Goal: Task Accomplishment & Management: Manage account settings

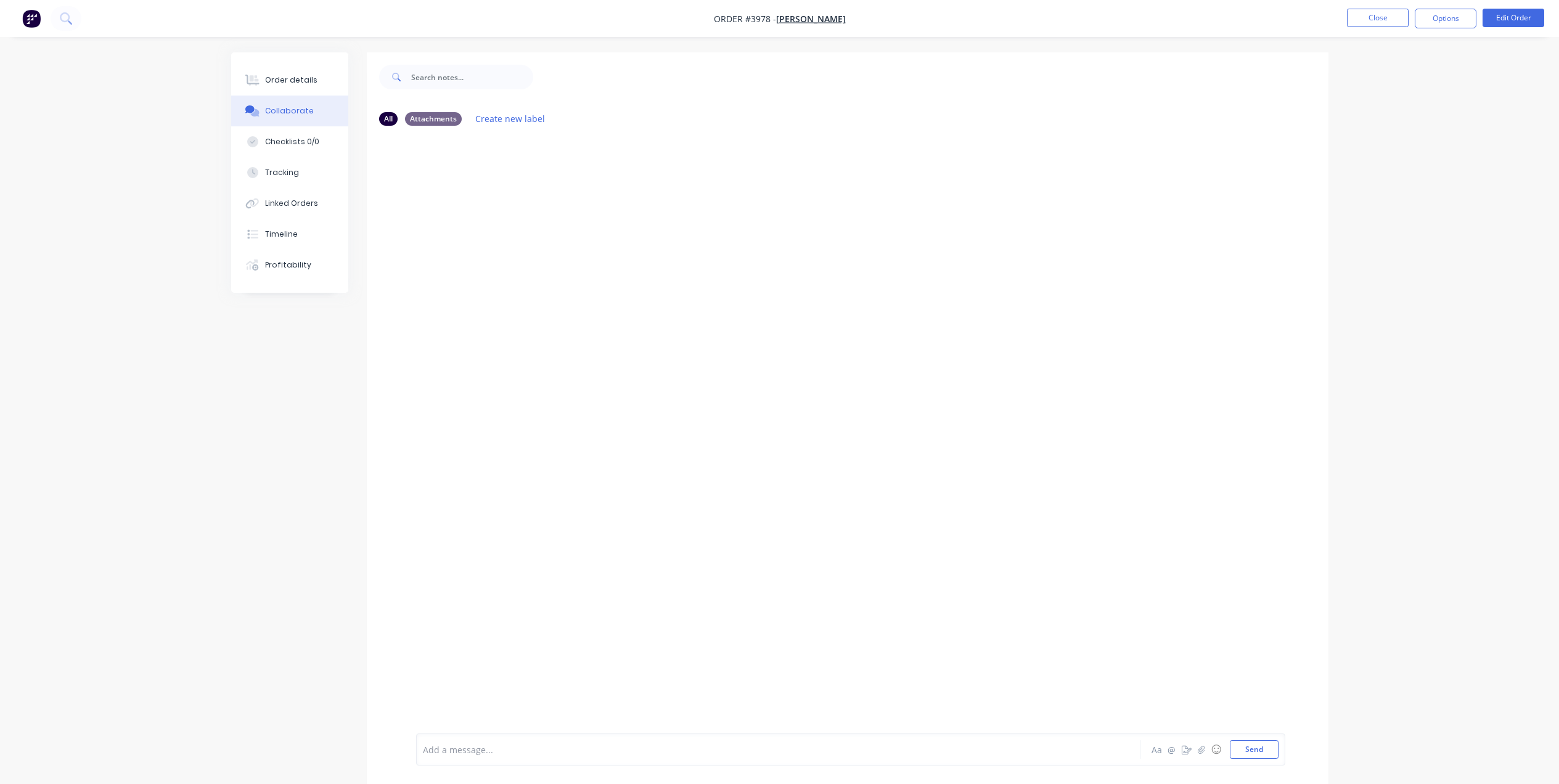
click at [1369, 29] on nav "Order #3978 - Michael Schiavello Close Options Edit Order" at bounding box center [779, 18] width 1559 height 37
click at [1384, 13] on button "Close" at bounding box center [1378, 18] width 62 height 19
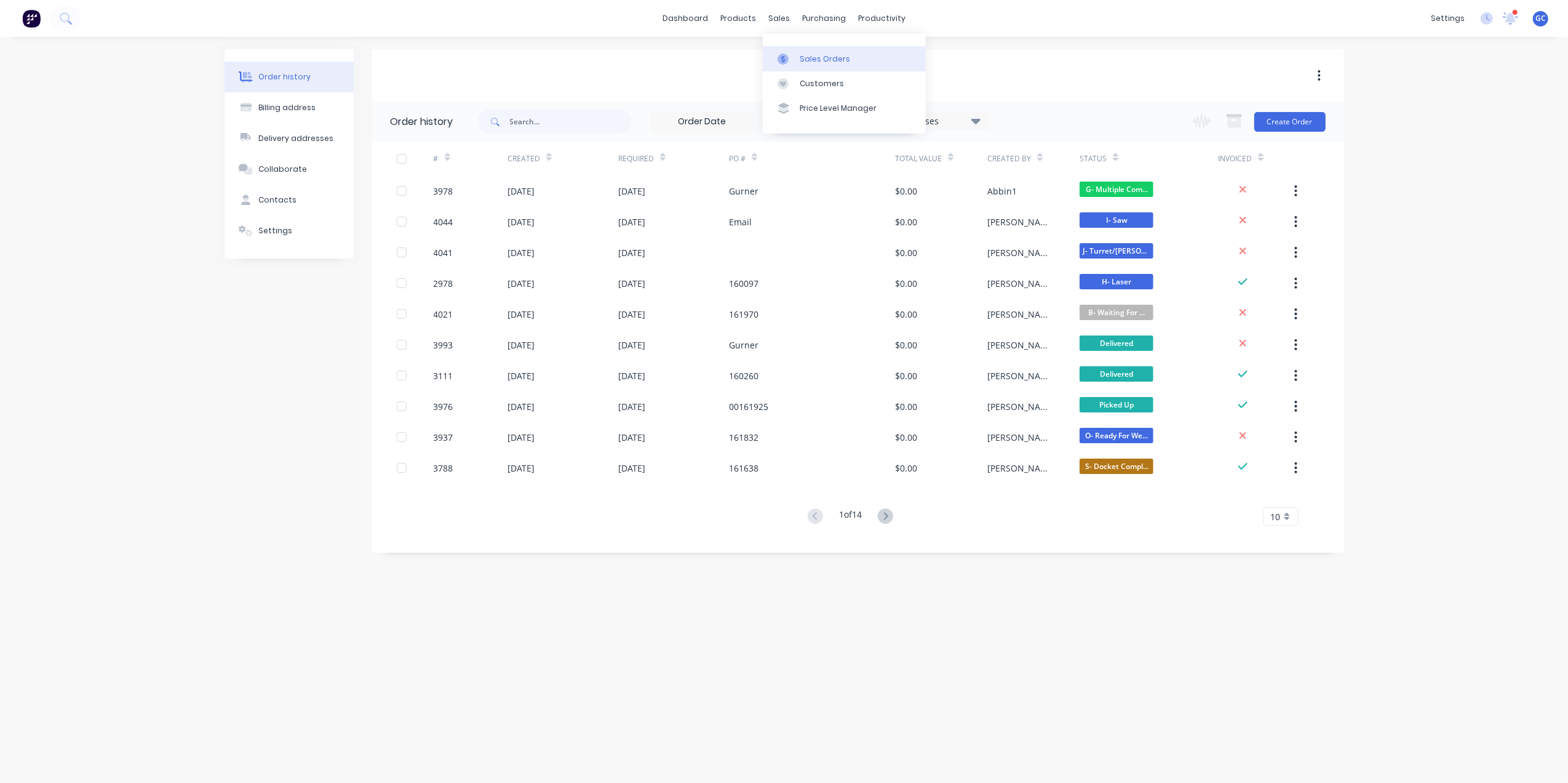
click at [801, 57] on div "Sales Orders" at bounding box center [825, 59] width 51 height 11
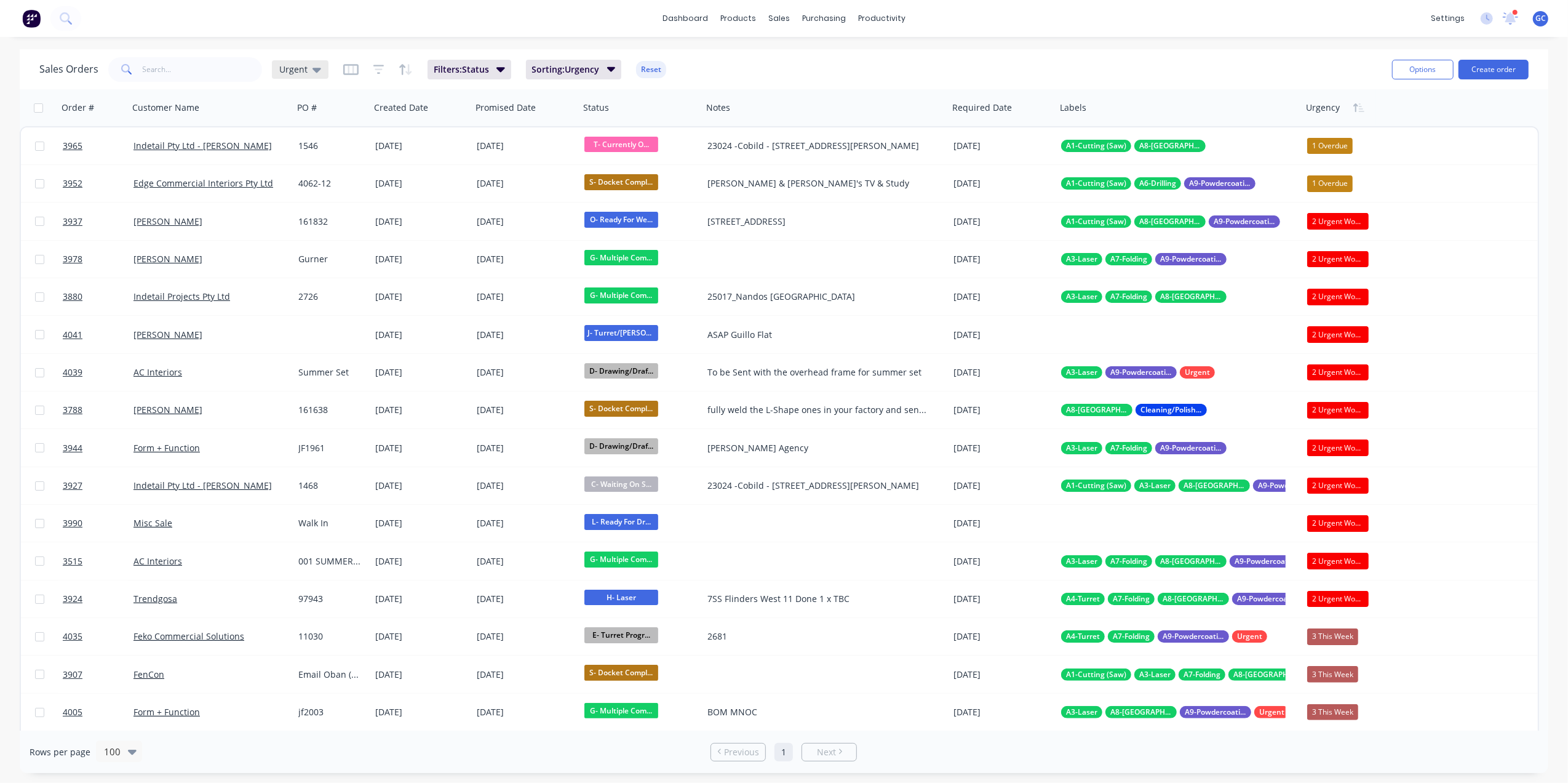
click at [287, 70] on span "Urgent" at bounding box center [293, 69] width 28 height 13
click at [871, 18] on div "productivity" at bounding box center [882, 19] width 60 height 19
click at [887, 51] on link "Workflow" at bounding box center [930, 58] width 163 height 25
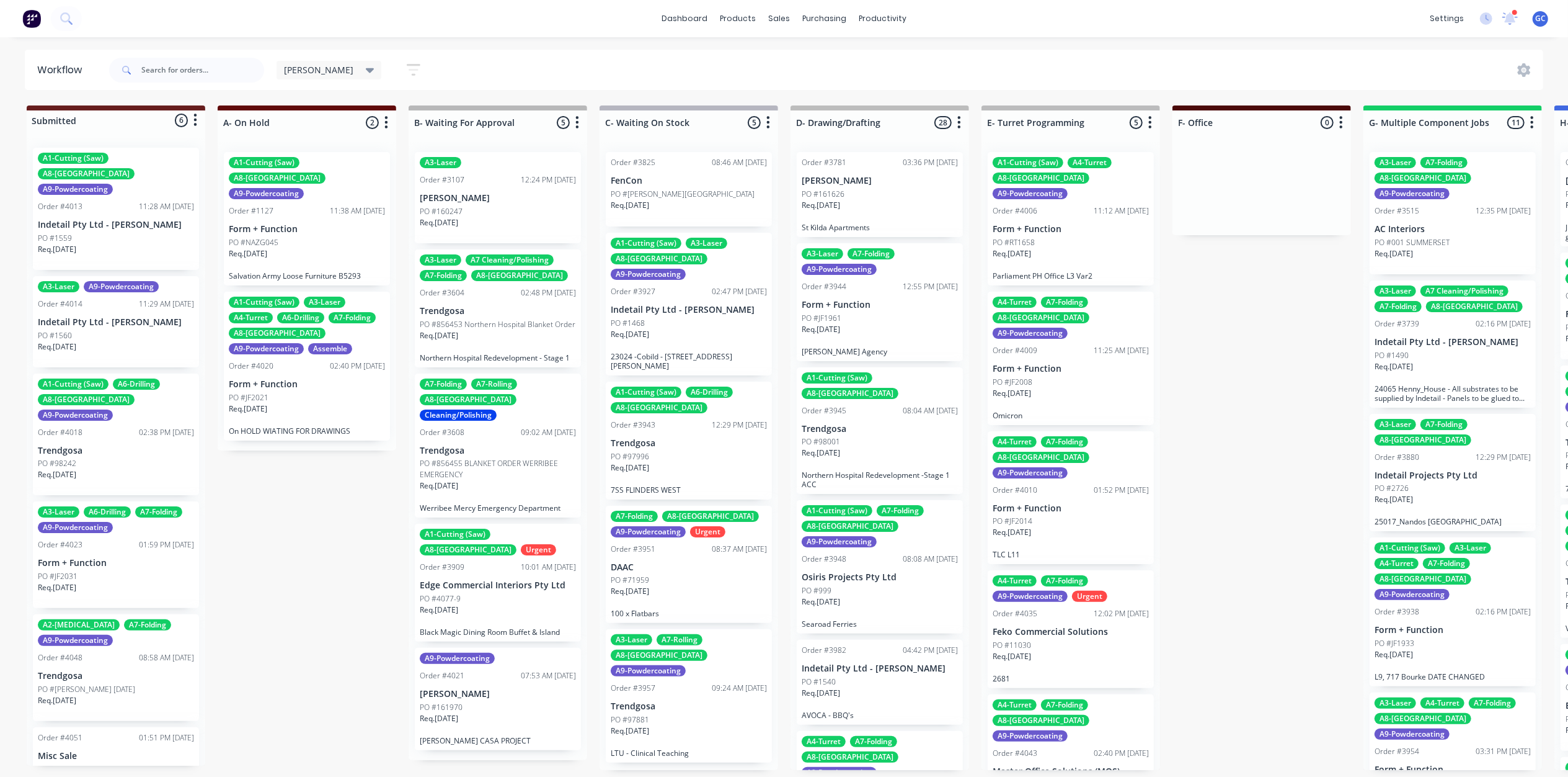
click at [406, 71] on icon "button" at bounding box center [413, 70] width 14 height 16
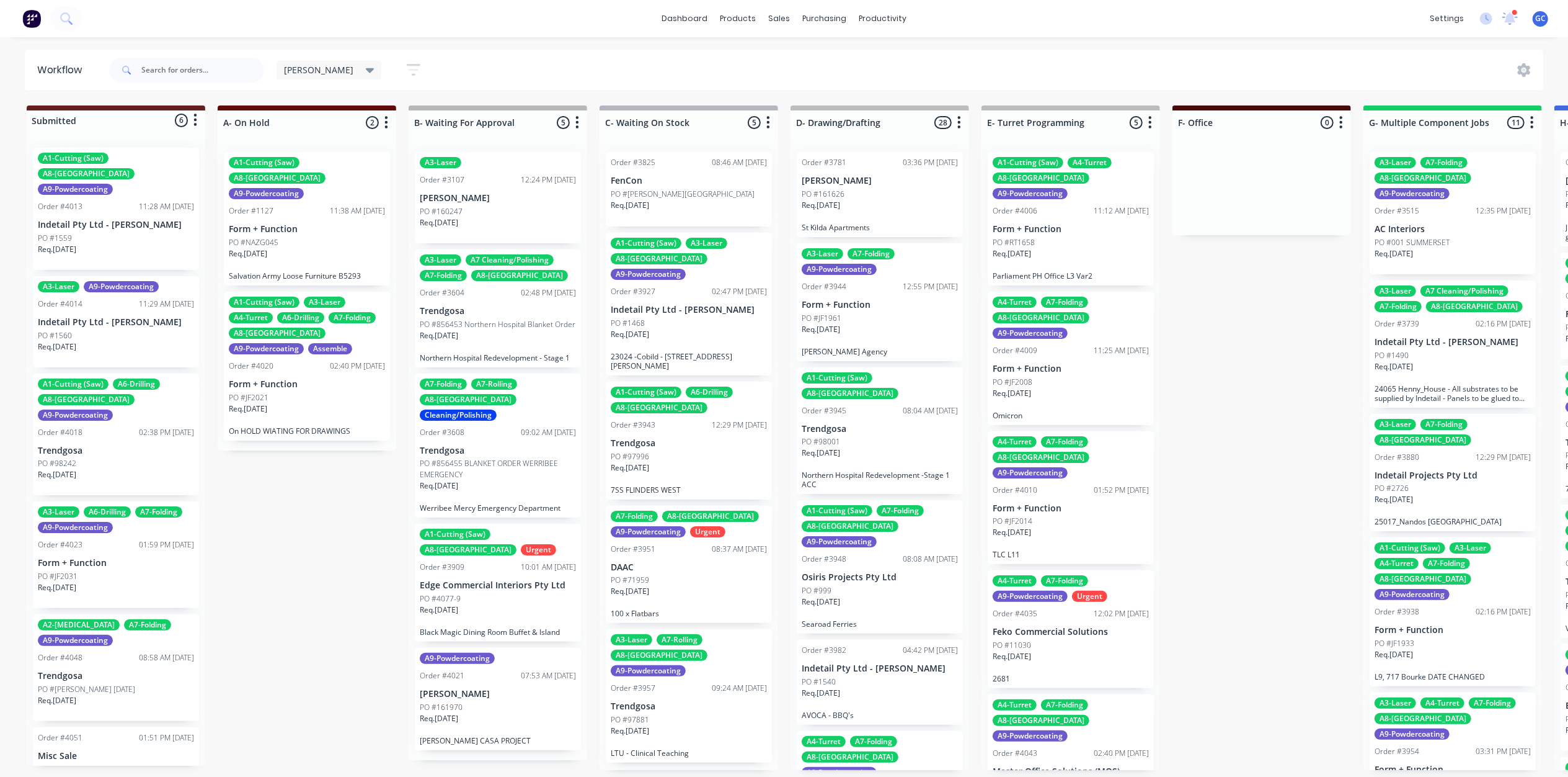
click at [117, 219] on p "Indetail Pty Ltd - [PERSON_NAME]" at bounding box center [116, 224] width 156 height 10
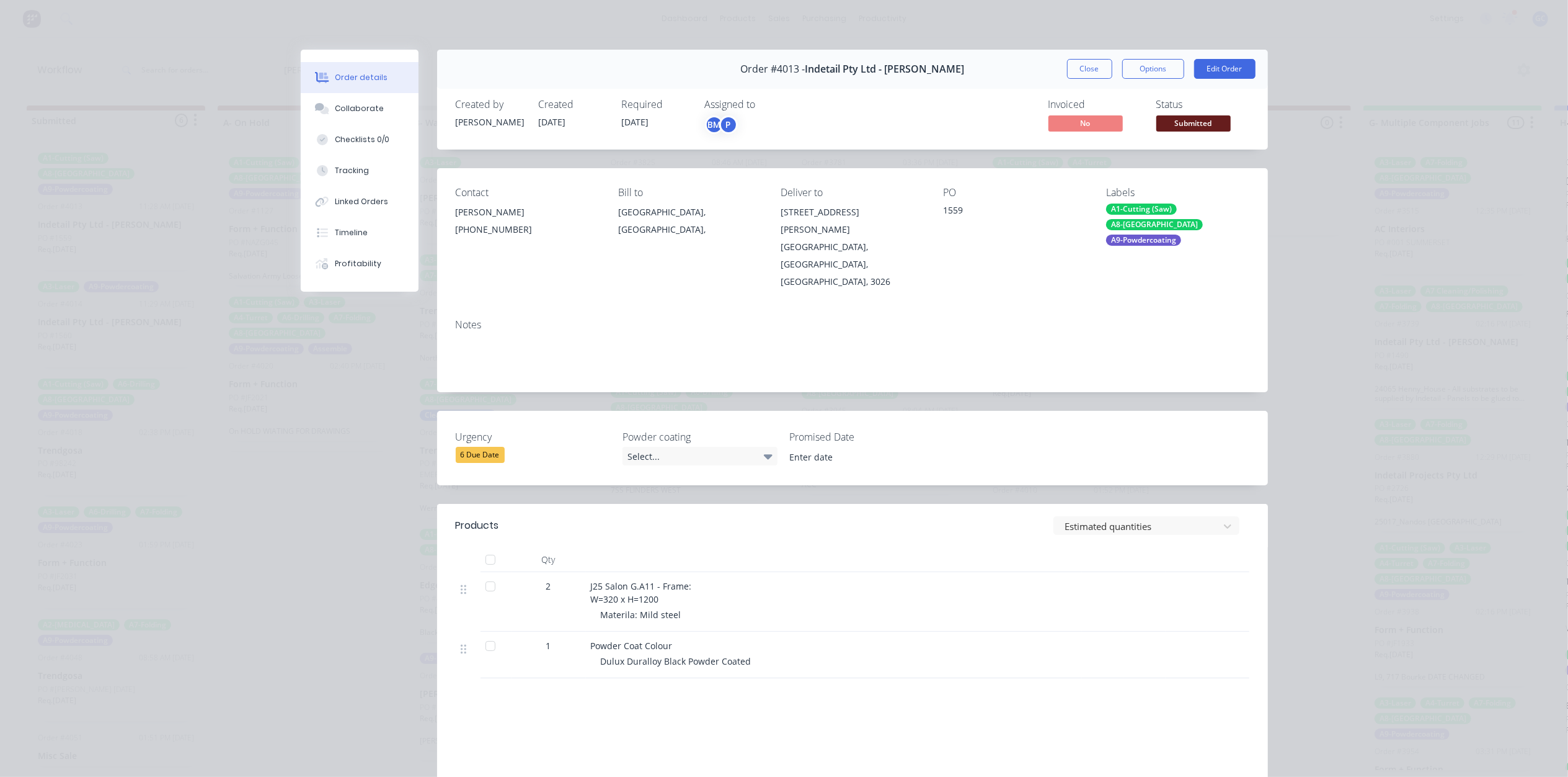
click at [1171, 120] on span "Submitted" at bounding box center [1193, 123] width 74 height 16
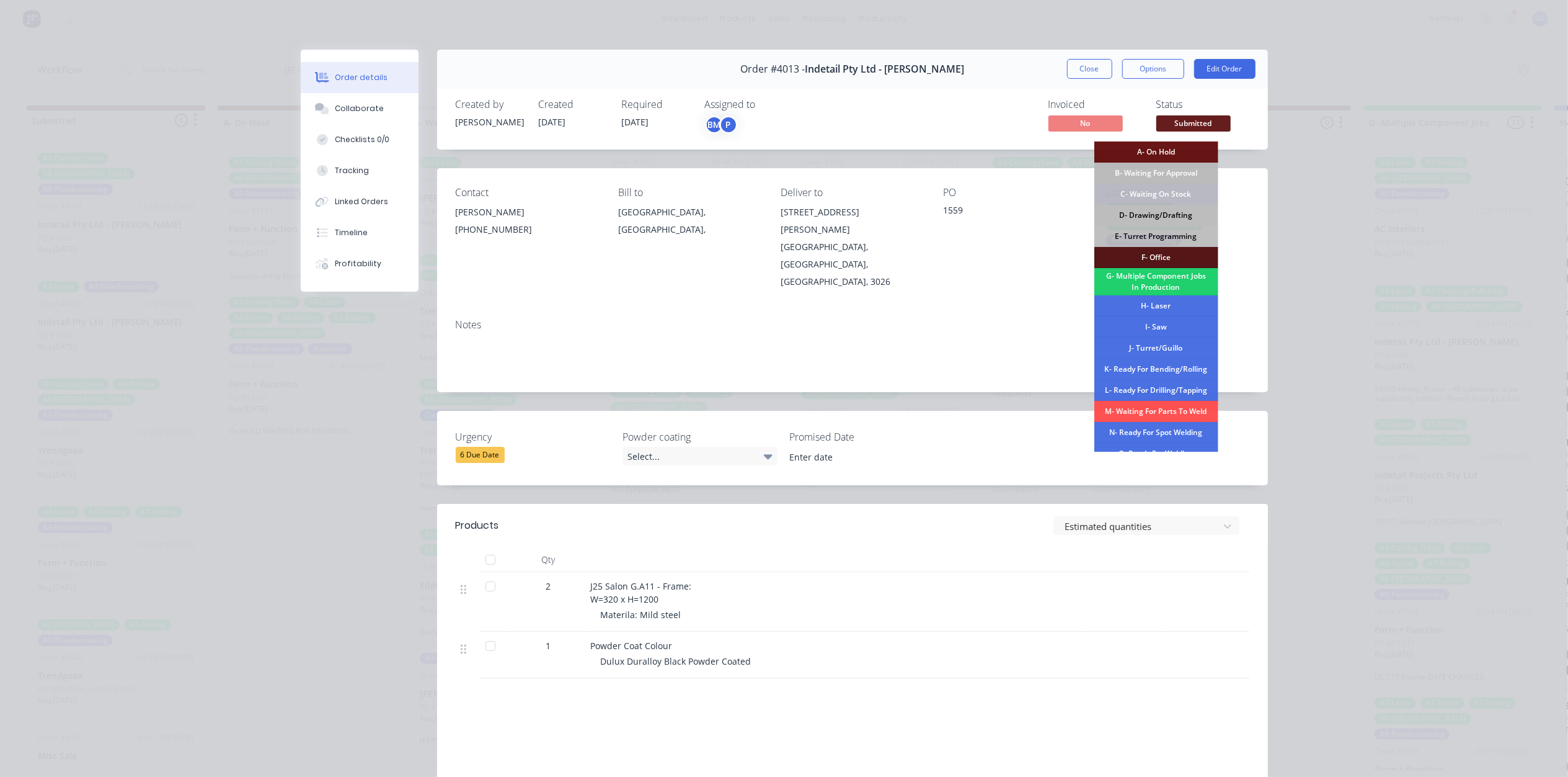
click at [1167, 215] on div "D- Drawing/Drafting" at bounding box center [1156, 215] width 124 height 21
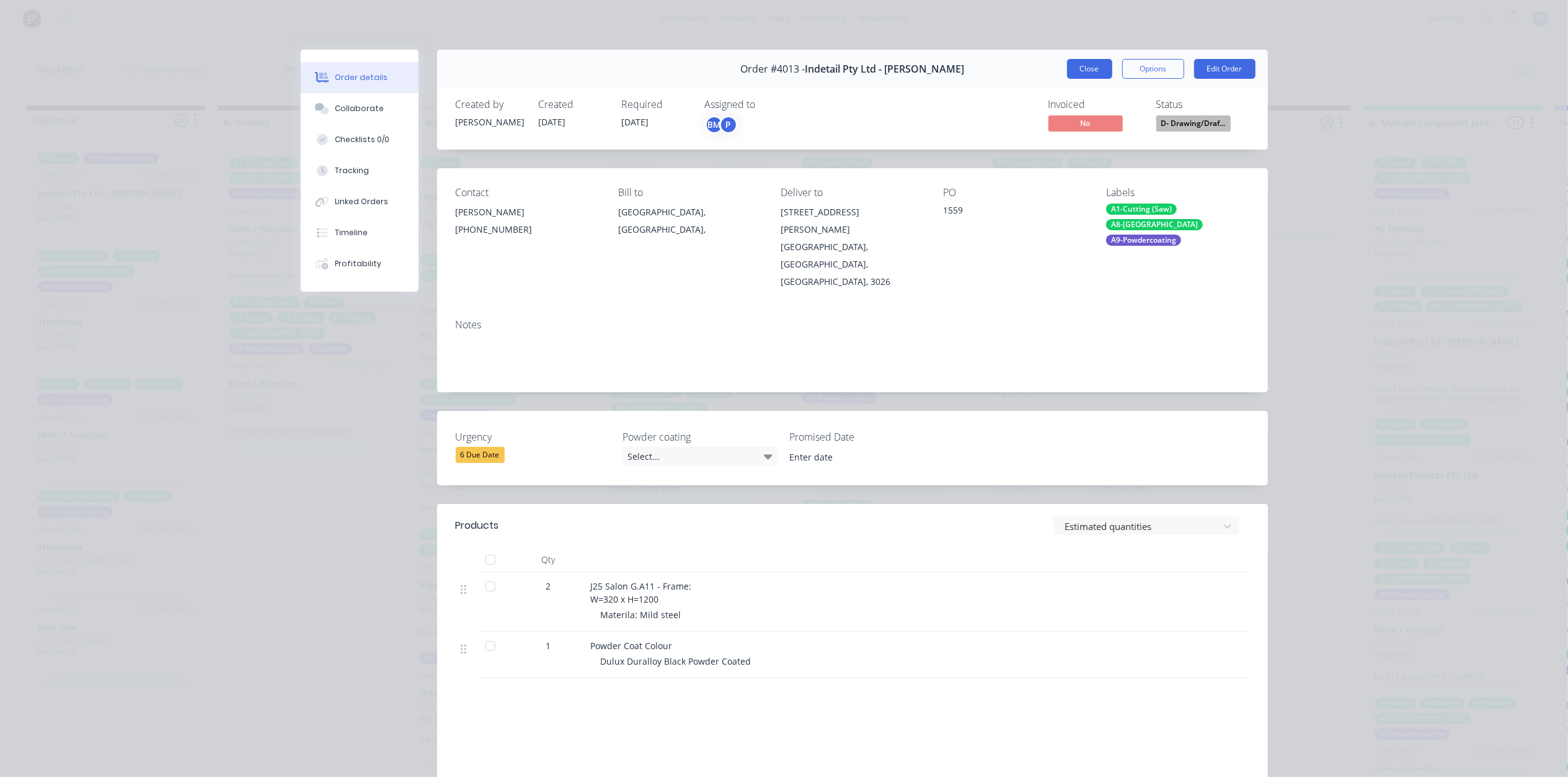
click at [1082, 65] on button "Close" at bounding box center [1090, 68] width 45 height 20
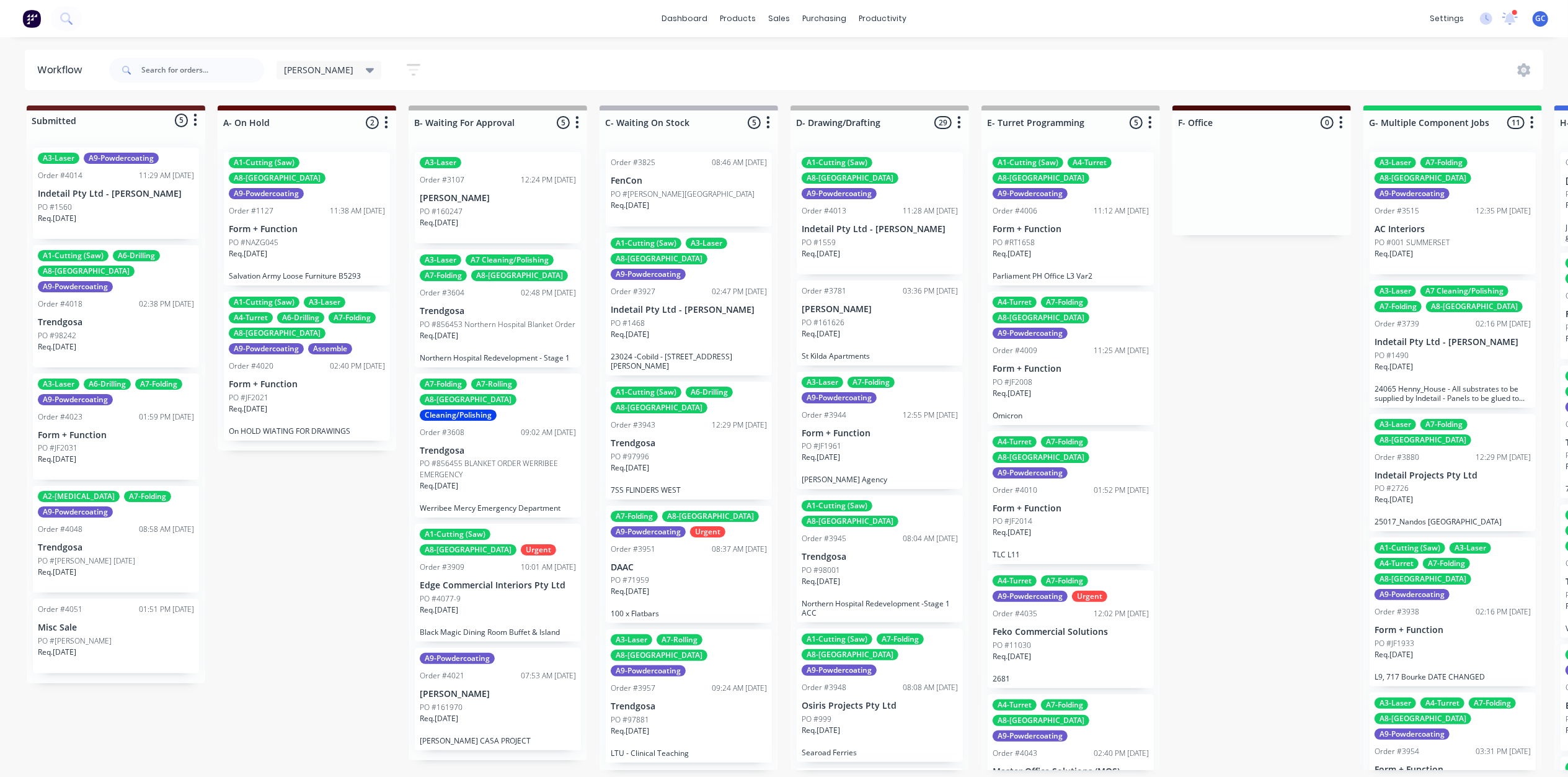
click at [90, 195] on p "Indetail Pty Ltd - [PERSON_NAME]" at bounding box center [116, 193] width 156 height 10
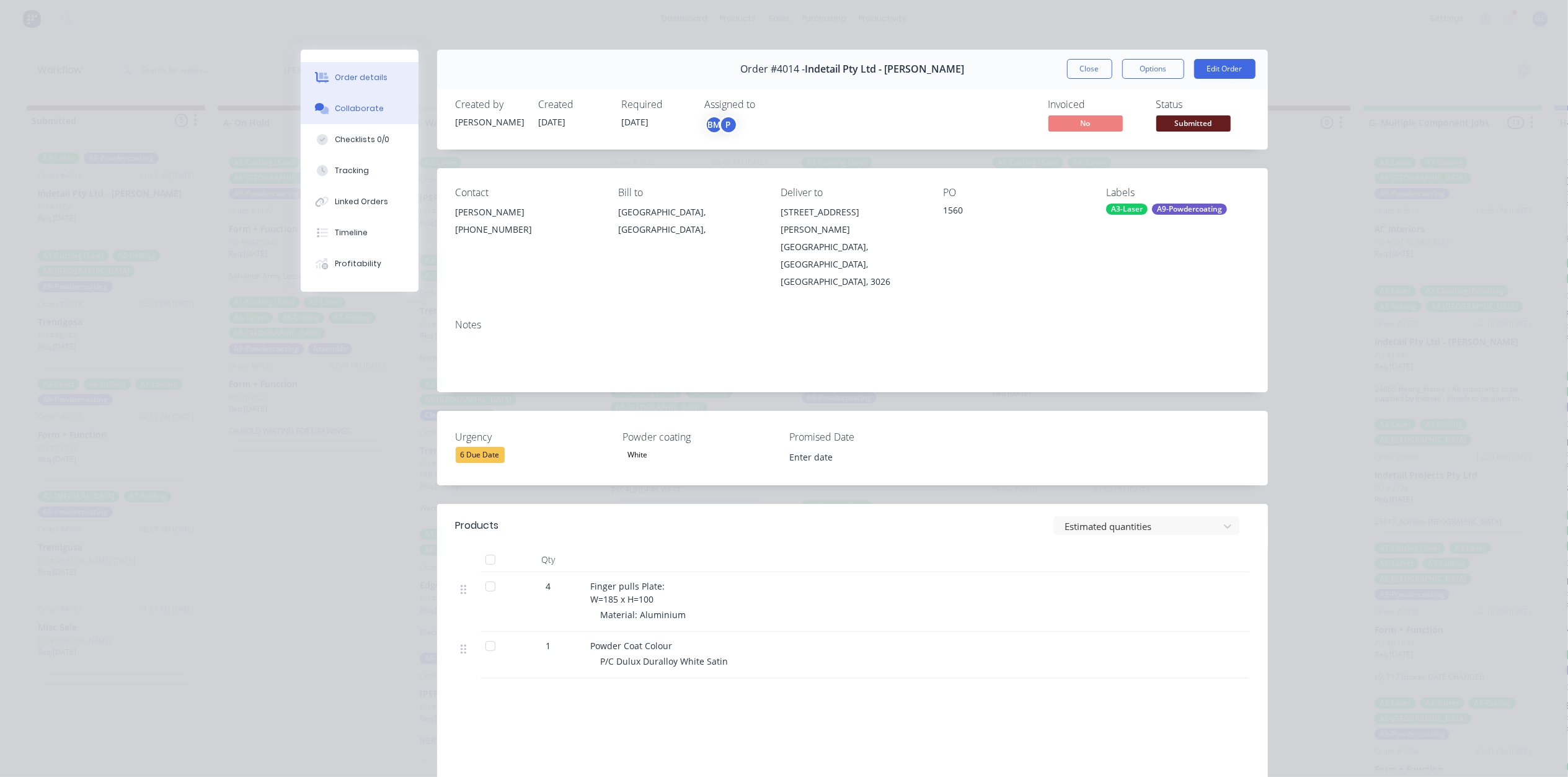
click at [368, 111] on div "Collaborate" at bounding box center [359, 108] width 49 height 11
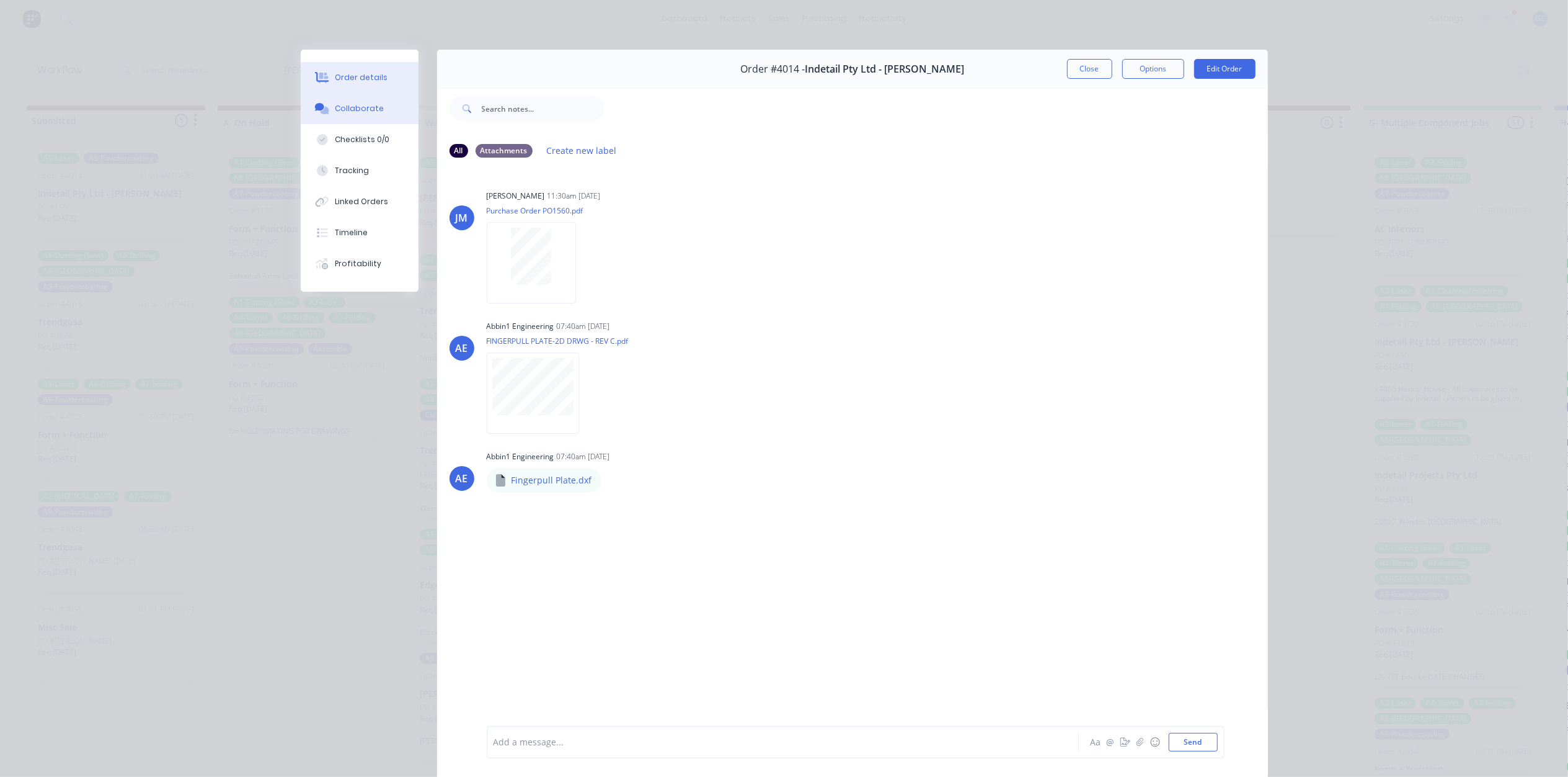
click at [358, 77] on div "Order details" at bounding box center [361, 77] width 53 height 11
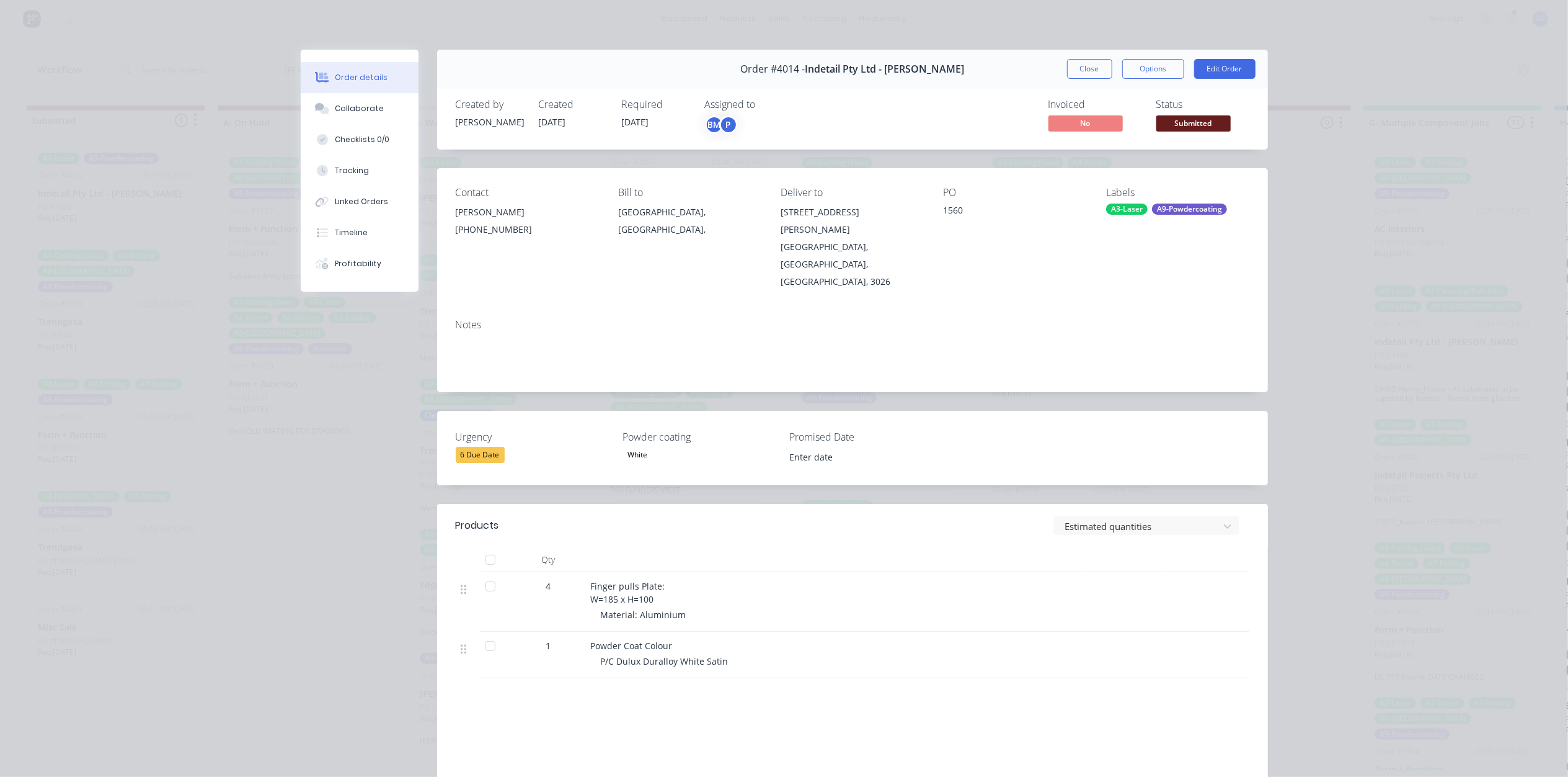
click at [1174, 123] on span "Submitted" at bounding box center [1193, 123] width 74 height 16
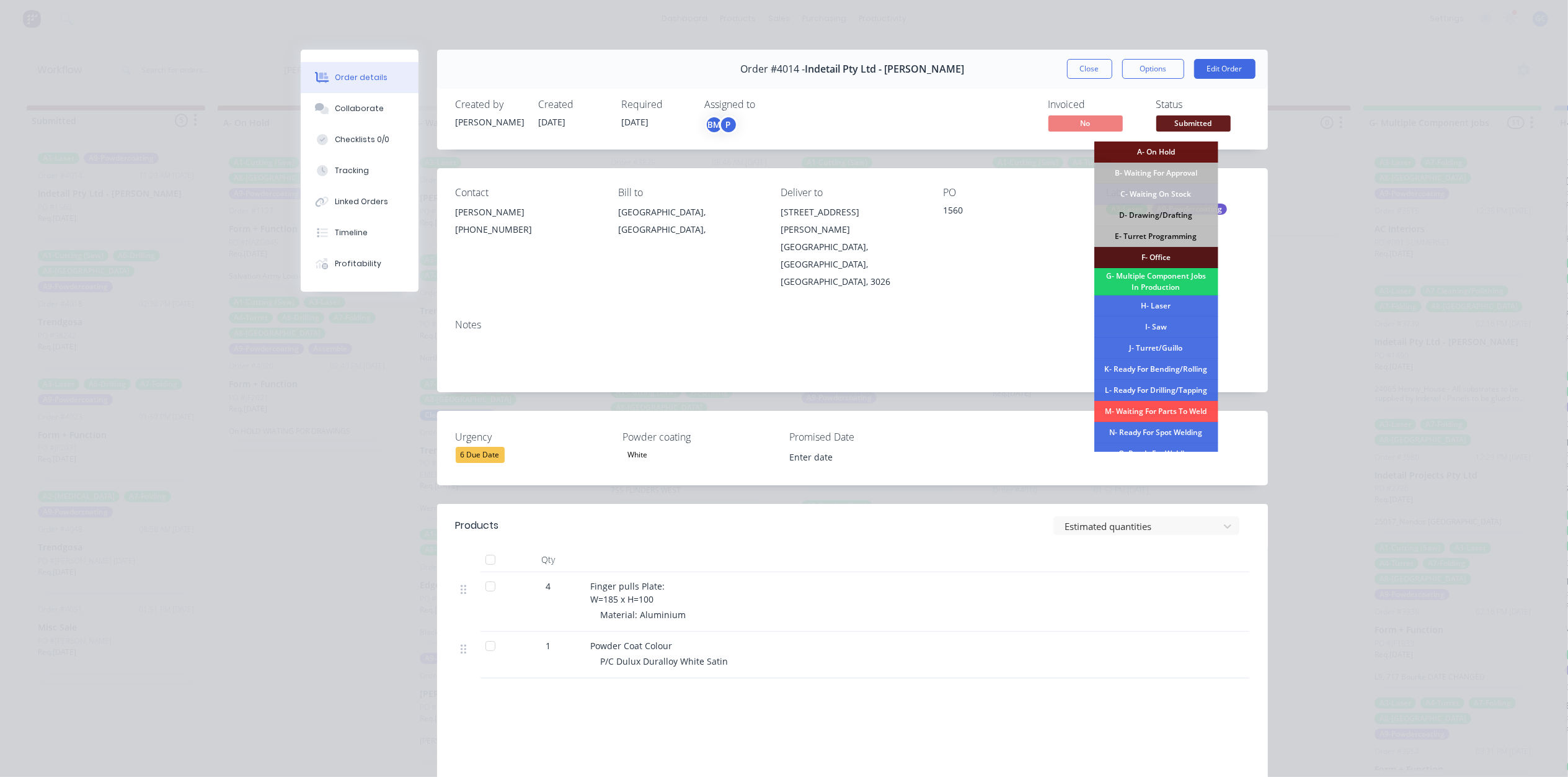
click at [1166, 309] on div "H- Laser" at bounding box center [1156, 306] width 124 height 21
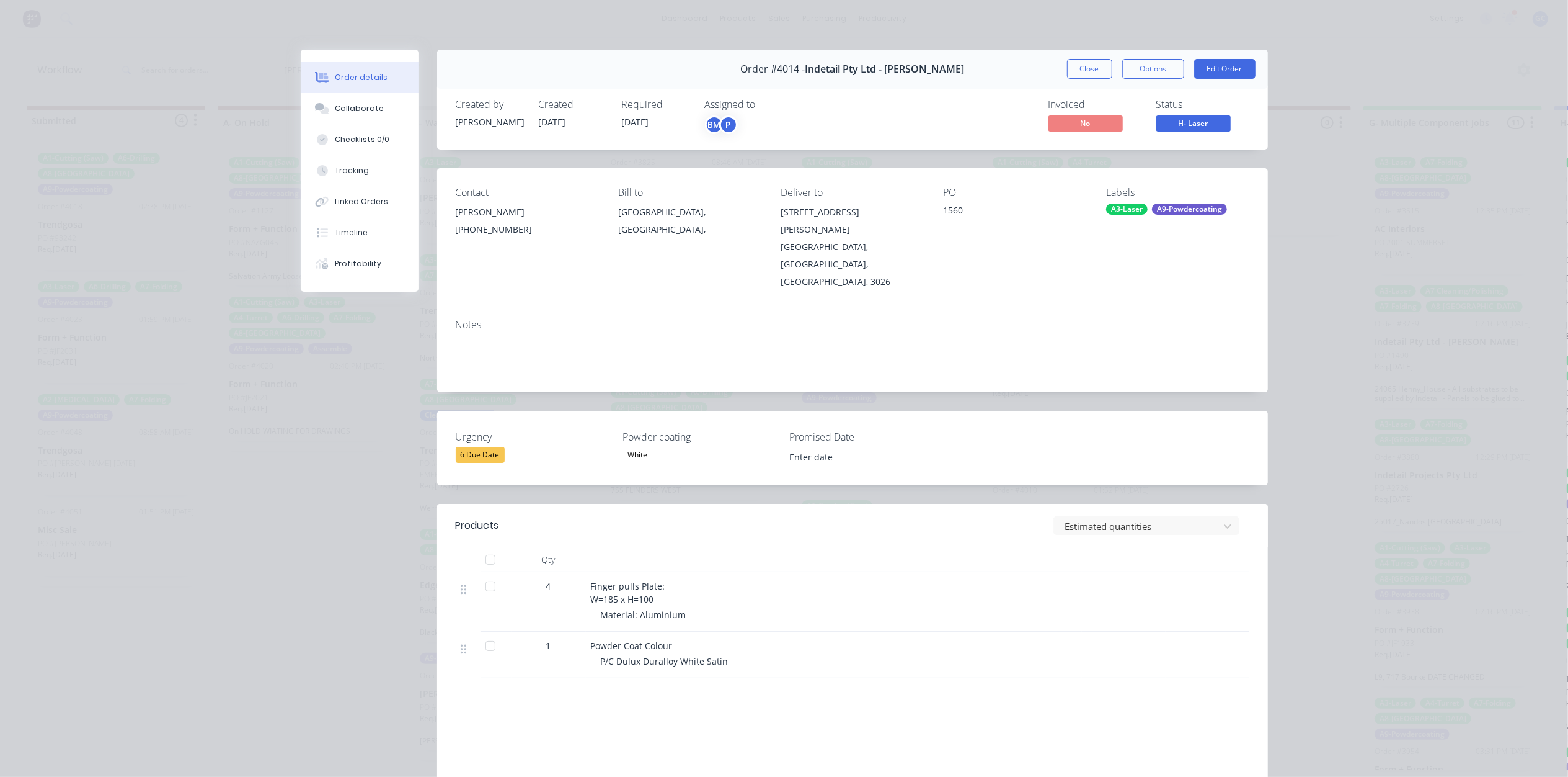
click at [1075, 63] on button "Close" at bounding box center [1090, 68] width 45 height 20
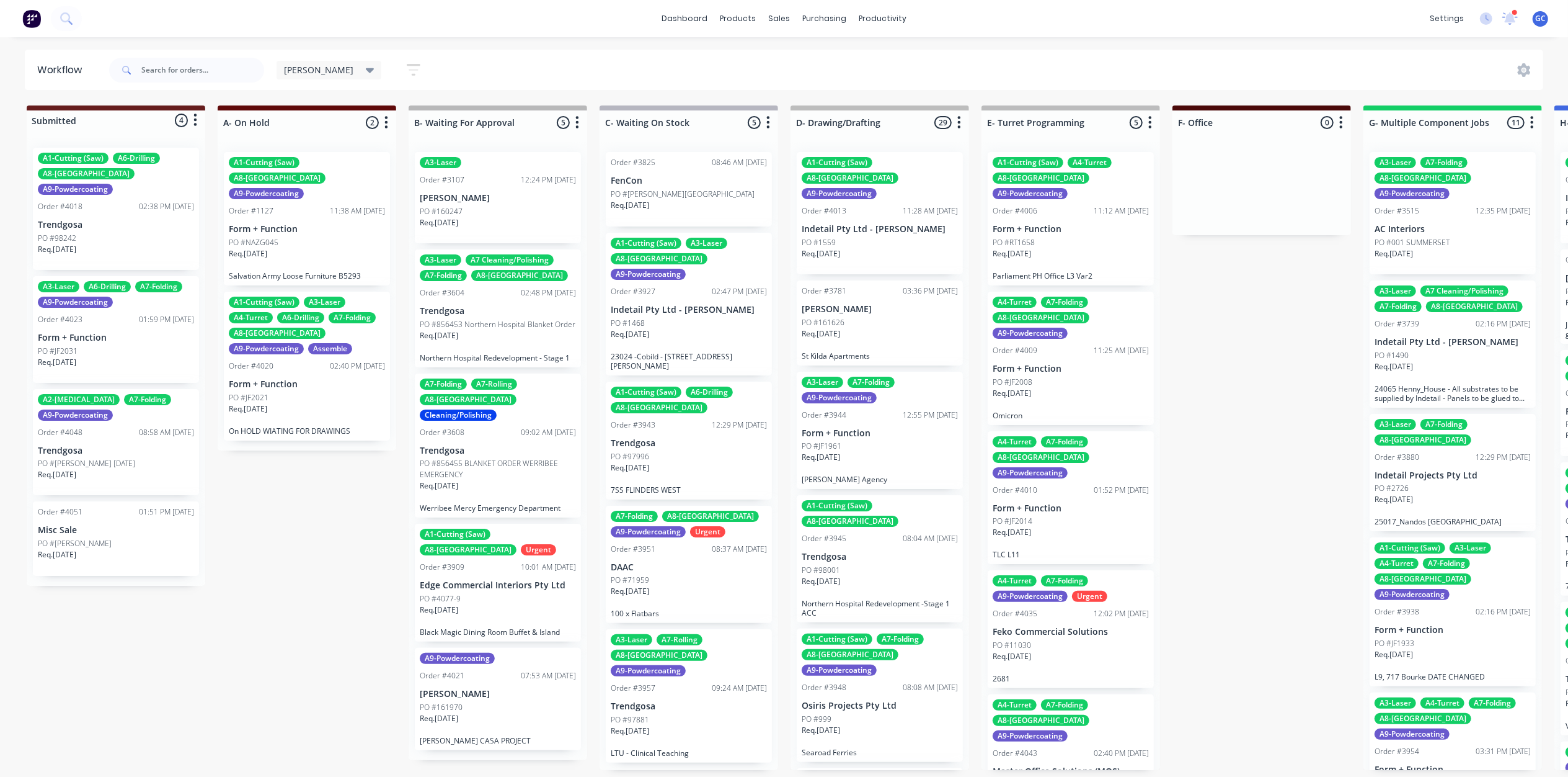
click at [109, 219] on p "Trendgosa" at bounding box center [116, 224] width 156 height 10
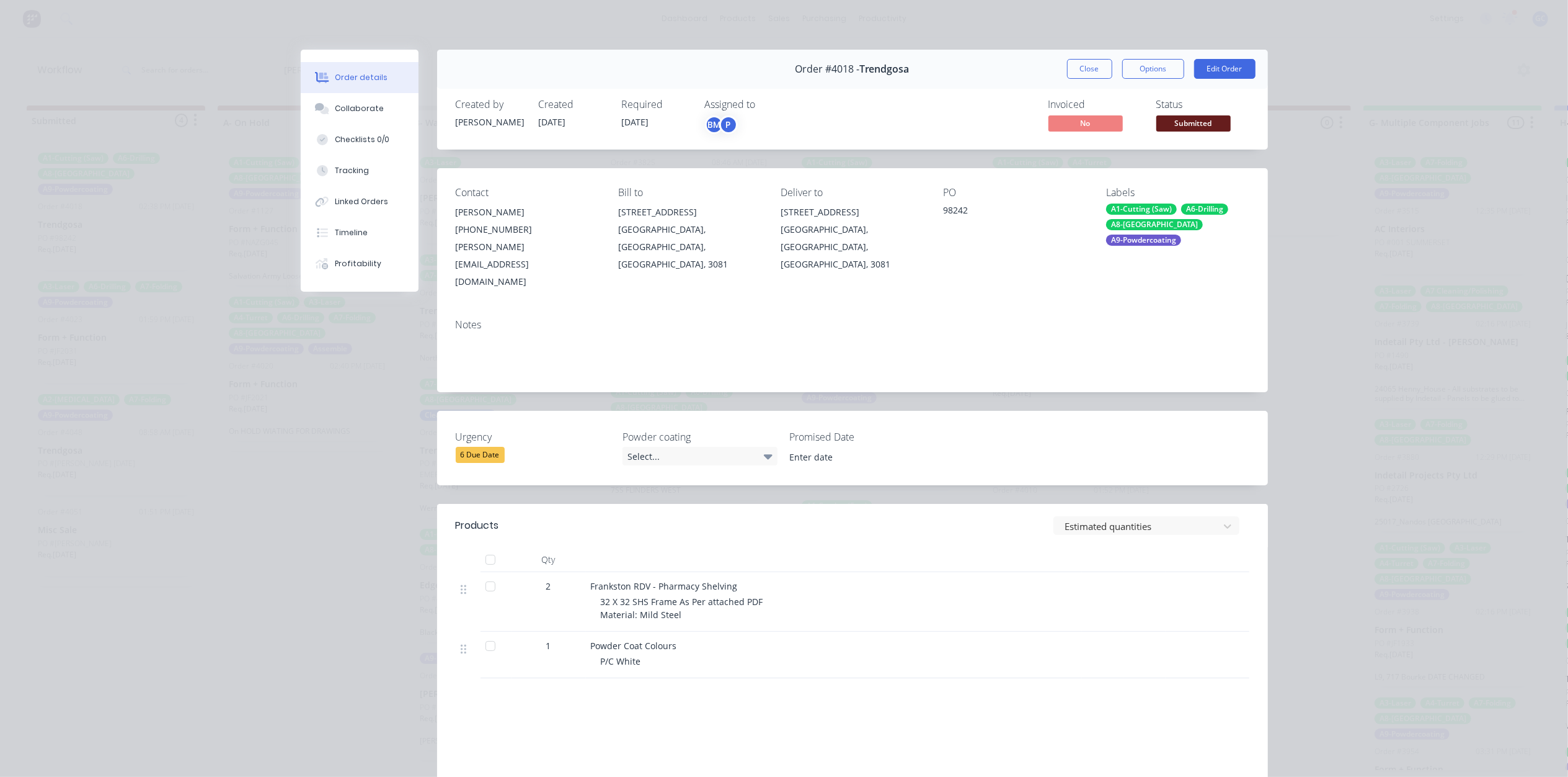
click at [1184, 123] on span "Submitted" at bounding box center [1193, 123] width 74 height 16
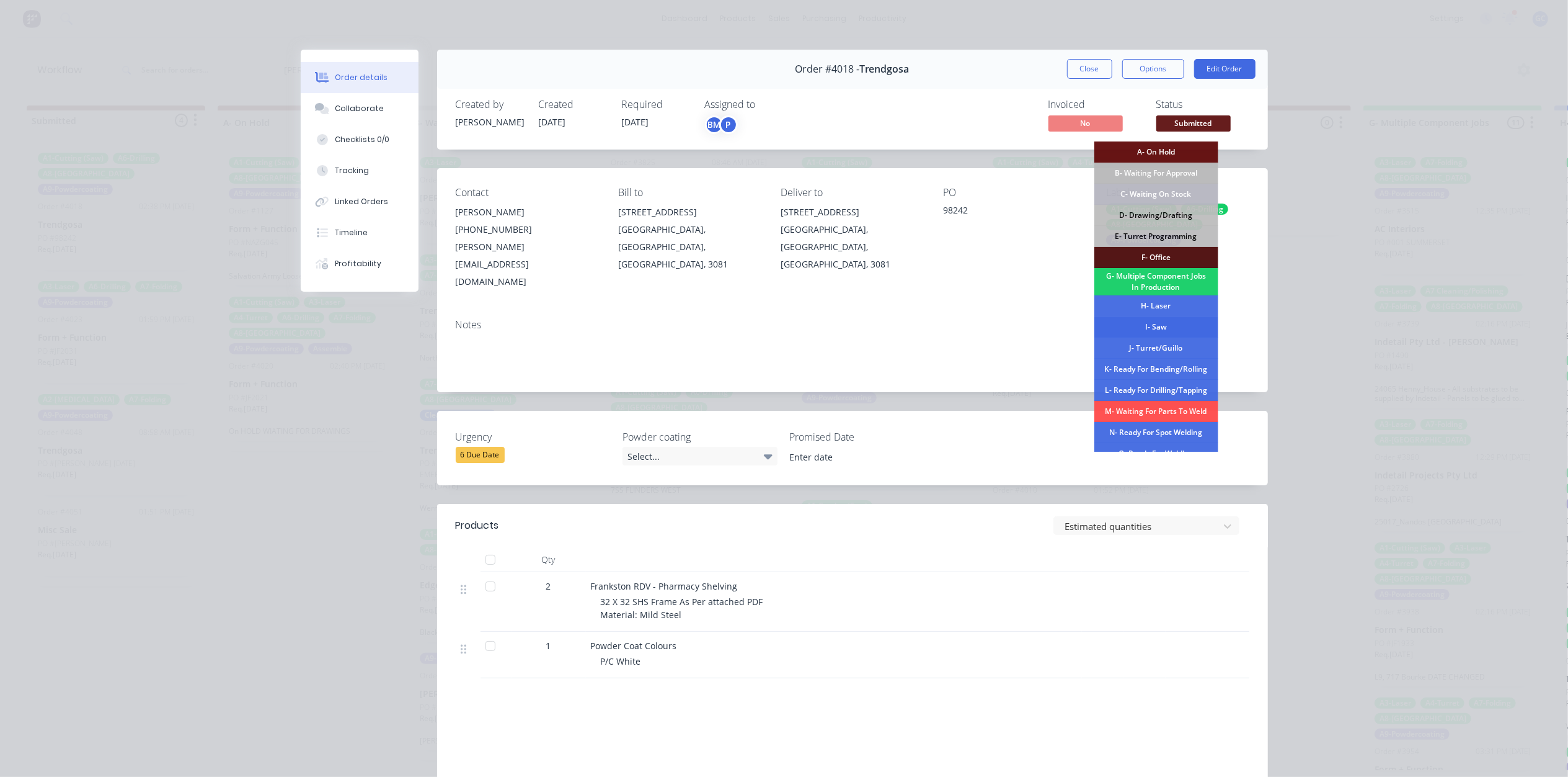
click at [1160, 332] on div "I- Saw" at bounding box center [1156, 326] width 124 height 21
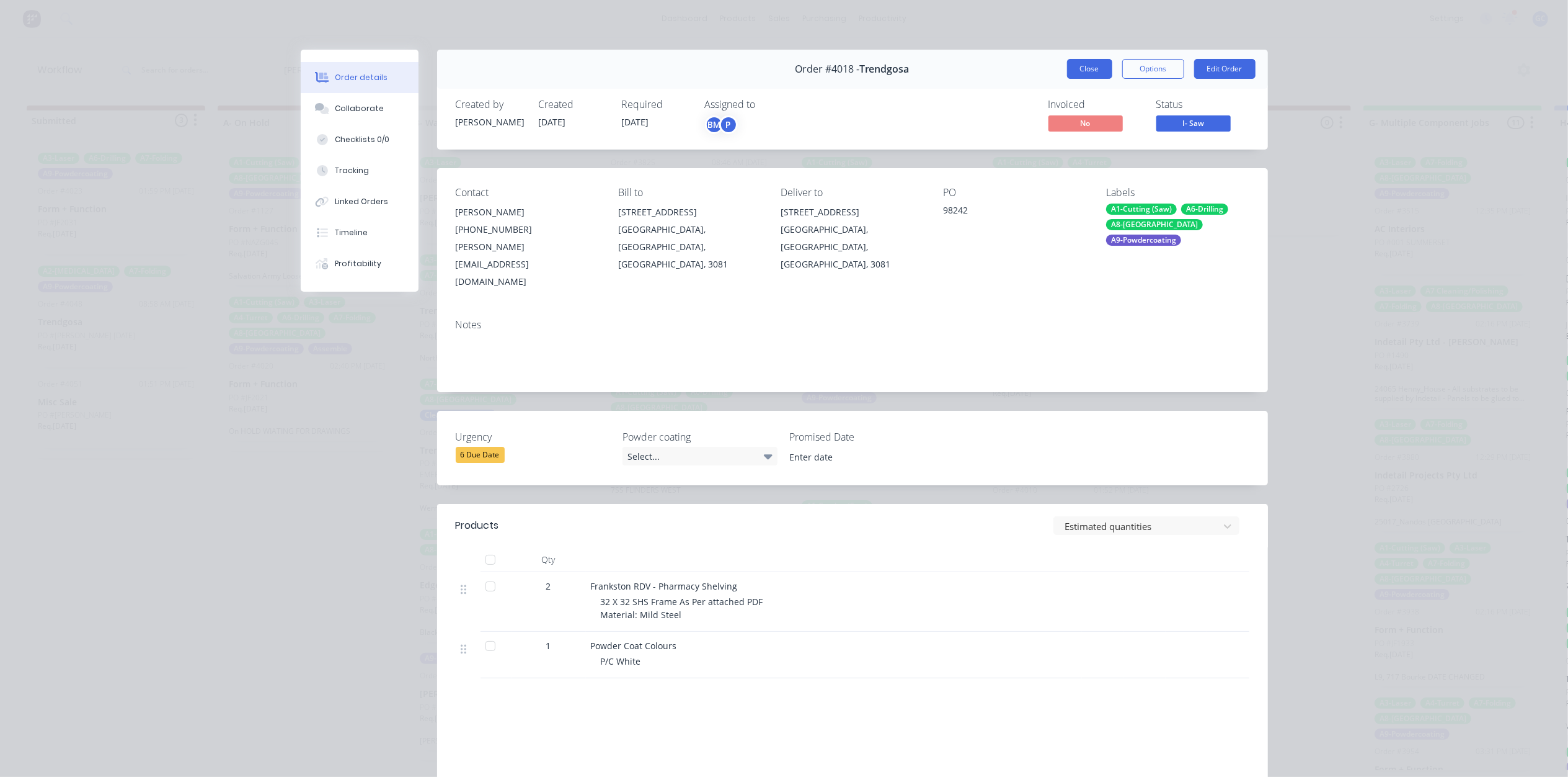
click at [1086, 75] on button "Close" at bounding box center [1090, 68] width 45 height 20
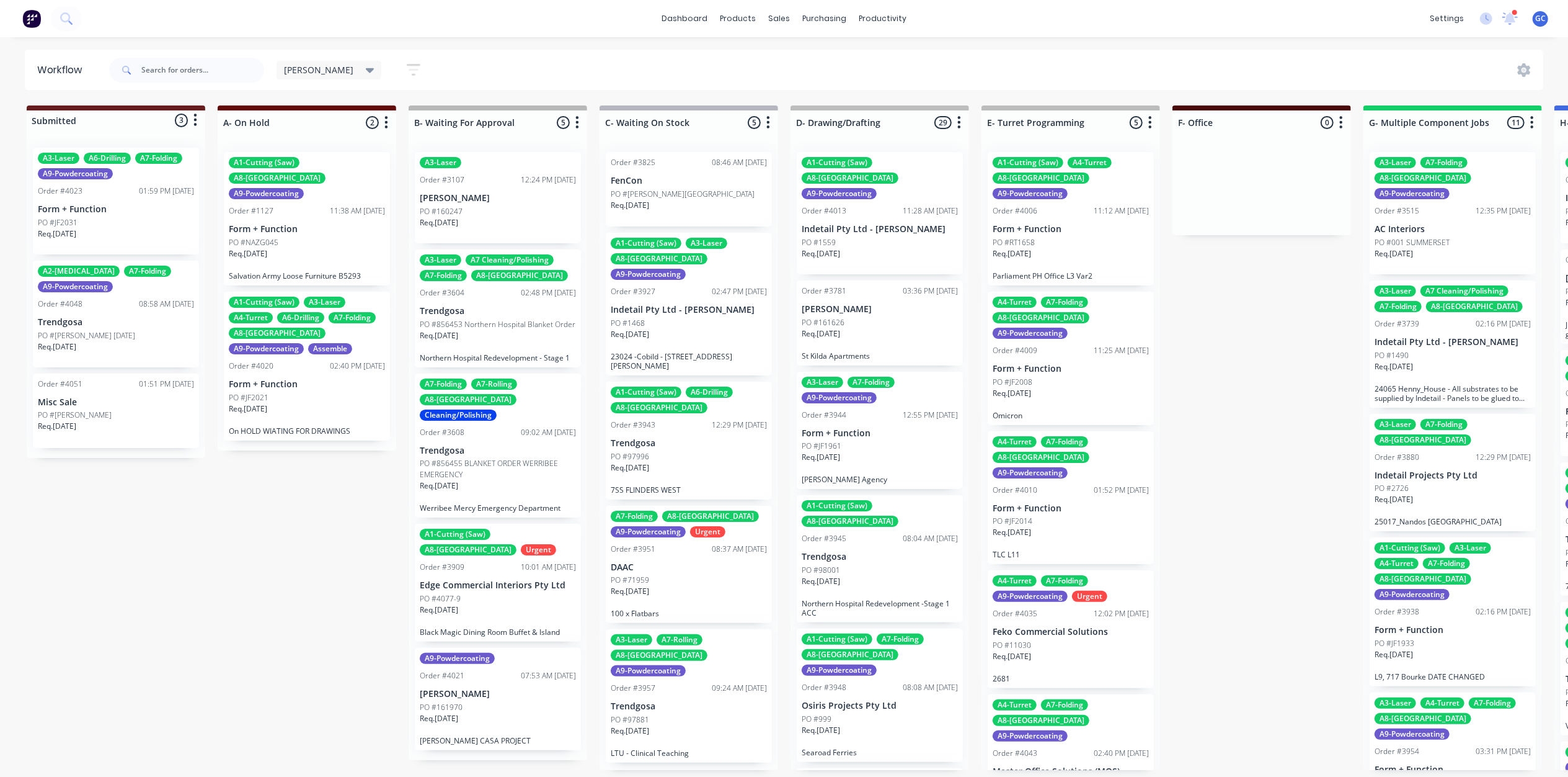
click at [119, 213] on p "Form + Function" at bounding box center [116, 209] width 156 height 10
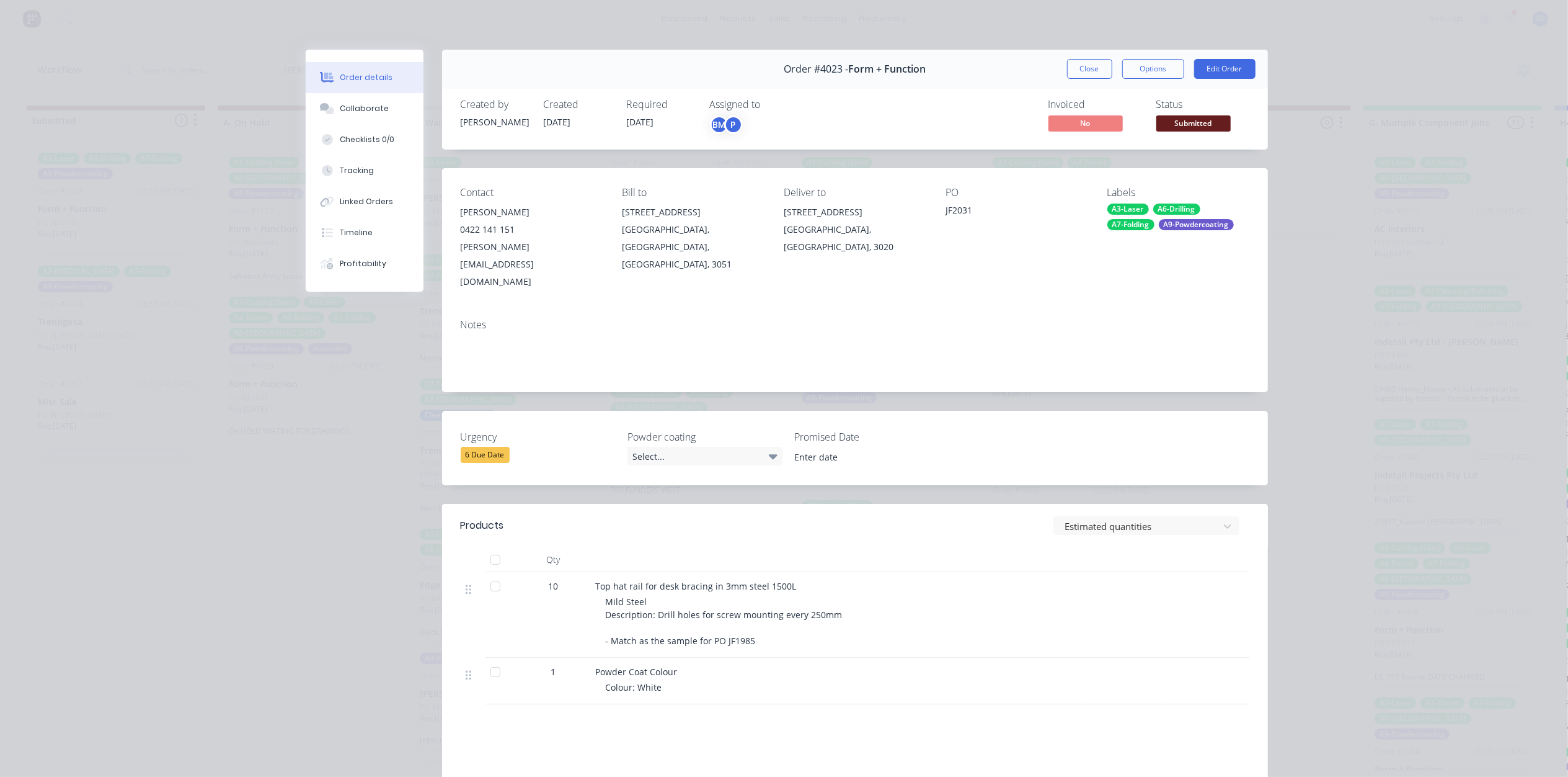
click at [1186, 133] on button "Submitted" at bounding box center [1193, 125] width 74 height 19
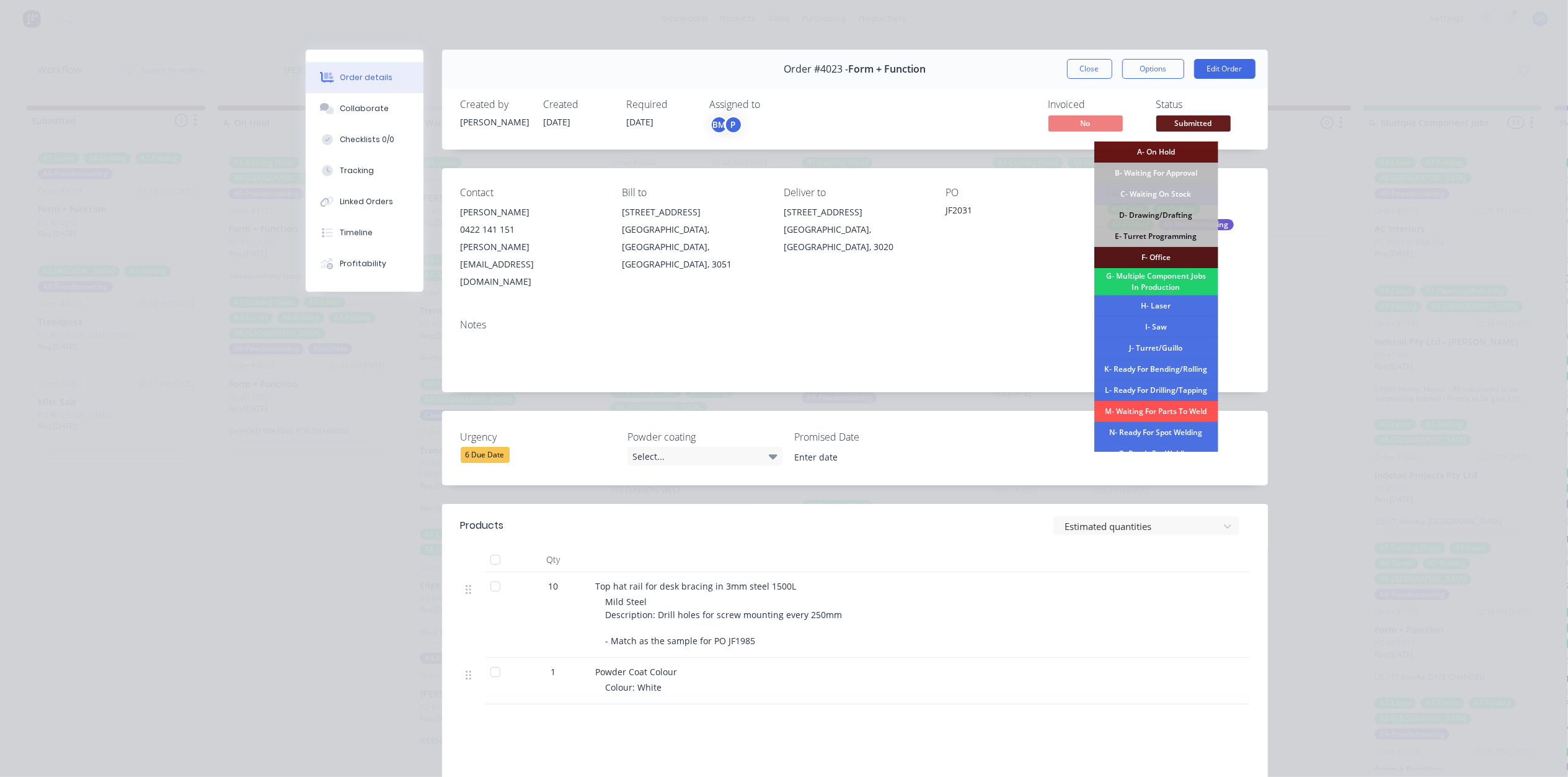
click at [1164, 368] on div "K- Ready For Bending/Rolling" at bounding box center [1156, 369] width 124 height 21
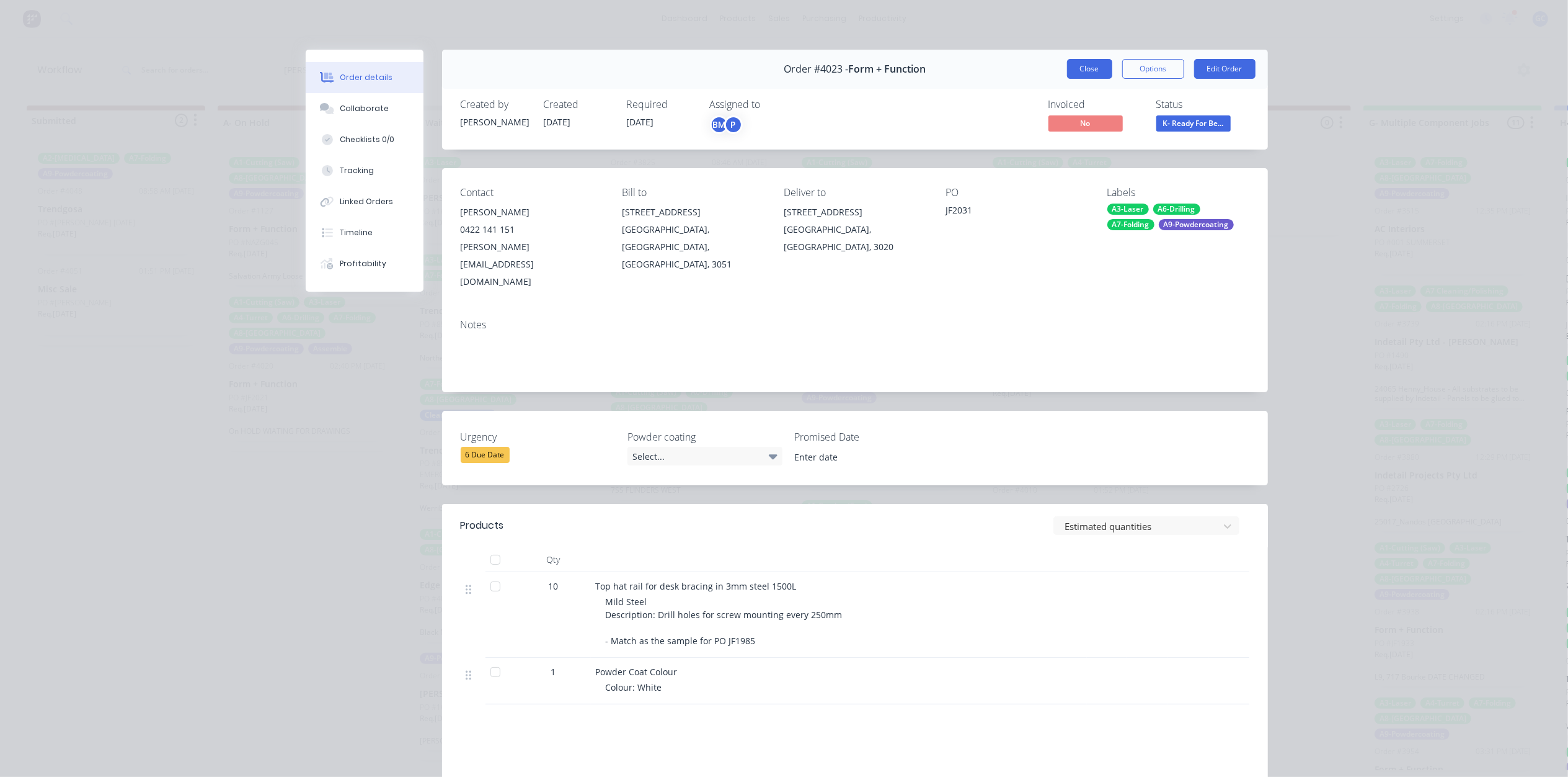
click at [1079, 69] on button "Close" at bounding box center [1090, 68] width 45 height 20
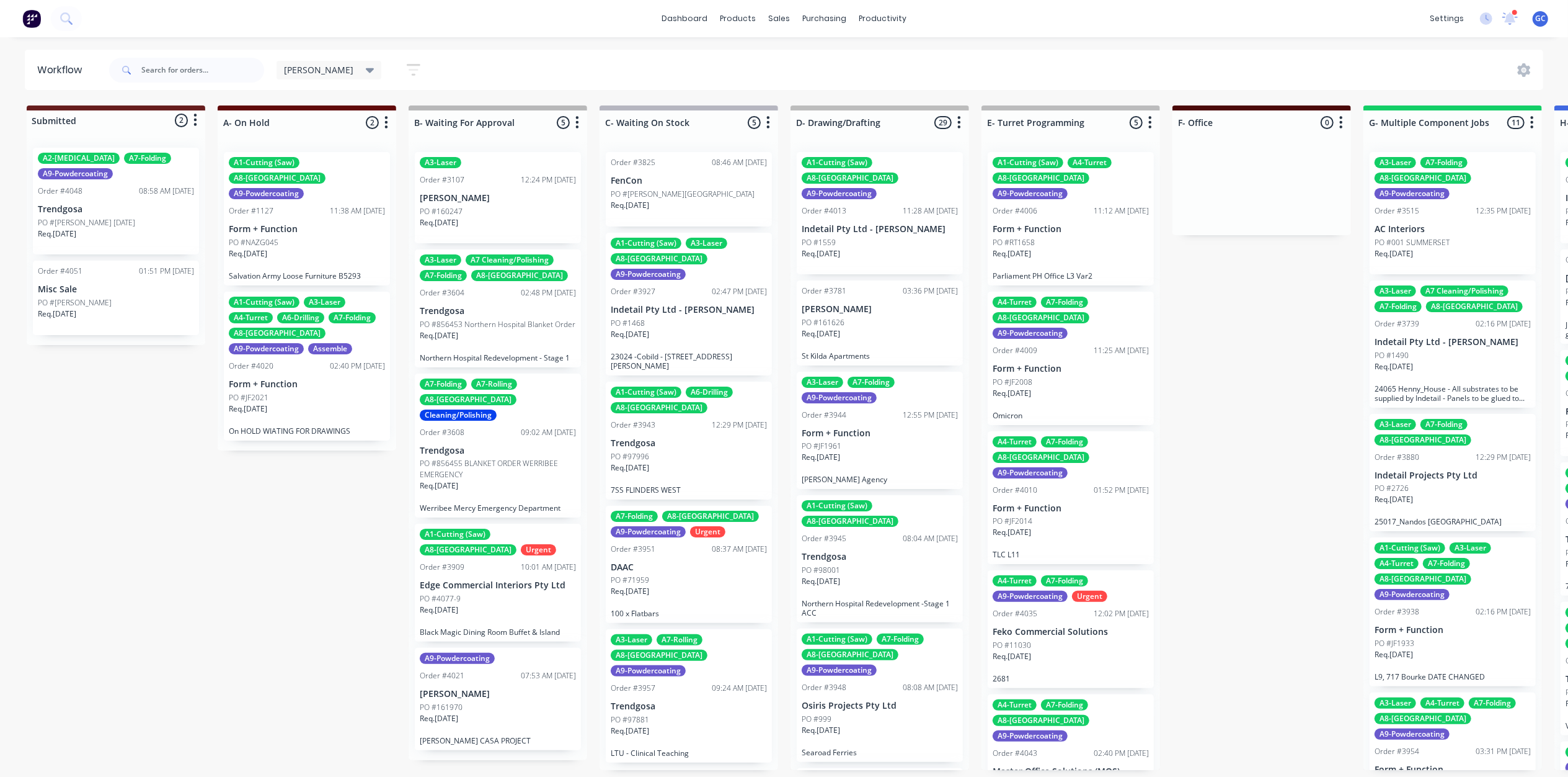
click at [107, 207] on p "Trendgosa" at bounding box center [116, 209] width 156 height 10
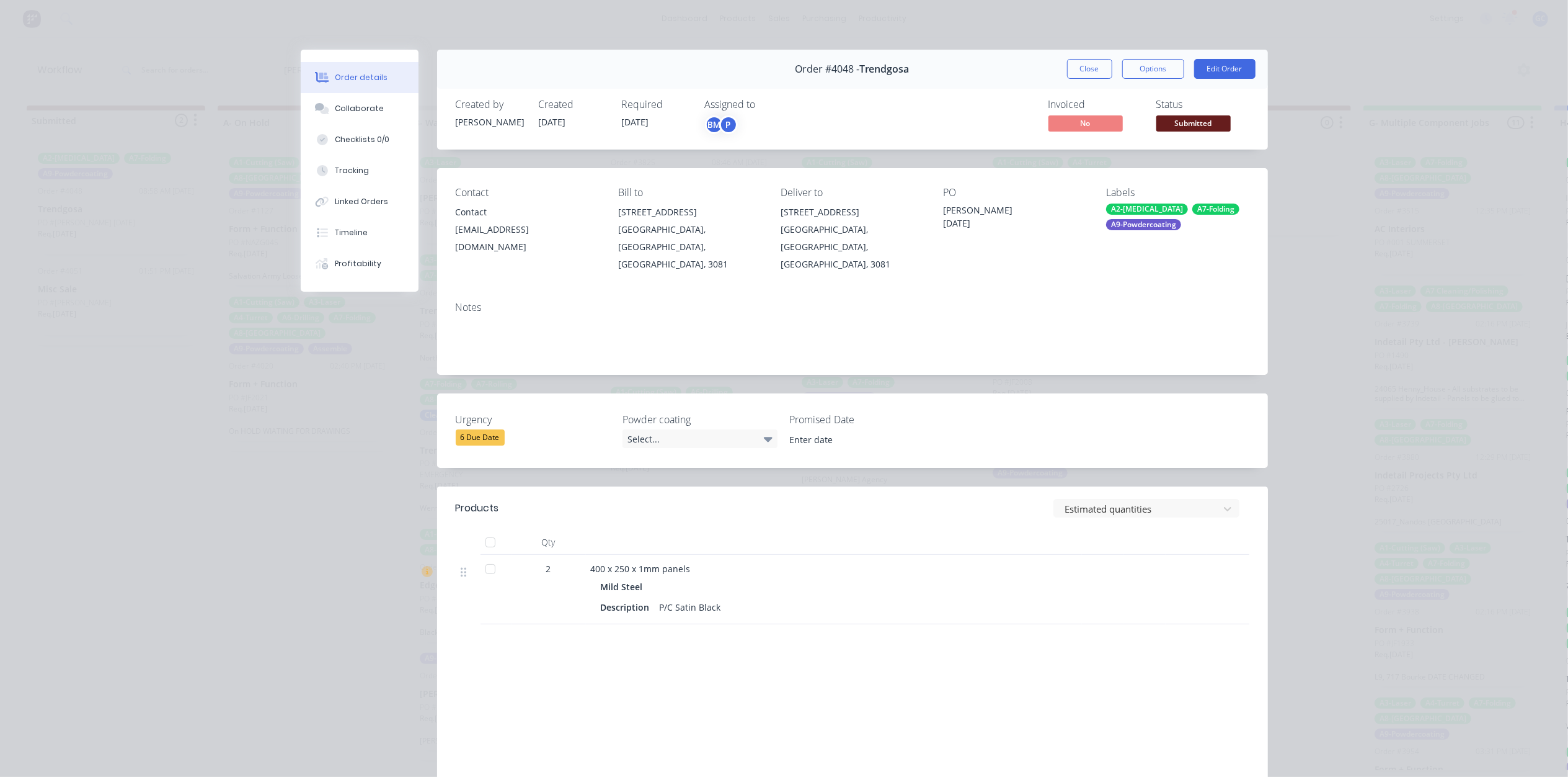
click at [1188, 119] on span "Submitted" at bounding box center [1193, 123] width 74 height 16
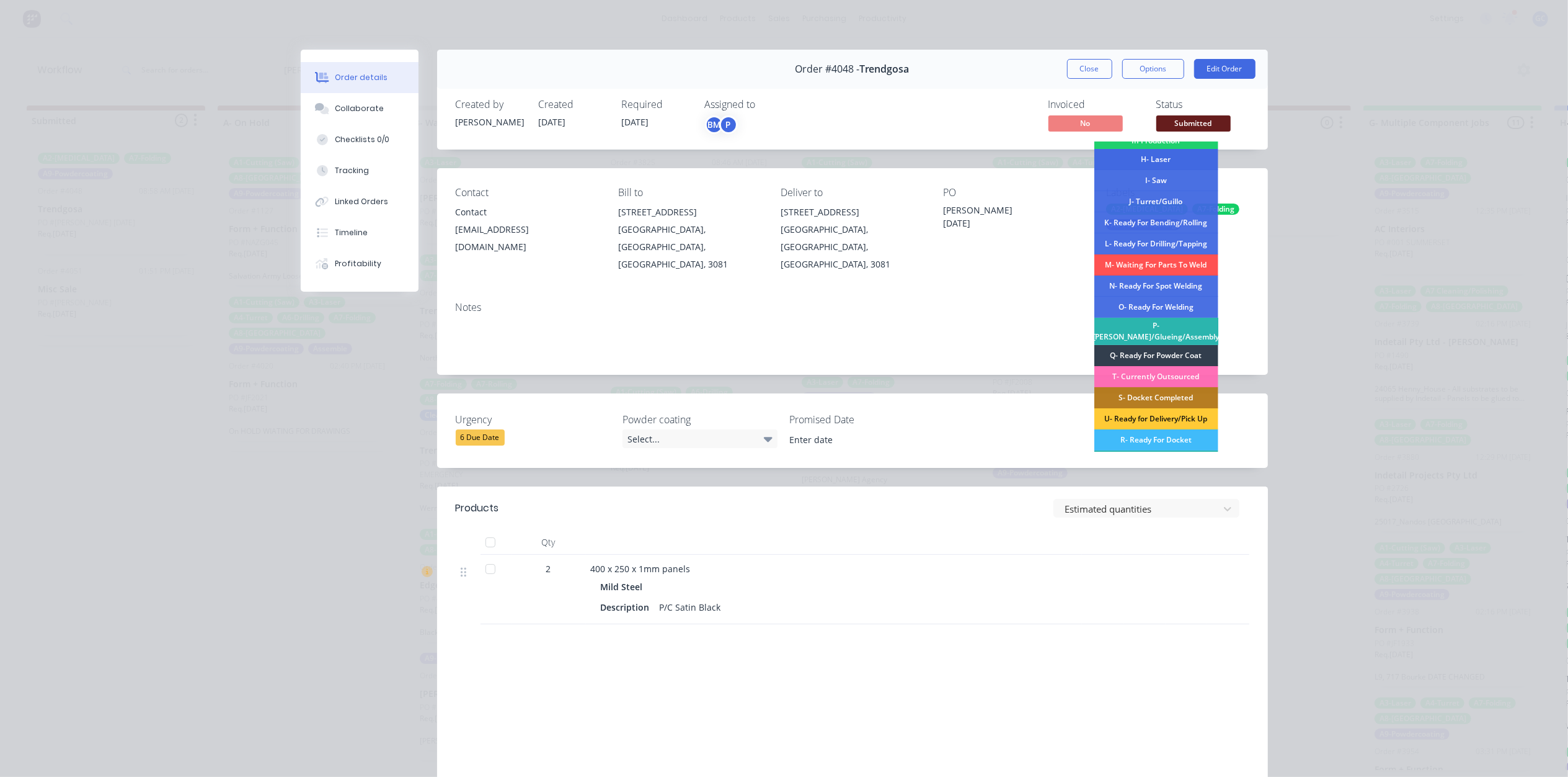
scroll to position [165, 0]
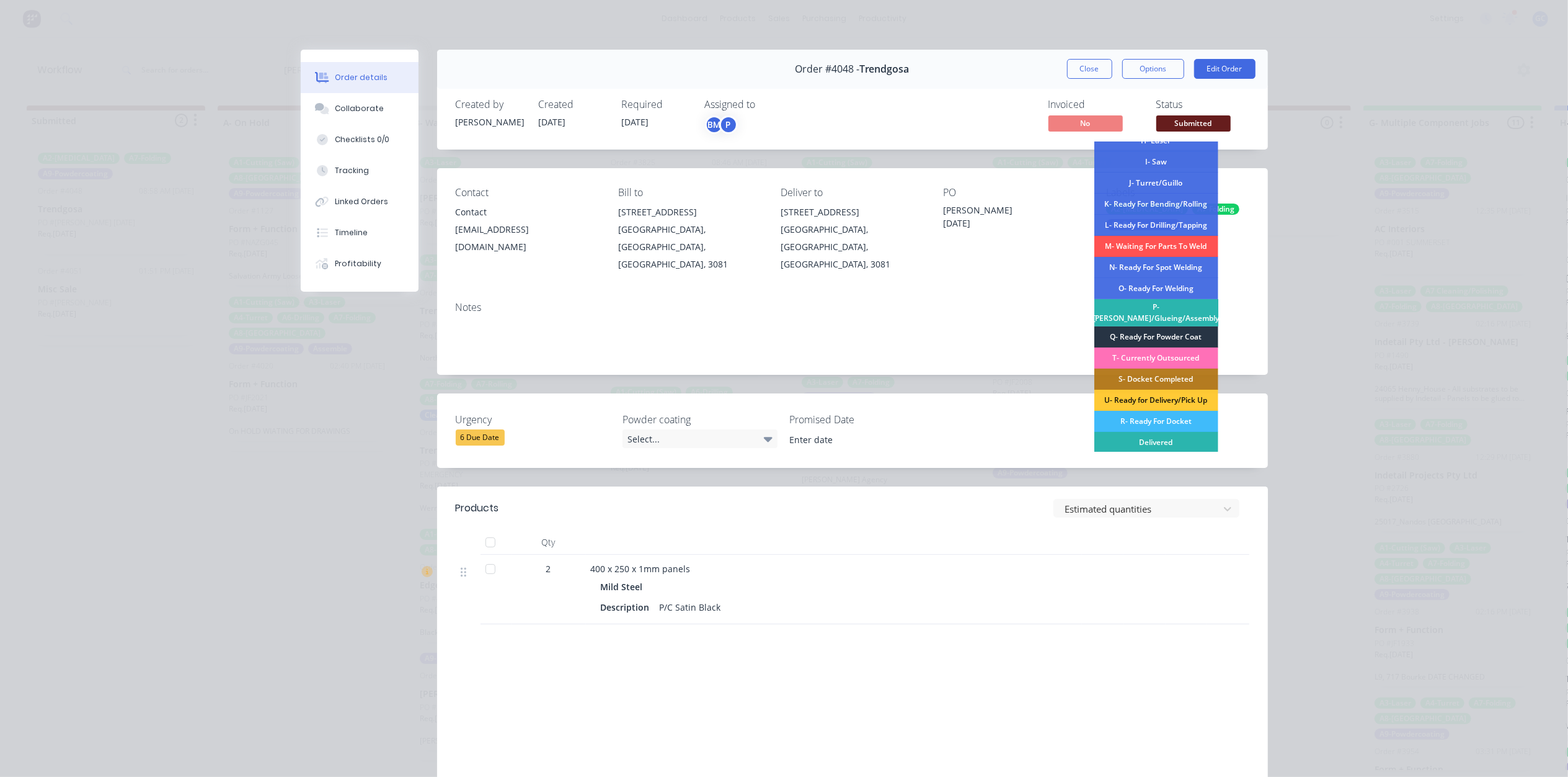
click at [1173, 326] on div "Q- Ready For Powder Coat" at bounding box center [1156, 337] width 124 height 21
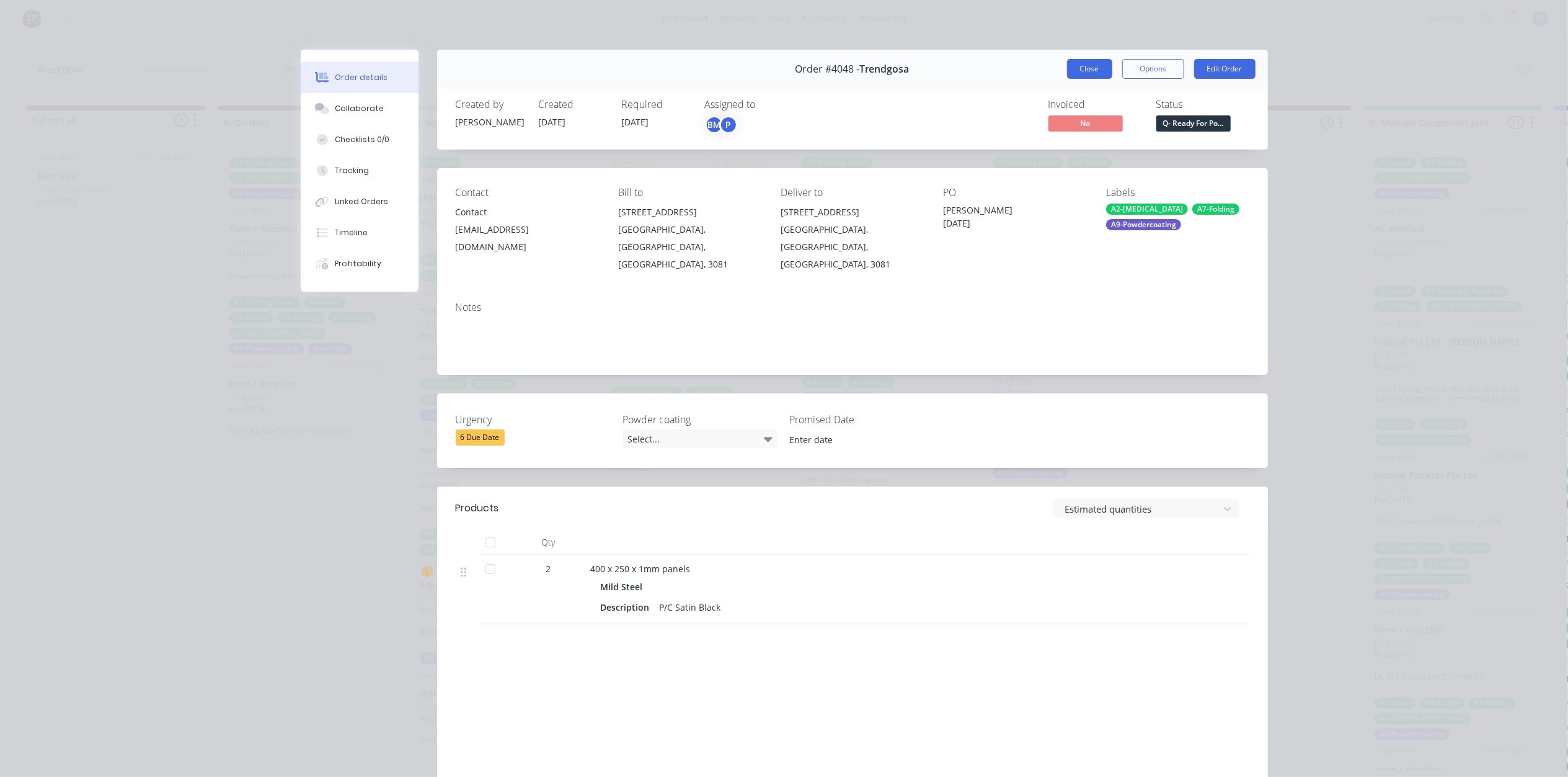
click at [1087, 69] on button "Close" at bounding box center [1090, 68] width 45 height 20
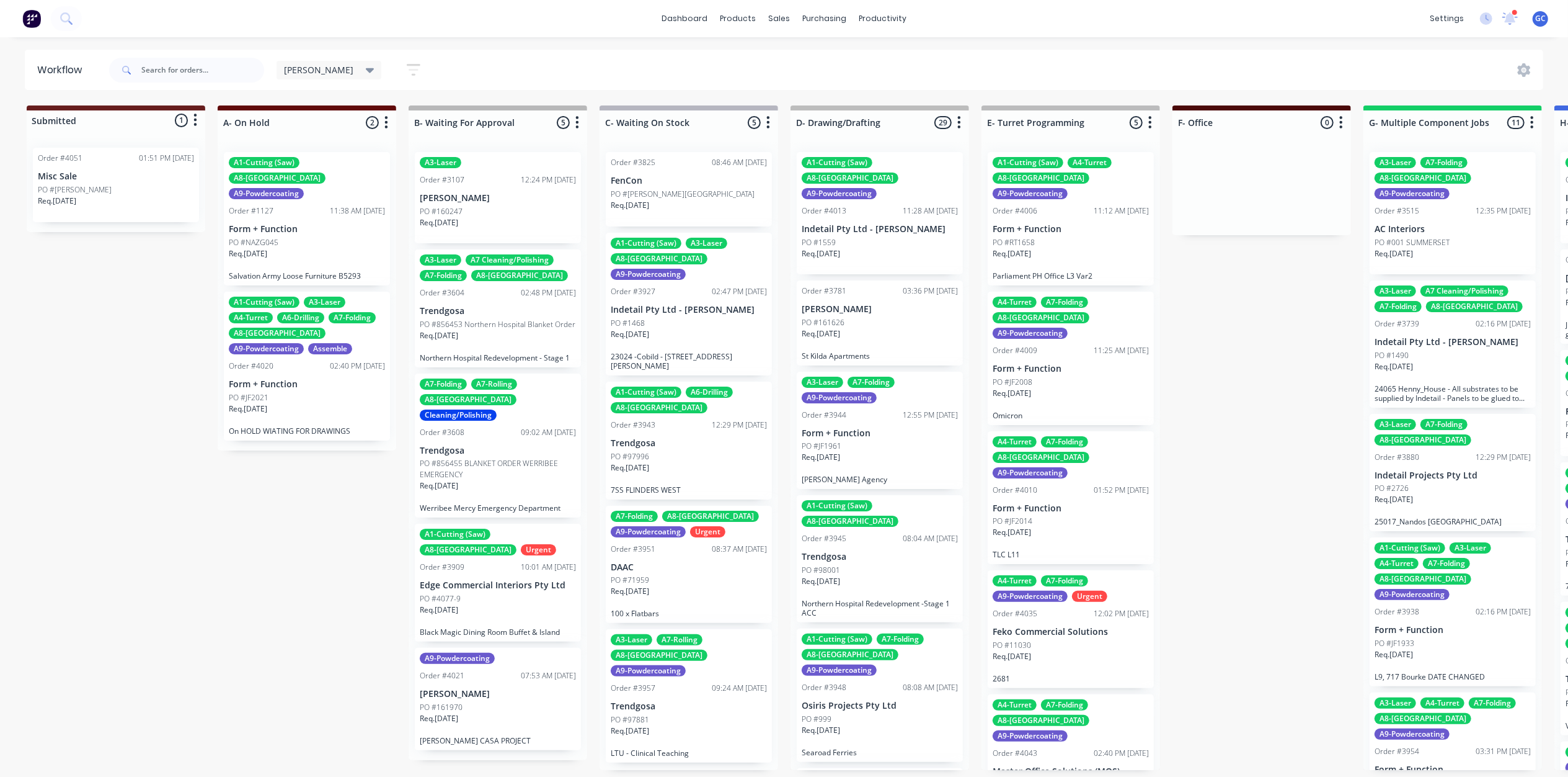
click at [128, 207] on div "Req. 14/10/25" at bounding box center [116, 205] width 156 height 21
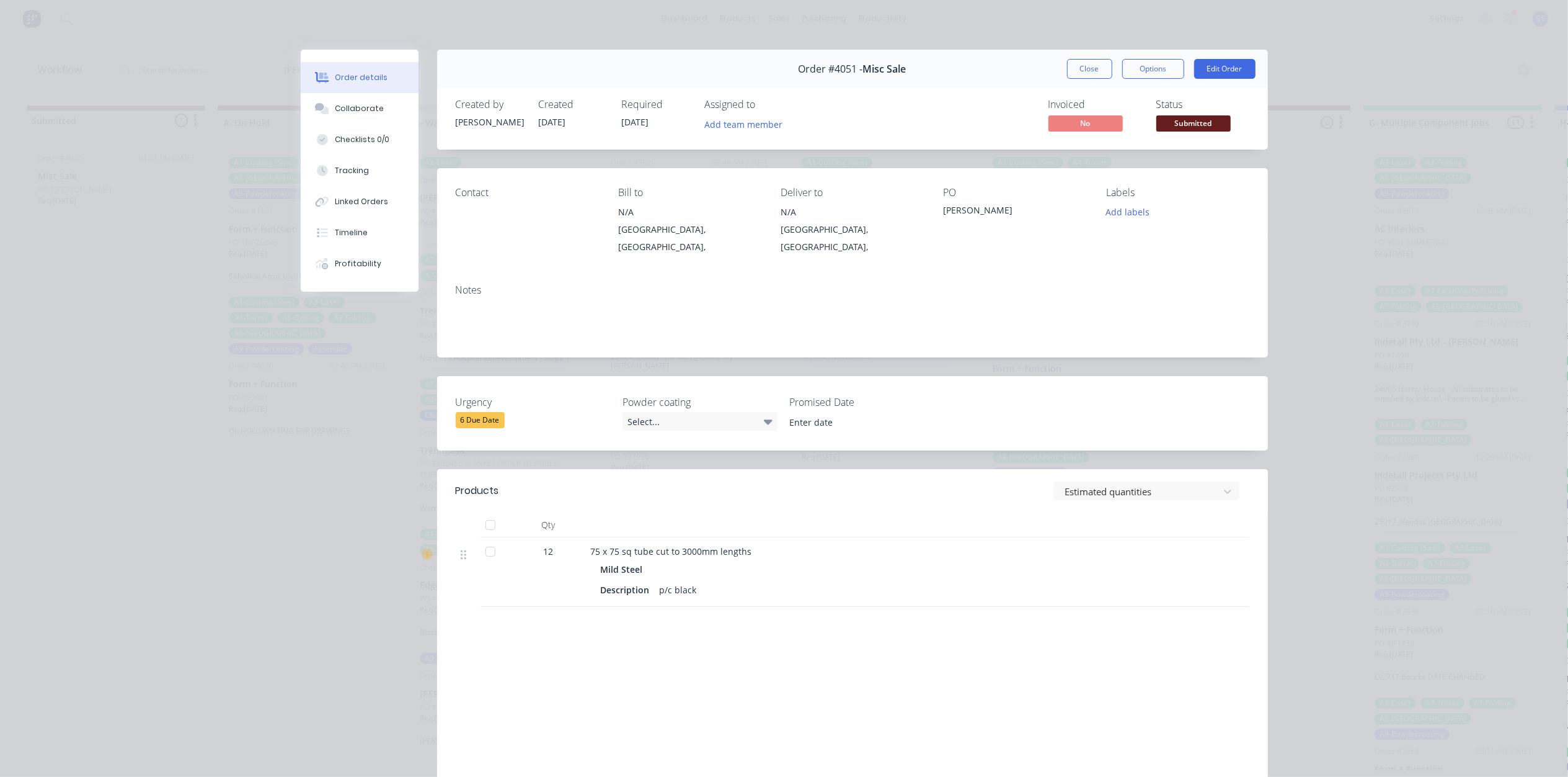
click at [1188, 120] on span "Submitted" at bounding box center [1193, 123] width 74 height 16
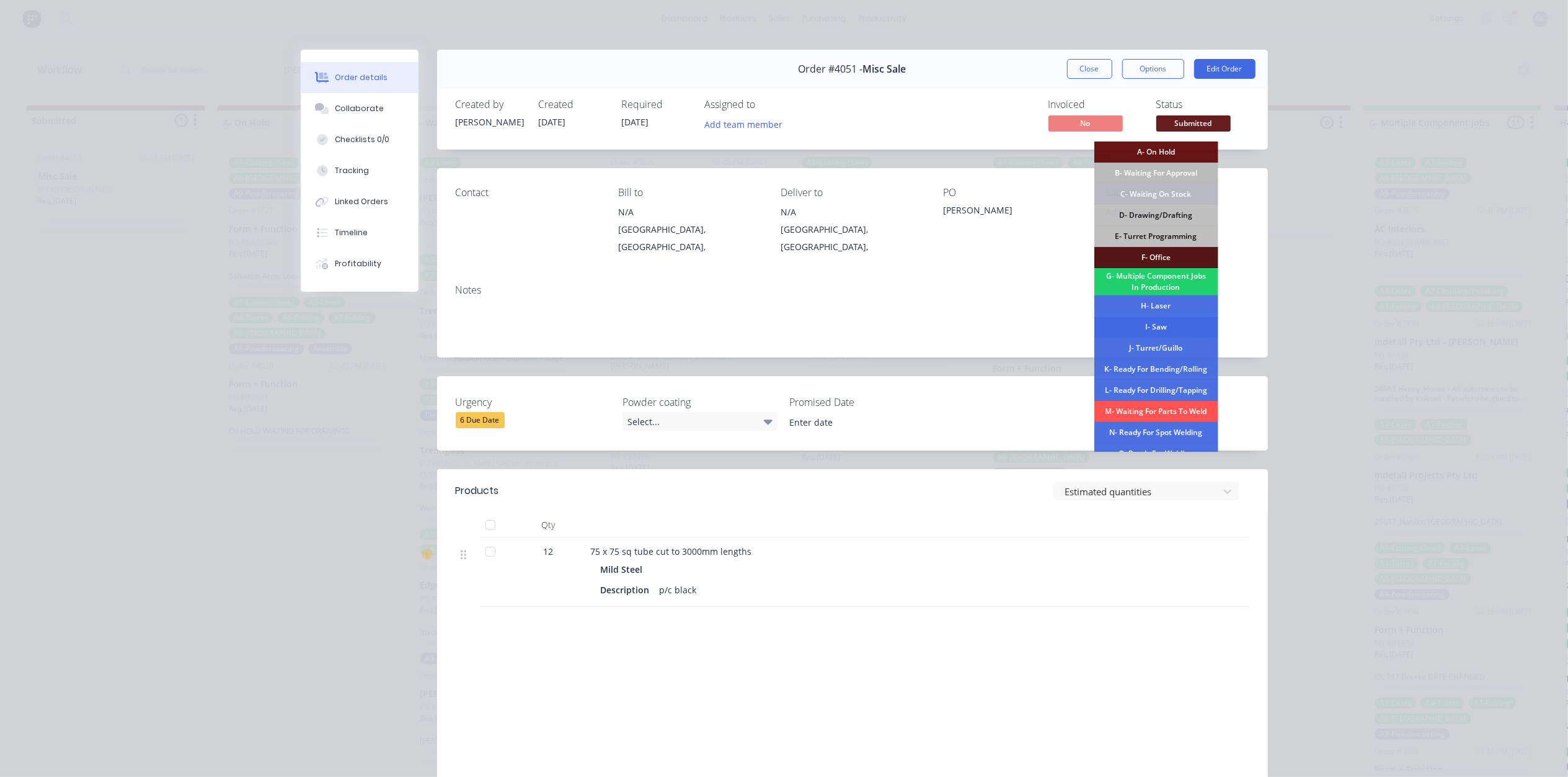
click at [1161, 323] on div "I- Saw" at bounding box center [1156, 326] width 124 height 21
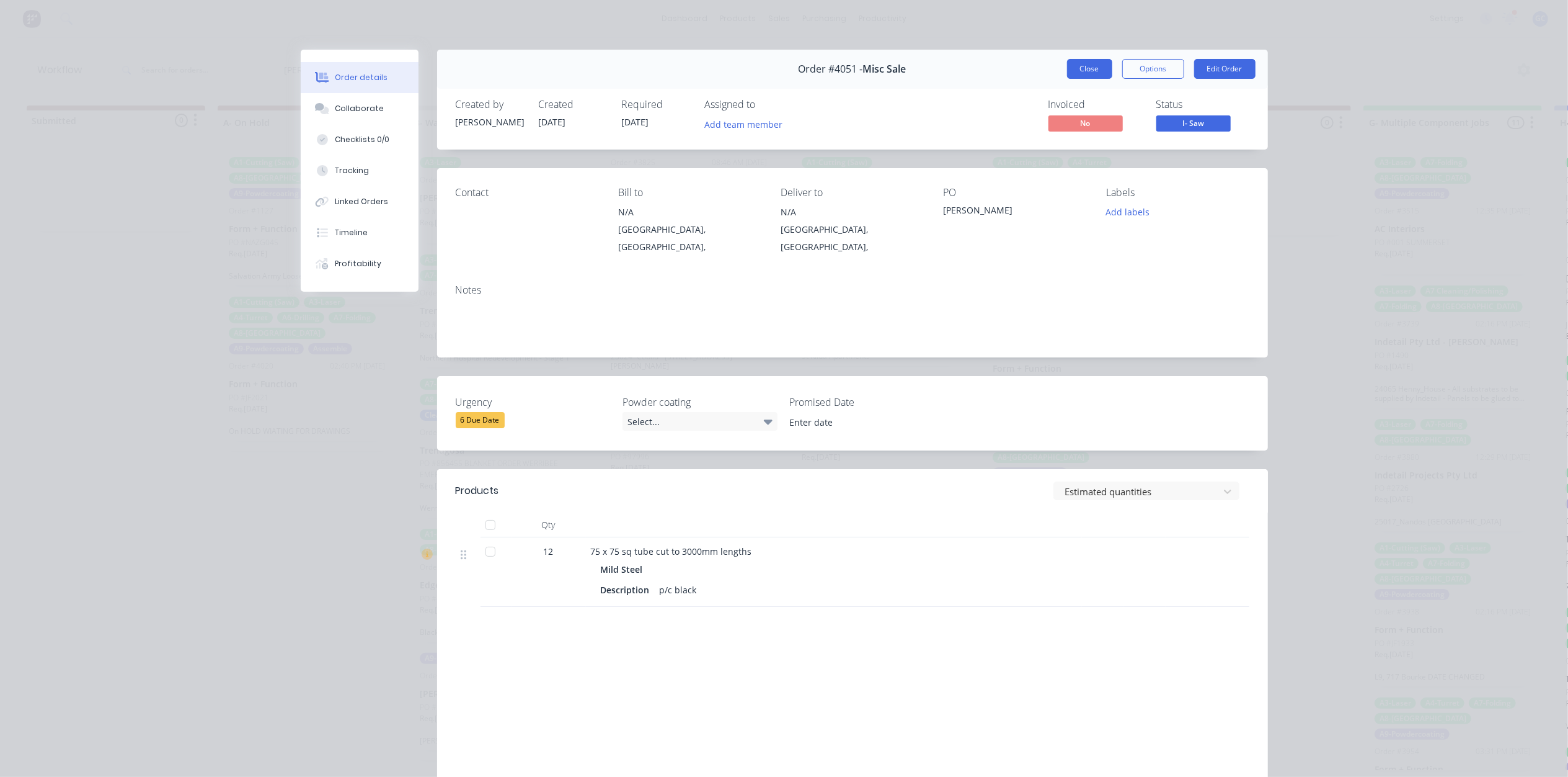
click at [1087, 78] on button "Close" at bounding box center [1090, 68] width 45 height 20
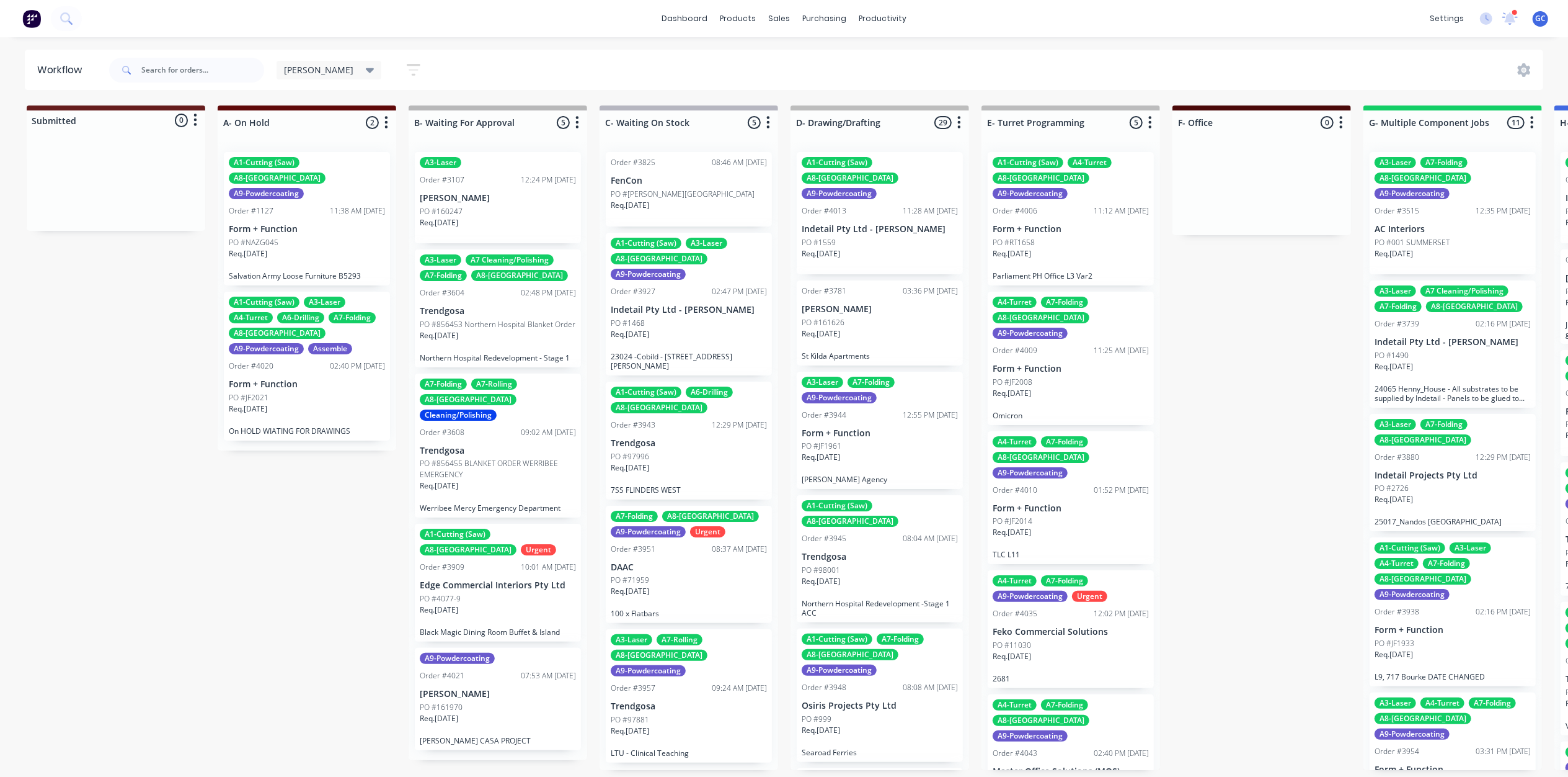
click at [492, 224] on div "Req. 21/02/25" at bounding box center [497, 227] width 156 height 21
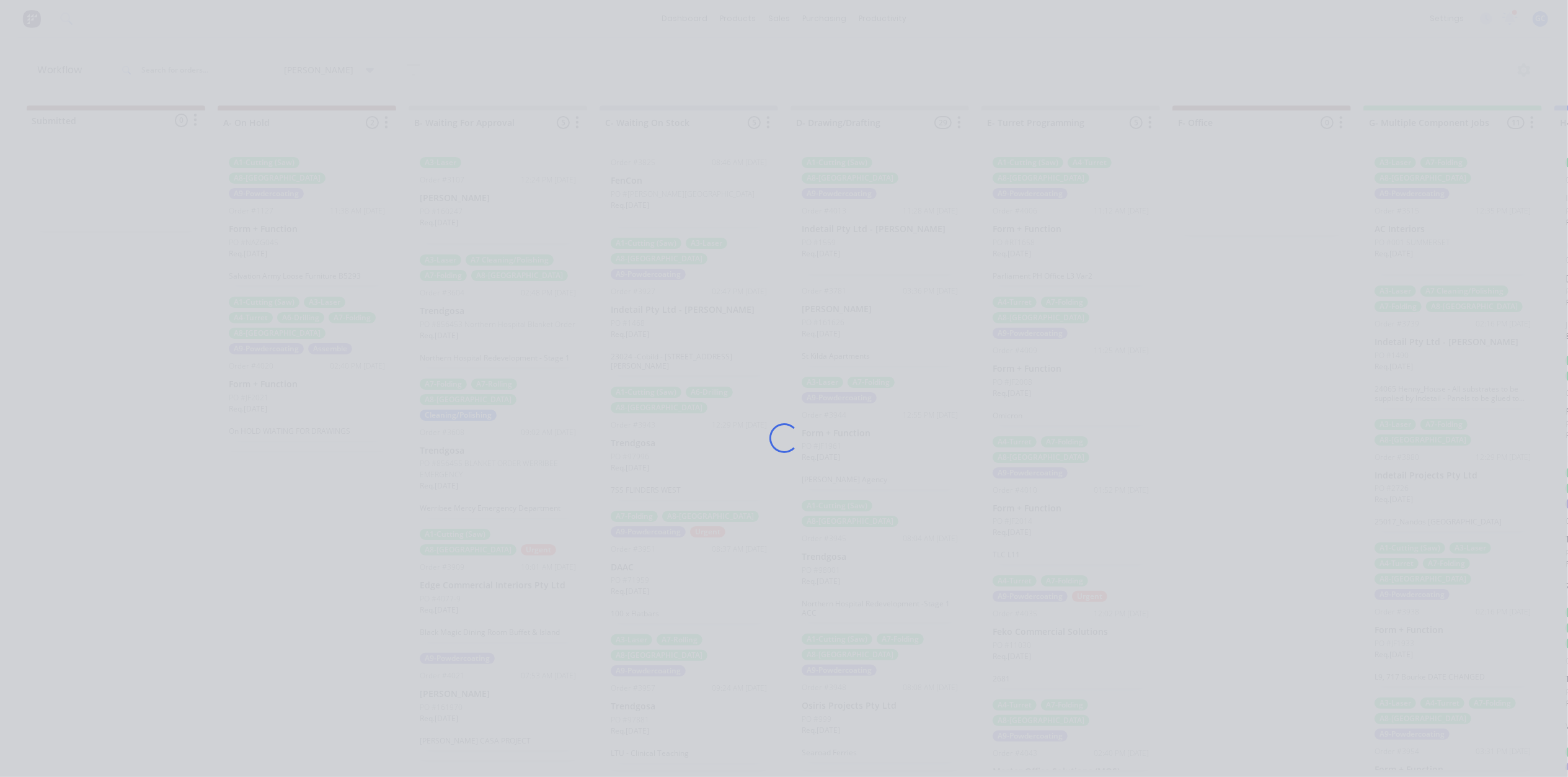
click at [325, 296] on div "Loading..." at bounding box center [784, 438] width 992 height 777
click at [300, 284] on div "Loading..." at bounding box center [784, 438] width 992 height 777
click at [358, 206] on div "Loading..." at bounding box center [784, 438] width 992 height 777
click at [273, 201] on div "Loading..." at bounding box center [784, 388] width 1568 height 777
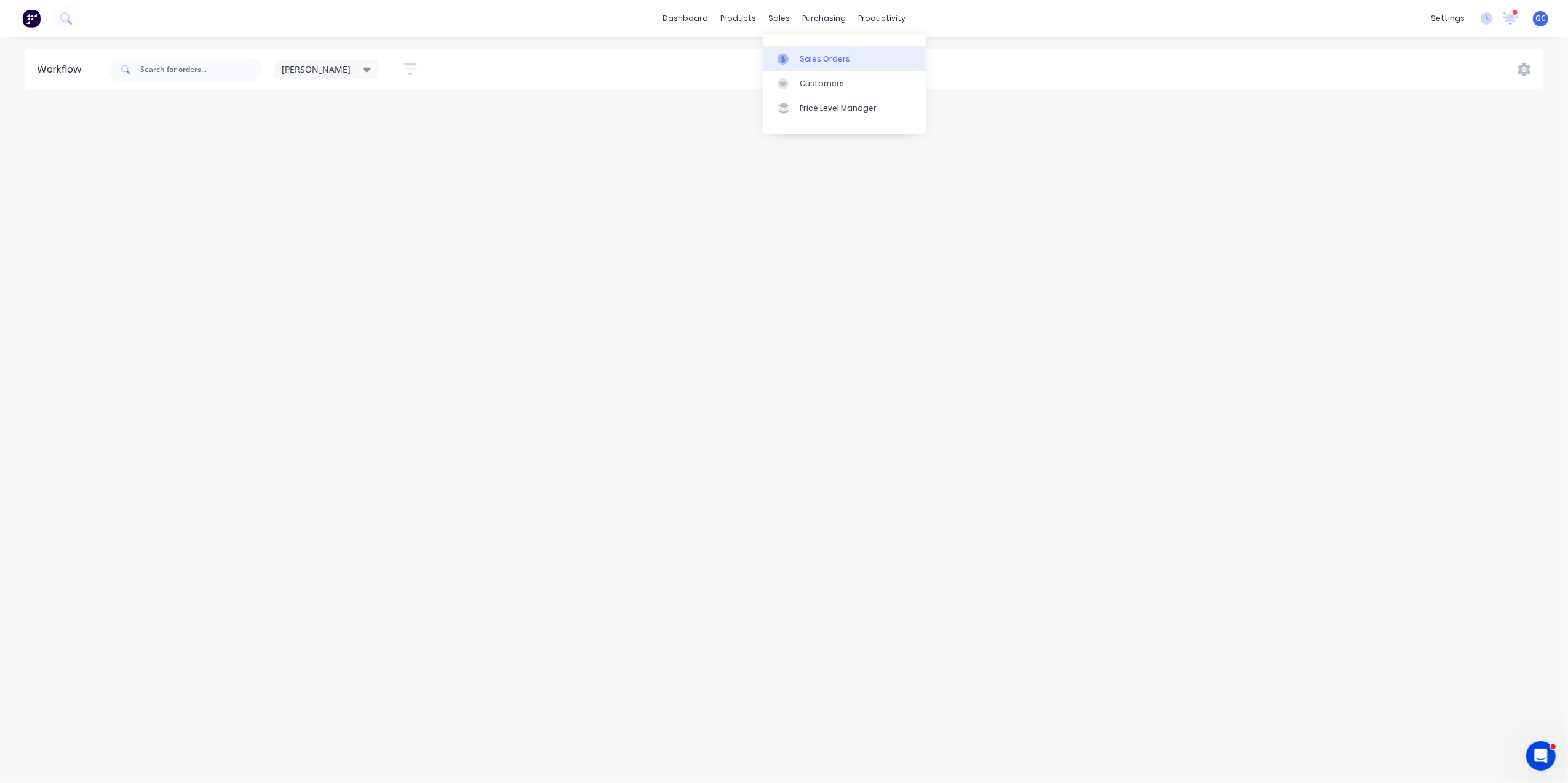
click at [802, 60] on div "Sales Orders" at bounding box center [825, 59] width 51 height 11
click at [896, 43] on div "Workflow Planner Delivery Scheduling Timesheets" at bounding box center [930, 96] width 163 height 124
click at [897, 46] on link "Workflow" at bounding box center [930, 58] width 163 height 25
drag, startPoint x: 324, startPoint y: 8, endPoint x: 371, endPoint y: 33, distance: 53.2
click at [325, 10] on div "dashboard products sales purchasing productivity dashboard products Product Cat…" at bounding box center [784, 18] width 1568 height 37
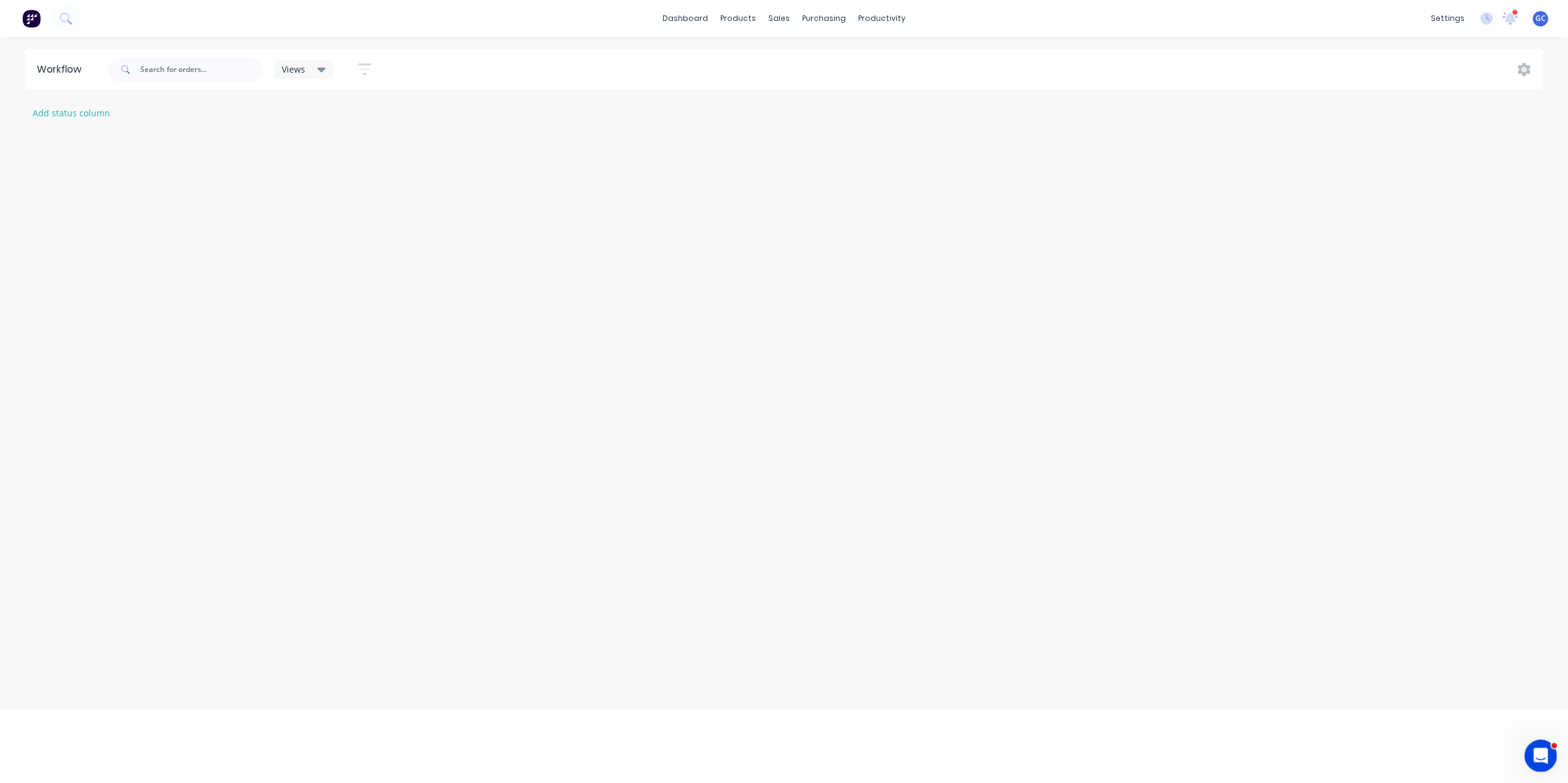
click at [1533, 749] on icon "Open Intercom Messenger" at bounding box center [1540, 755] width 21 height 21
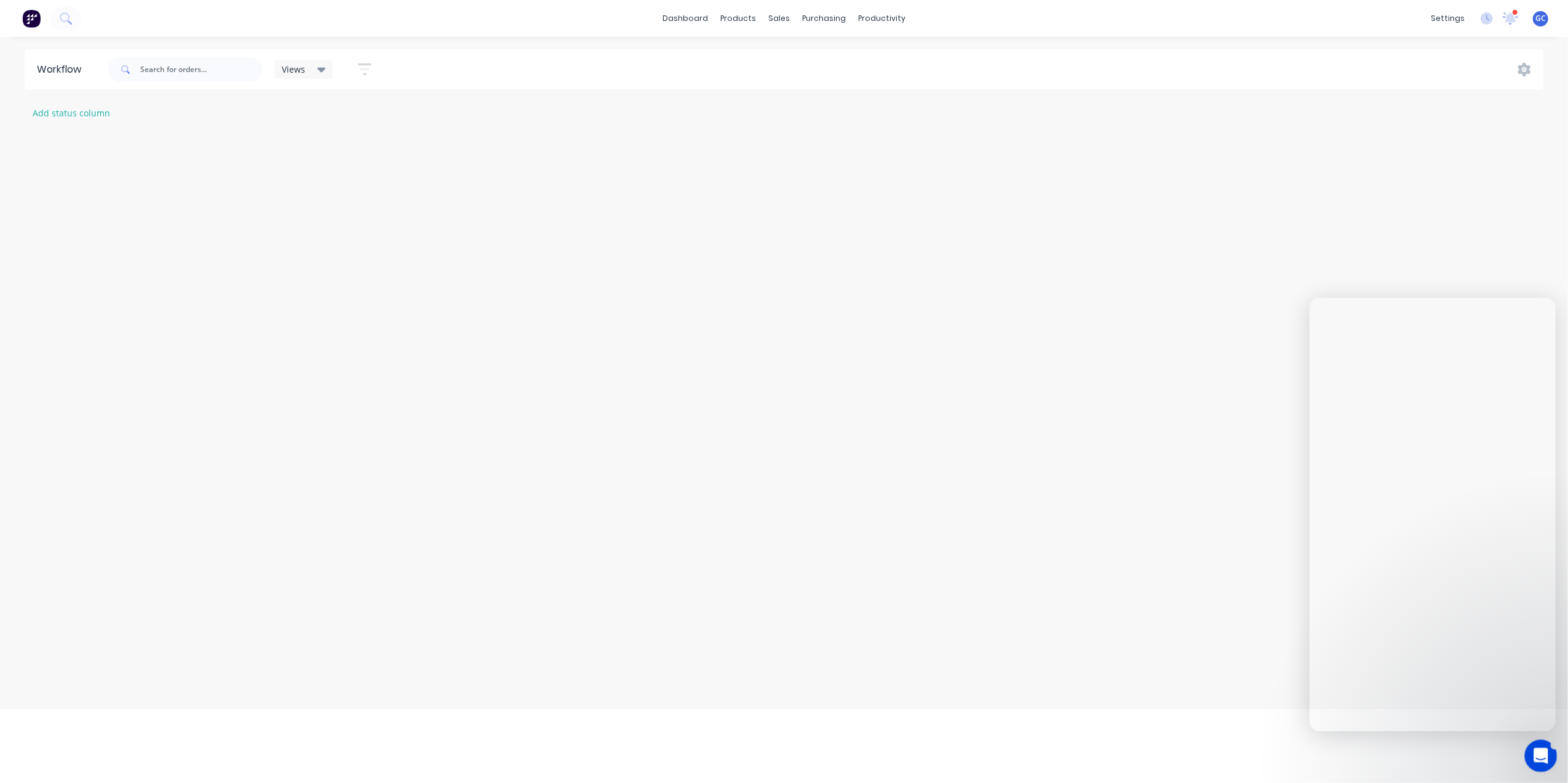
click at [1533, 749] on icon "Open Intercom Messenger" at bounding box center [1540, 755] width 21 height 21
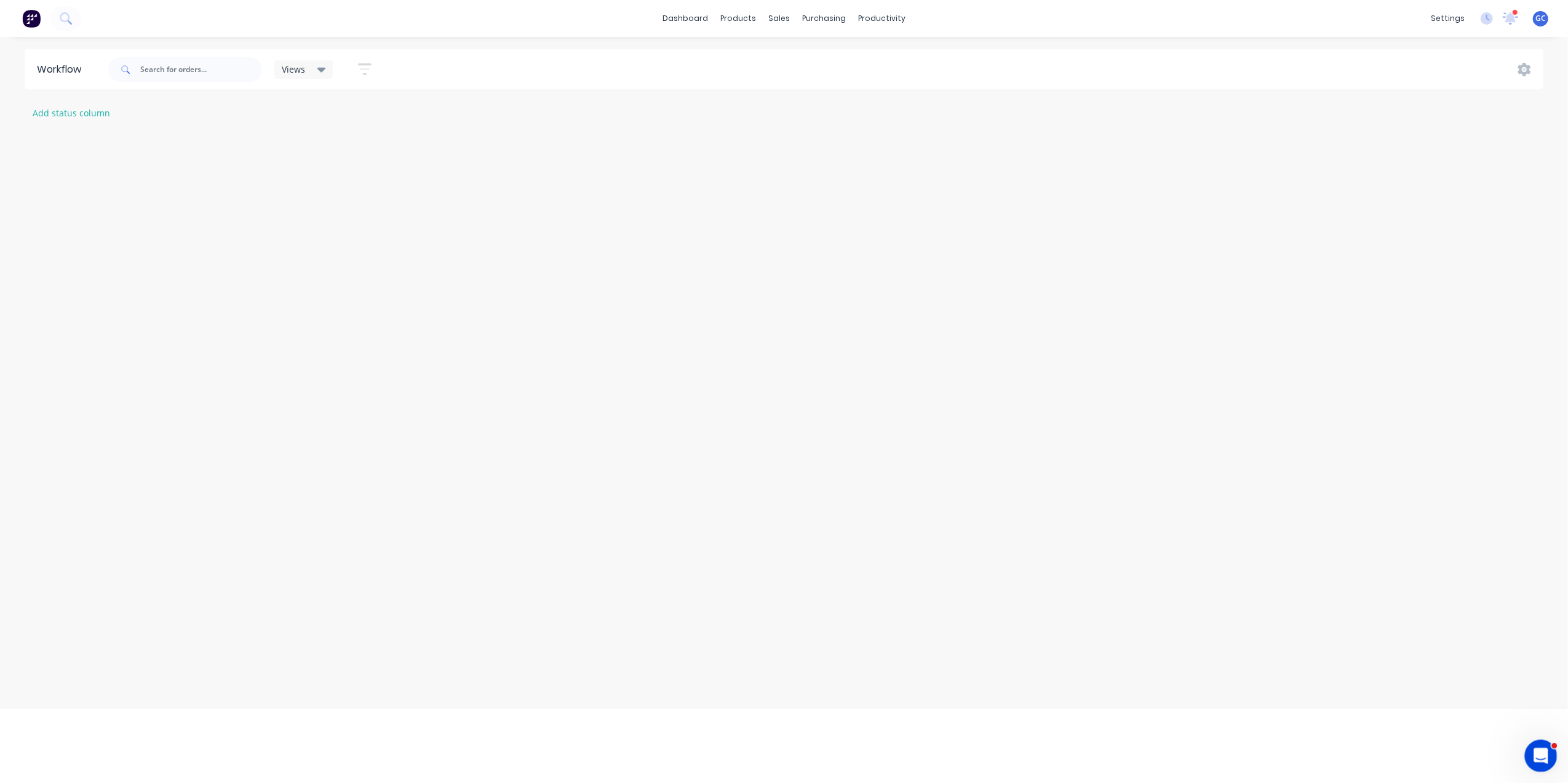
click at [1531, 748] on div "Open Intercom Messenger" at bounding box center [1539, 753] width 40 height 40
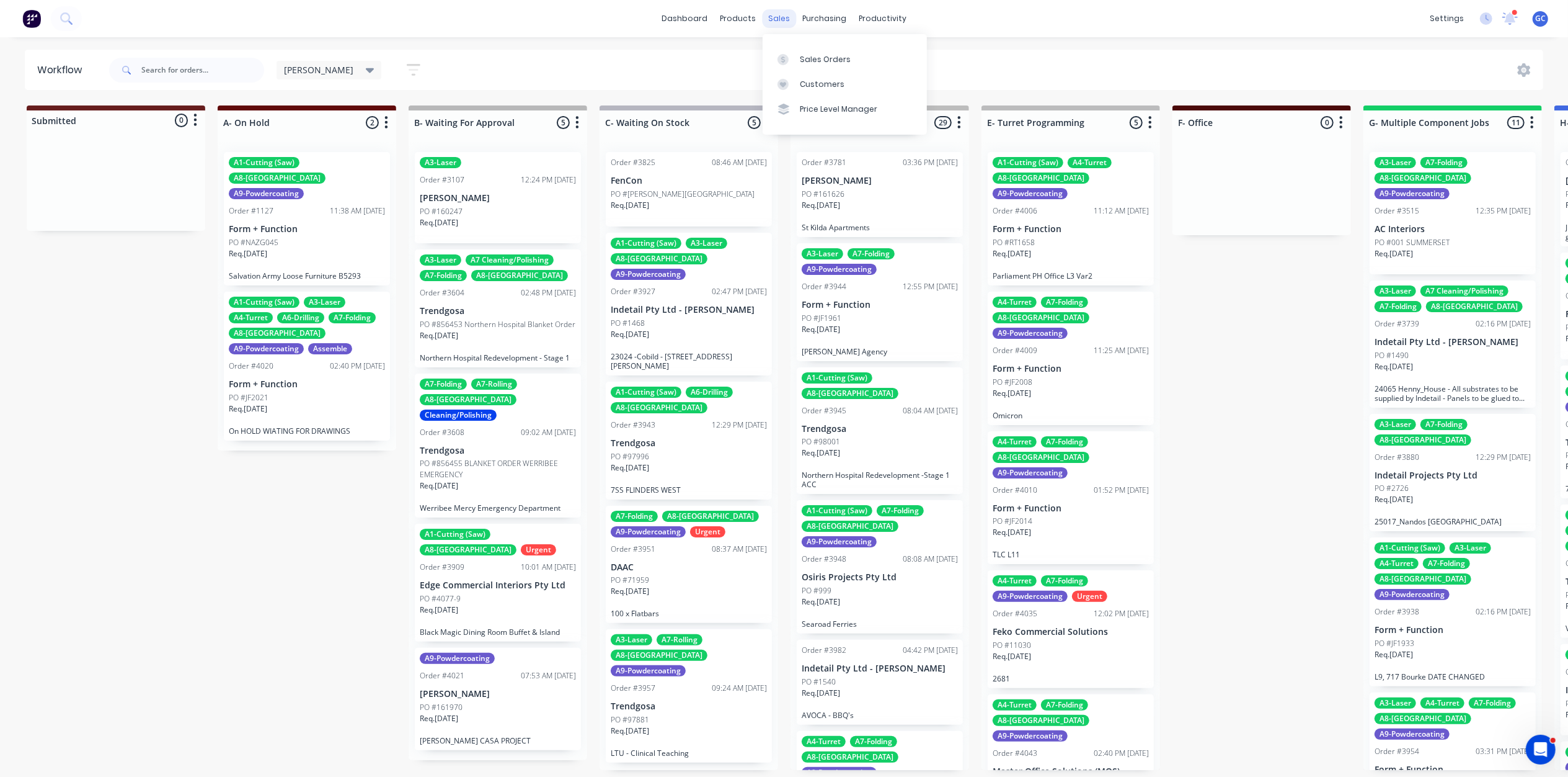
click at [777, 23] on div "sales" at bounding box center [779, 19] width 35 height 19
click at [817, 60] on div "Sales Orders" at bounding box center [825, 60] width 51 height 11
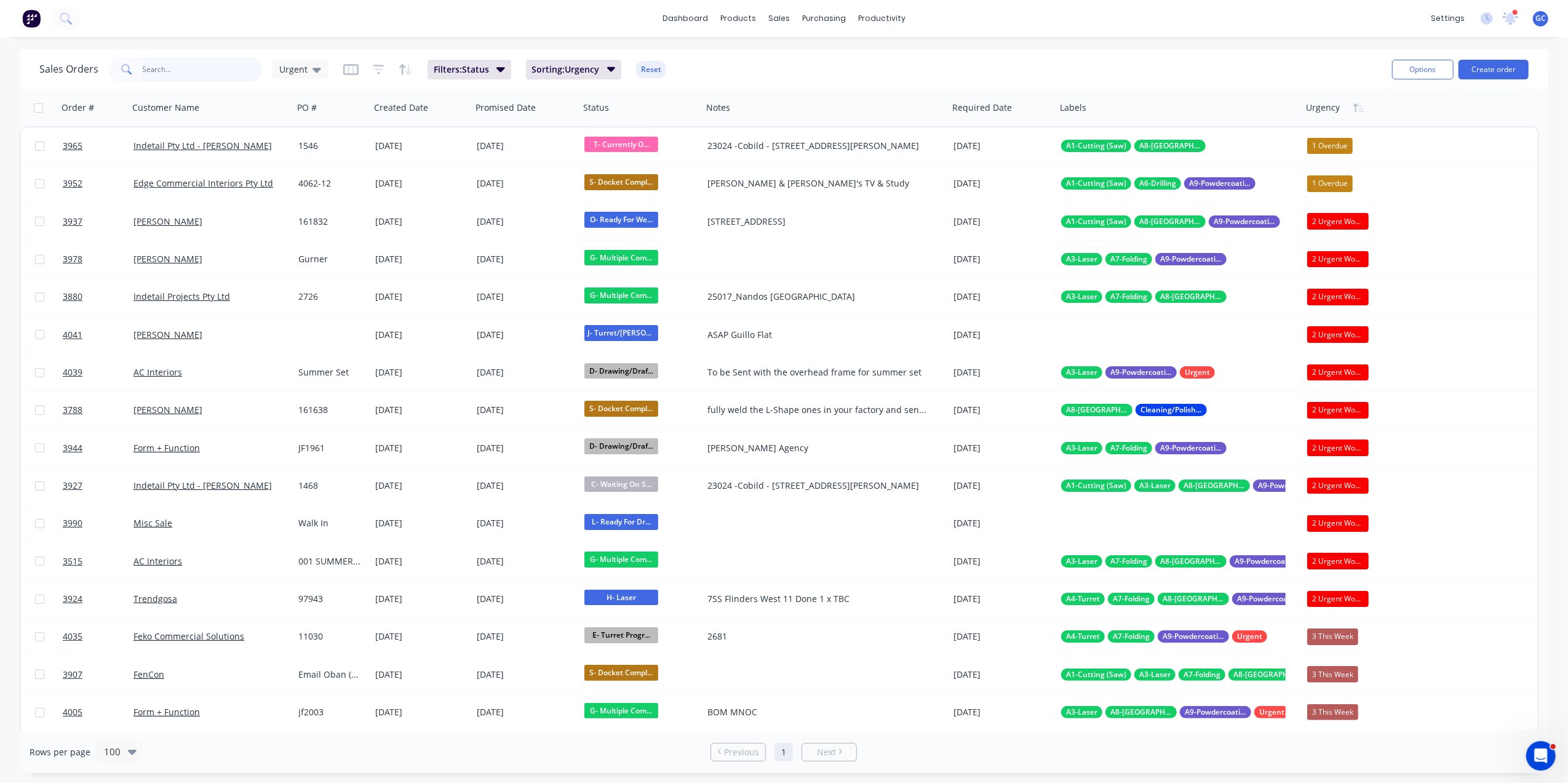
click at [177, 72] on input "text" at bounding box center [203, 69] width 120 height 25
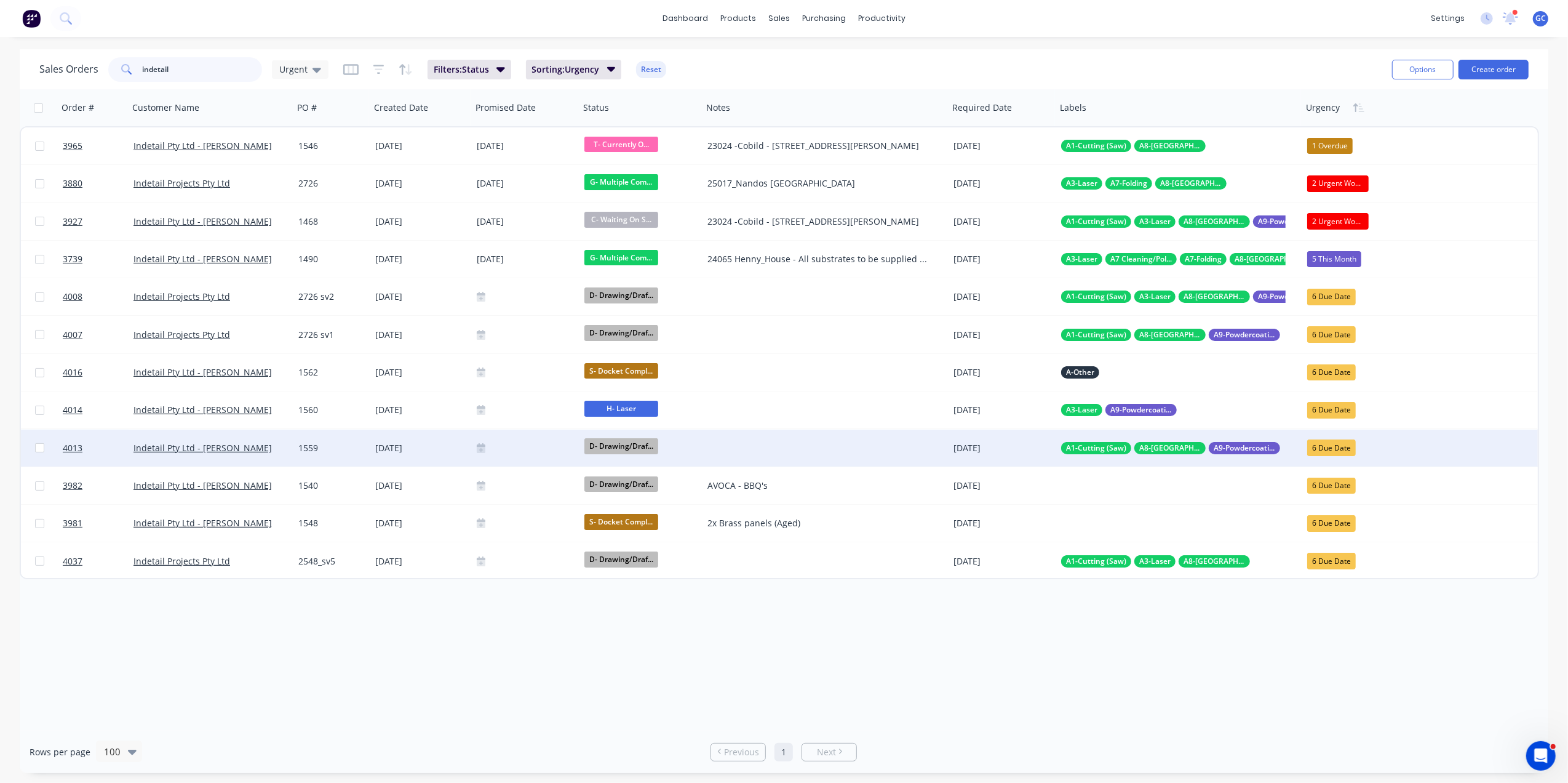
type input "indetail"
click at [337, 449] on div "1559" at bounding box center [330, 448] width 64 height 12
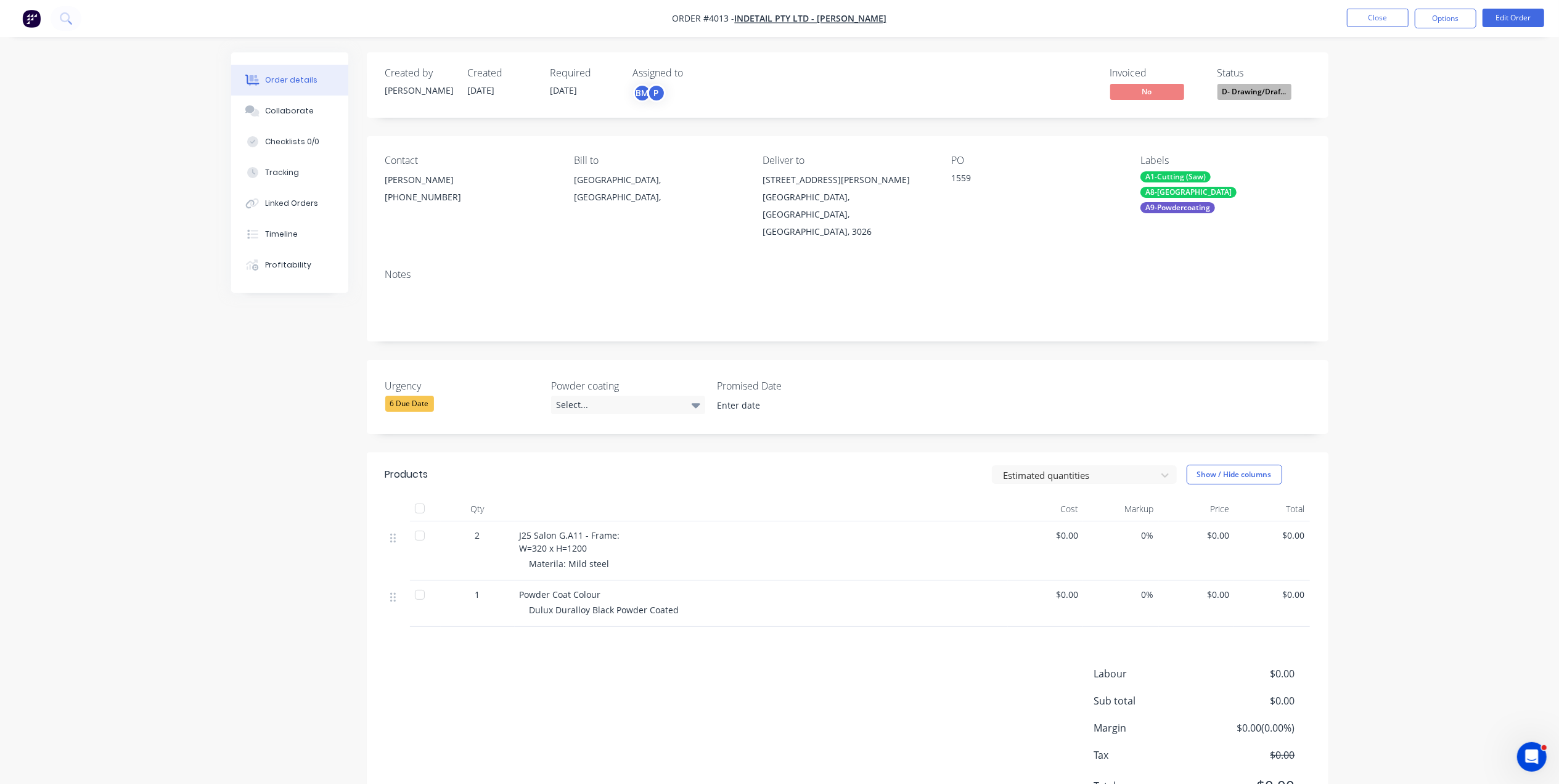
click at [767, 396] on input at bounding box center [785, 406] width 154 height 19
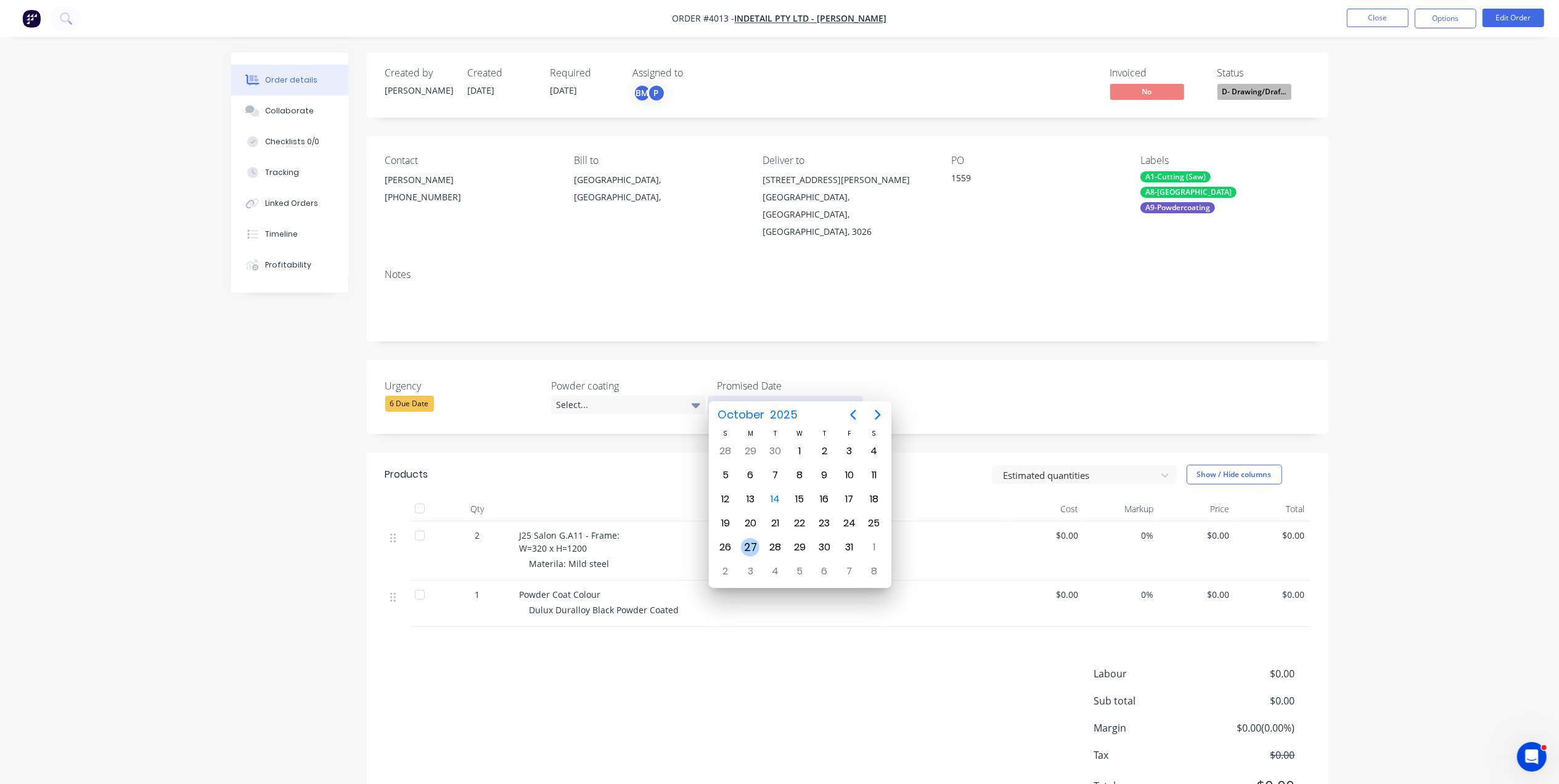
click at [743, 543] on div "27" at bounding box center [751, 547] width 19 height 19
type input "27 October 2025"
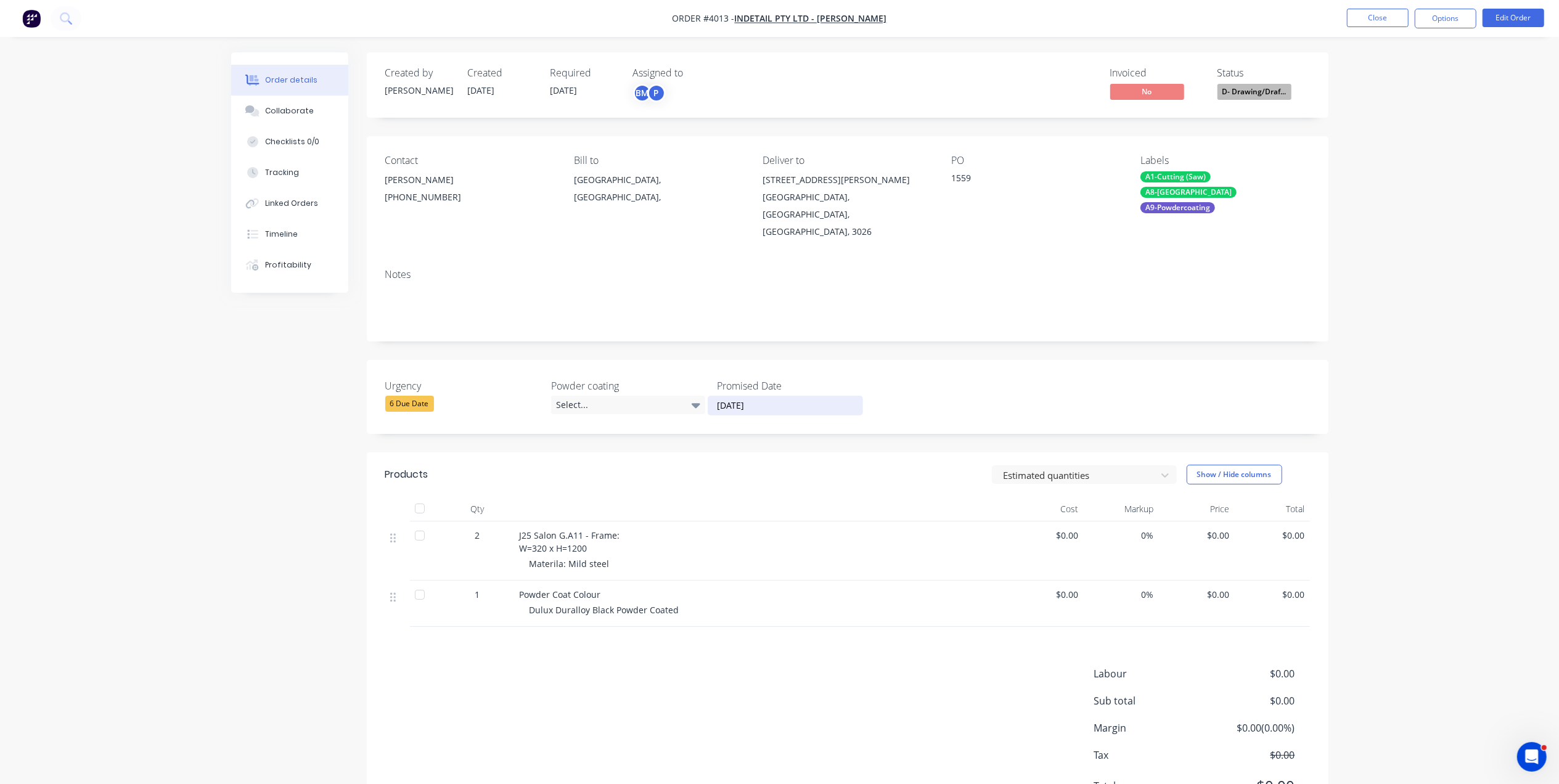
click at [425, 395] on div "6 Due Date" at bounding box center [409, 403] width 49 height 16
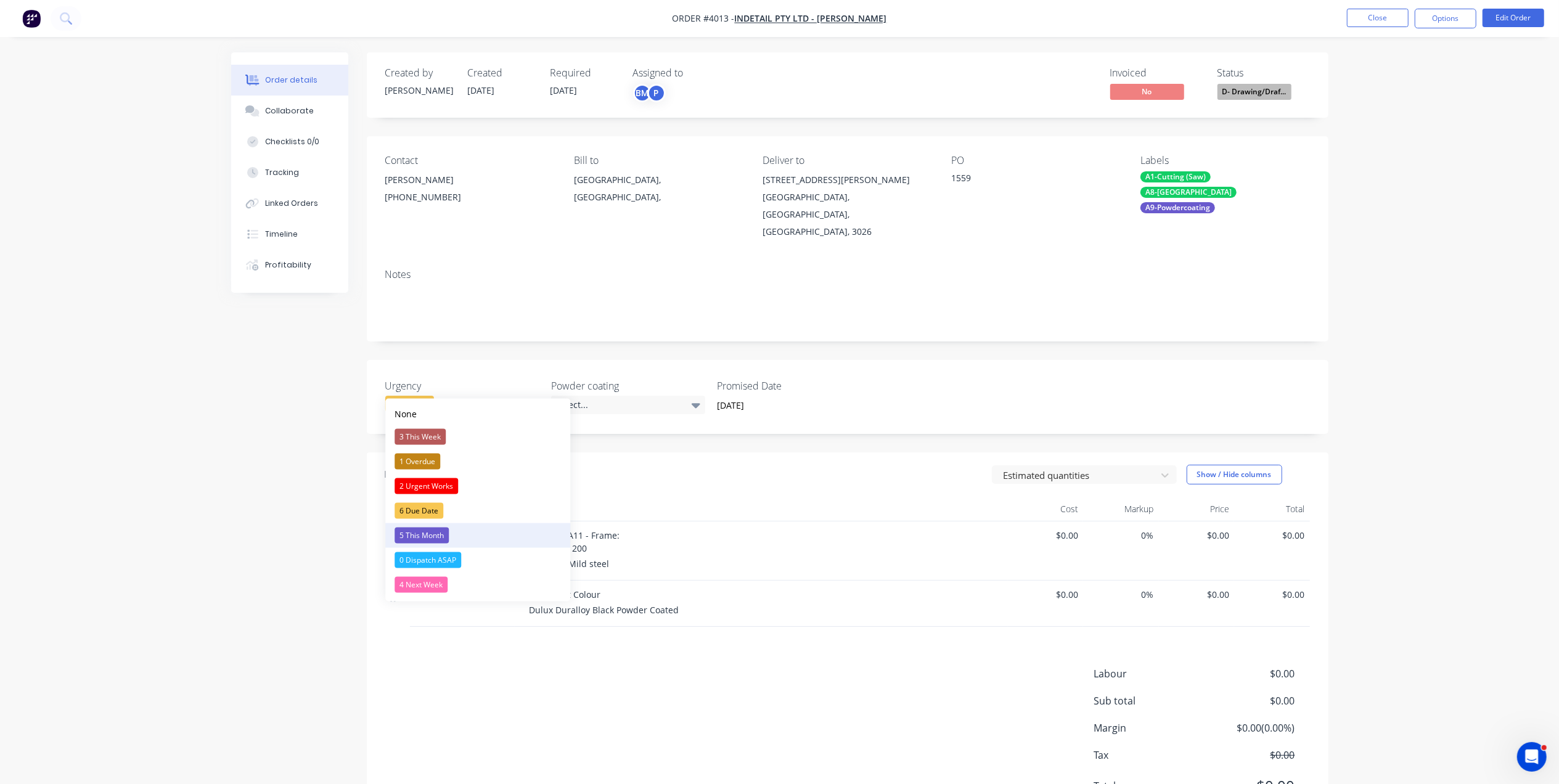
click at [426, 538] on div "5 This Month" at bounding box center [421, 535] width 54 height 16
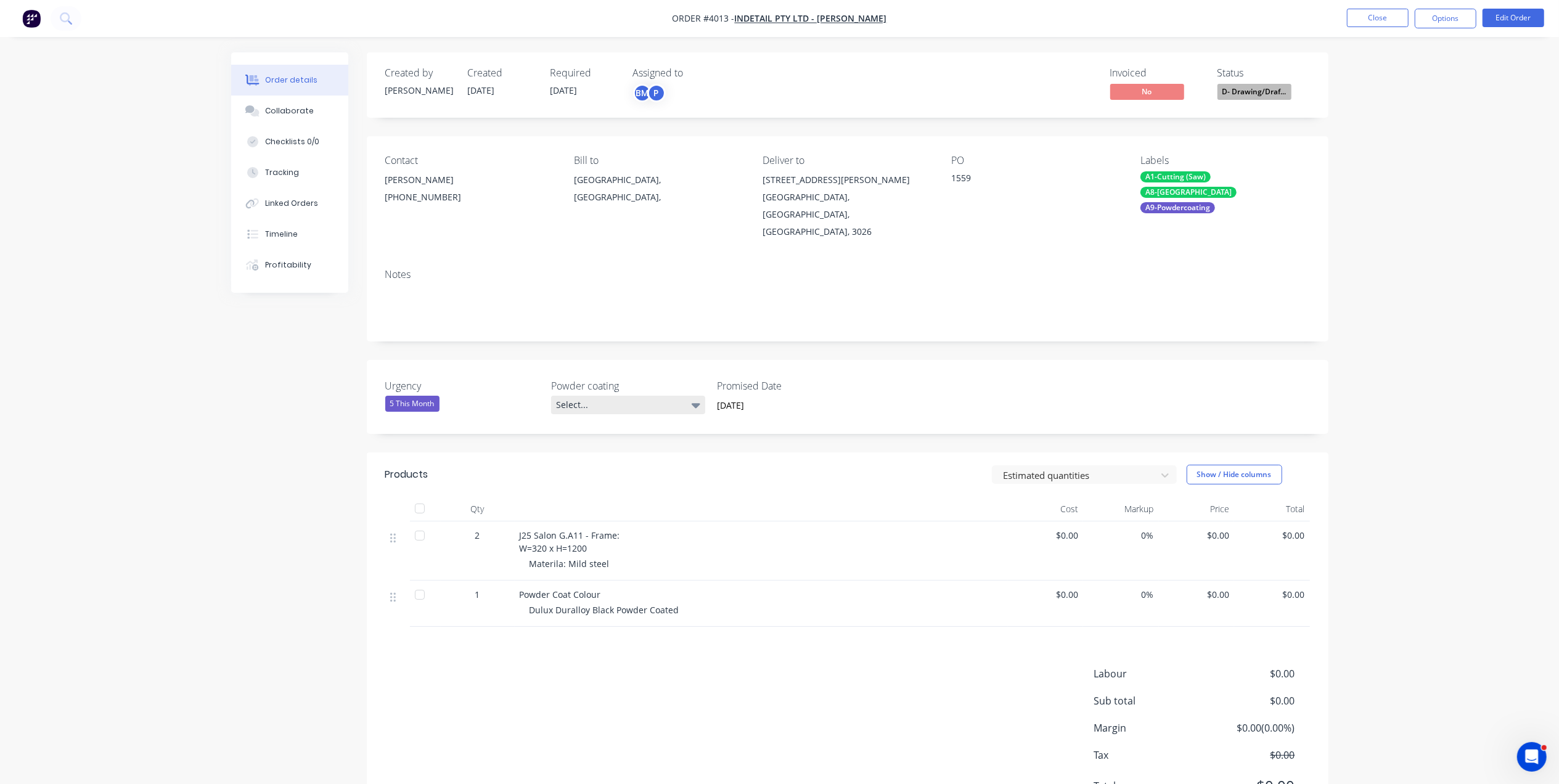
click at [625, 395] on div "Select..." at bounding box center [628, 405] width 154 height 19
click at [582, 437] on div "Black" at bounding box center [573, 439] width 28 height 16
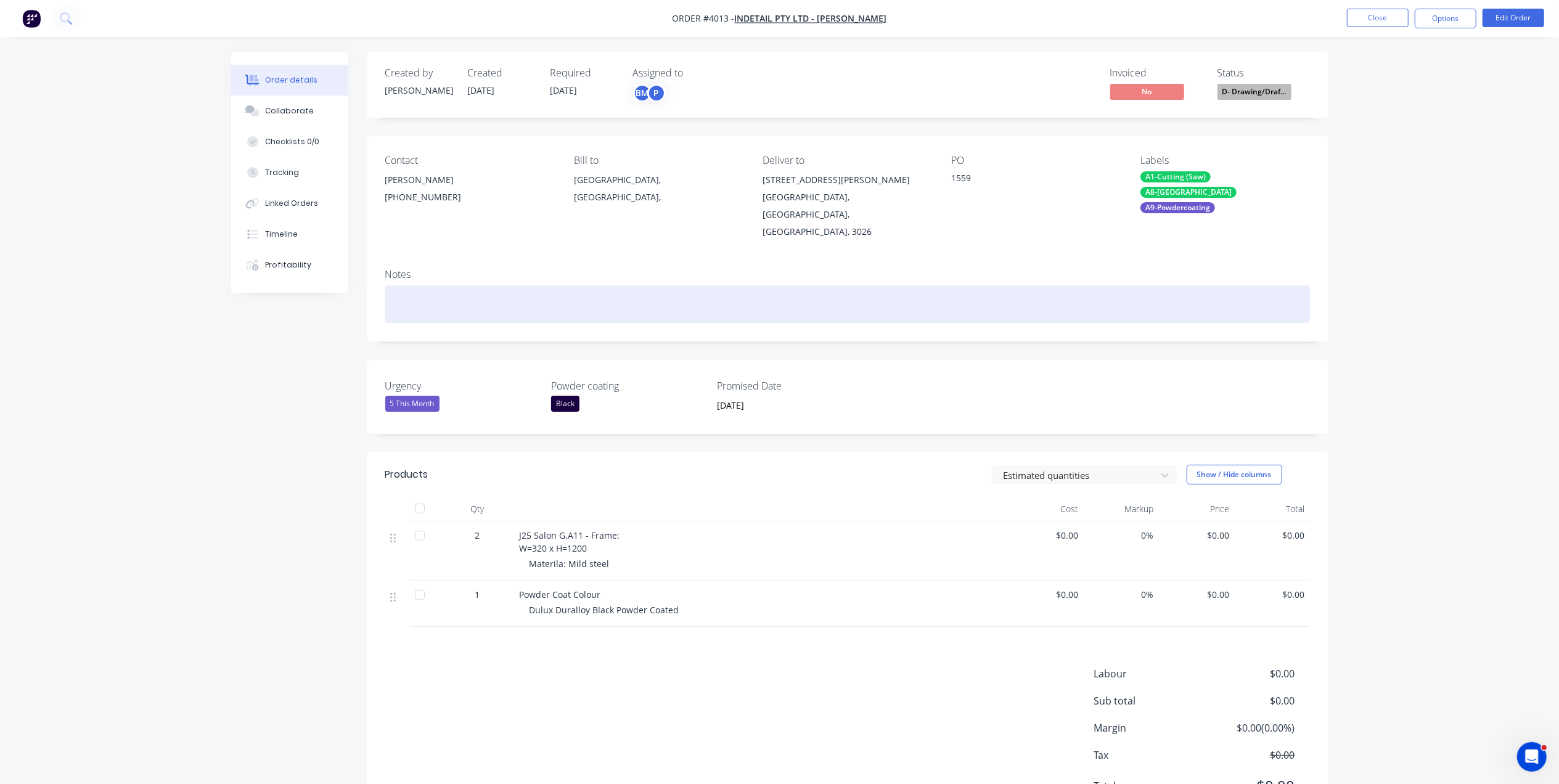
click at [558, 292] on div at bounding box center [848, 305] width 925 height 38
click at [481, 289] on div at bounding box center [848, 305] width 925 height 38
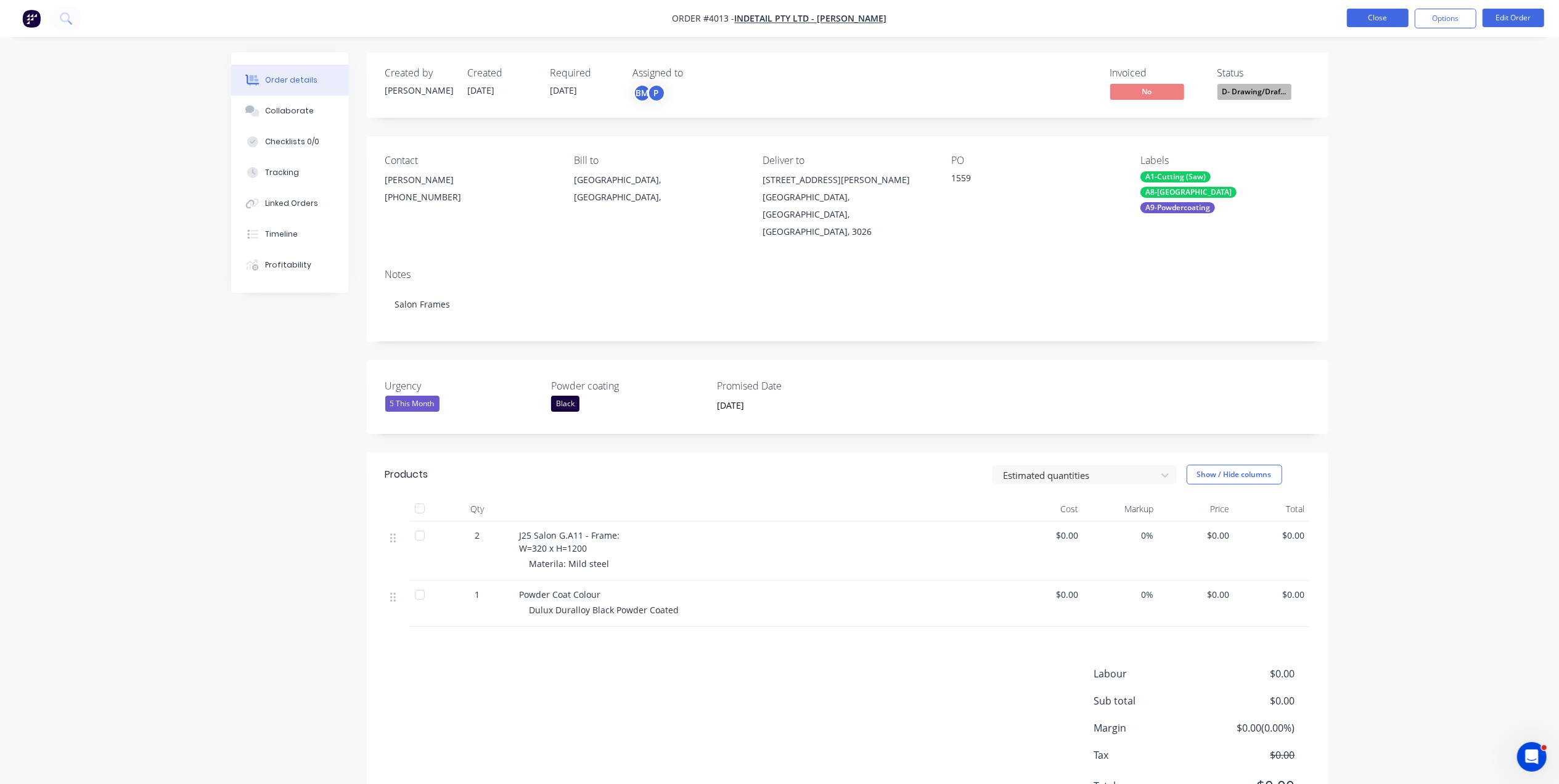
click at [1380, 23] on button "Close" at bounding box center [1378, 18] width 62 height 19
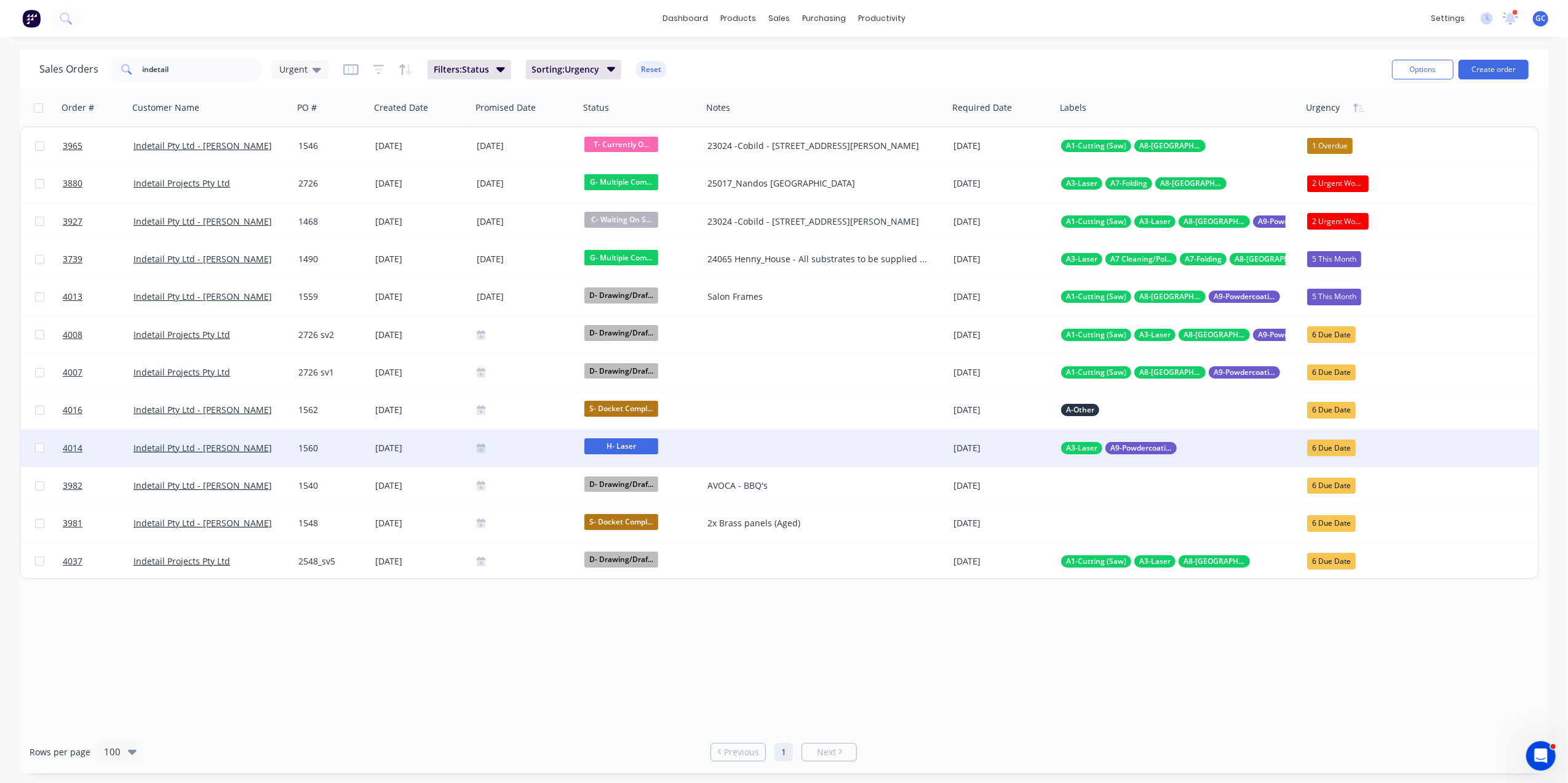
click at [508, 443] on div at bounding box center [526, 447] width 98 height 9
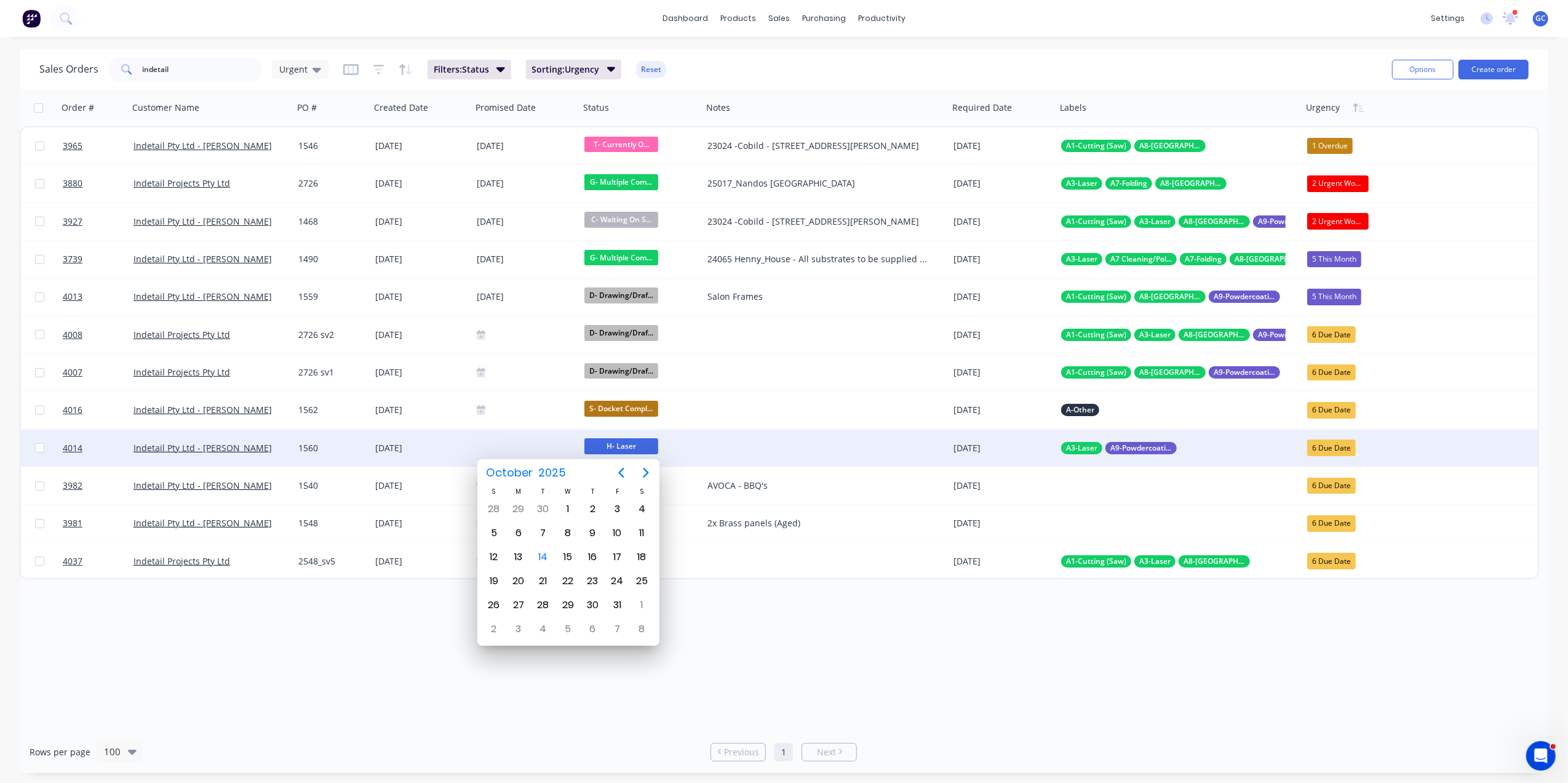
click at [414, 442] on div "[DATE]" at bounding box center [420, 448] width 92 height 12
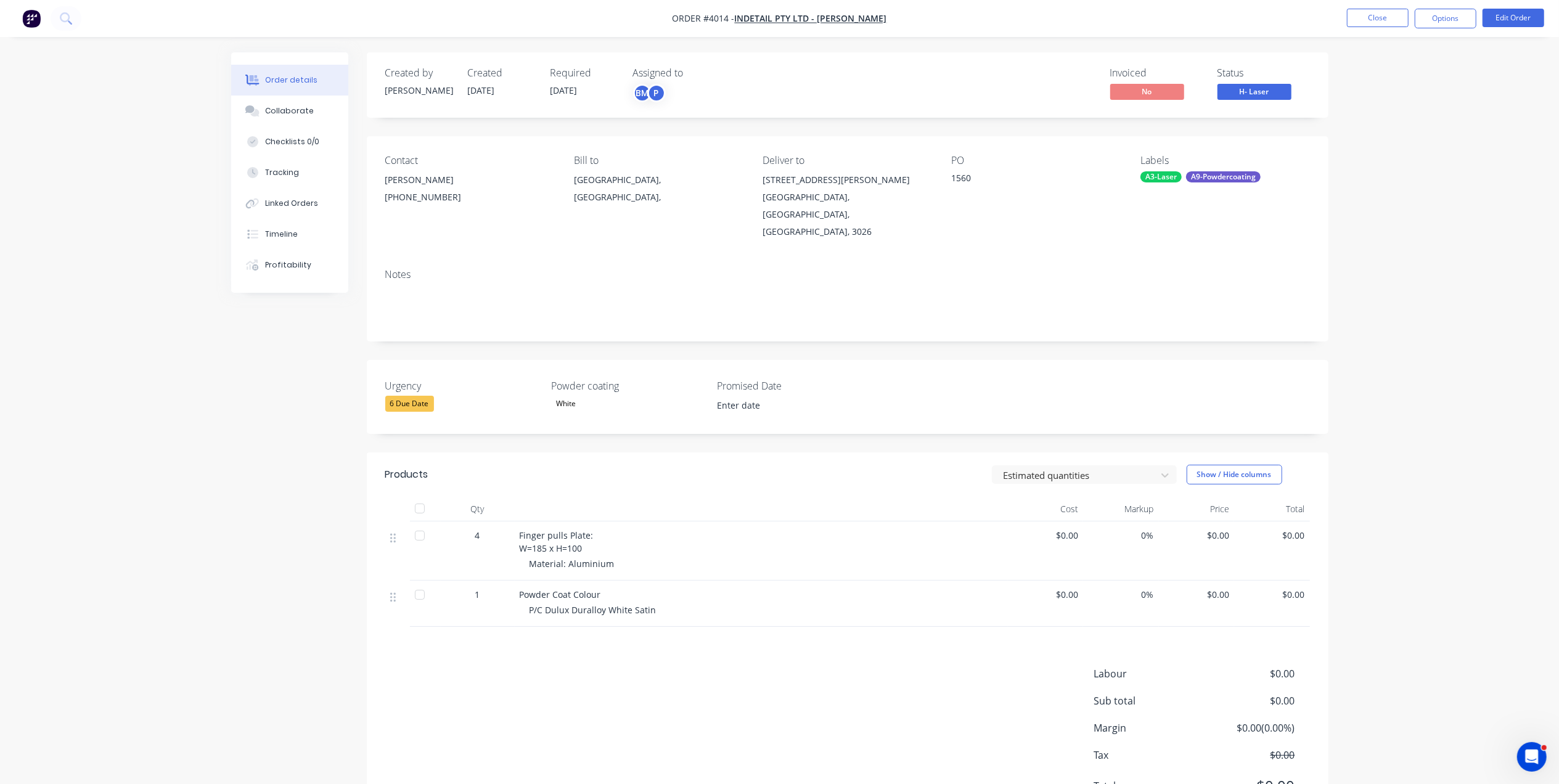
click at [742, 395] on label at bounding box center [785, 405] width 154 height 20
click at [742, 396] on input at bounding box center [785, 406] width 154 height 19
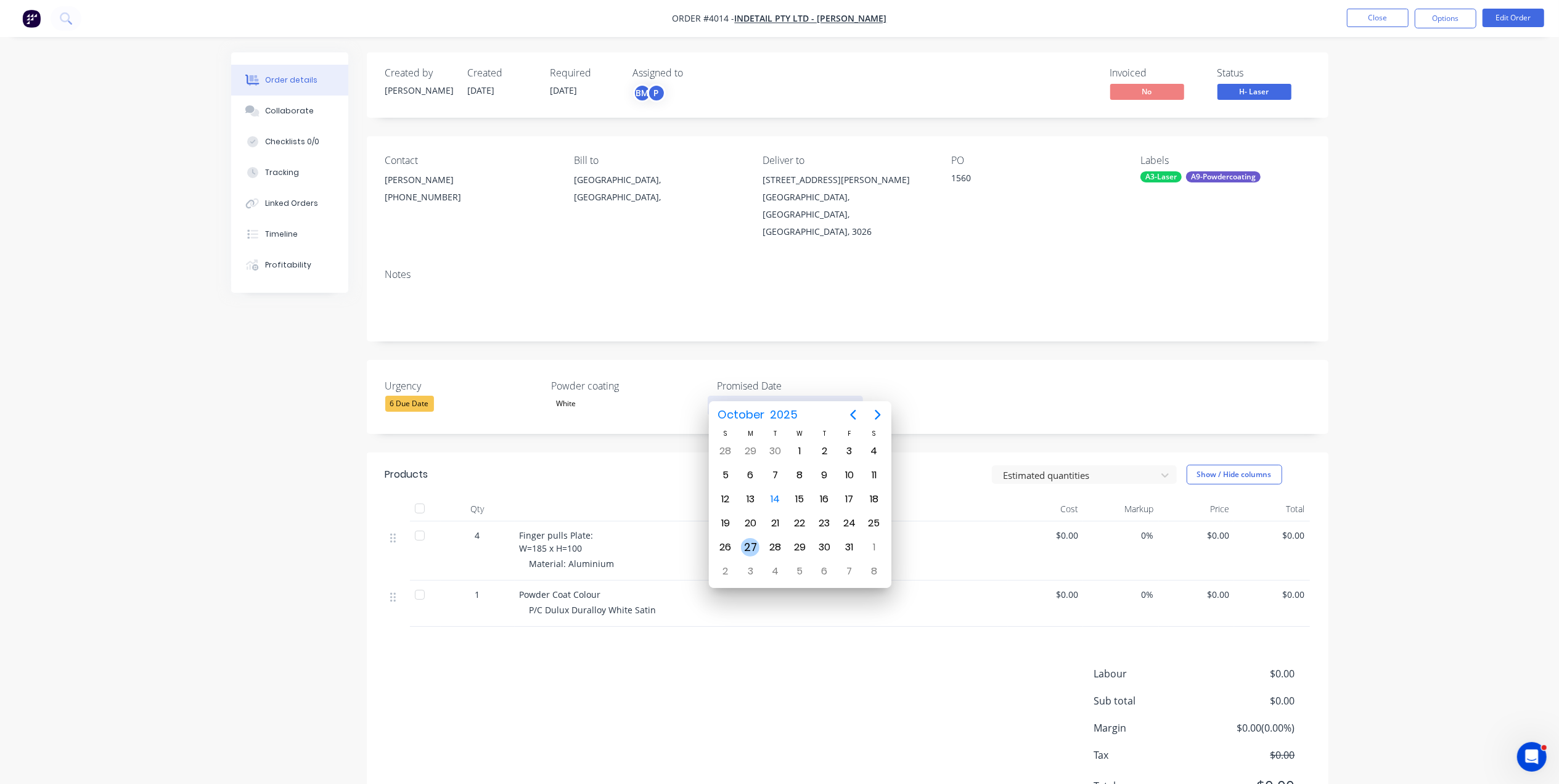
click at [743, 545] on div "27" at bounding box center [751, 547] width 19 height 19
type input "27 October 2025"
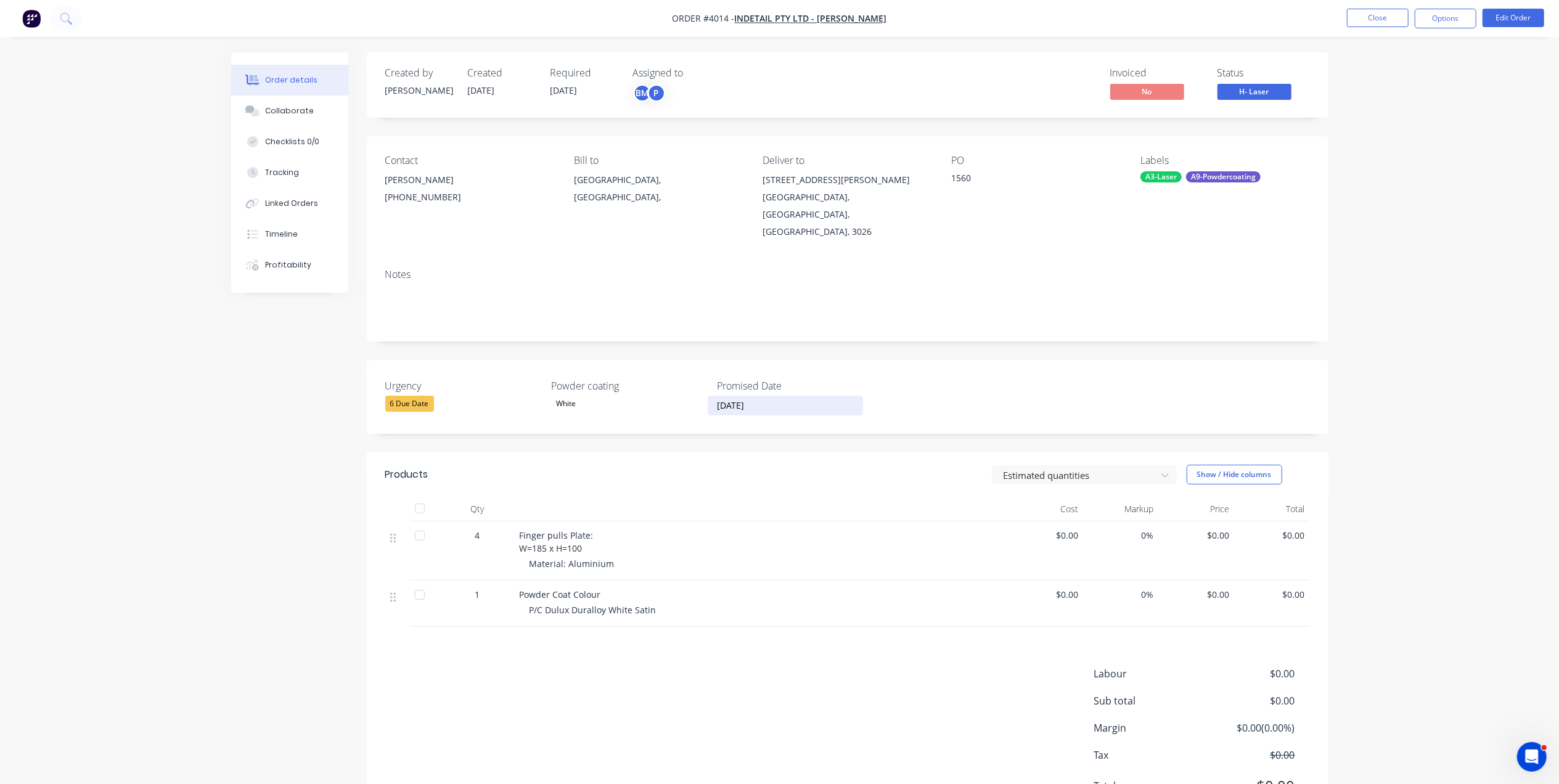
drag, startPoint x: 609, startPoint y: 404, endPoint x: 606, endPoint y: 389, distance: 15.3
click at [609, 403] on div "Urgency 6 Due Date Powder coating White Promised Date 27 October 2025" at bounding box center [847, 397] width 962 height 74
click at [606, 395] on div "White" at bounding box center [628, 403] width 154 height 16
click at [601, 395] on div "White" at bounding box center [628, 403] width 154 height 16
click at [418, 395] on div "6 Due Date" at bounding box center [409, 403] width 49 height 16
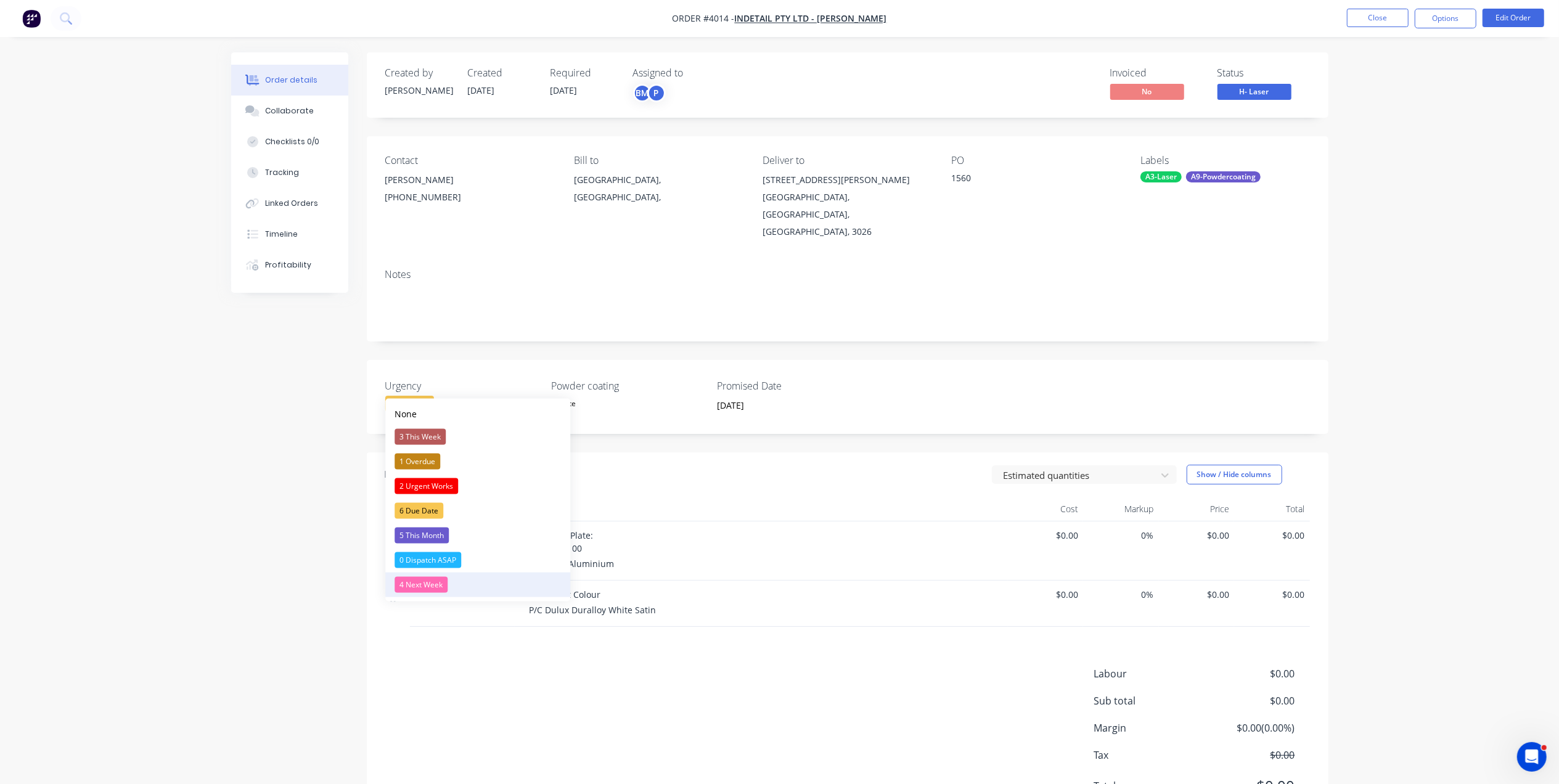
click at [434, 587] on div "4 Next Week" at bounding box center [421, 585] width 53 height 16
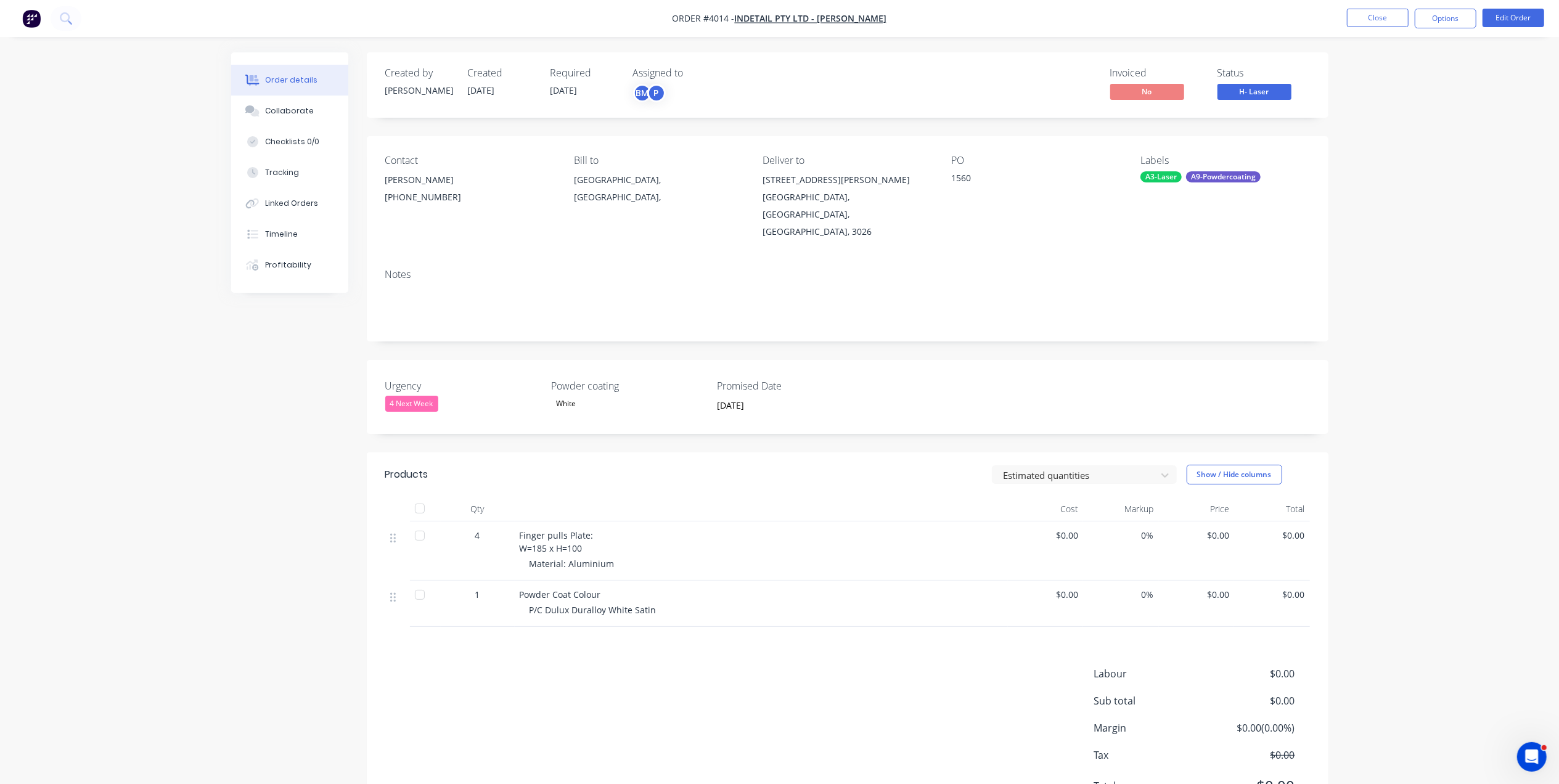
click at [715, 666] on div "Labour $0.00 Sub total $0.00 Margin $0.00 ( 0.00 %) Tax $0.00 Total $0.00" at bounding box center [848, 738] width 925 height 143
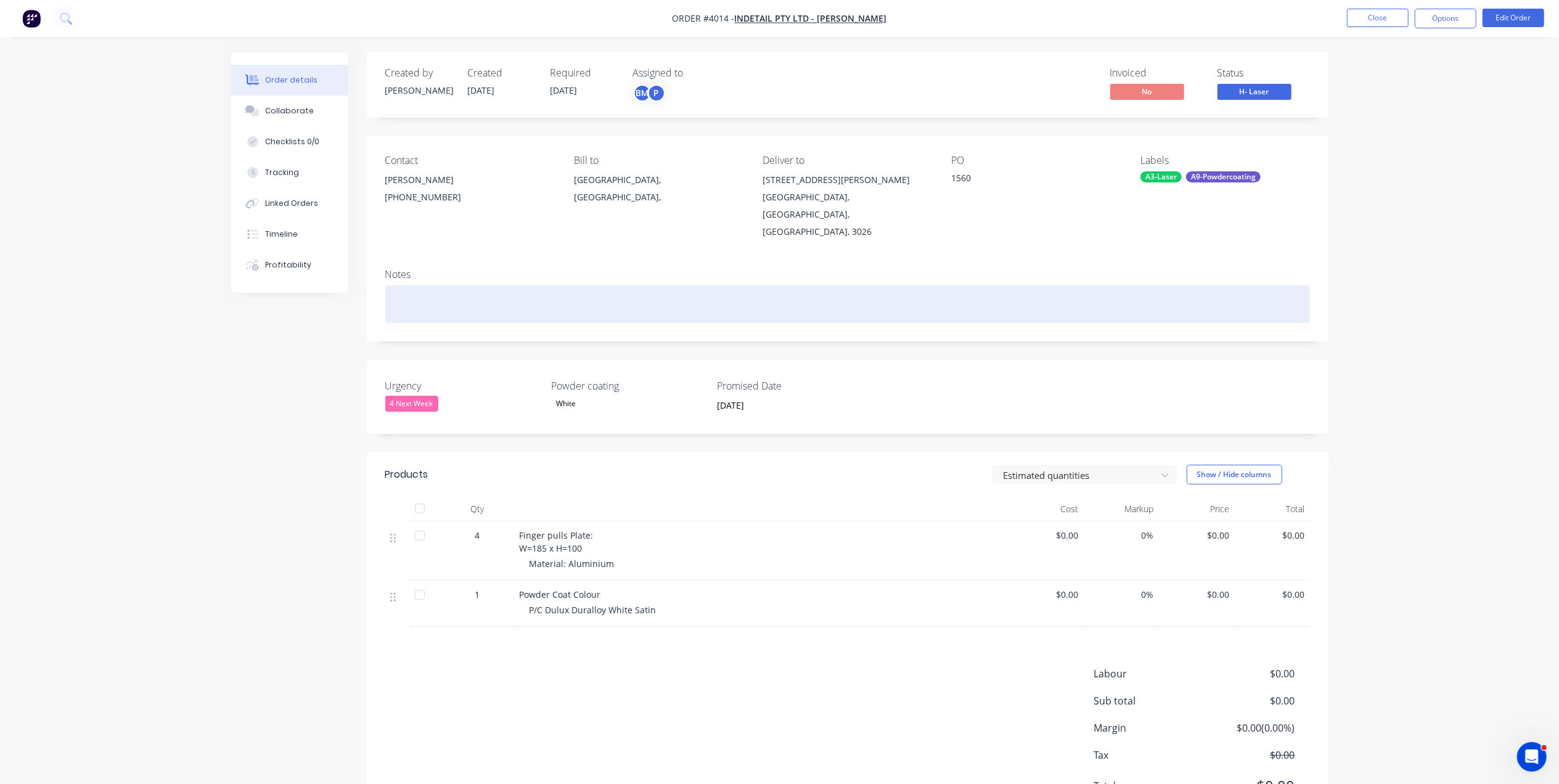
click at [647, 286] on div at bounding box center [848, 305] width 925 height 38
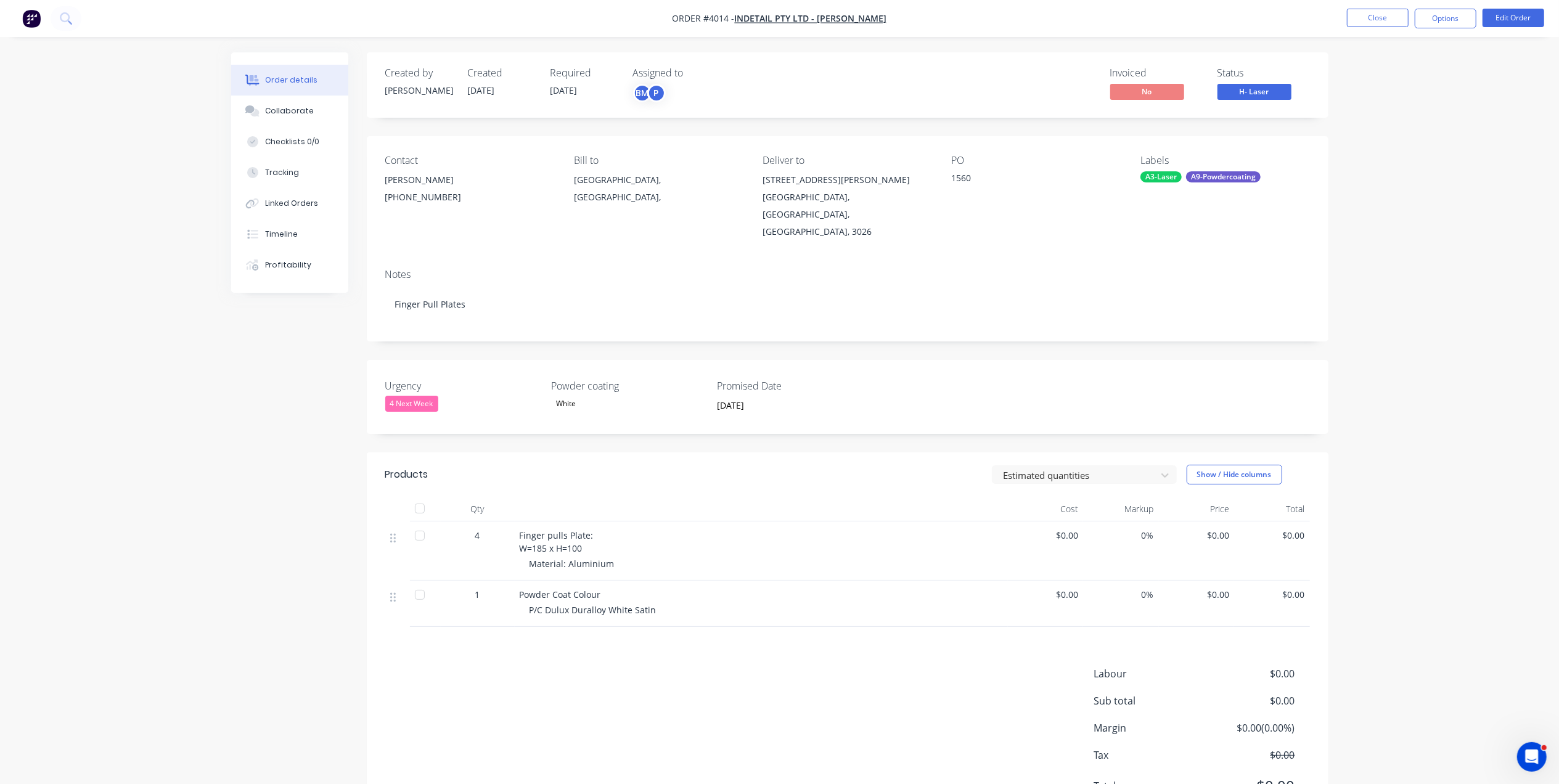
click at [1372, 8] on nav "Order #4014 - Indetail Pty Ltd - Refer Mohammad Close Options Edit Order" at bounding box center [779, 18] width 1559 height 37
click at [1393, 21] on button "Close" at bounding box center [1378, 18] width 62 height 19
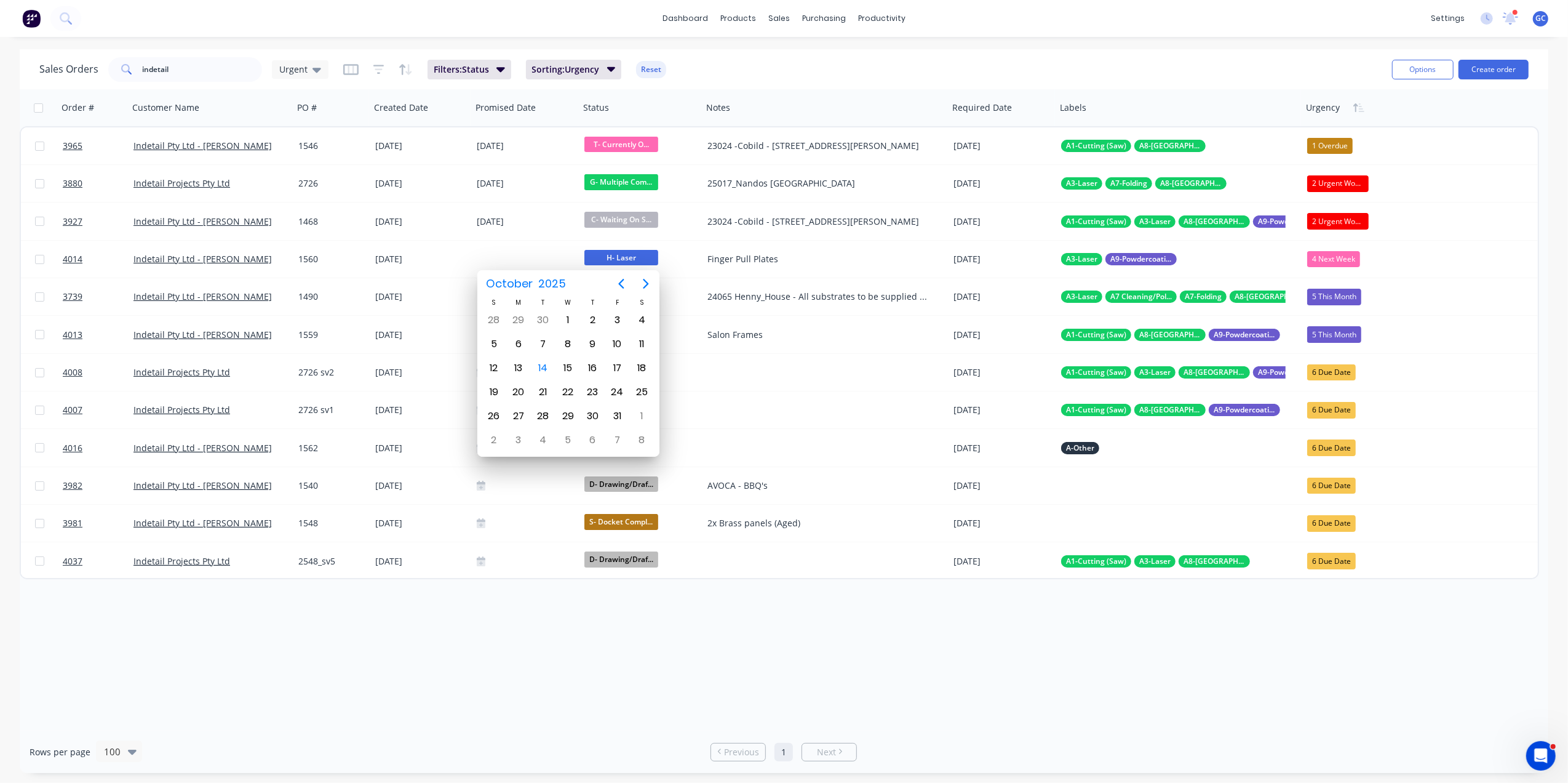
click at [831, 637] on div "Order # Customer Name PO # Created Date Promised Date Status Notes Required Dat…" at bounding box center [784, 409] width 1529 height 642
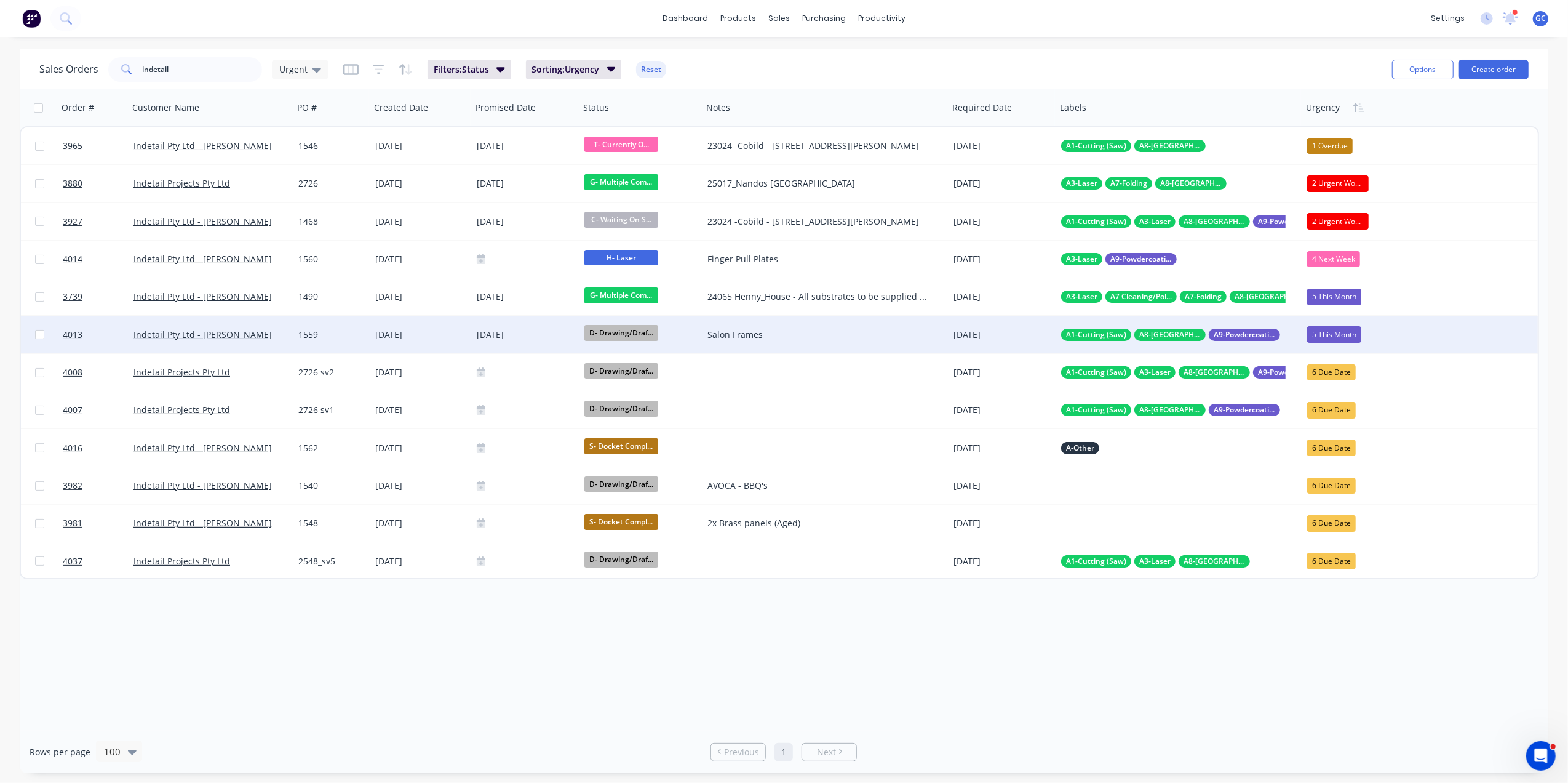
click at [1339, 340] on div "5 This Month" at bounding box center [1334, 334] width 54 height 16
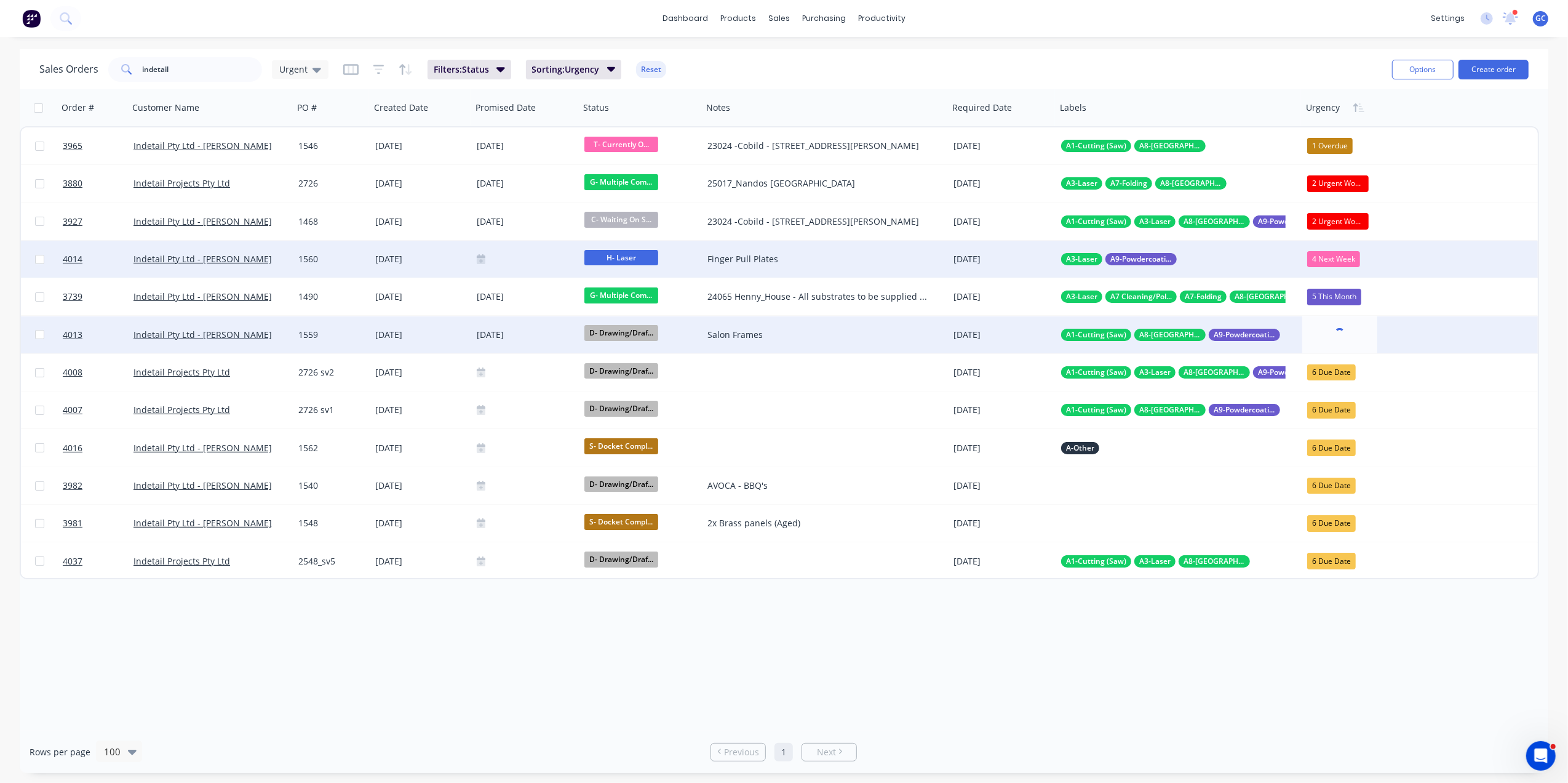
click at [1347, 246] on div "4 Next Week" at bounding box center [1340, 259] width 75 height 37
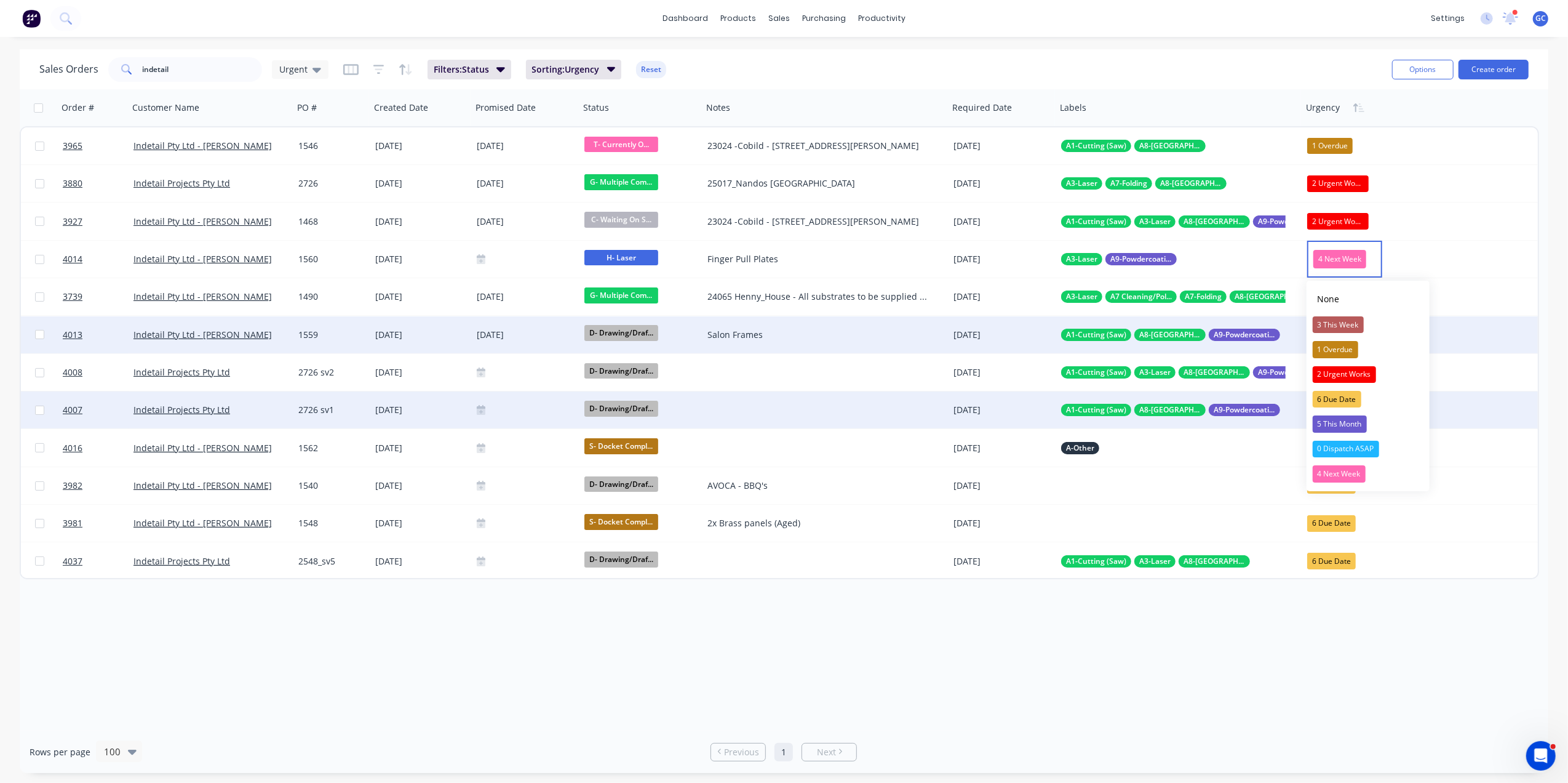
click at [1351, 419] on div "5 This Month" at bounding box center [1339, 424] width 54 height 17
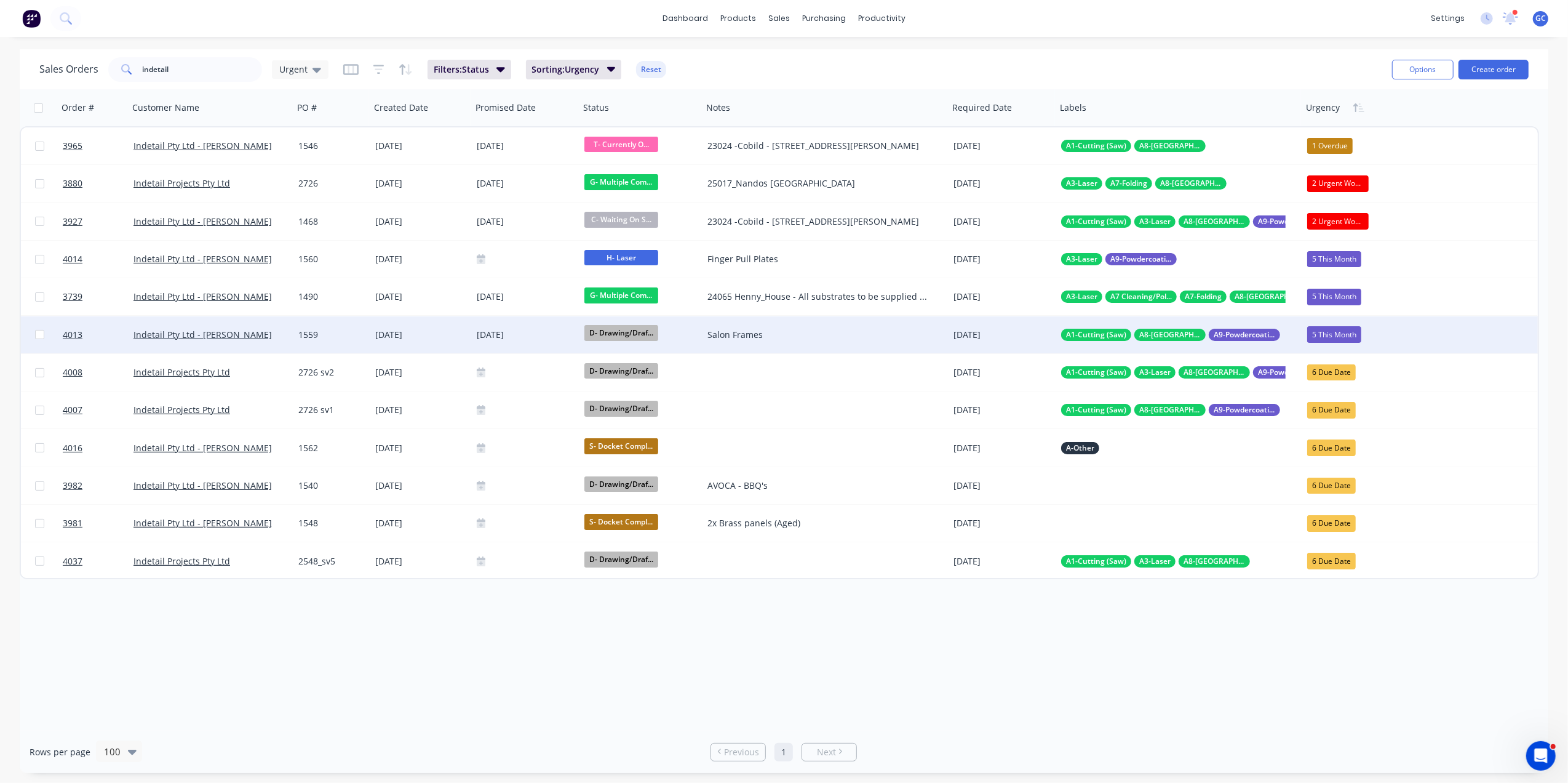
click at [827, 606] on div "Order # Customer Name PO # Created Date Promised Date Status Notes Required Dat…" at bounding box center [784, 409] width 1529 height 642
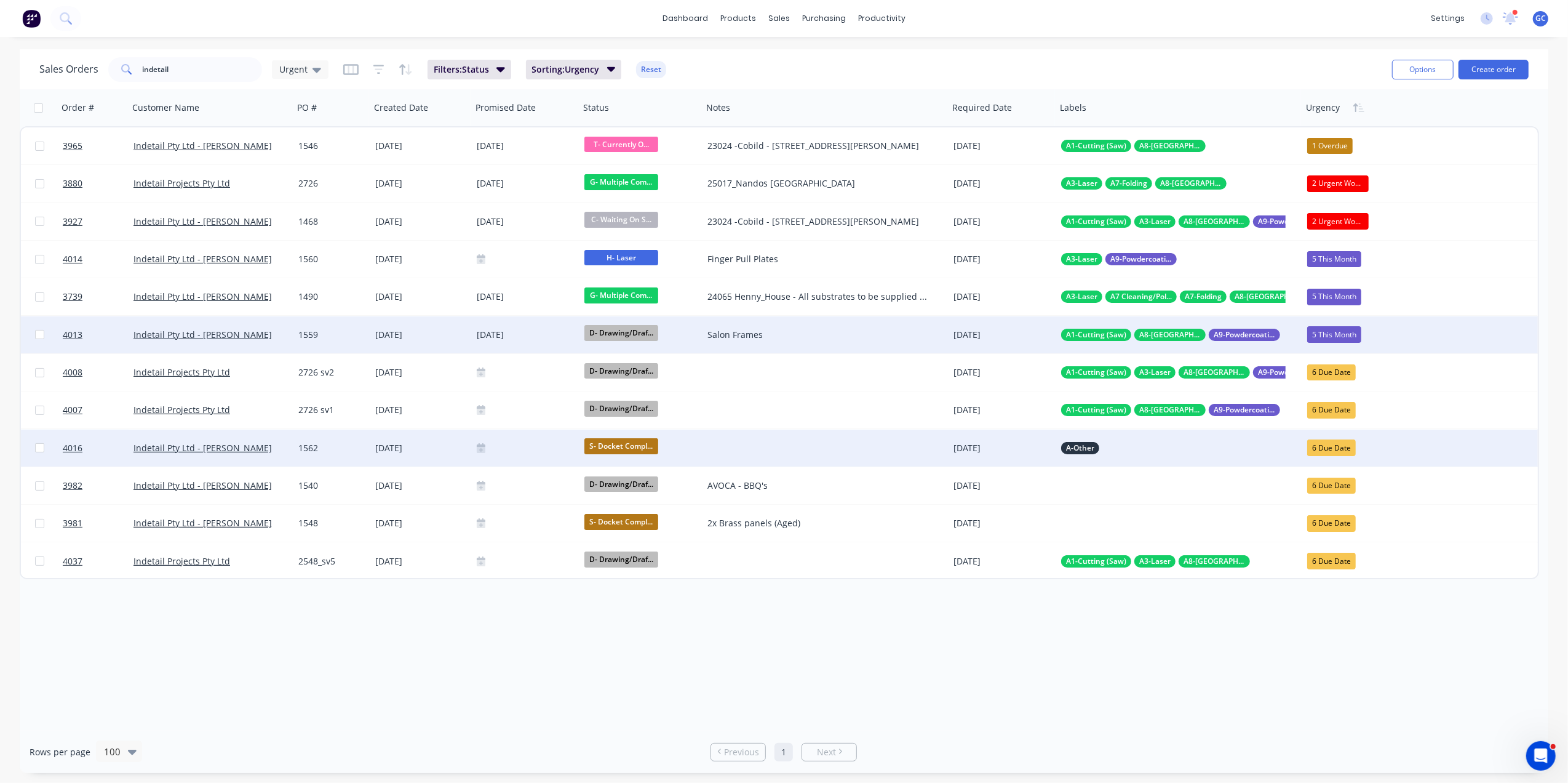
click at [342, 449] on div "1562" at bounding box center [330, 448] width 64 height 12
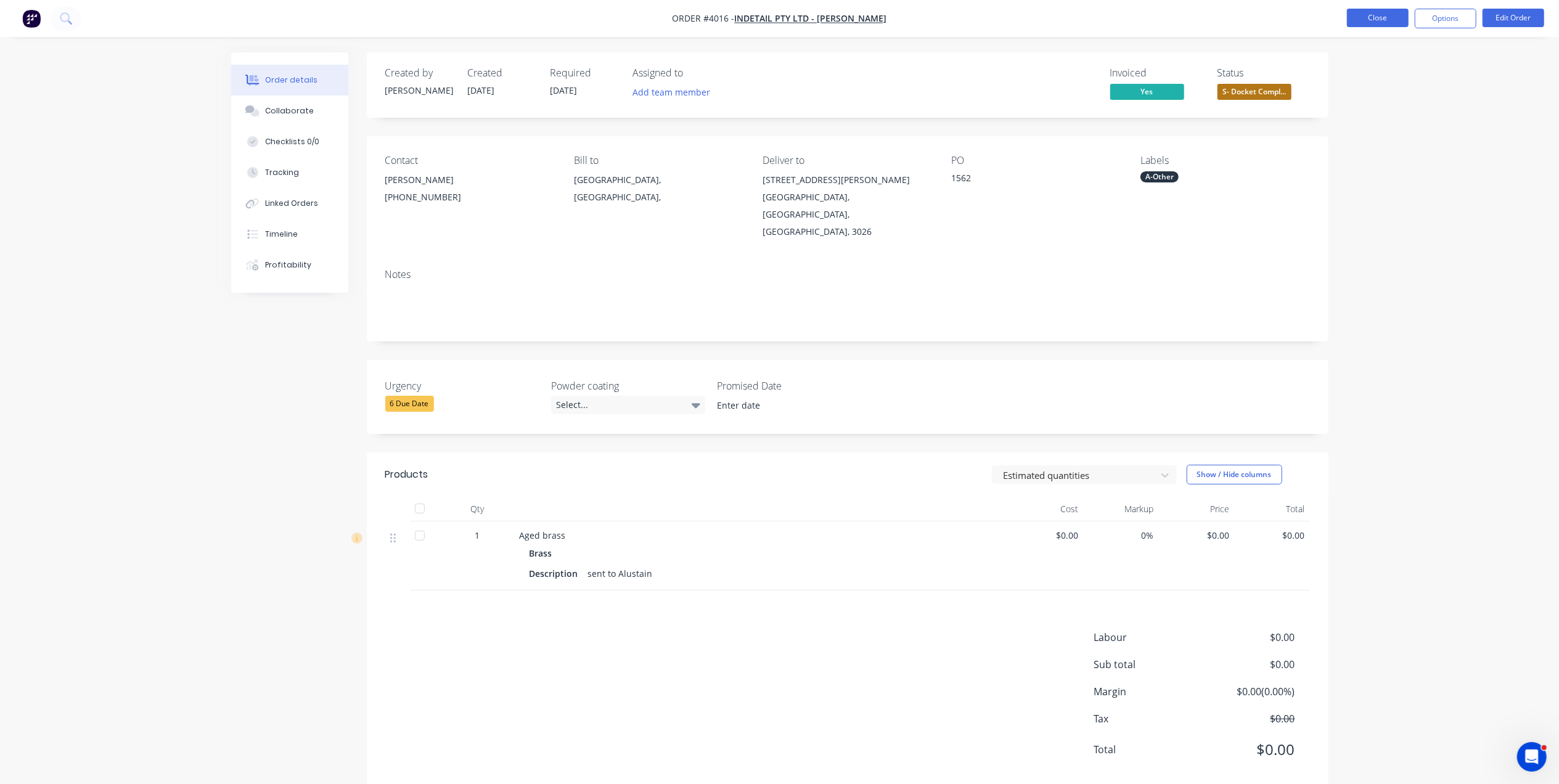
click at [1357, 20] on button "Close" at bounding box center [1378, 18] width 62 height 19
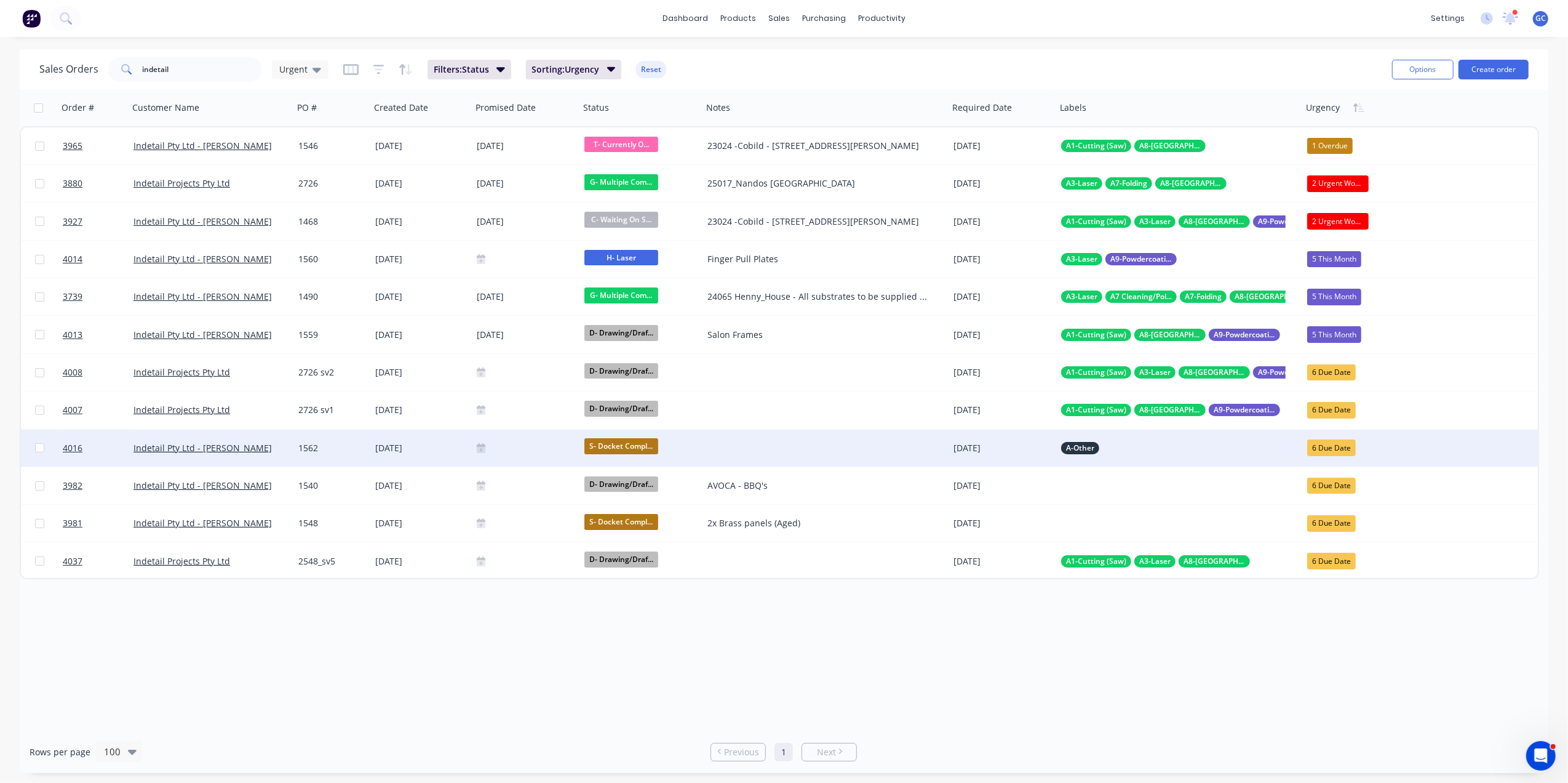
click at [313, 446] on div "1562" at bounding box center [330, 448] width 64 height 12
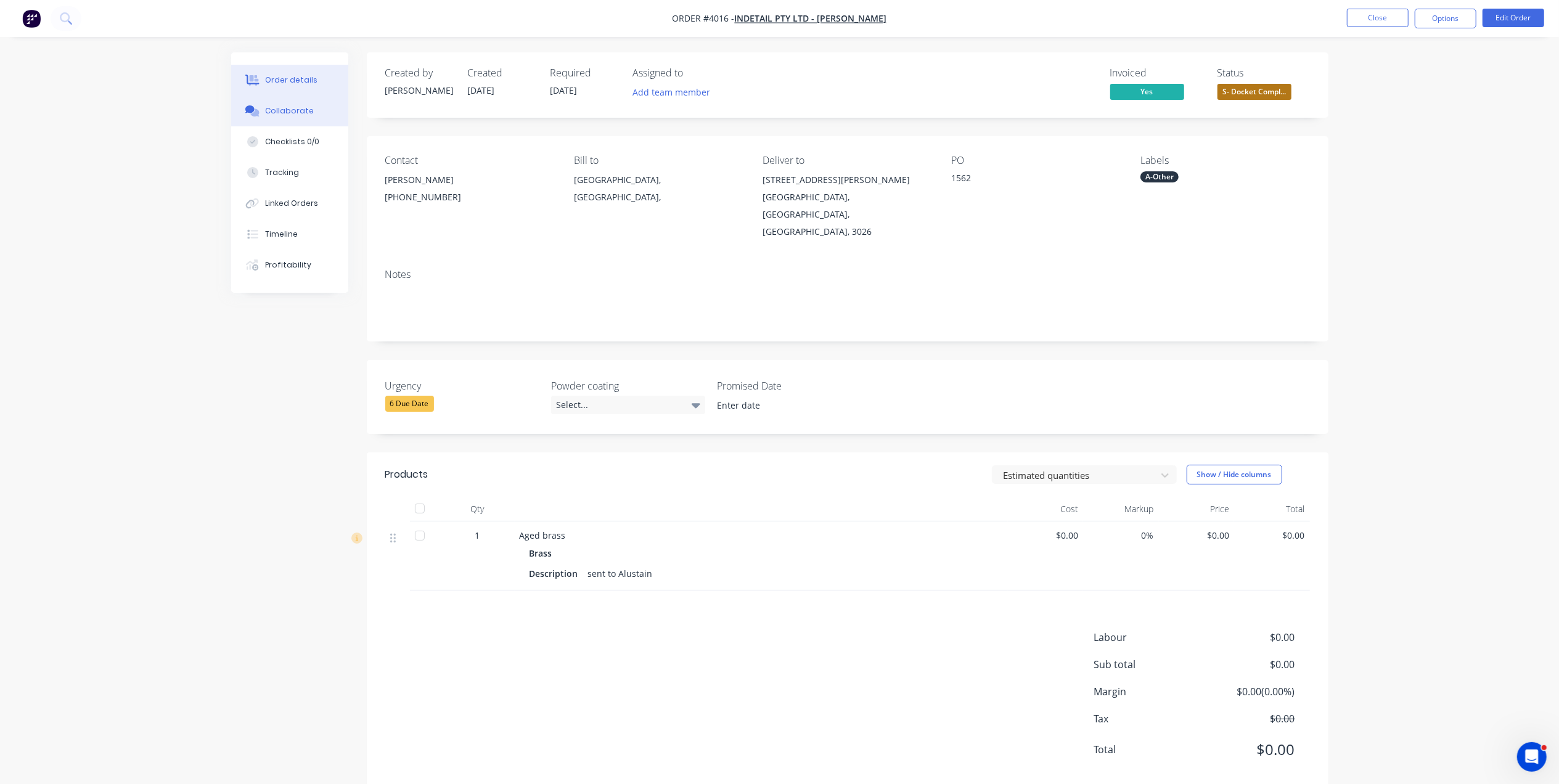
click at [288, 112] on div "Collaborate" at bounding box center [289, 111] width 49 height 11
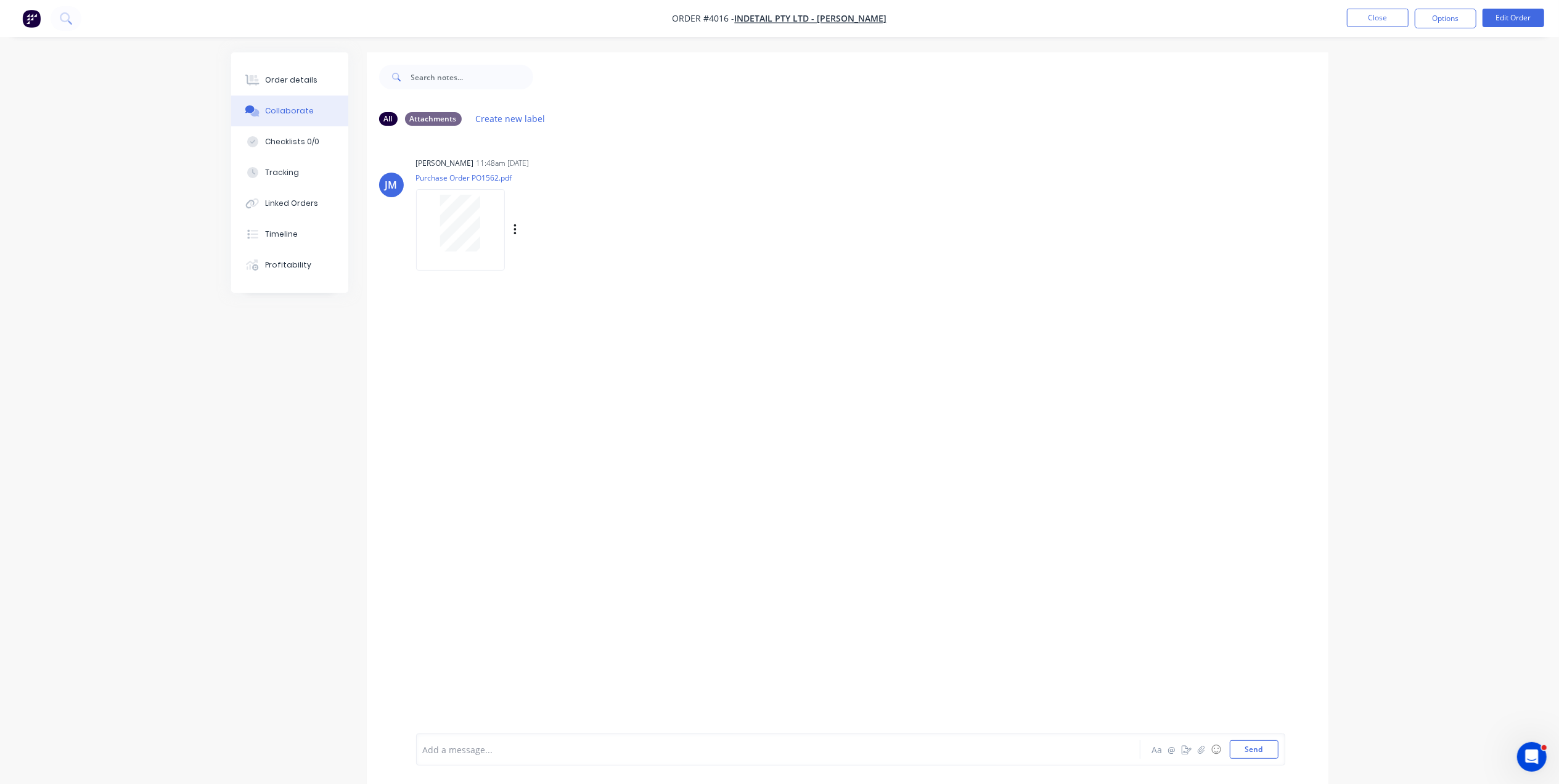
click at [435, 222] on div at bounding box center [460, 223] width 78 height 57
click at [293, 88] on button "Order details" at bounding box center [289, 80] width 118 height 31
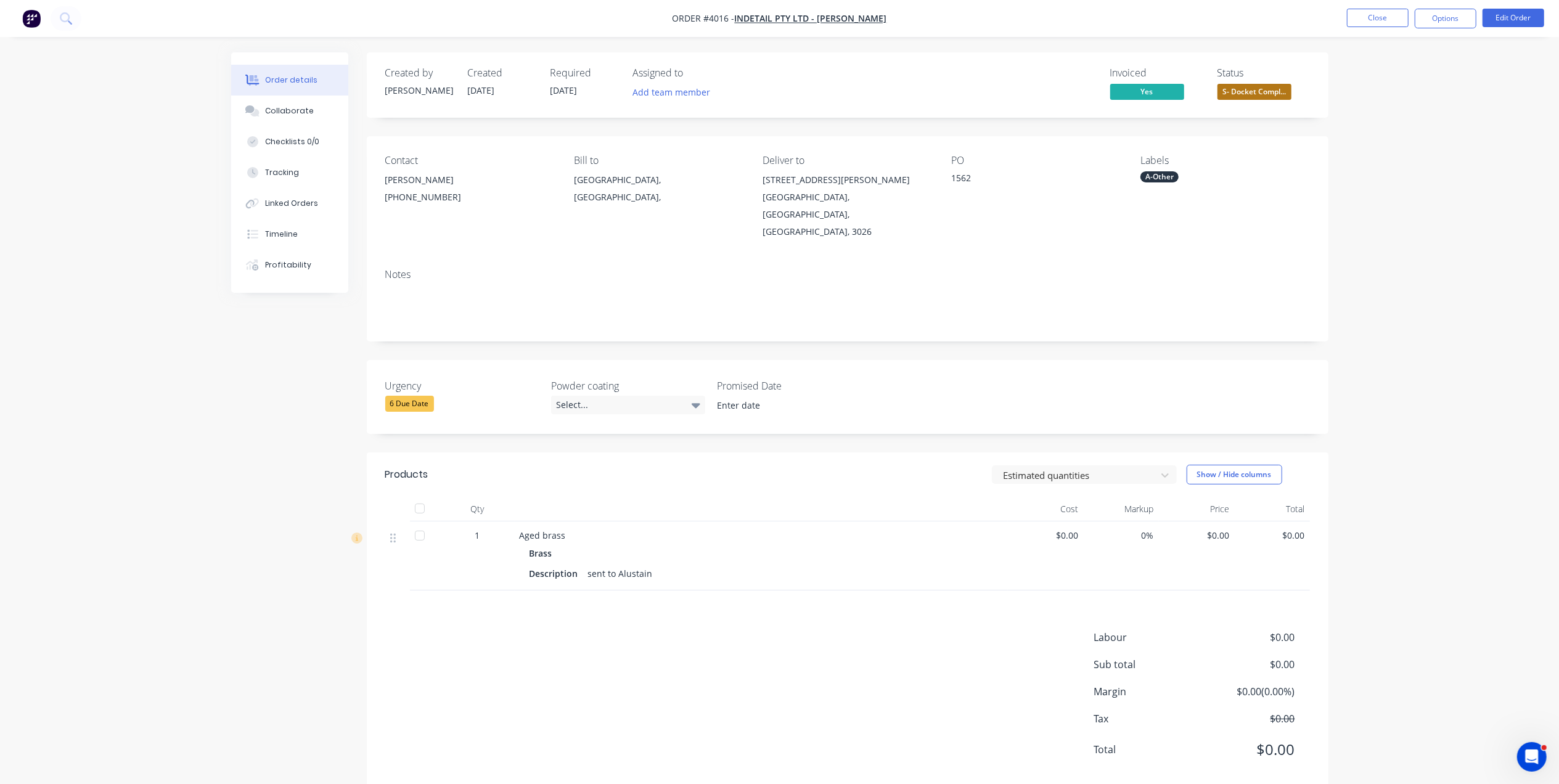
click at [1256, 87] on span "S- Docket Compl..." at bounding box center [1254, 92] width 74 height 15
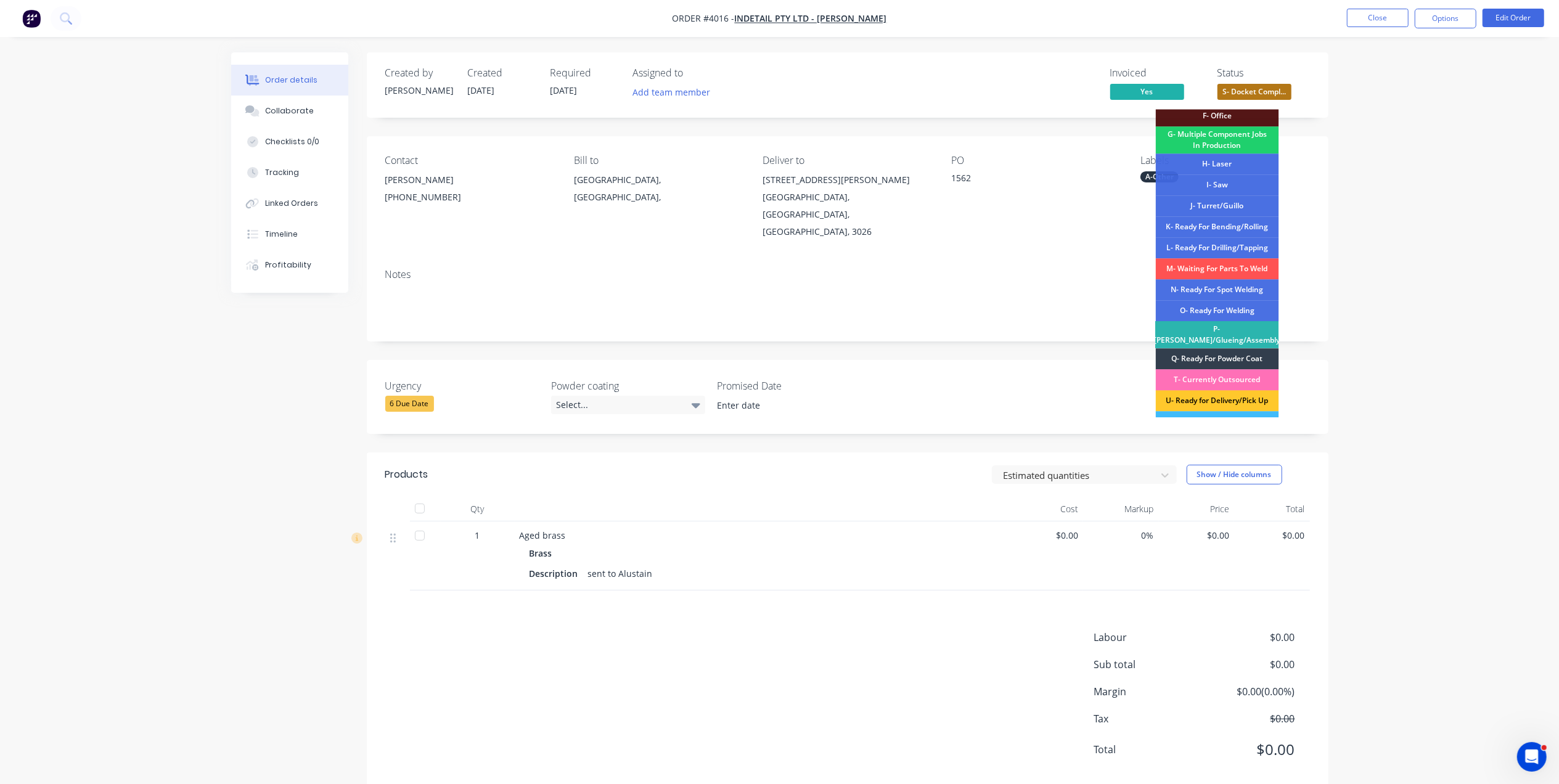
scroll to position [186, 0]
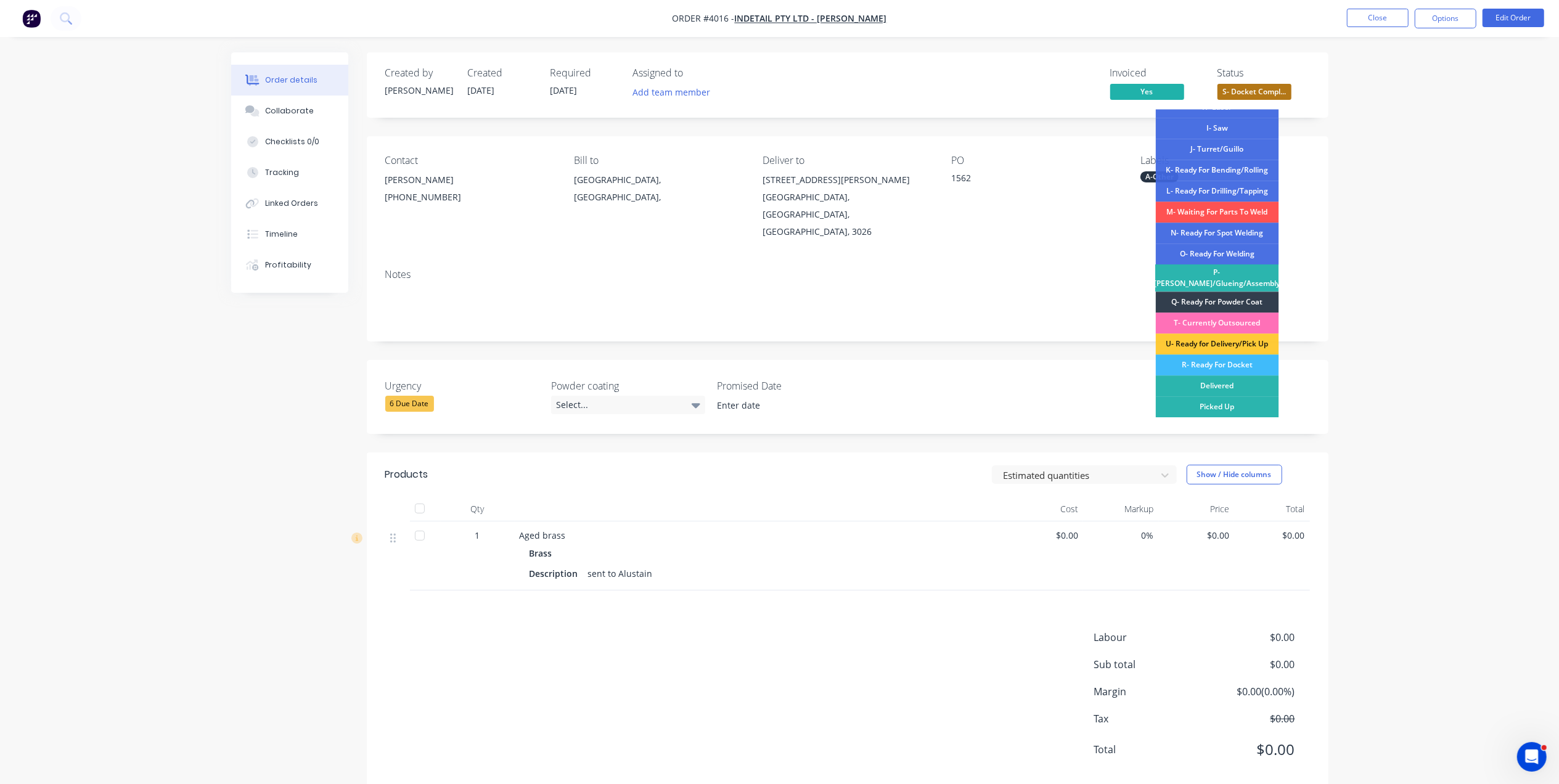
click at [1048, 200] on div "PO 1562" at bounding box center [1036, 197] width 169 height 86
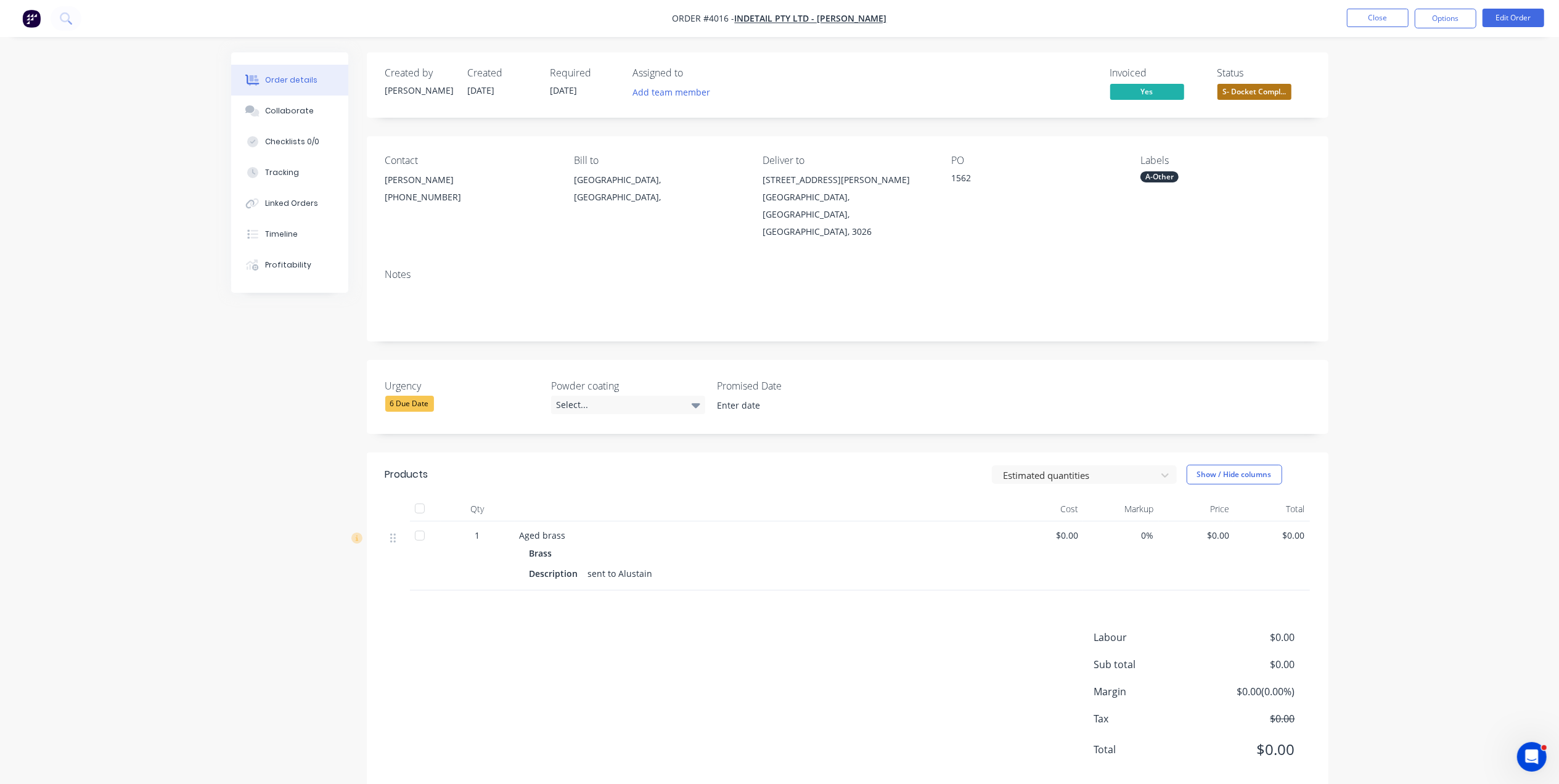
click at [1271, 87] on span "S- Docket Compl..." at bounding box center [1254, 92] width 74 height 15
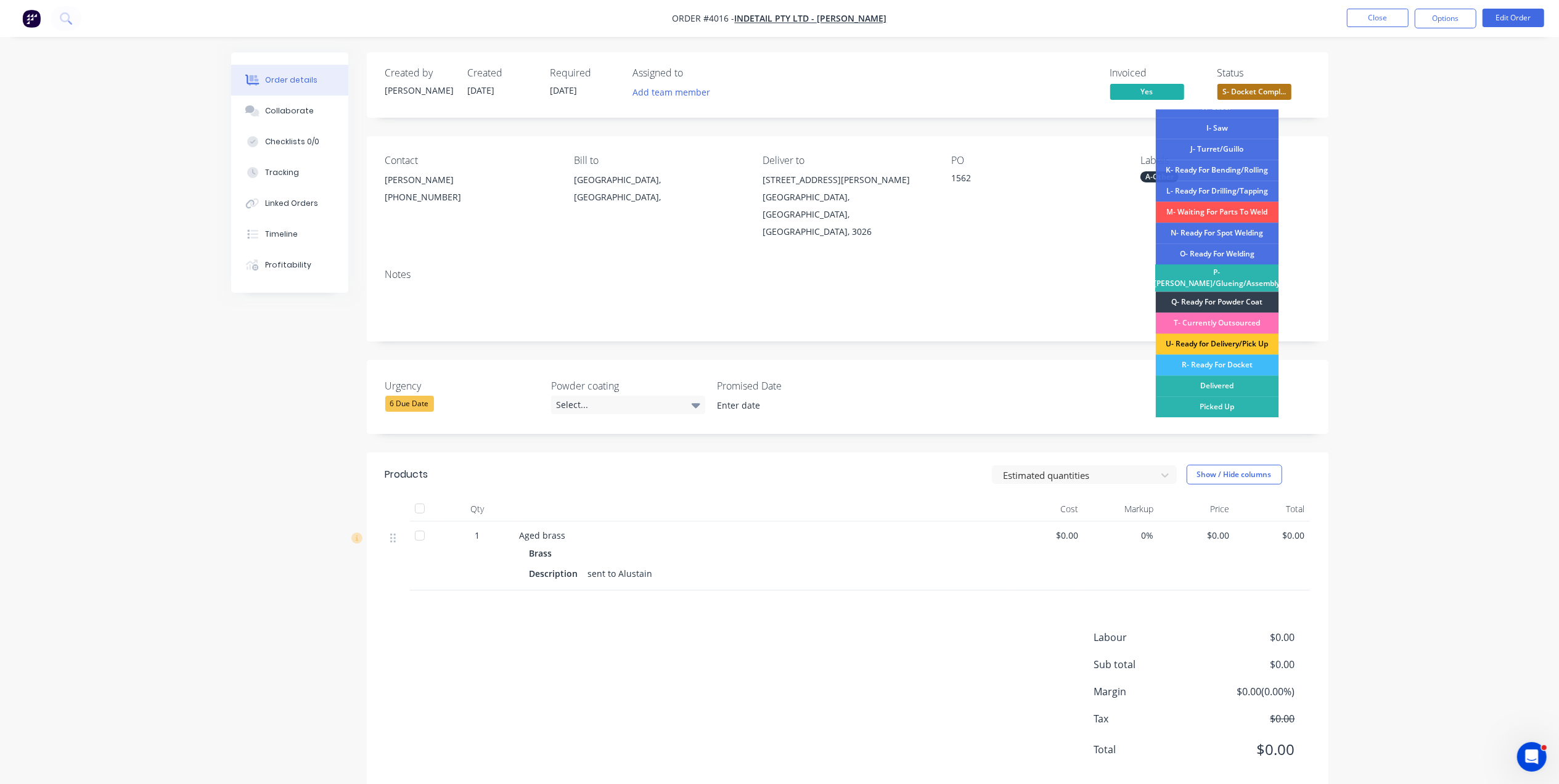
scroll to position [9, 0]
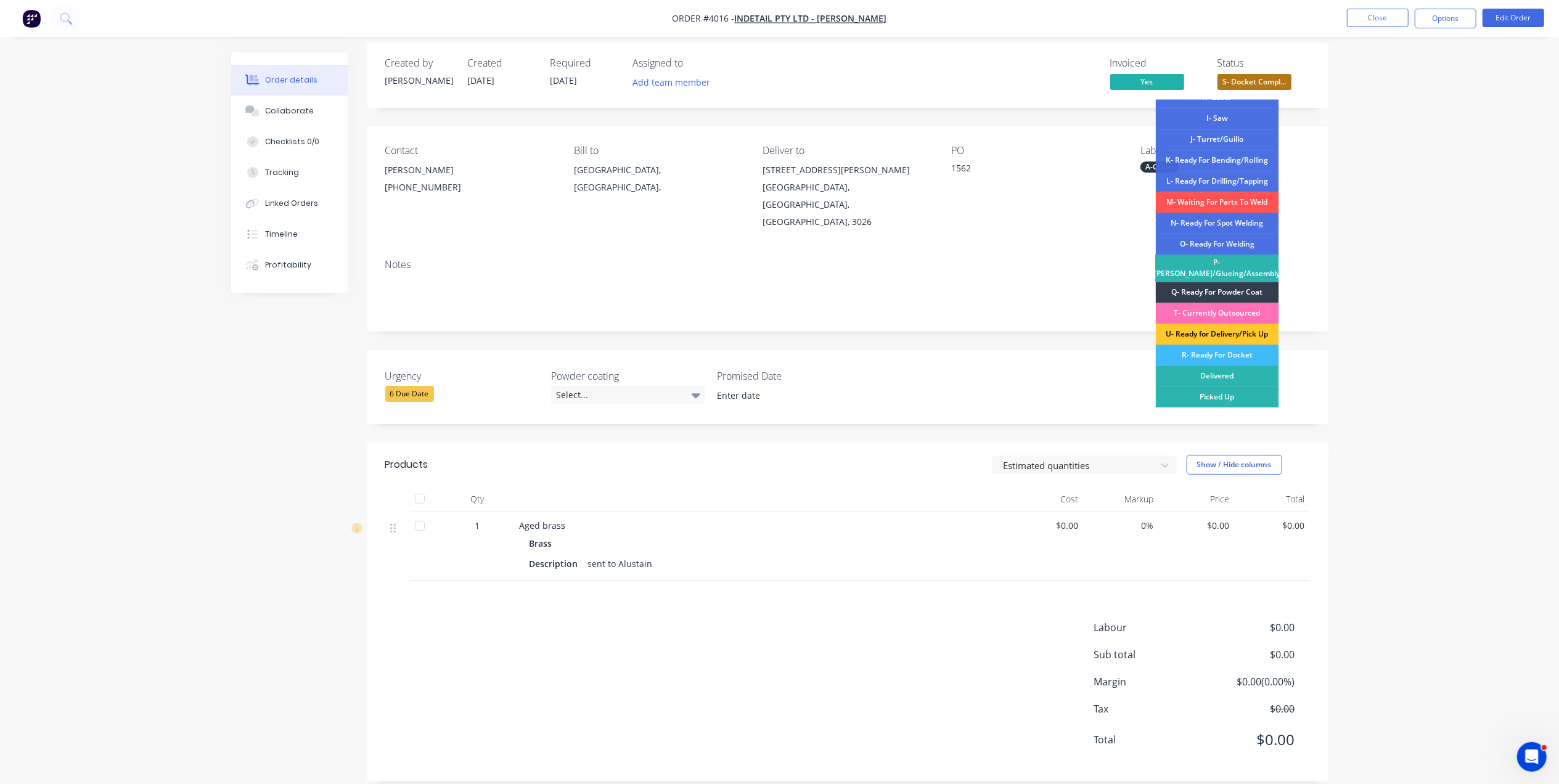
click at [1243, 331] on div "U- Ready for Delivery/Pick Up" at bounding box center [1218, 334] width 124 height 21
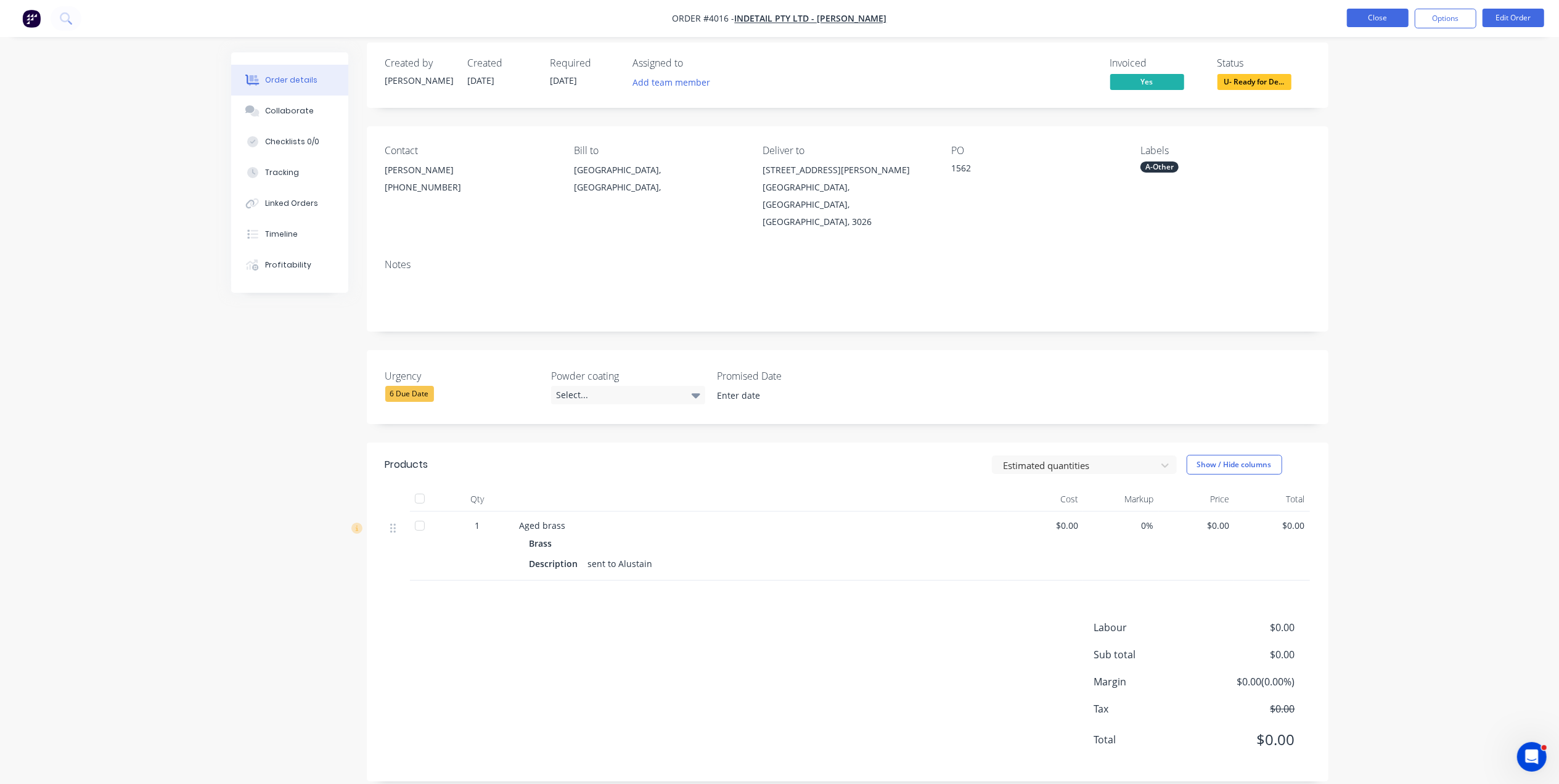
click at [1380, 17] on button "Close" at bounding box center [1378, 18] width 62 height 19
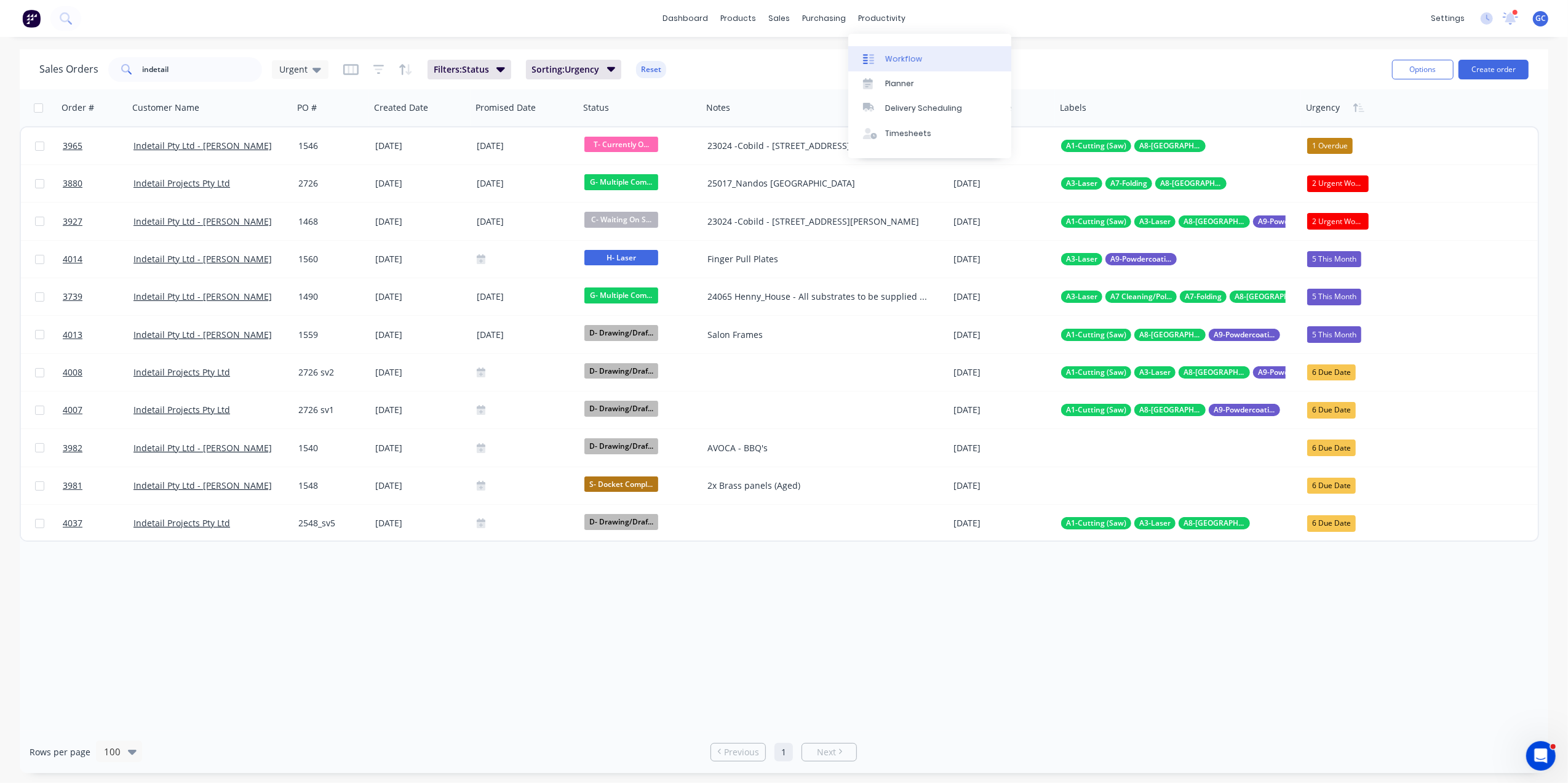
click at [902, 48] on link "Workflow" at bounding box center [930, 58] width 163 height 25
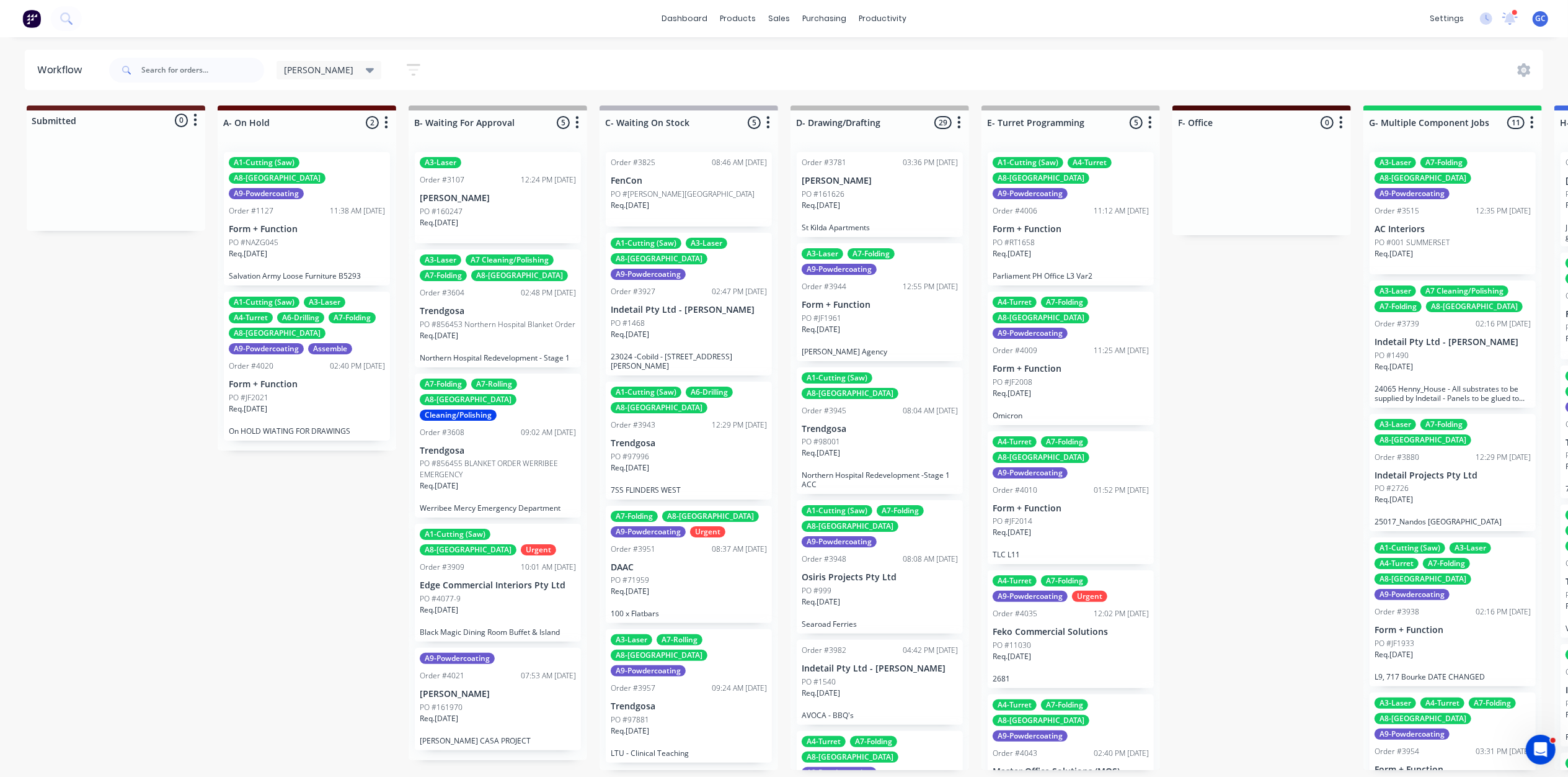
scroll to position [5, 0]
click at [512, 480] on div "Req. 10/07/25" at bounding box center [497, 490] width 156 height 21
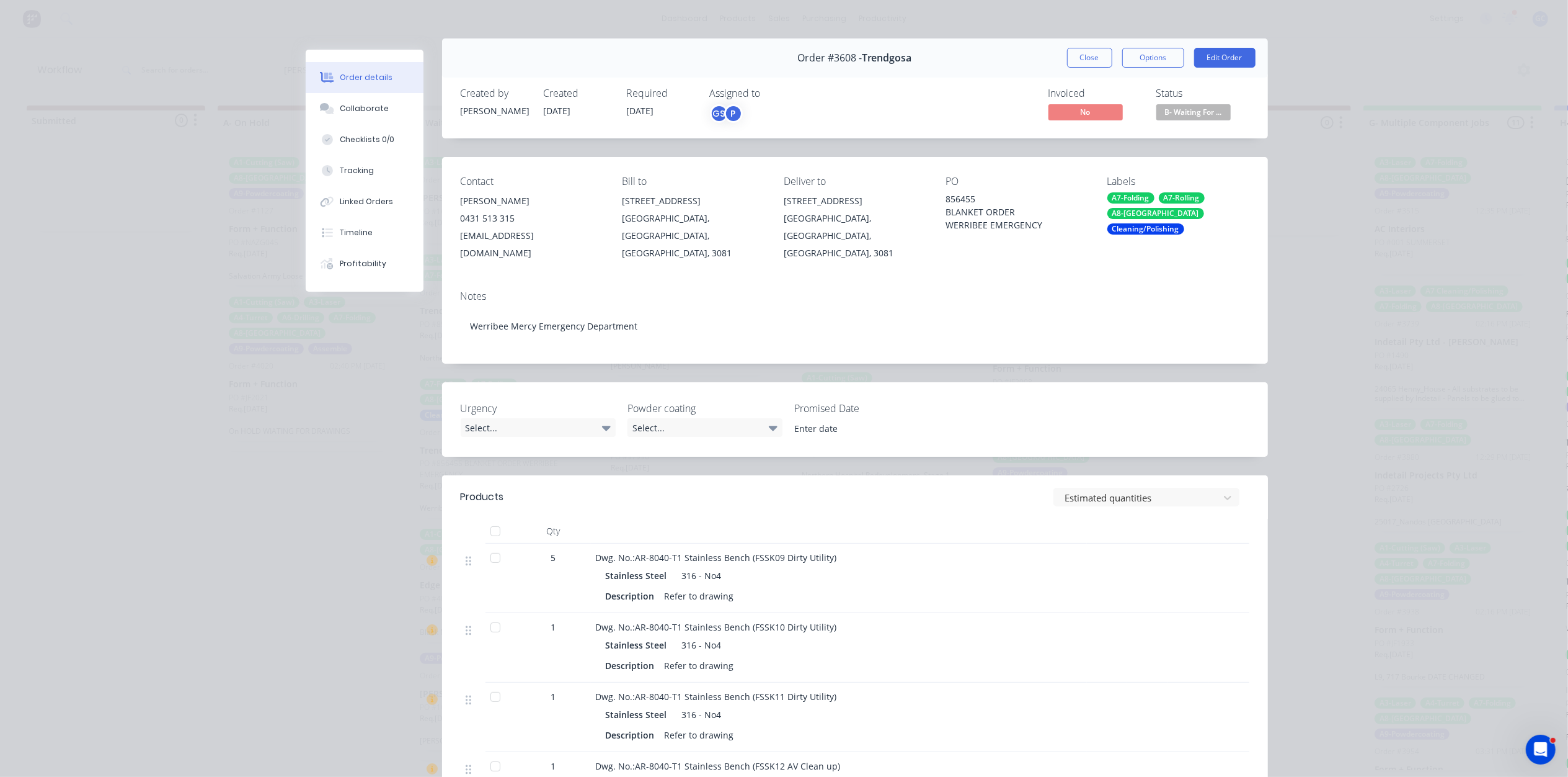
scroll to position [0, 0]
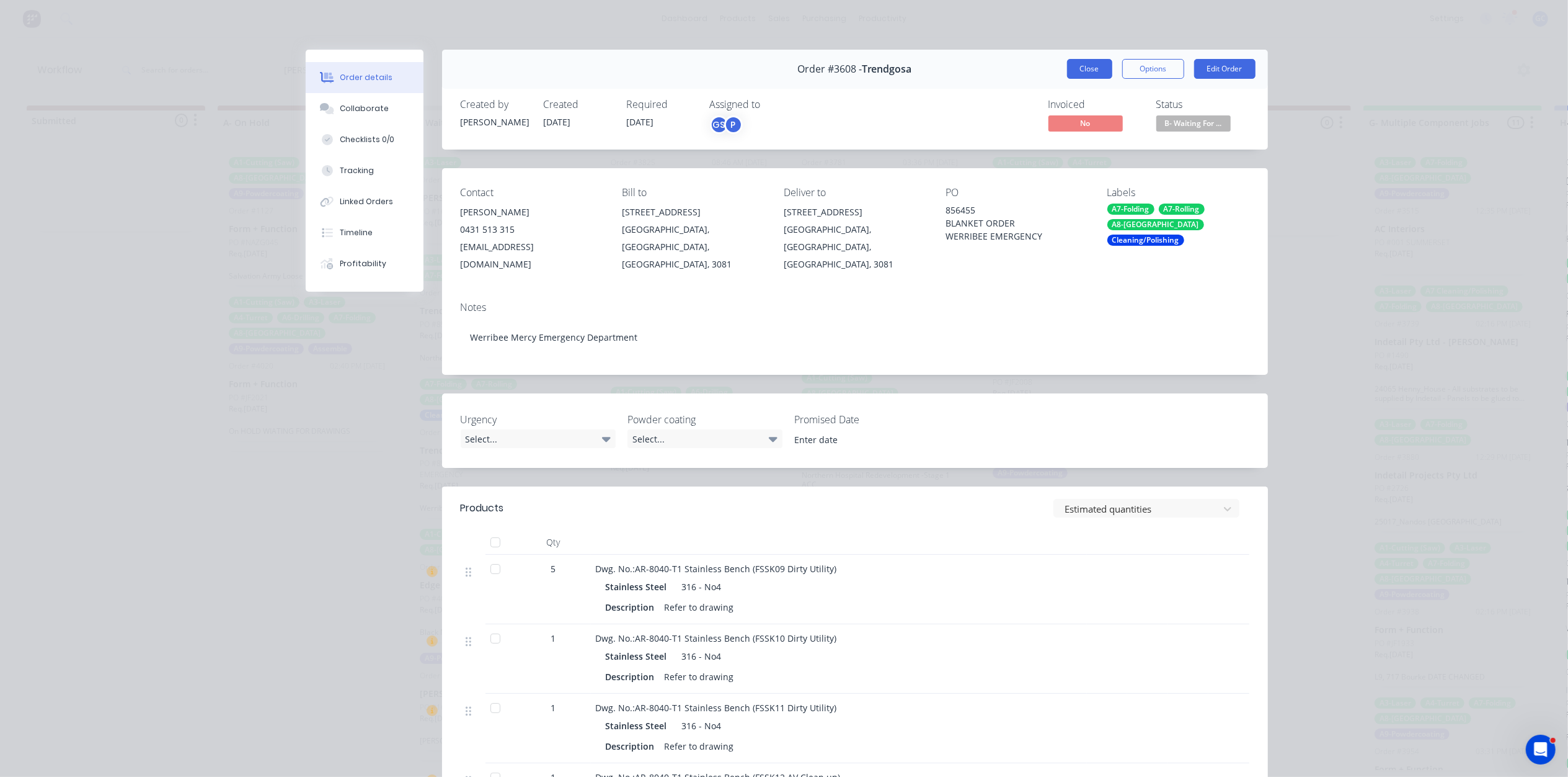
click at [1092, 72] on button "Close" at bounding box center [1090, 68] width 45 height 20
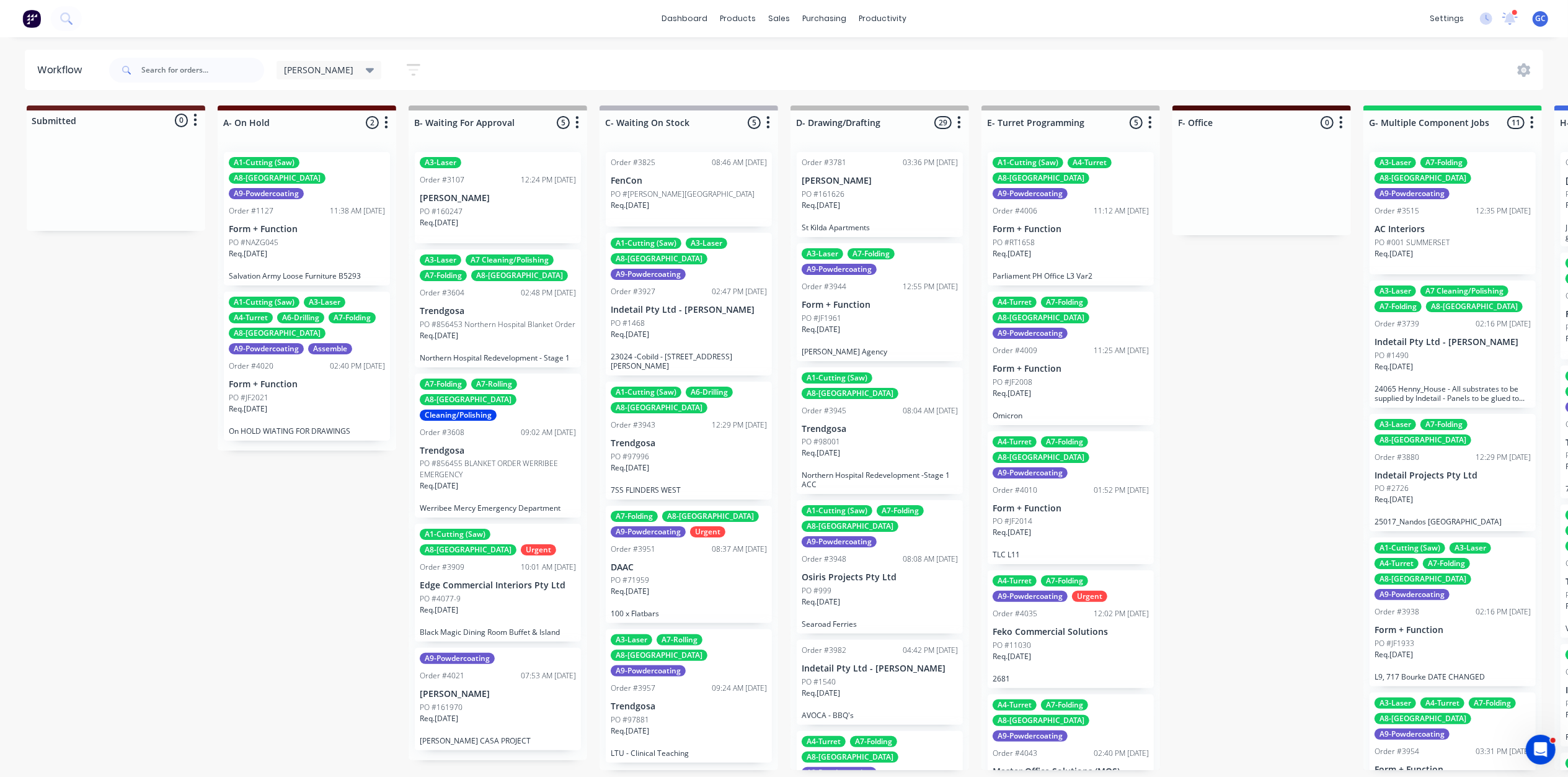
click at [476, 593] on div "PO #4077-9" at bounding box center [497, 598] width 156 height 11
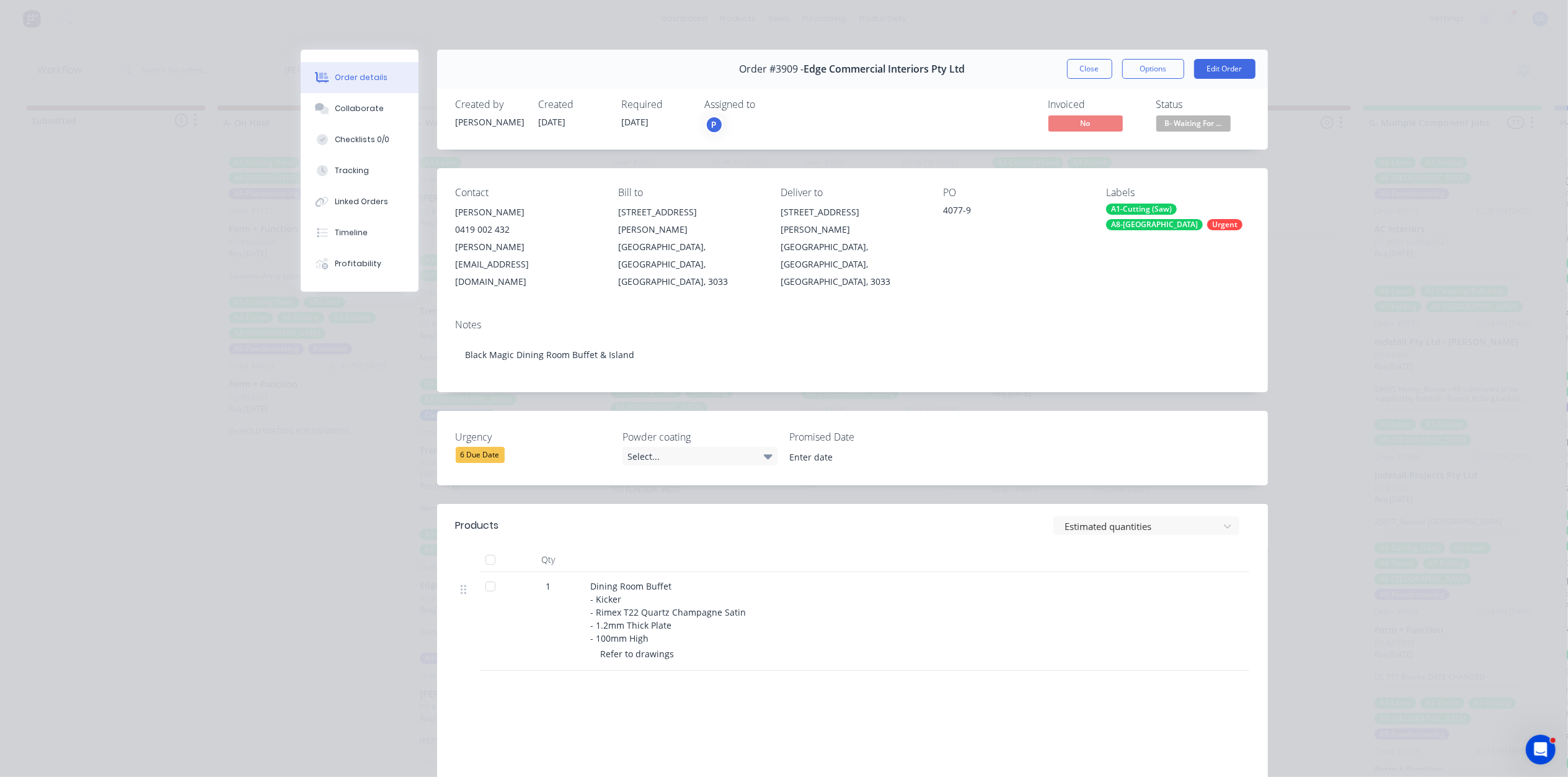
drag, startPoint x: 1095, startPoint y: 71, endPoint x: 1080, endPoint y: 85, distance: 20.5
click at [1094, 72] on button "Close" at bounding box center [1090, 68] width 45 height 20
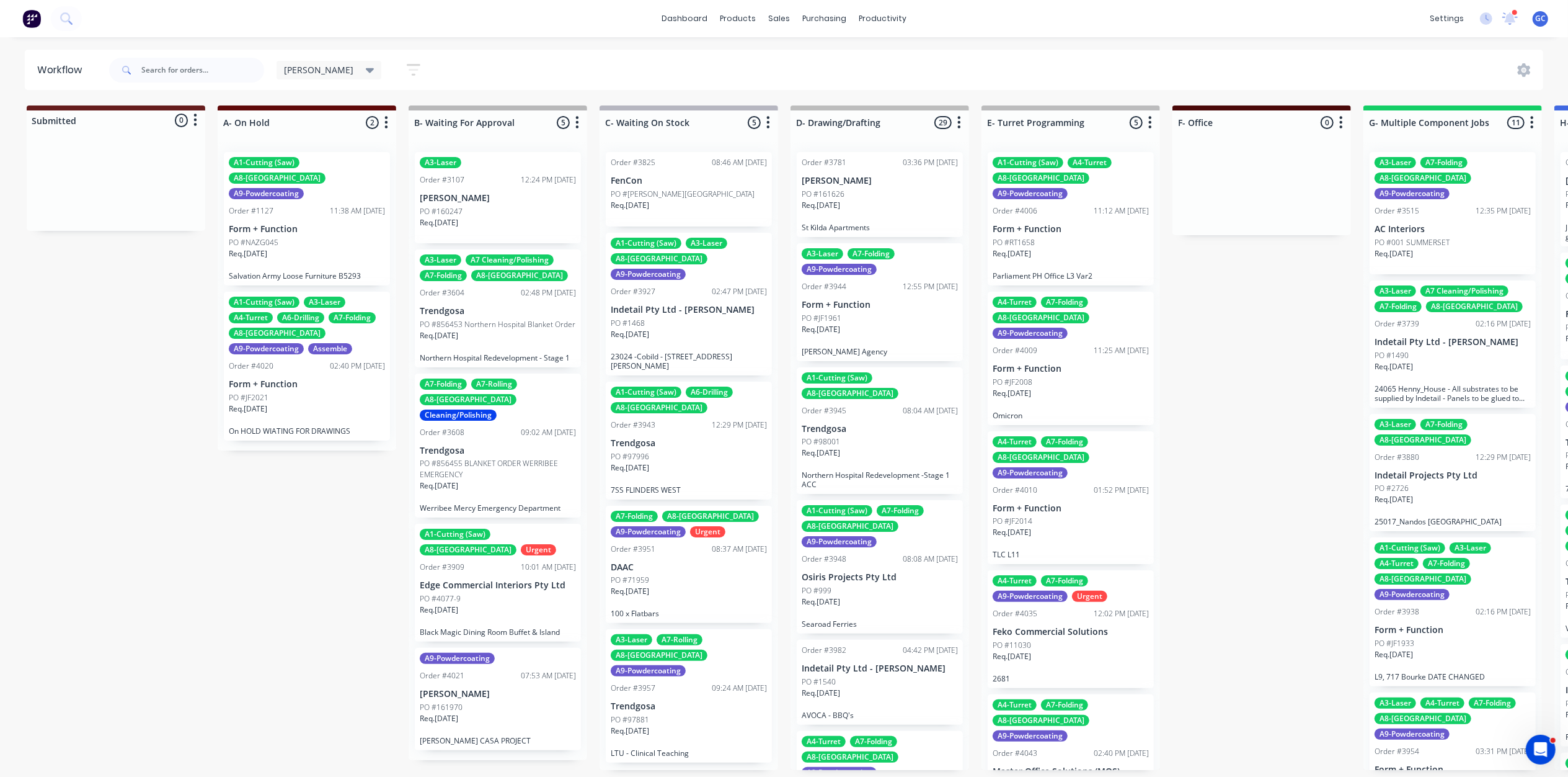
click at [465, 702] on div "PO #161970" at bounding box center [497, 707] width 156 height 11
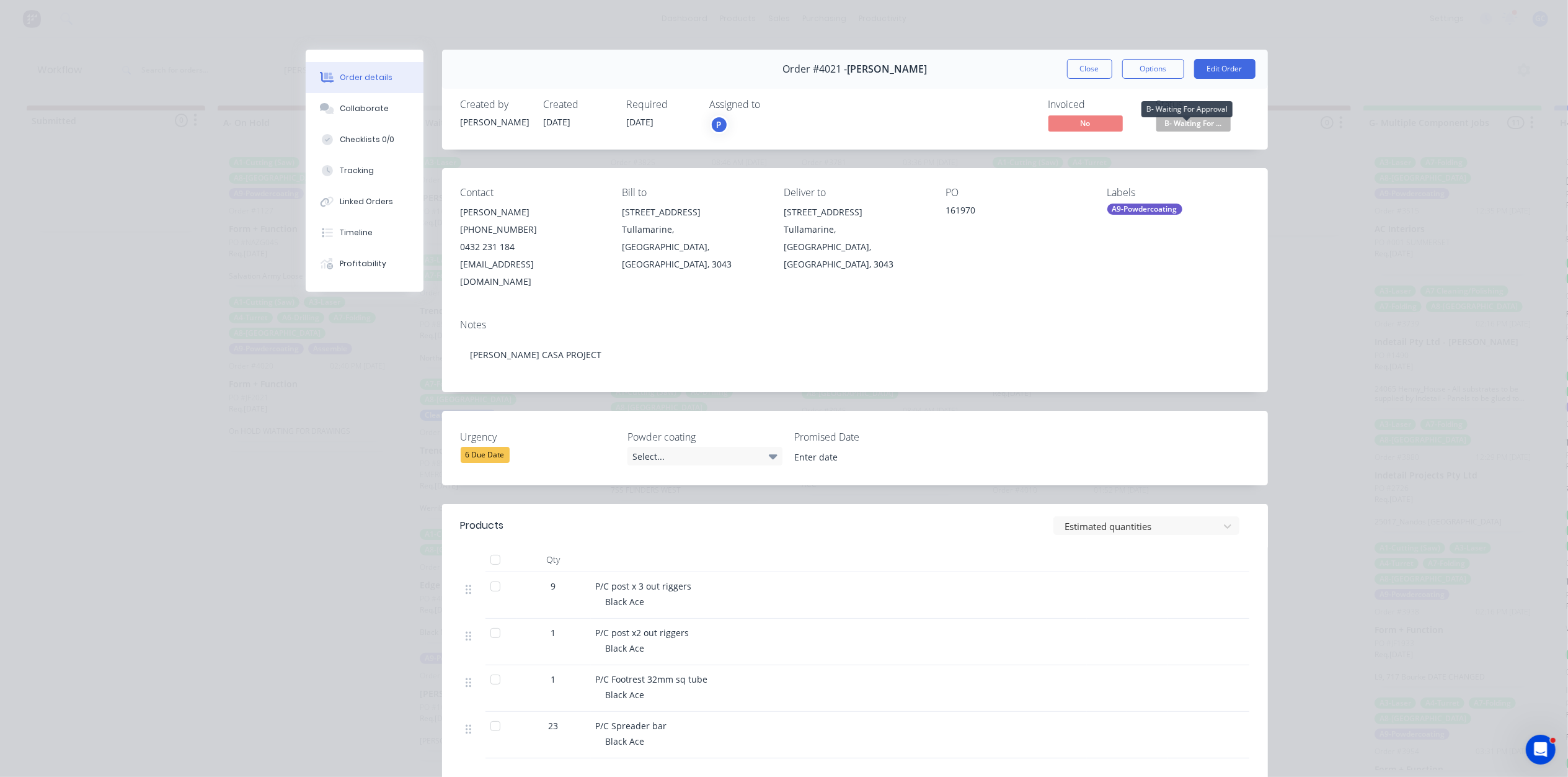
click at [1200, 114] on div "Status B- Waiting For ..." at bounding box center [1203, 117] width 93 height 36
click at [1197, 123] on span "B- Waiting For ..." at bounding box center [1193, 123] width 74 height 16
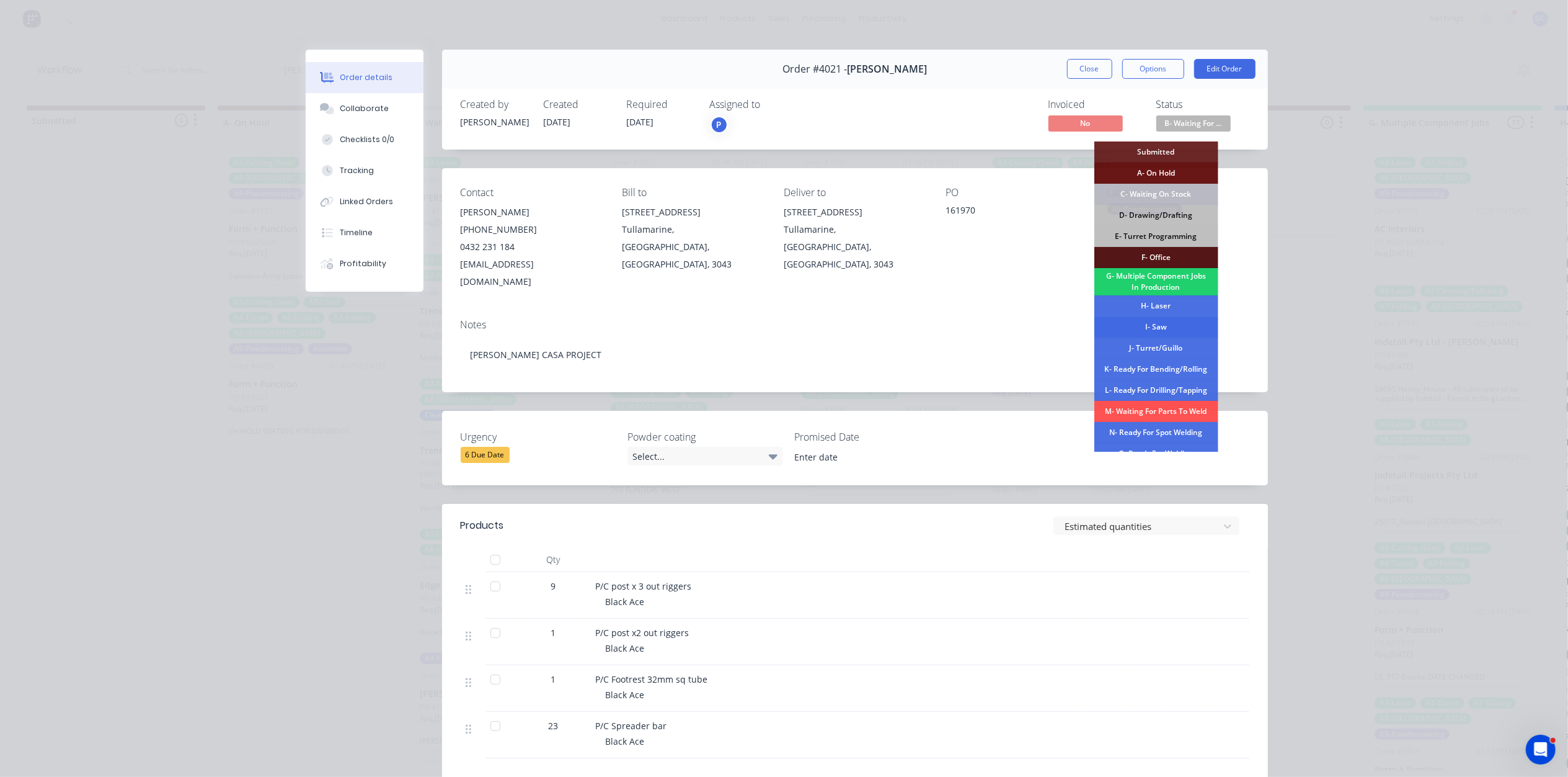
click at [1163, 325] on div "I- Saw" at bounding box center [1156, 326] width 124 height 21
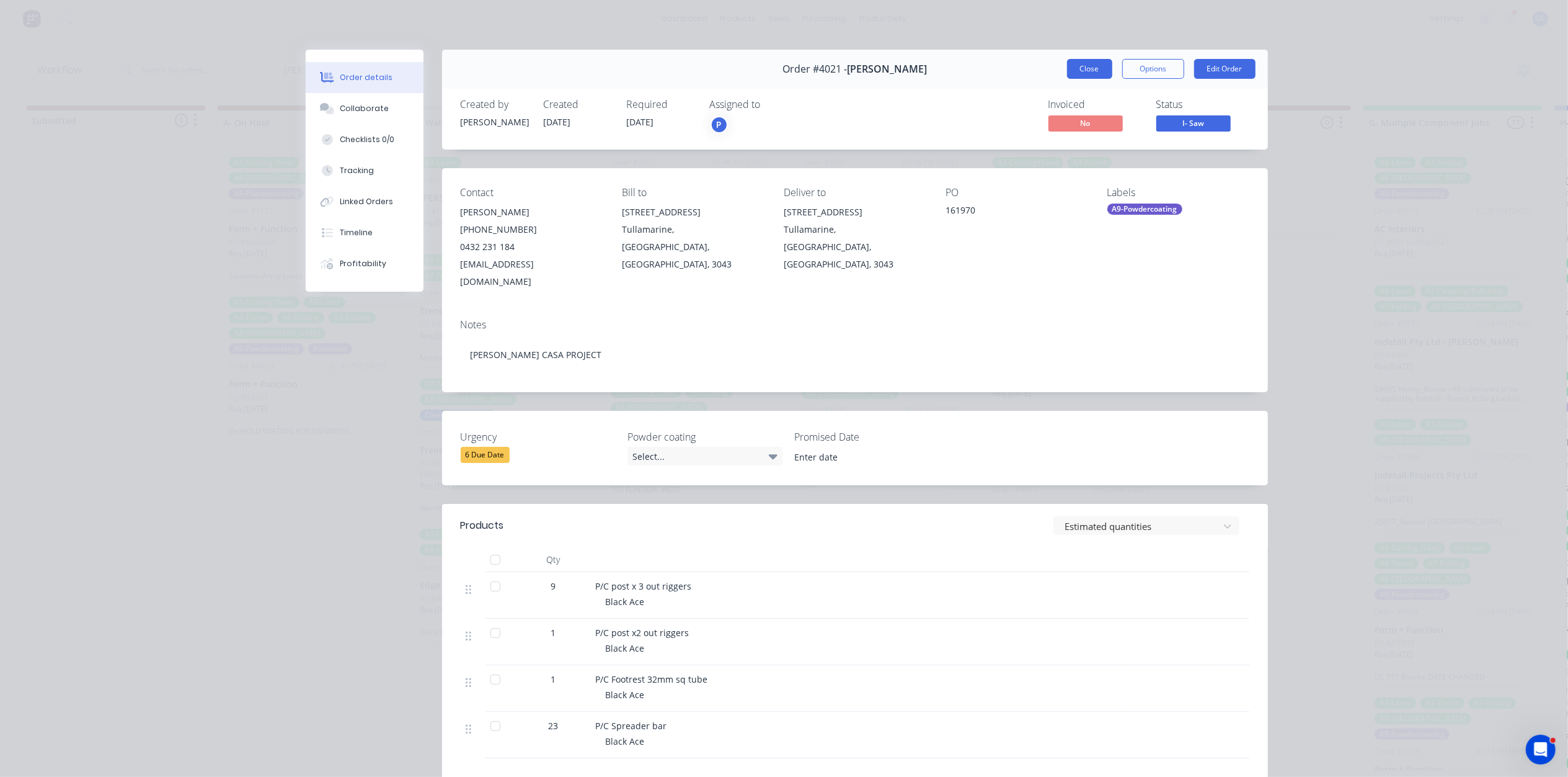
click at [1094, 67] on button "Close" at bounding box center [1090, 68] width 45 height 20
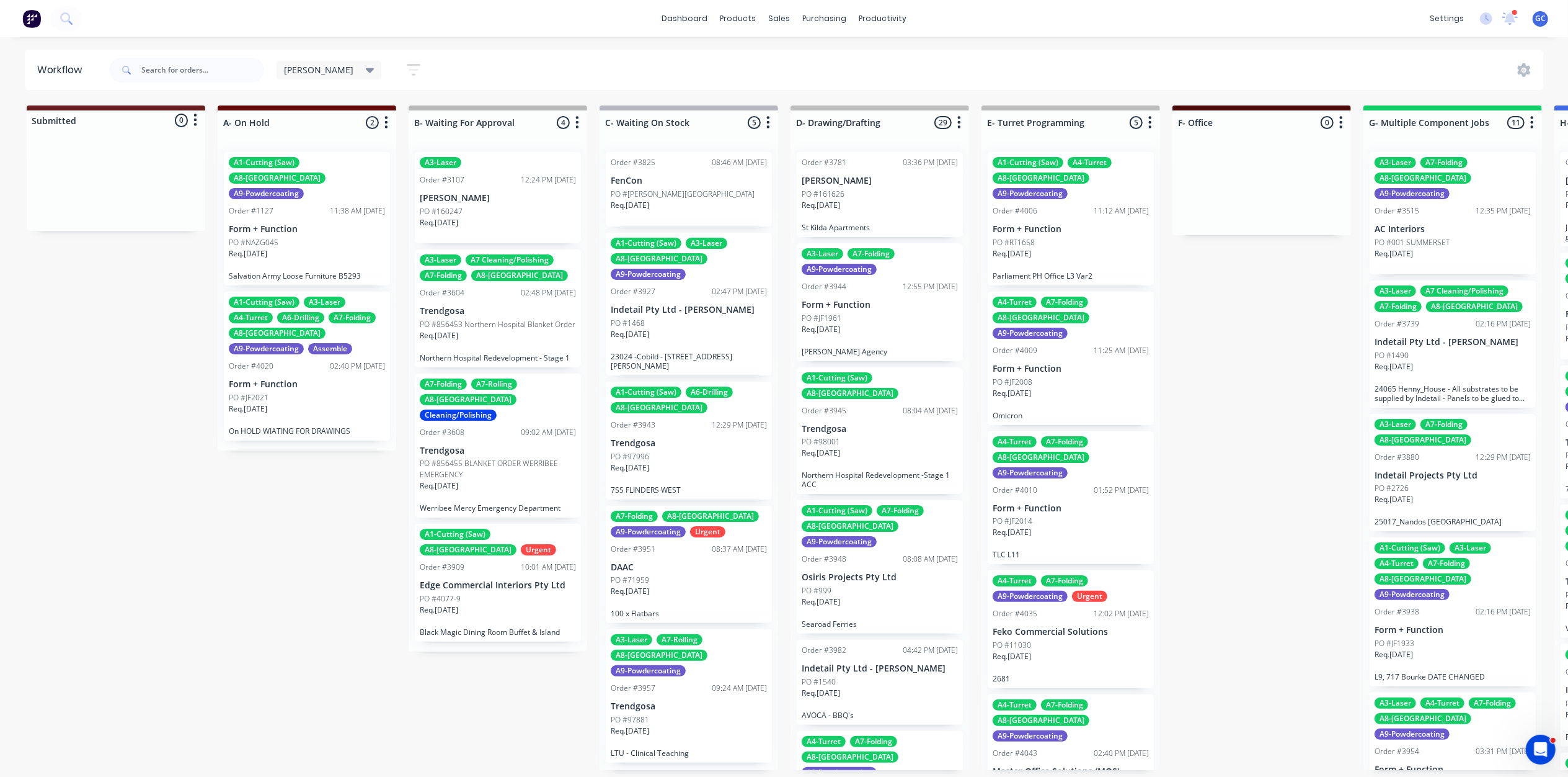
drag, startPoint x: 574, startPoint y: 323, endPoint x: 582, endPoint y: 323, distance: 8.0
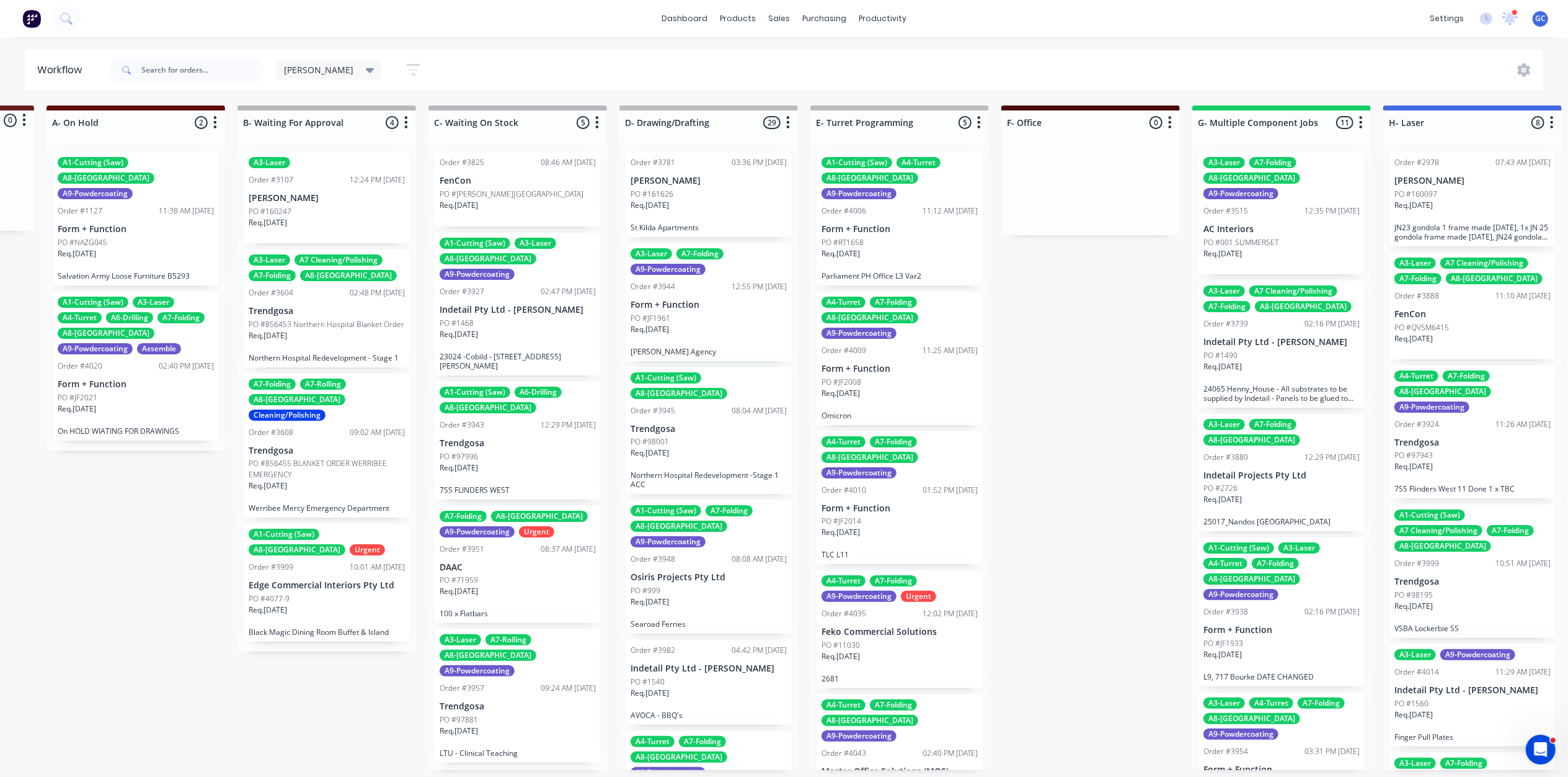
scroll to position [0, 171]
click at [516, 199] on p "PO #Murchison Front Gate" at bounding box center [511, 193] width 144 height 11
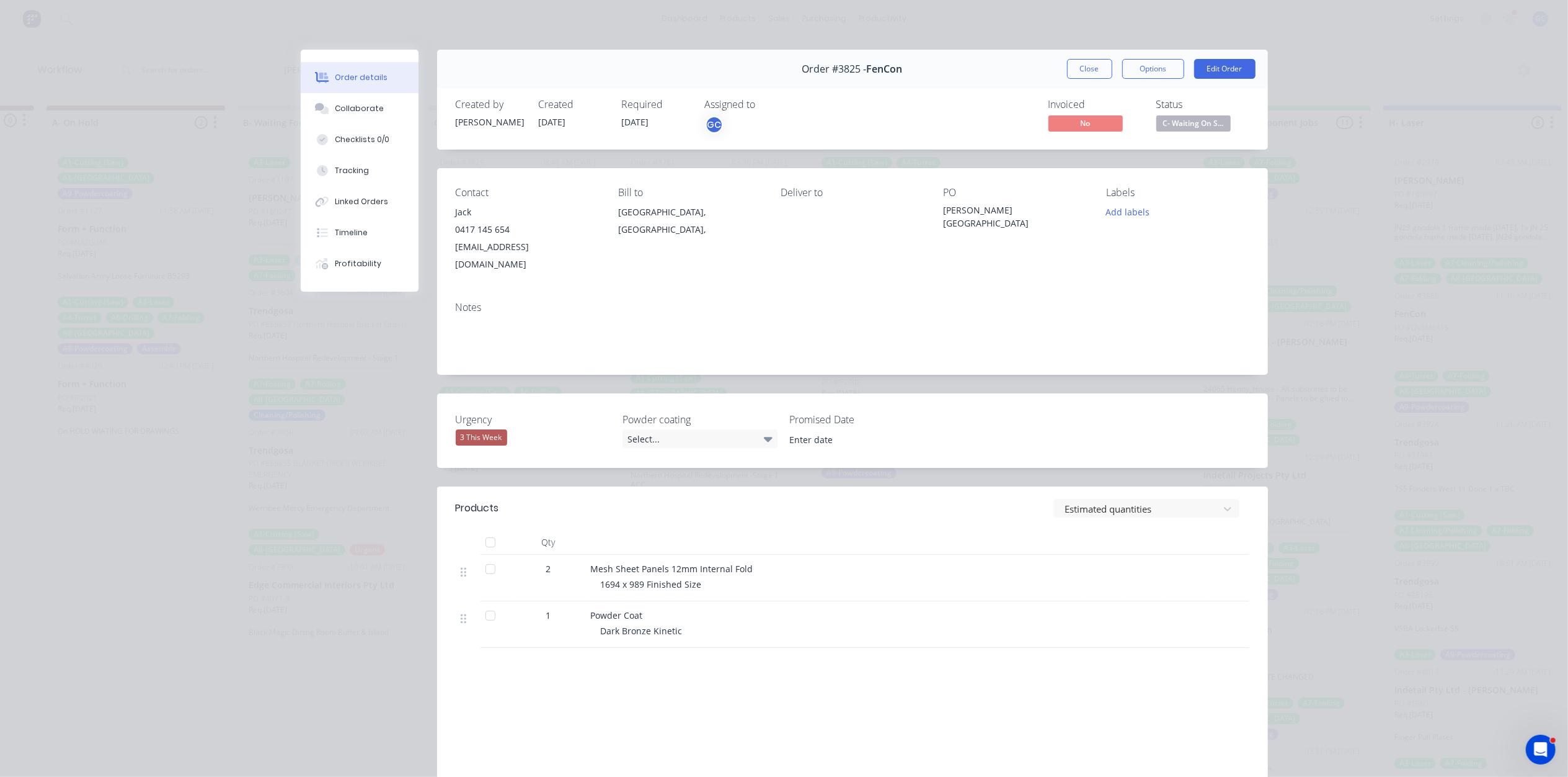
click at [1174, 120] on span "C- Waiting On S..." at bounding box center [1193, 123] width 74 height 16
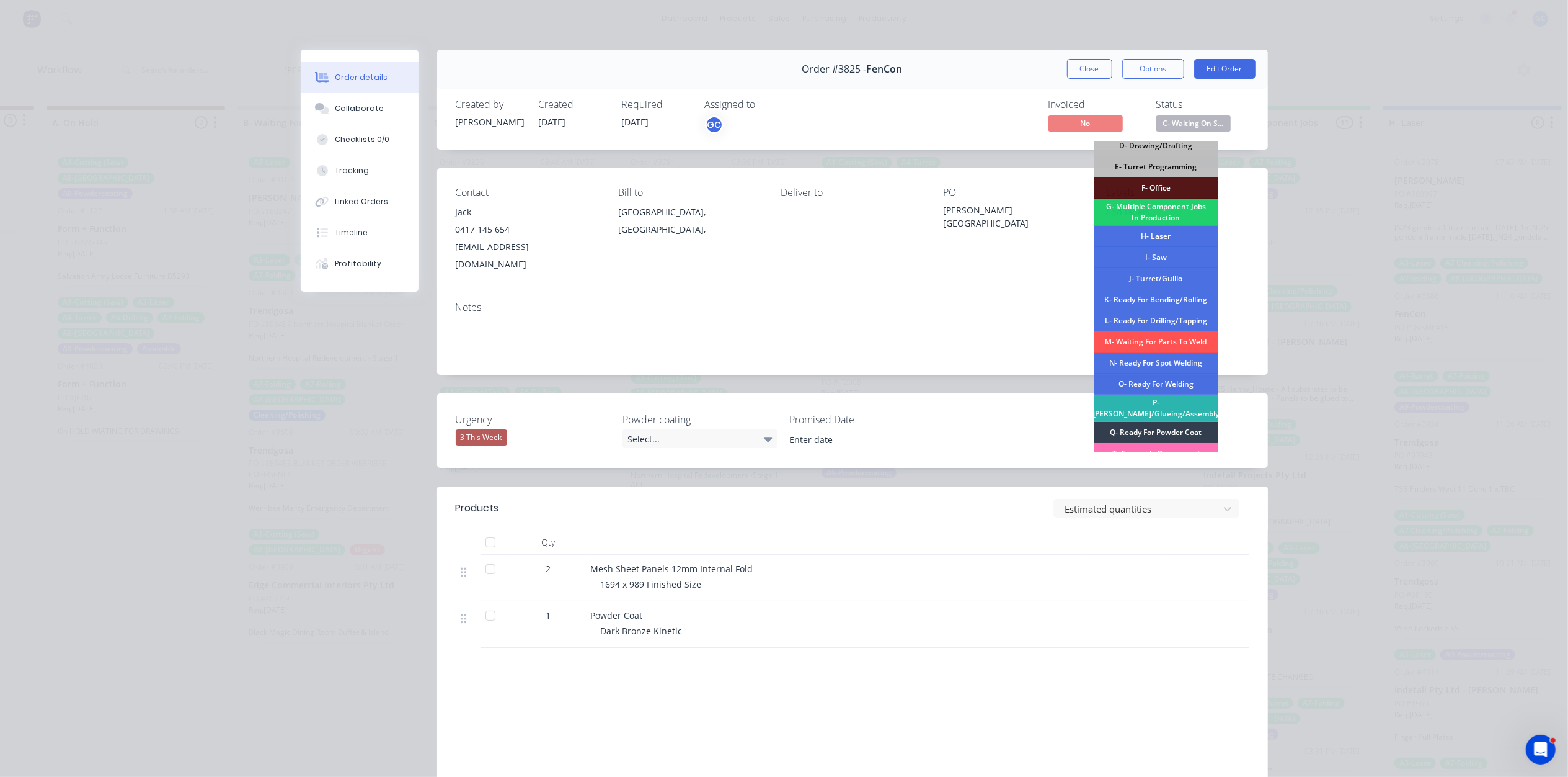
scroll to position [165, 0]
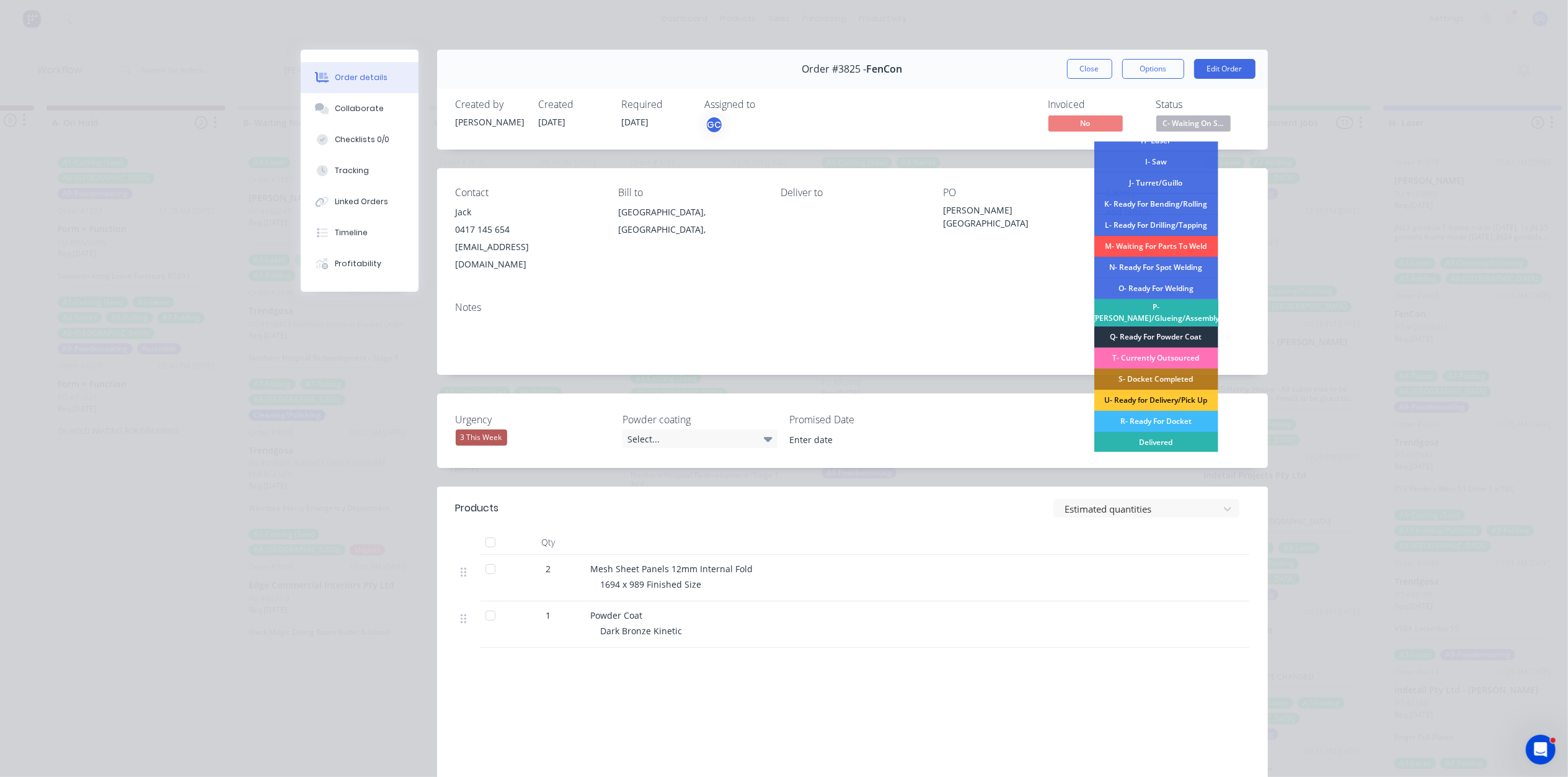
click at [1178, 328] on div "Q- Ready For Powder Coat" at bounding box center [1156, 337] width 124 height 21
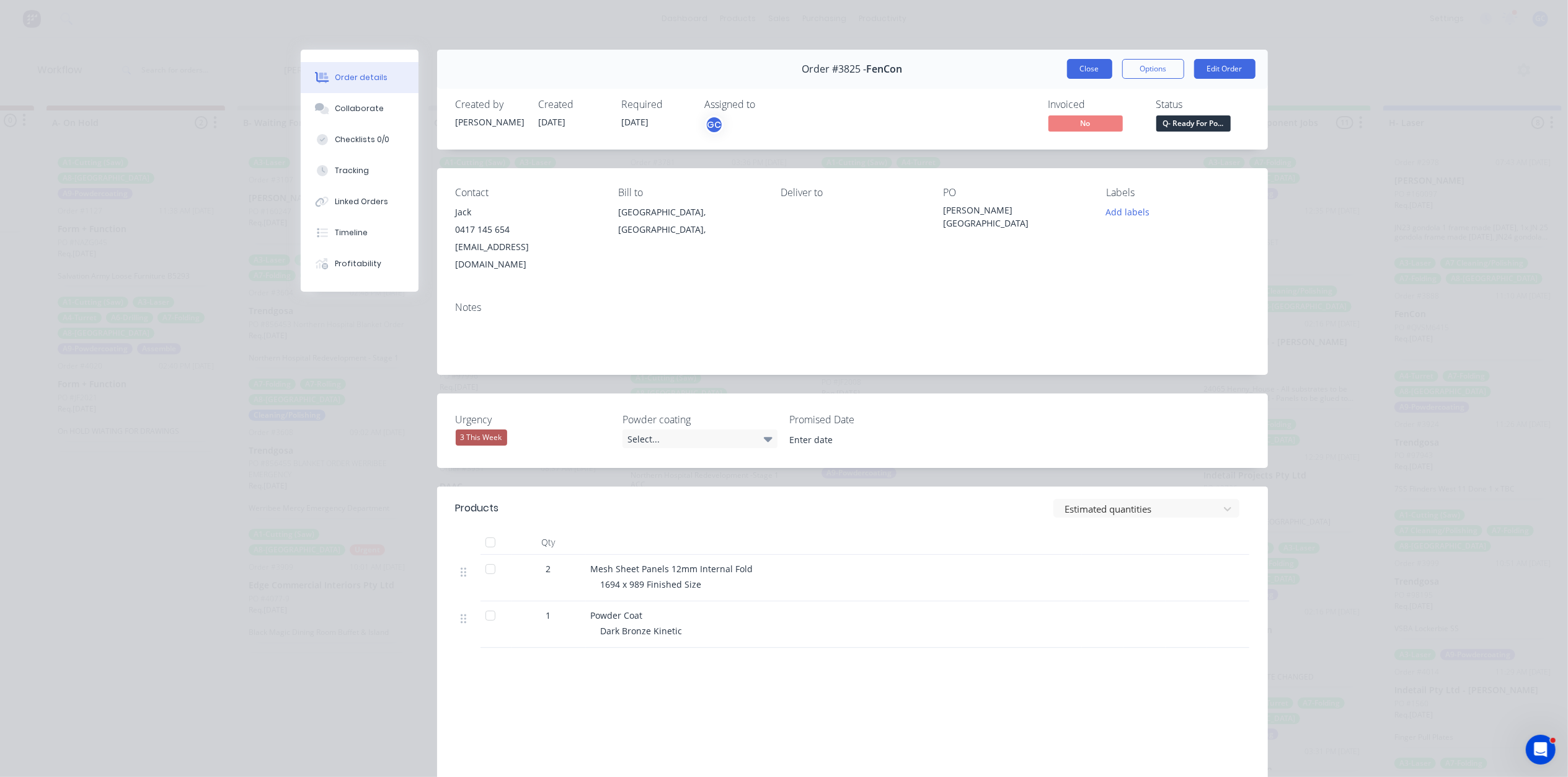
click at [1101, 67] on button "Close" at bounding box center [1090, 68] width 45 height 20
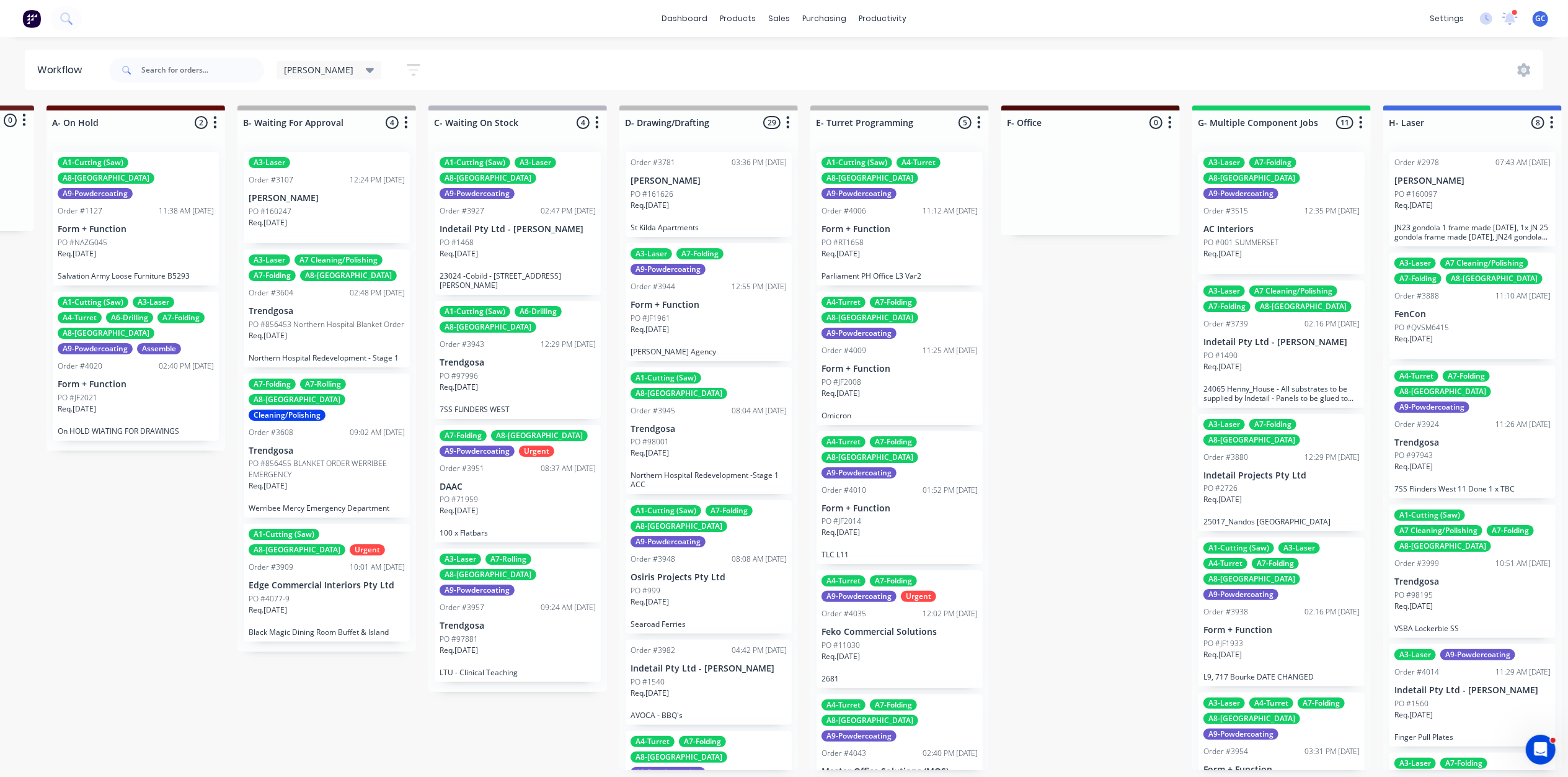
click at [710, 224] on p "St Kilda Apartments" at bounding box center [708, 227] width 156 height 9
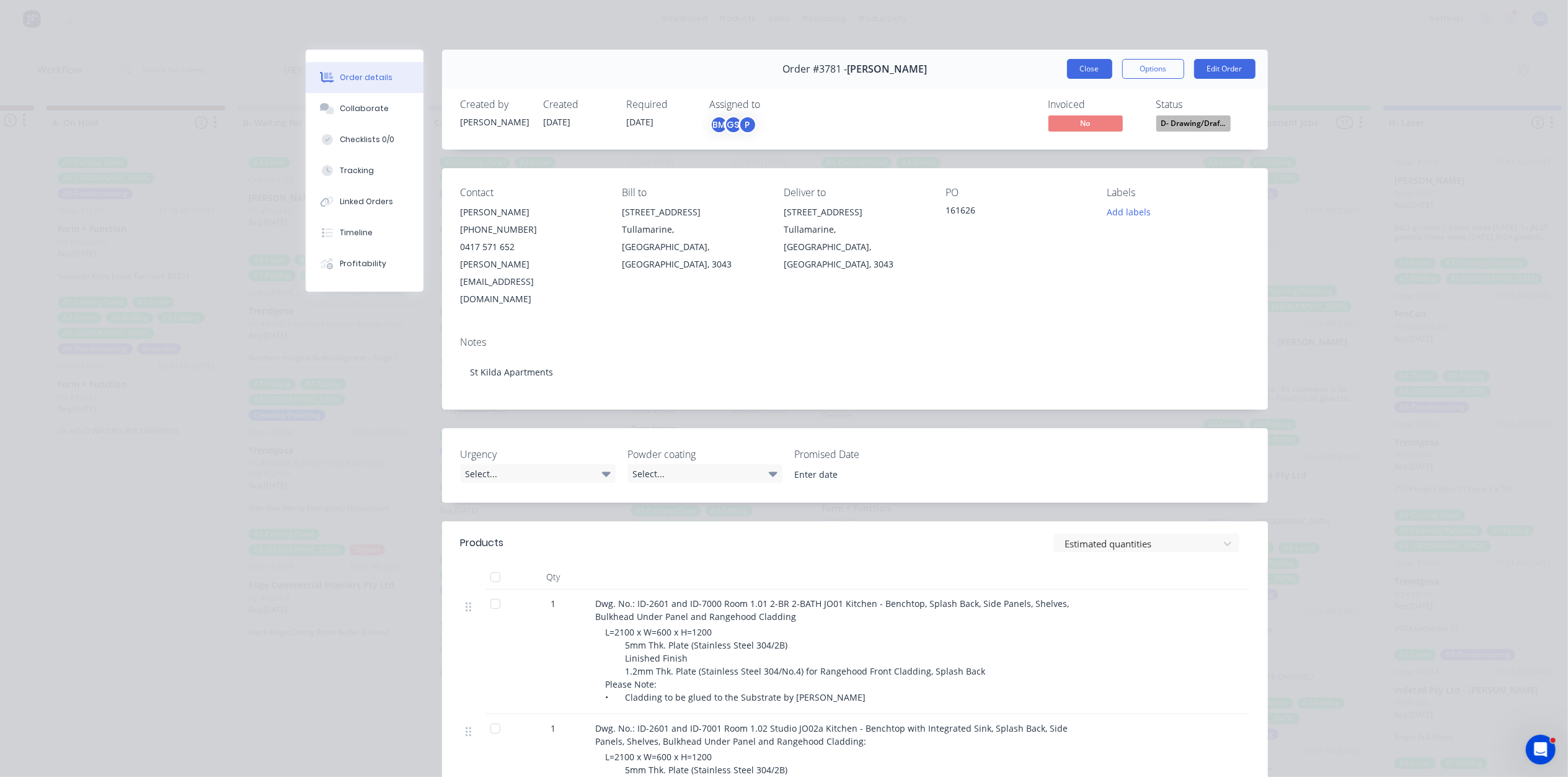
click at [1084, 66] on button "Close" at bounding box center [1090, 68] width 45 height 20
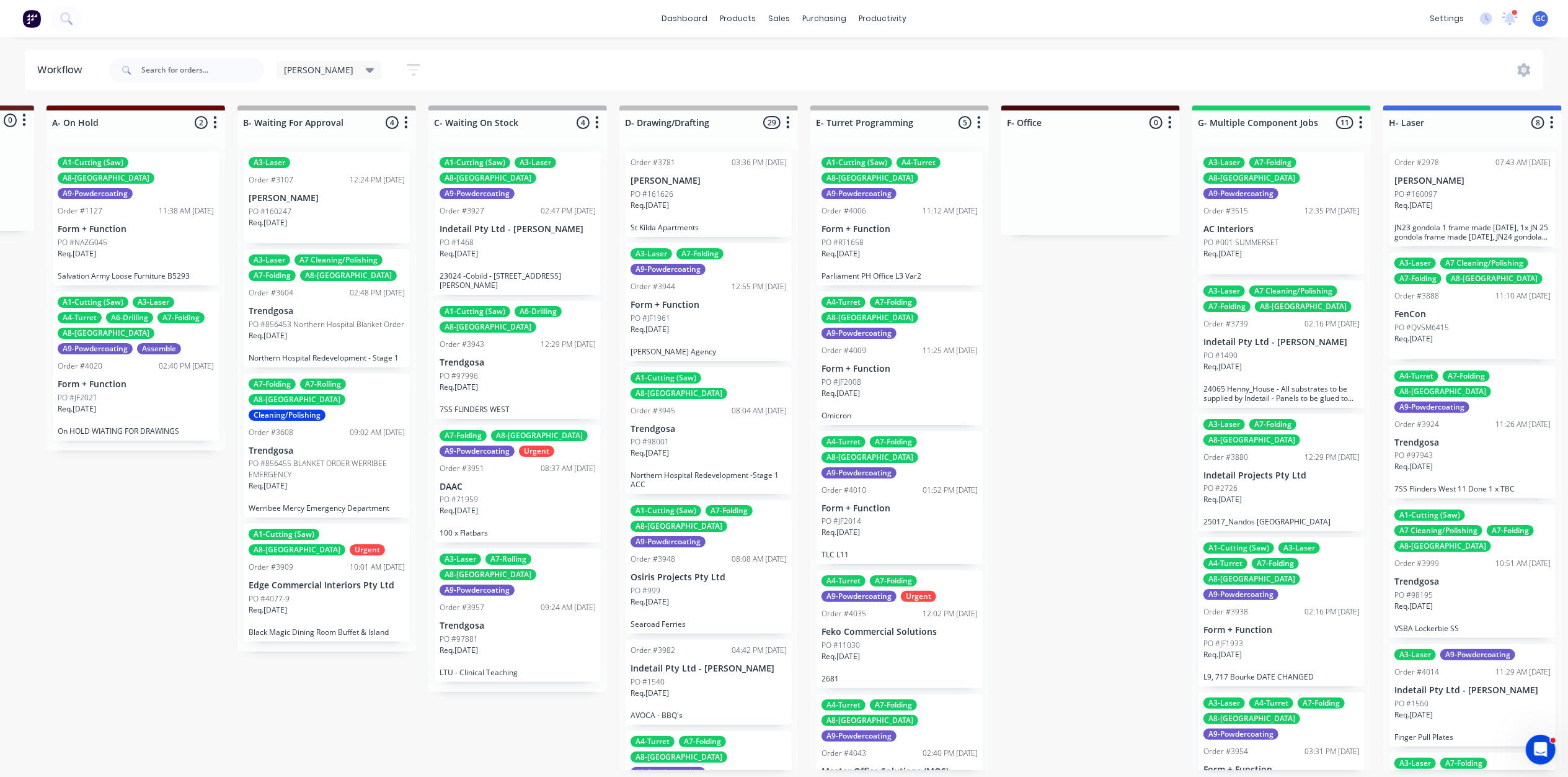
click at [509, 645] on div "Req. 03/10/25" at bounding box center [517, 655] width 156 height 21
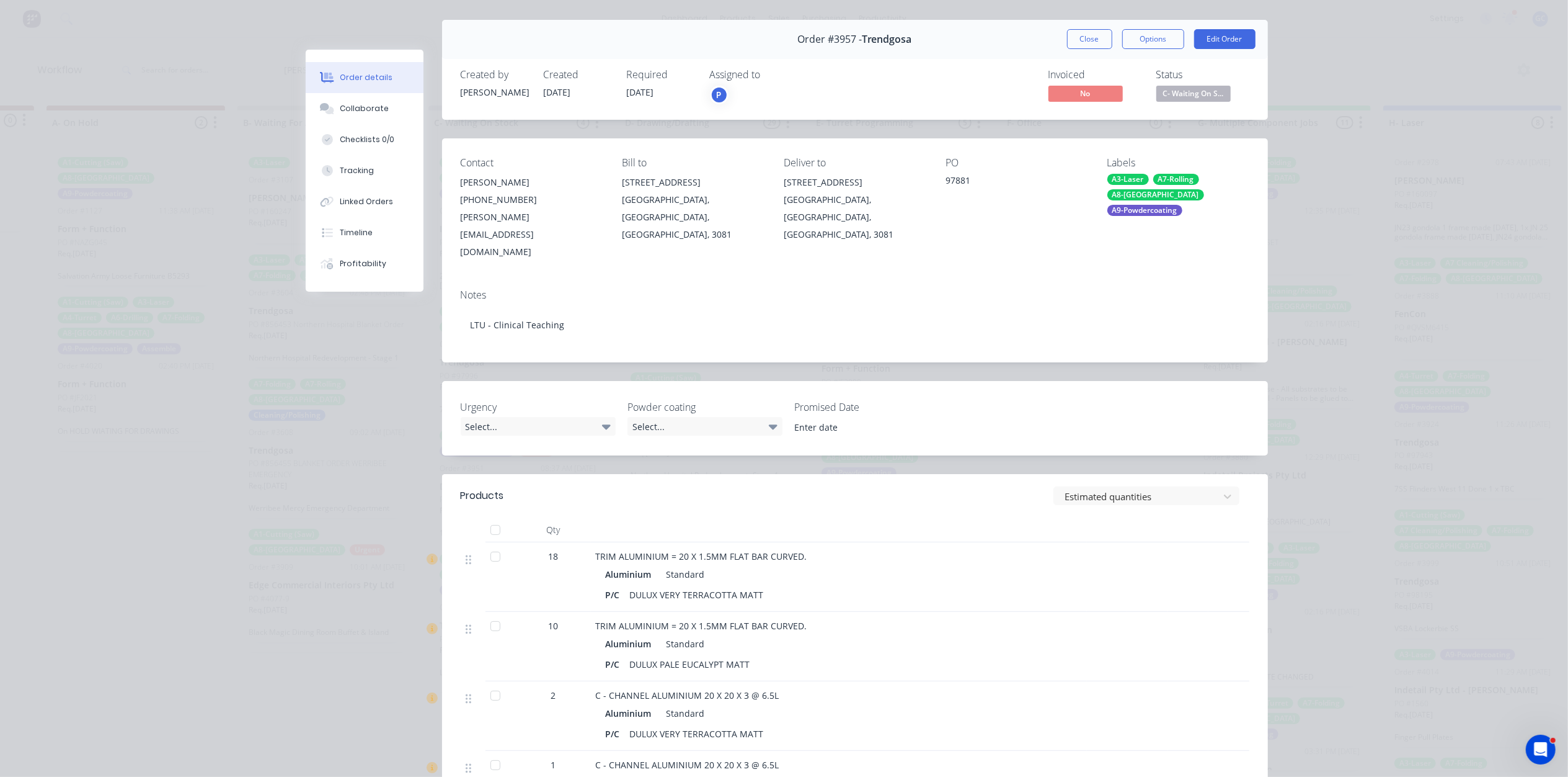
scroll to position [0, 0]
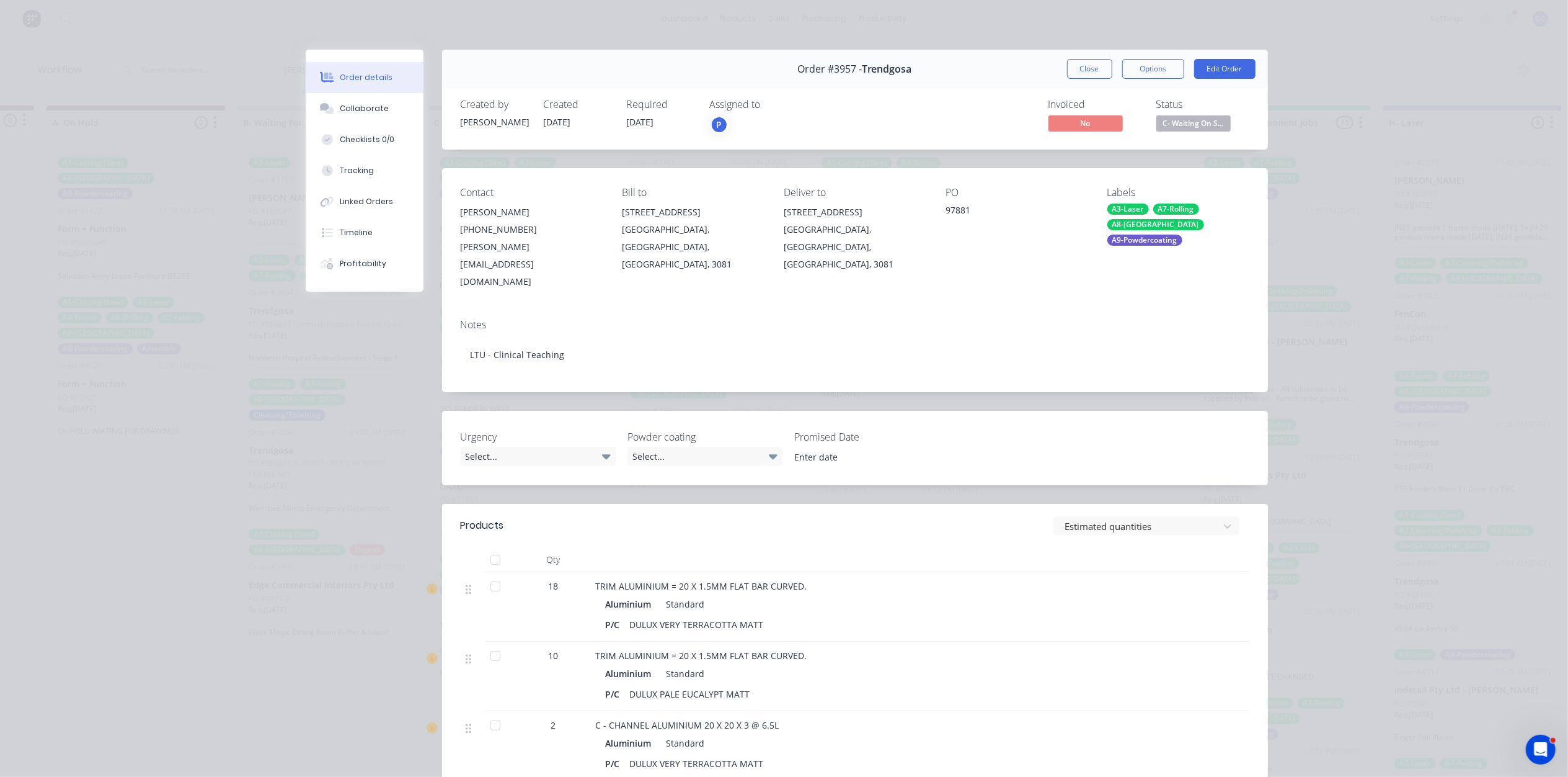
click at [1206, 107] on div "Status" at bounding box center [1203, 104] width 93 height 12
click at [1200, 120] on span "C- Waiting On S..." at bounding box center [1193, 123] width 74 height 16
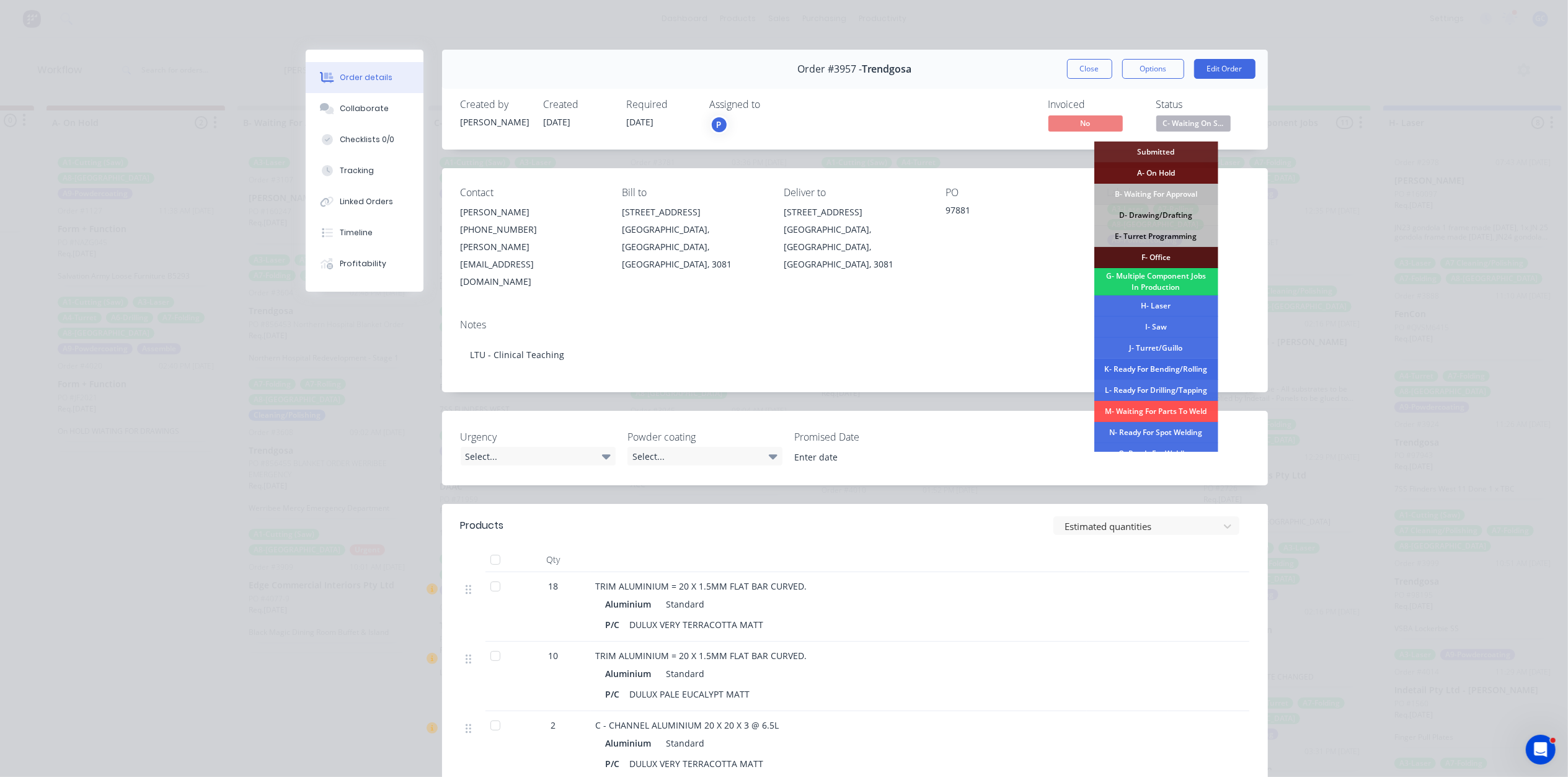
click at [1170, 368] on div "K- Ready For Bending/Rolling" at bounding box center [1156, 369] width 124 height 21
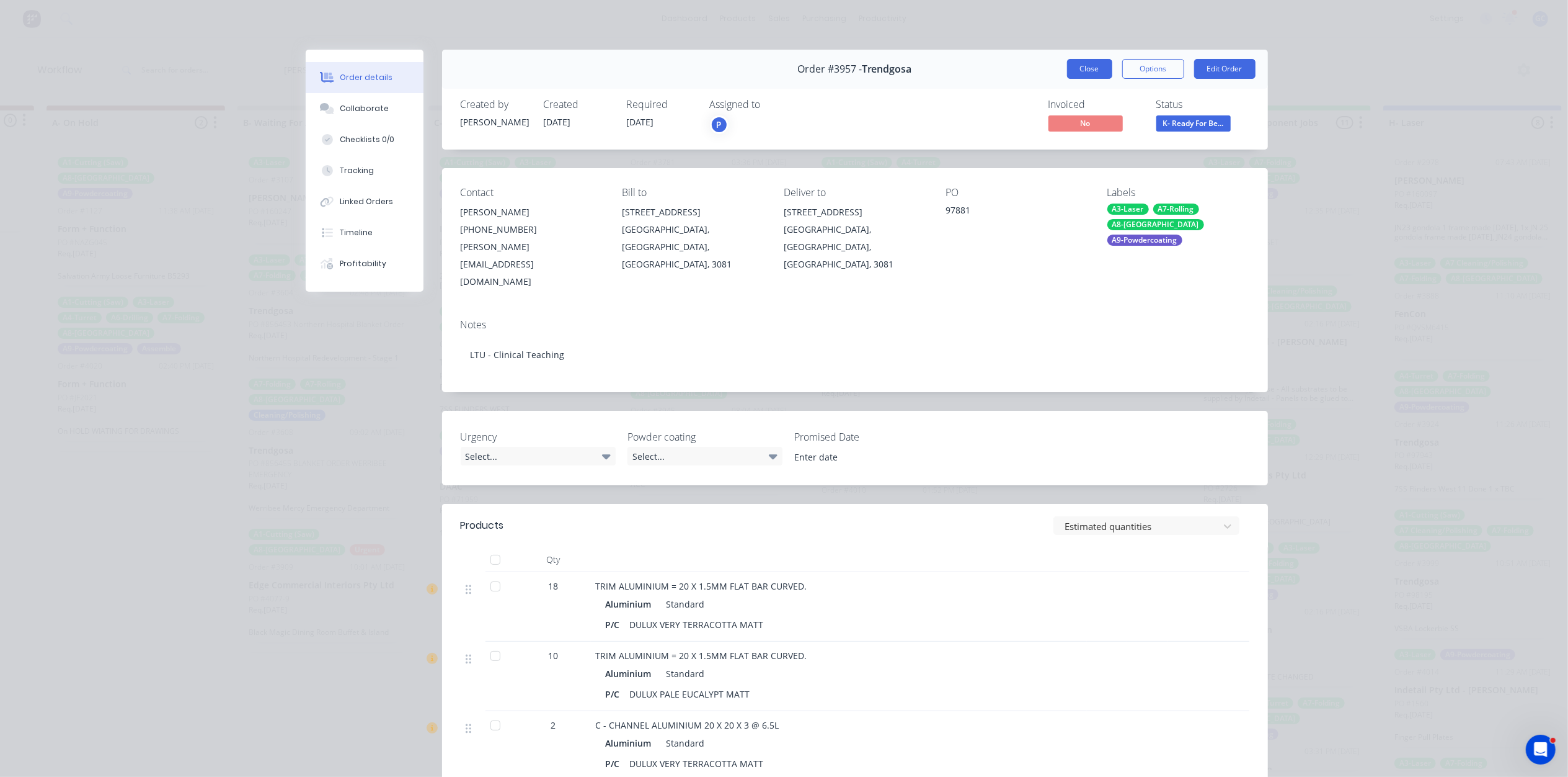
click at [1089, 76] on button "Close" at bounding box center [1090, 68] width 45 height 20
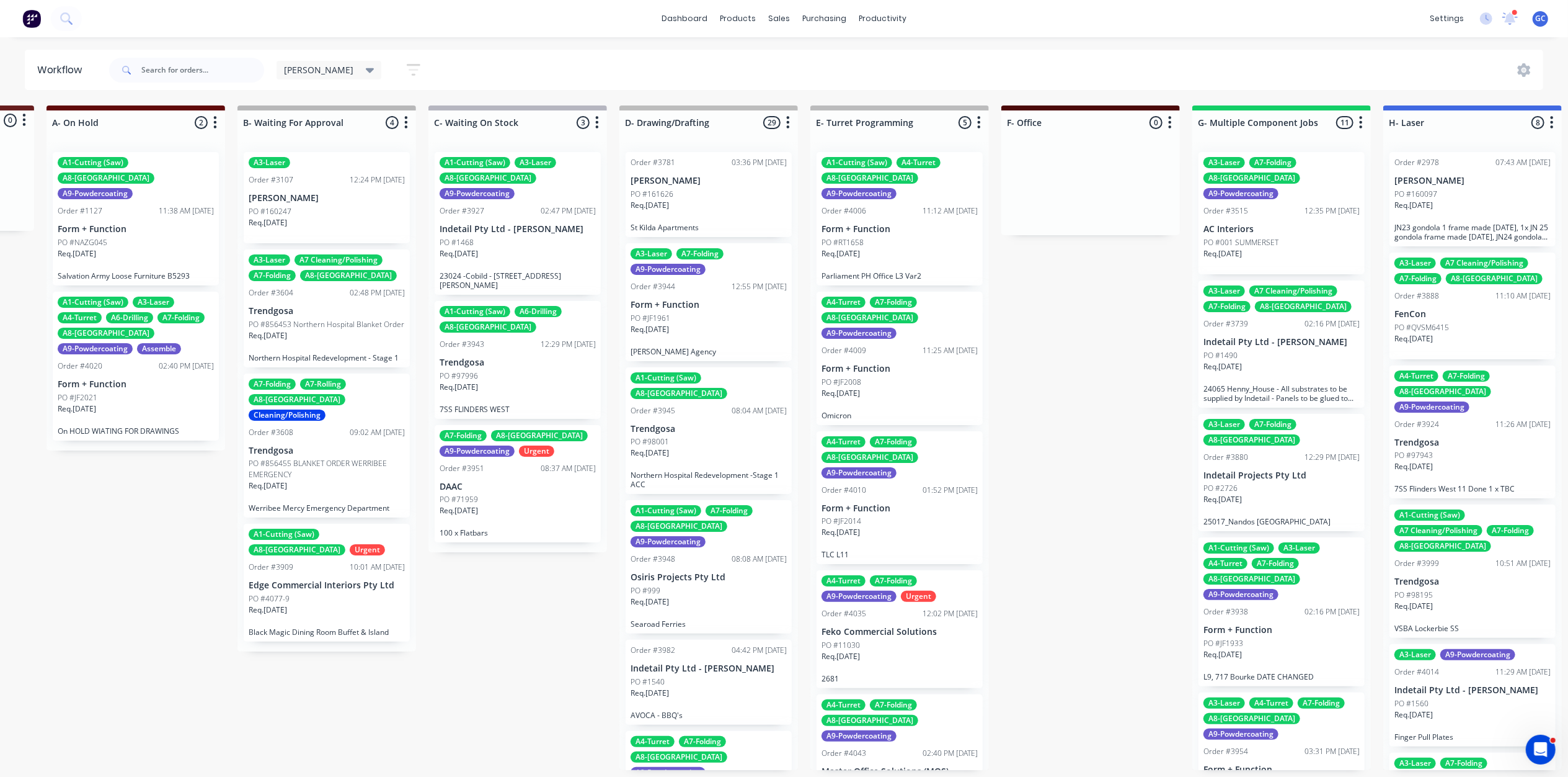
click at [507, 370] on div "PO #97996" at bounding box center [517, 376] width 156 height 11
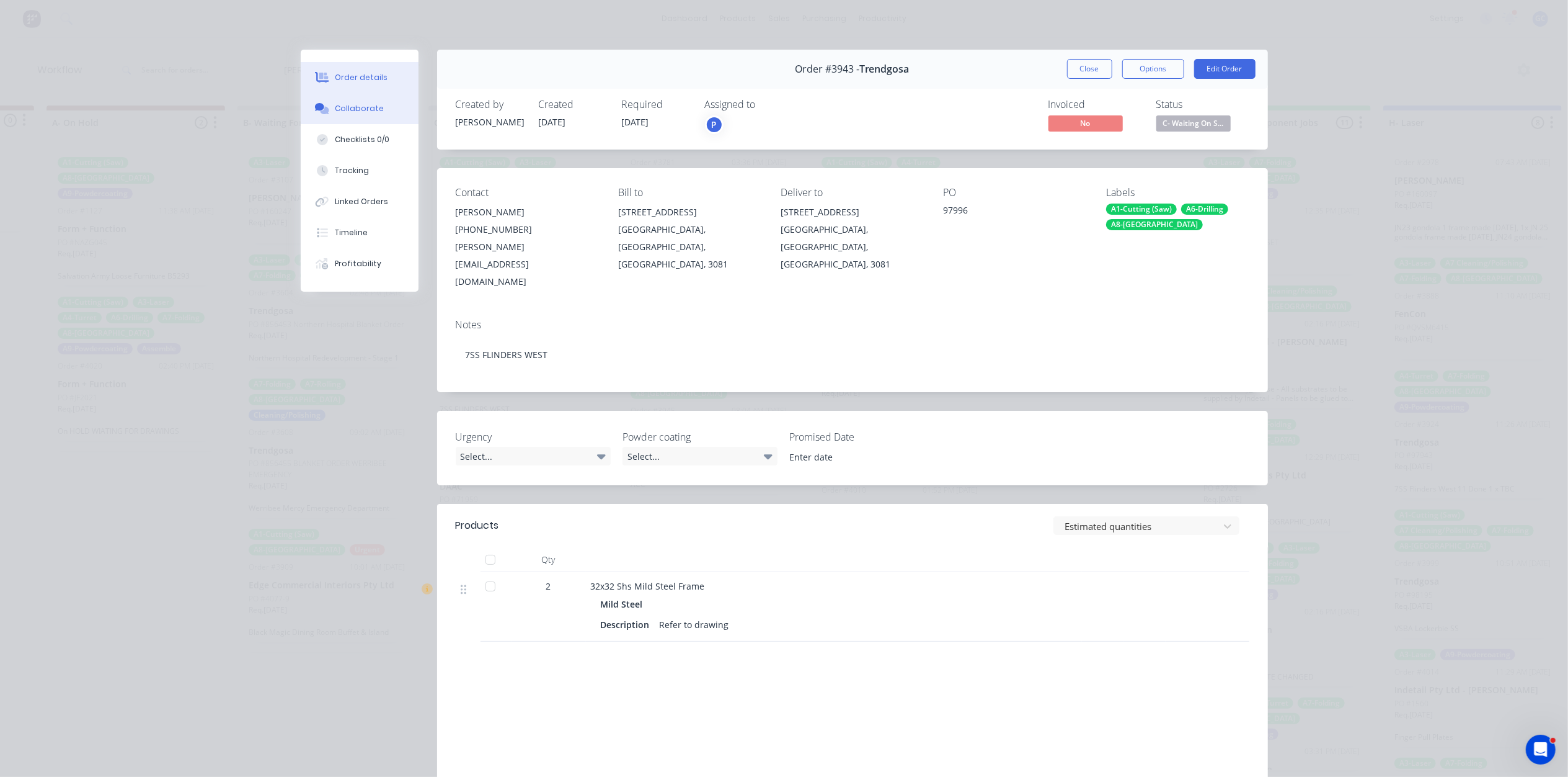
click at [365, 109] on div "Collaborate" at bounding box center [359, 108] width 49 height 11
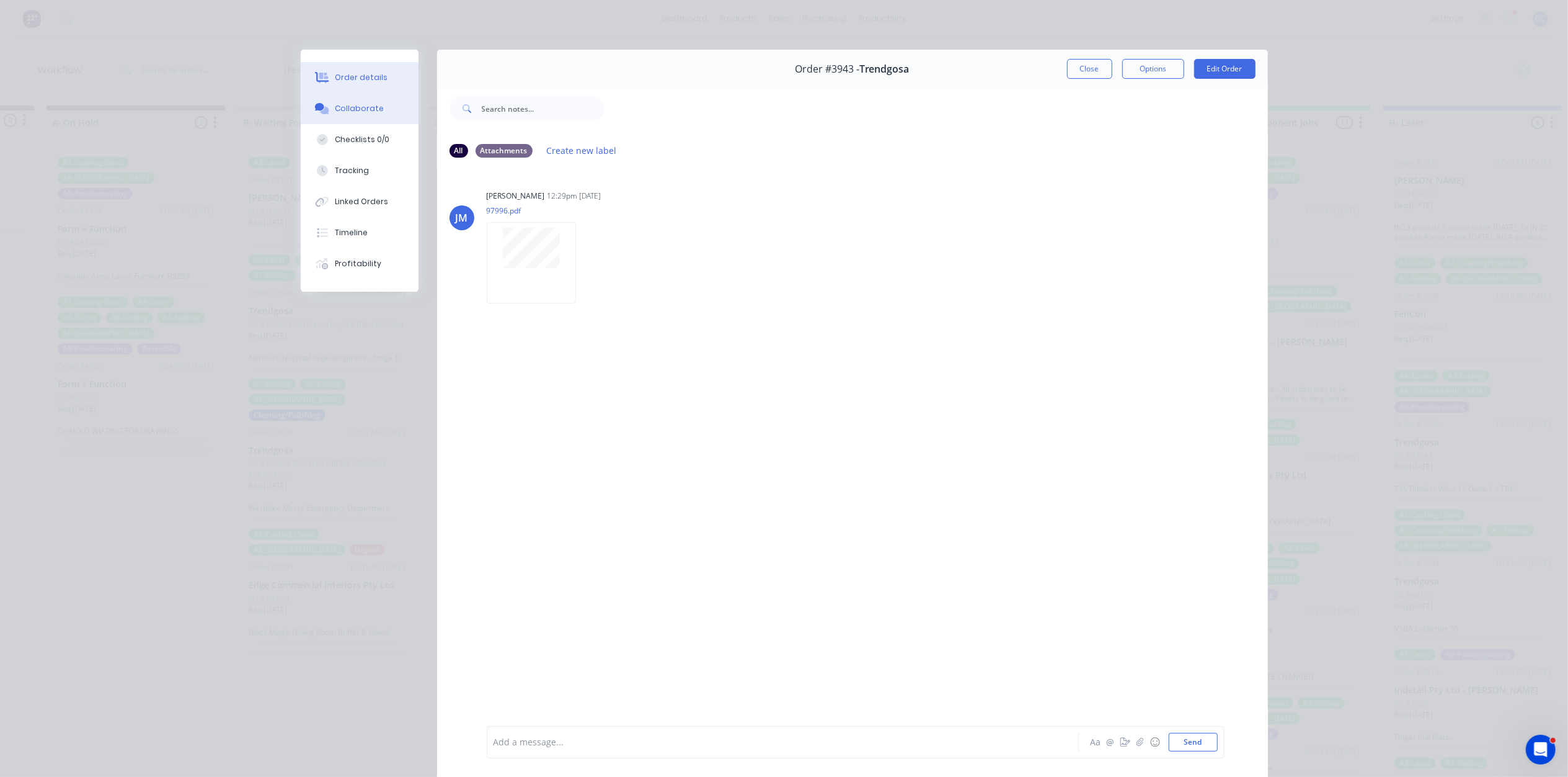
click at [386, 80] on button "Order details" at bounding box center [359, 78] width 118 height 31
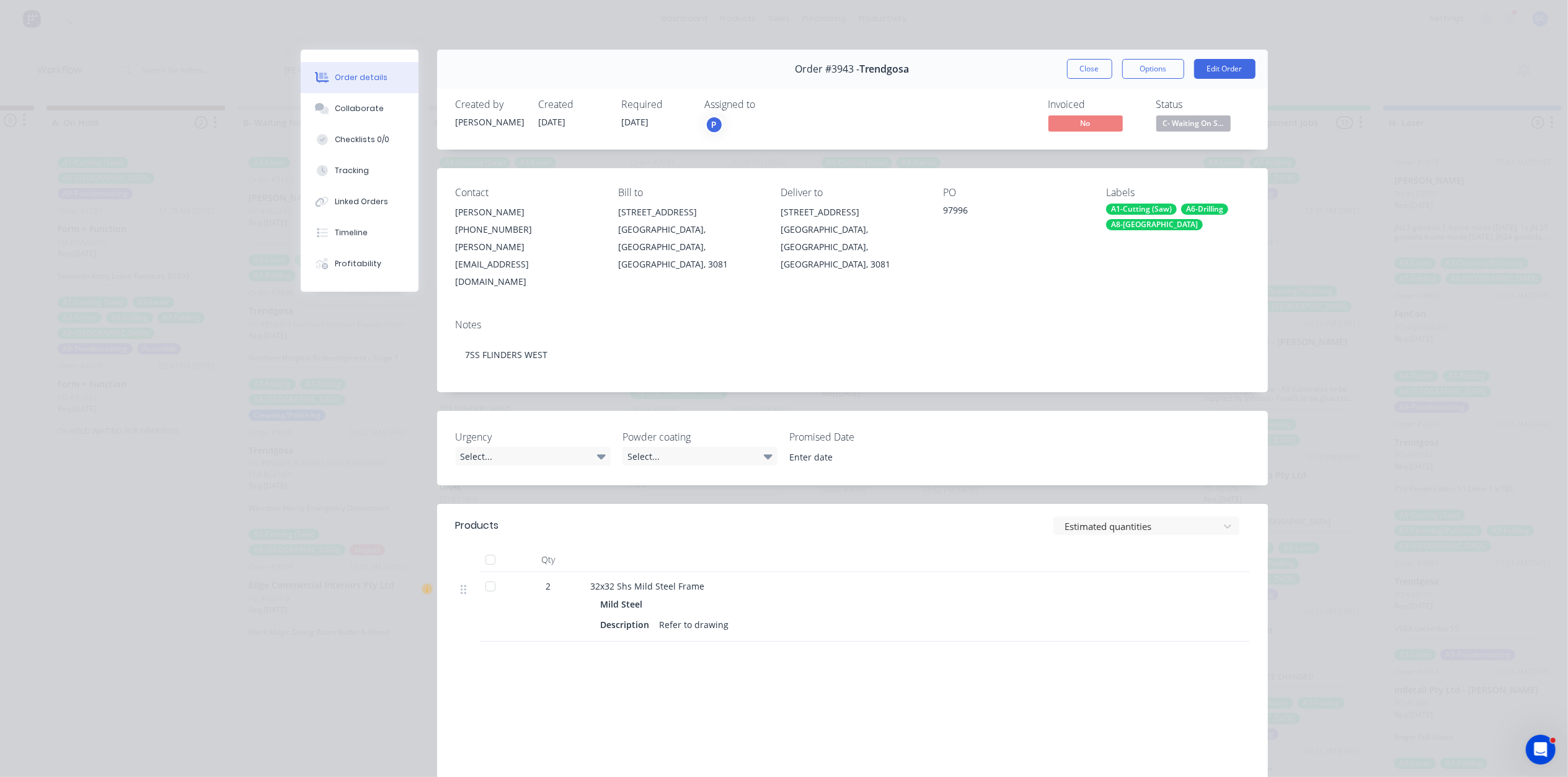
click at [1211, 124] on span "C- Waiting On S..." at bounding box center [1193, 123] width 74 height 16
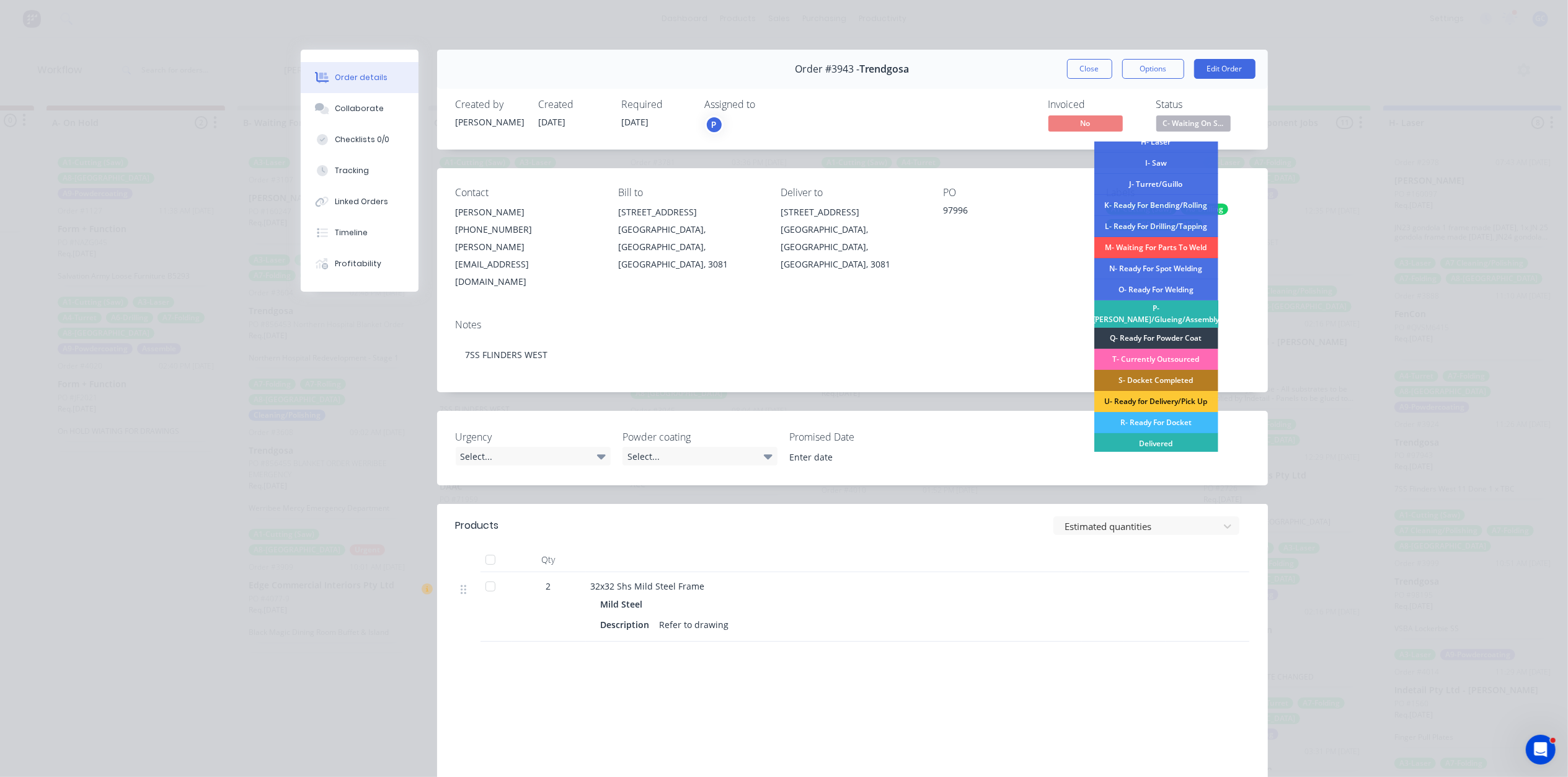
scroll to position [165, 0]
click at [1170, 290] on div "O- Ready For Welding" at bounding box center [1156, 288] width 124 height 21
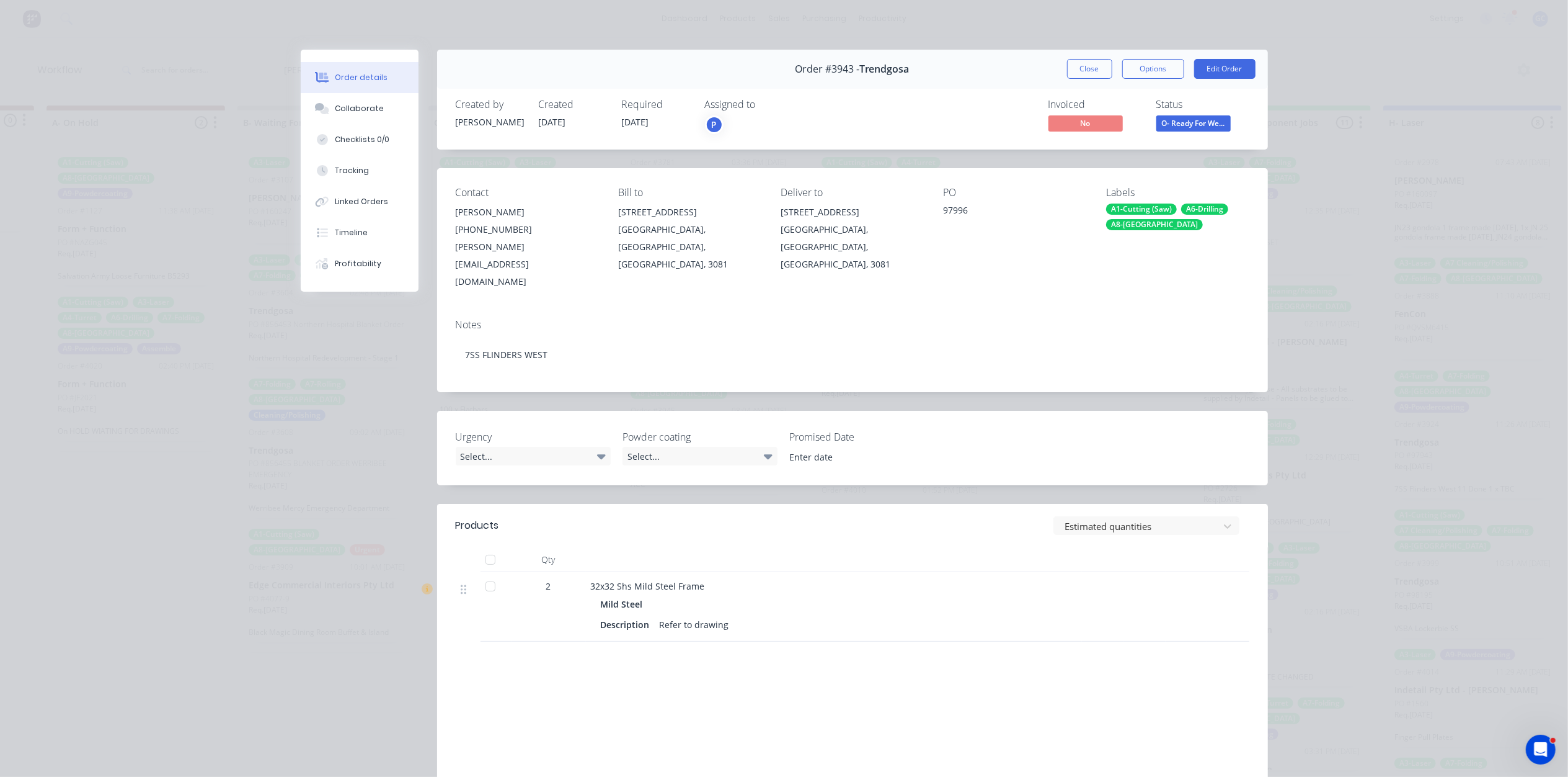
click at [1067, 43] on div "Order details Collaborate Checklists 0/0 Tracking Linked Orders Timeline Profit…" at bounding box center [784, 388] width 1568 height 777
click at [1089, 69] on button "Close" at bounding box center [1090, 68] width 45 height 20
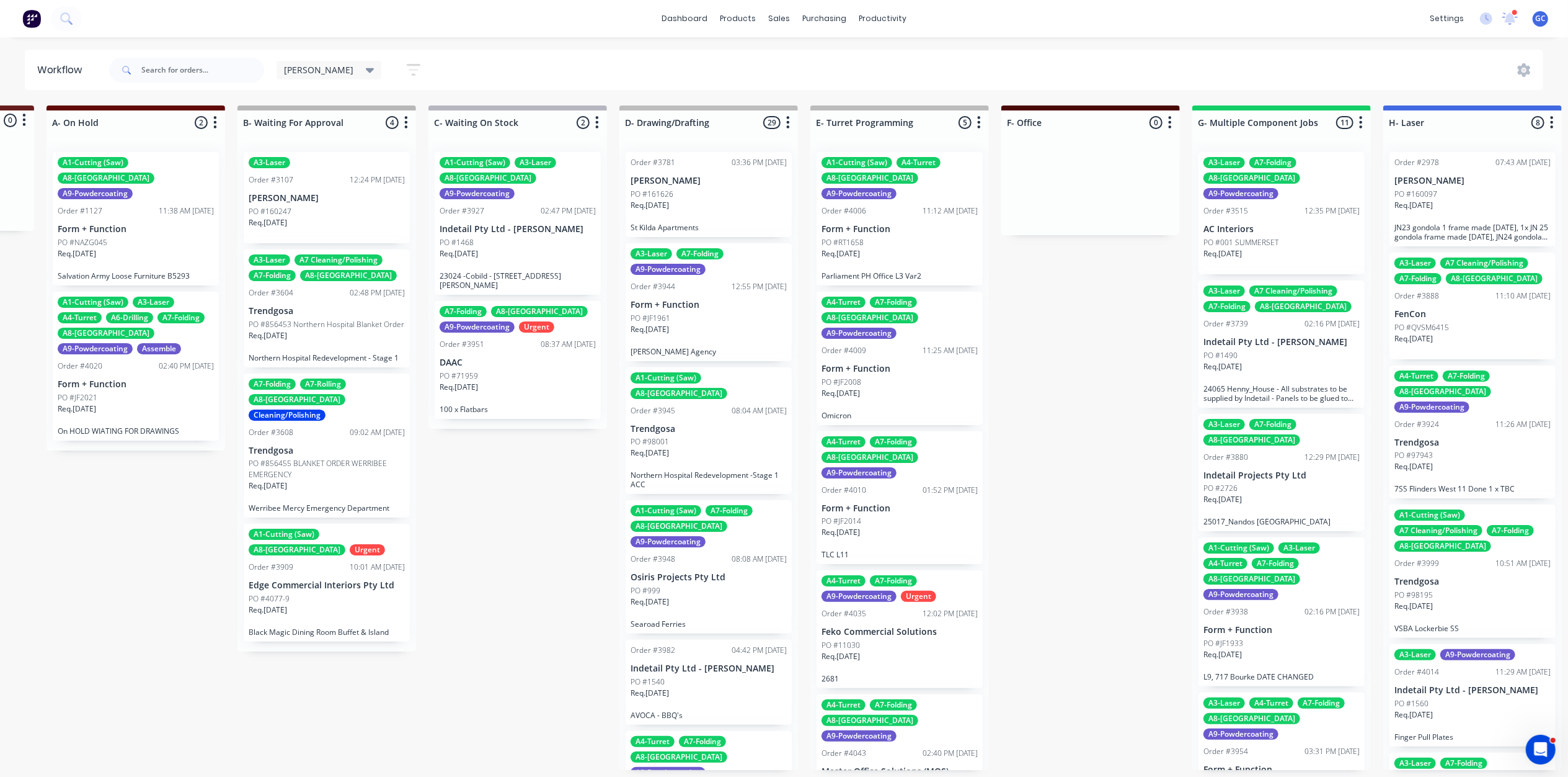
click at [520, 248] on div "Req. 26/09/25" at bounding box center [517, 258] width 156 height 21
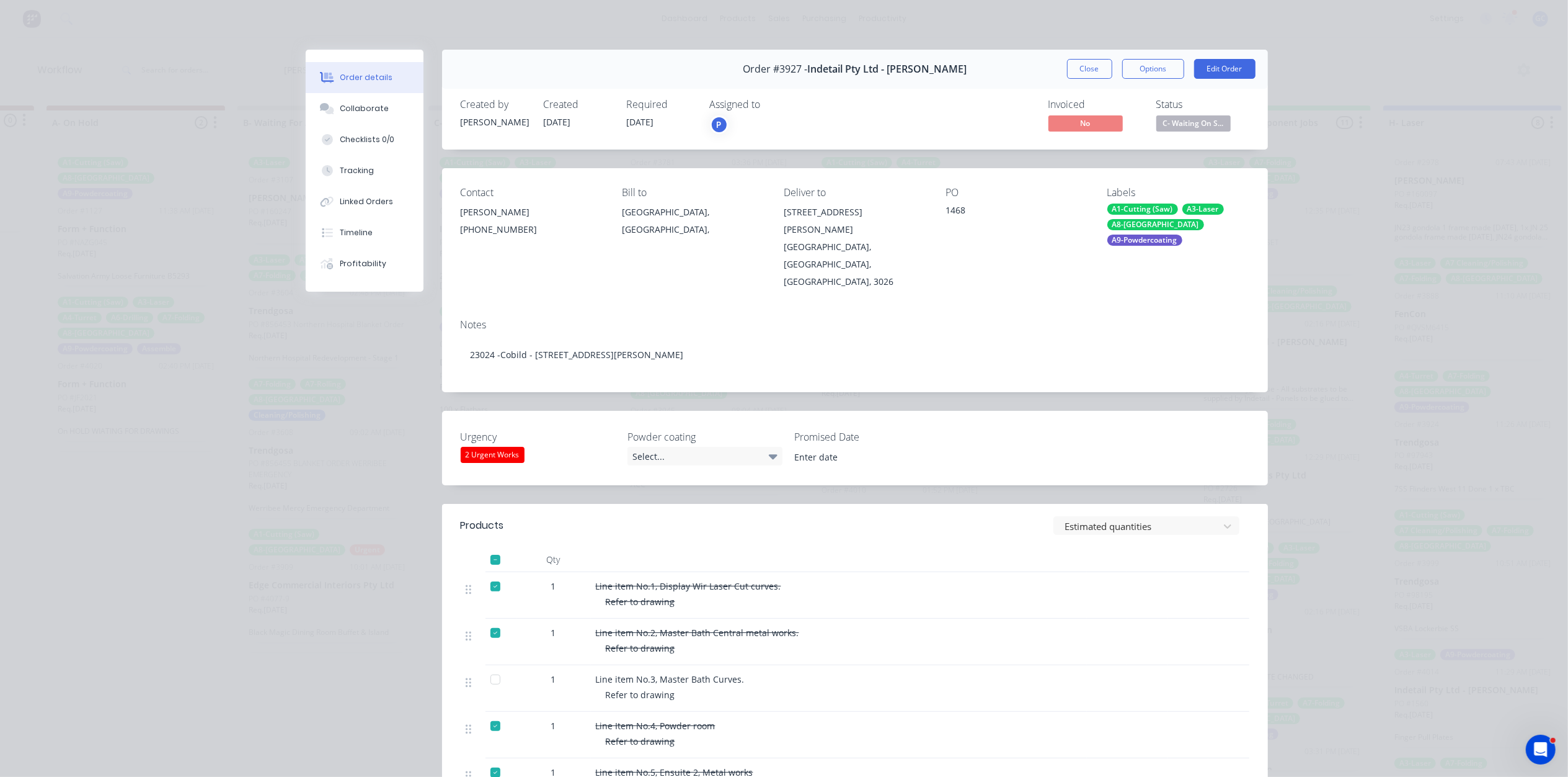
type input "[DATE]"
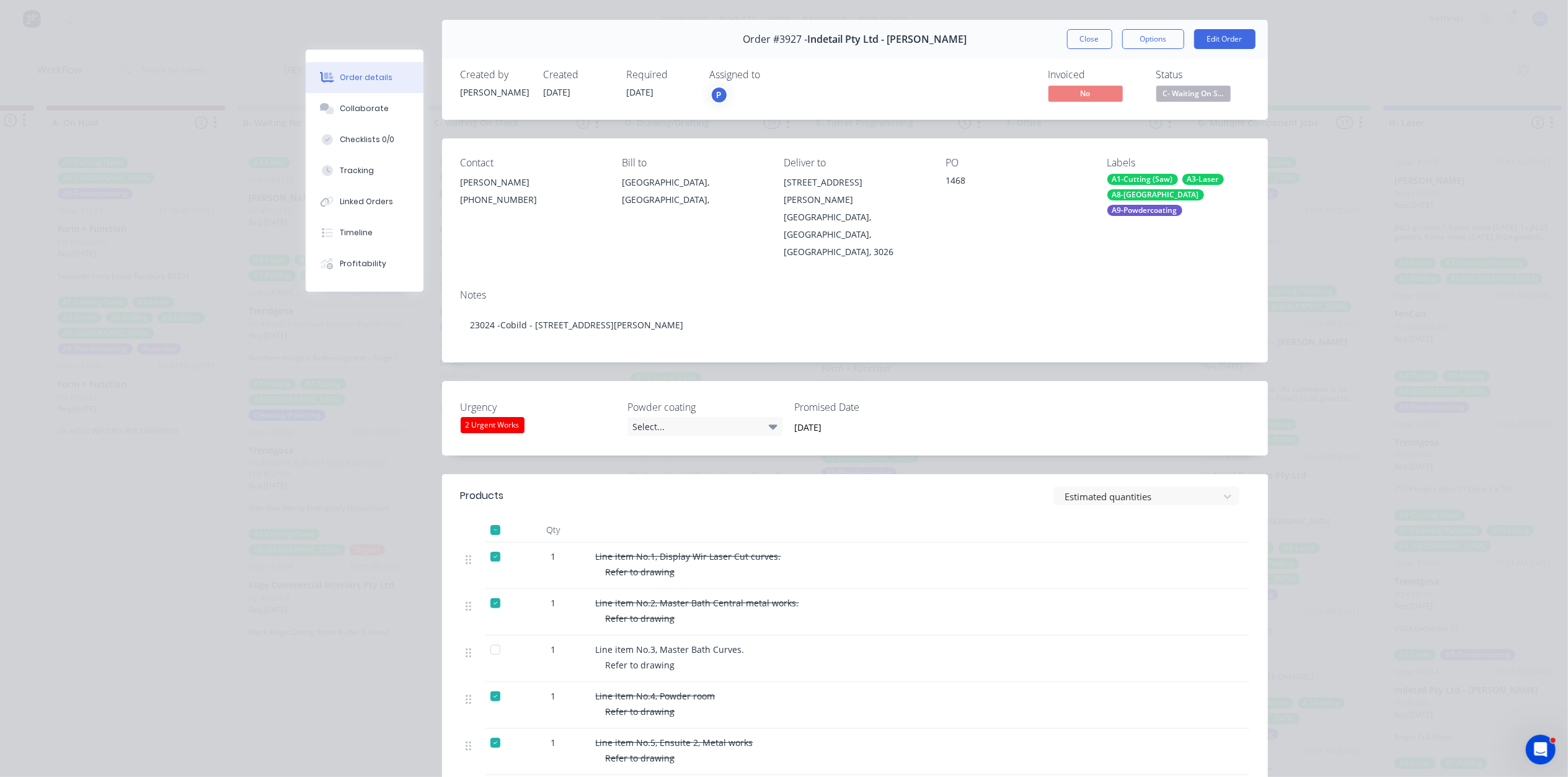
scroll to position [0, 0]
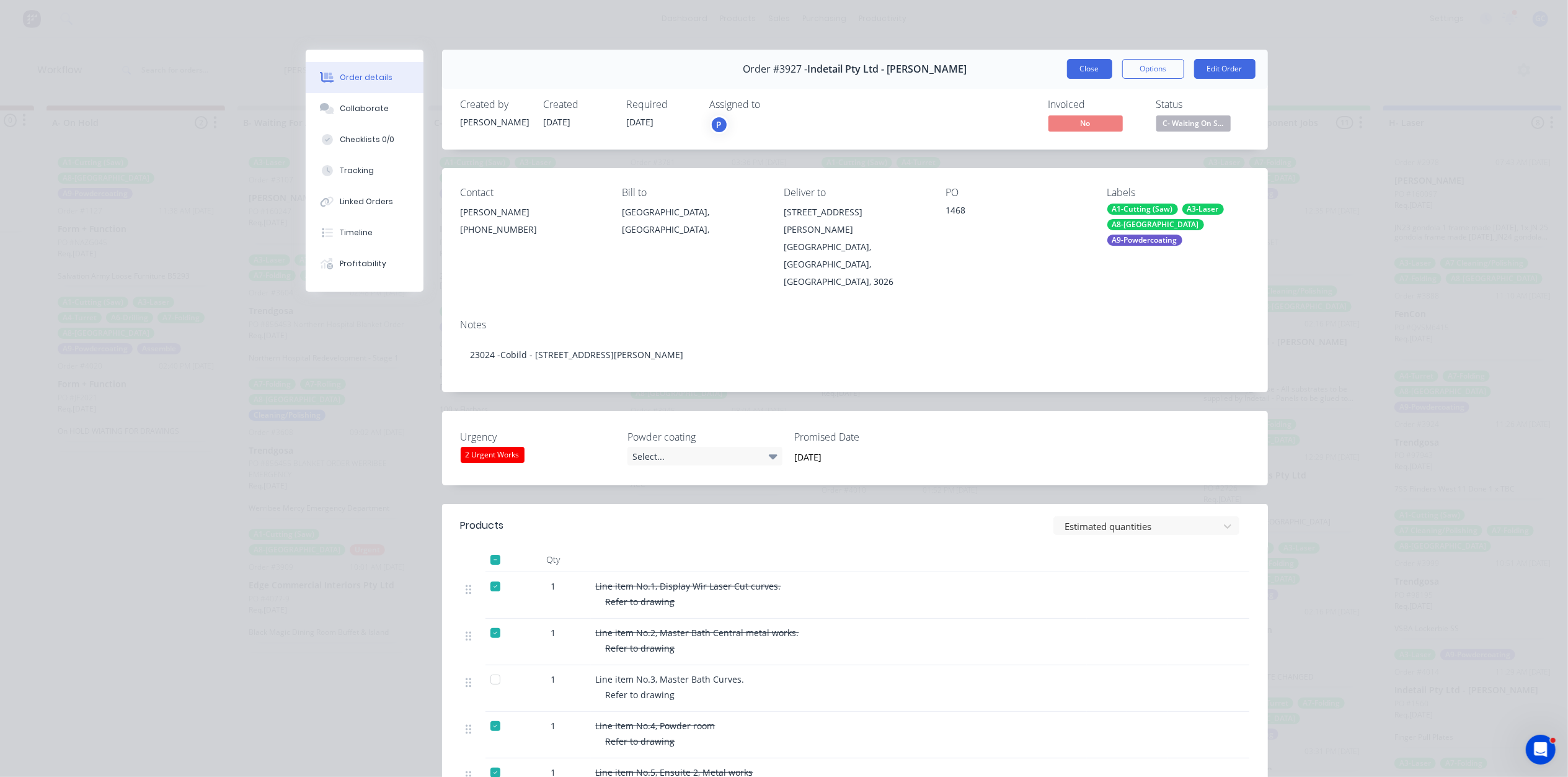
click at [1082, 66] on button "Close" at bounding box center [1090, 68] width 45 height 20
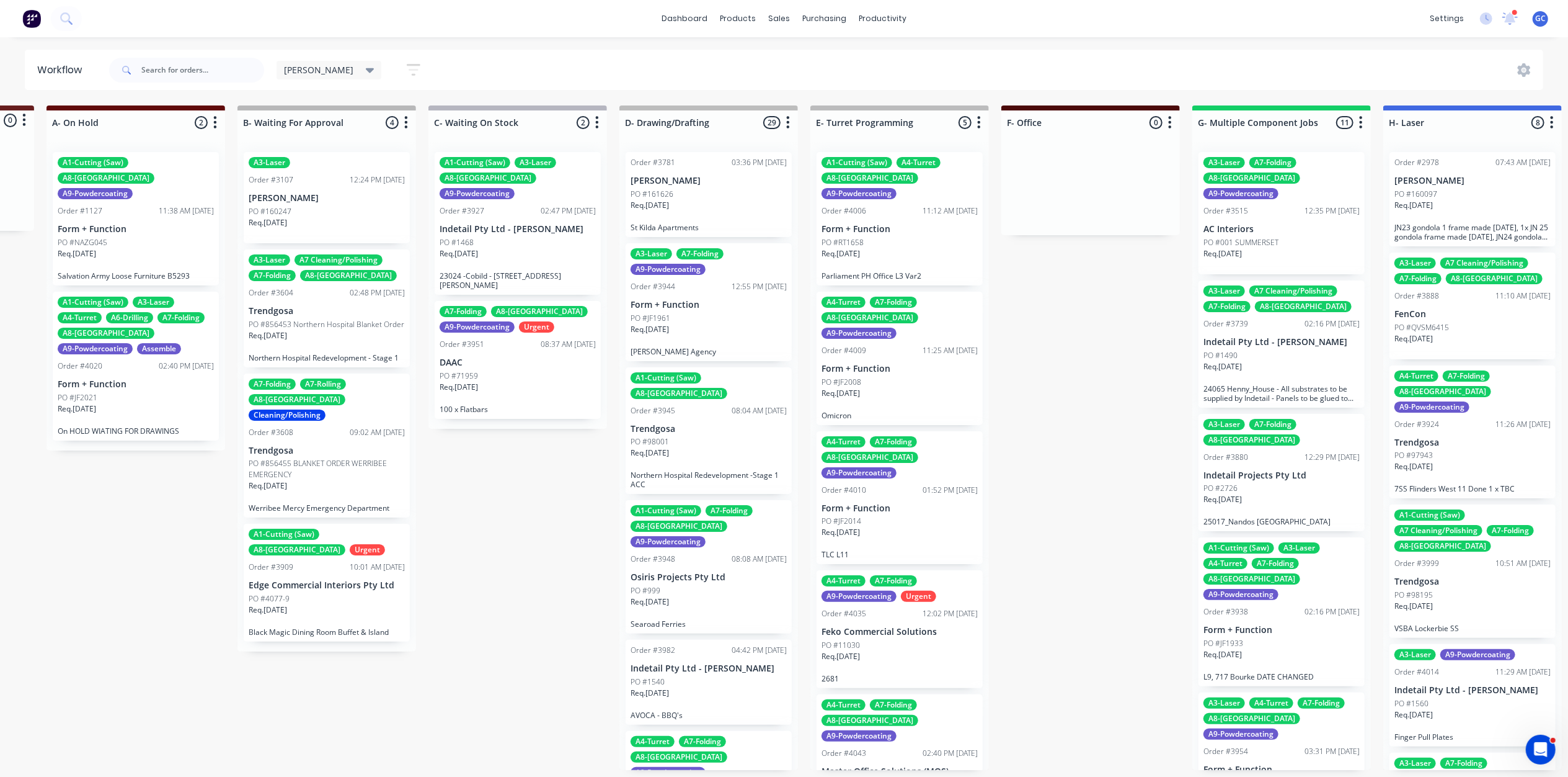
click at [702, 201] on div "Req. 29/08/25" at bounding box center [708, 210] width 156 height 21
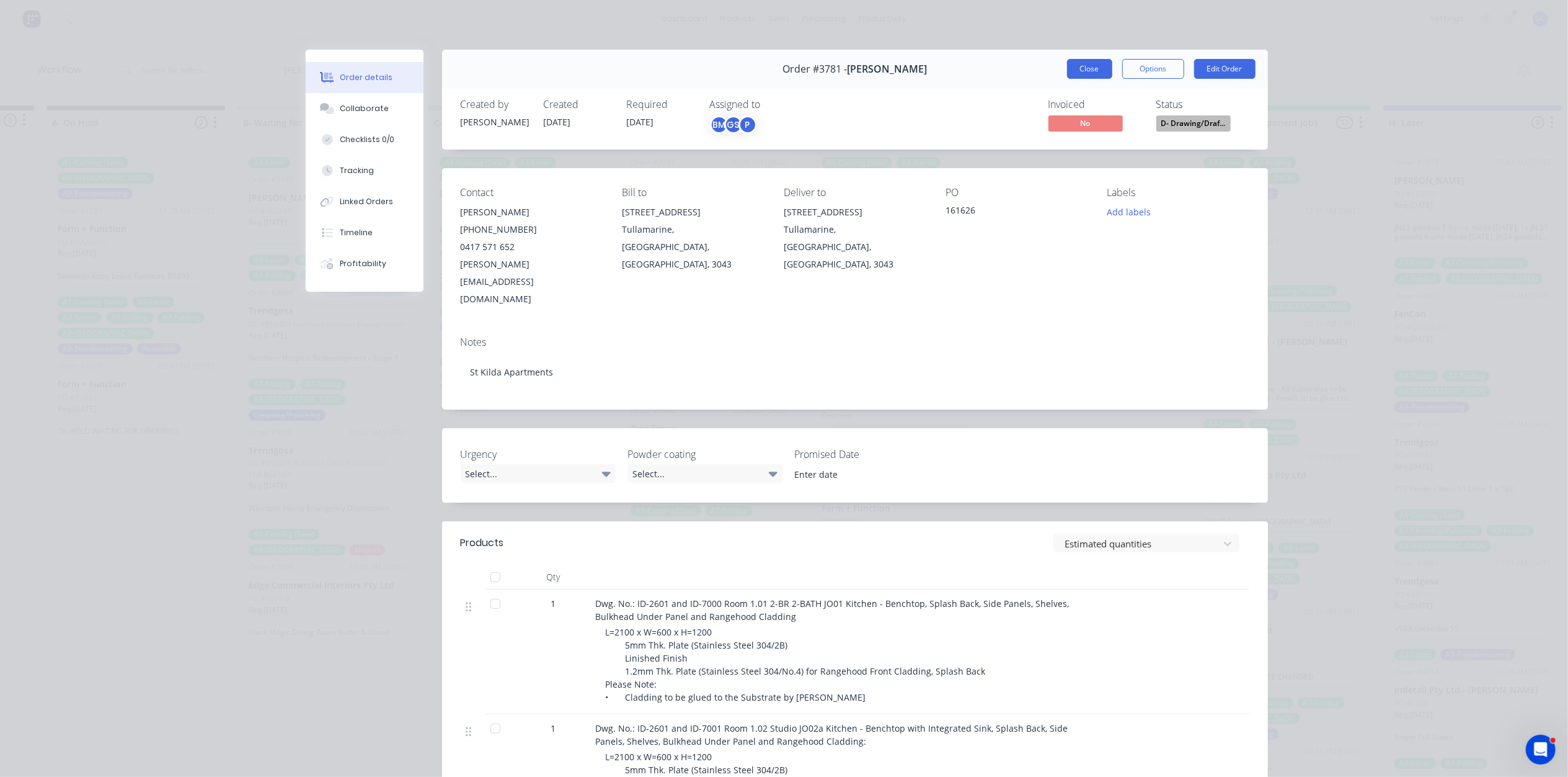
click at [1086, 76] on button "Close" at bounding box center [1090, 68] width 45 height 20
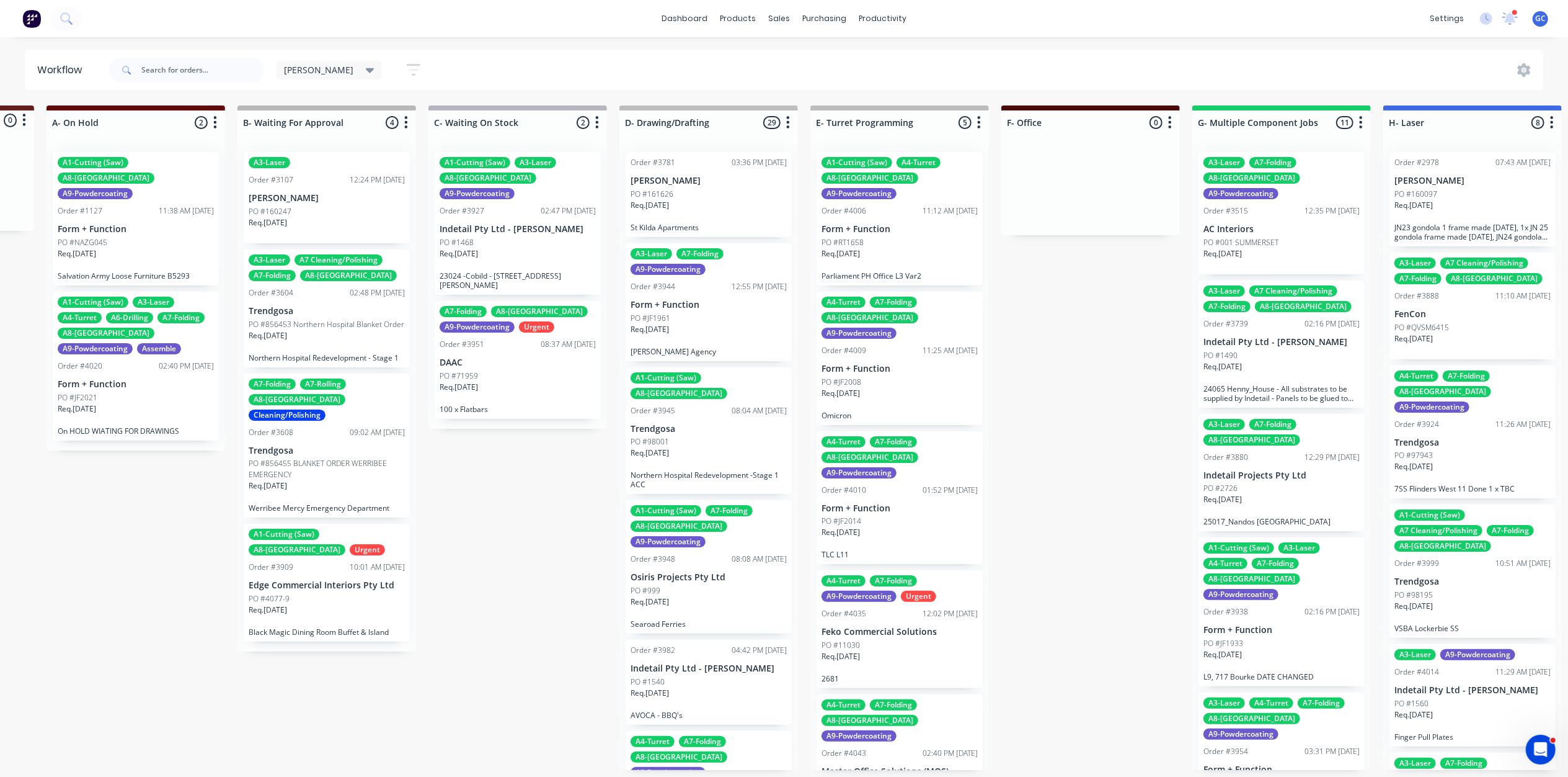
click at [707, 308] on p "Form + Function" at bounding box center [708, 305] width 156 height 10
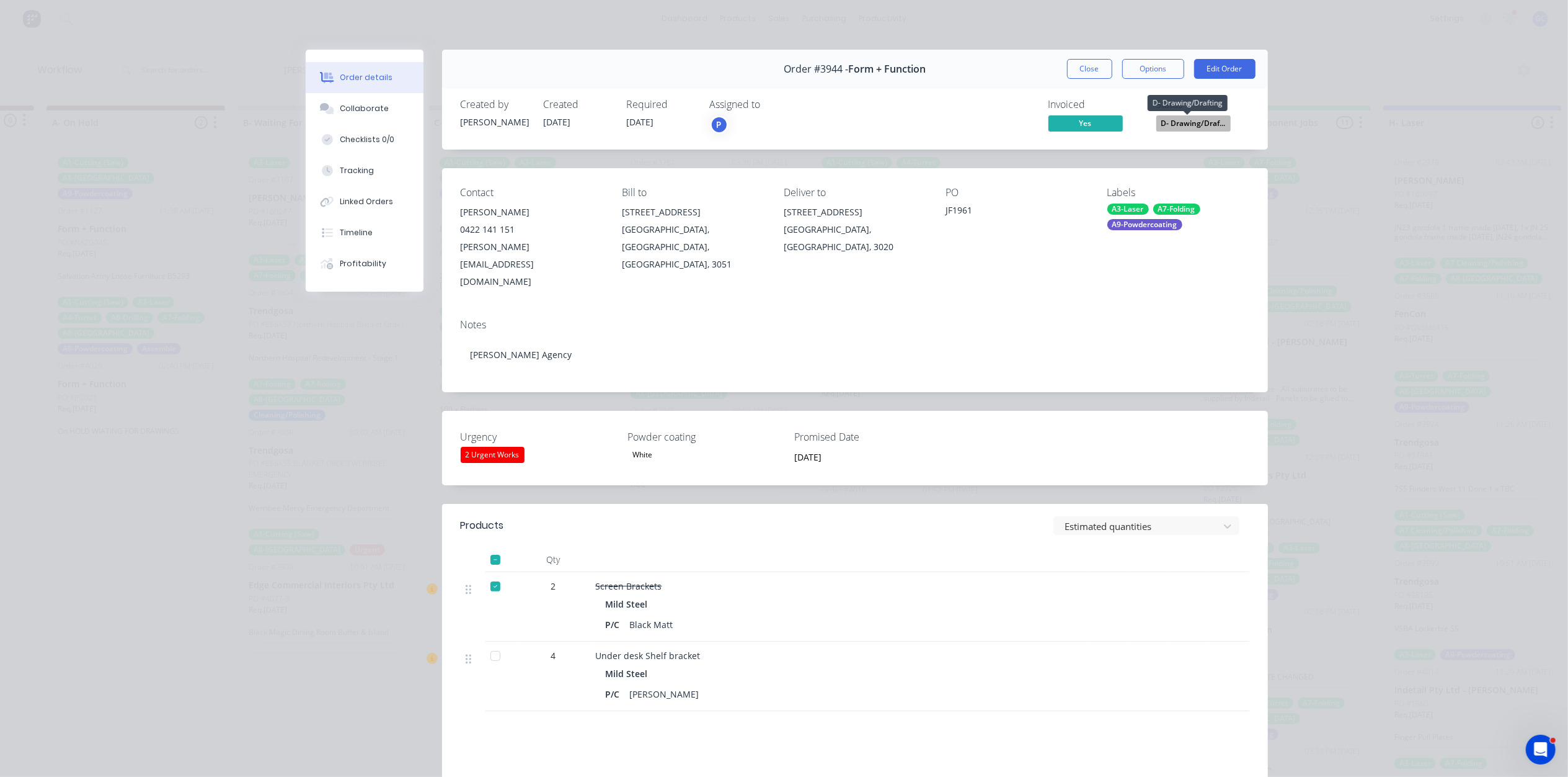
click at [1176, 127] on span "D- Drawing/Draf..." at bounding box center [1193, 123] width 74 height 16
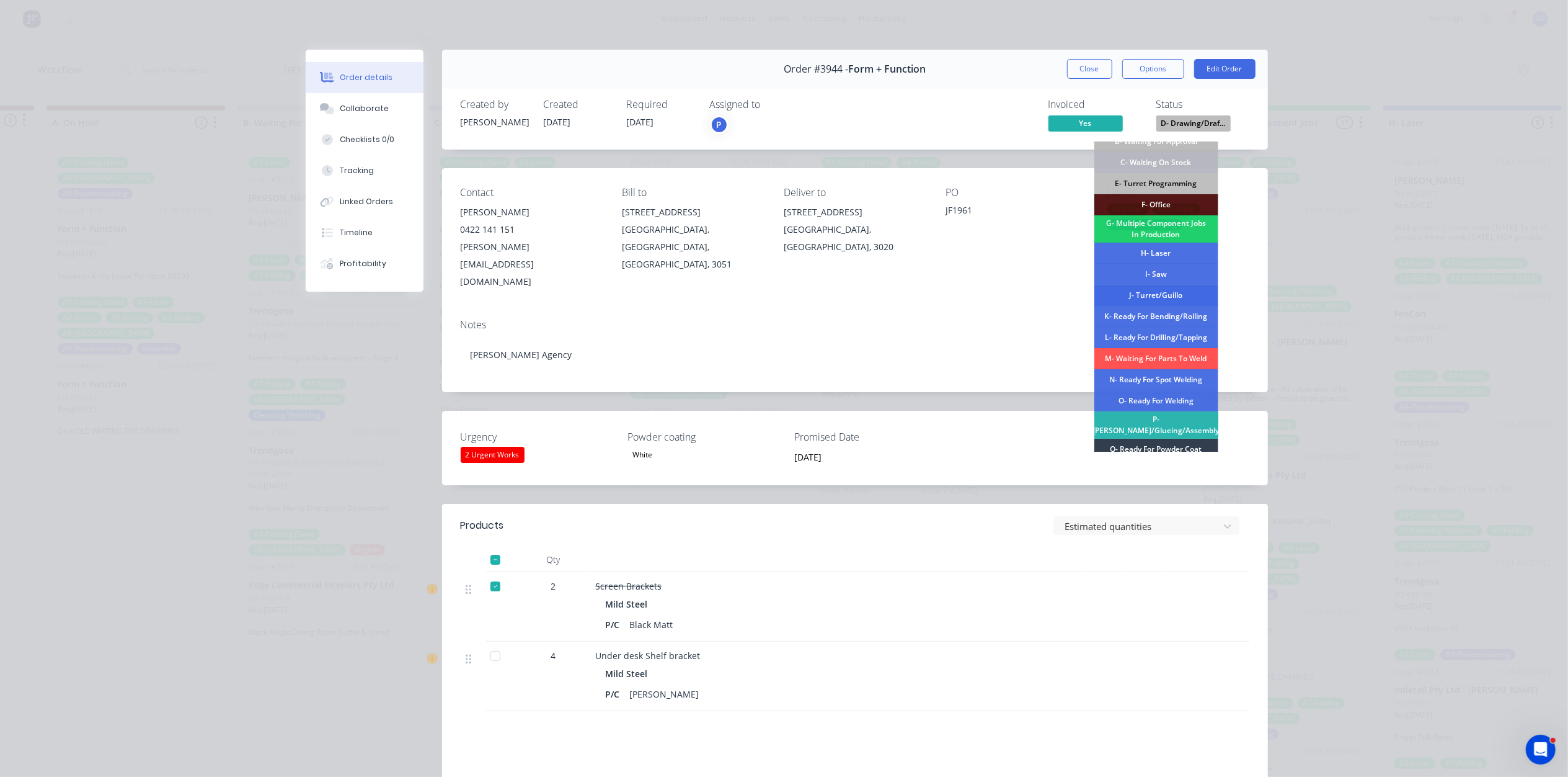
scroll to position [83, 0]
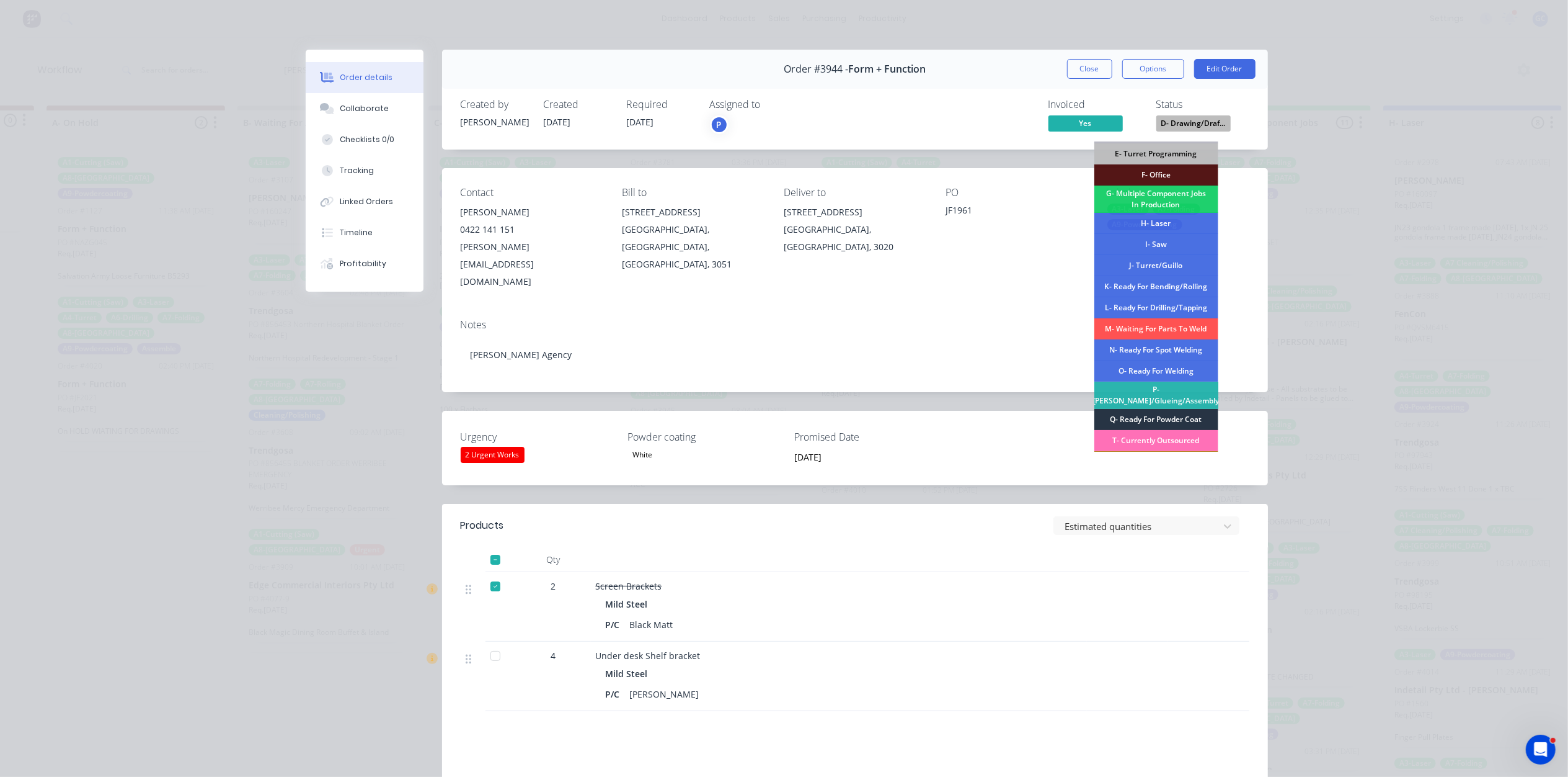
click at [1164, 412] on div "Q- Ready For Powder Coat" at bounding box center [1156, 419] width 124 height 21
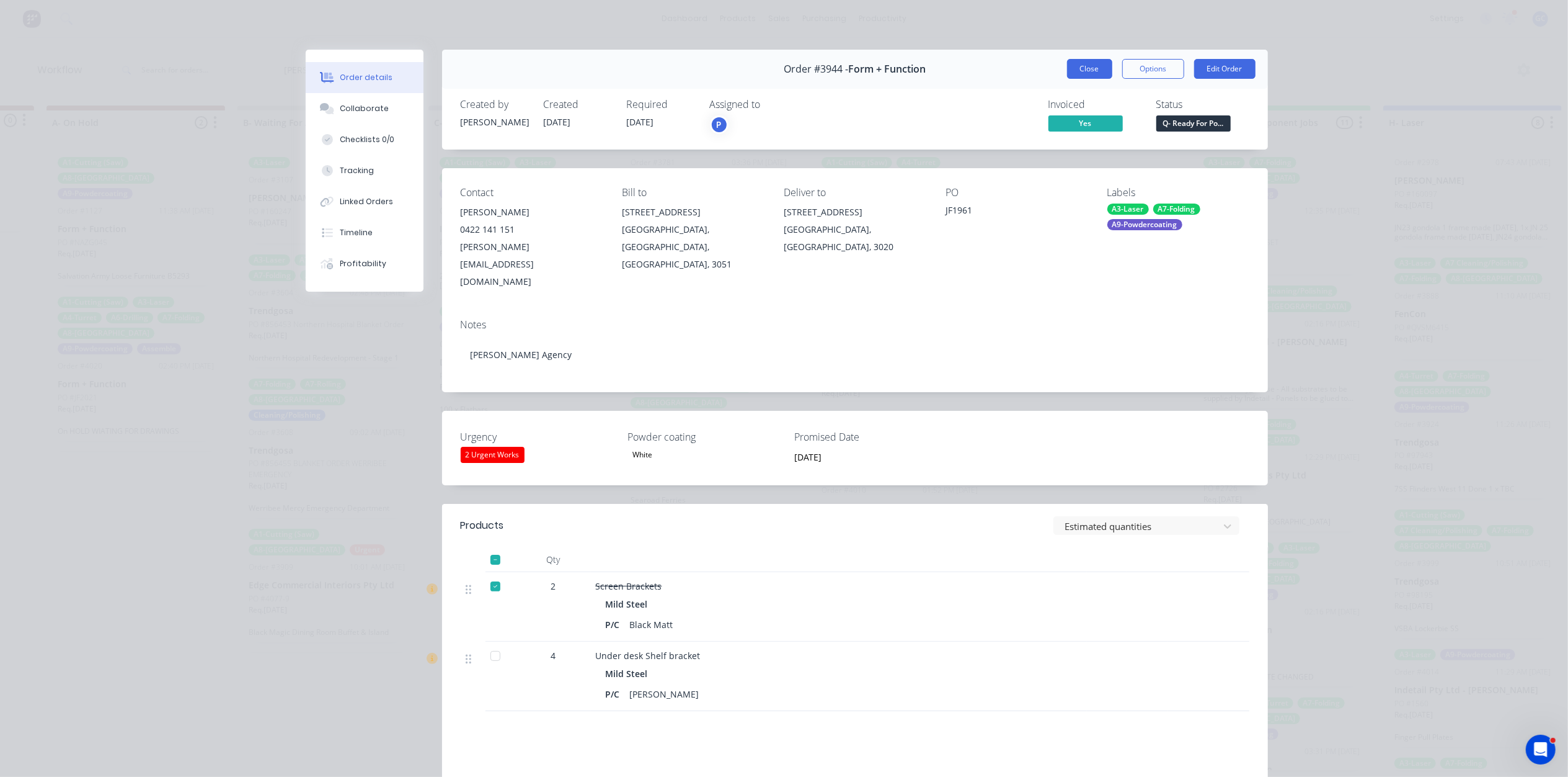
click at [1089, 74] on button "Close" at bounding box center [1090, 68] width 45 height 20
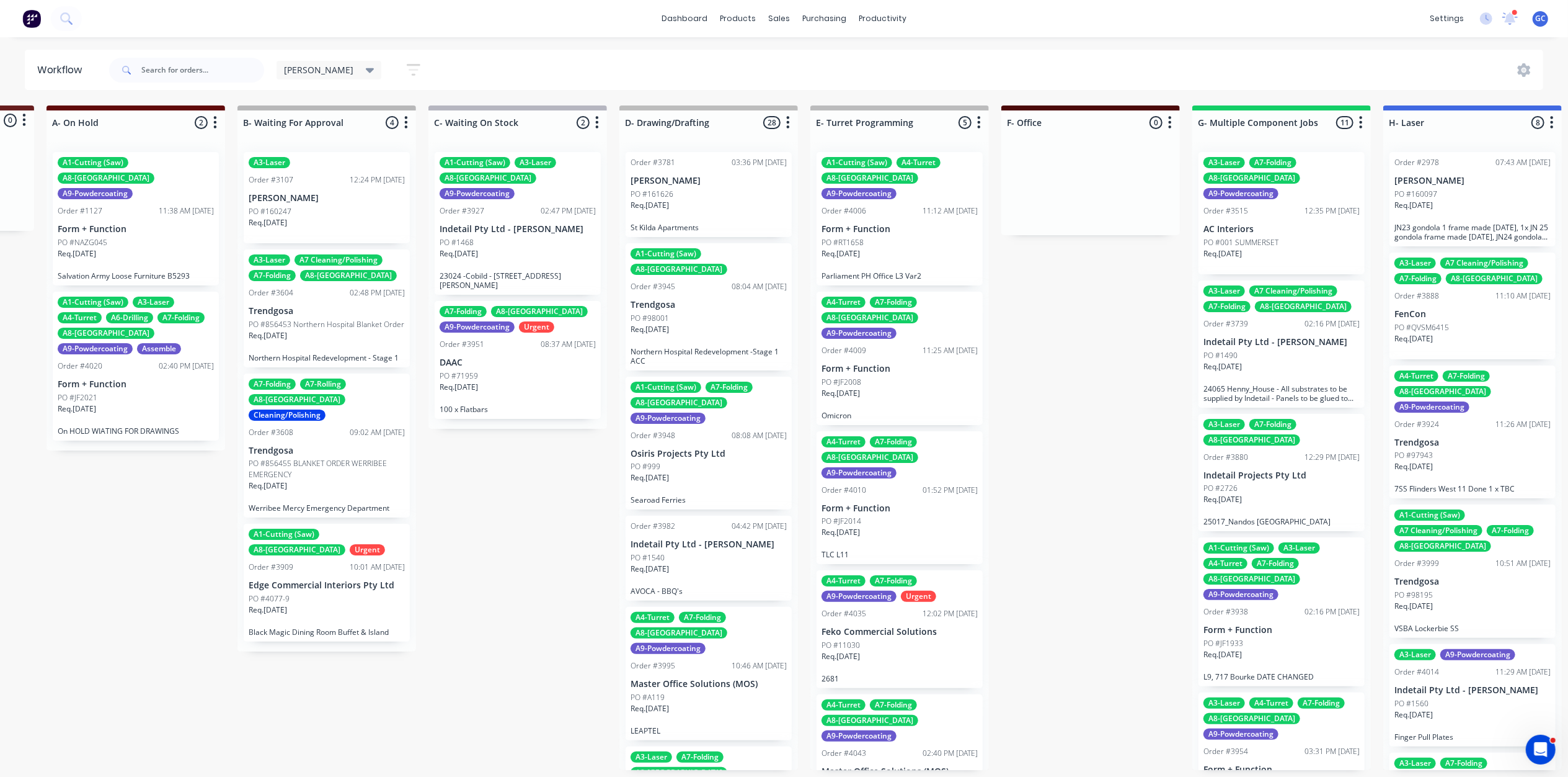
click at [696, 324] on div "Req. 29/09/25" at bounding box center [708, 334] width 156 height 21
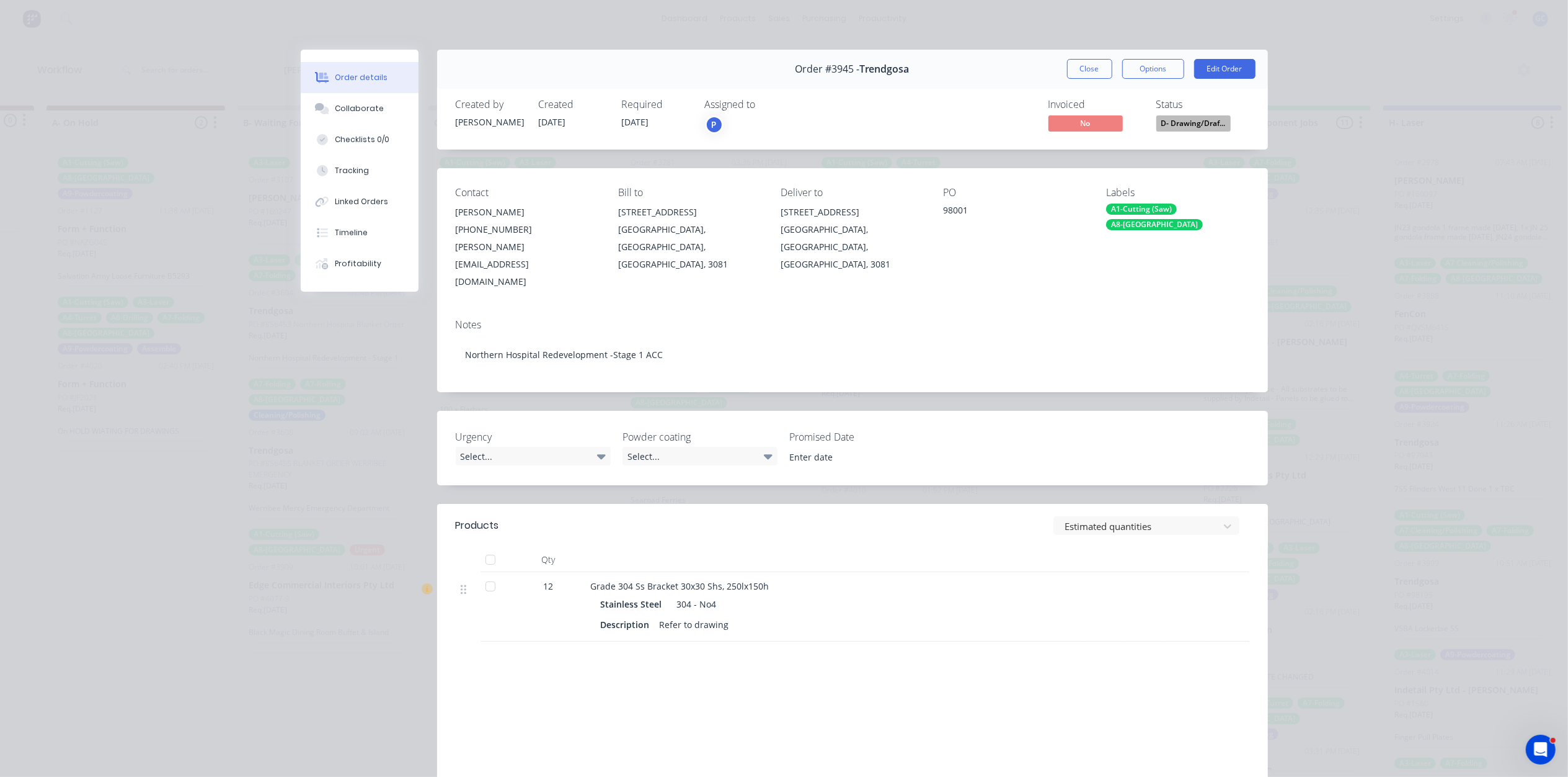
click at [1215, 122] on span "D- Drawing/Draf..." at bounding box center [1193, 123] width 74 height 16
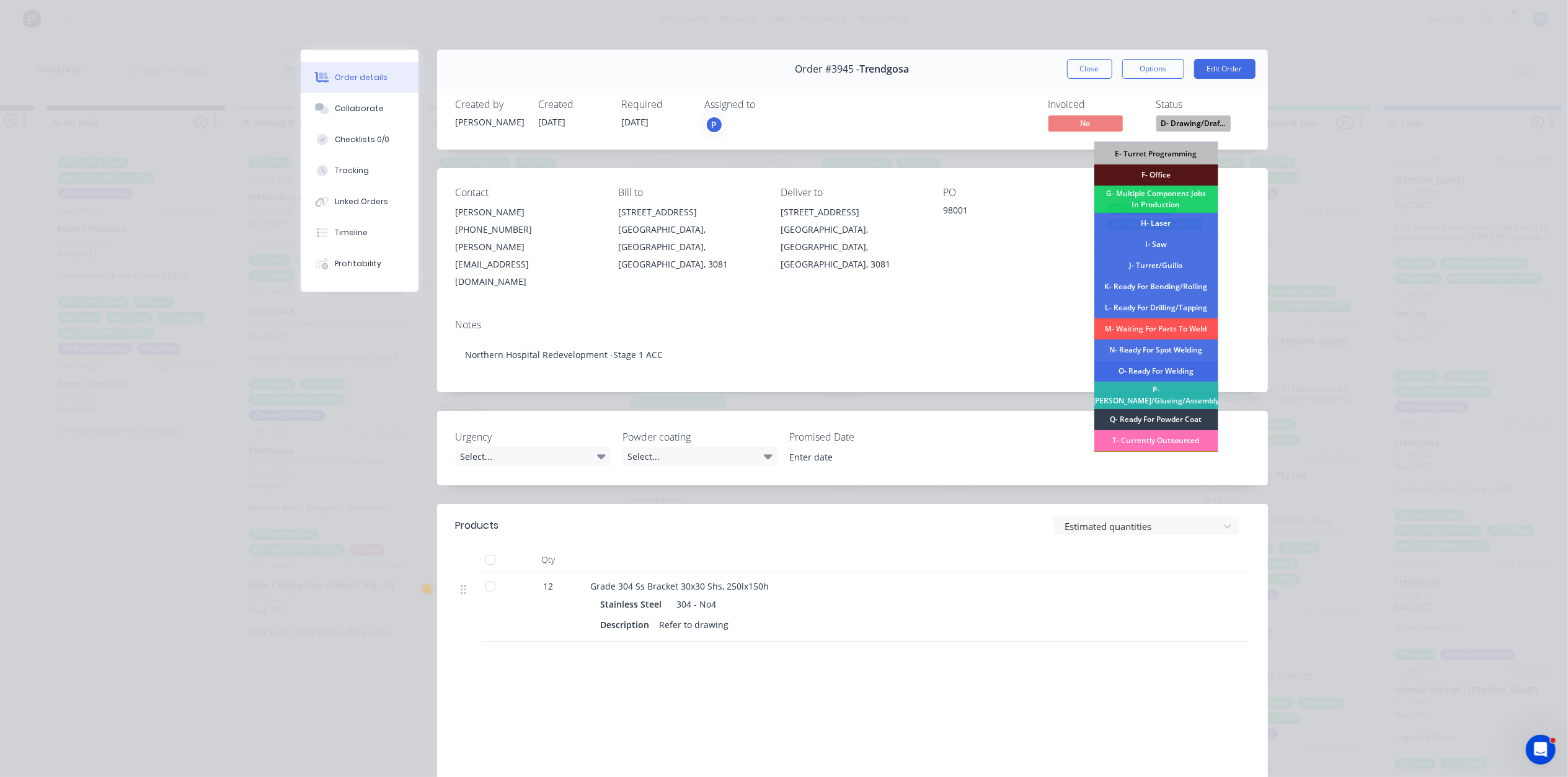
click at [1164, 364] on div "O- Ready For Welding" at bounding box center [1156, 370] width 124 height 21
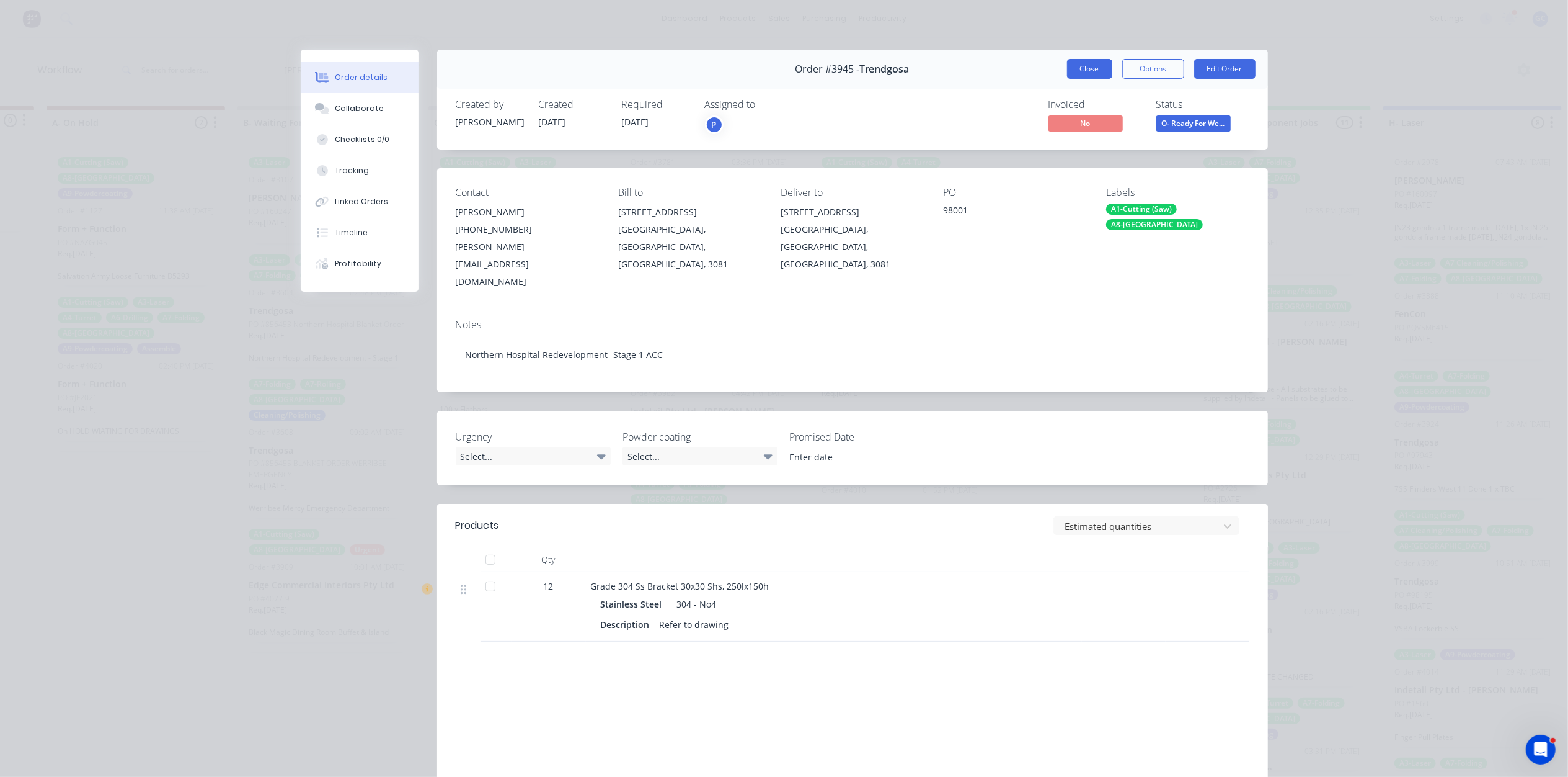
click at [1078, 65] on button "Close" at bounding box center [1090, 68] width 45 height 20
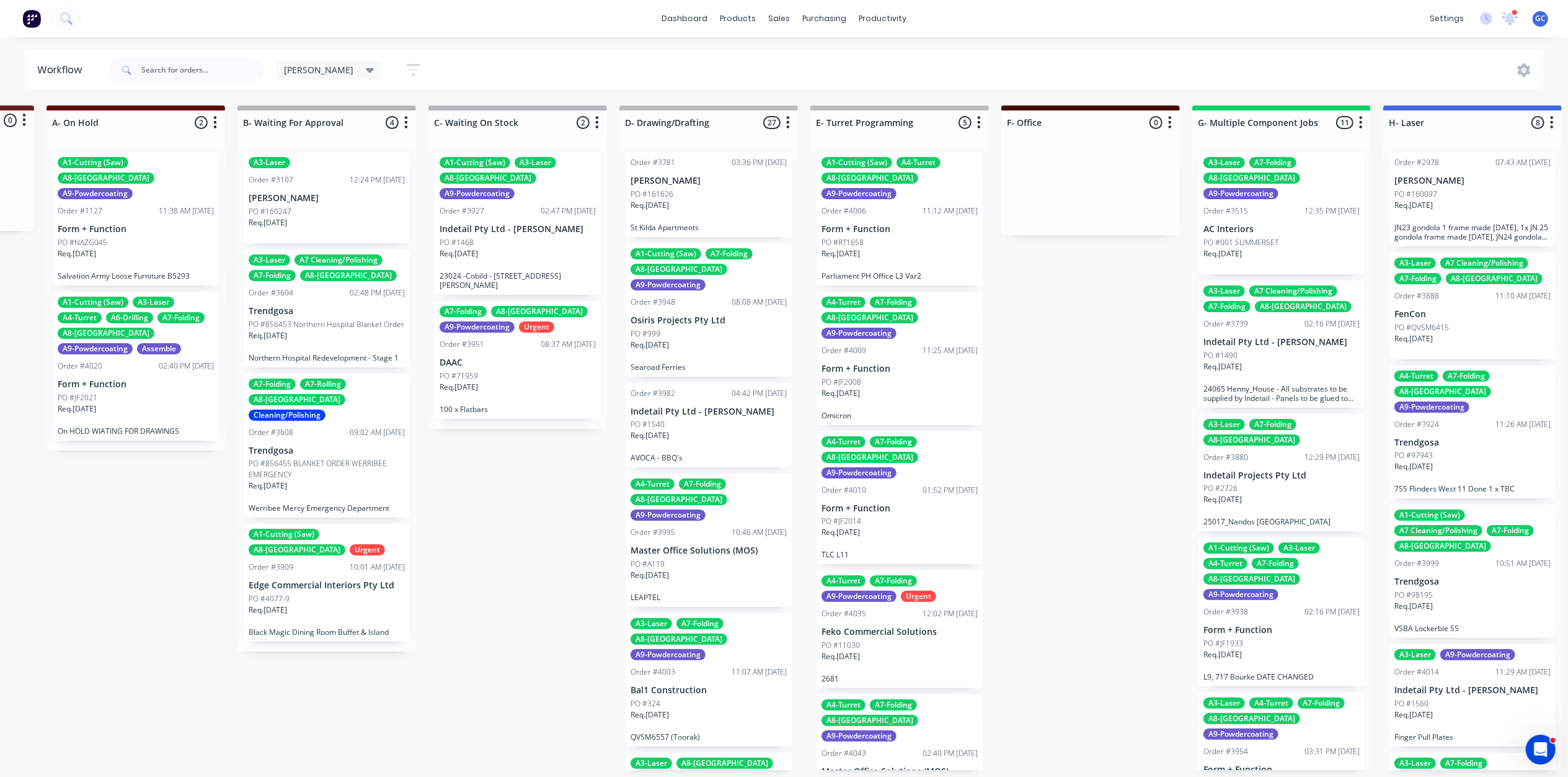
click at [721, 328] on div "PO #999" at bounding box center [708, 333] width 156 height 11
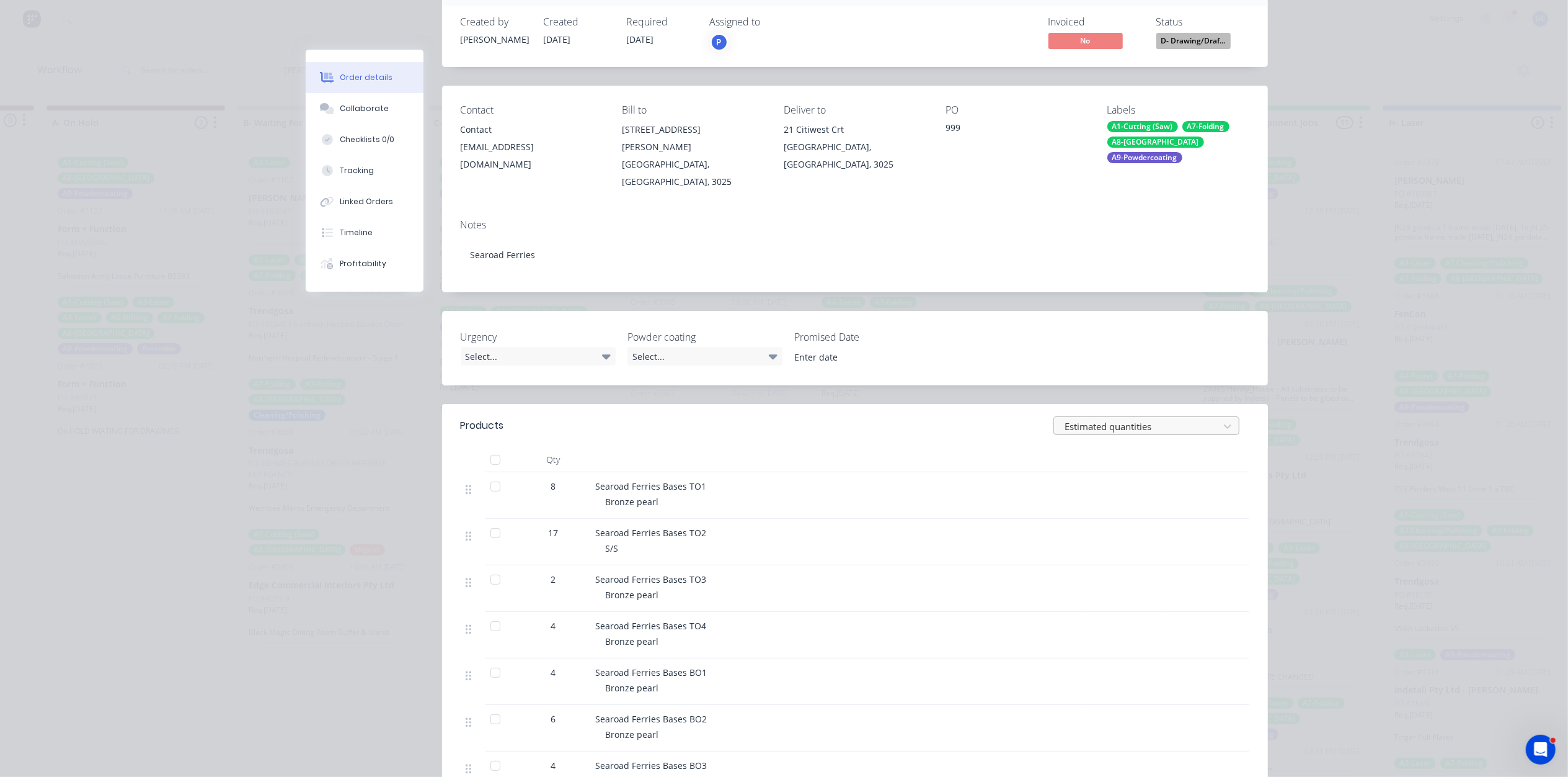
click at [1146, 419] on div at bounding box center [1138, 426] width 148 height 16
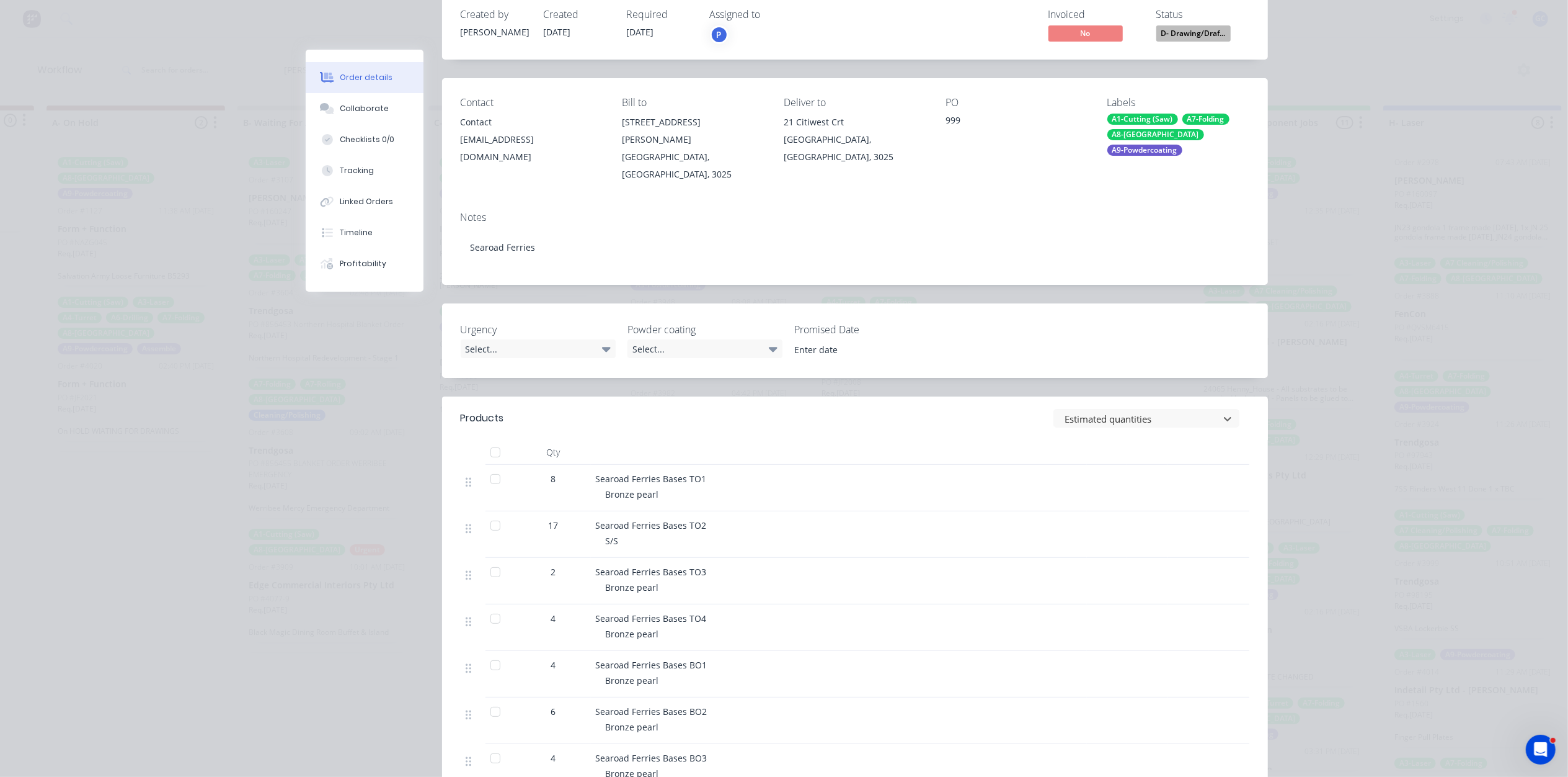
scroll to position [0, 0]
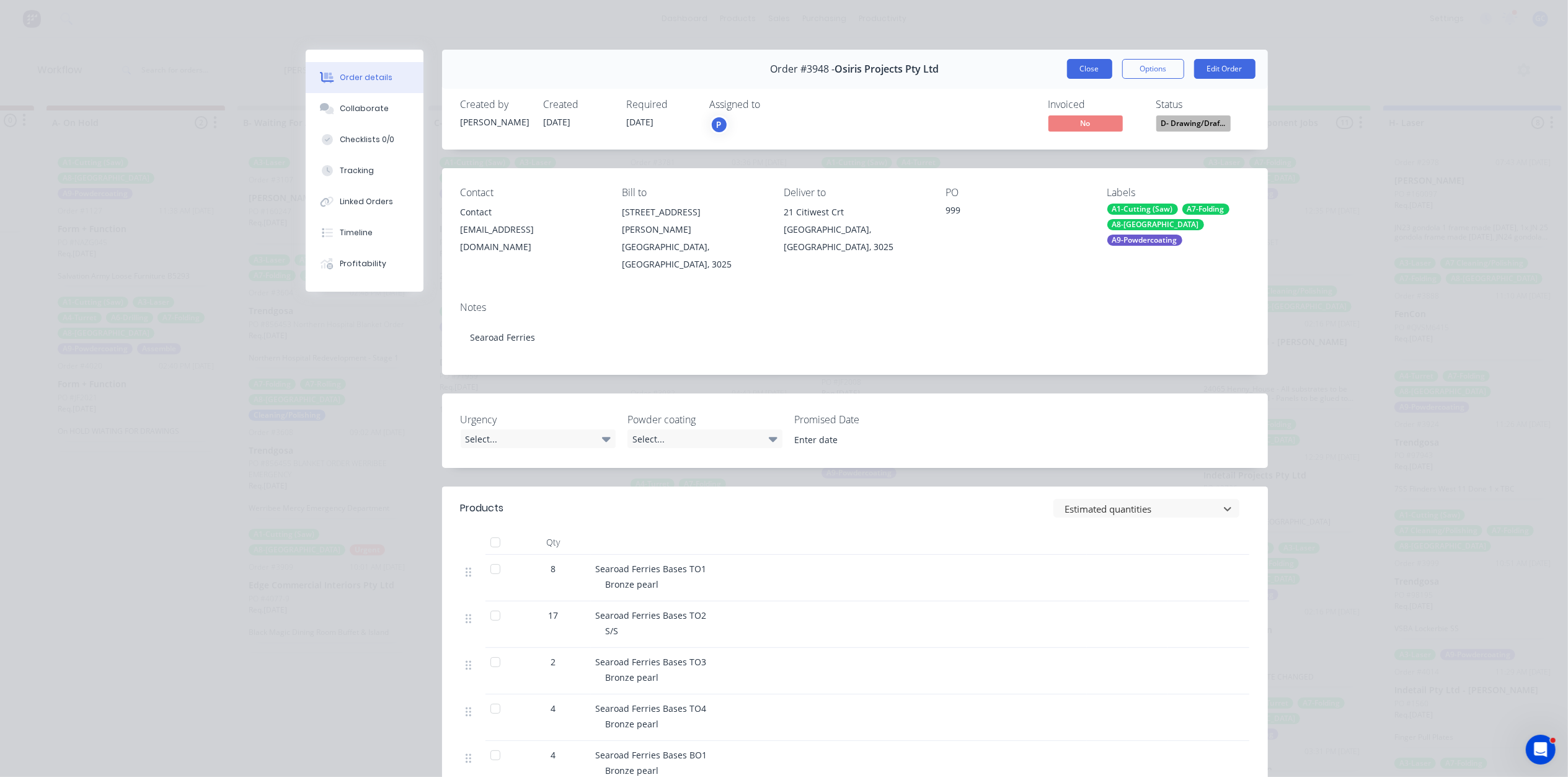
click at [1092, 73] on button "Close" at bounding box center [1090, 68] width 45 height 20
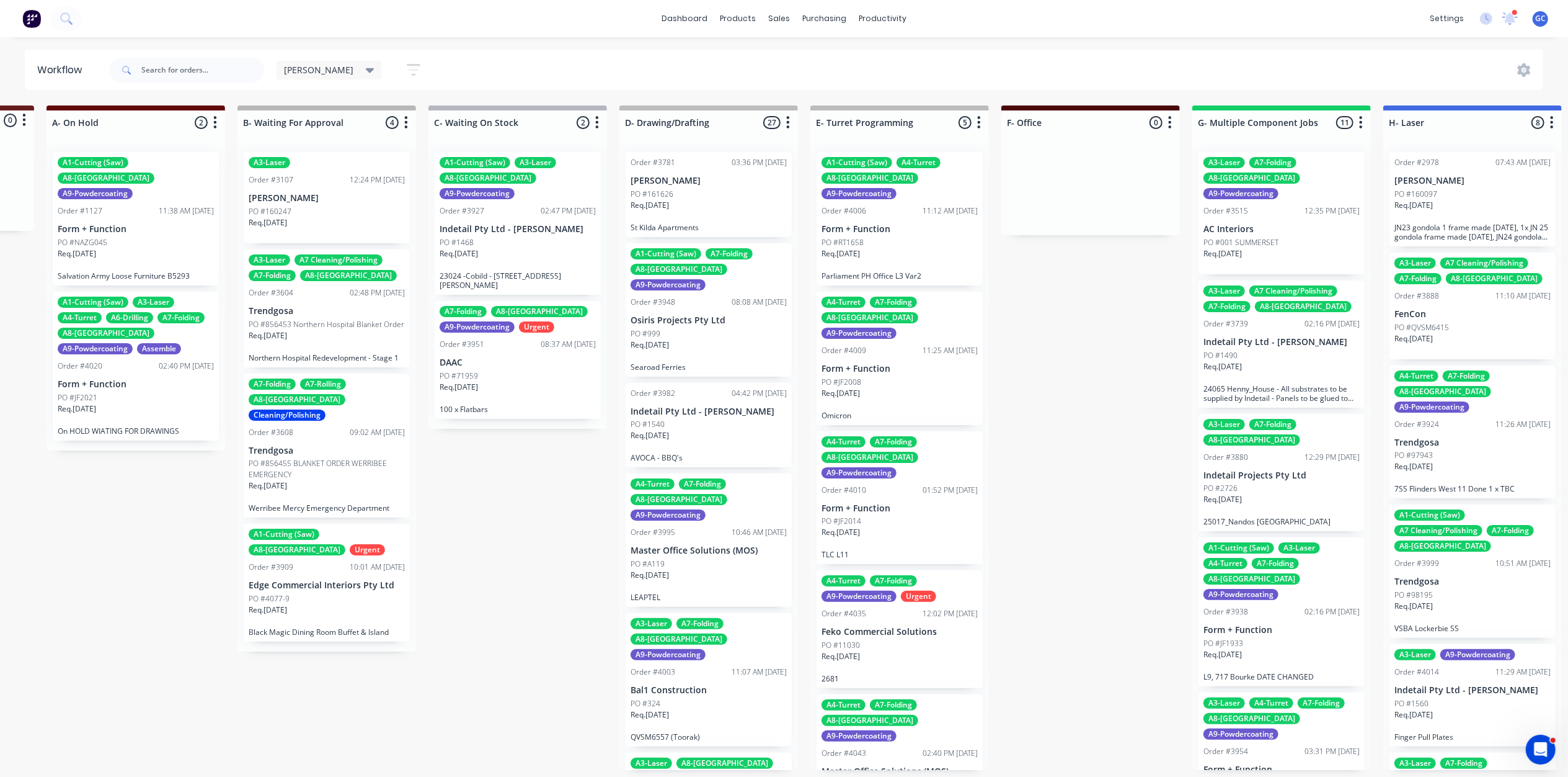
click at [705, 419] on div "PO #1540" at bounding box center [708, 424] width 156 height 11
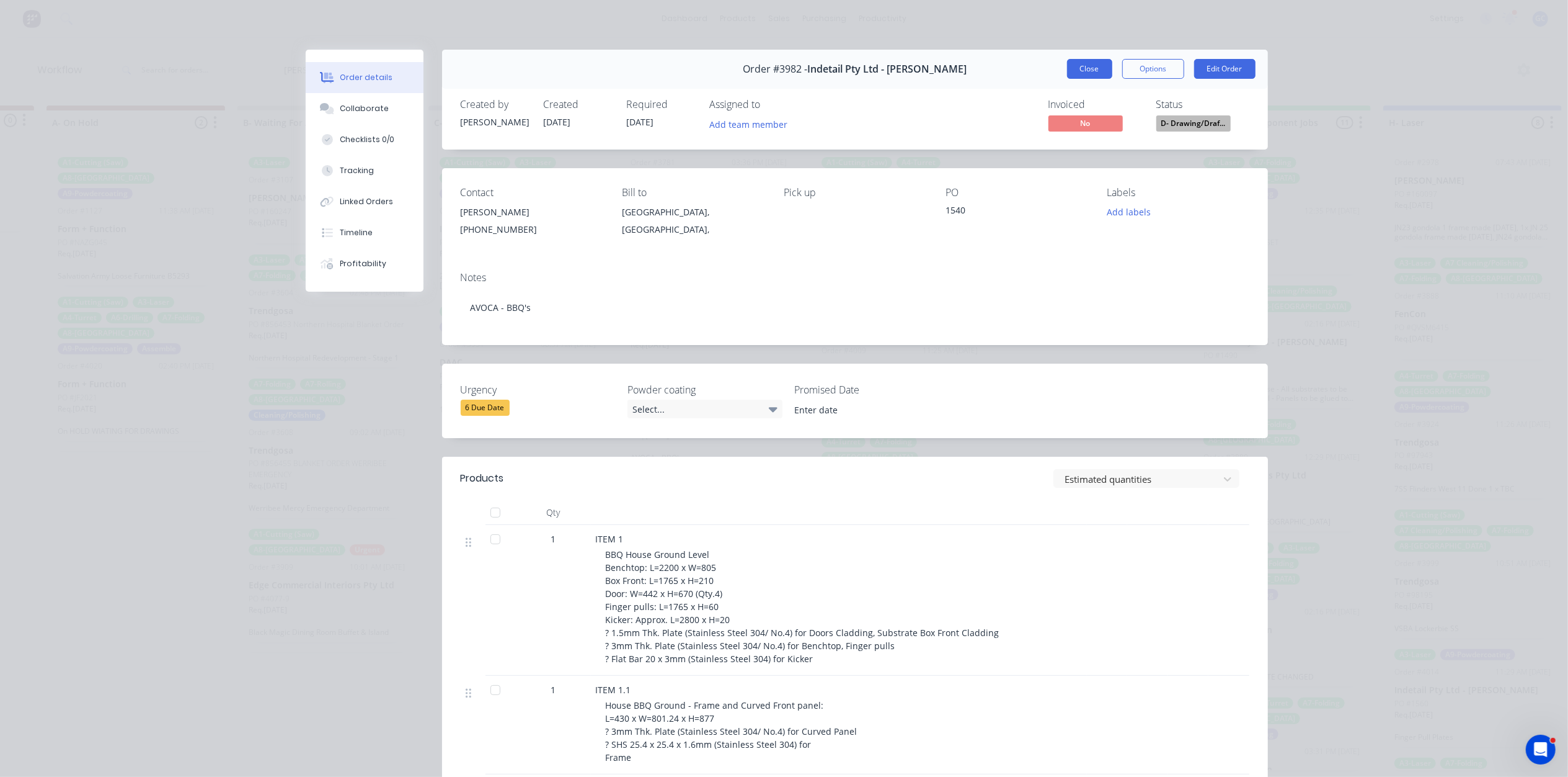
click at [1089, 68] on button "Close" at bounding box center [1090, 68] width 45 height 20
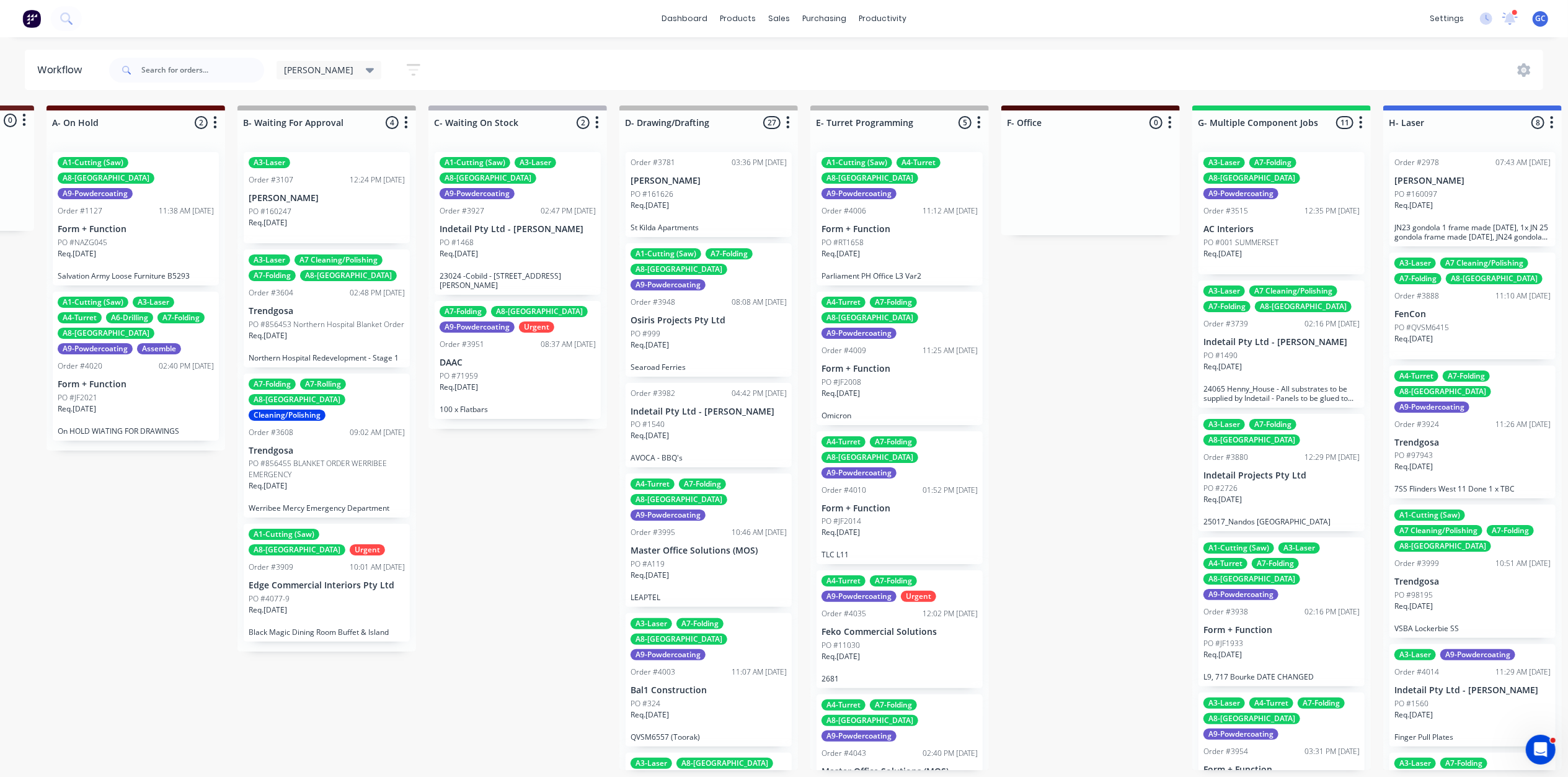
scroll to position [83, 0]
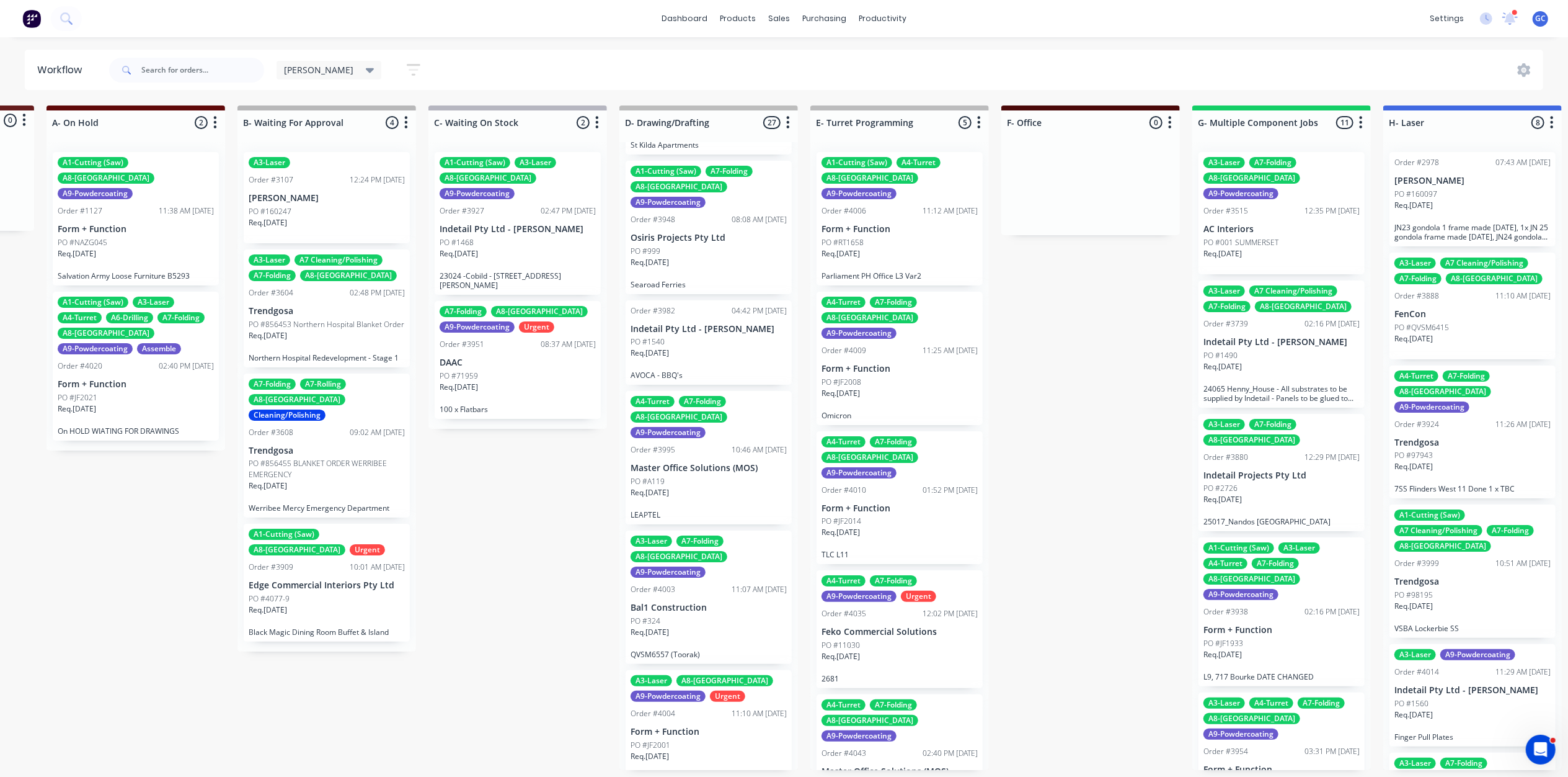
click at [712, 487] on div "Req. 15/11/25" at bounding box center [708, 497] width 156 height 21
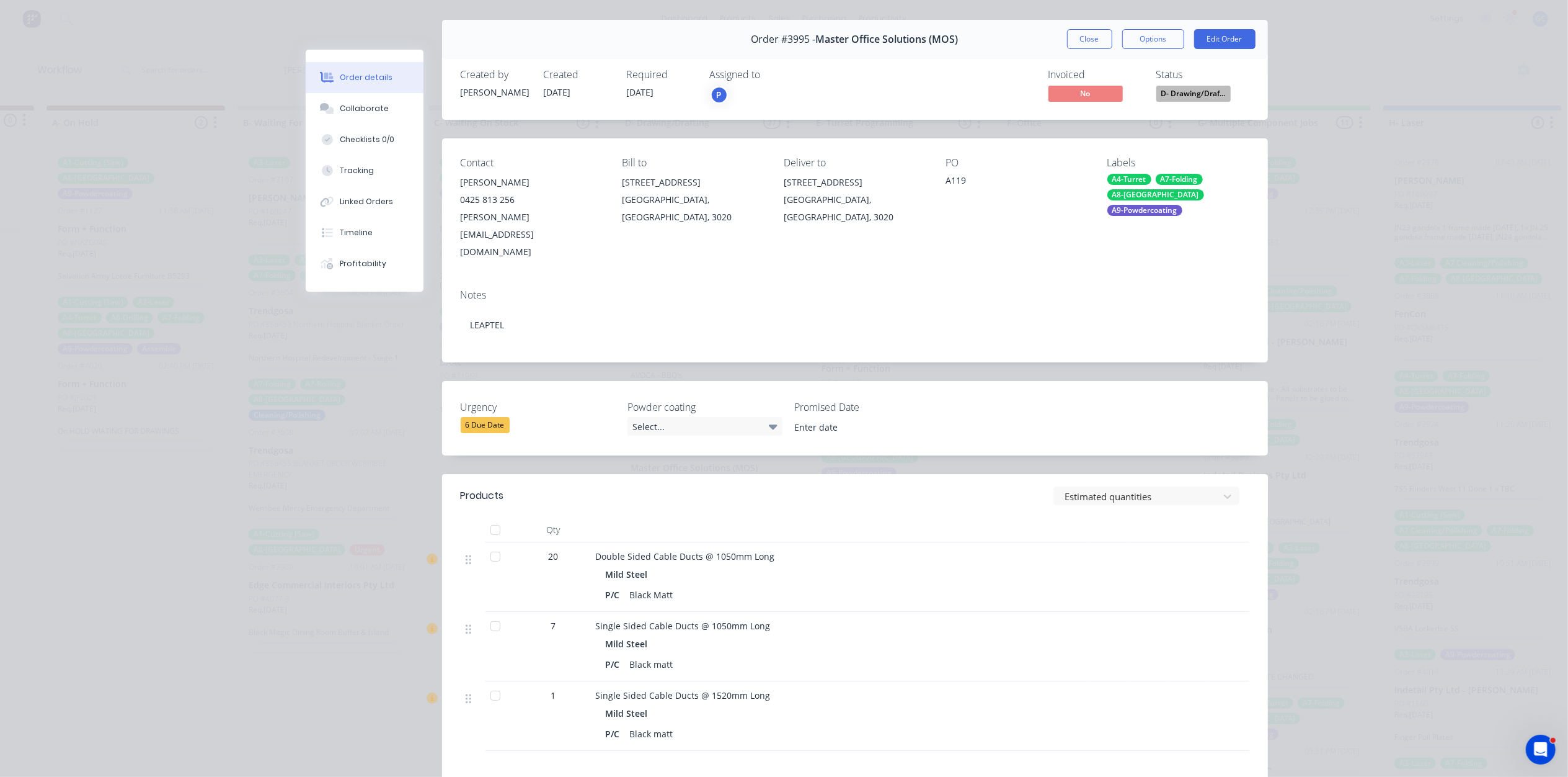
scroll to position [0, 0]
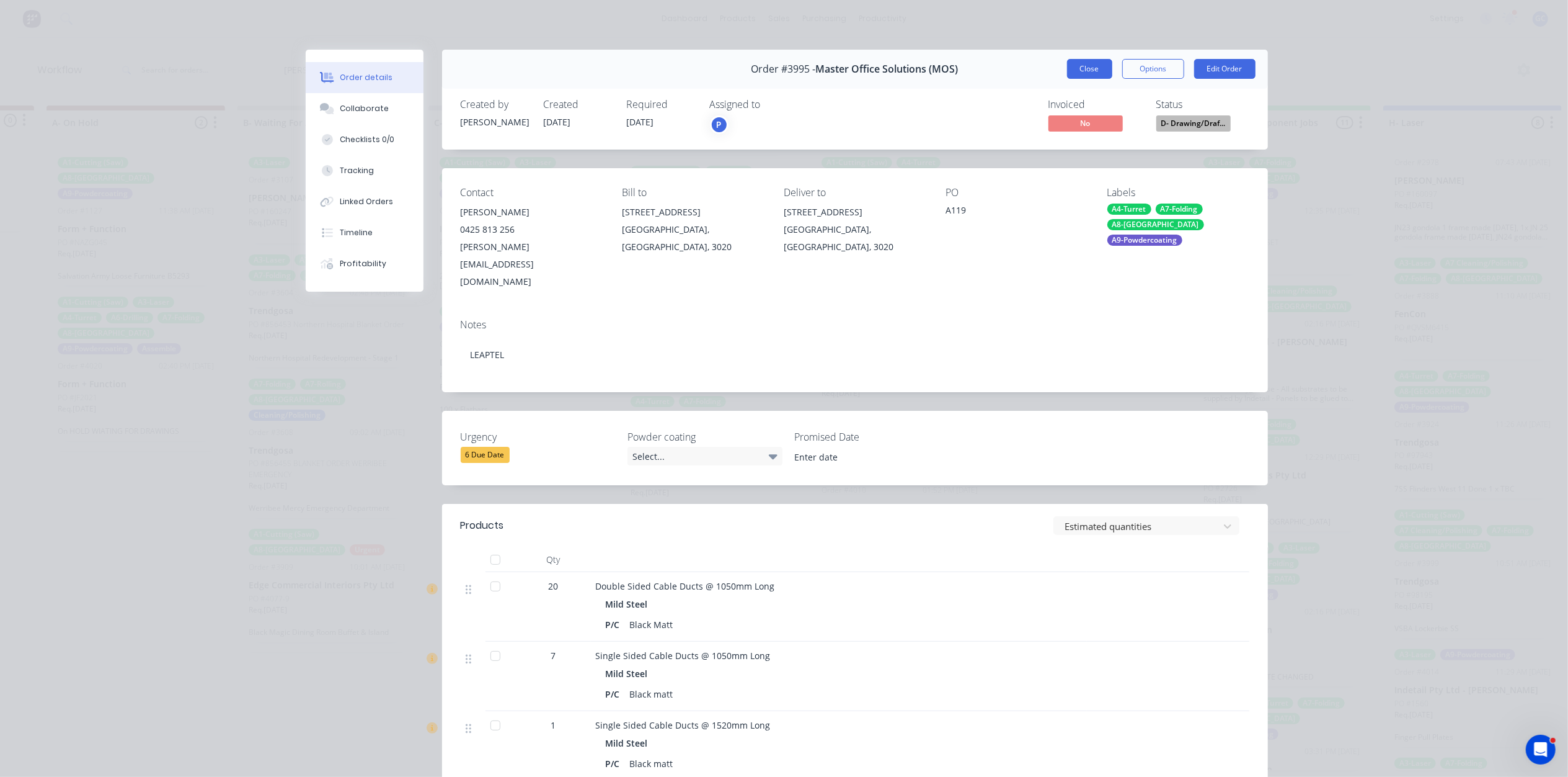
click at [1097, 75] on button "Close" at bounding box center [1090, 68] width 45 height 20
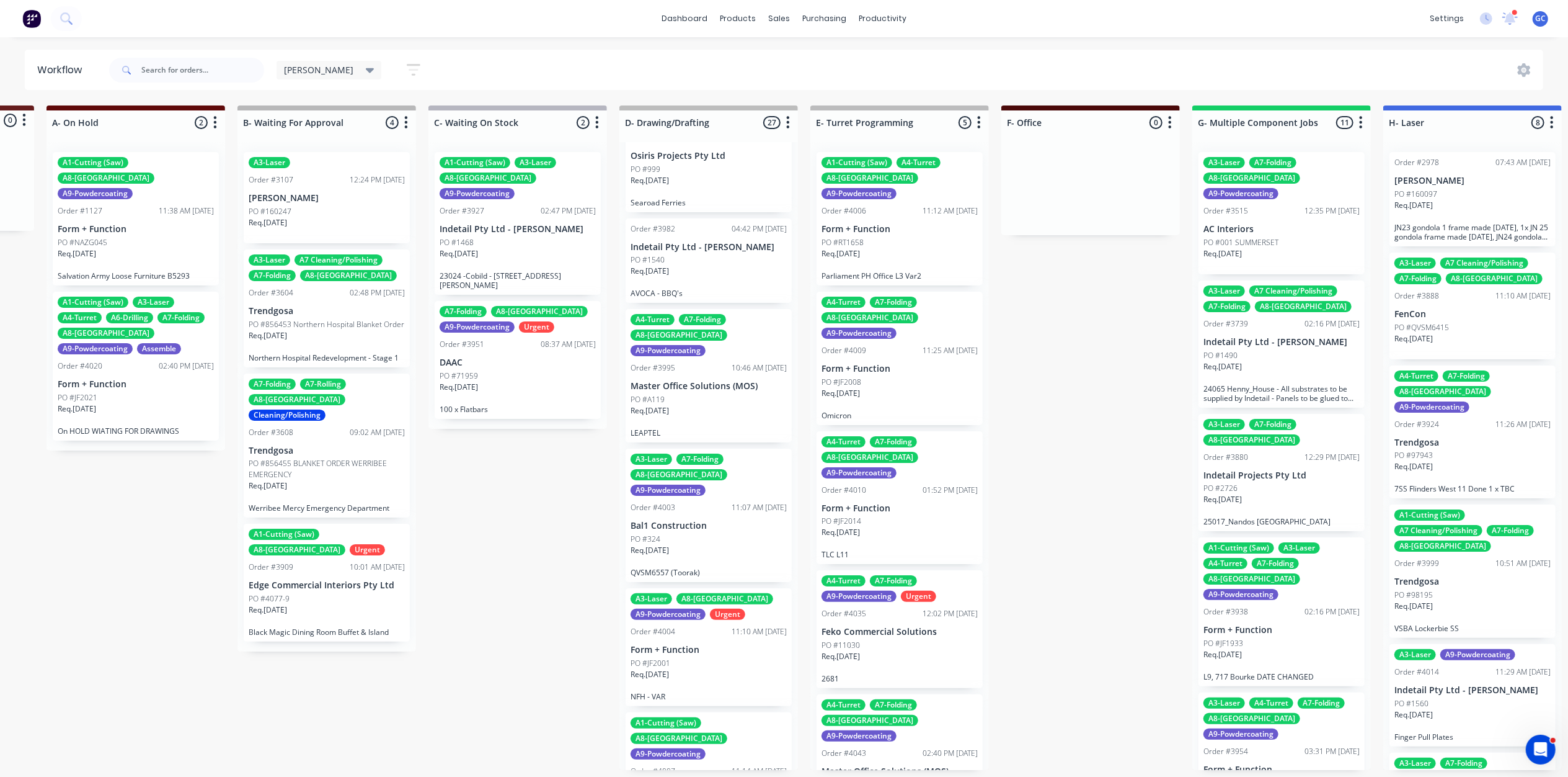
scroll to position [165, 0]
click at [678, 520] on p "Bal1 Construction" at bounding box center [708, 525] width 156 height 10
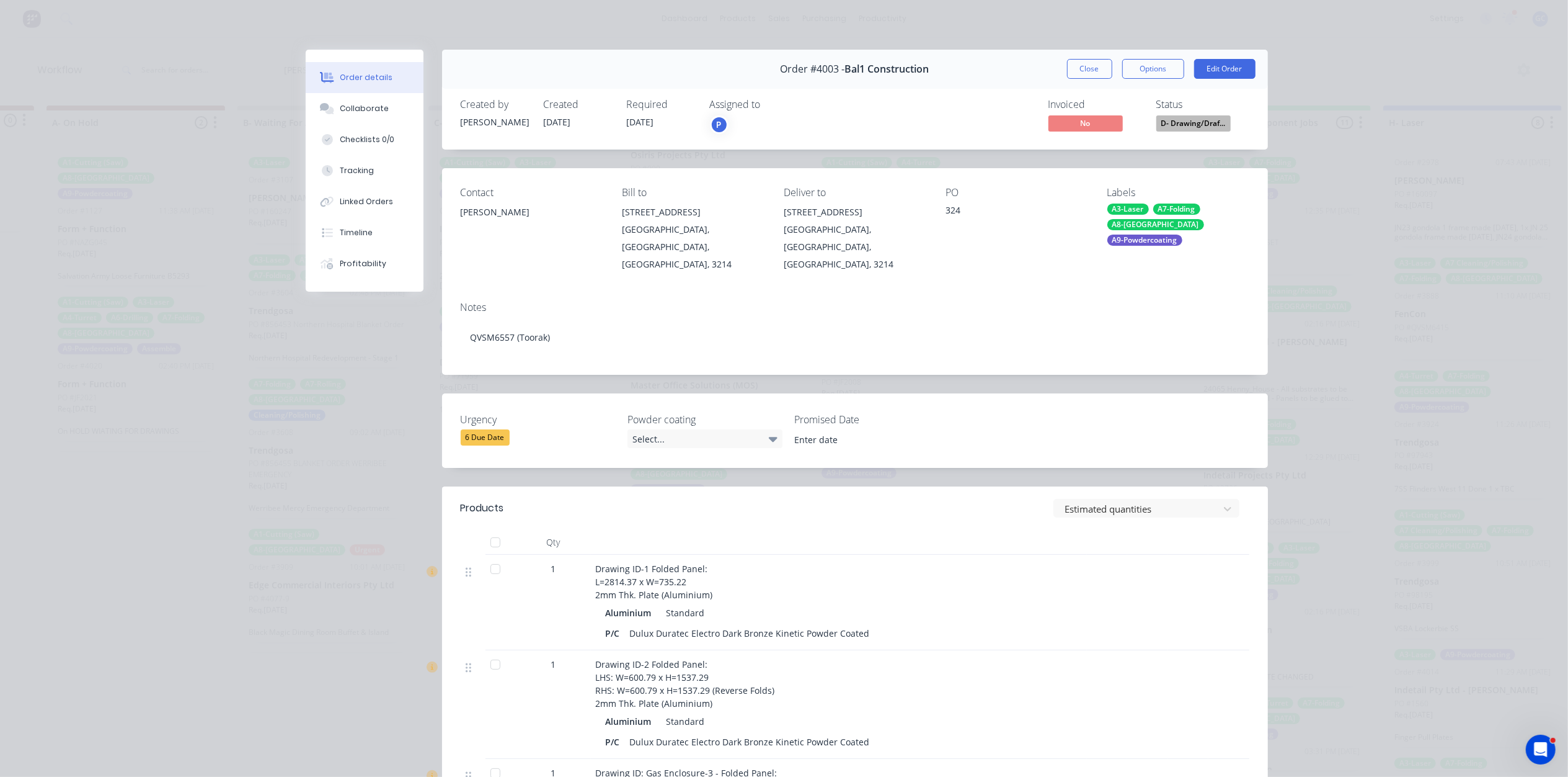
click at [1201, 130] on span "D- Drawing/Draf..." at bounding box center [1193, 123] width 74 height 16
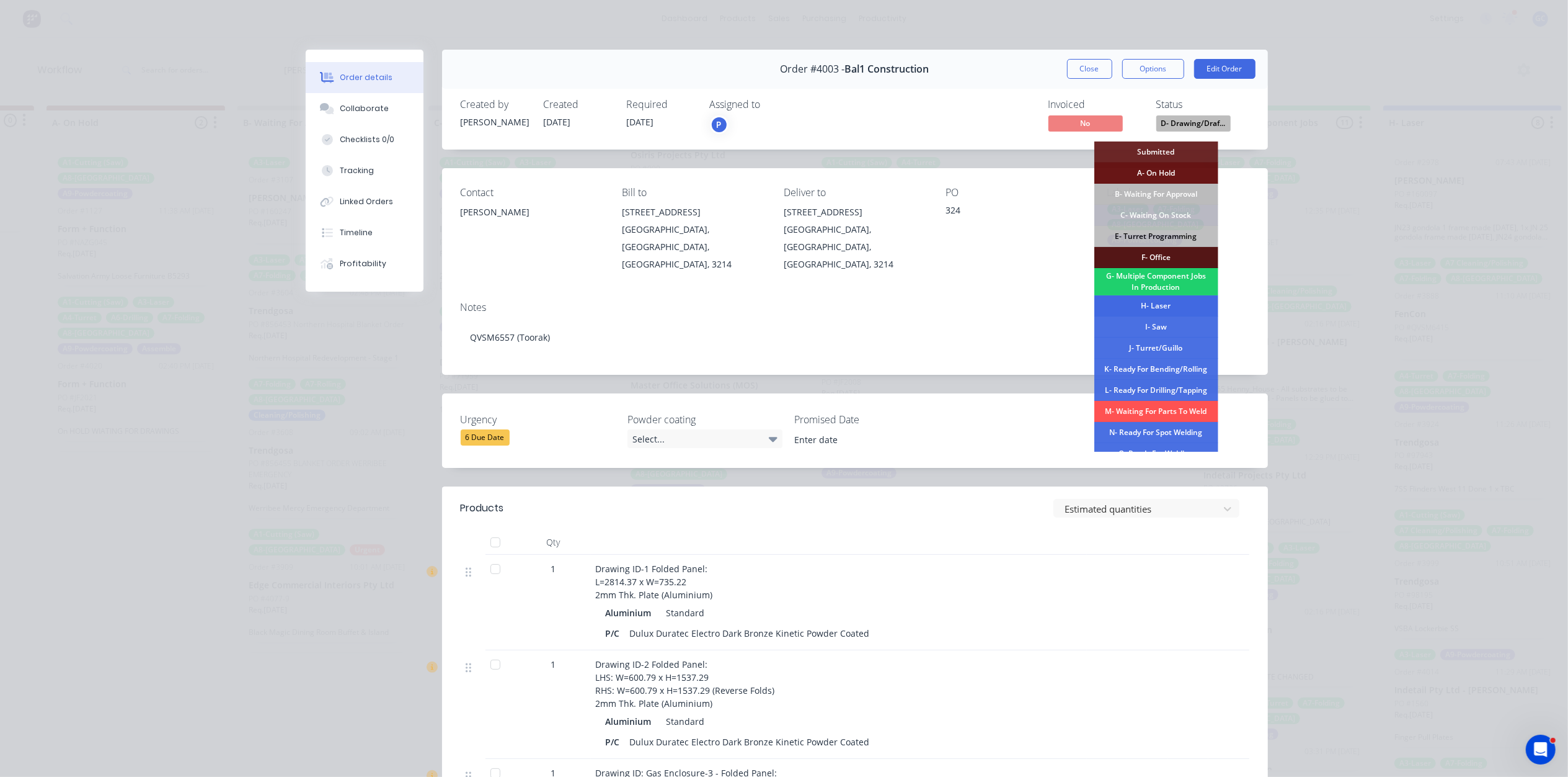
click at [1155, 304] on div "H- Laser" at bounding box center [1156, 306] width 124 height 21
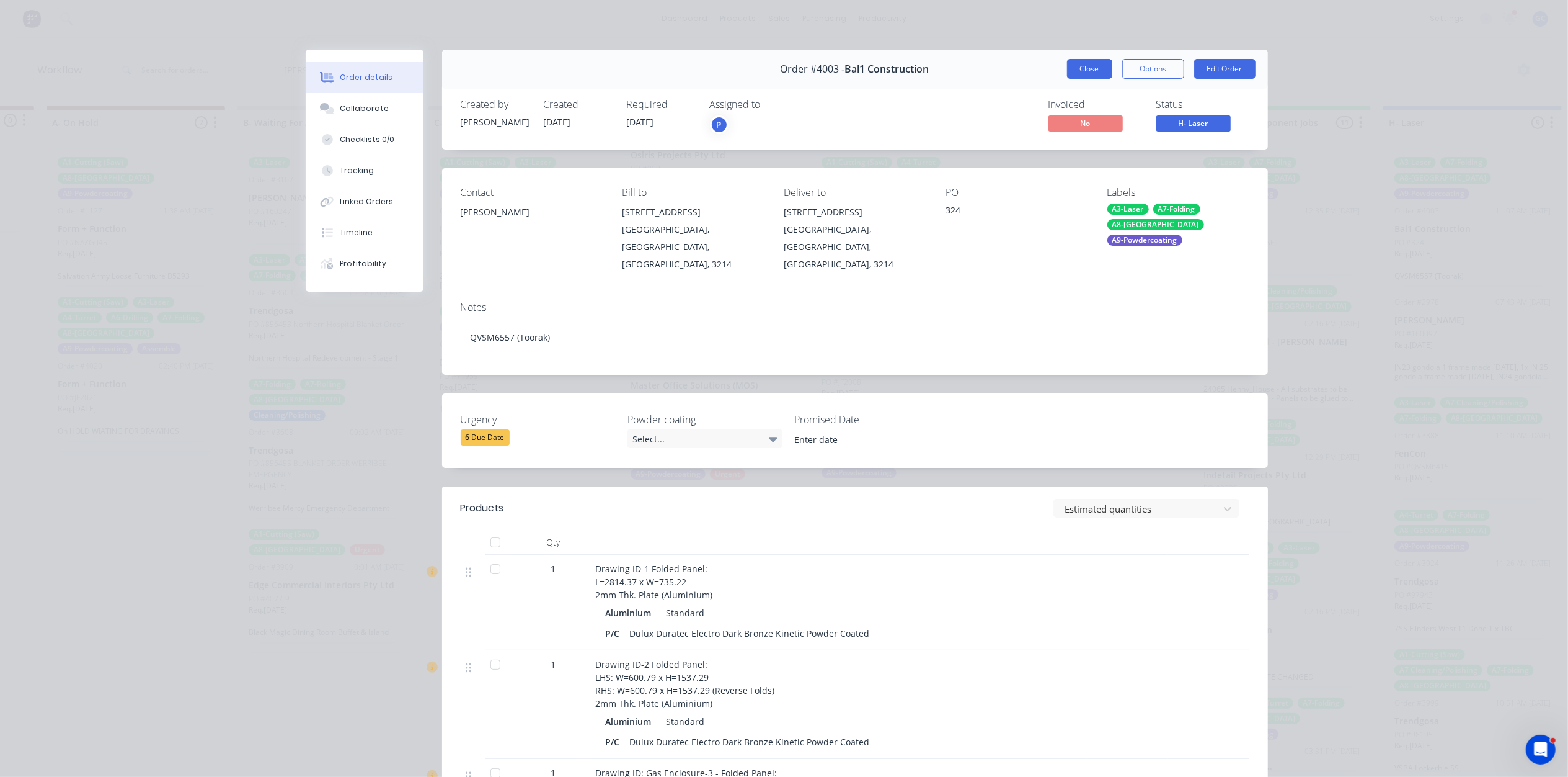
click at [1098, 62] on button "Close" at bounding box center [1090, 68] width 45 height 20
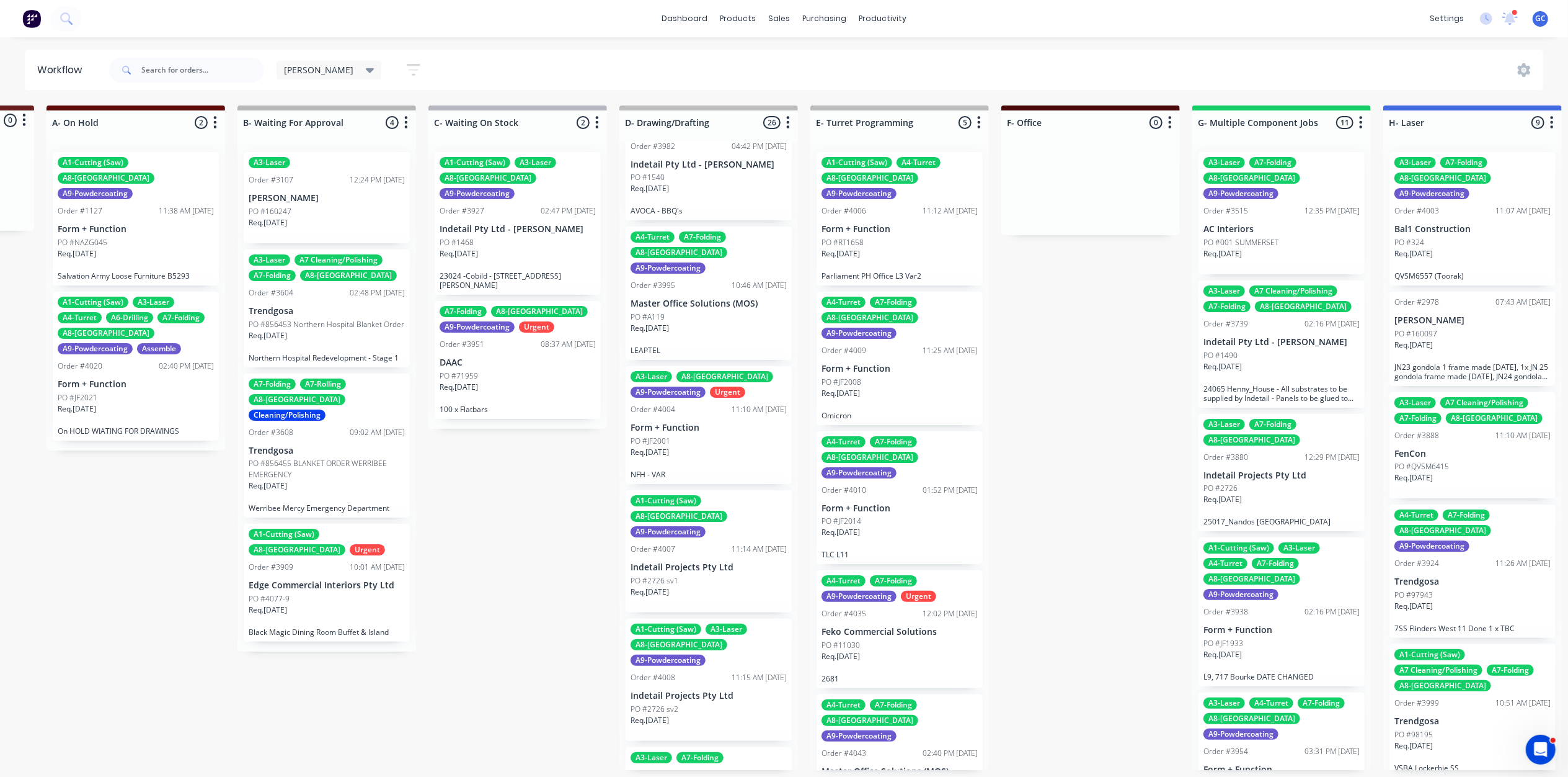
scroll to position [248, 0]
click at [692, 445] on div "Req. 10/10/25" at bounding box center [708, 456] width 156 height 21
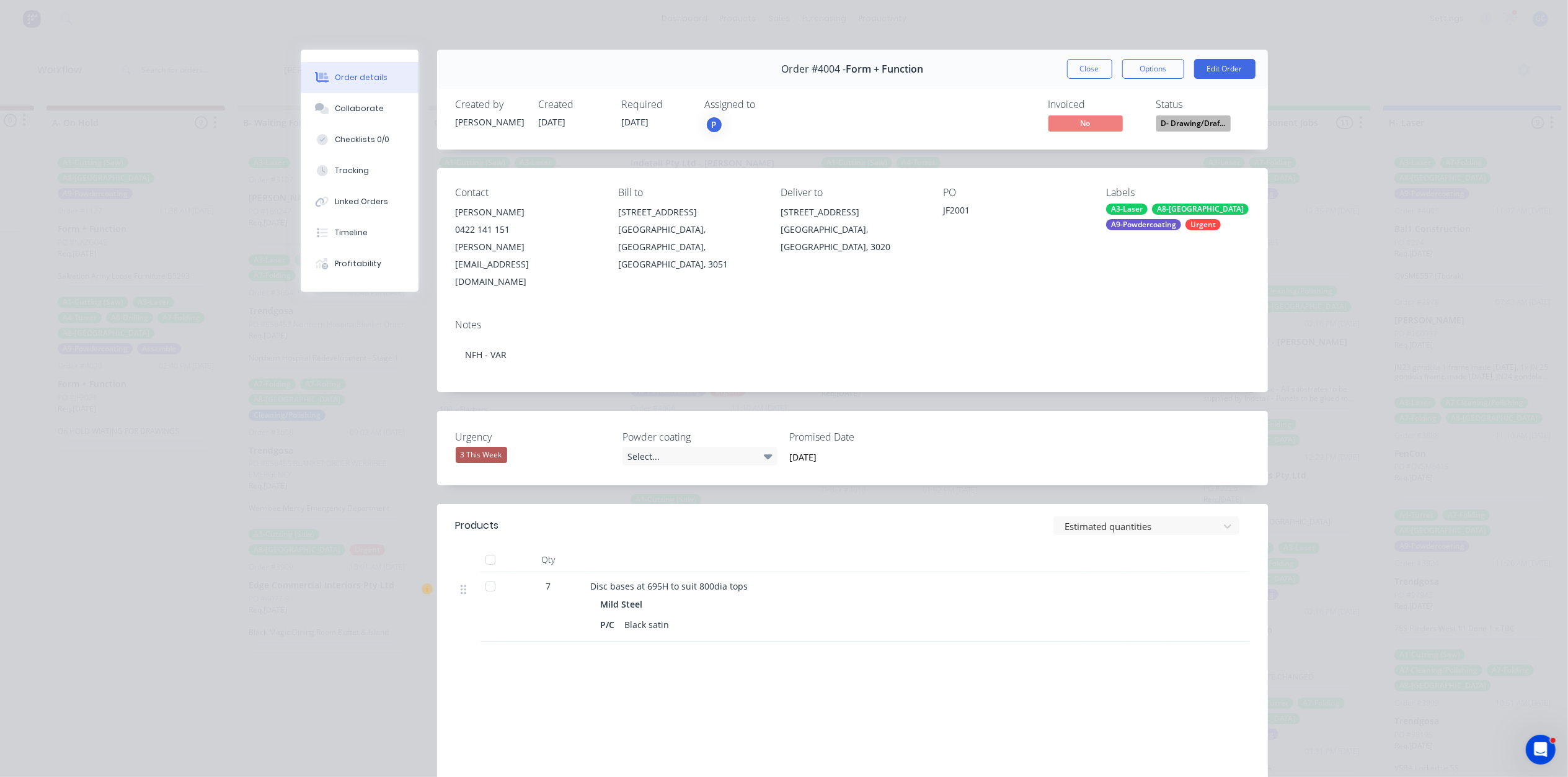
click at [1198, 124] on span "D- Drawing/Draf..." at bounding box center [1193, 123] width 74 height 16
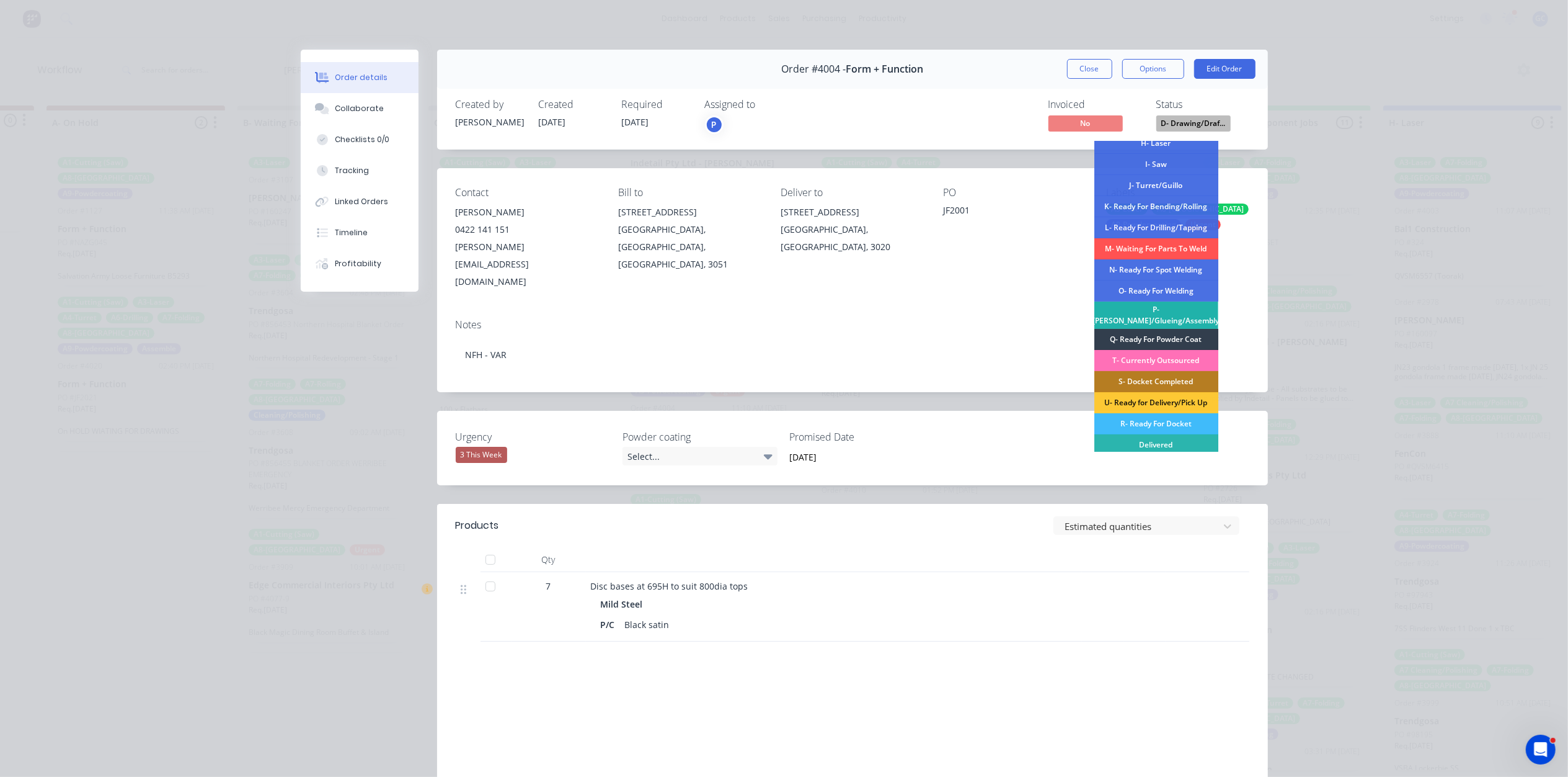
scroll to position [165, 0]
click at [1169, 283] on div "O- Ready For Welding" at bounding box center [1156, 288] width 124 height 21
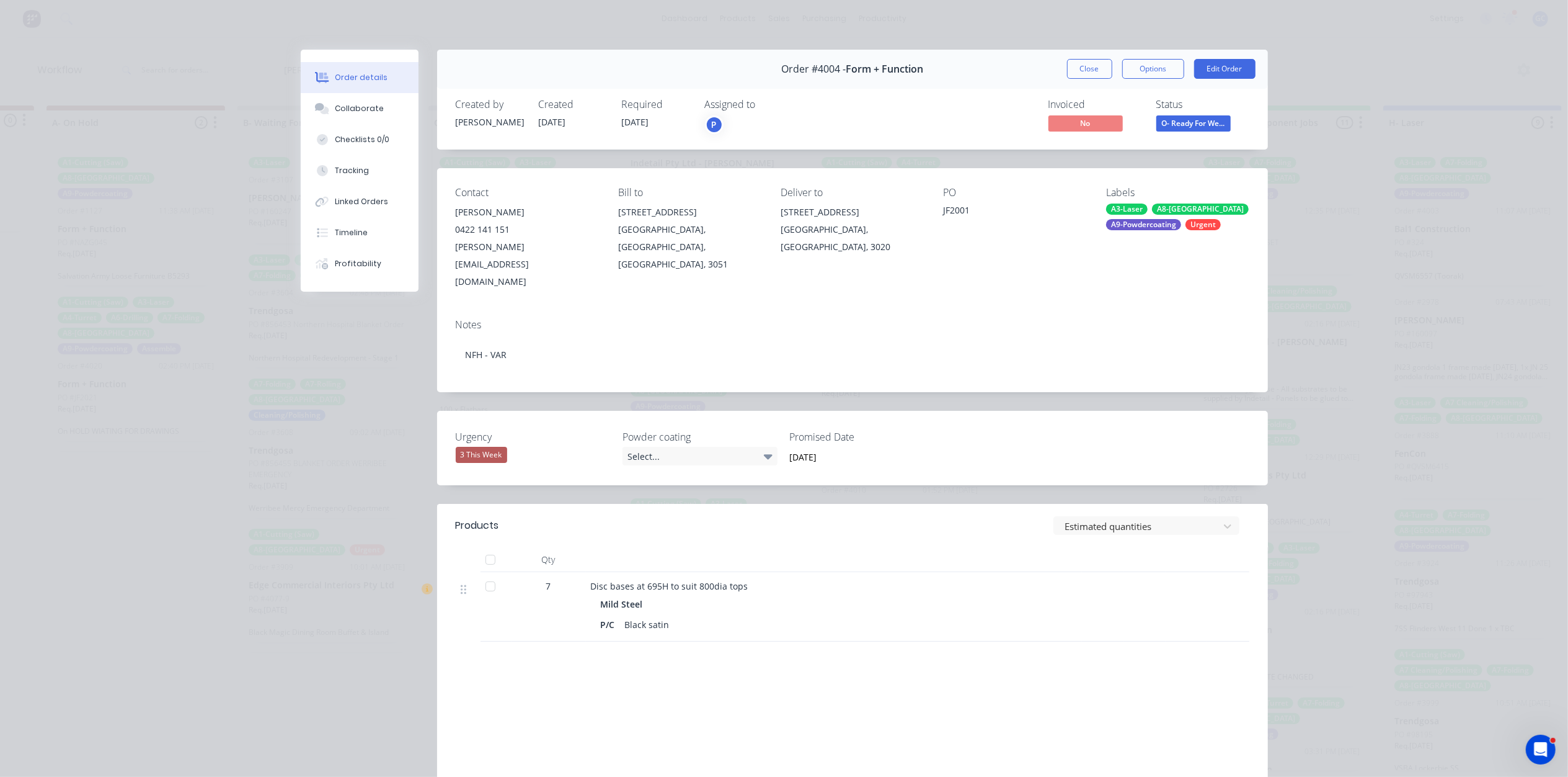
click at [1089, 57] on div "Order #4004 - Form + Function Close Options Edit Order" at bounding box center [853, 68] width 831 height 39
click at [1085, 68] on button "Close" at bounding box center [1090, 68] width 45 height 20
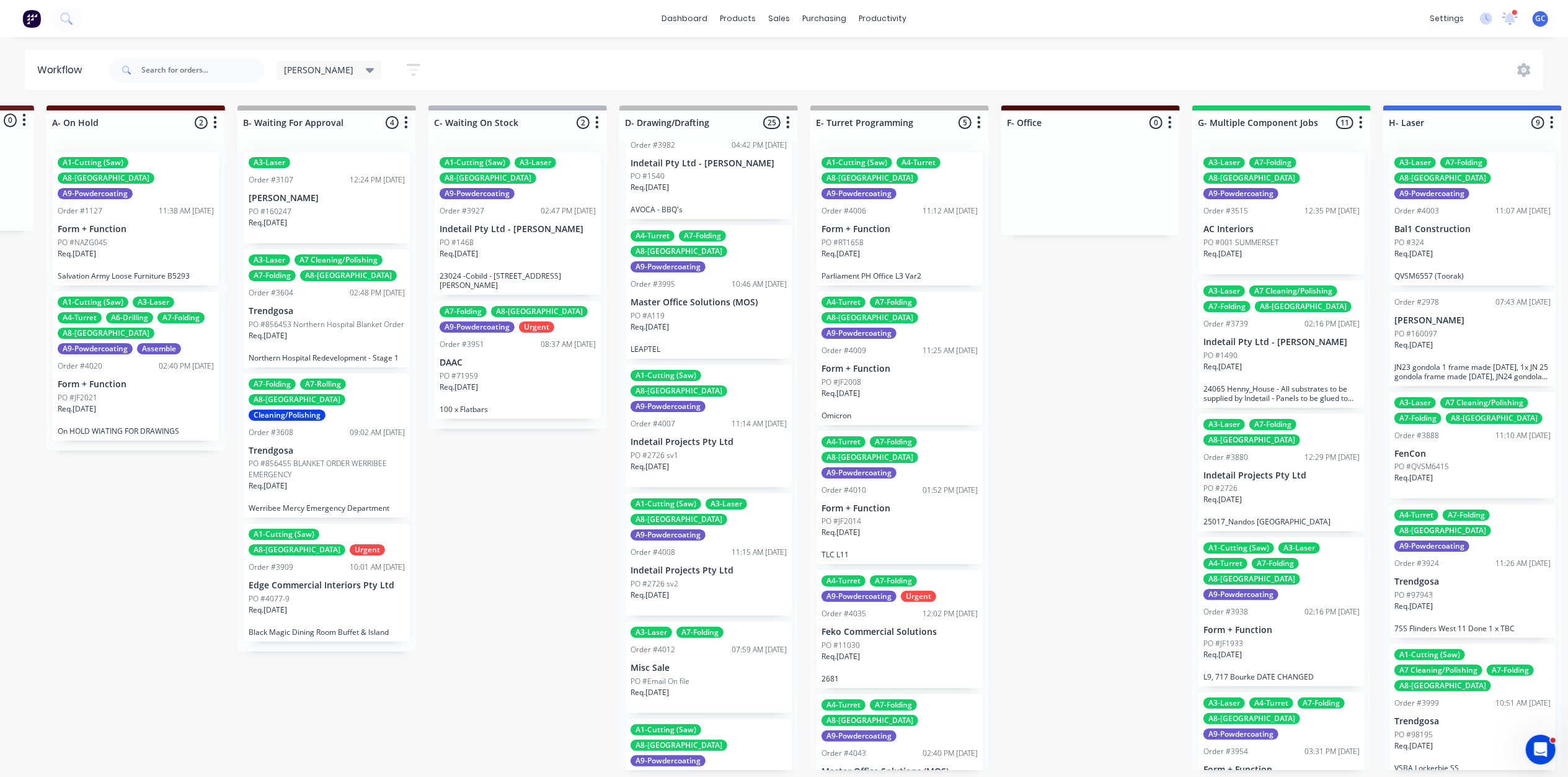
click at [704, 437] on p "Indetail Projects Pty Ltd" at bounding box center [708, 442] width 156 height 10
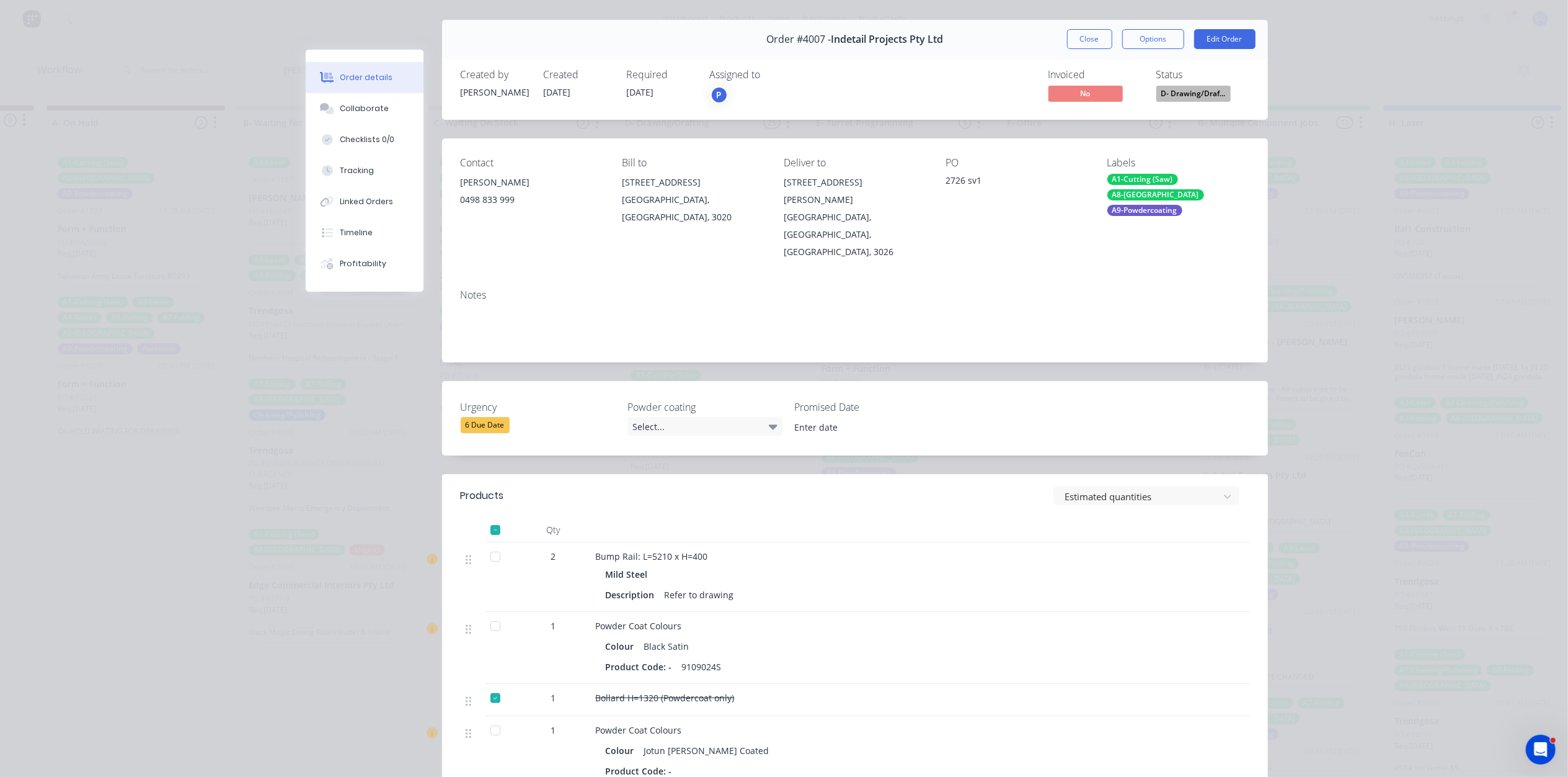
scroll to position [0, 0]
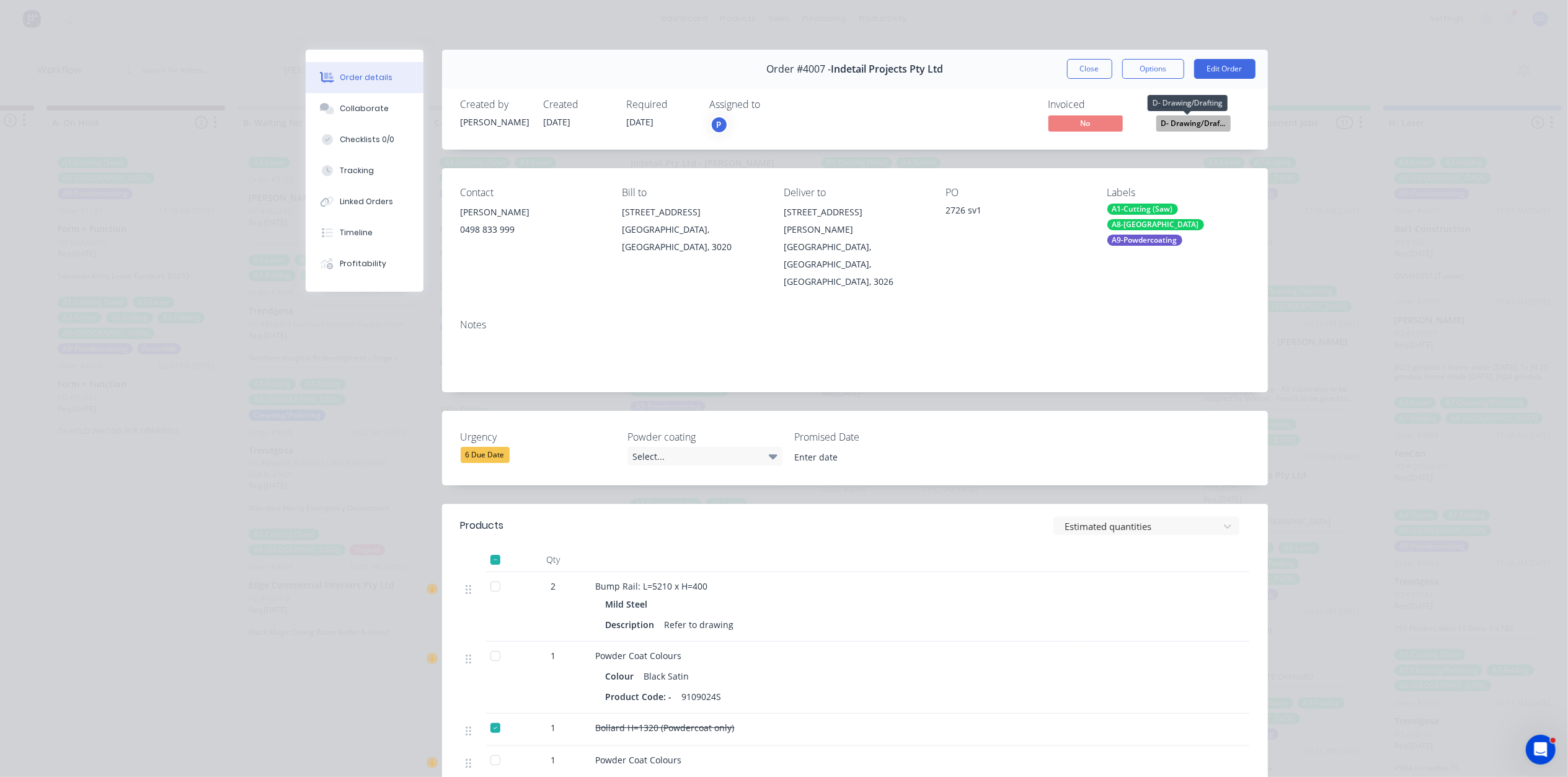
click at [1183, 123] on span "D- Drawing/Draf..." at bounding box center [1193, 123] width 74 height 16
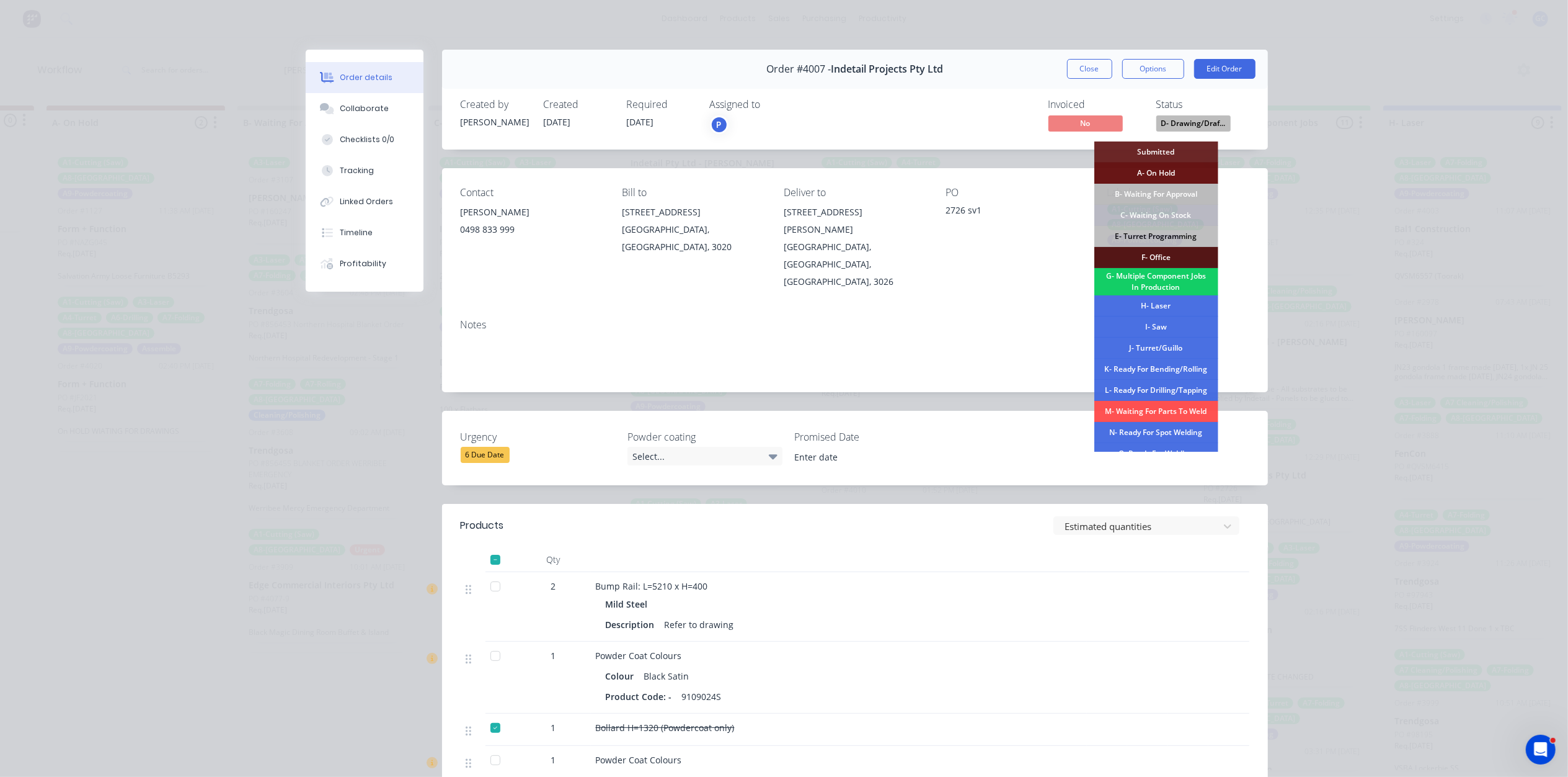
click at [1131, 275] on div "G- Multiple Component Jobs In Production" at bounding box center [1156, 281] width 124 height 28
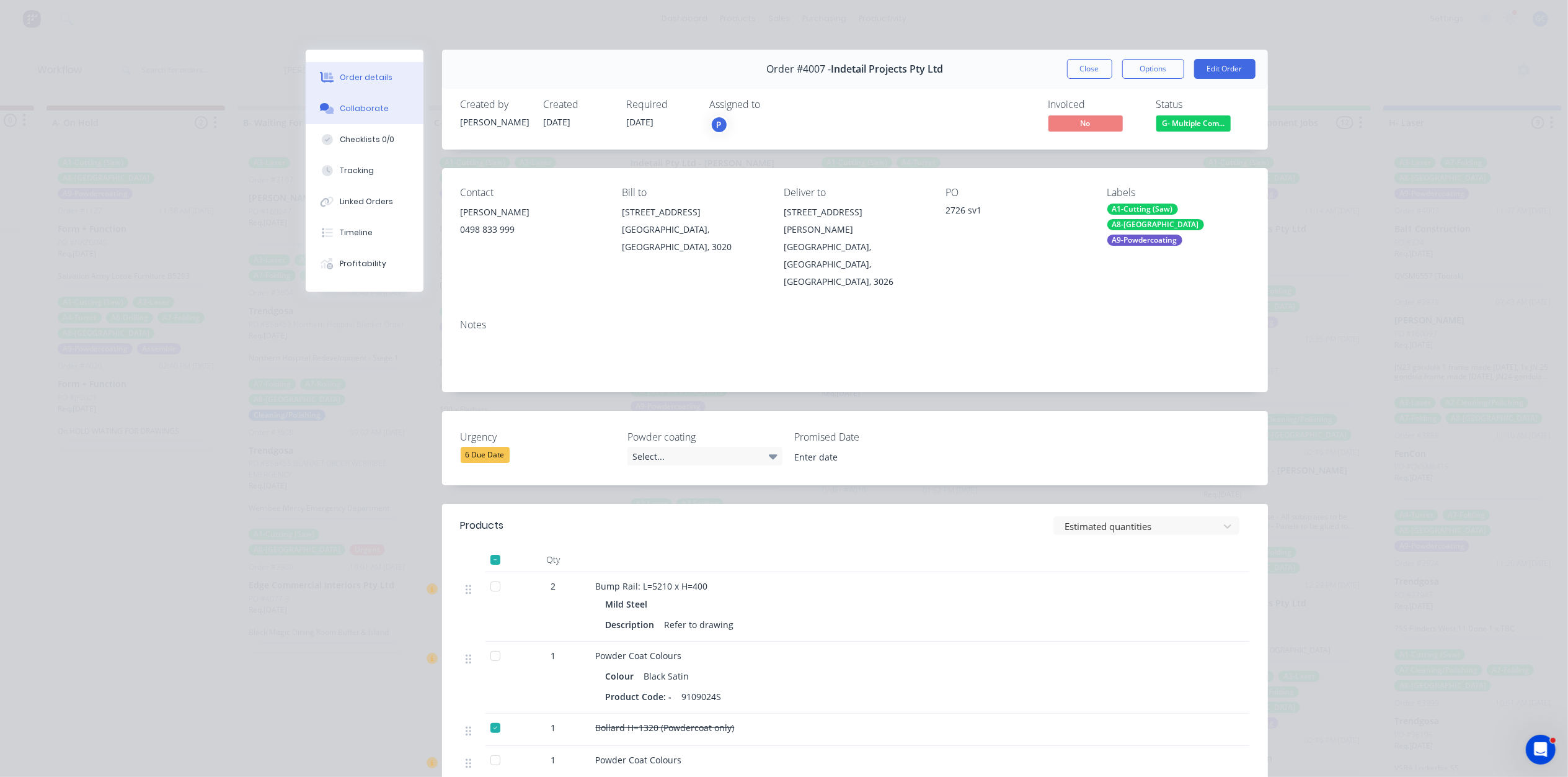
click at [366, 104] on div "Collaborate" at bounding box center [364, 108] width 49 height 11
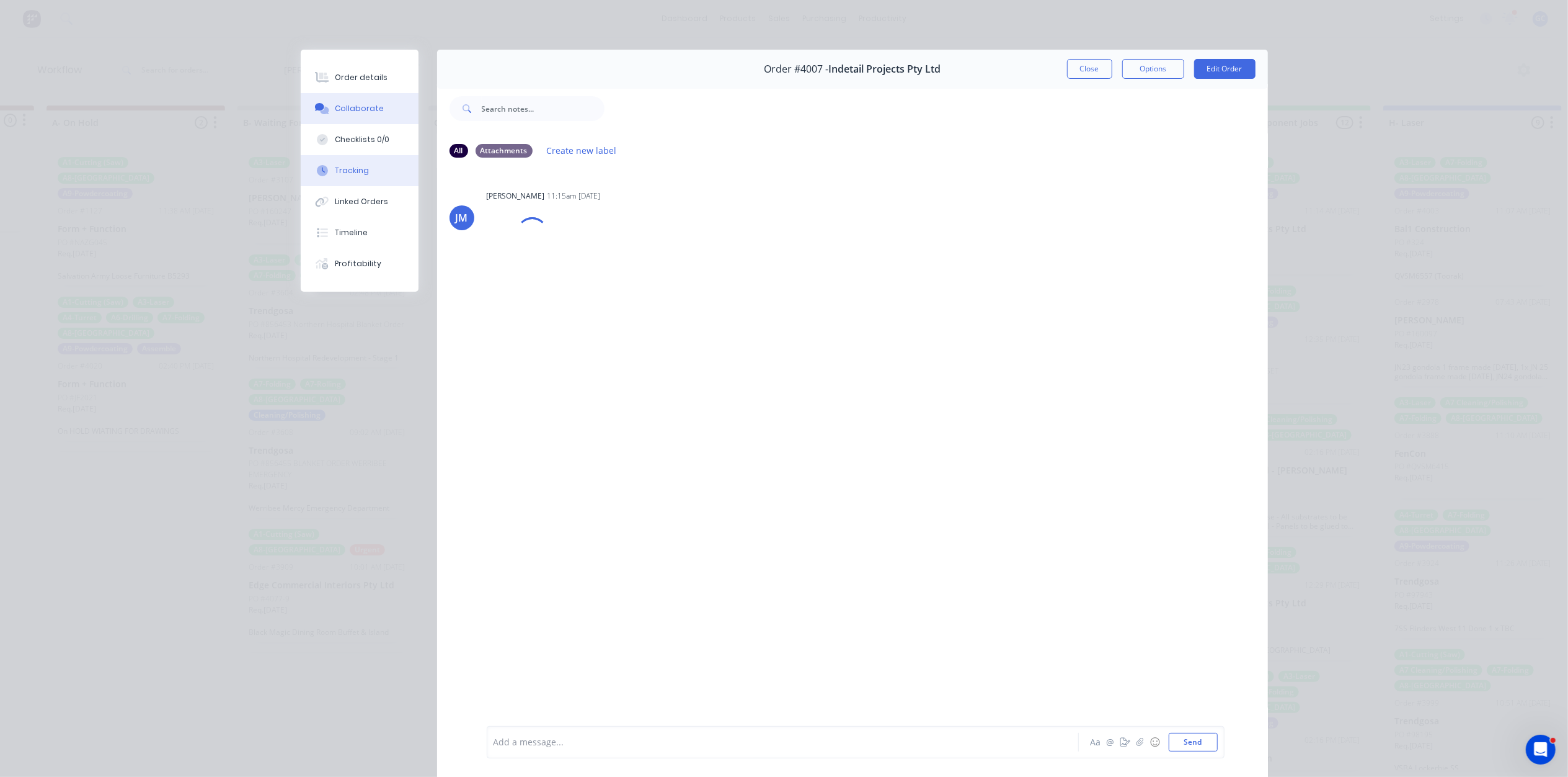
click at [358, 175] on div "Tracking" at bounding box center [352, 170] width 35 height 11
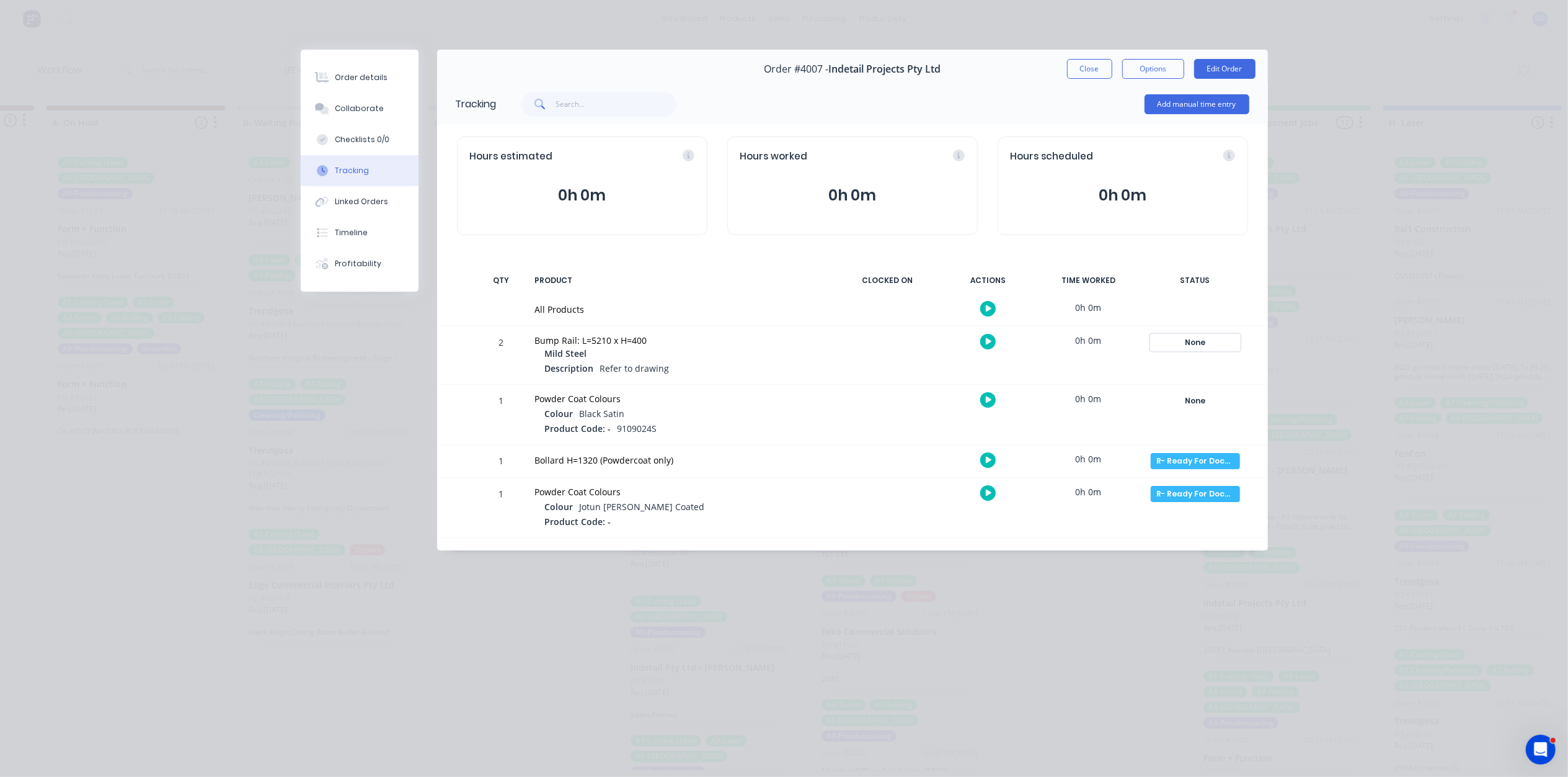
click at [1203, 346] on div "None" at bounding box center [1195, 342] width 89 height 16
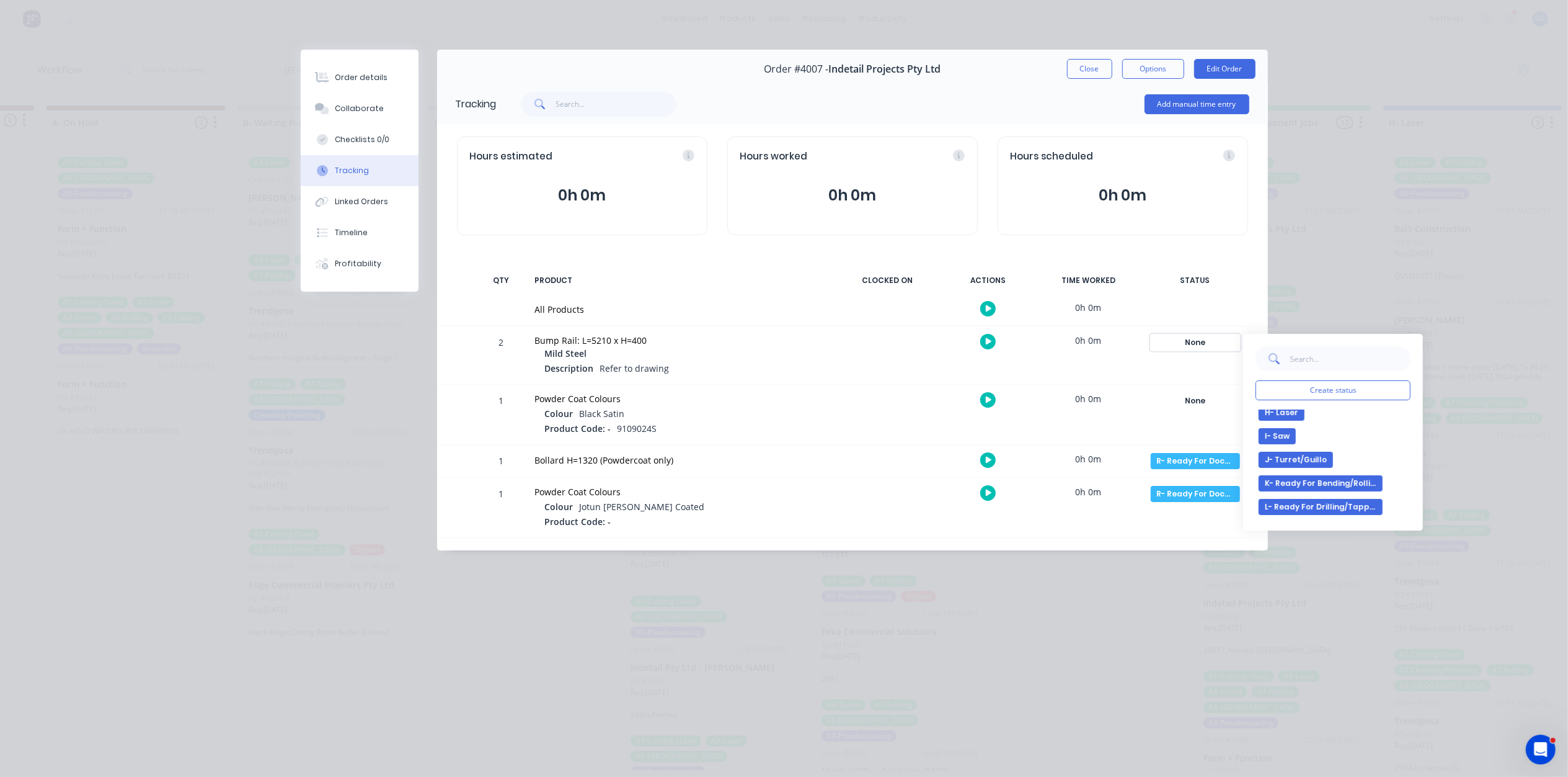
scroll to position [450, 0]
click at [1333, 487] on button "T- Currently Outsourced" at bounding box center [1315, 486] width 112 height 16
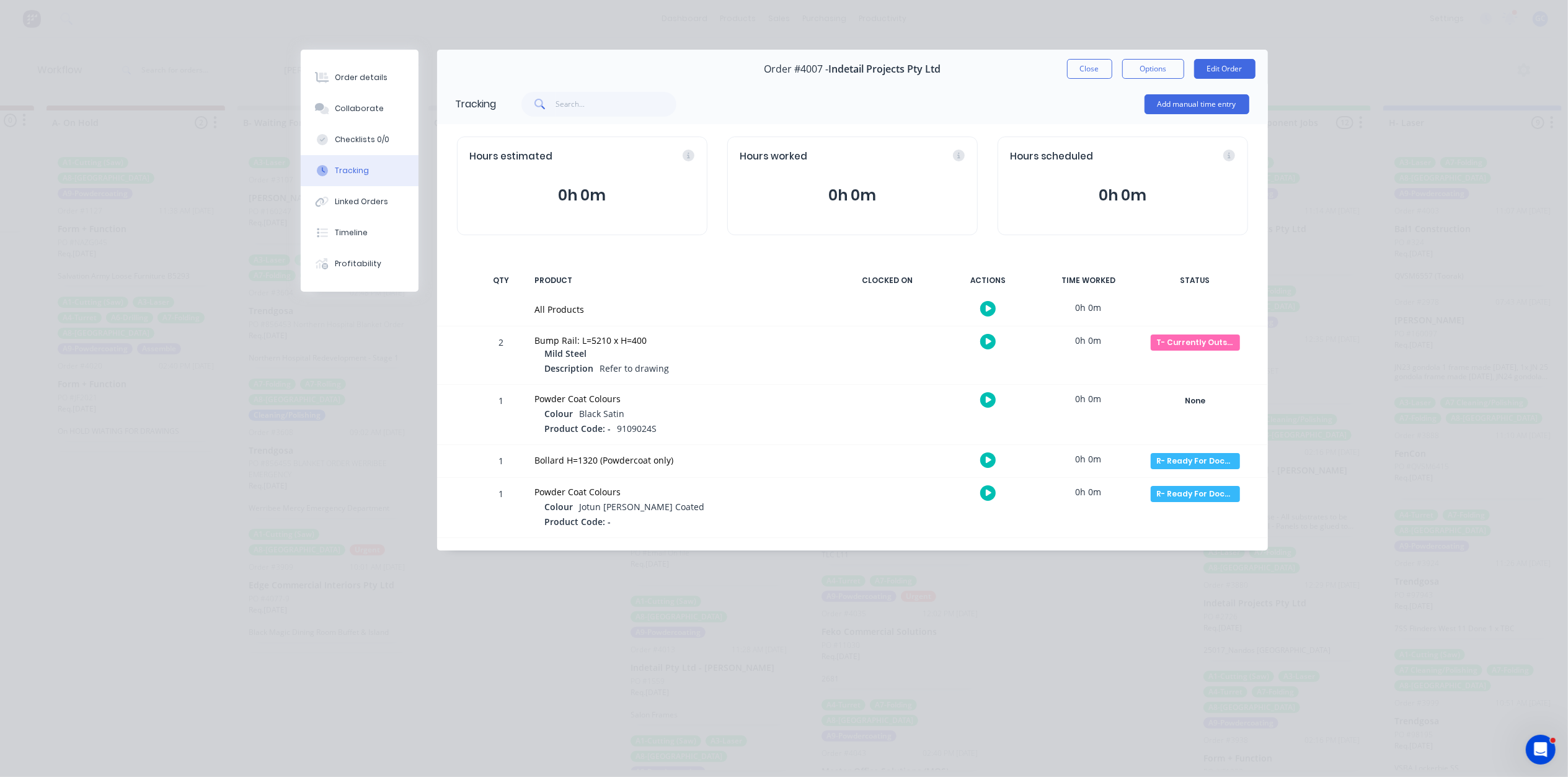
click at [1074, 73] on button "Close" at bounding box center [1090, 68] width 45 height 20
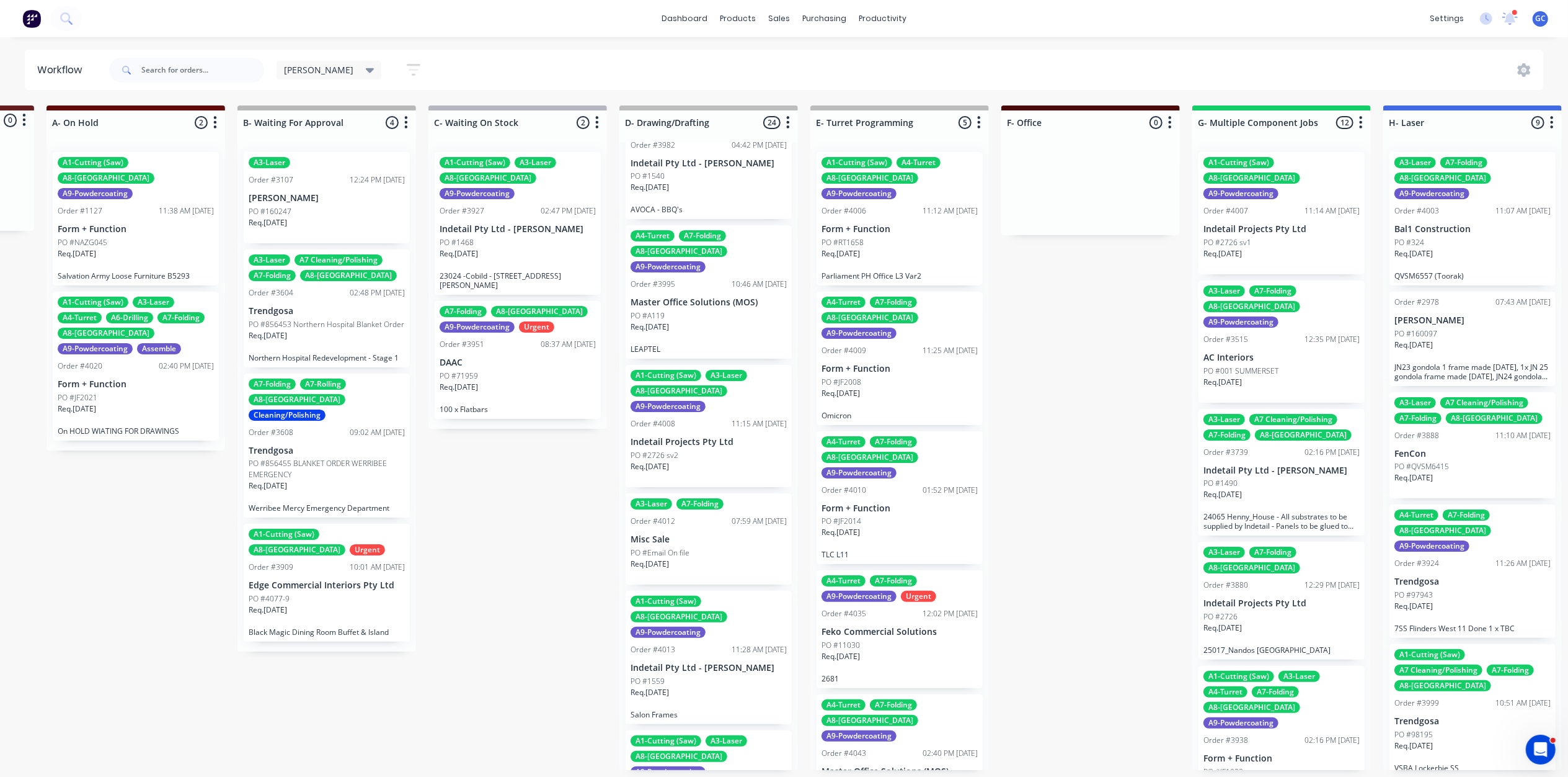
scroll to position [331, 0]
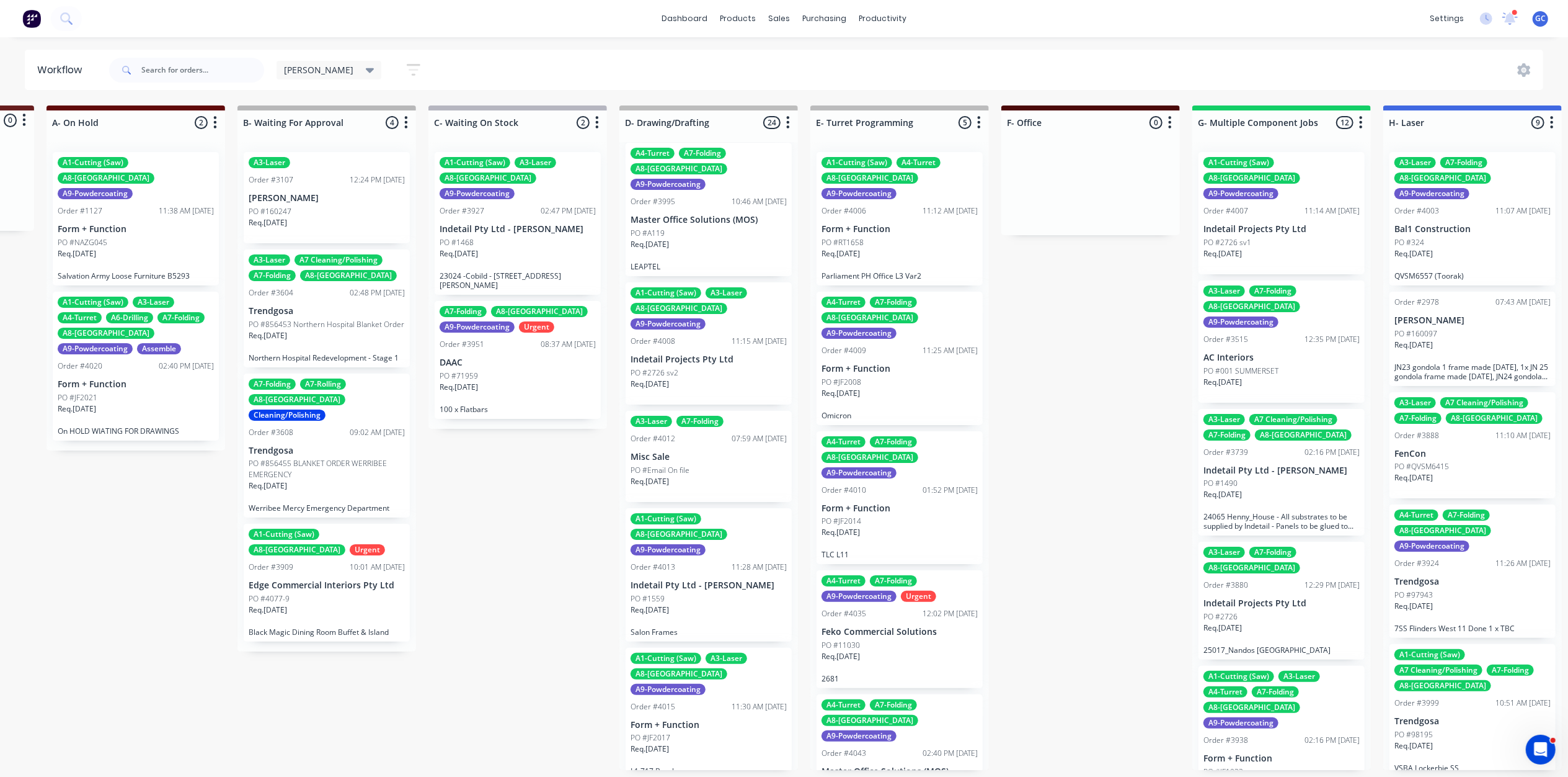
click at [697, 378] on div "Req. 24/10/25" at bounding box center [708, 388] width 156 height 21
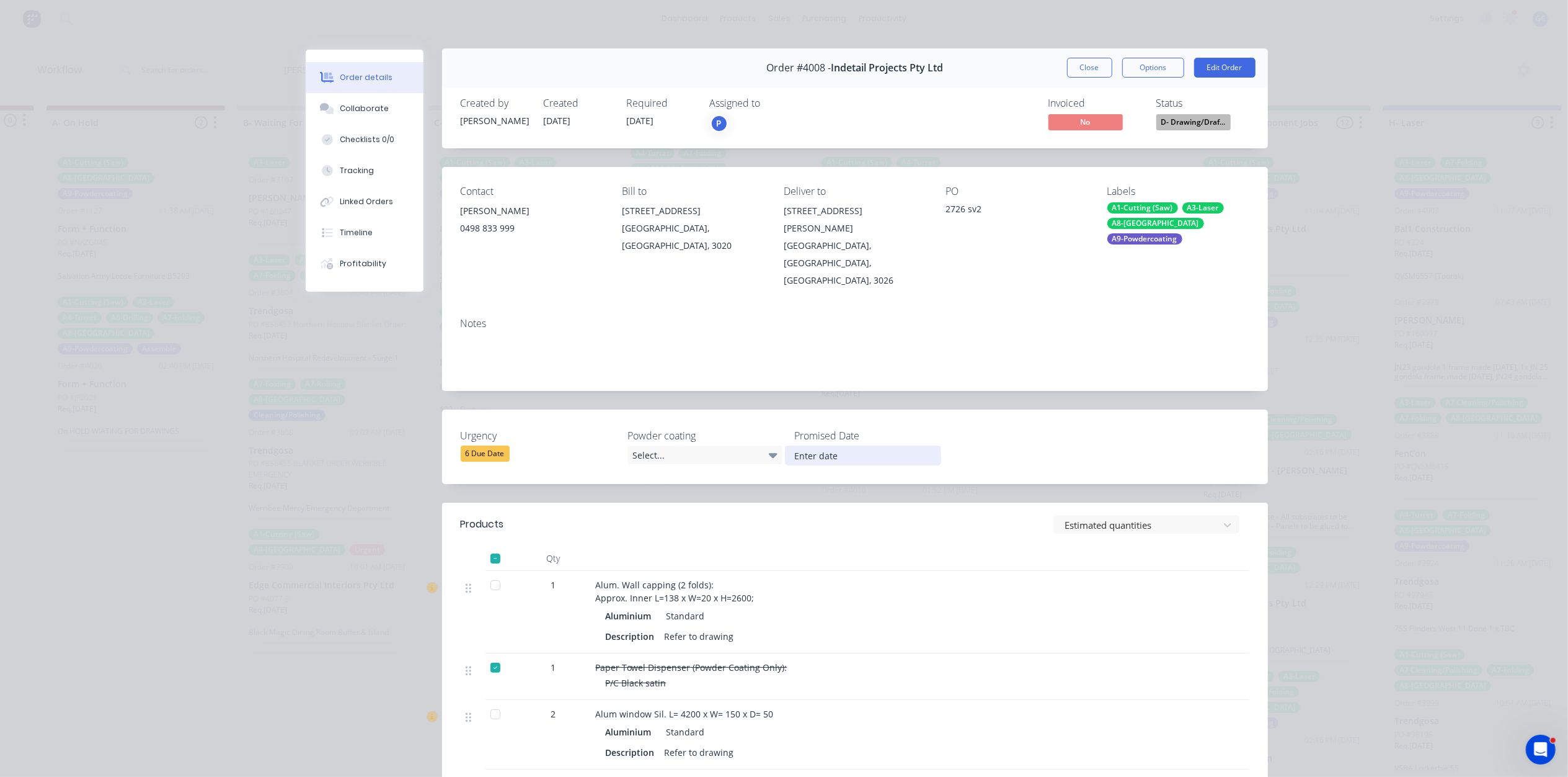
scroll to position [0, 0]
click at [1201, 119] on span "D- Drawing/Draf..." at bounding box center [1193, 123] width 74 height 16
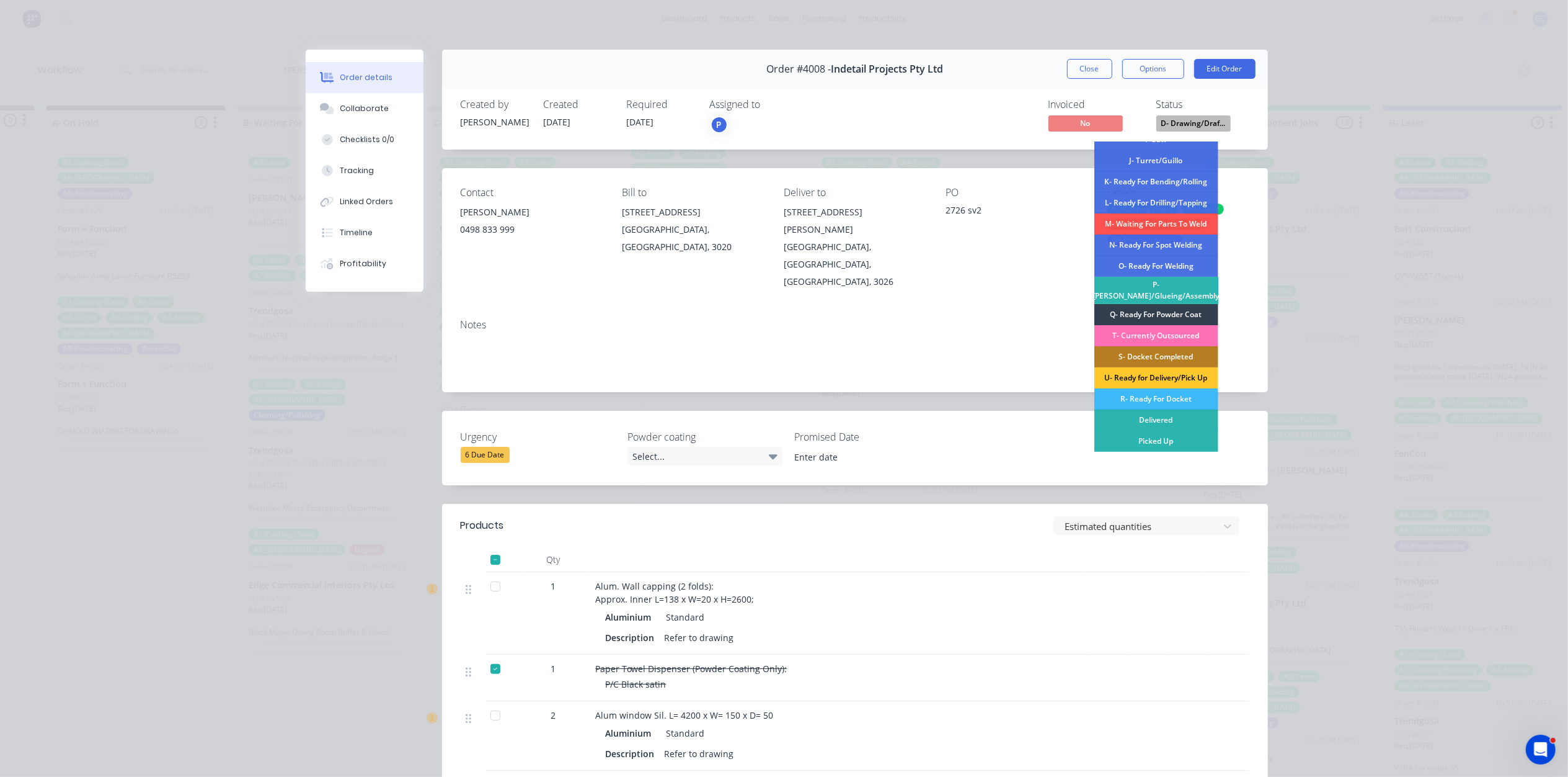
scroll to position [22, 0]
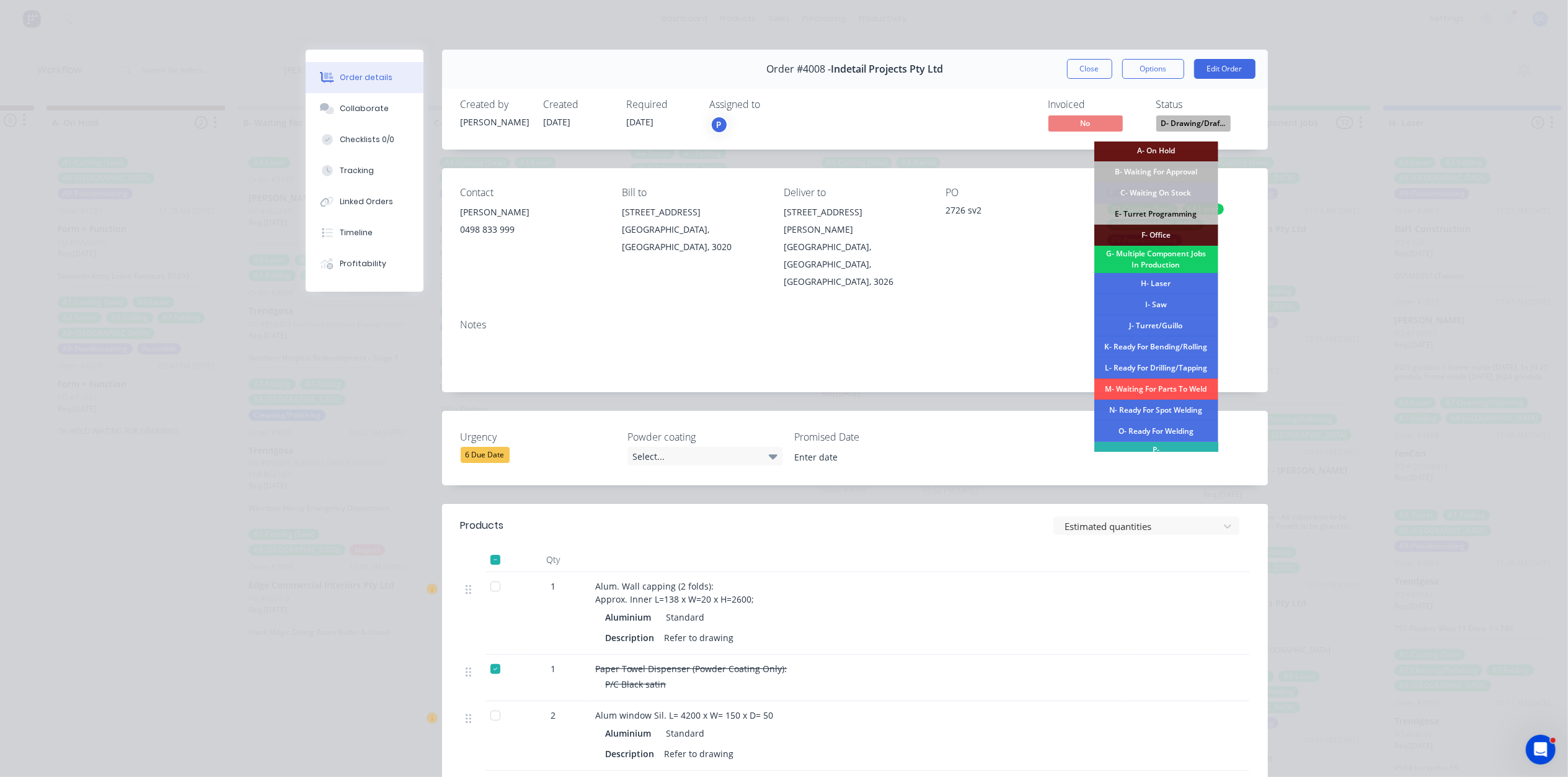
click at [1153, 259] on div "G- Multiple Component Jobs In Production" at bounding box center [1156, 260] width 124 height 28
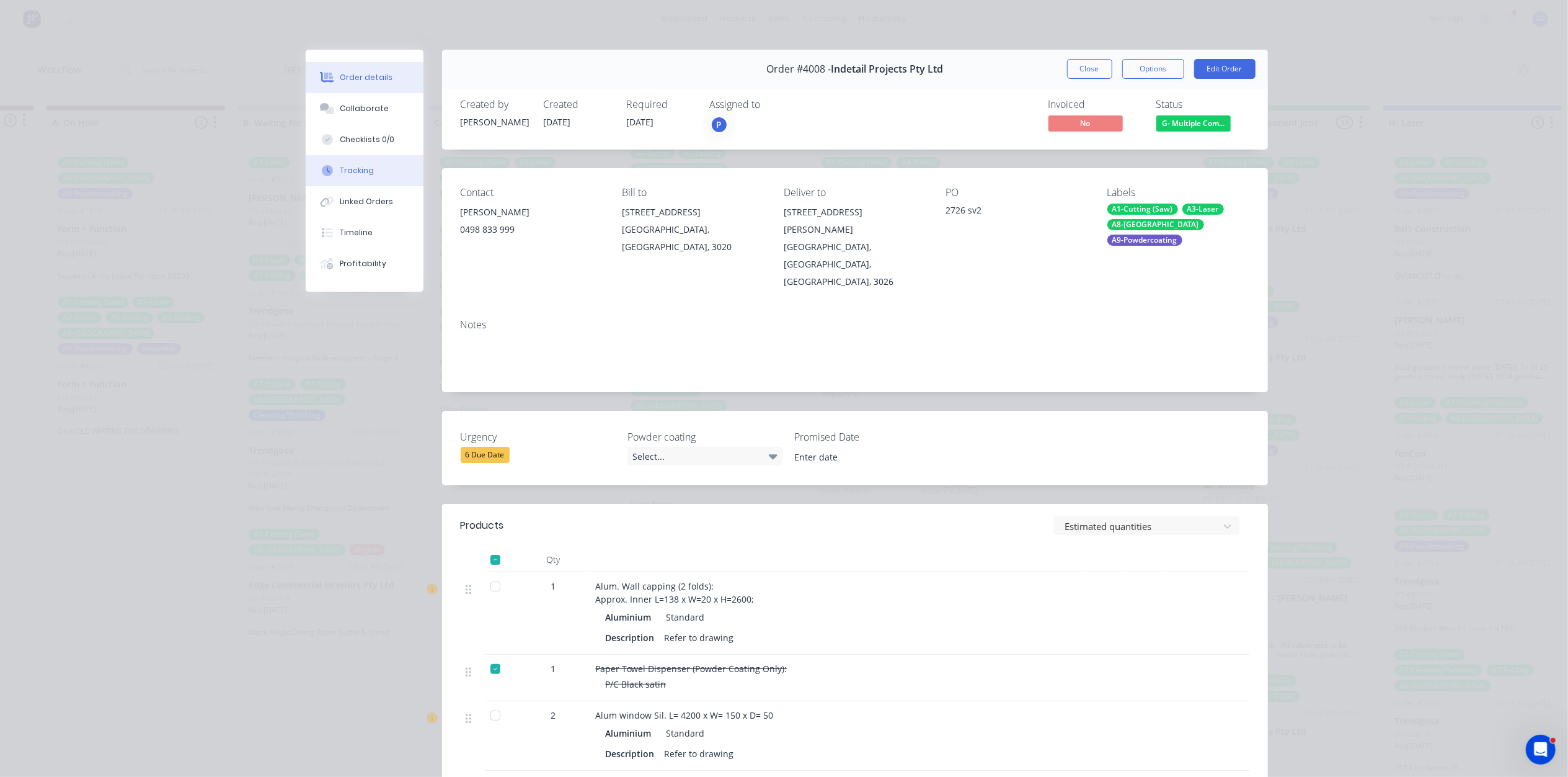
click at [351, 175] on div "Tracking" at bounding box center [357, 170] width 35 height 11
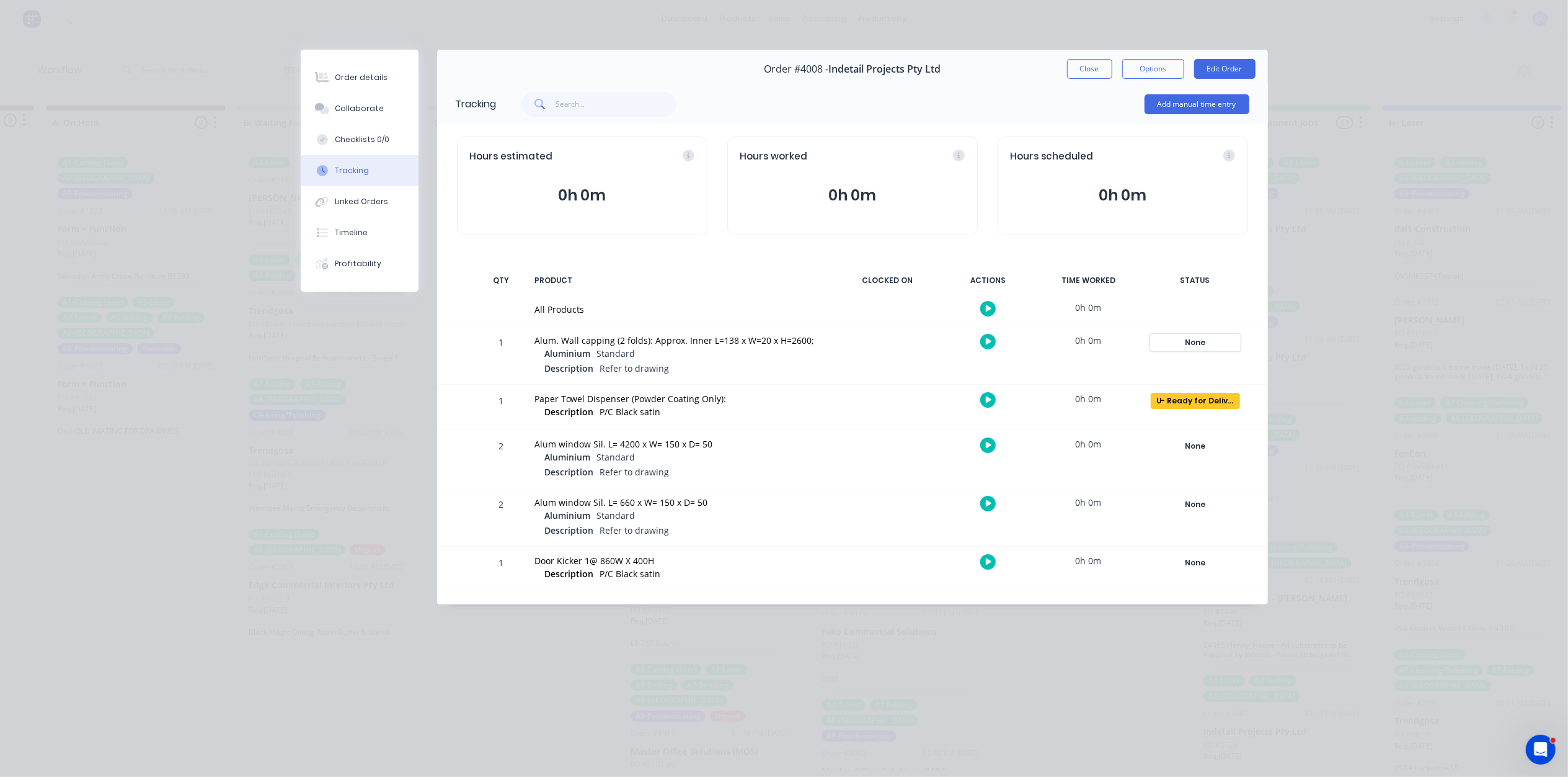
click at [1186, 336] on div "None" at bounding box center [1195, 342] width 89 height 16
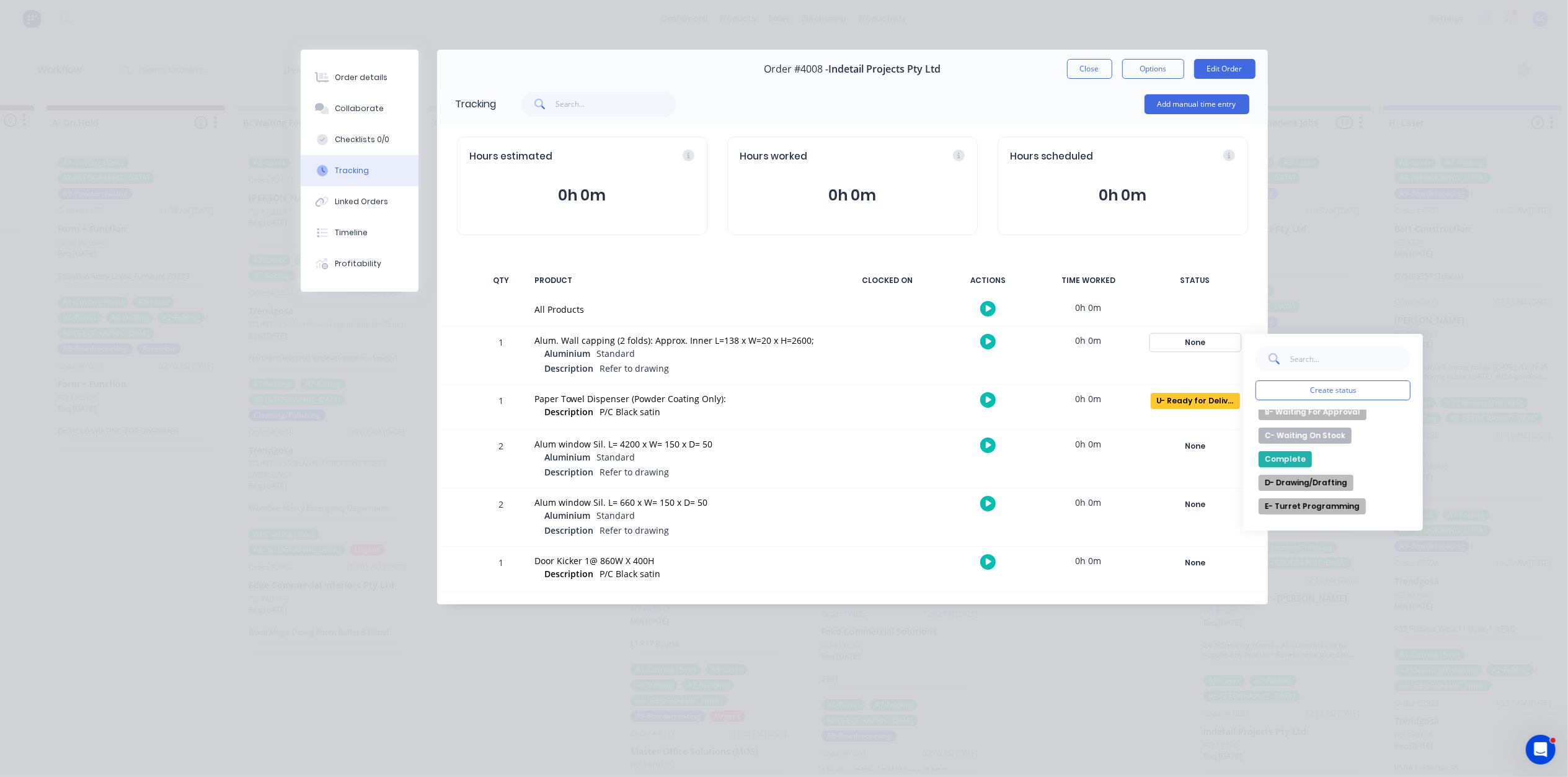
scroll to position [83, 0]
click at [1332, 455] on button "D- Drawing/Drafting" at bounding box center [1307, 452] width 95 height 16
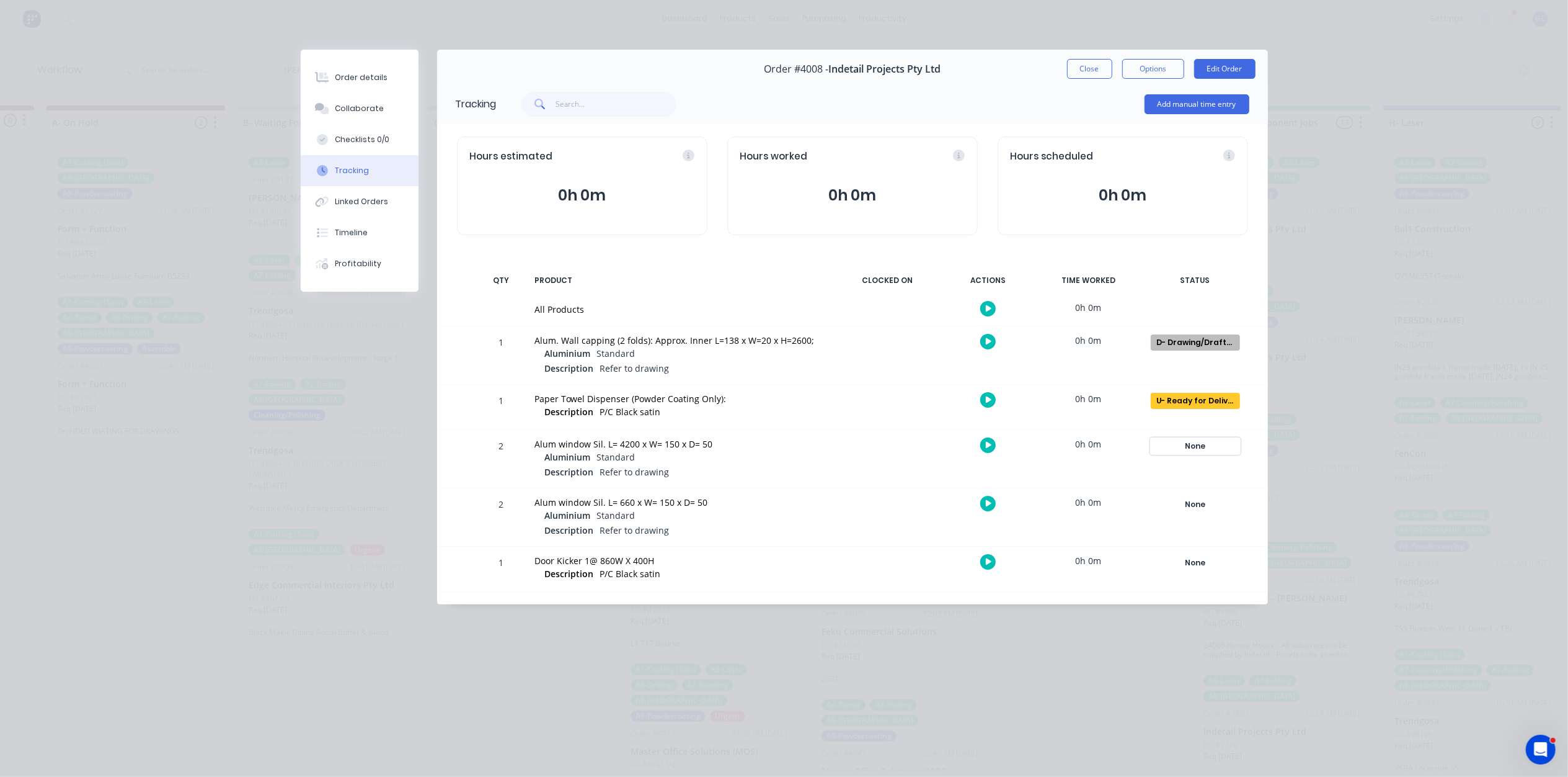
click at [1179, 449] on div "None" at bounding box center [1195, 445] width 89 height 16
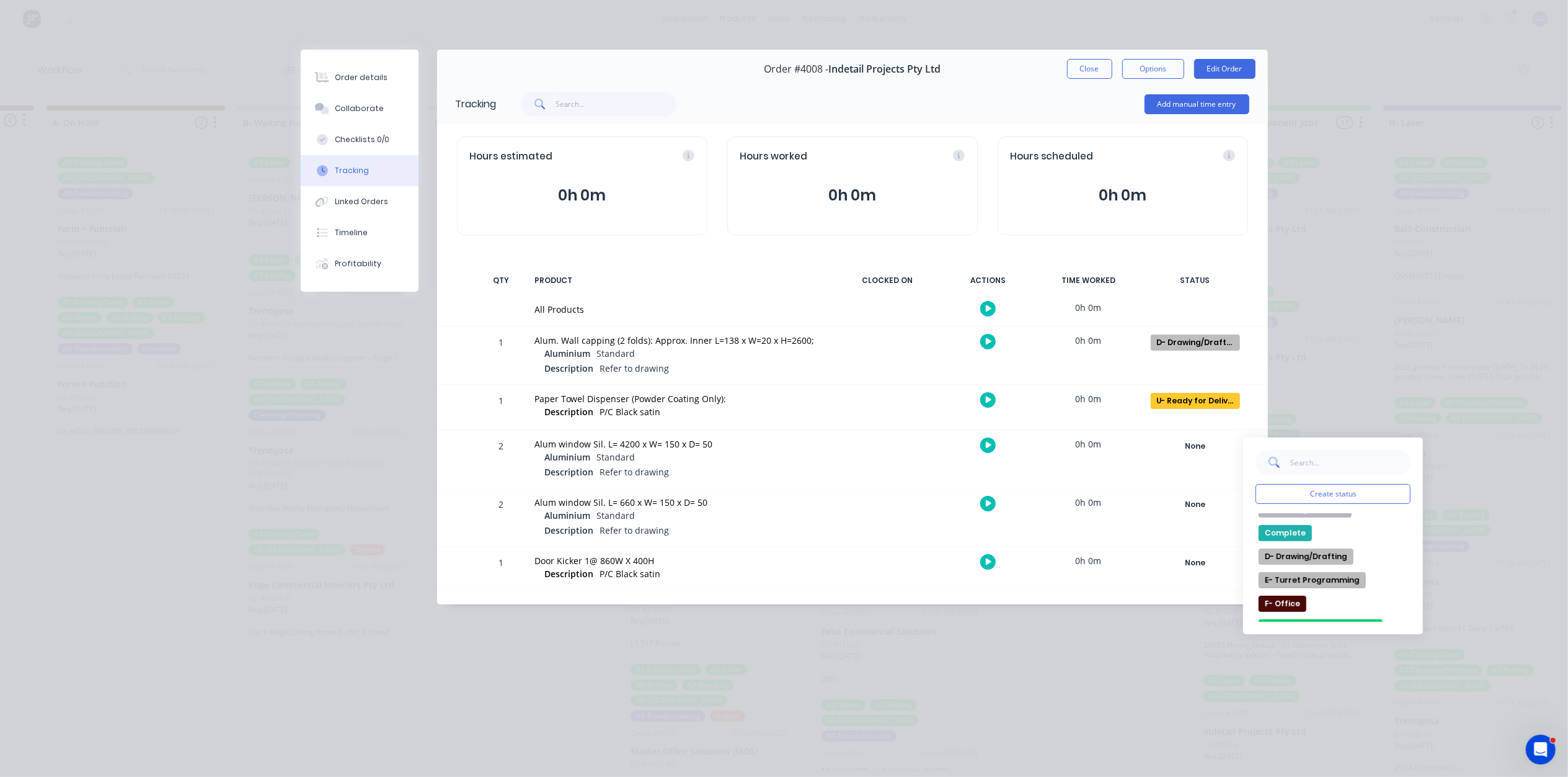
click at [1323, 556] on button "D- Drawing/Drafting" at bounding box center [1307, 556] width 95 height 16
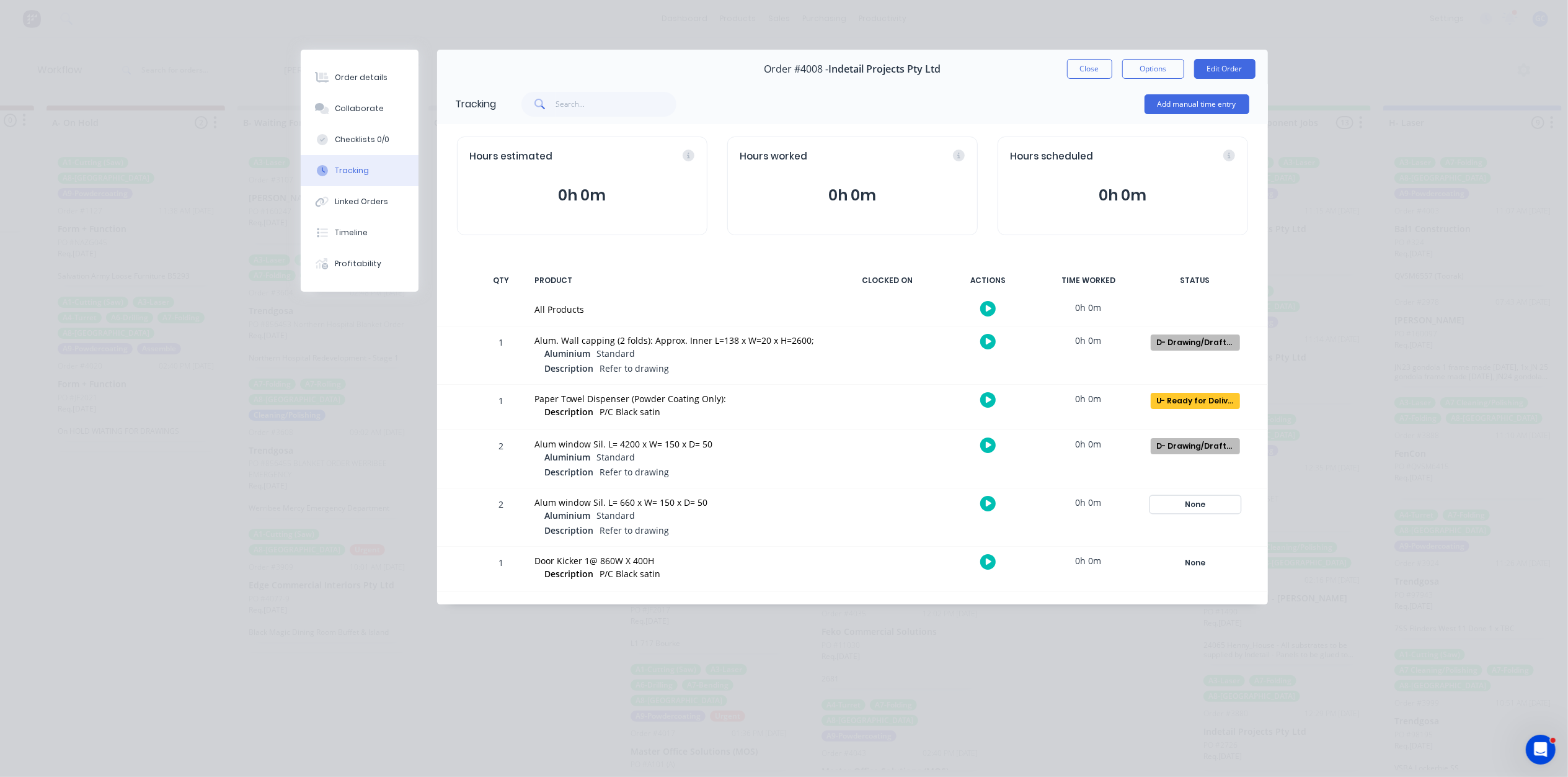
click at [1204, 499] on div "None" at bounding box center [1195, 504] width 89 height 16
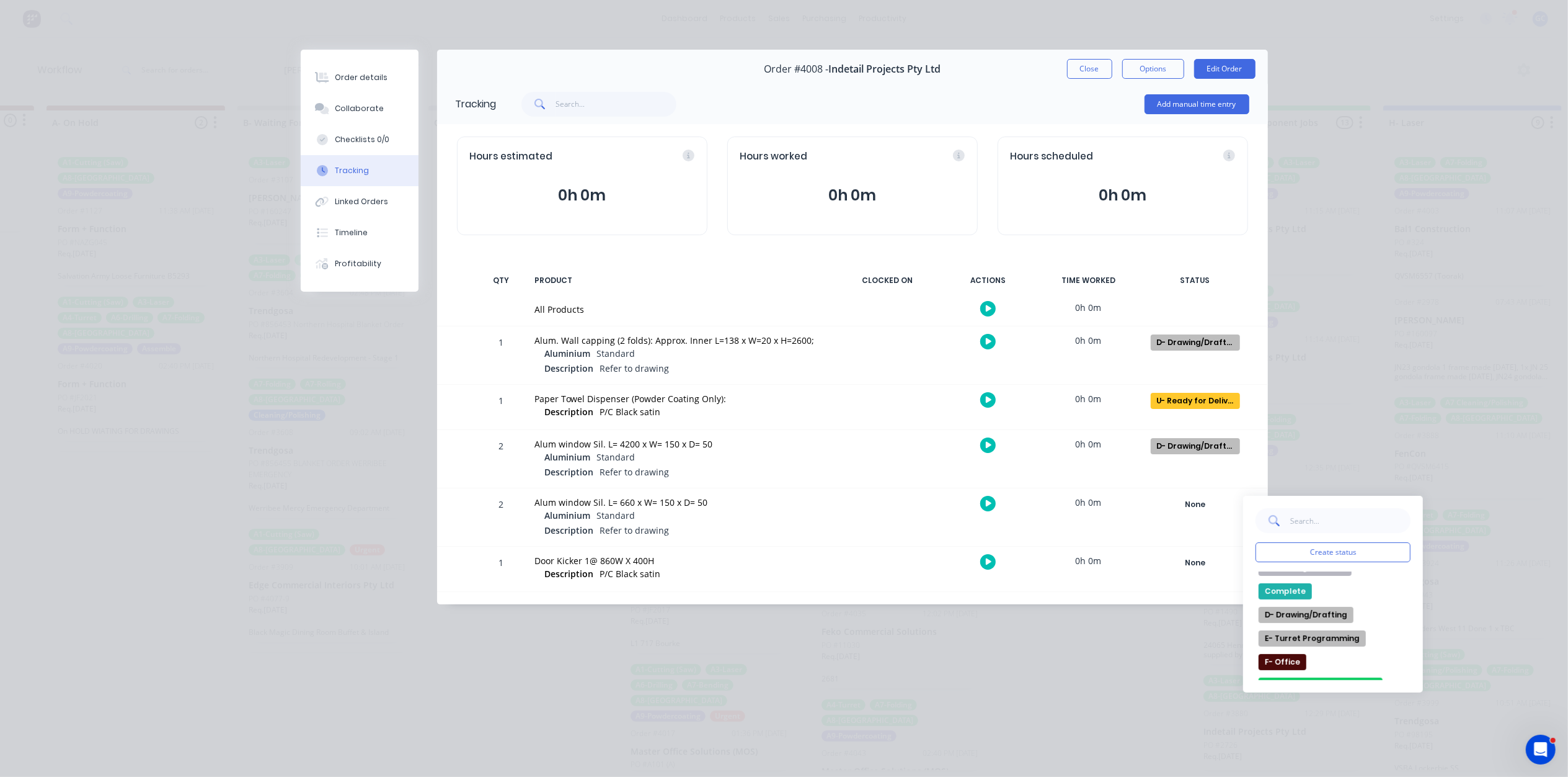
click at [1322, 618] on button "D- Drawing/Drafting" at bounding box center [1307, 615] width 95 height 16
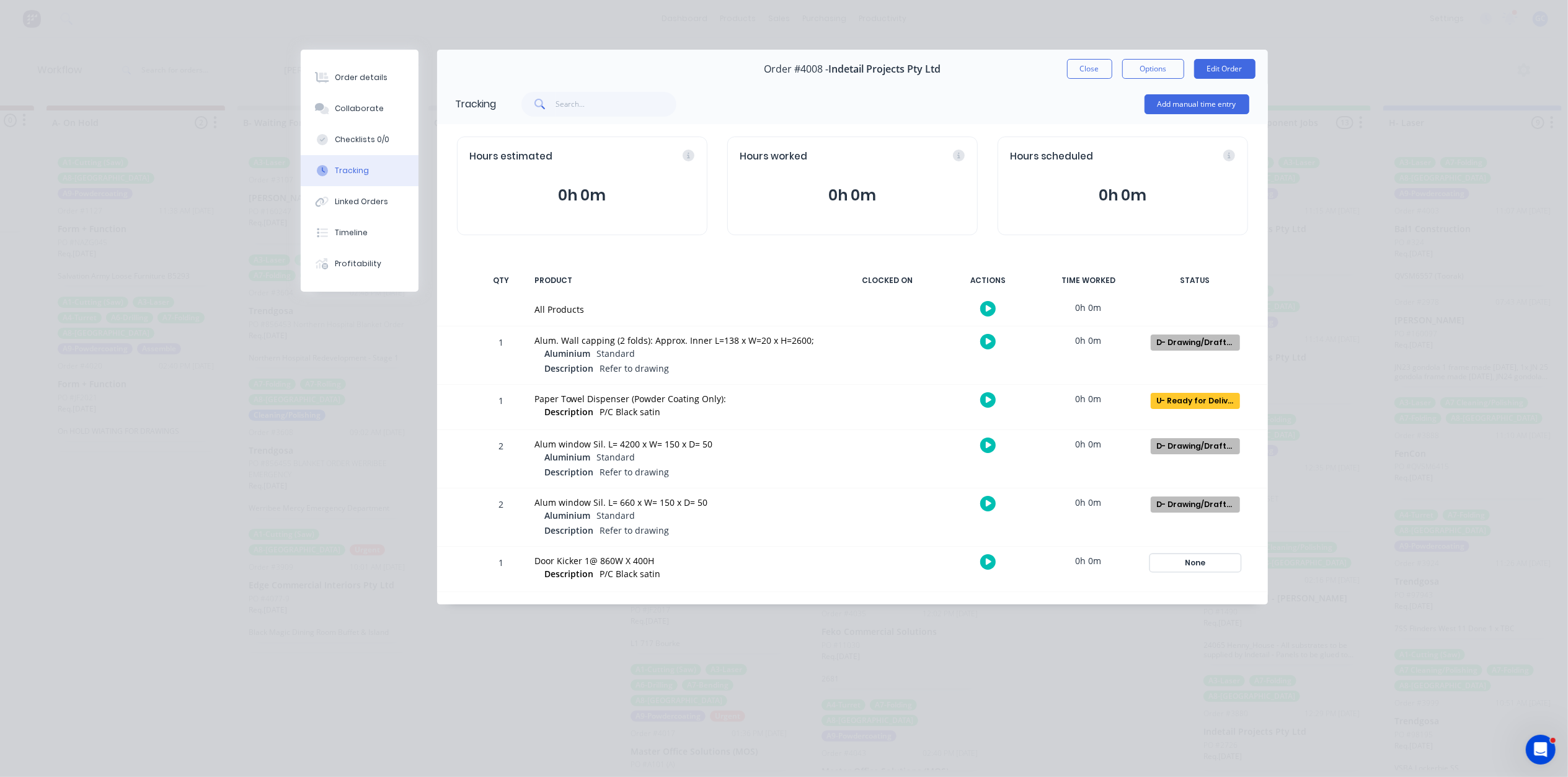
click at [1199, 565] on div "None" at bounding box center [1195, 562] width 89 height 16
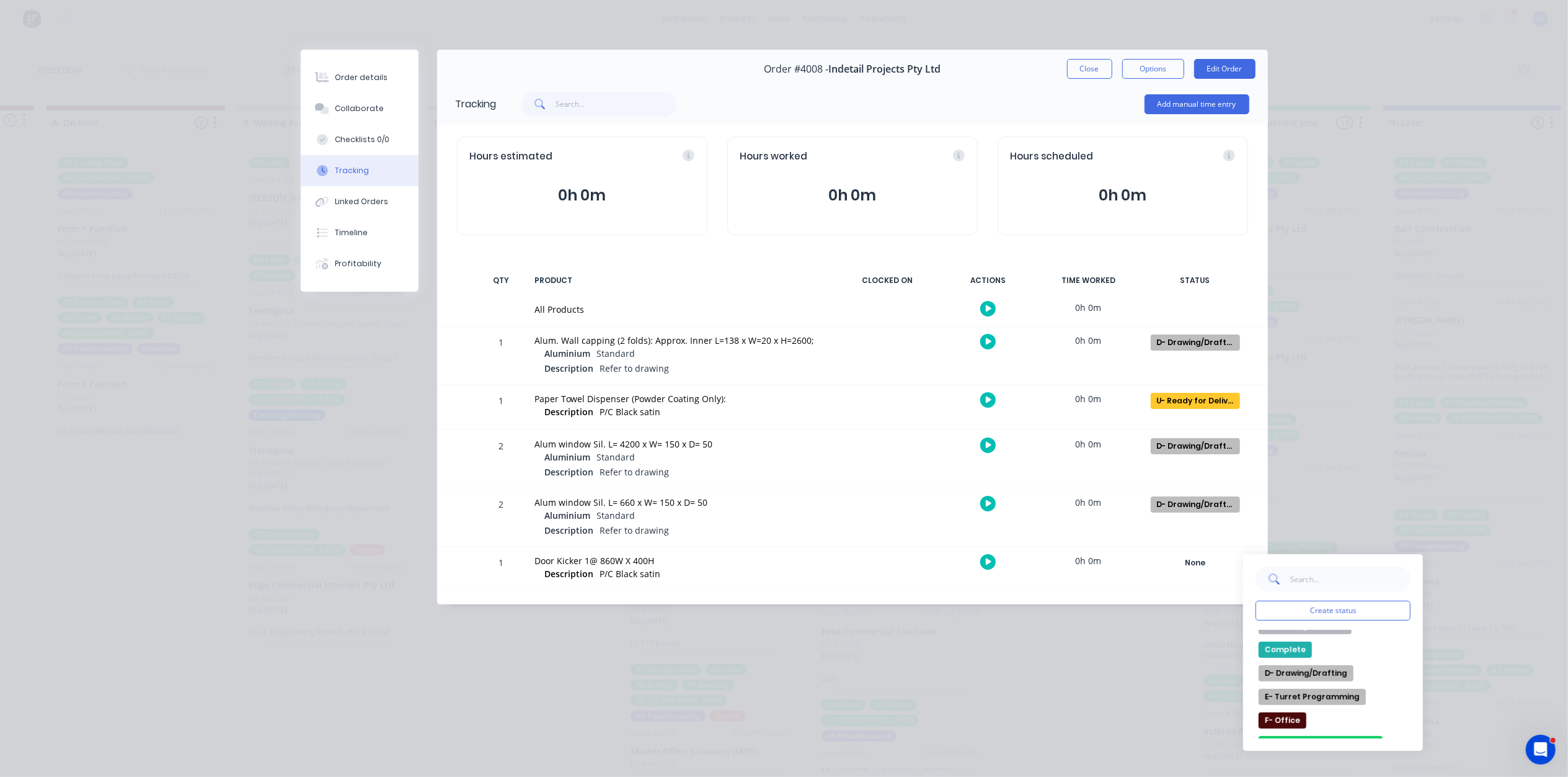
click at [1317, 665] on button "D- Drawing/Drafting" at bounding box center [1307, 673] width 95 height 16
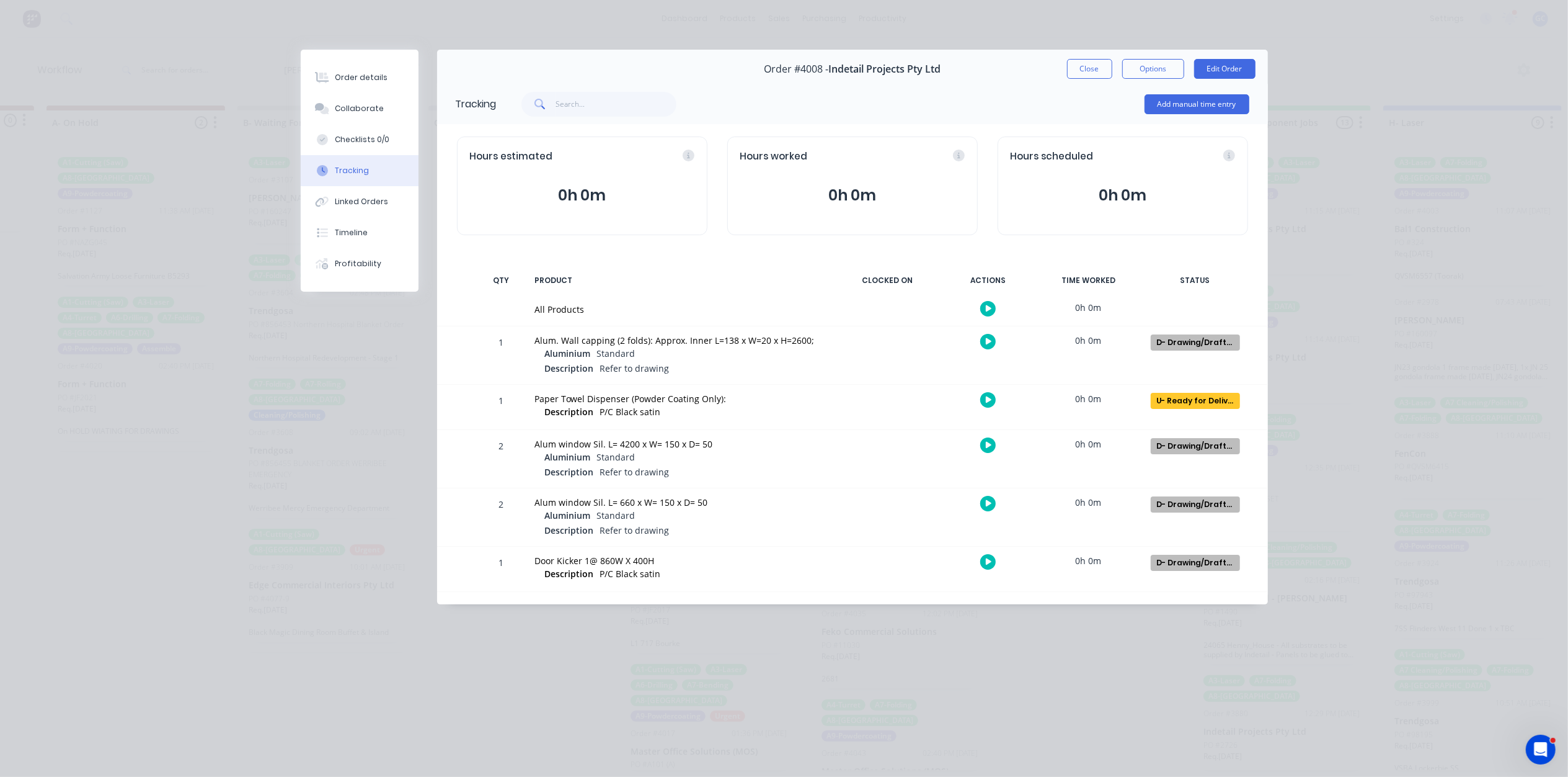
click at [812, 263] on div "Tracking Add manual time entry Hours estimated 0h 0m Hours worked 0h 0m Hours s…" at bounding box center [853, 344] width 831 height 521
click at [1082, 74] on button "Close" at bounding box center [1090, 68] width 45 height 20
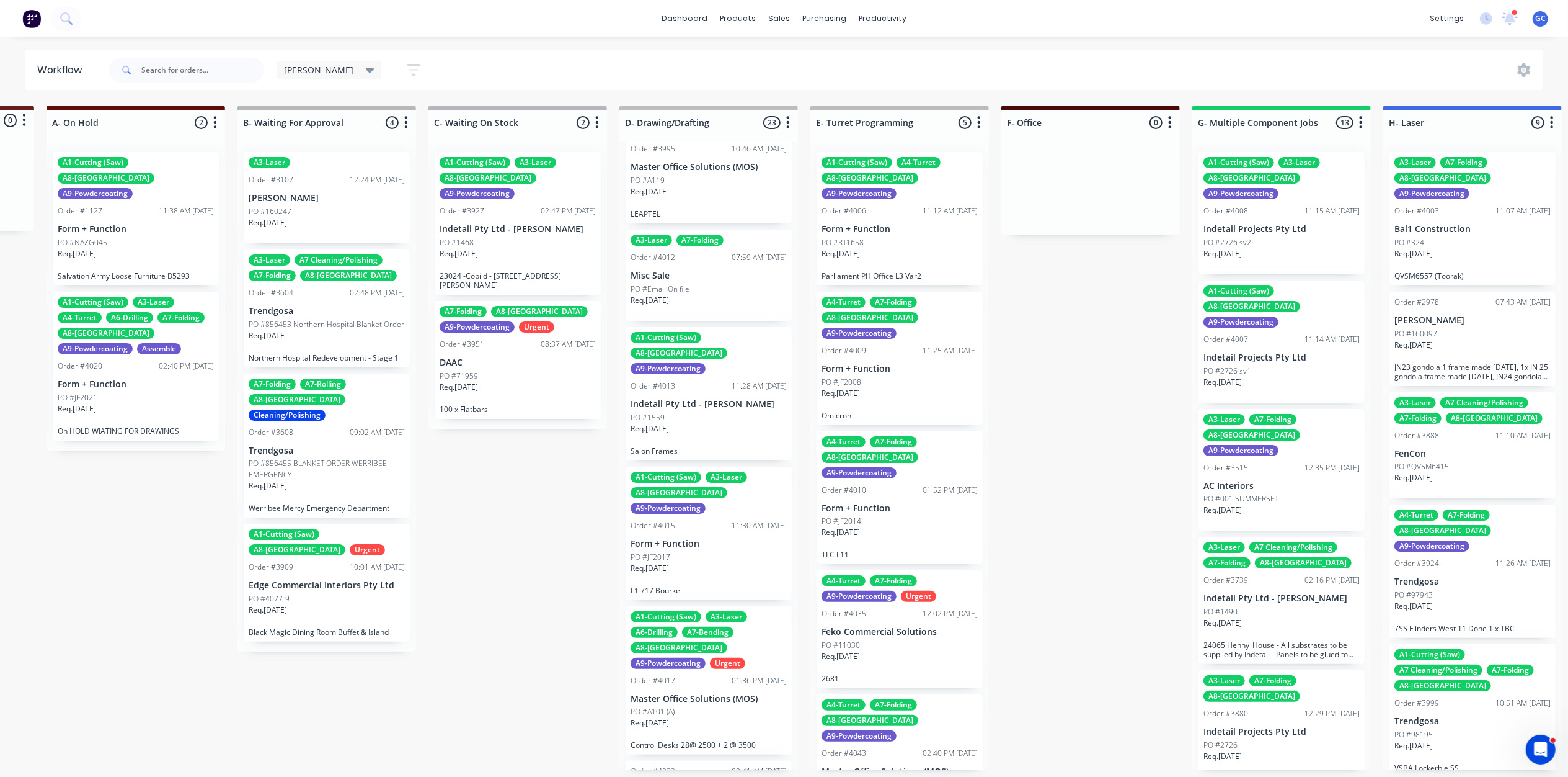
scroll to position [414, 0]
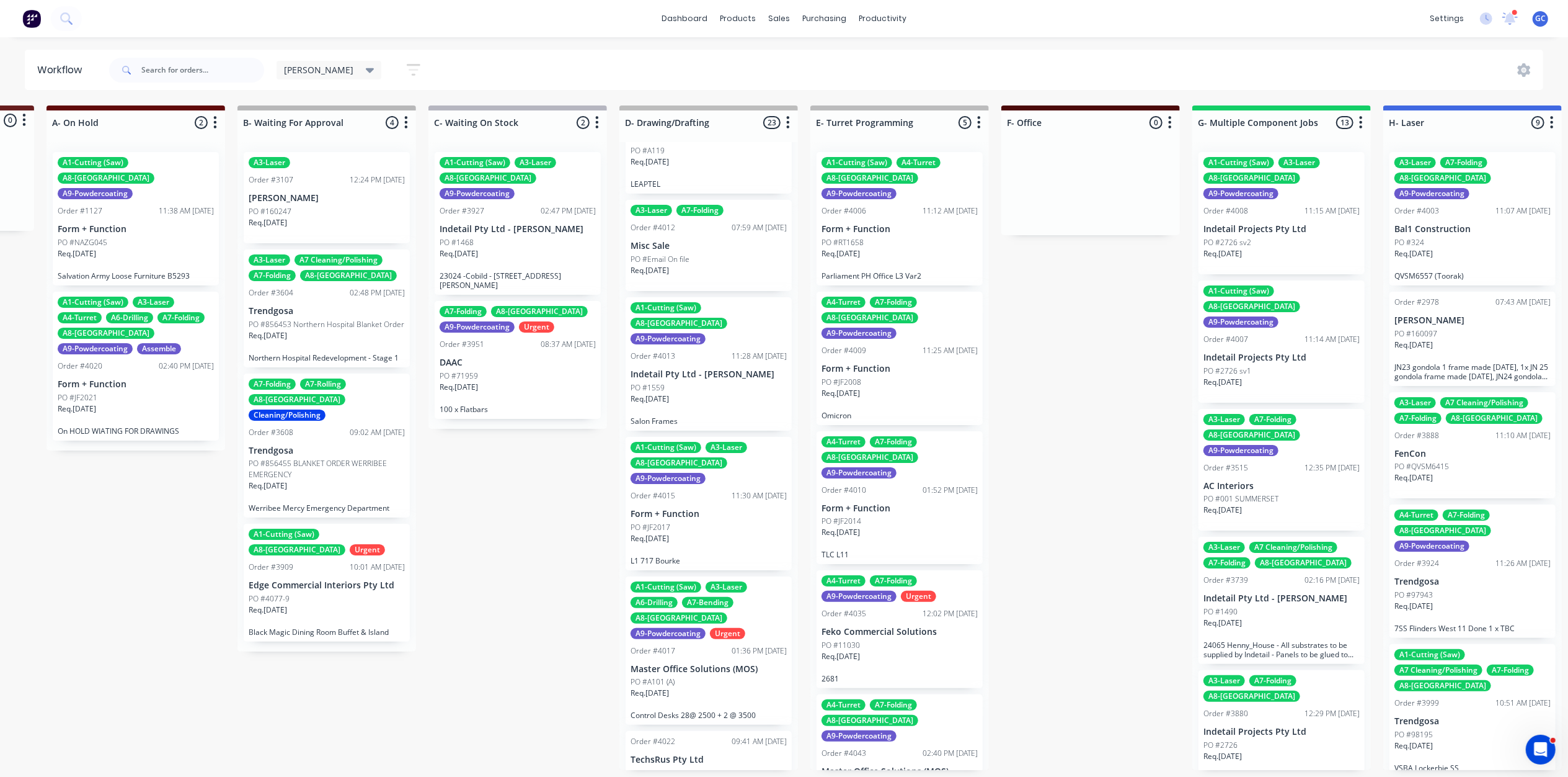
click at [689, 254] on p "PO #Email On file" at bounding box center [660, 259] width 59 height 11
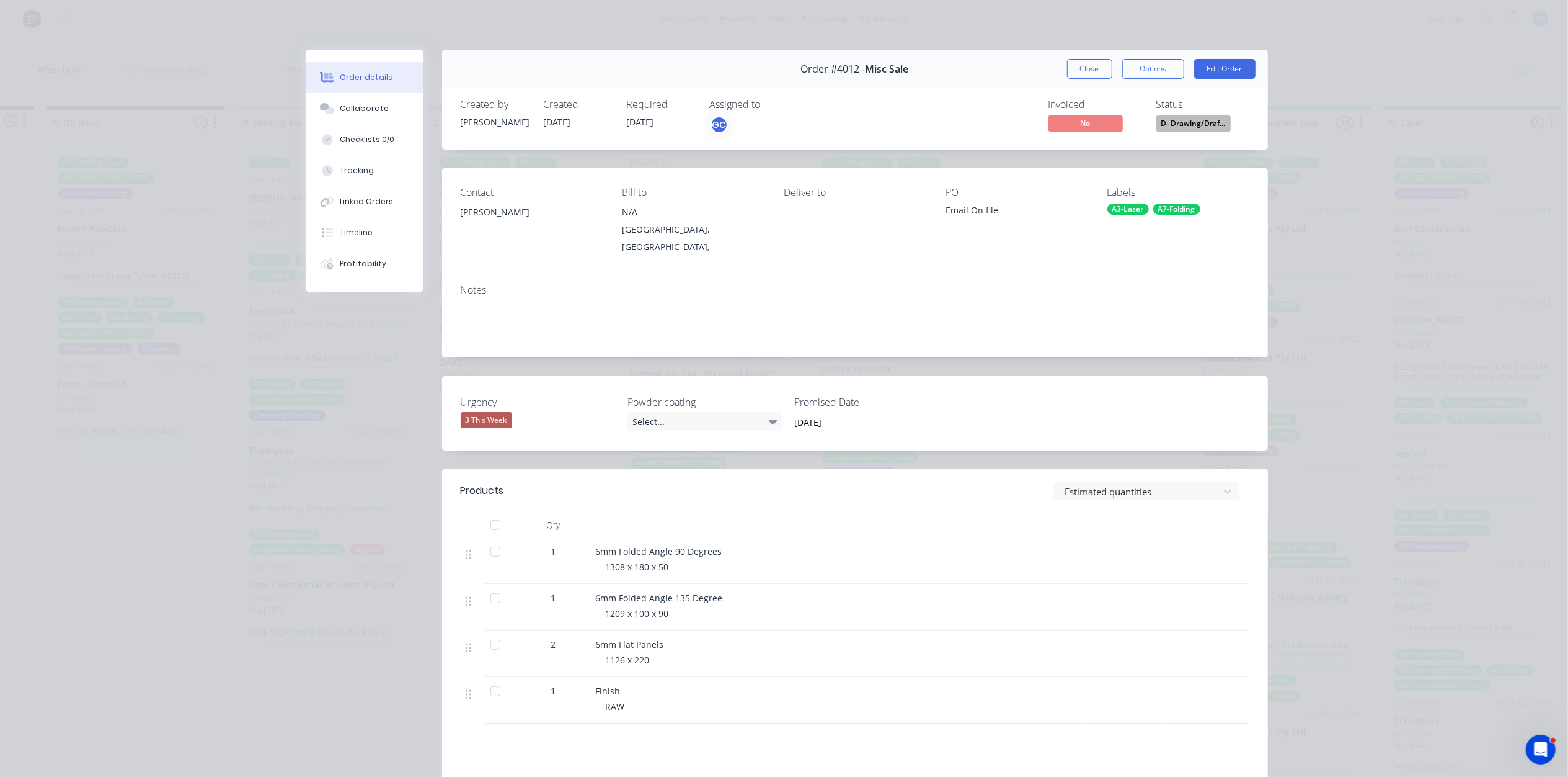
click at [1200, 120] on span "D- Drawing/Draf..." at bounding box center [1193, 123] width 74 height 16
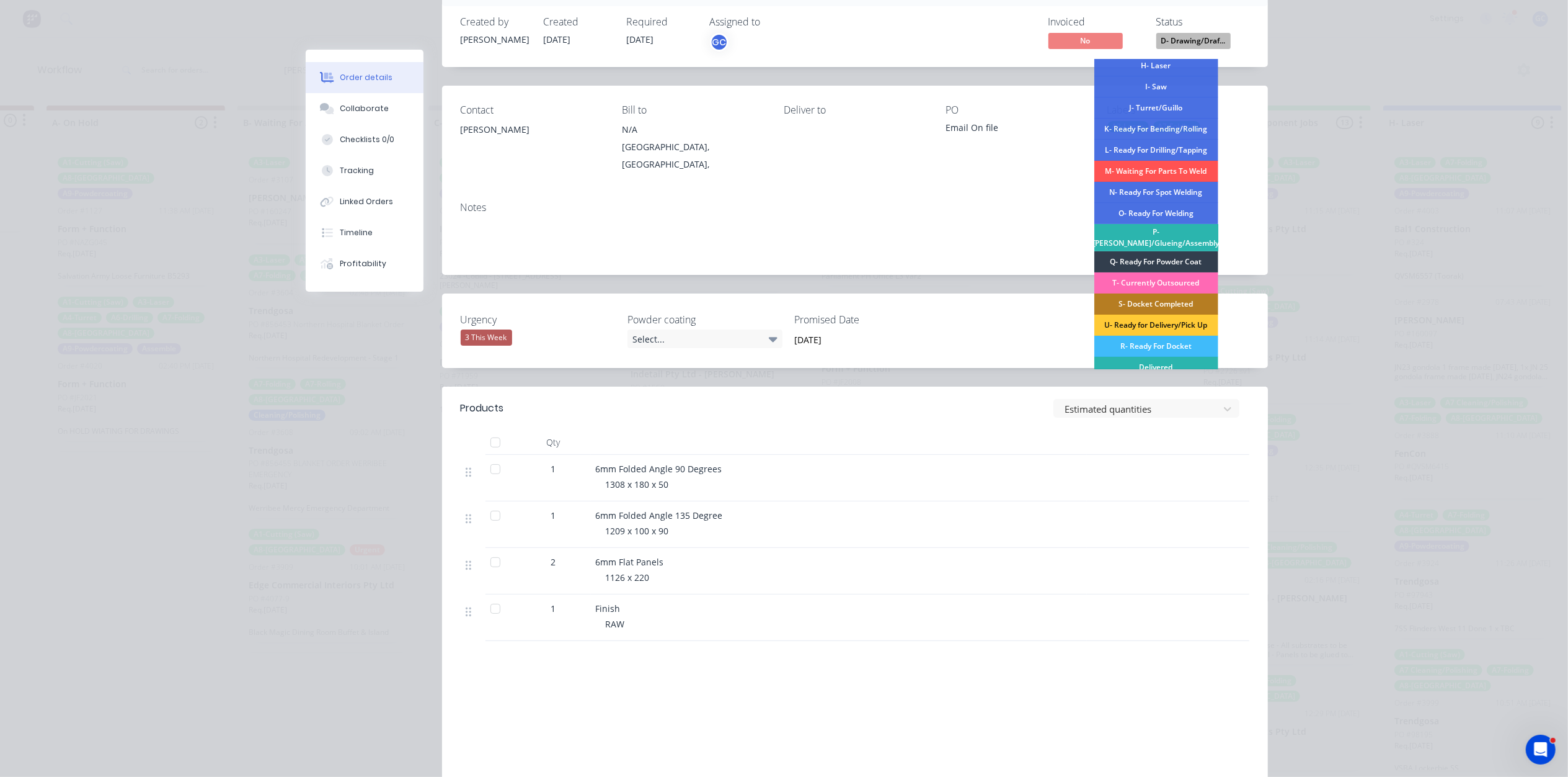
scroll to position [187, 0]
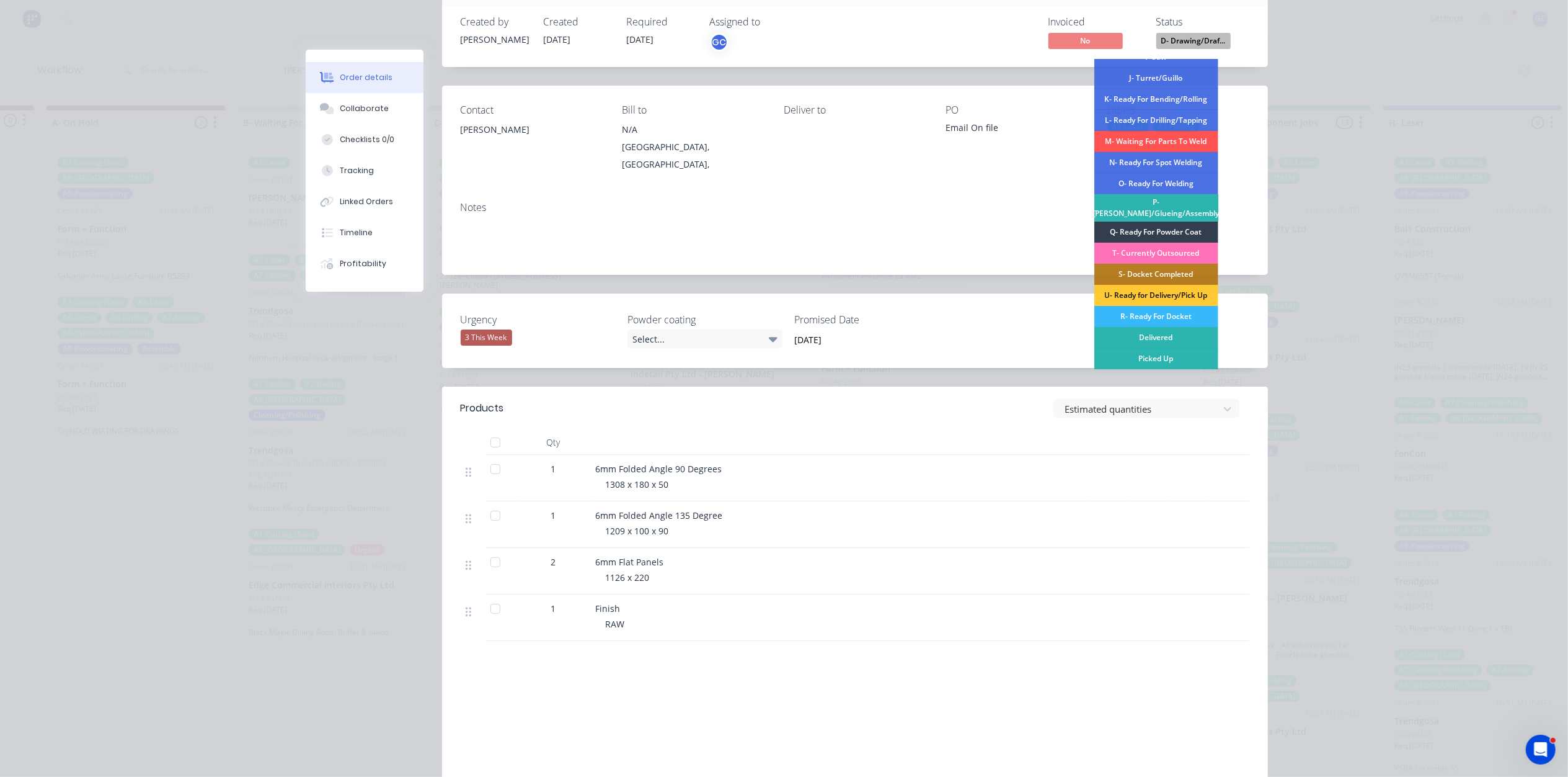
click at [1167, 316] on div "R- Ready For Docket" at bounding box center [1156, 316] width 124 height 21
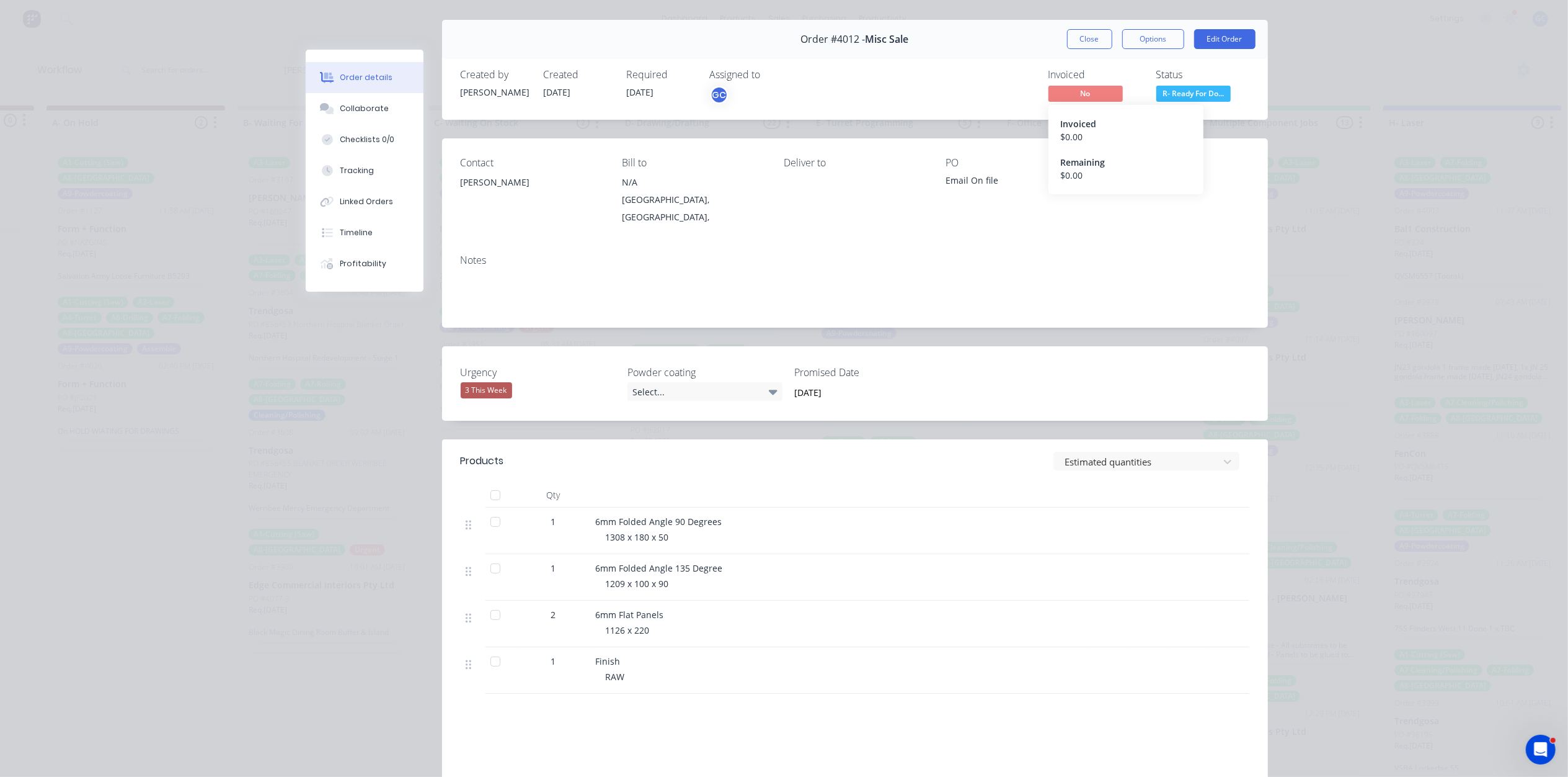
scroll to position [0, 0]
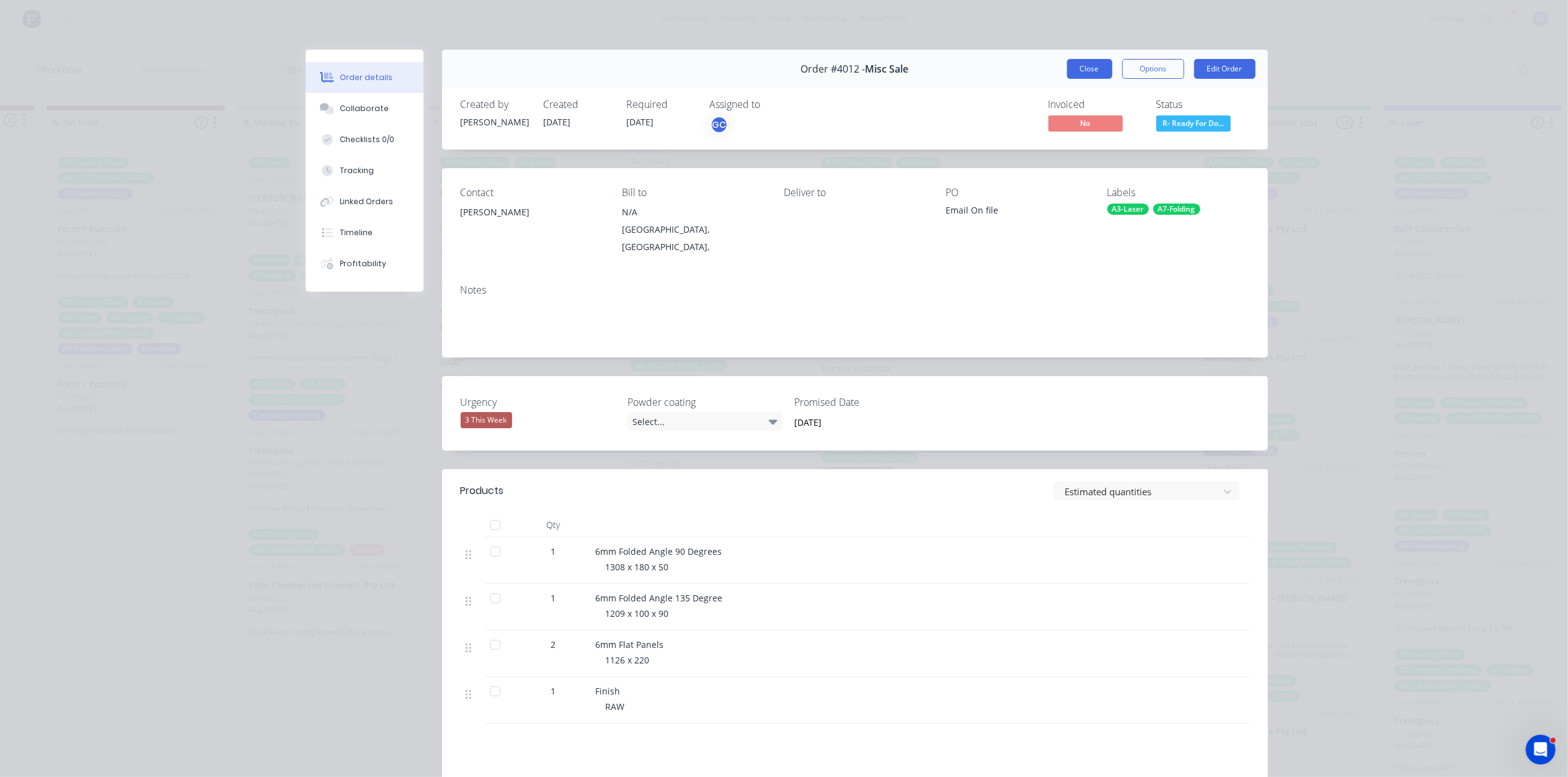
click at [1099, 63] on button "Close" at bounding box center [1090, 68] width 45 height 20
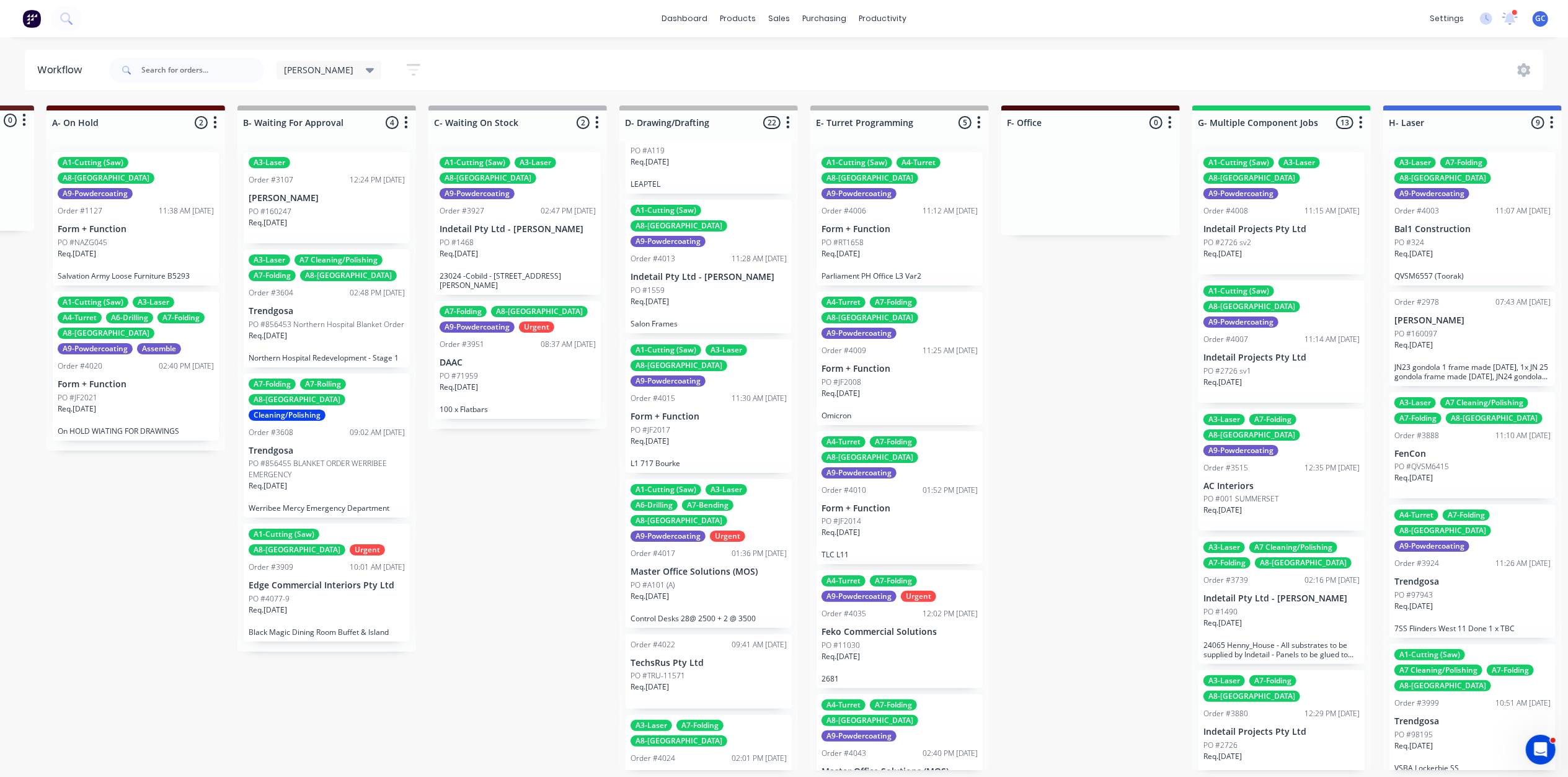
click at [732, 393] on div "11:30 AM 06/10/25" at bounding box center [759, 398] width 55 height 11
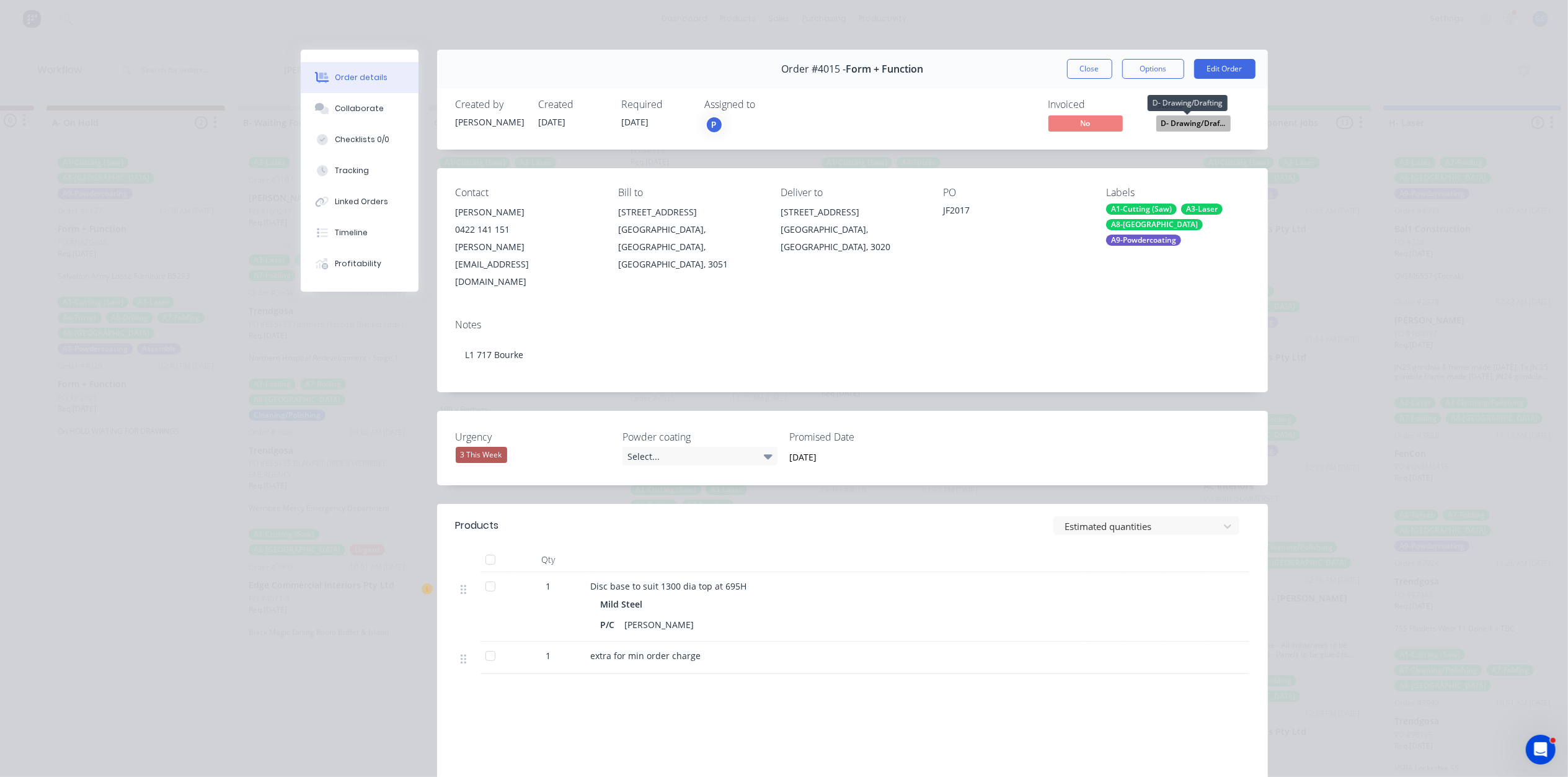
click at [1190, 124] on span "D- Drawing/Draf..." at bounding box center [1193, 123] width 74 height 16
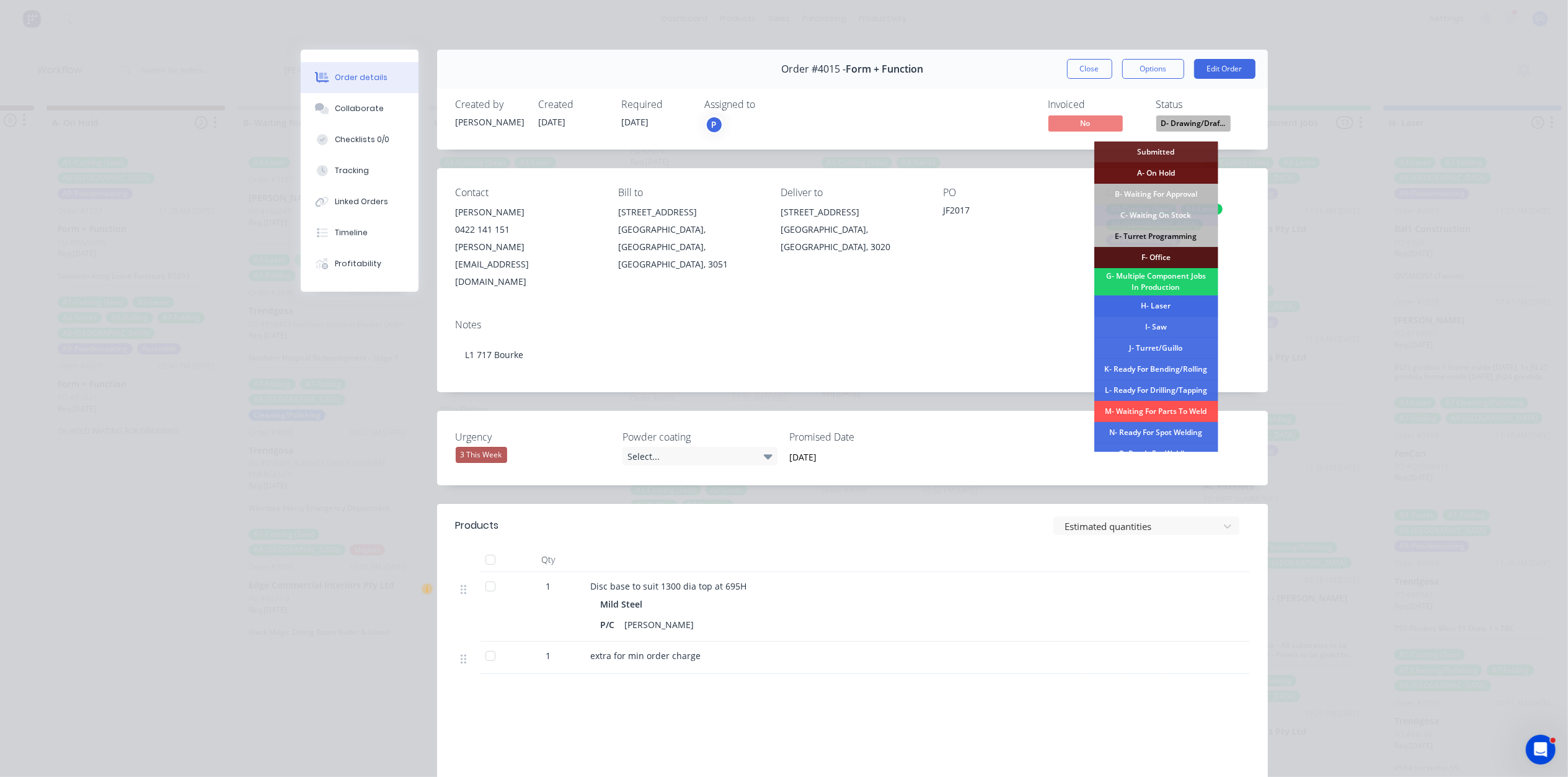
scroll to position [83, 0]
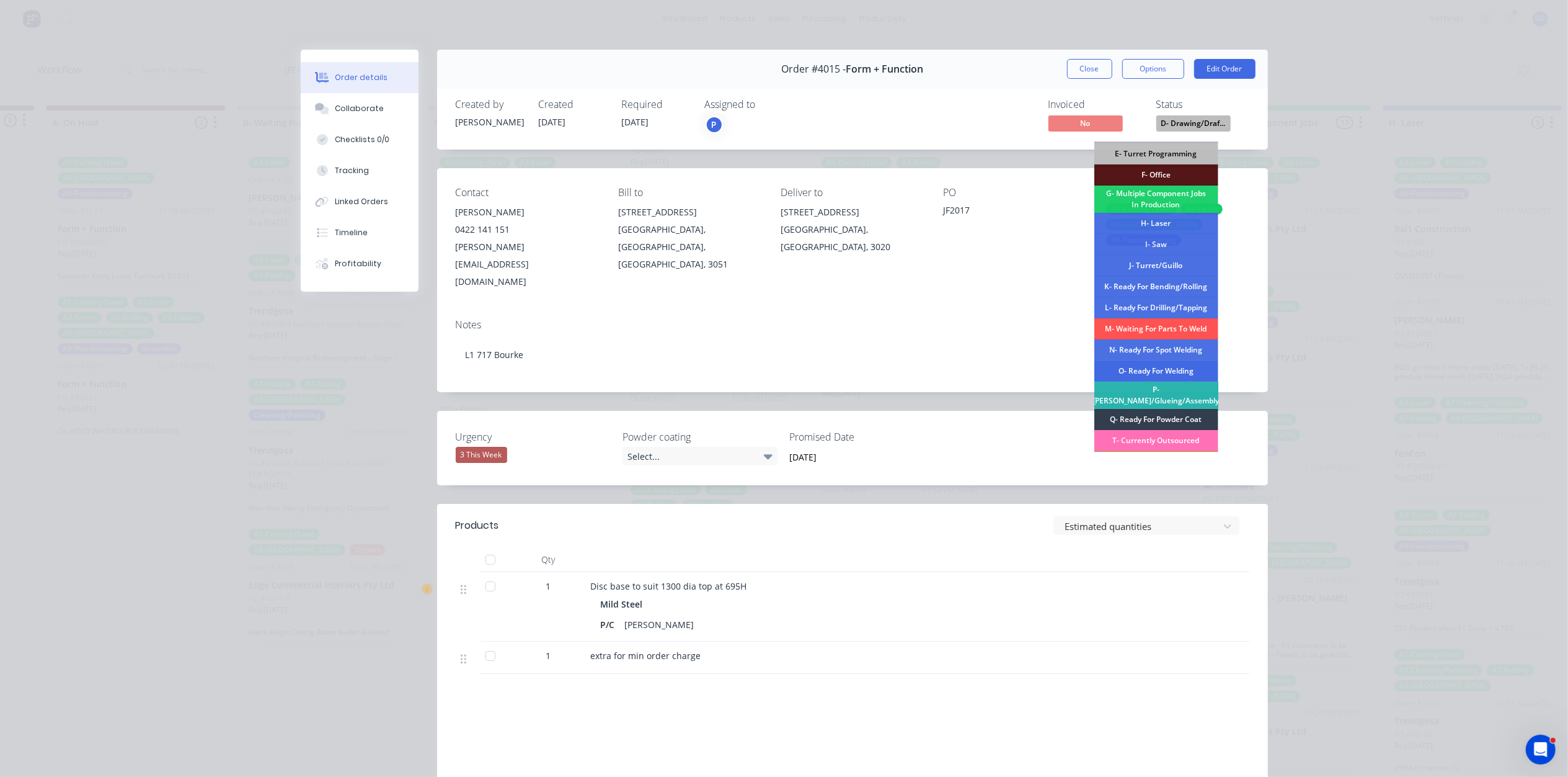
click at [1168, 368] on div "O- Ready For Welding" at bounding box center [1156, 370] width 124 height 21
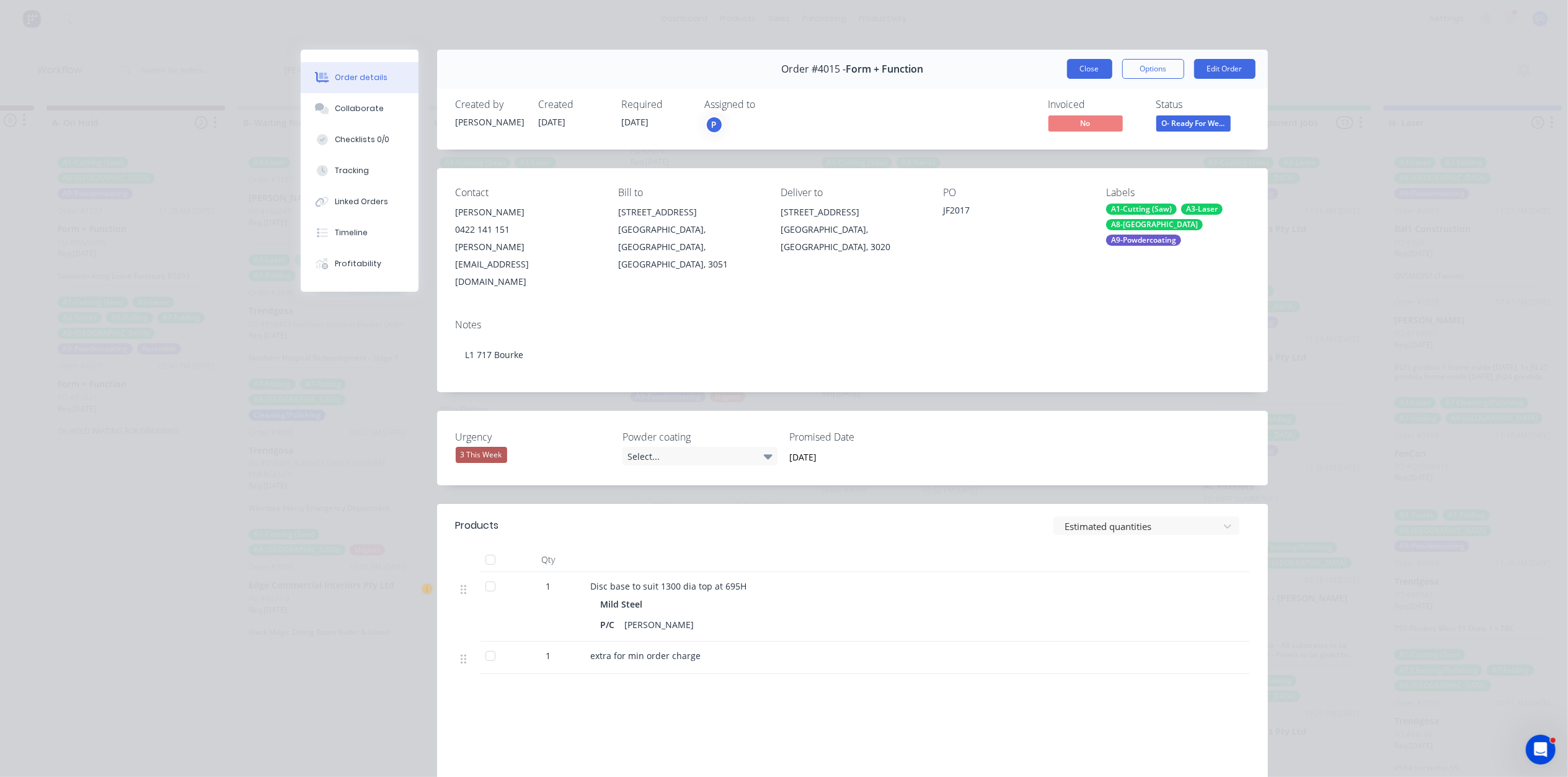
click at [1092, 67] on button "Close" at bounding box center [1090, 68] width 45 height 20
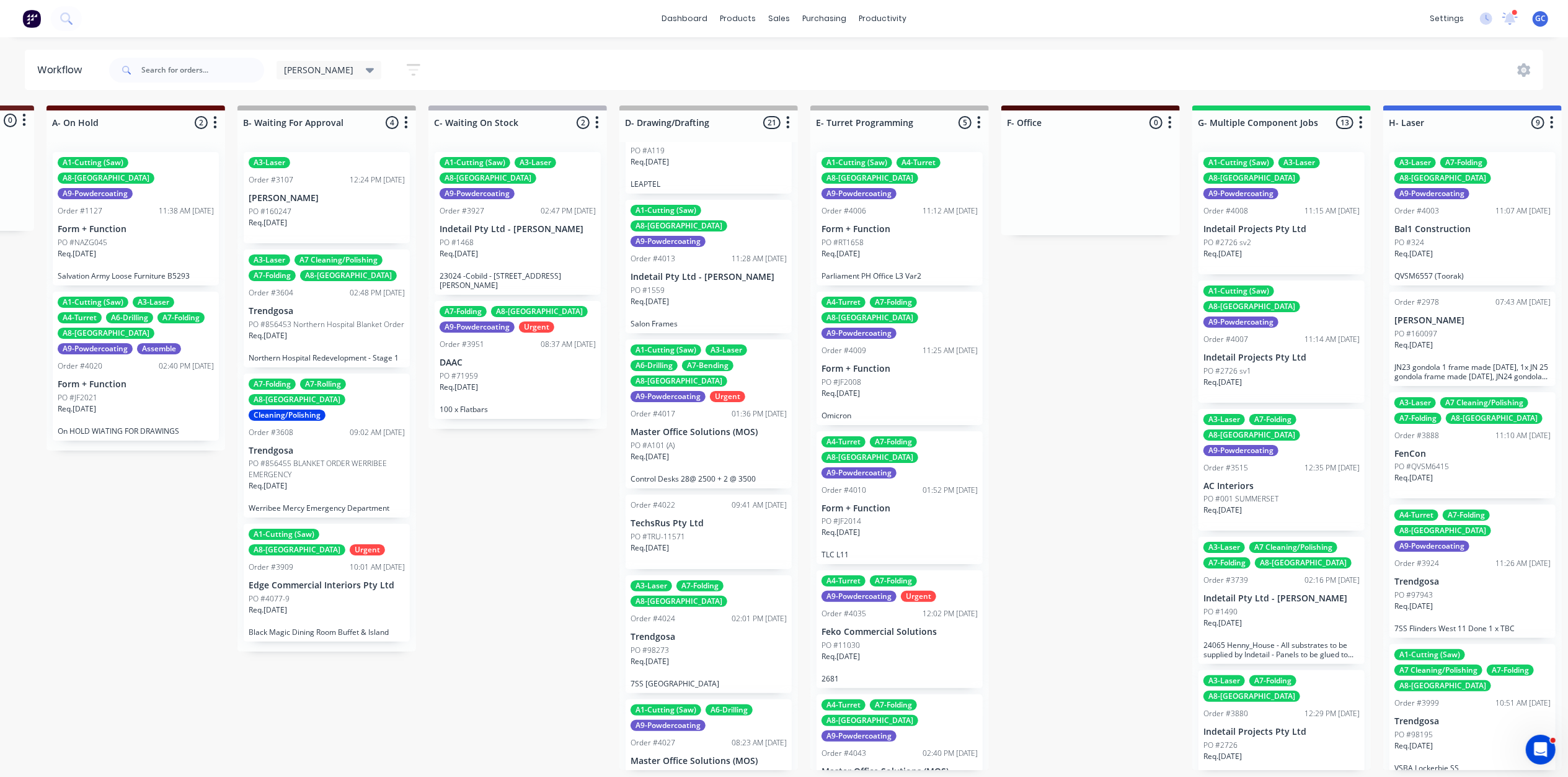
click at [687, 439] on div "PO #A101 (A)" at bounding box center [708, 445] width 156 height 11
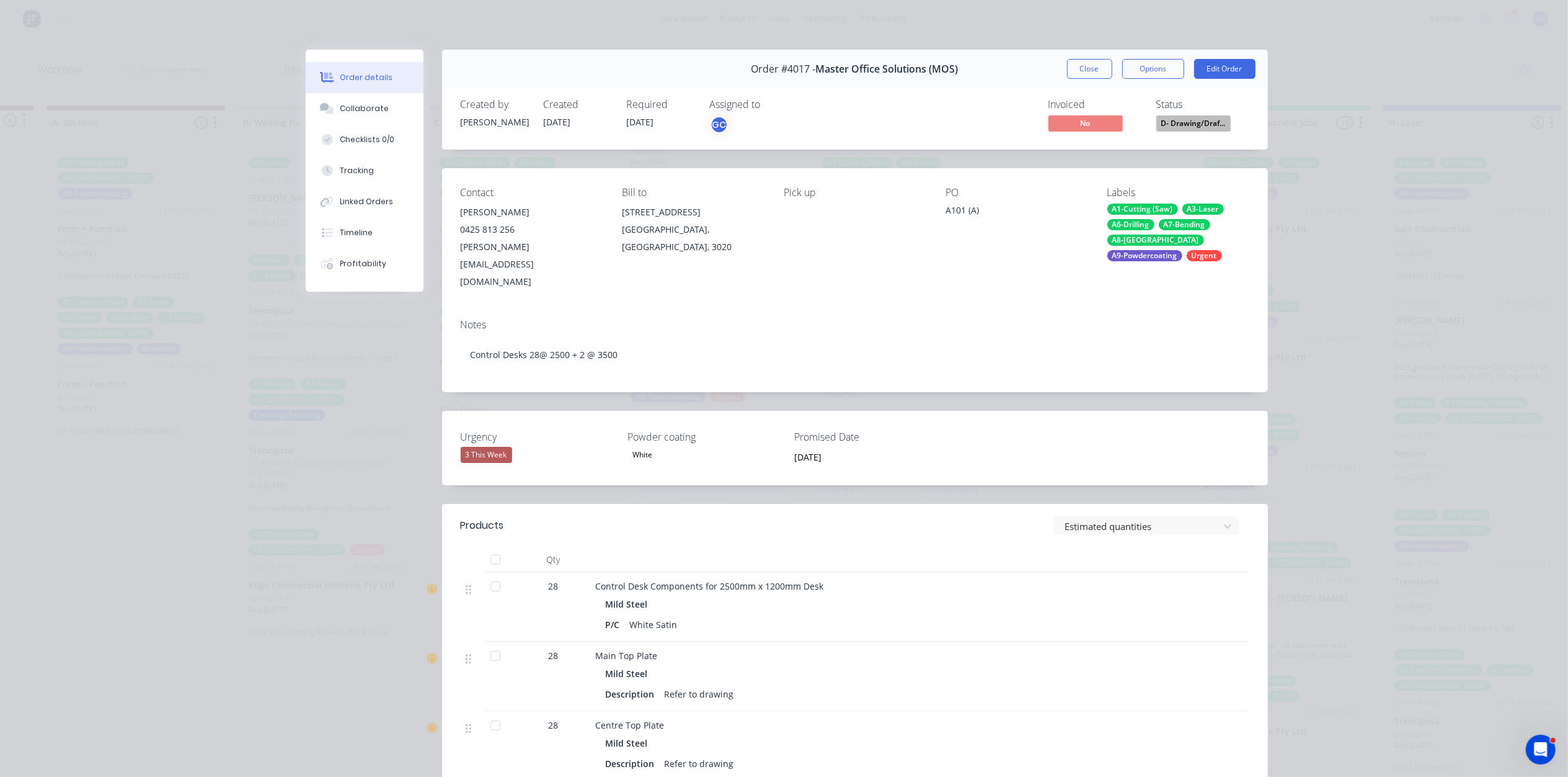
click at [1217, 117] on span "D- Drawing/Draf..." at bounding box center [1193, 123] width 74 height 16
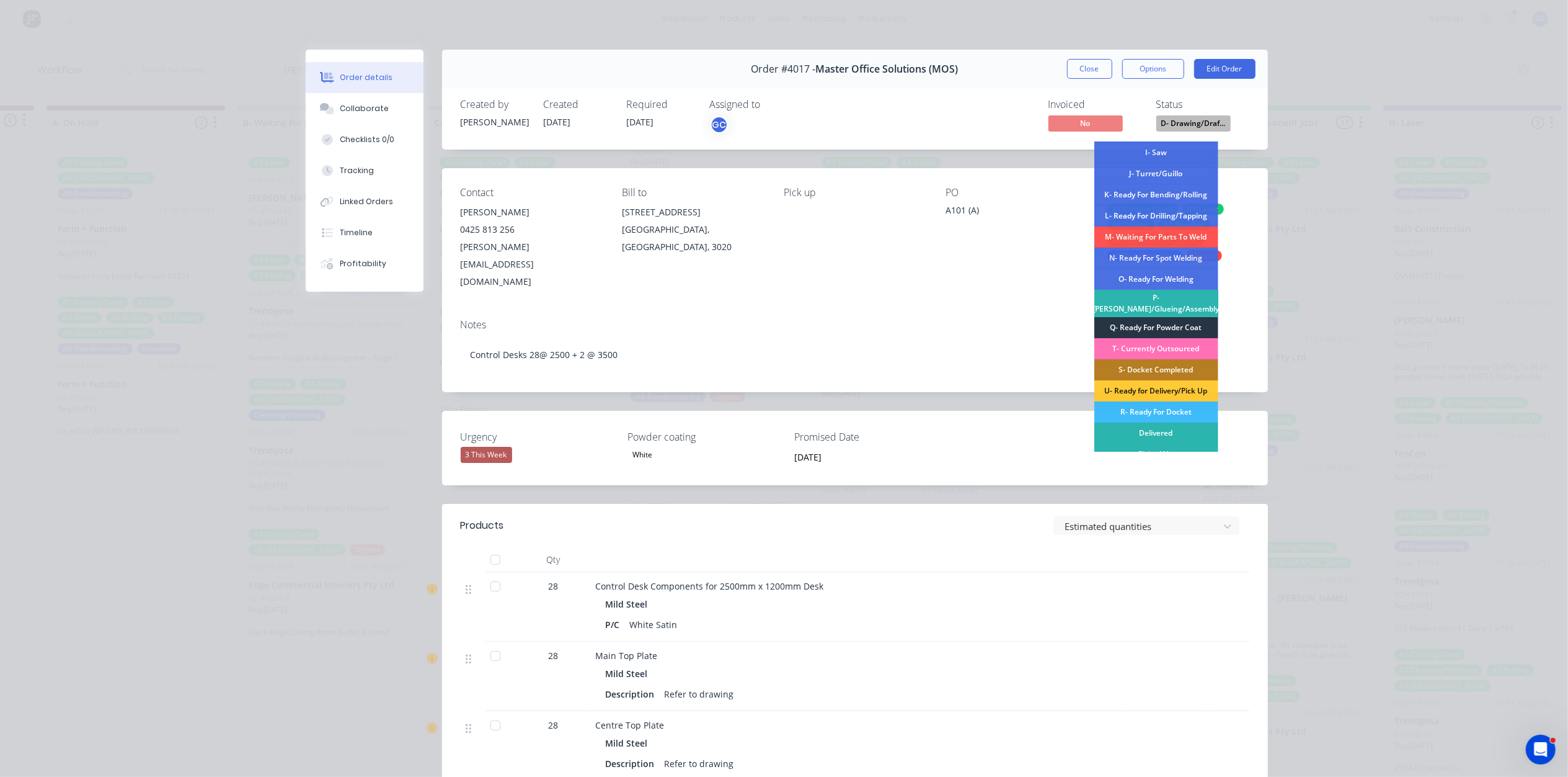
scroll to position [187, 0]
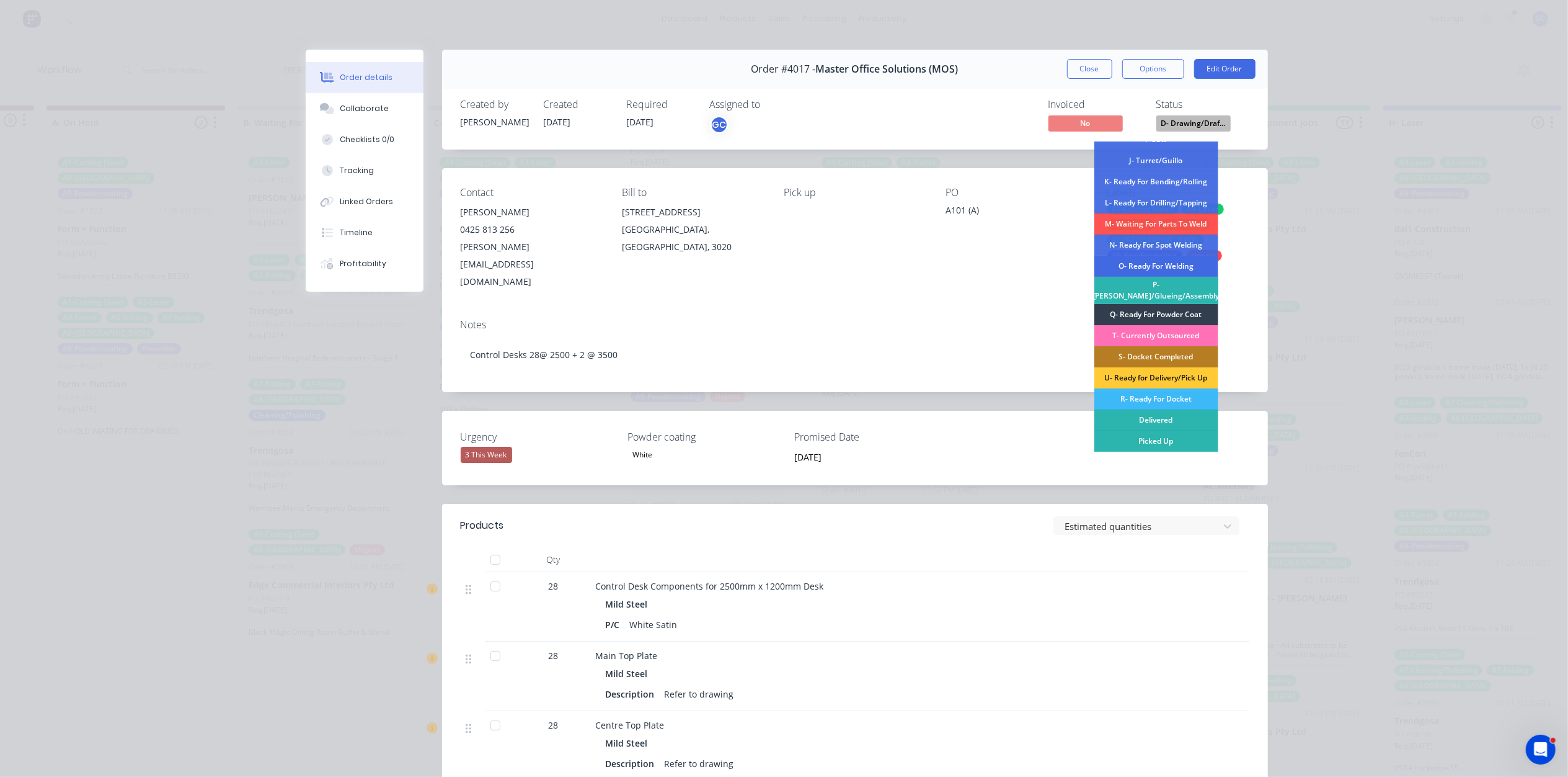
click at [1178, 266] on div "O- Ready For Welding" at bounding box center [1156, 266] width 124 height 21
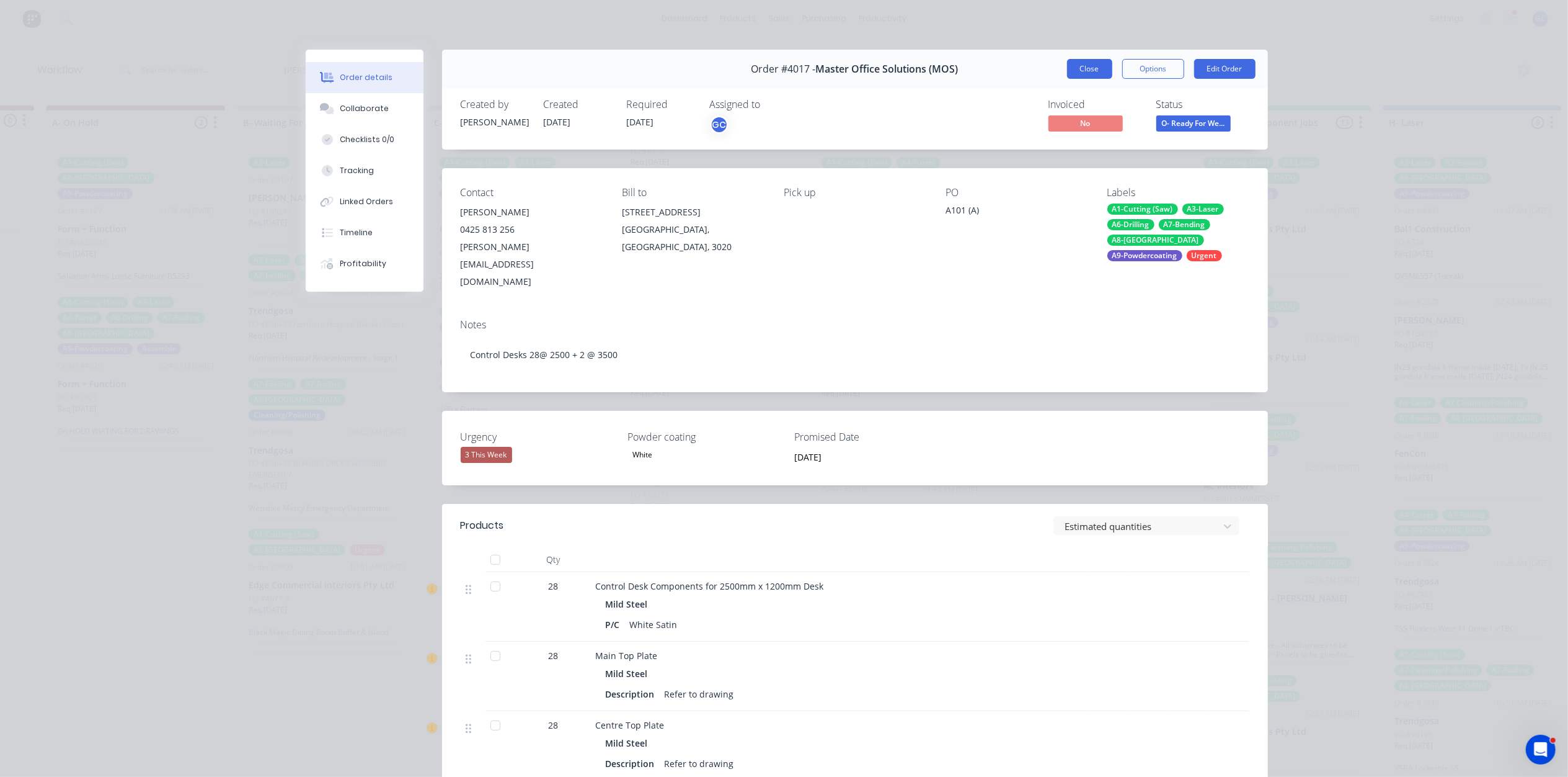
click at [1085, 68] on button "Close" at bounding box center [1090, 68] width 45 height 20
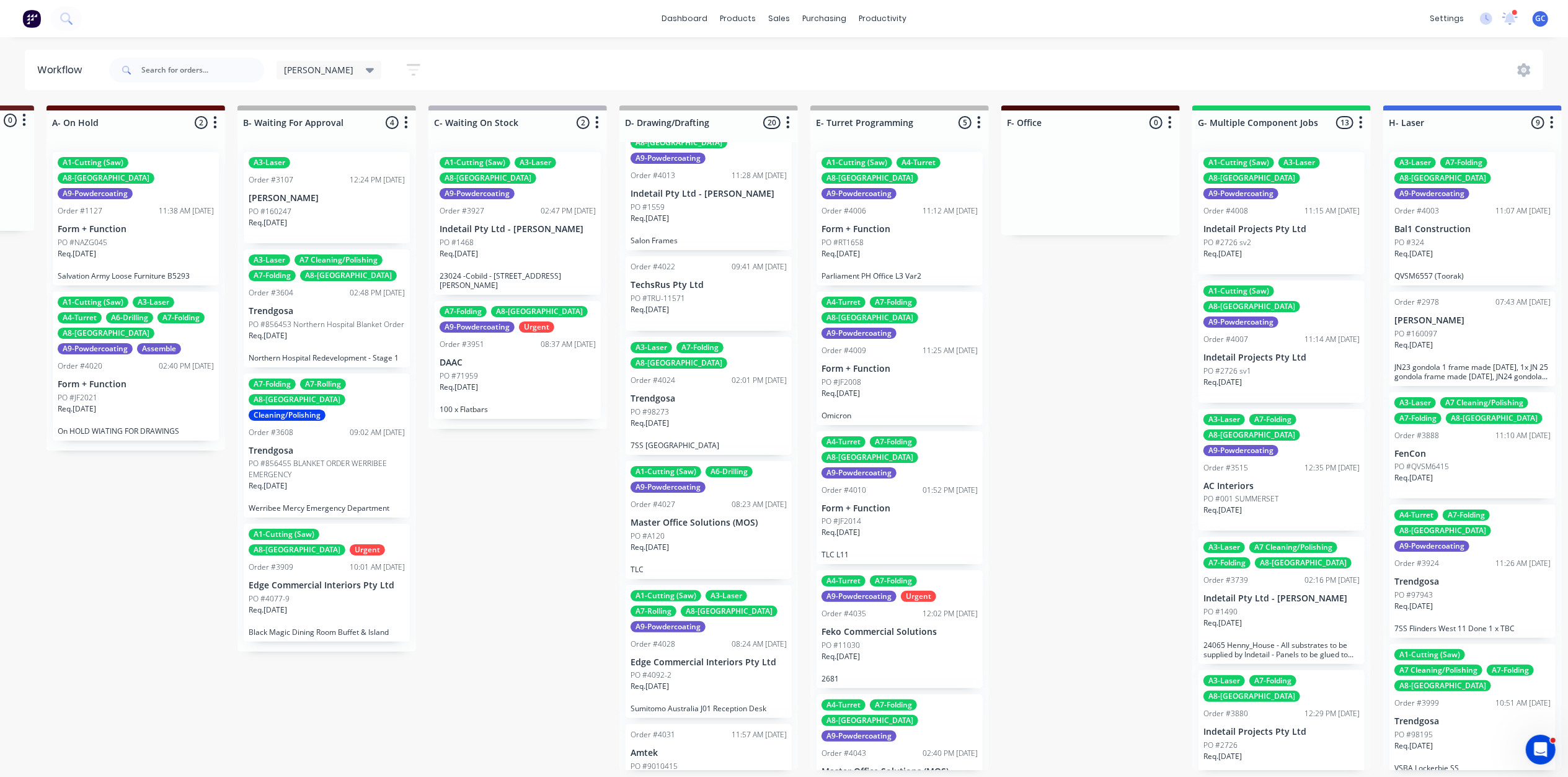
scroll to position [578, 0]
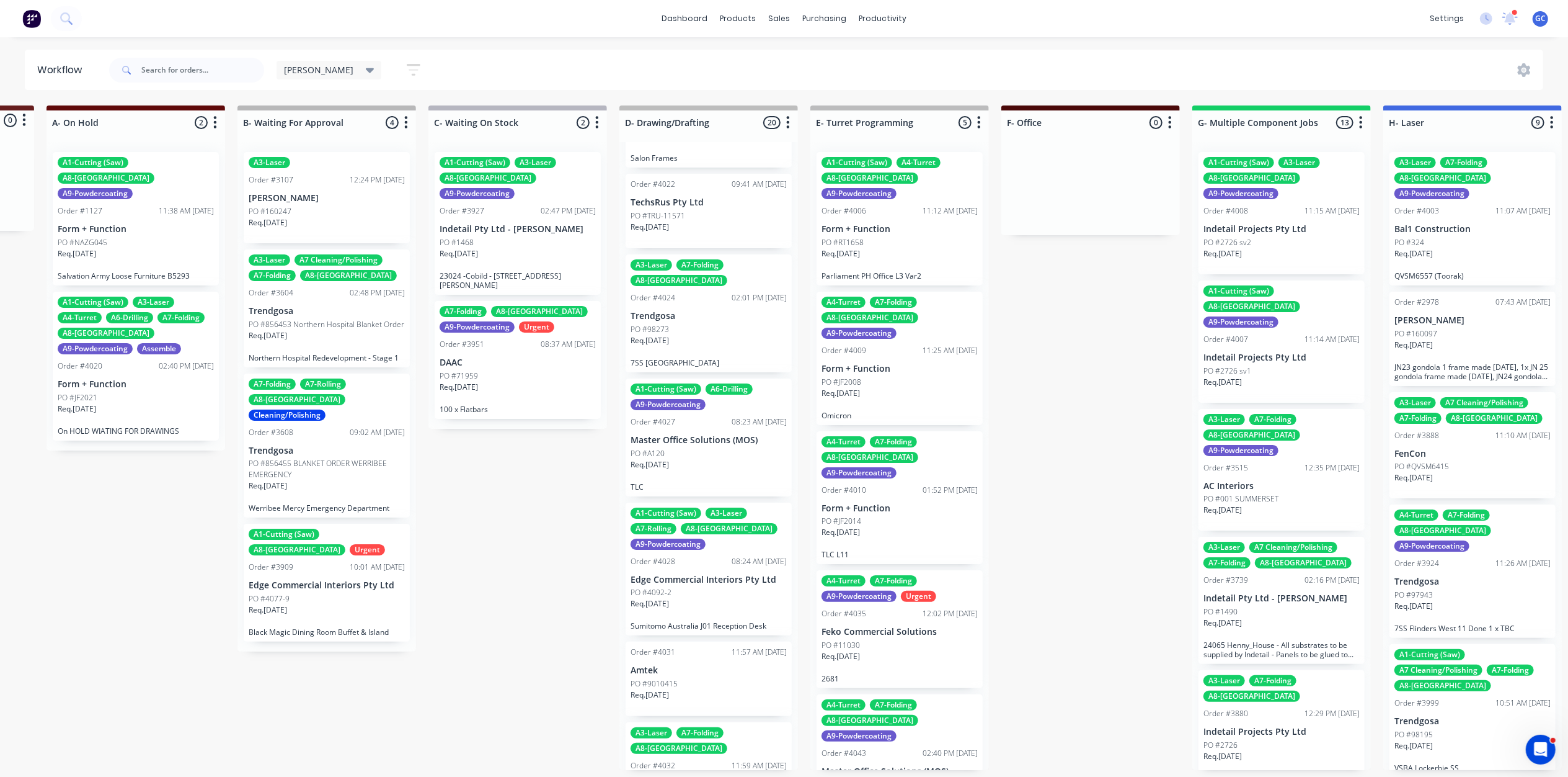
click at [706, 459] on div "Req. 24/10/25" at bounding box center [708, 470] width 156 height 21
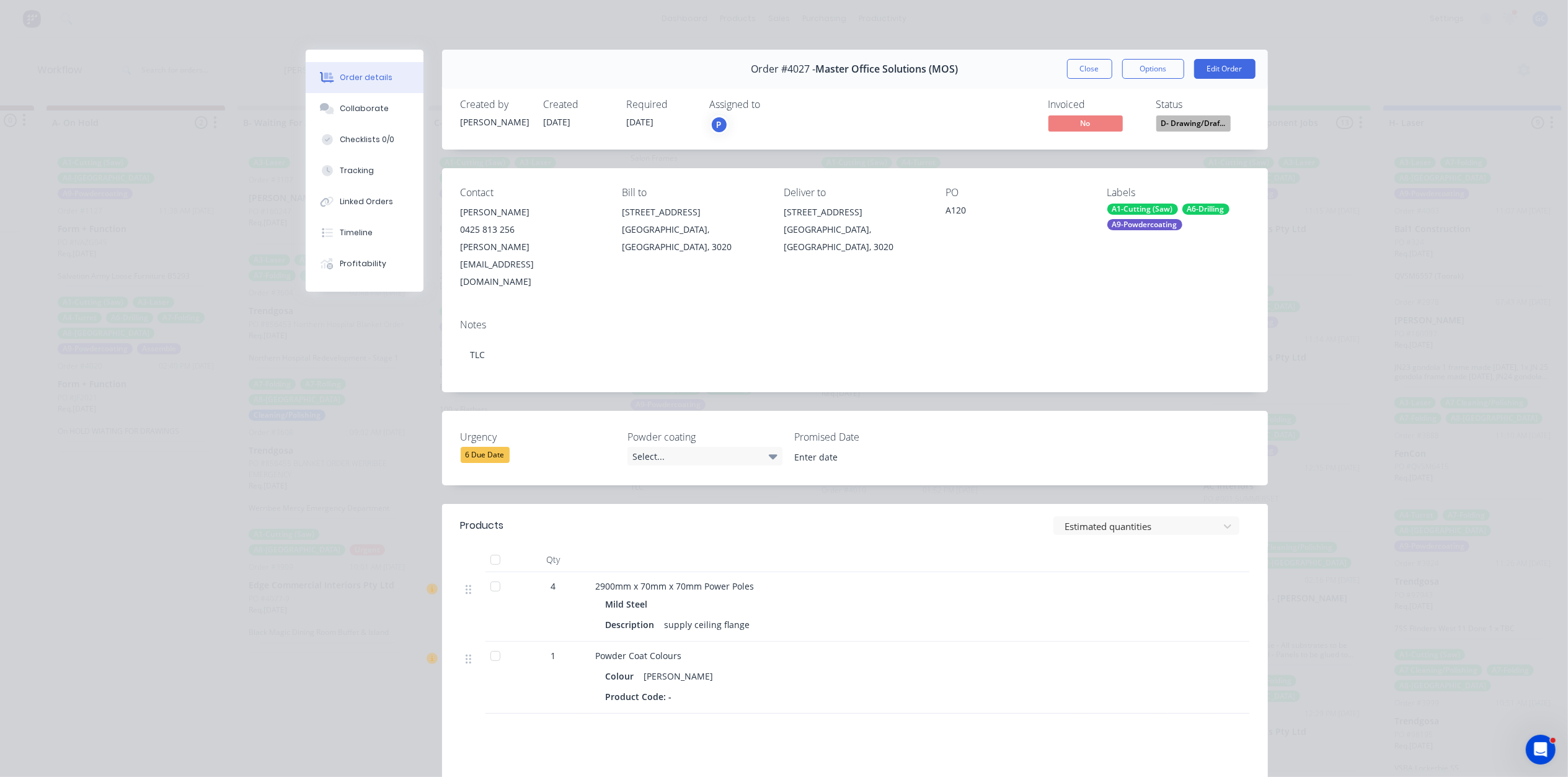
click at [1216, 127] on span "D- Drawing/Draf..." at bounding box center [1193, 123] width 74 height 16
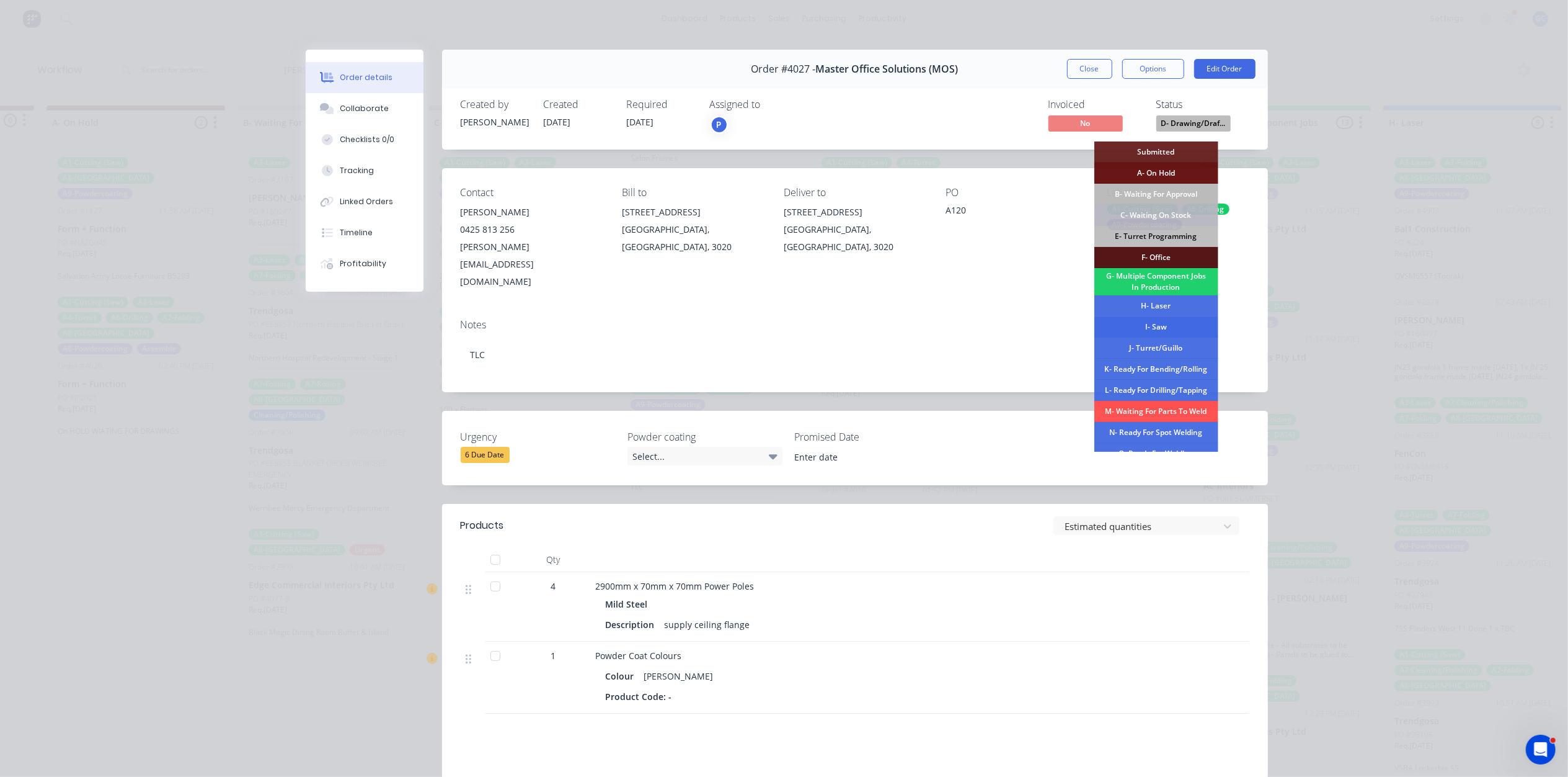
click at [1154, 319] on div "I- Saw" at bounding box center [1156, 326] width 124 height 21
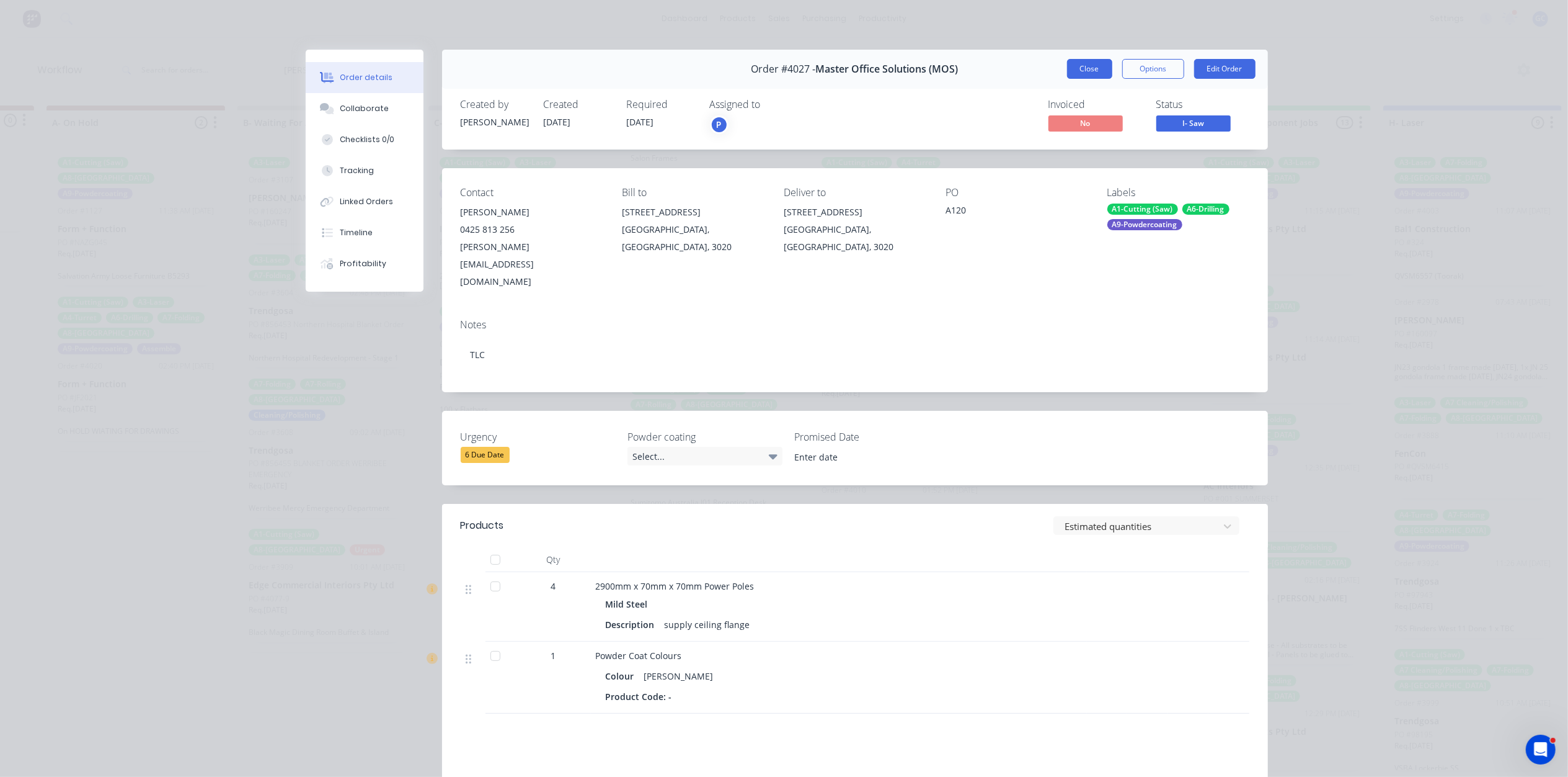
click at [1084, 75] on button "Close" at bounding box center [1090, 68] width 45 height 20
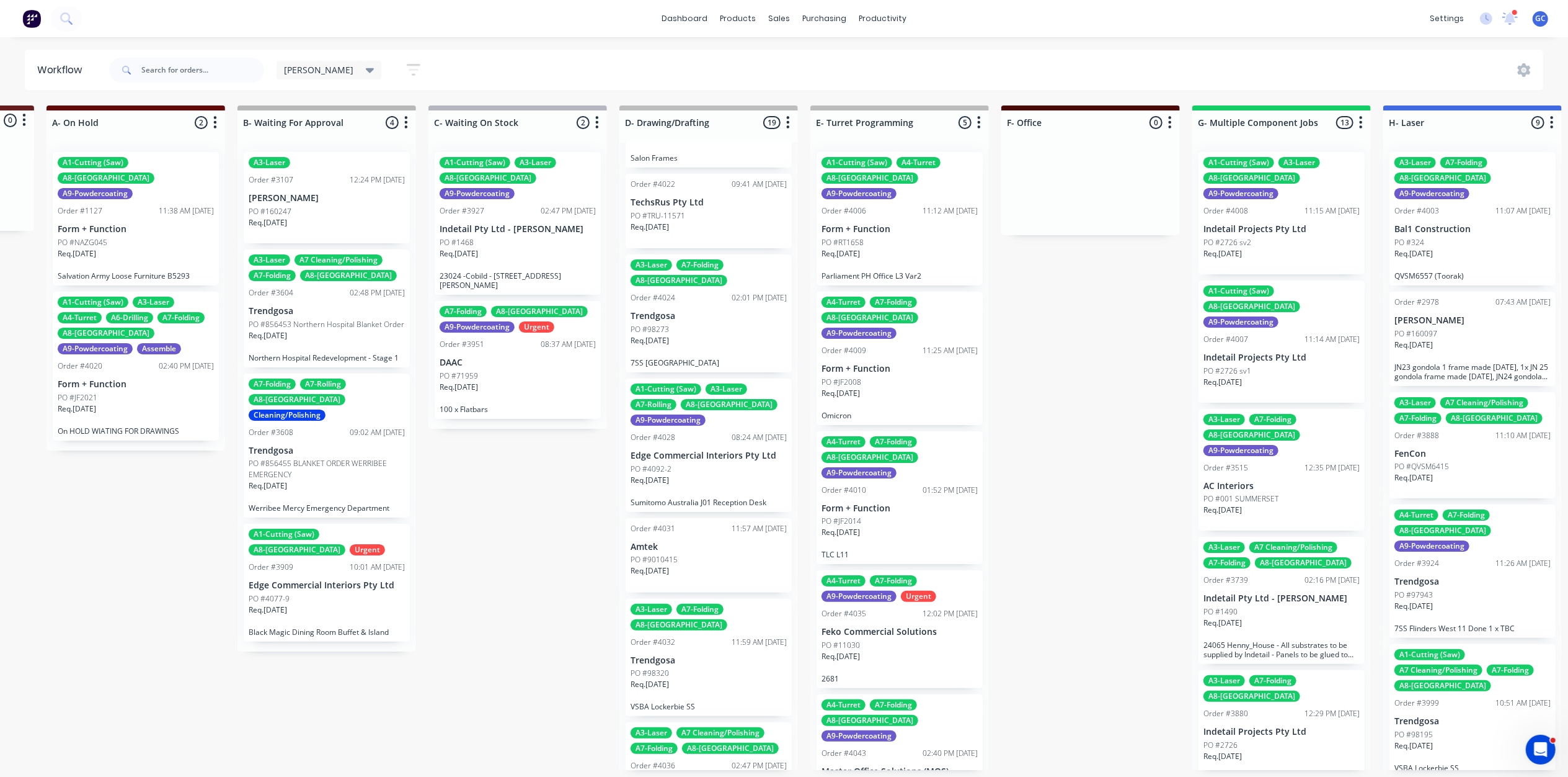
click at [660, 383] on div "A1-Cutting (Saw) A3-Laser A7-Rolling A8-Welding A9-Powdercoating Order #4028 08…" at bounding box center [708, 445] width 167 height 133
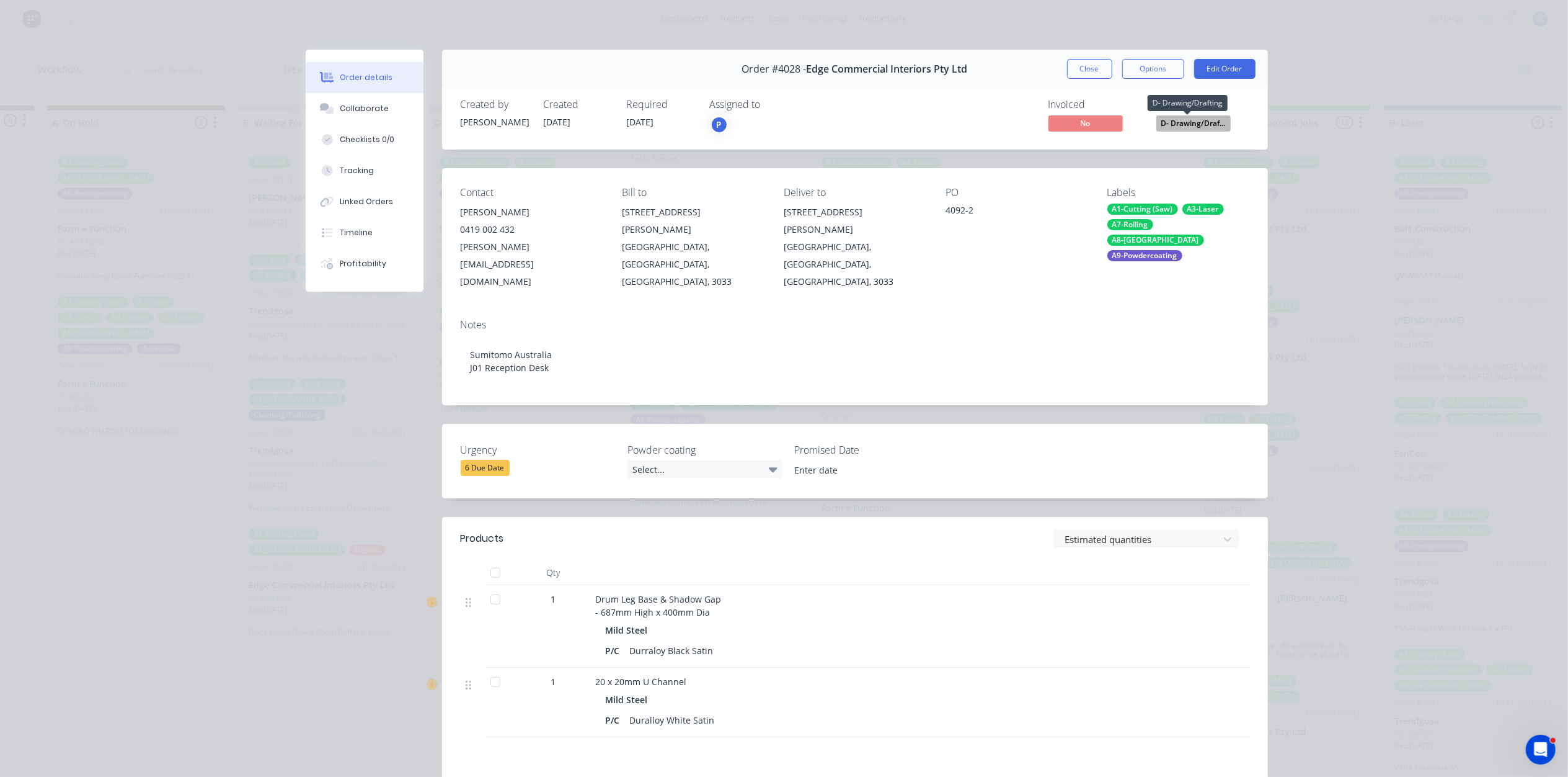
click at [1184, 123] on span "D- Drawing/Draf..." at bounding box center [1193, 123] width 74 height 16
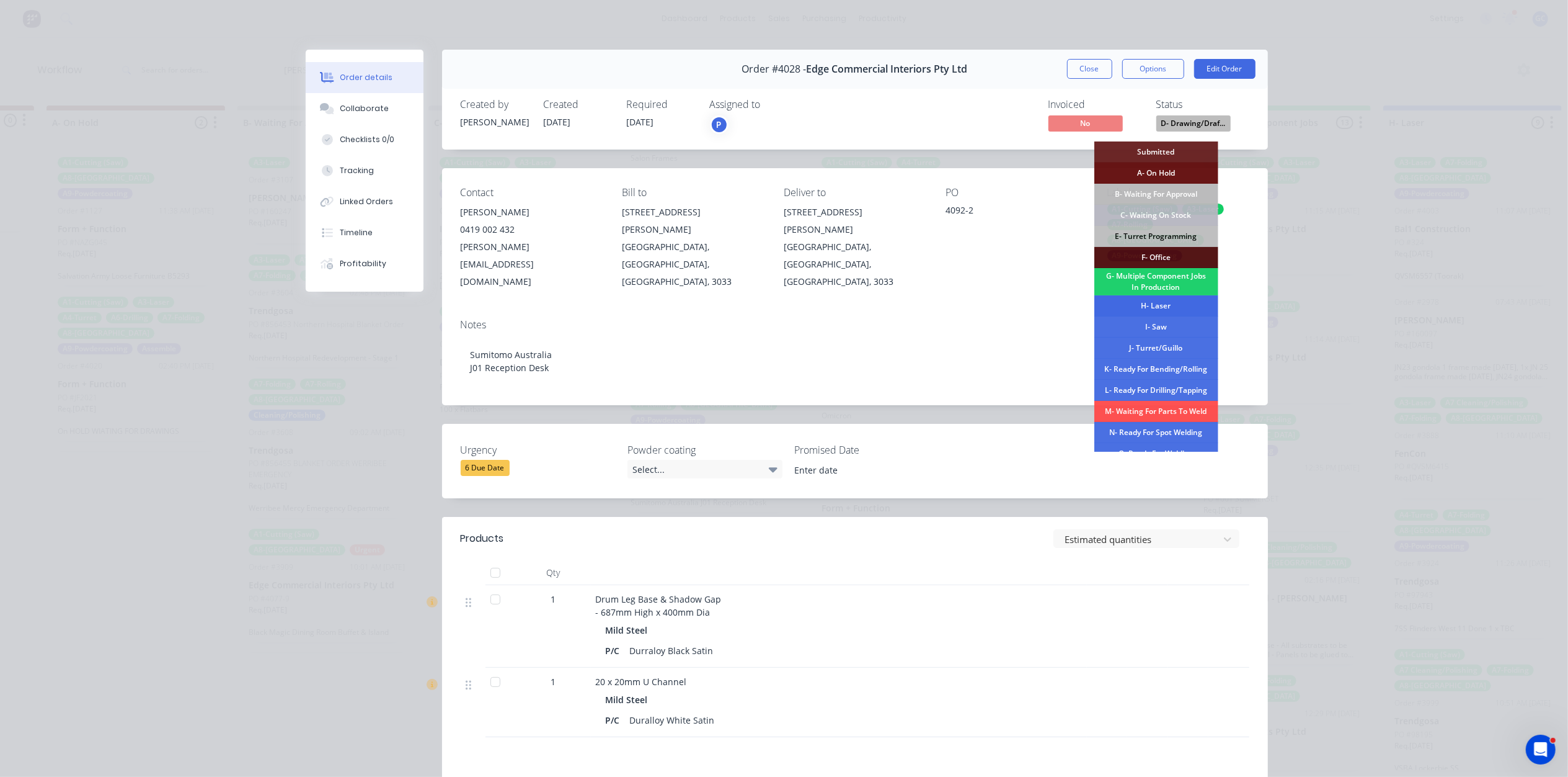
click at [1169, 303] on div "H- Laser" at bounding box center [1156, 306] width 124 height 21
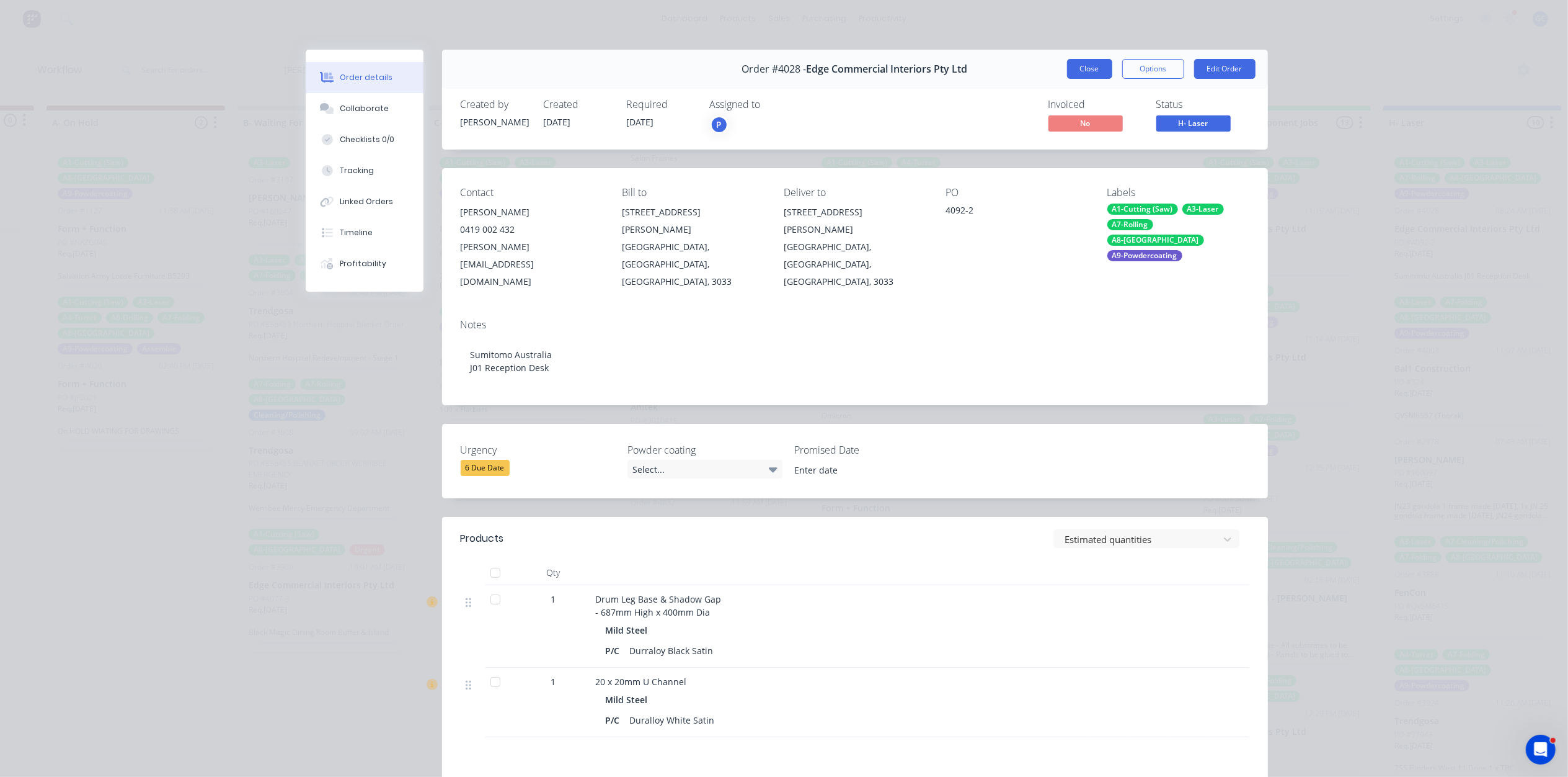
click at [1085, 70] on button "Close" at bounding box center [1090, 68] width 45 height 20
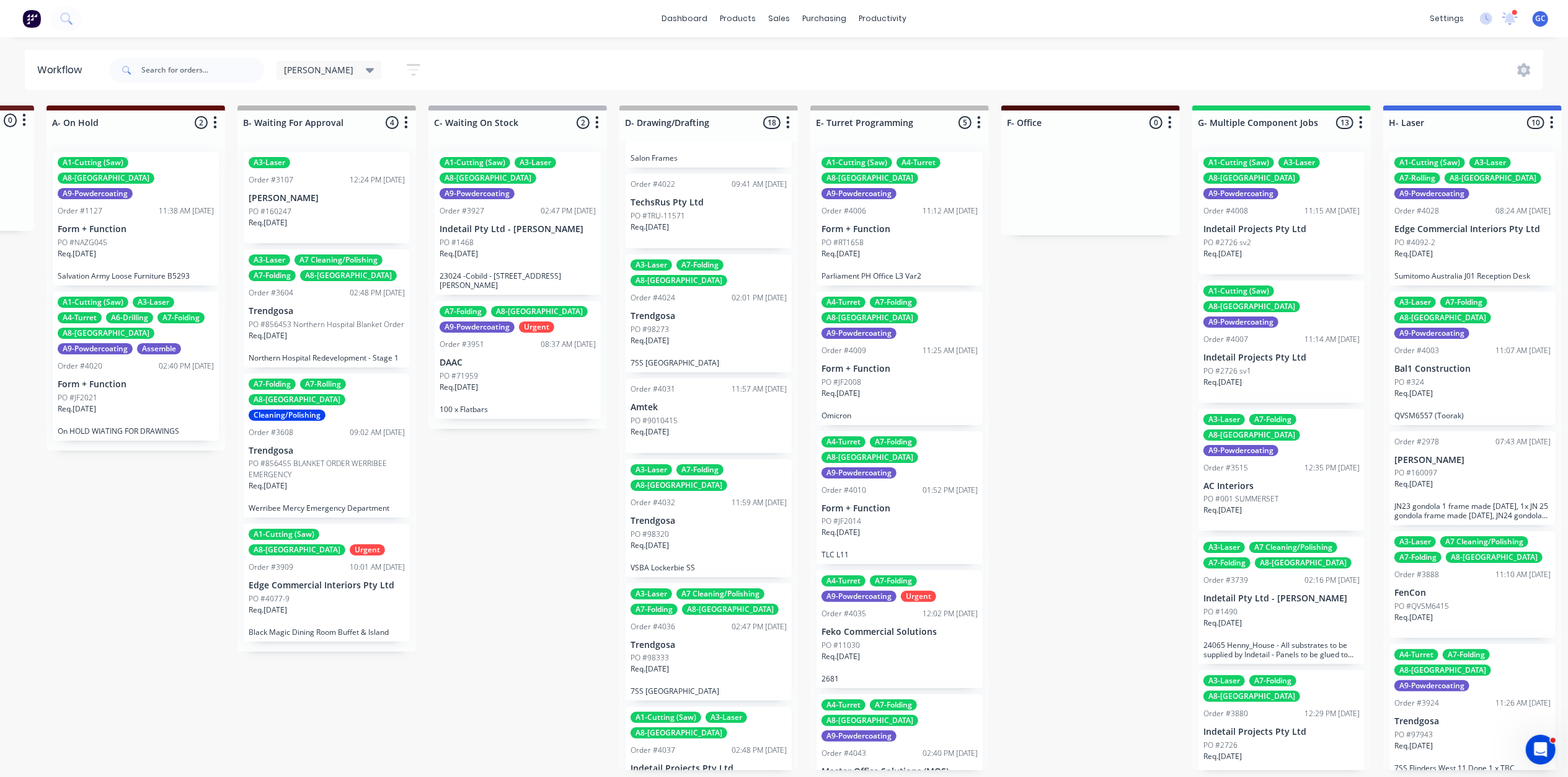
click at [708, 426] on div "Req. 16/10/25" at bounding box center [708, 437] width 156 height 21
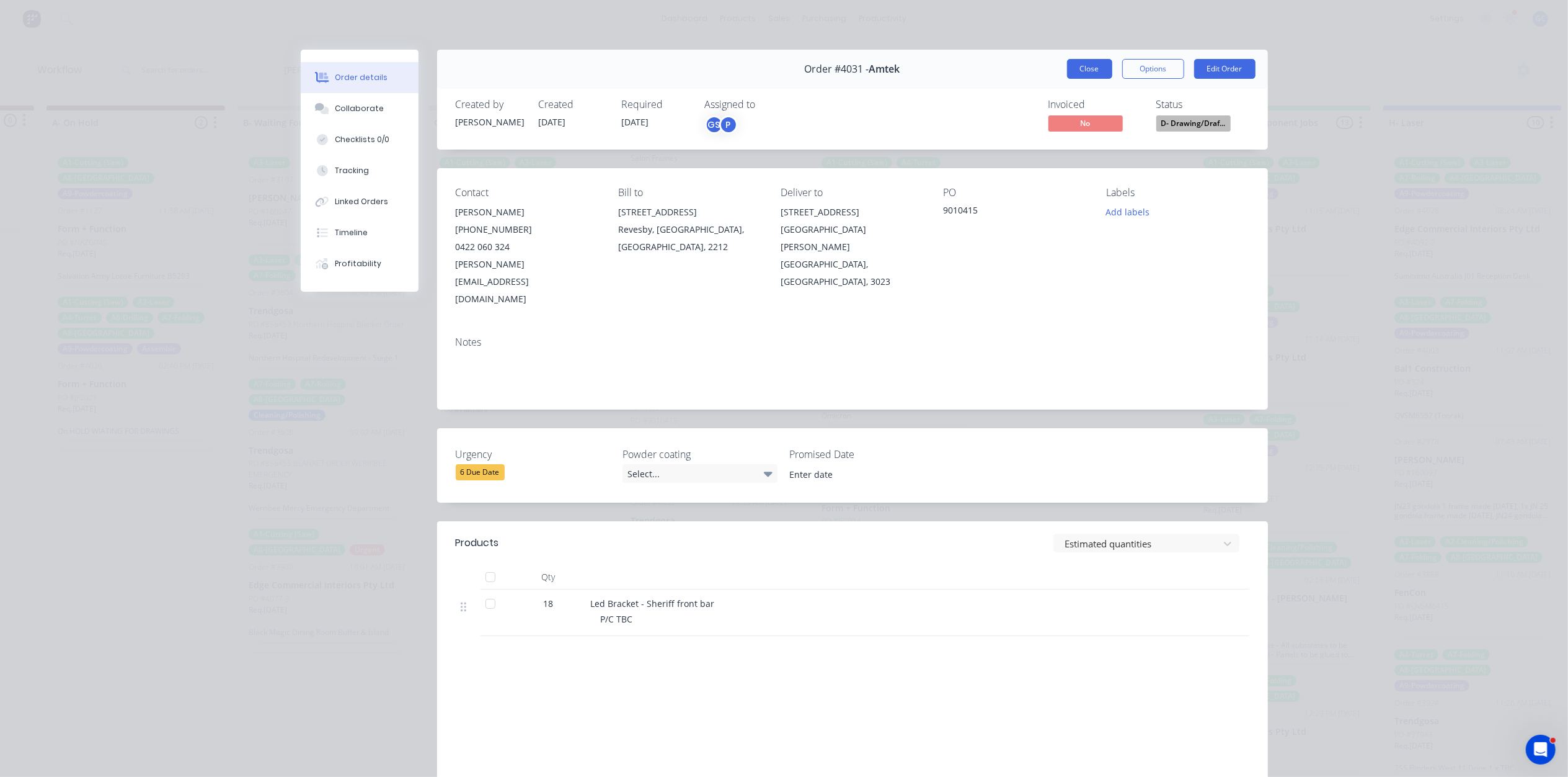
click at [1087, 67] on button "Close" at bounding box center [1090, 68] width 45 height 20
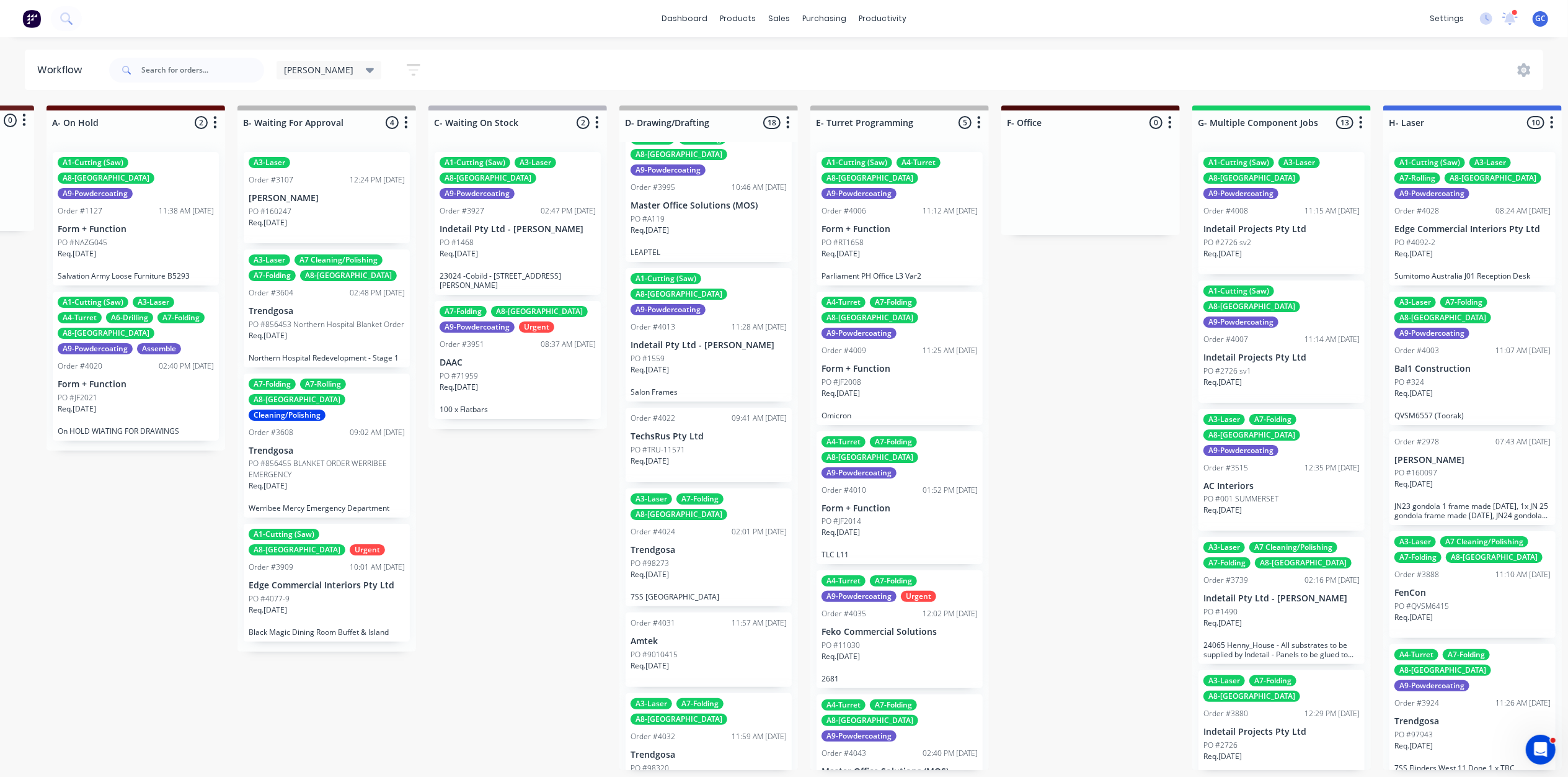
scroll to position [331, 0]
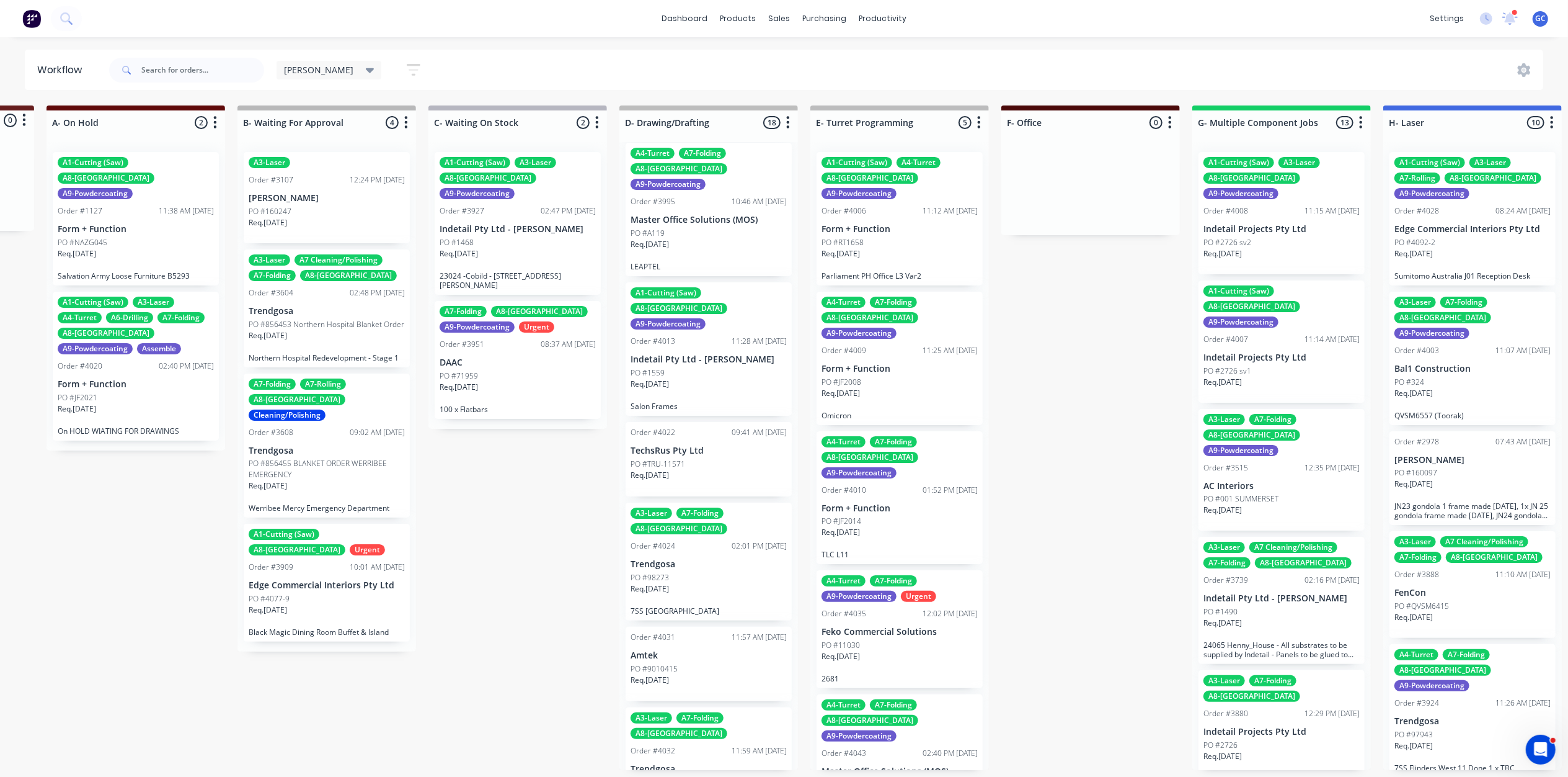
click at [683, 458] on p "PO #TRU-11571" at bounding box center [658, 464] width 54 height 11
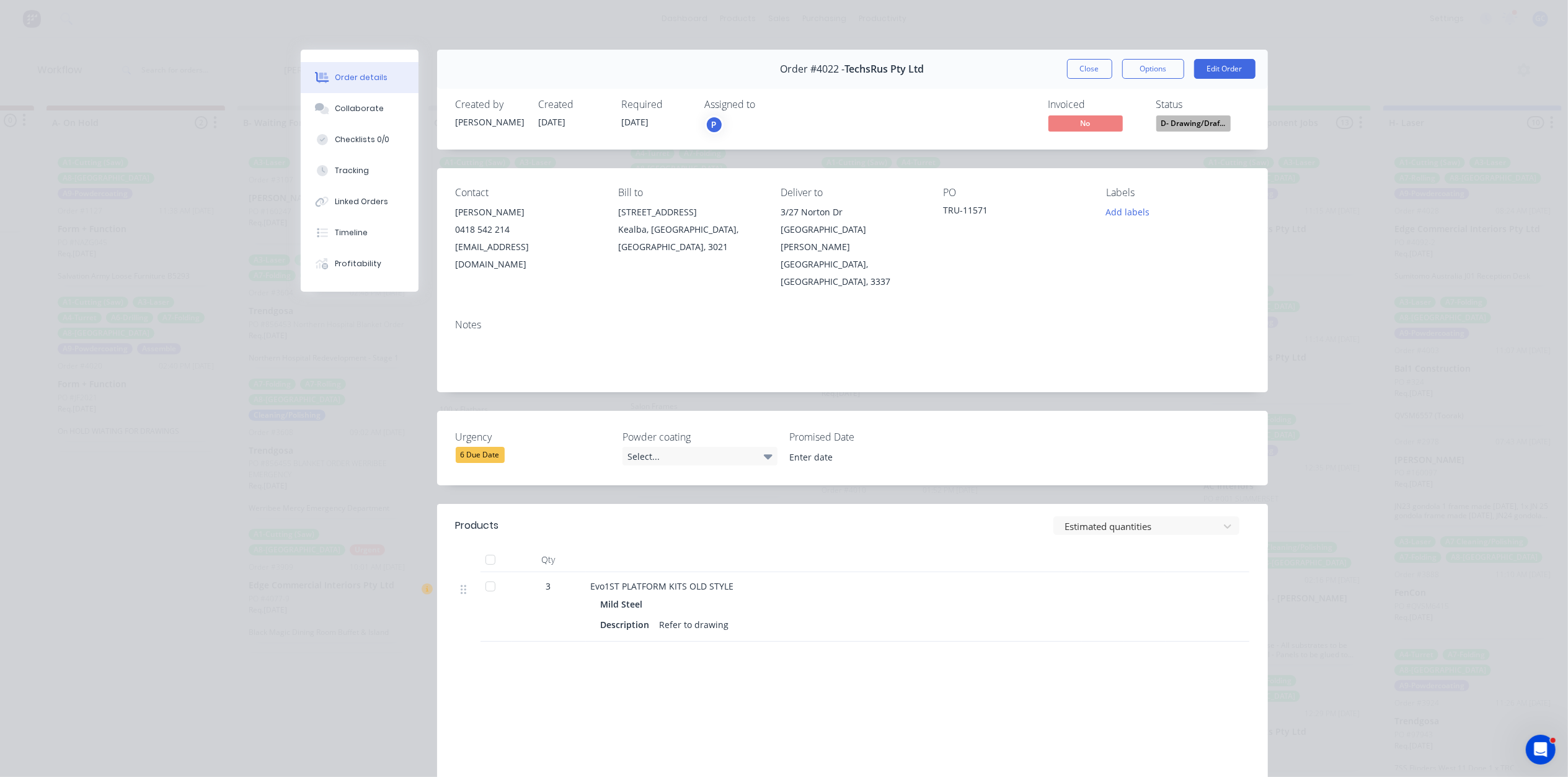
click at [1174, 130] on span "D- Drawing/Draf..." at bounding box center [1193, 123] width 74 height 16
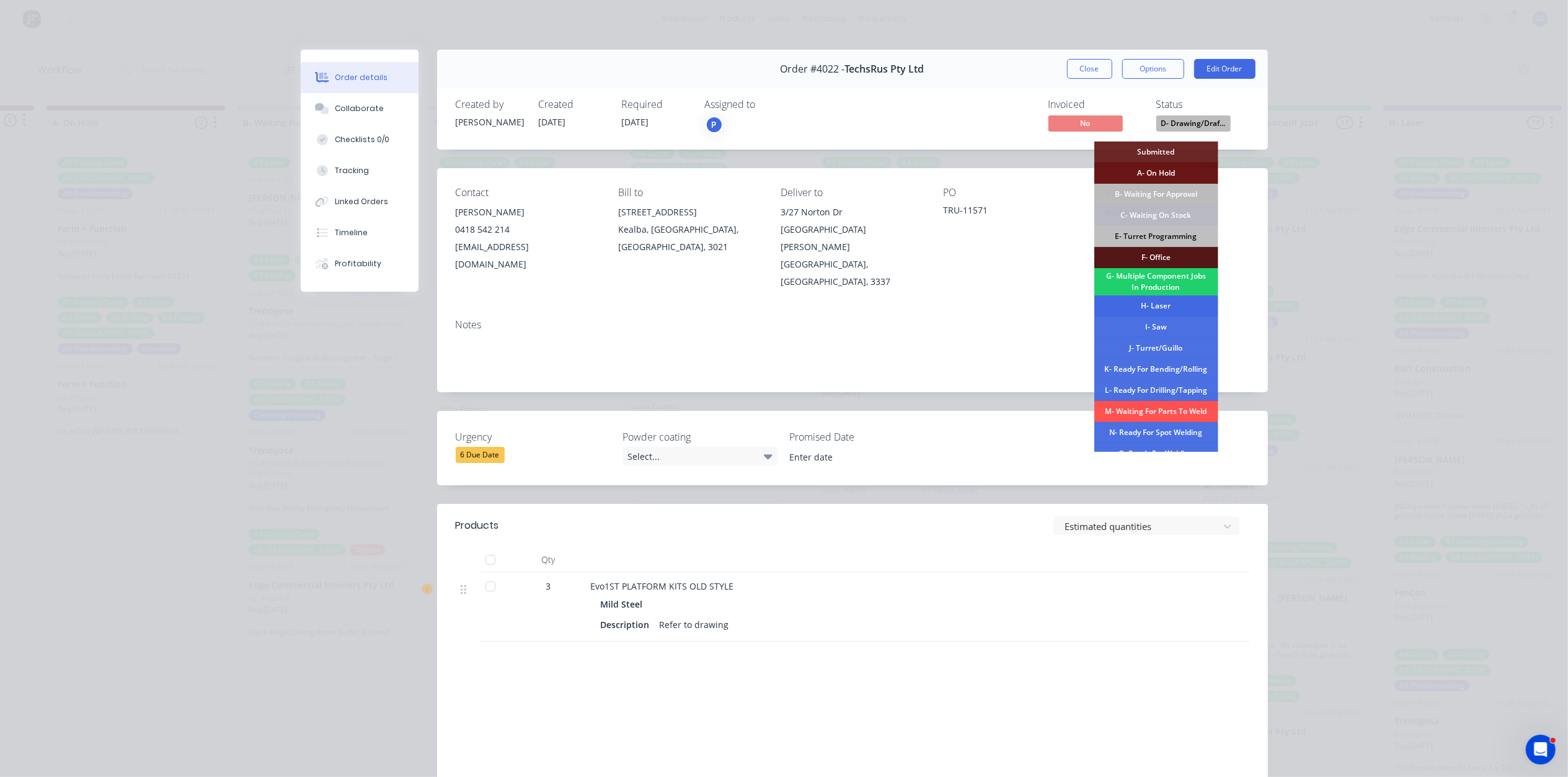
click at [1151, 304] on div "H- Laser" at bounding box center [1156, 306] width 124 height 21
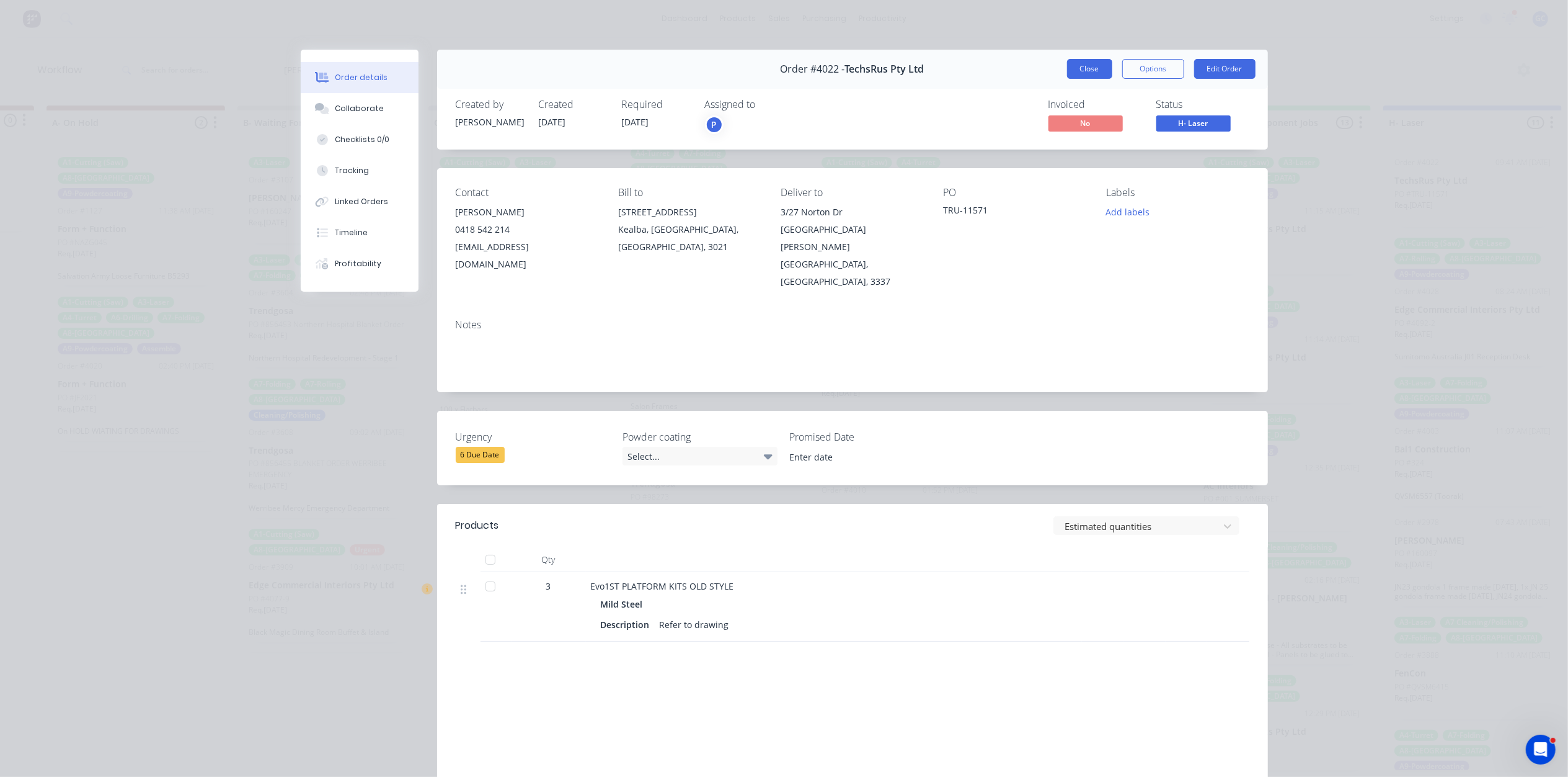
click at [1097, 71] on button "Close" at bounding box center [1090, 68] width 45 height 20
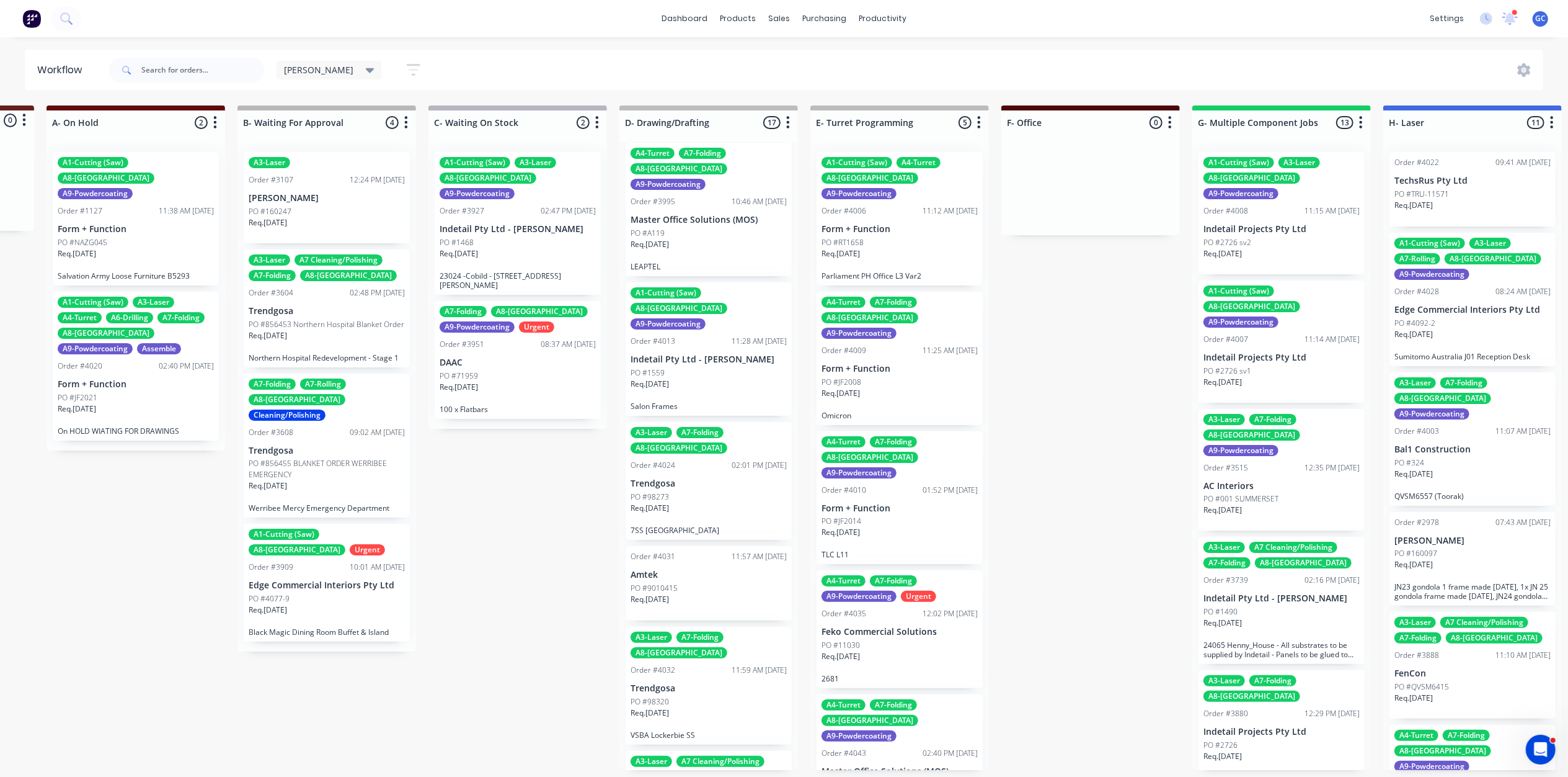
scroll to position [248, 0]
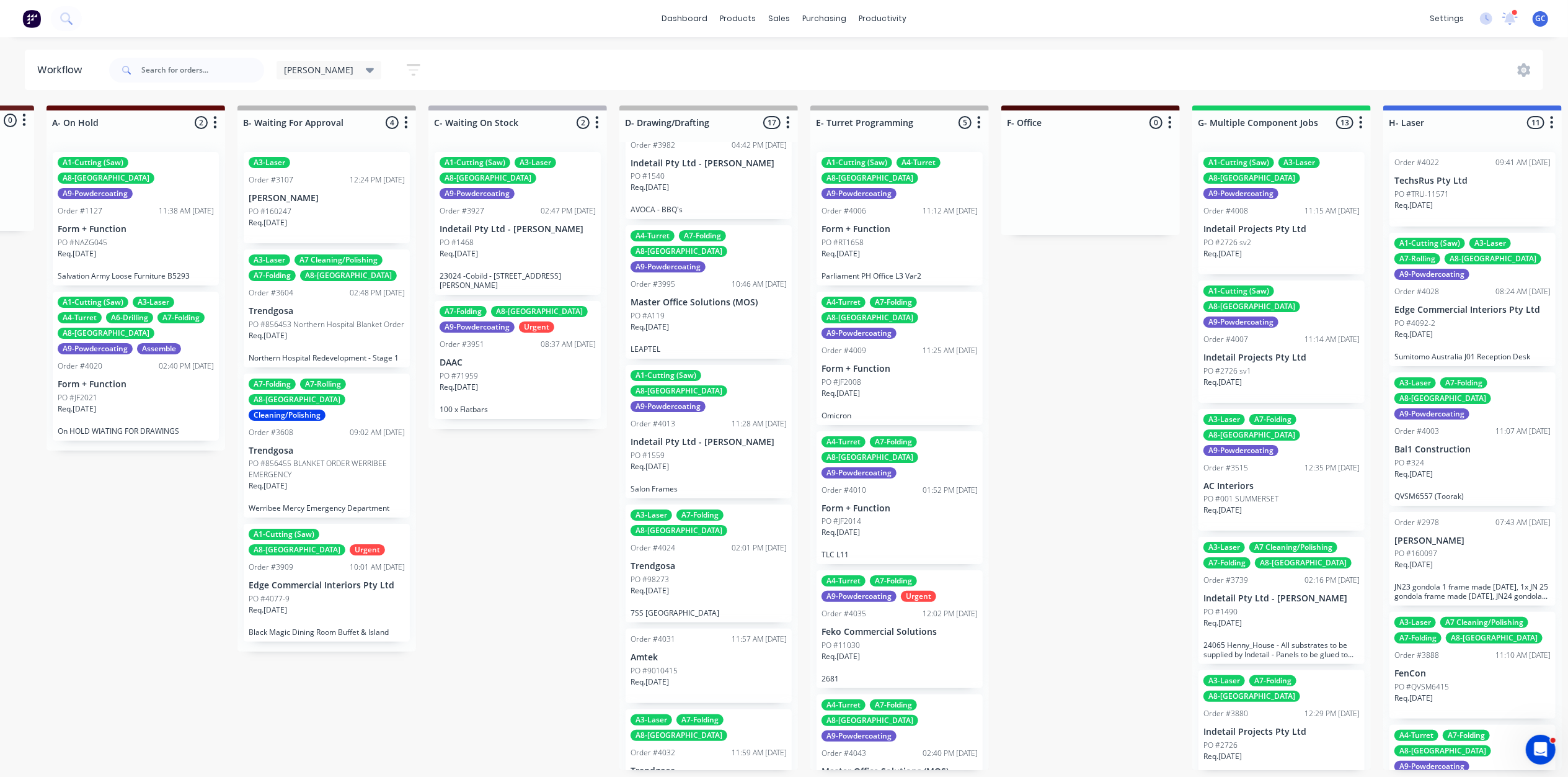
click at [708, 461] on div "Req. 27/10/25" at bounding box center [708, 471] width 156 height 21
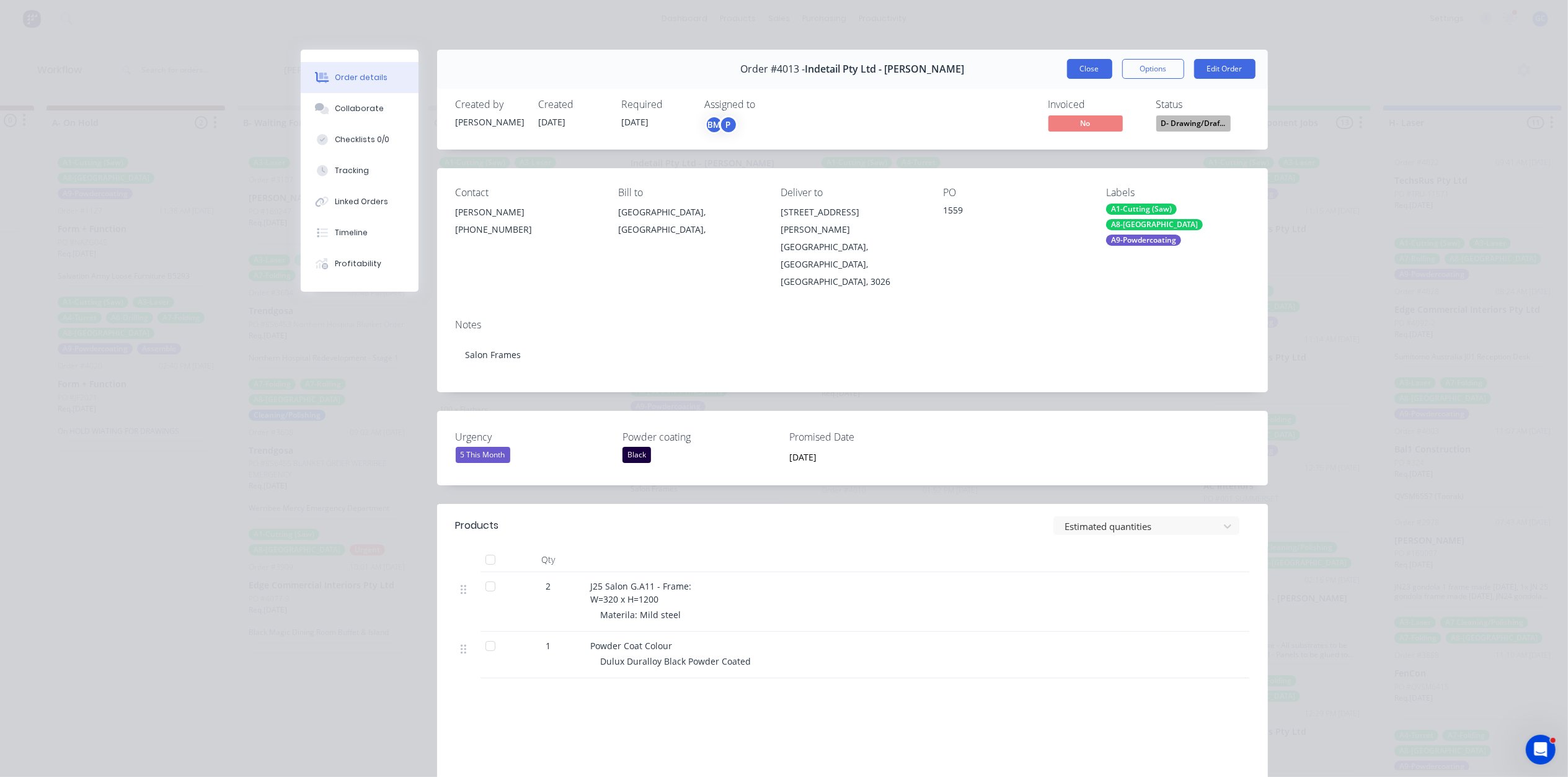
click at [1093, 73] on button "Close" at bounding box center [1090, 68] width 45 height 20
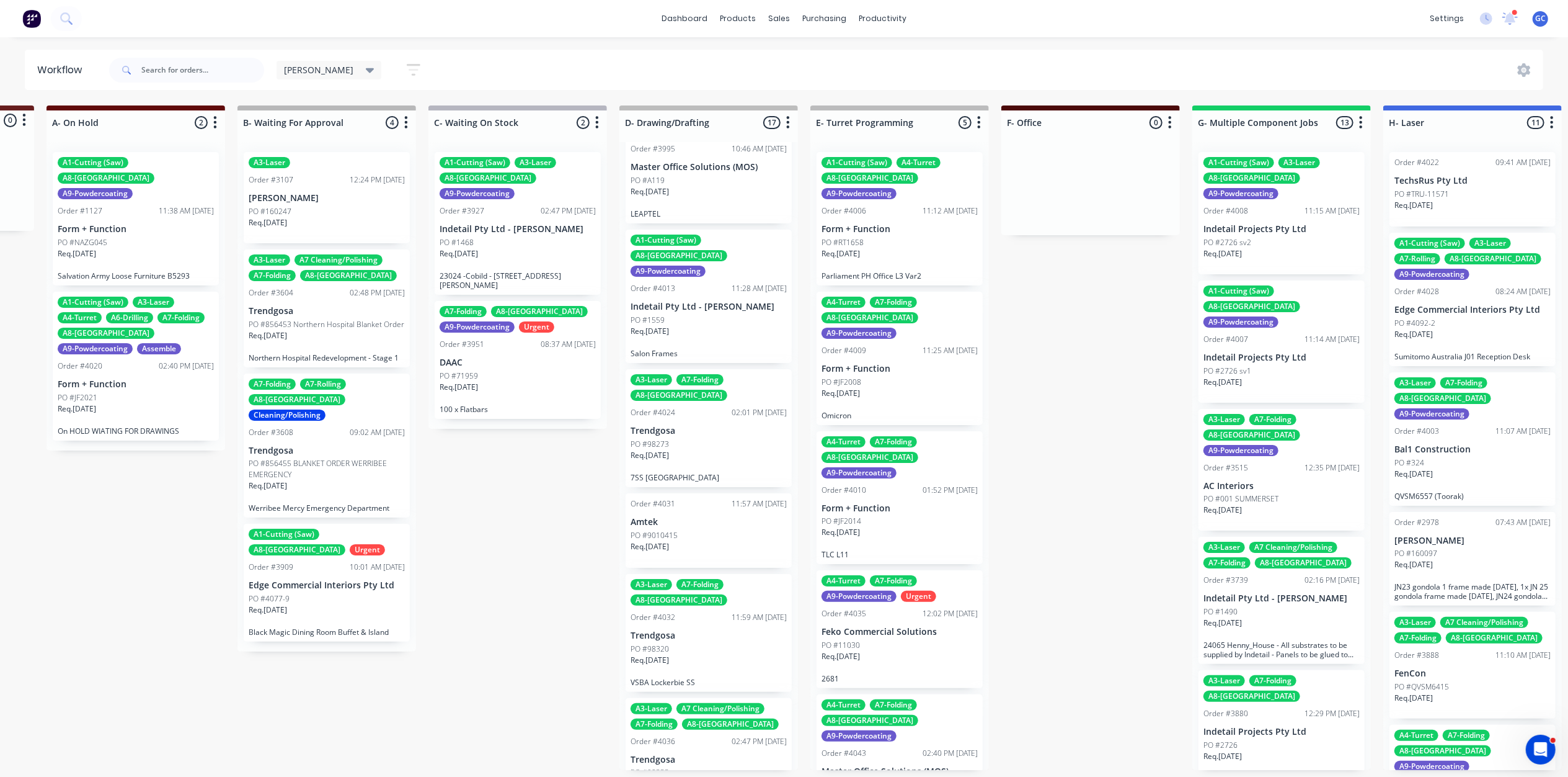
scroll to position [414, 0]
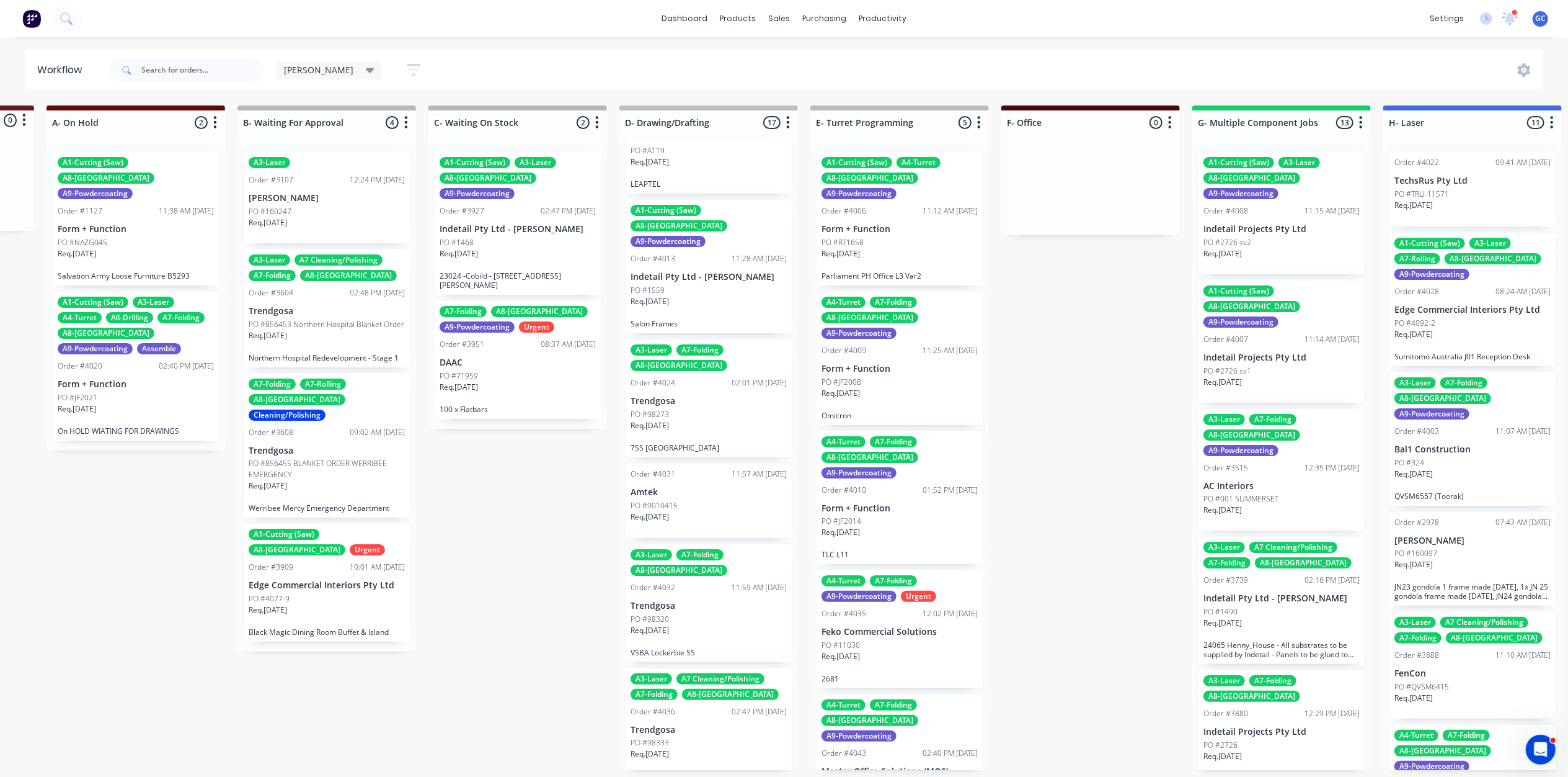
click at [708, 487] on p "Amtek" at bounding box center [708, 492] width 156 height 10
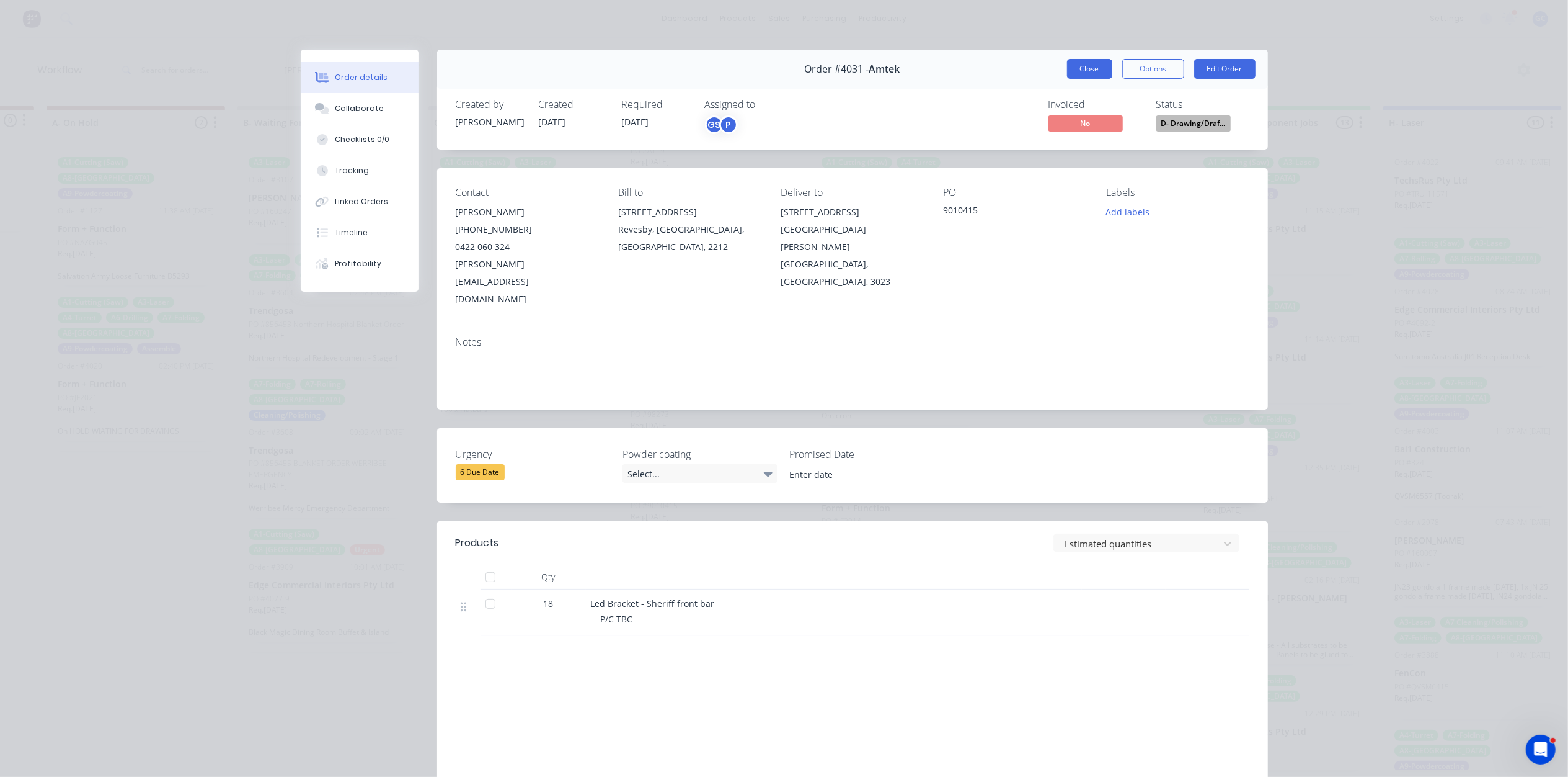
click at [1077, 70] on button "Close" at bounding box center [1090, 68] width 45 height 20
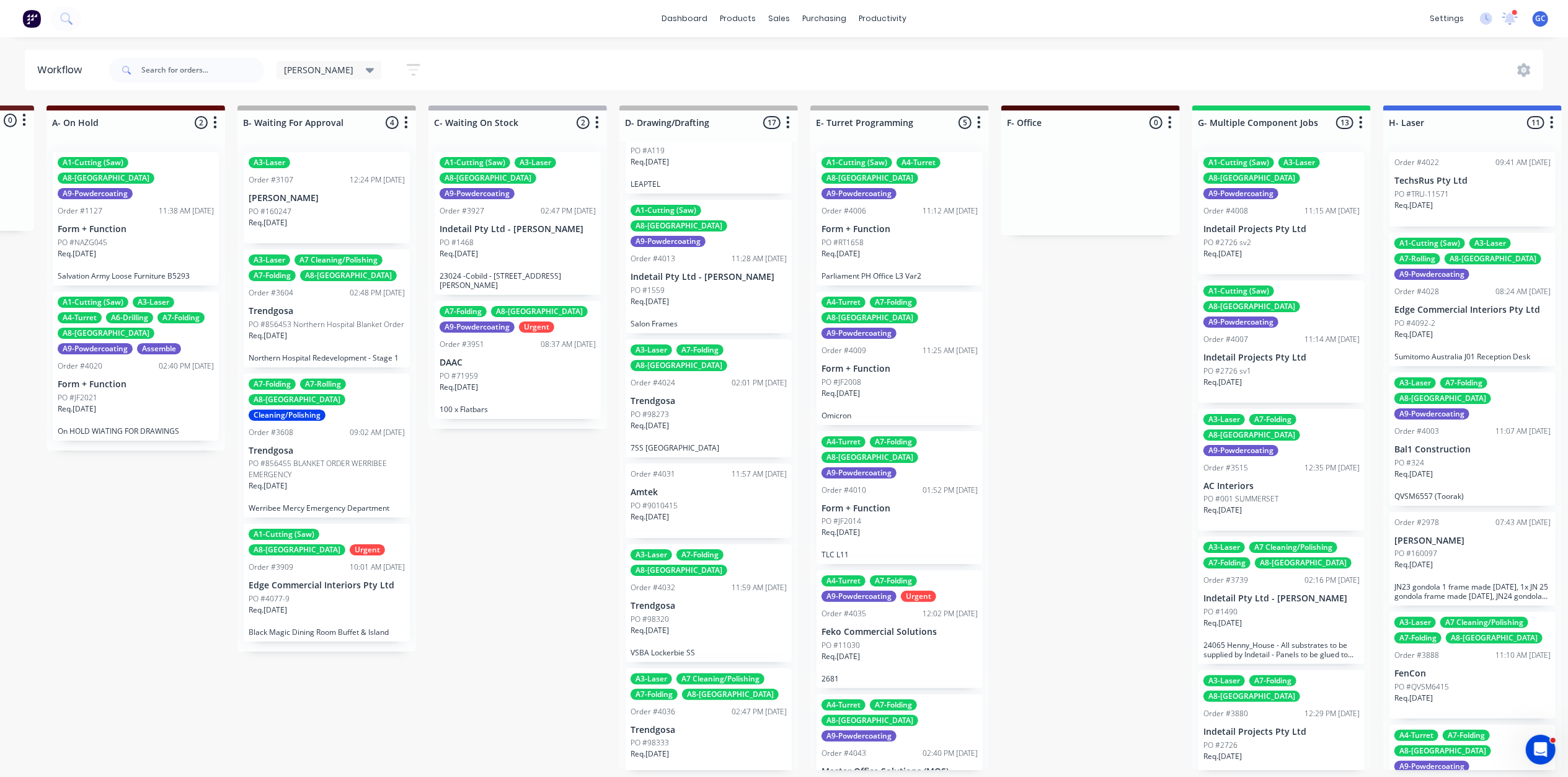
scroll to position [496, 0]
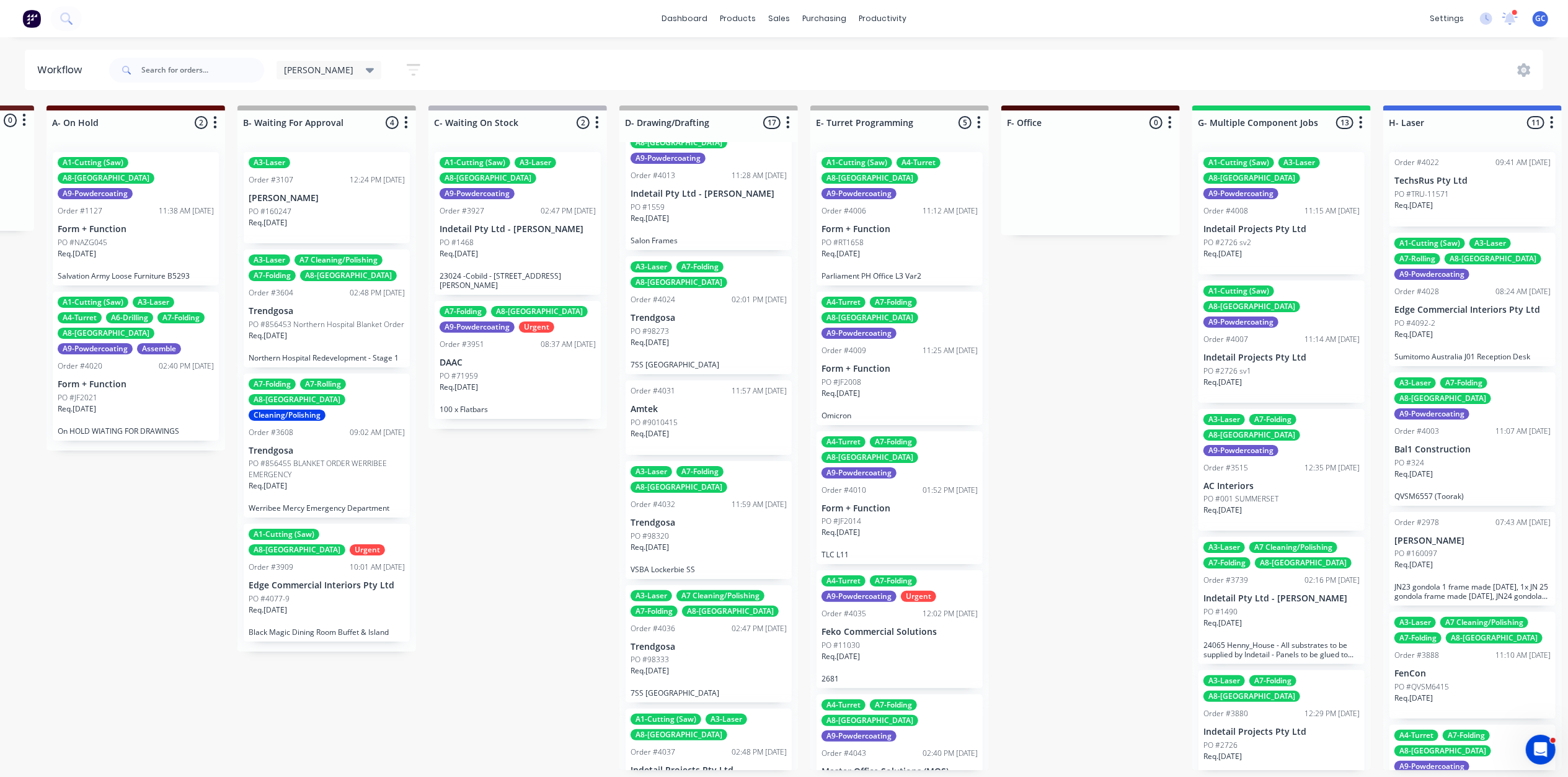
click at [703, 517] on p "Trendgosa" at bounding box center [708, 522] width 156 height 10
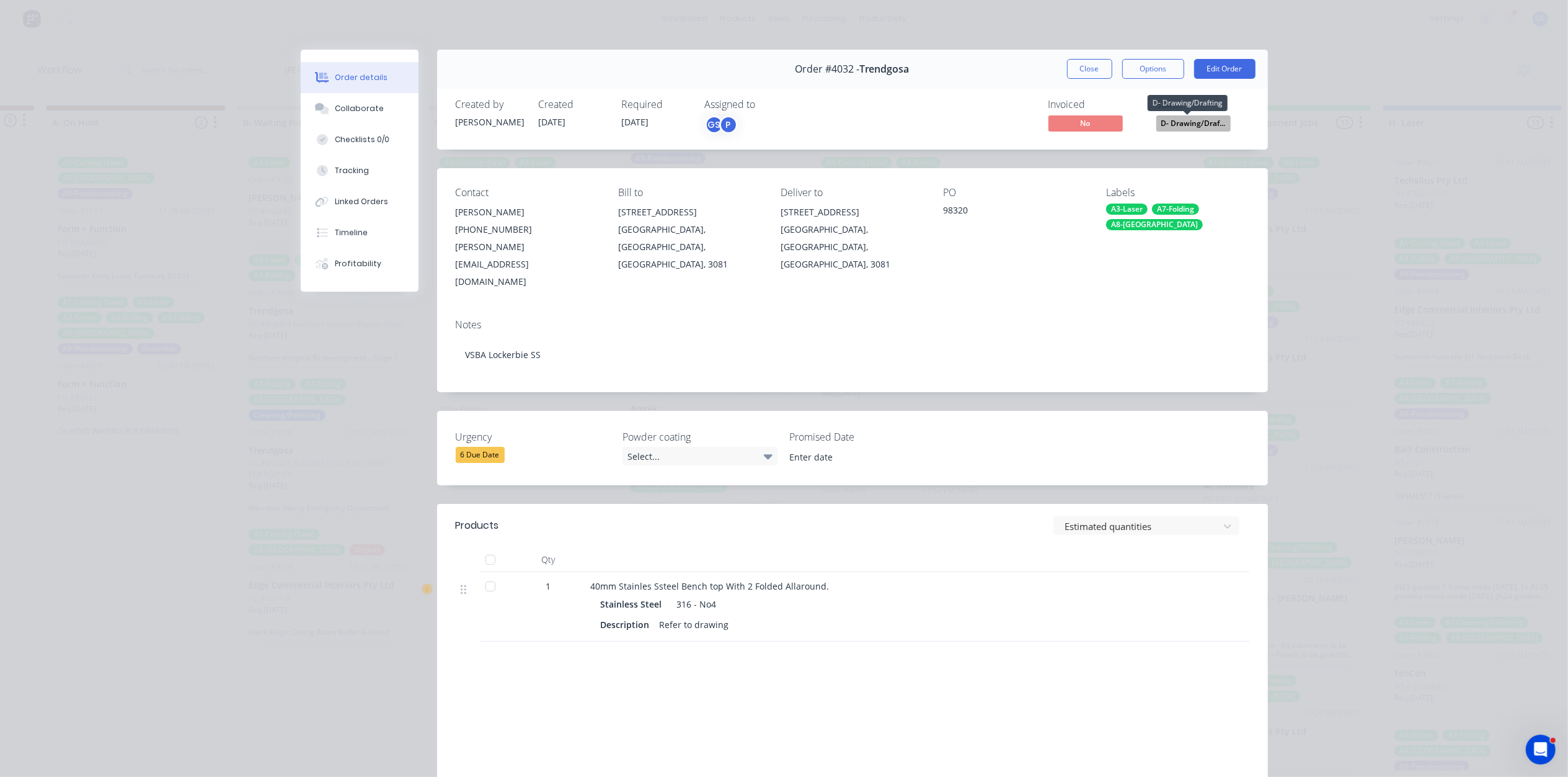
click at [1196, 127] on span "D- Drawing/Draf..." at bounding box center [1193, 123] width 74 height 16
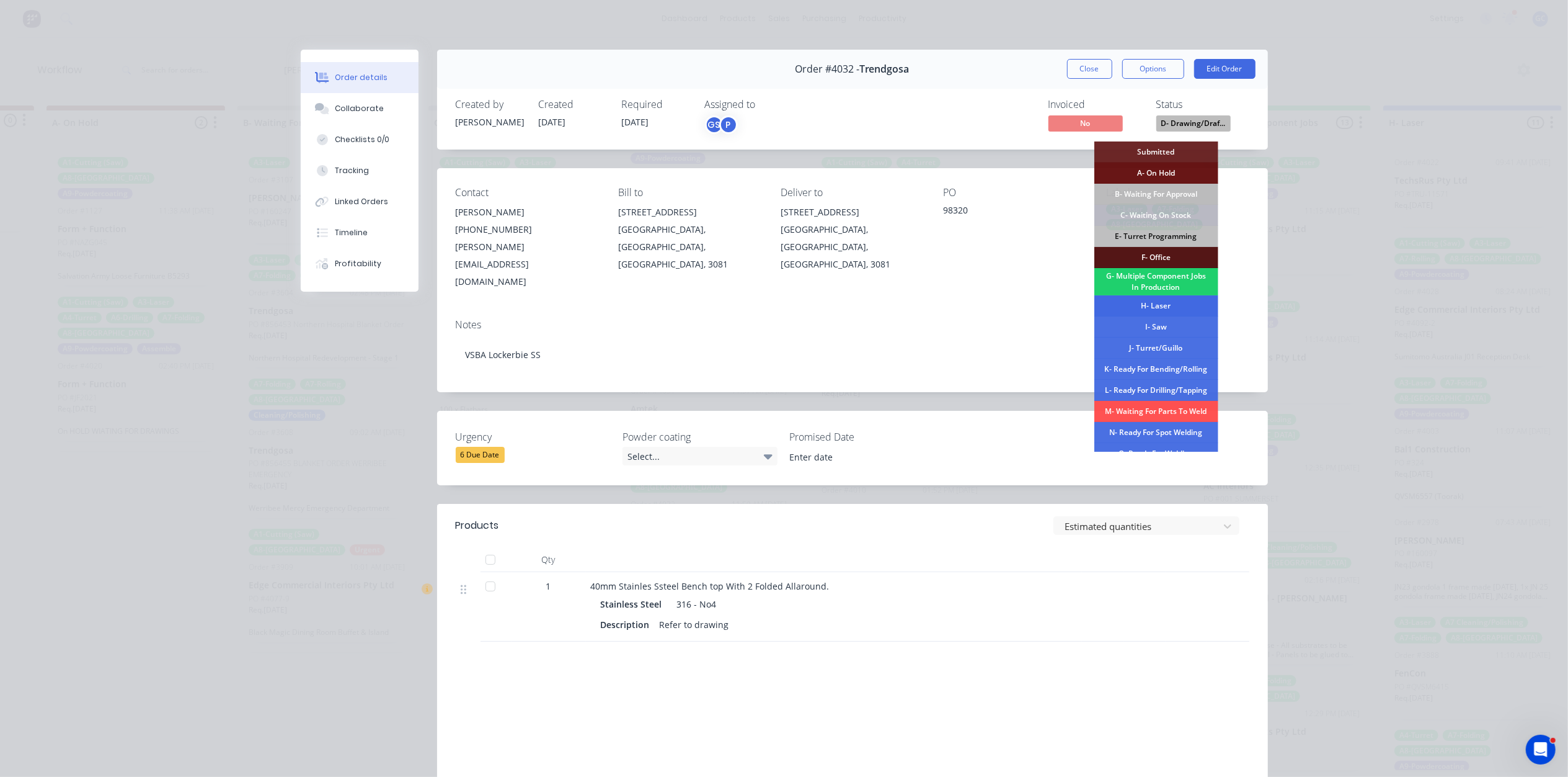
click at [1162, 308] on div "H- Laser" at bounding box center [1156, 306] width 124 height 21
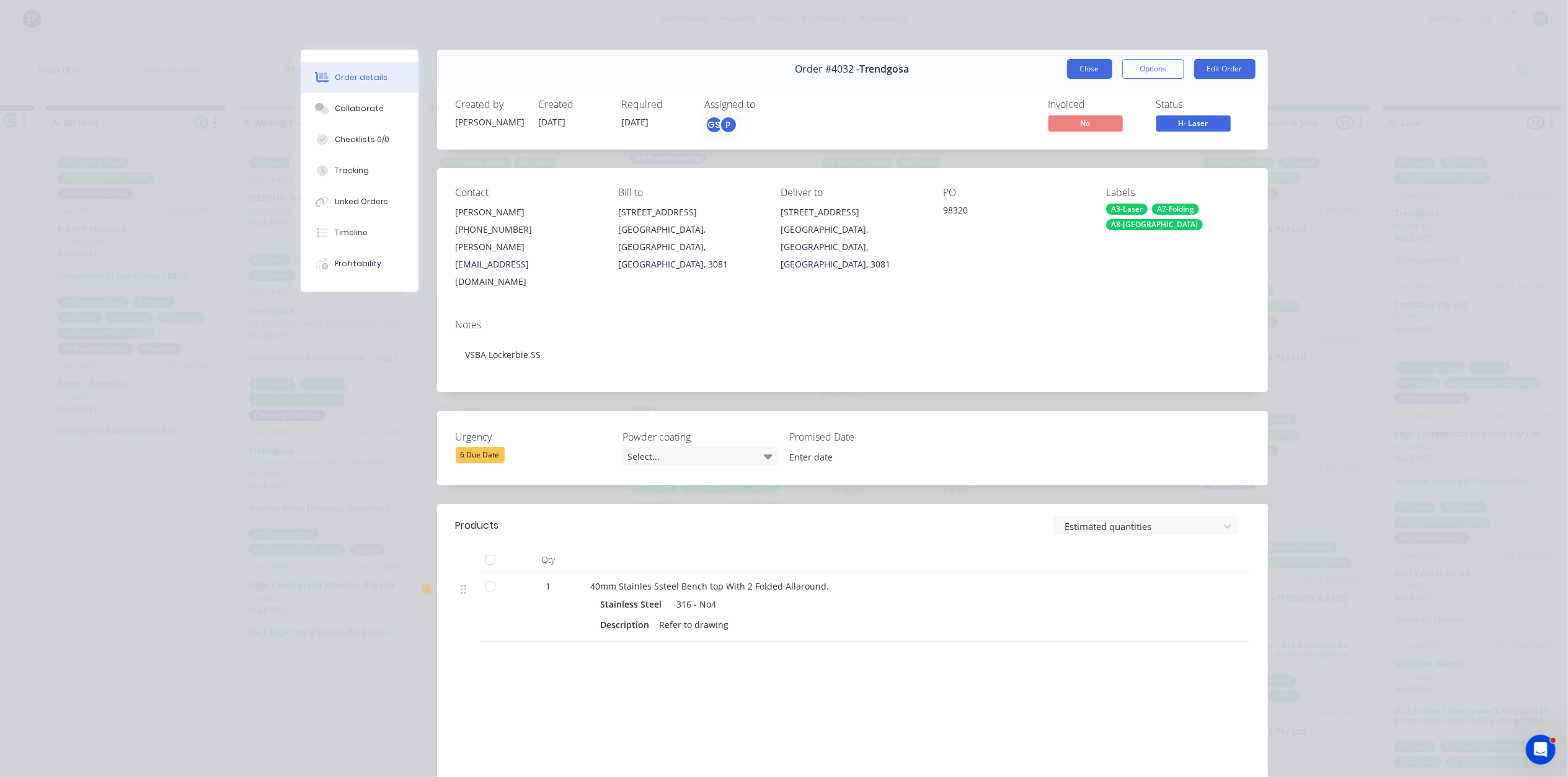
click at [1086, 76] on button "Close" at bounding box center [1090, 68] width 45 height 20
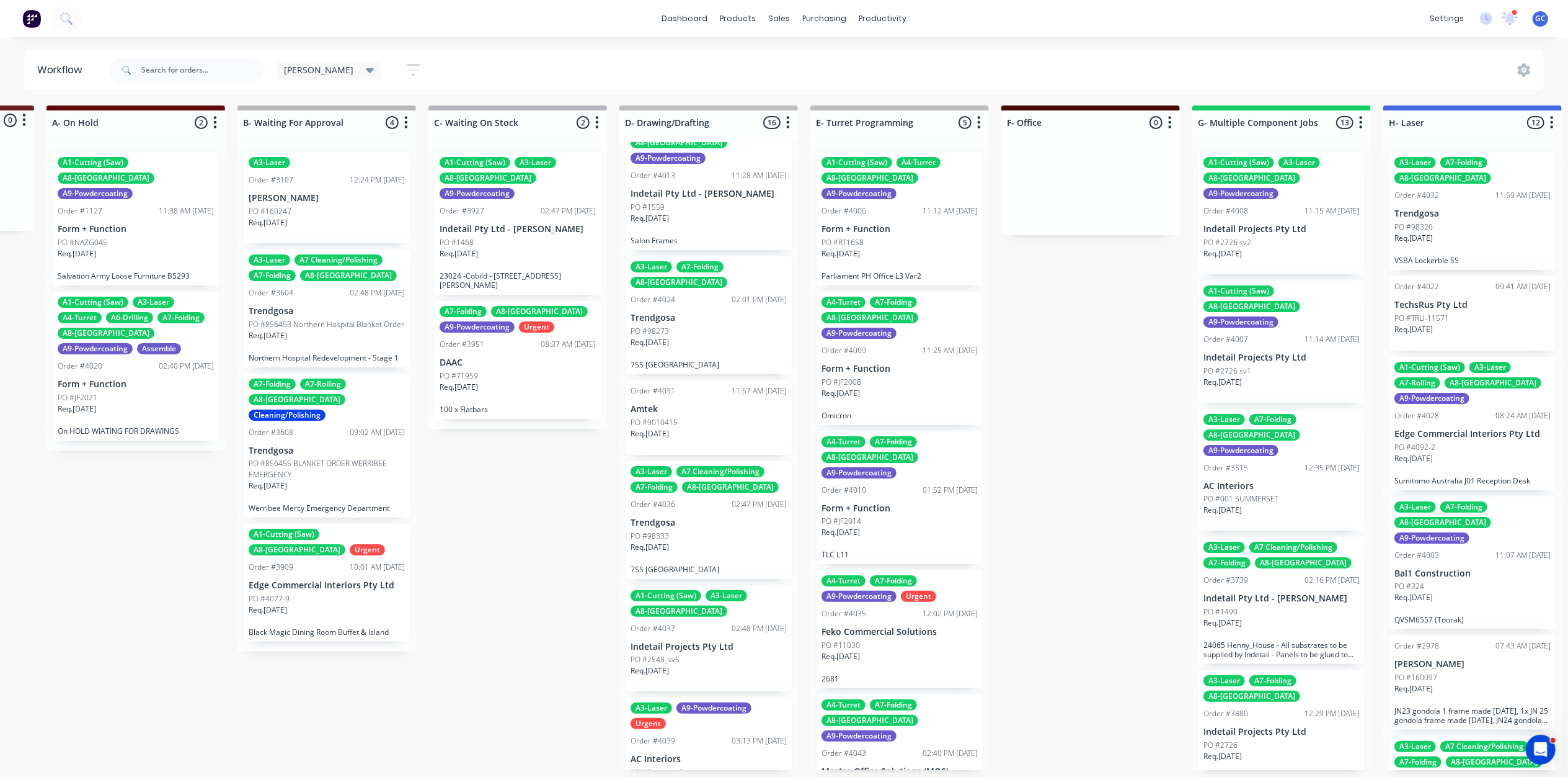
click at [695, 517] on p "Trendgosa" at bounding box center [708, 522] width 156 height 10
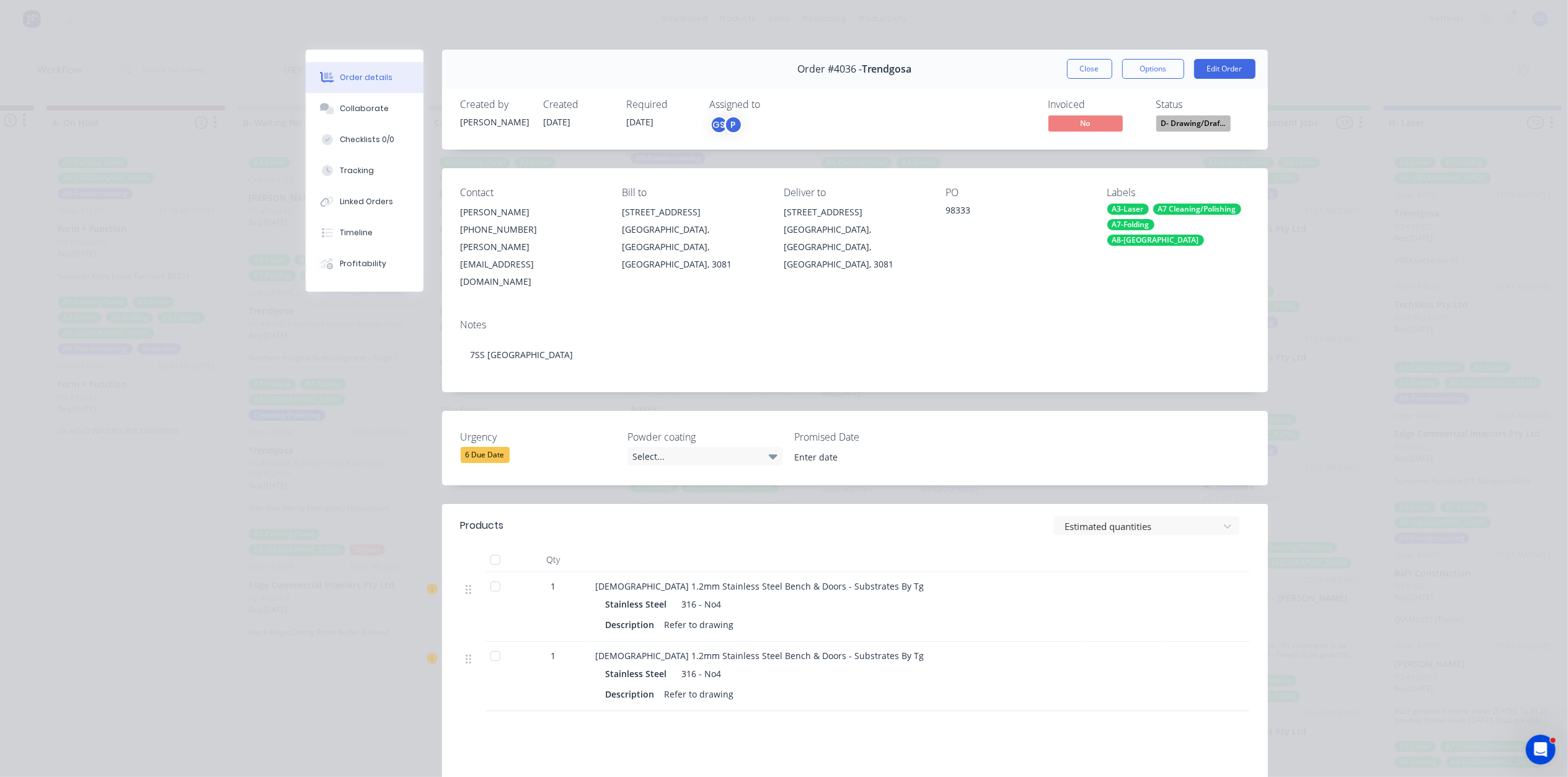
click at [1184, 128] on span "D- Drawing/Draf..." at bounding box center [1193, 123] width 74 height 16
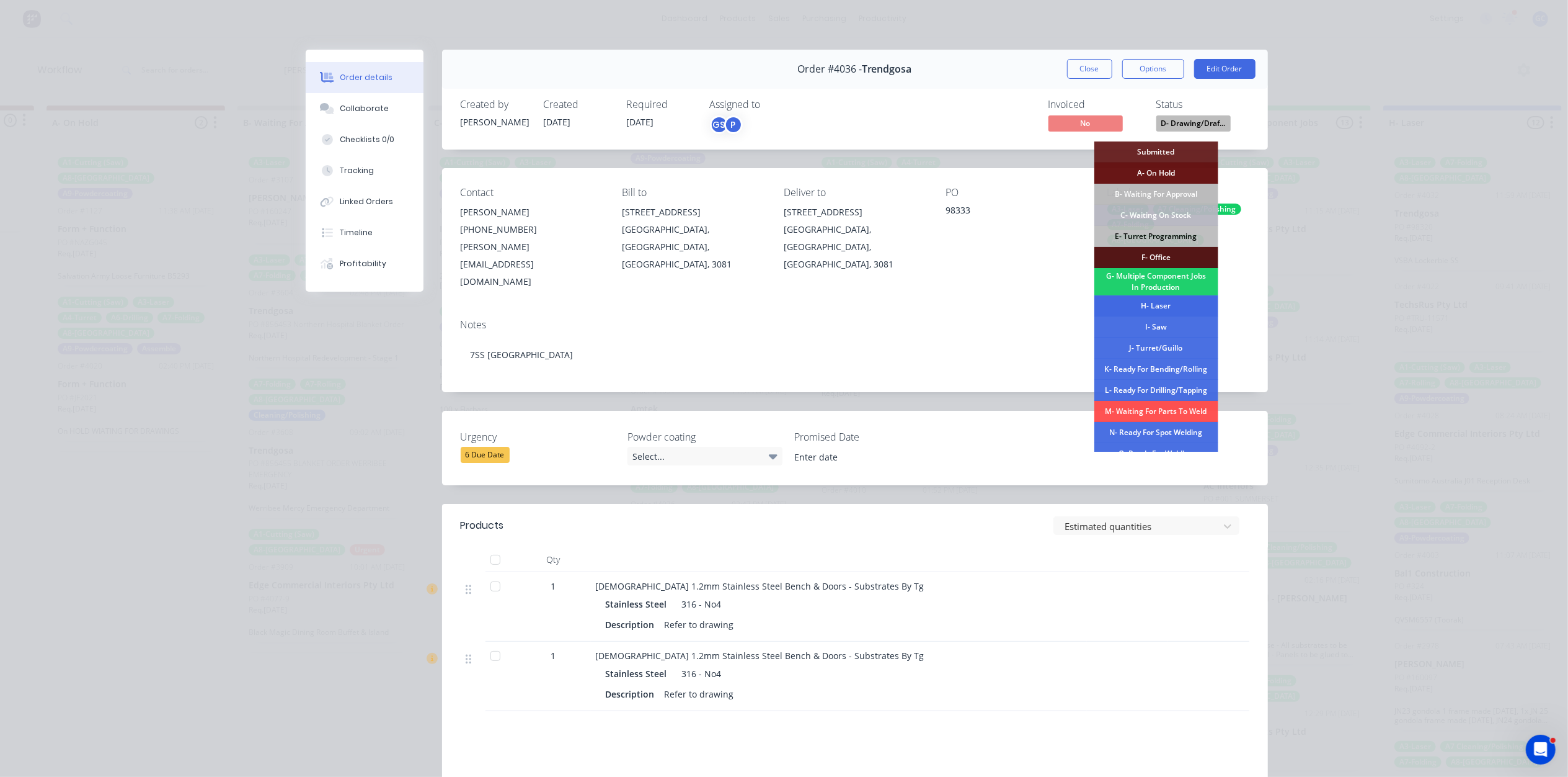
click at [1168, 306] on div "H- Laser" at bounding box center [1156, 306] width 124 height 21
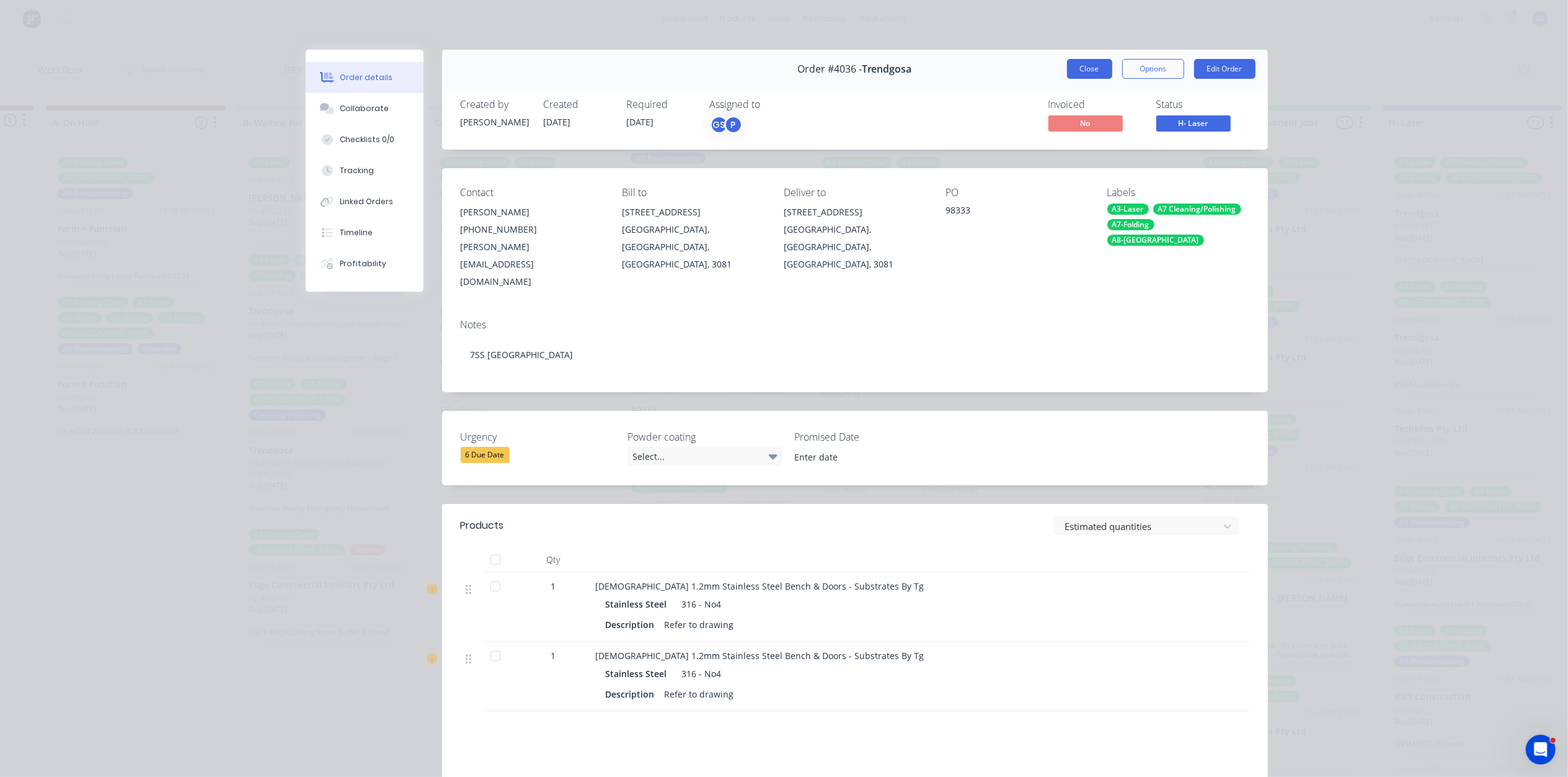
click at [1074, 70] on button "Close" at bounding box center [1090, 68] width 45 height 20
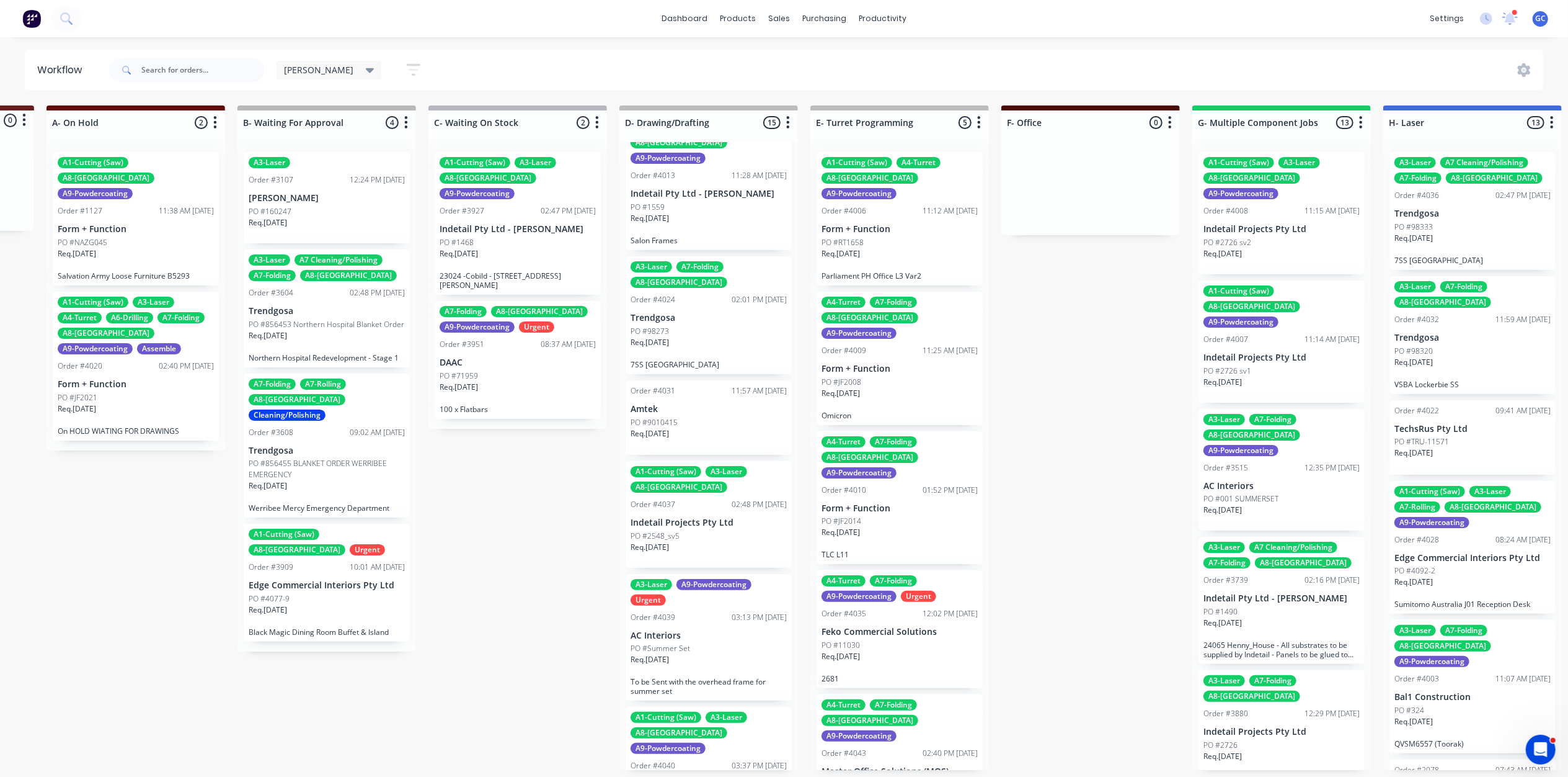
click at [669, 654] on p "Req. 14/10/25" at bounding box center [650, 659] width 39 height 11
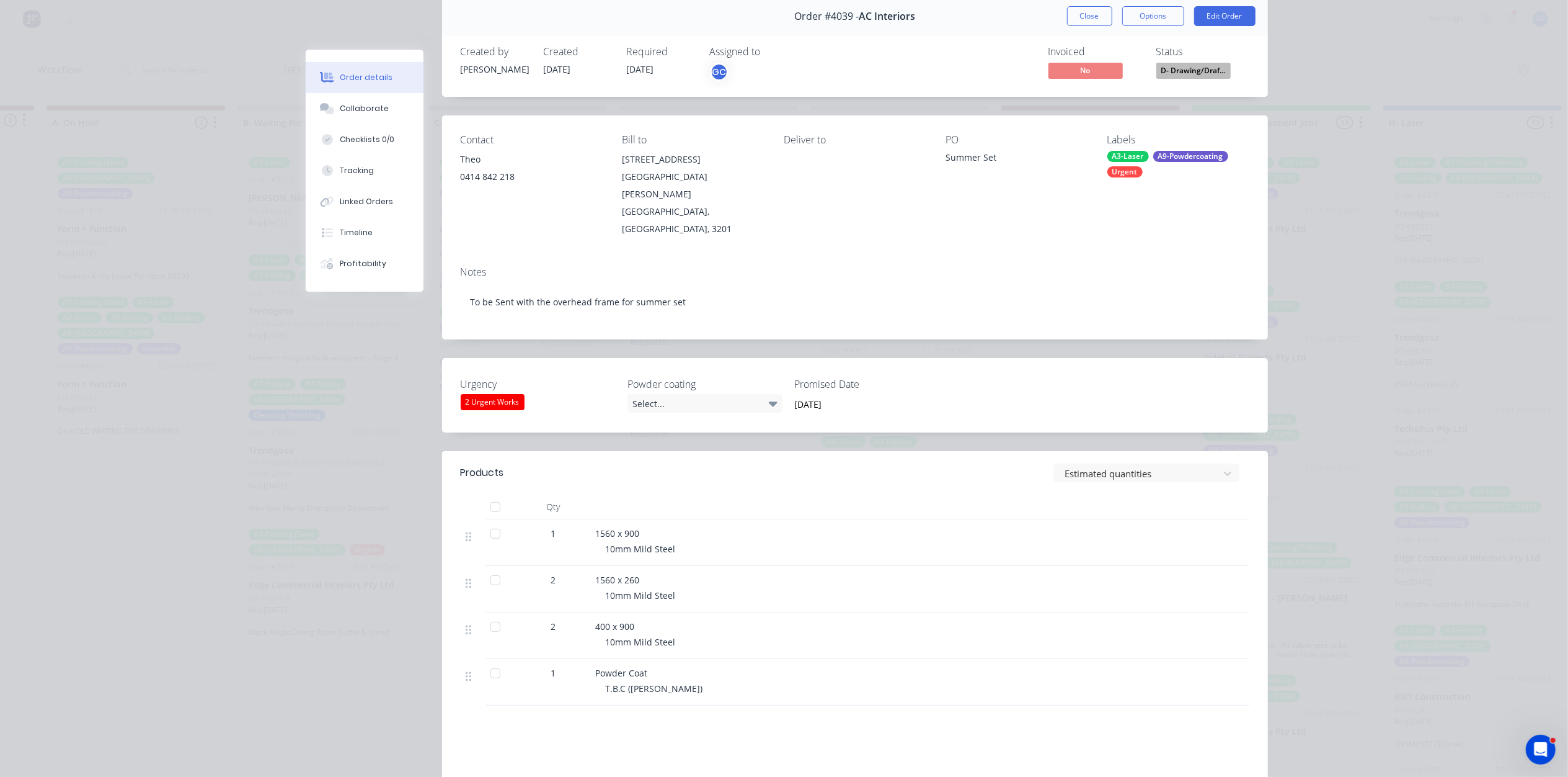
scroll to position [83, 0]
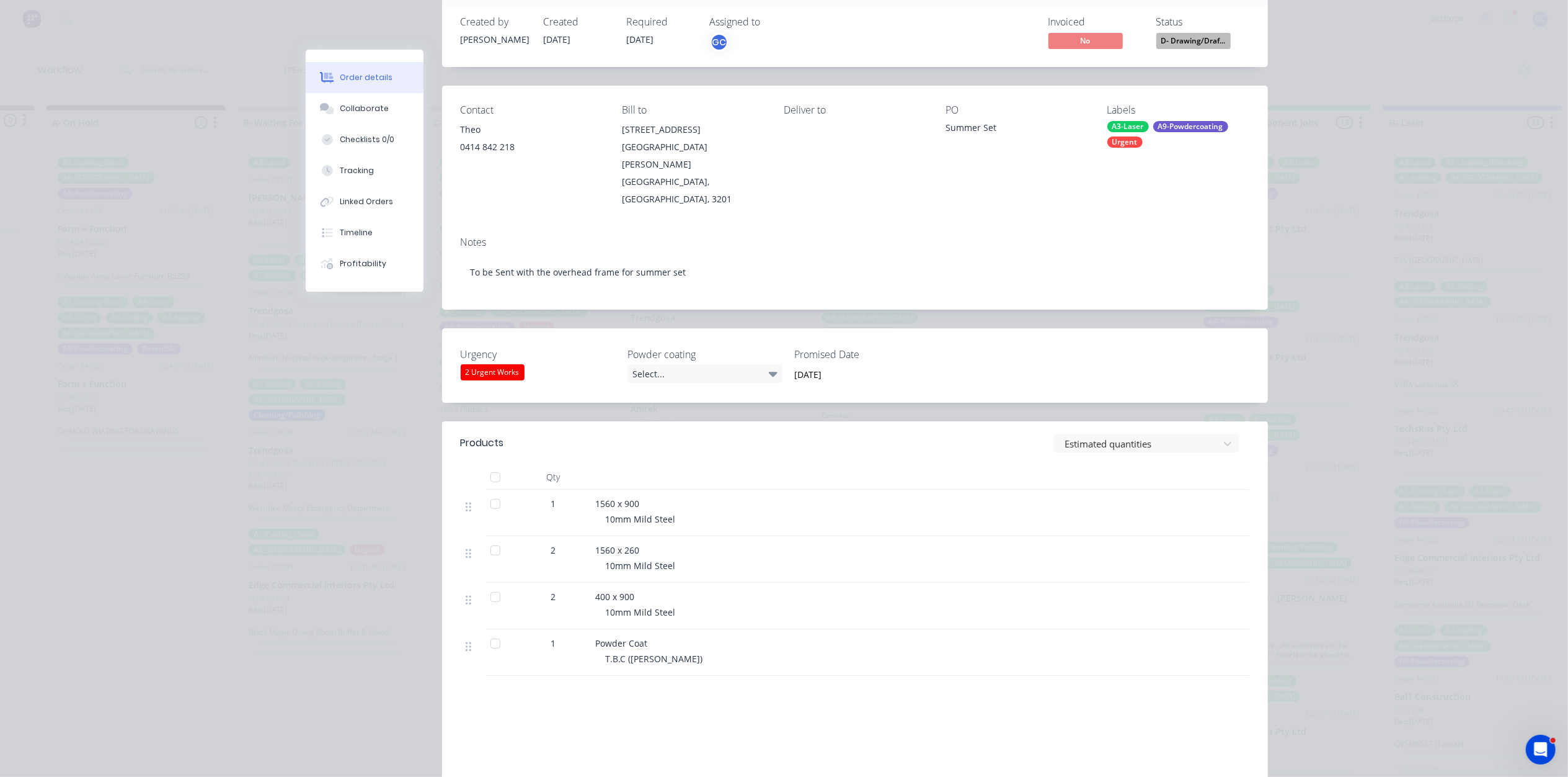
click at [1195, 41] on span "D- Drawing/Draf..." at bounding box center [1193, 41] width 74 height 16
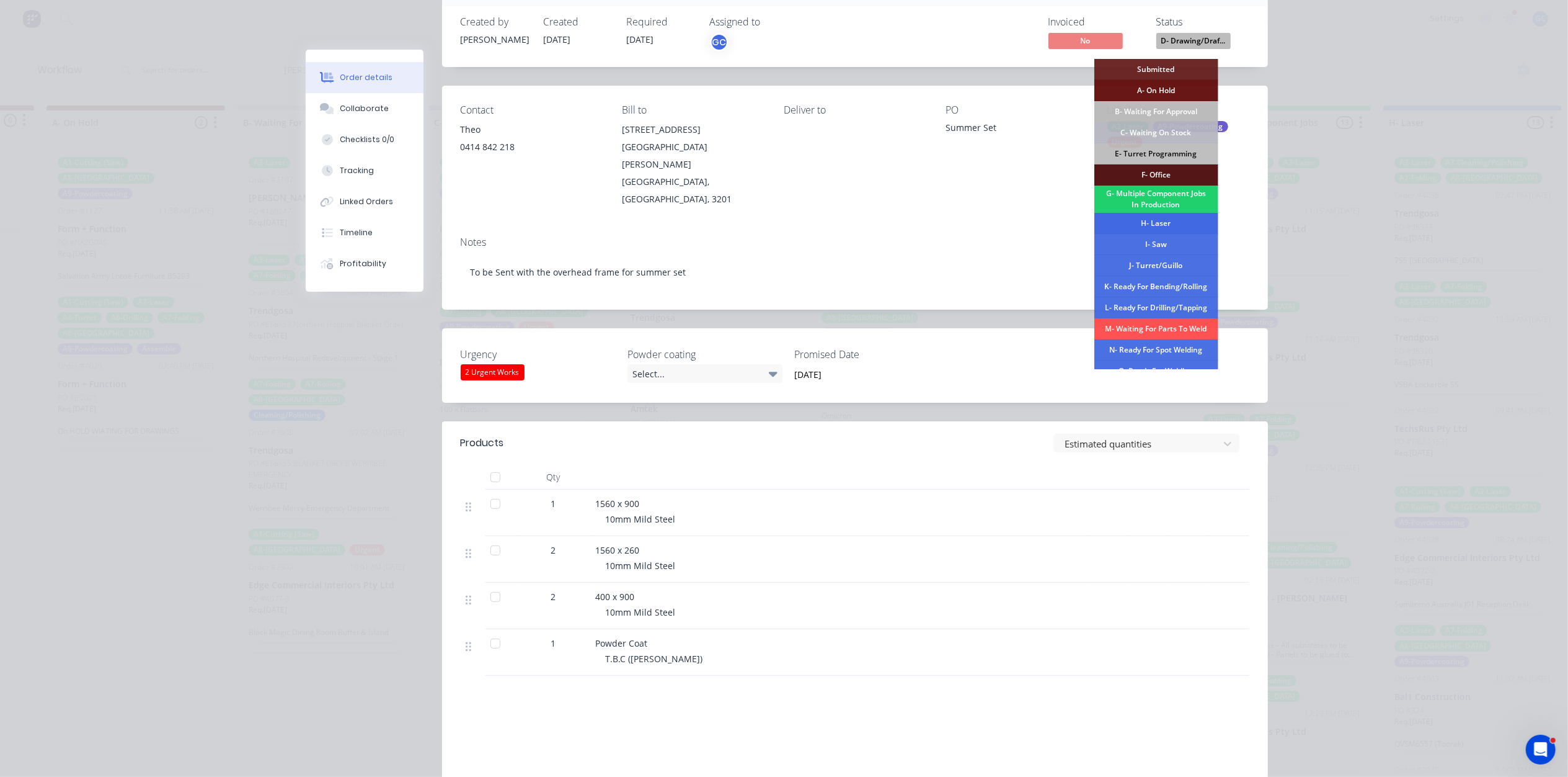
click at [1158, 216] on div "H- Laser" at bounding box center [1156, 223] width 124 height 21
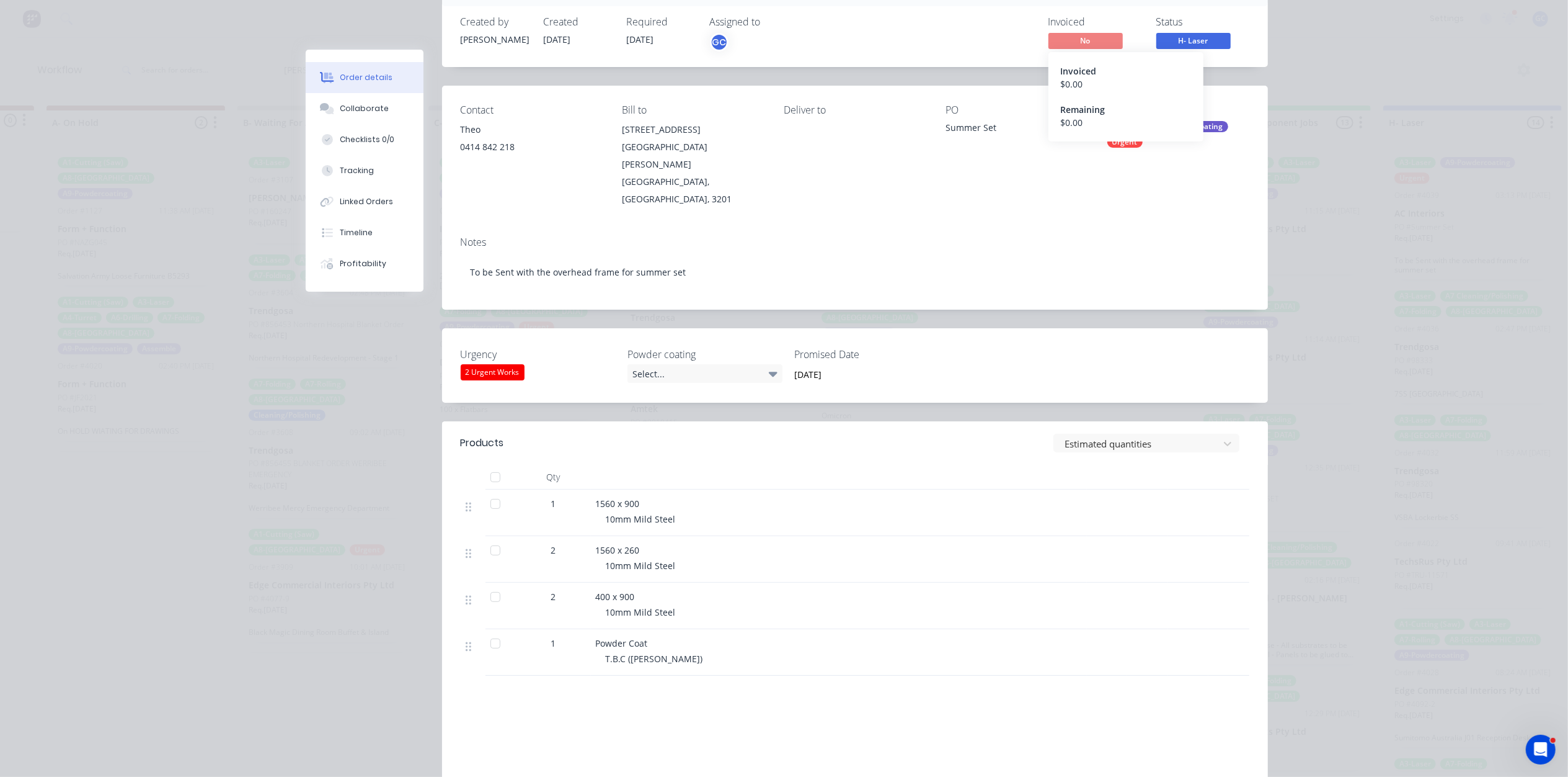
scroll to position [0, 0]
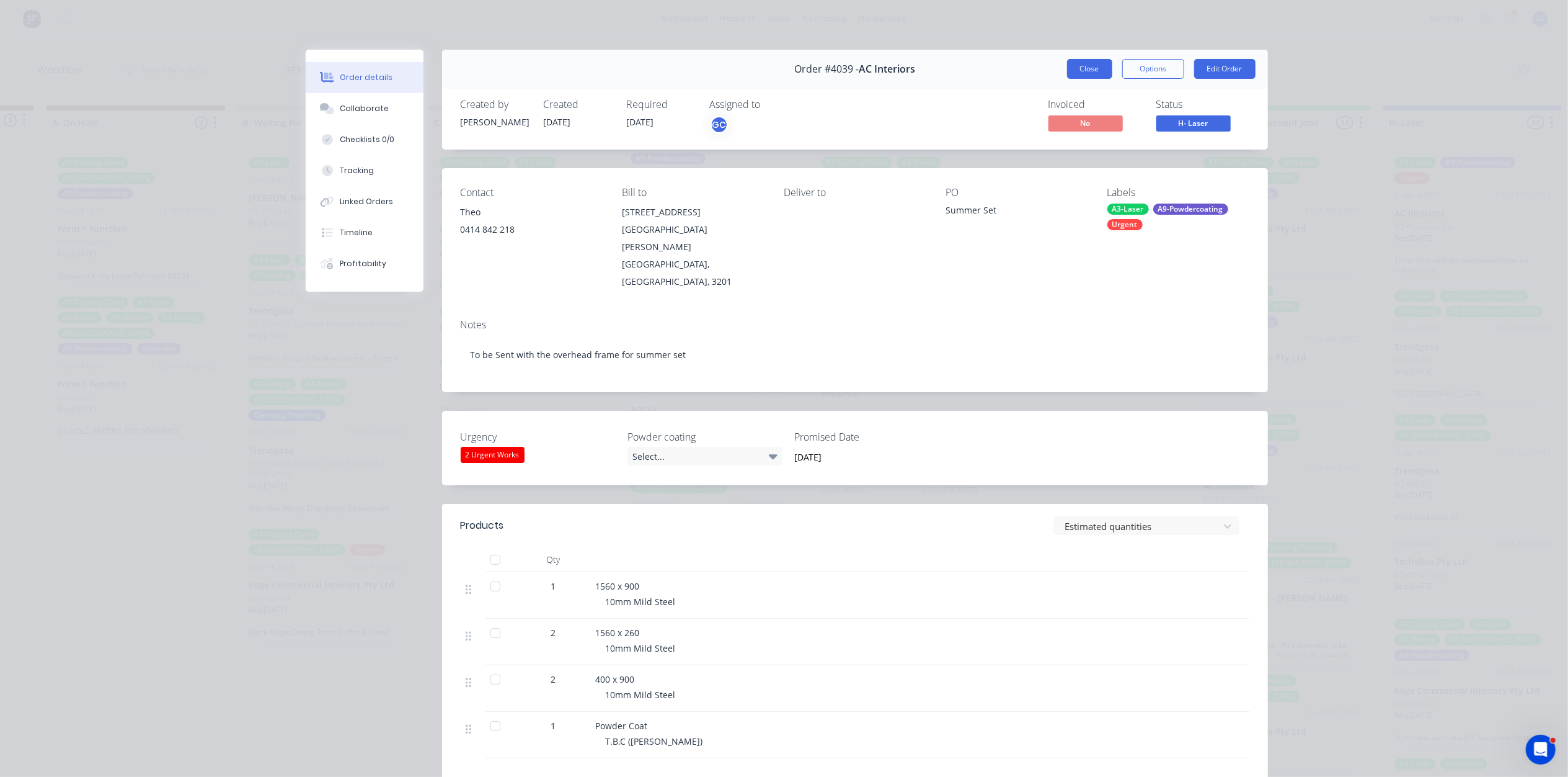
click at [1089, 70] on button "Close" at bounding box center [1090, 68] width 45 height 20
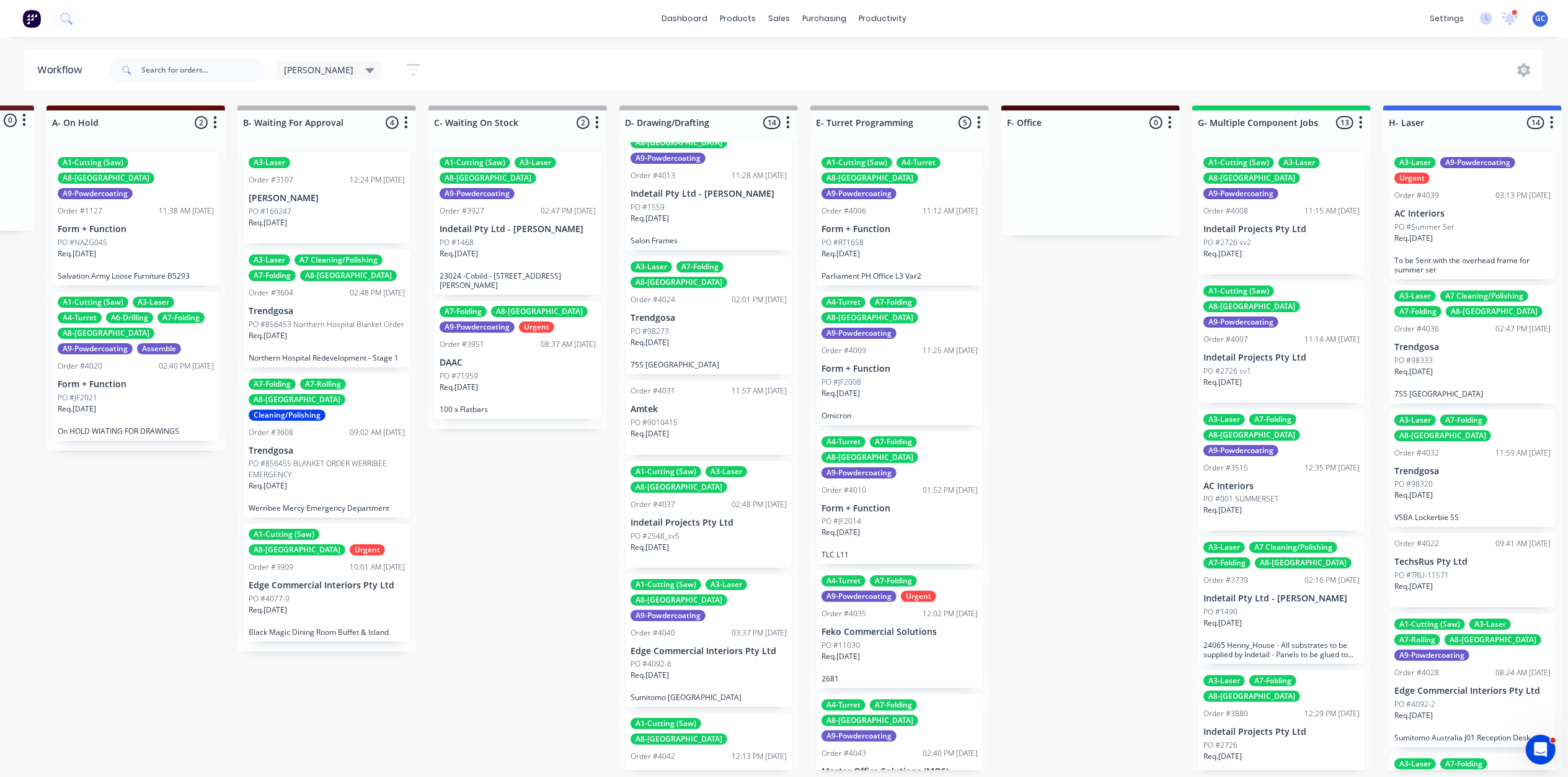
click at [706, 530] on div "PO #2548_sv5" at bounding box center [708, 535] width 156 height 11
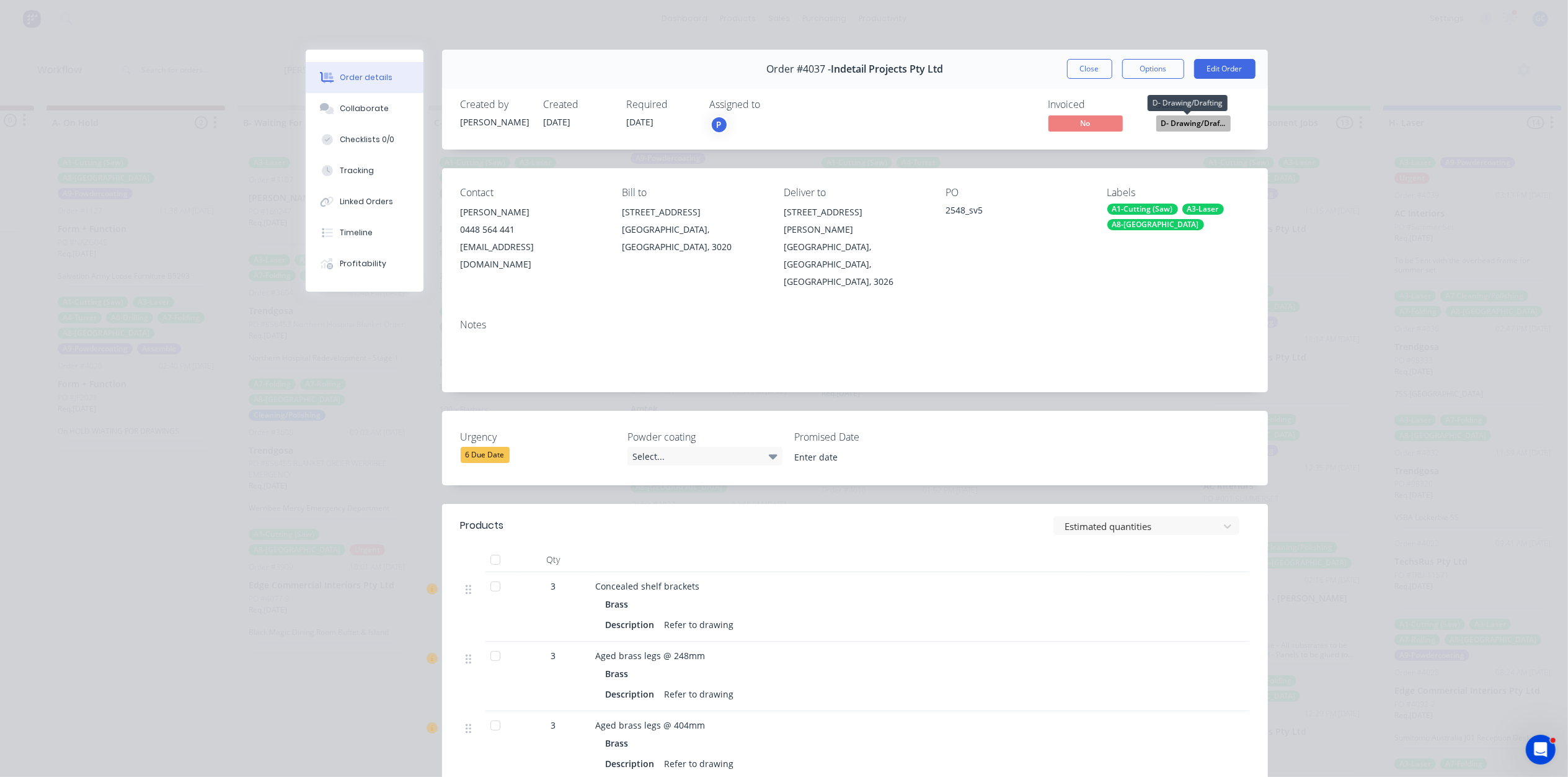
drag, startPoint x: 1181, startPoint y: 119, endPoint x: 1177, endPoint y: 140, distance: 21.4
click at [1181, 120] on span "D- Drawing/Draf..." at bounding box center [1193, 123] width 74 height 16
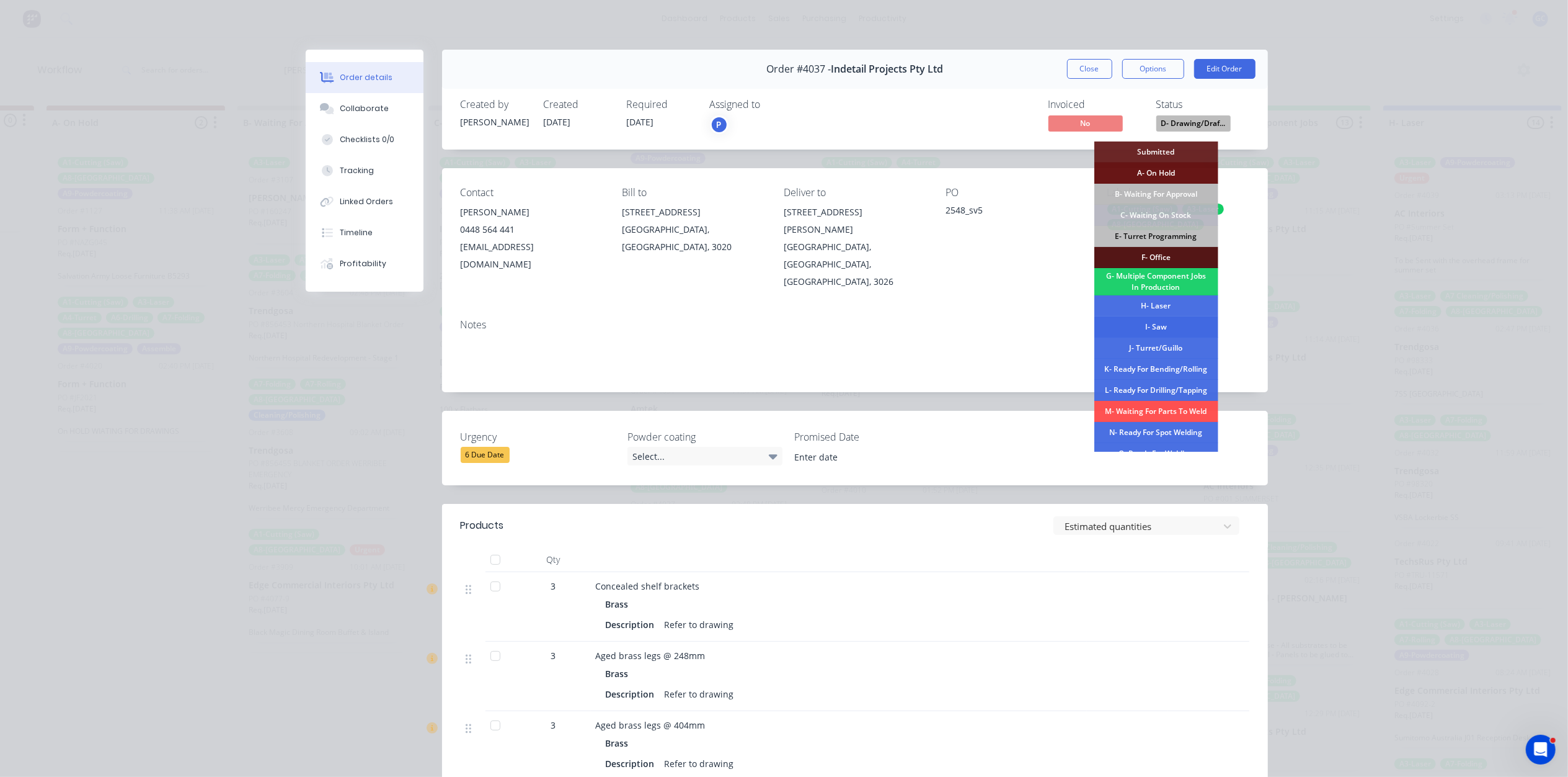
click at [1161, 323] on div "I- Saw" at bounding box center [1156, 326] width 124 height 21
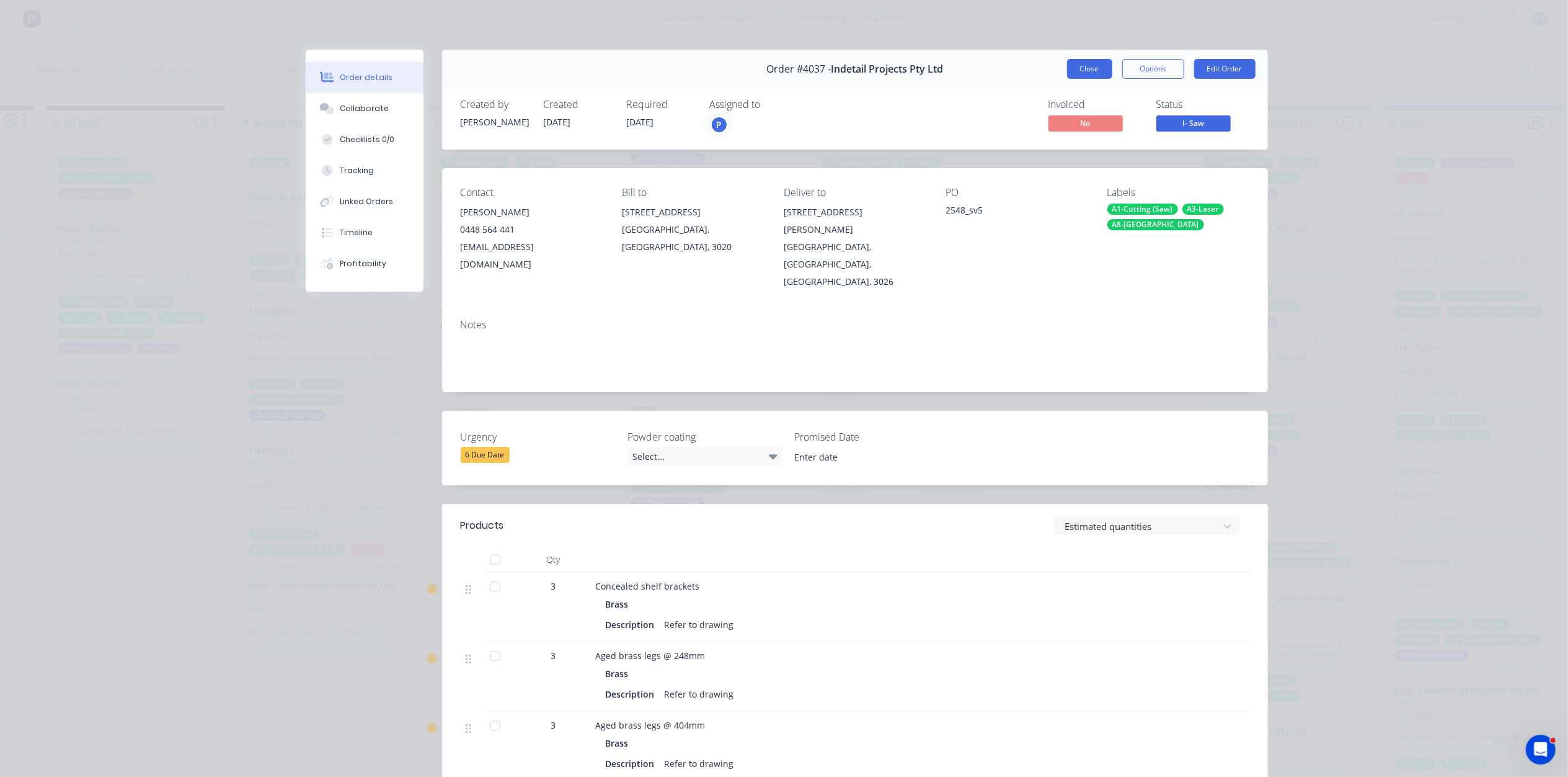
click at [1093, 68] on button "Close" at bounding box center [1090, 68] width 45 height 20
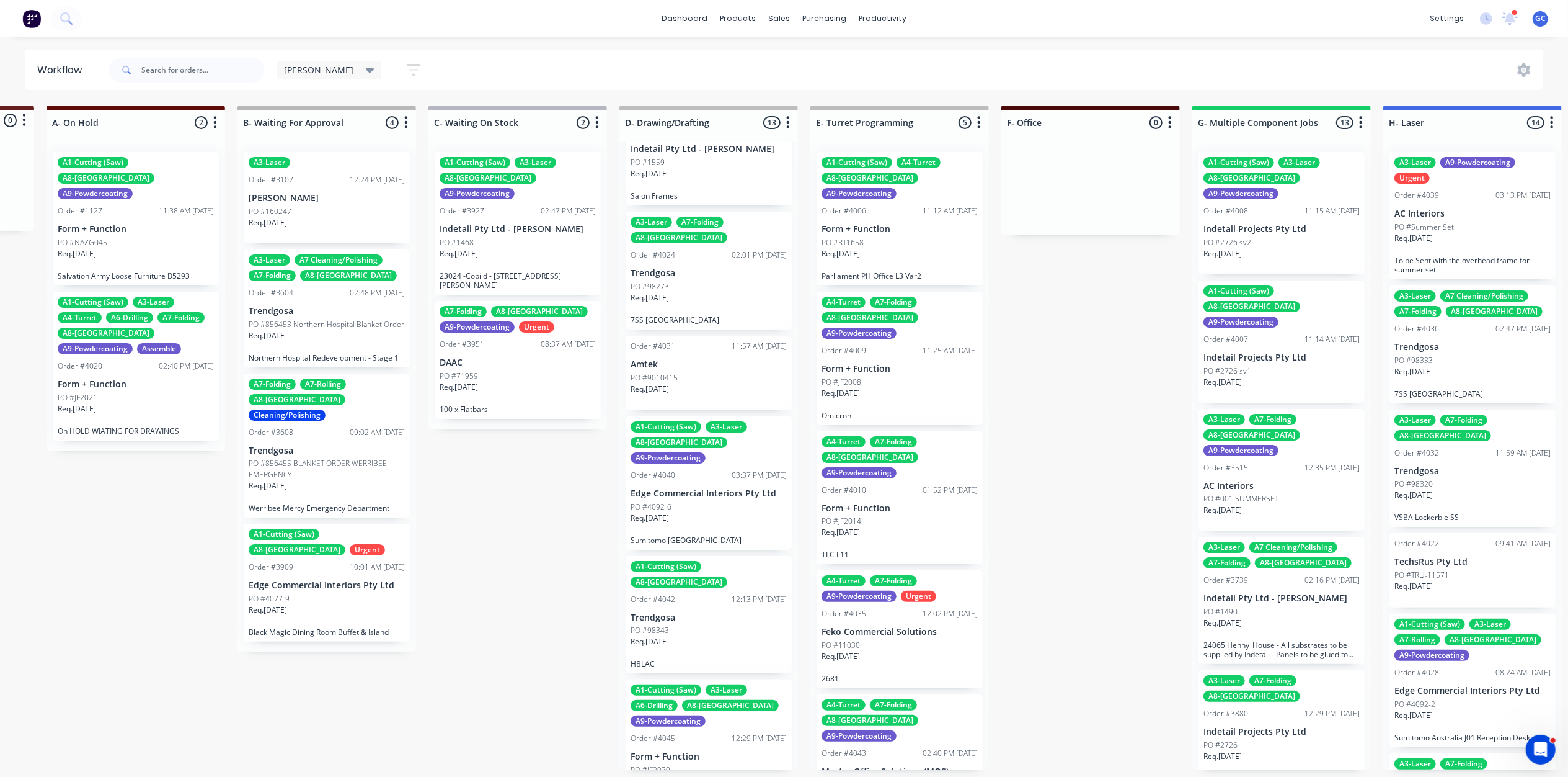
scroll to position [578, 0]
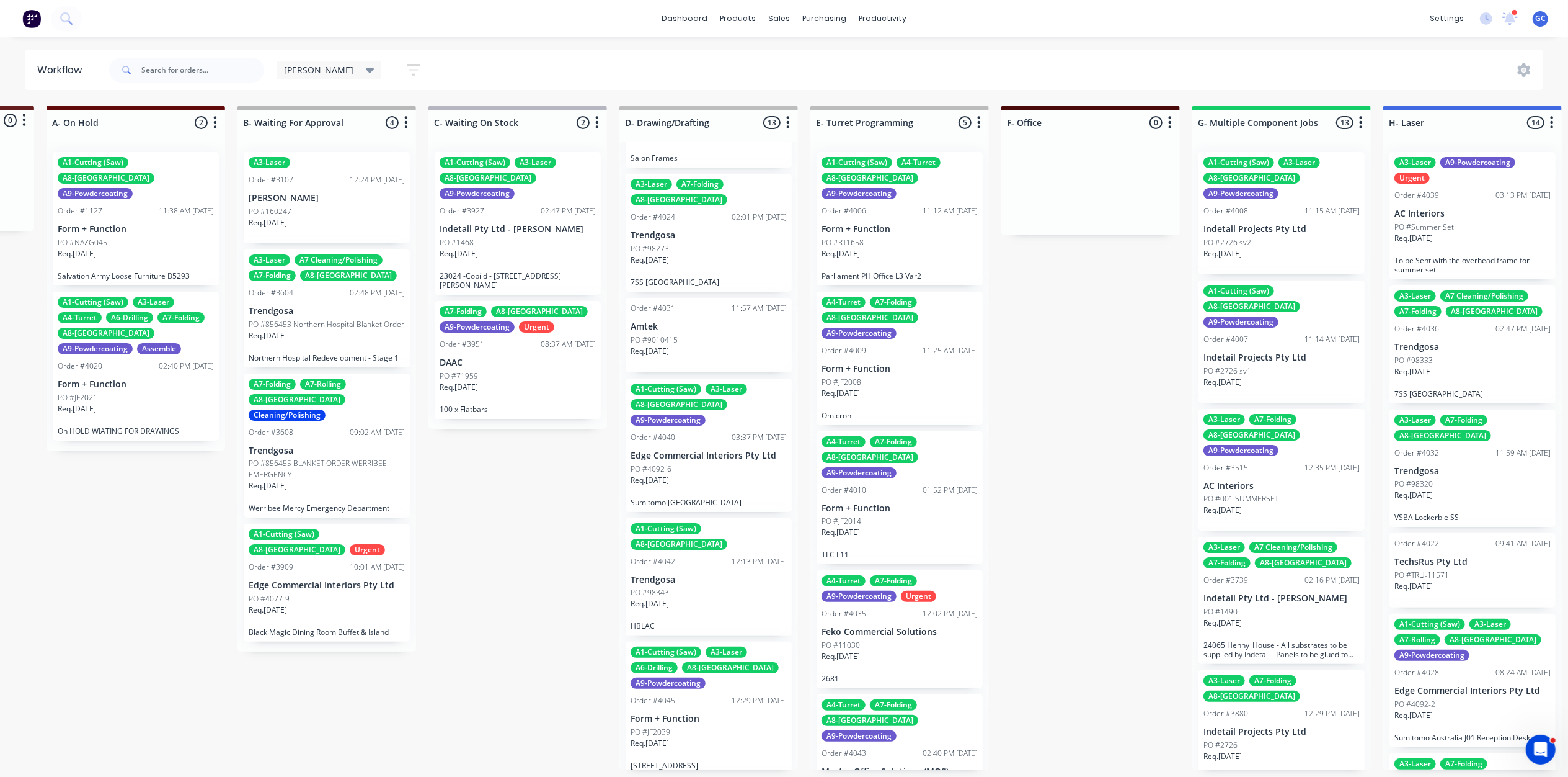
click at [669, 598] on div "Req. 31/10/25" at bounding box center [708, 609] width 156 height 21
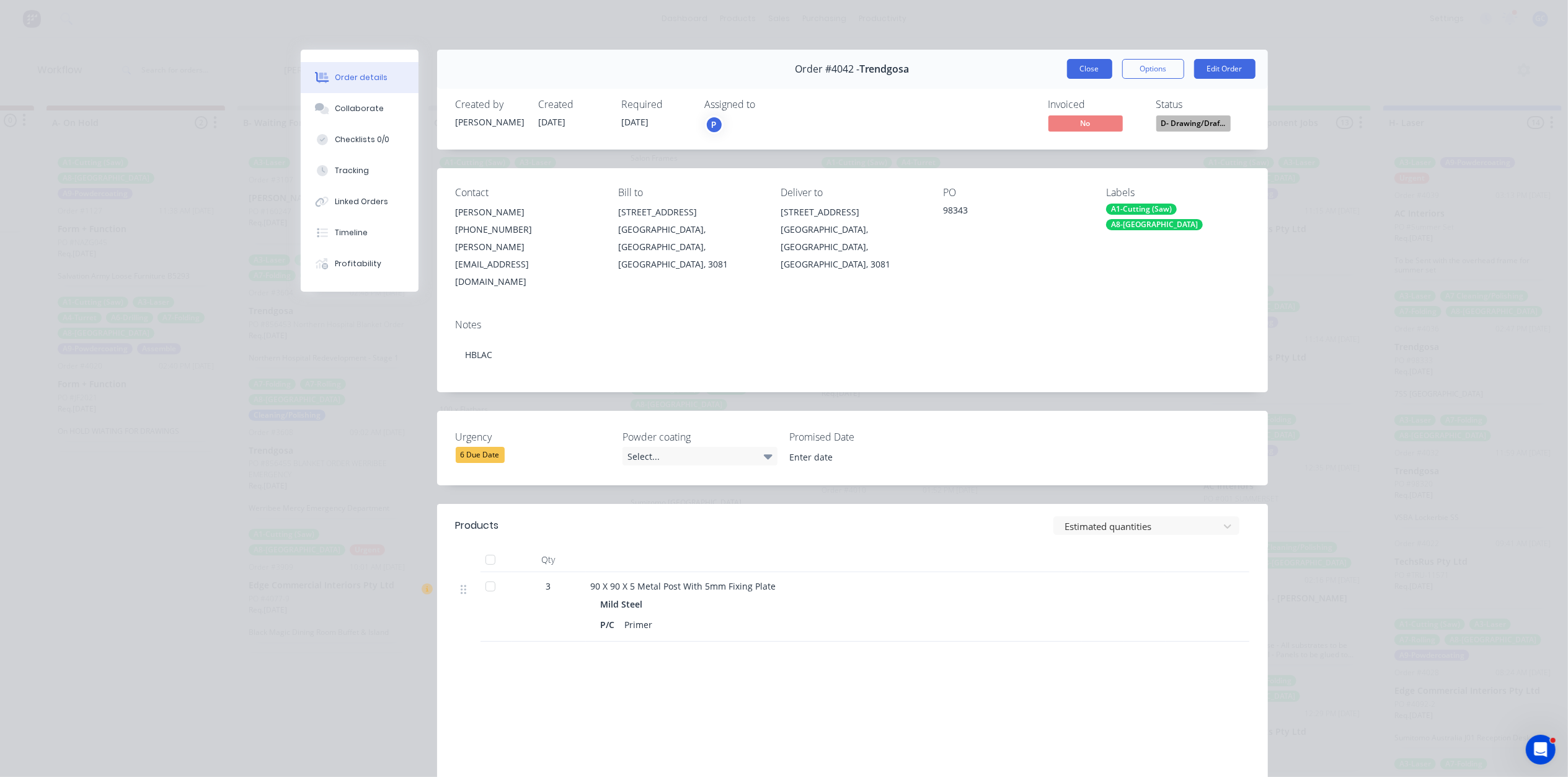
click at [1087, 74] on button "Close" at bounding box center [1090, 68] width 45 height 20
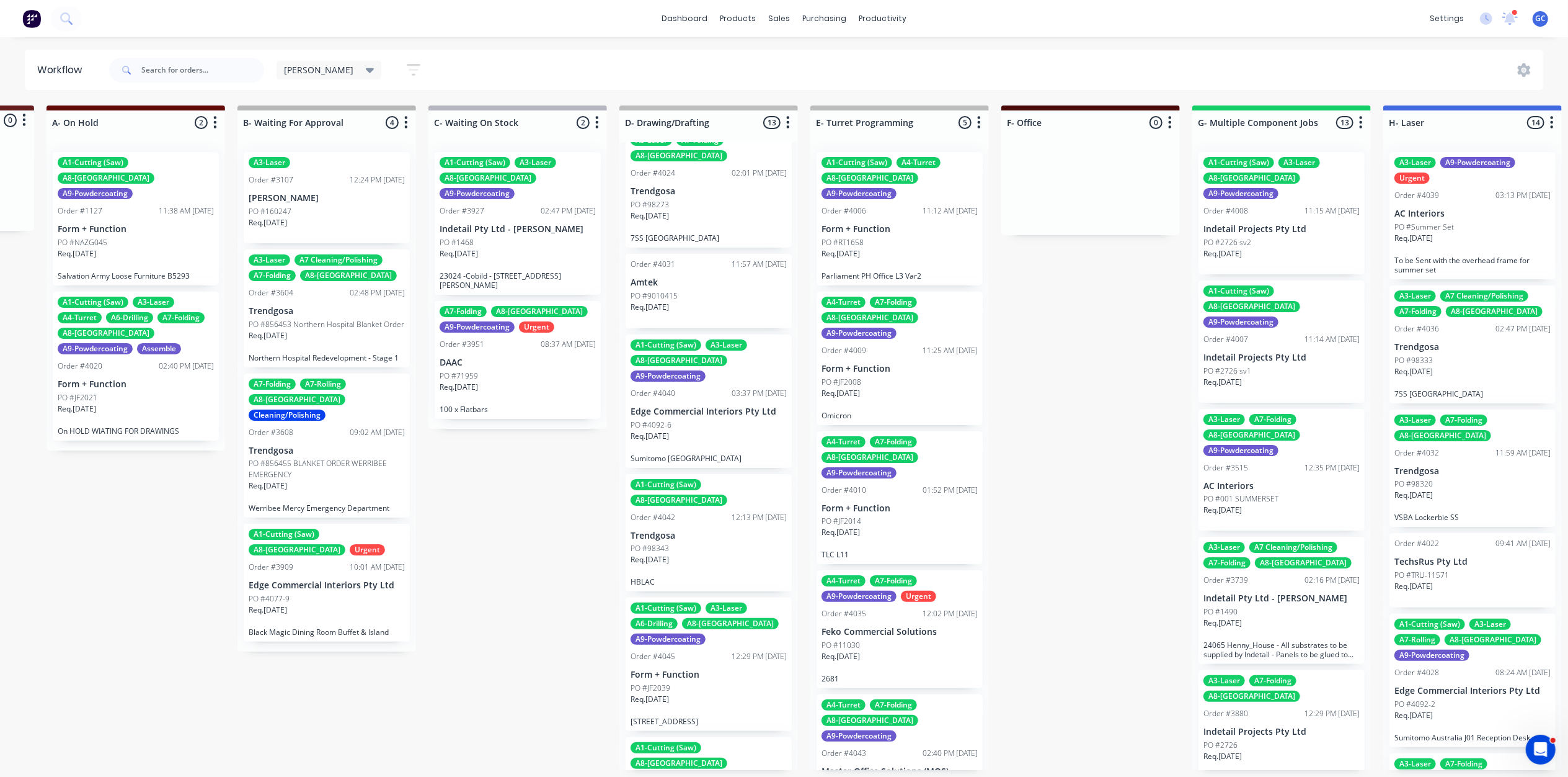
scroll to position [661, 0]
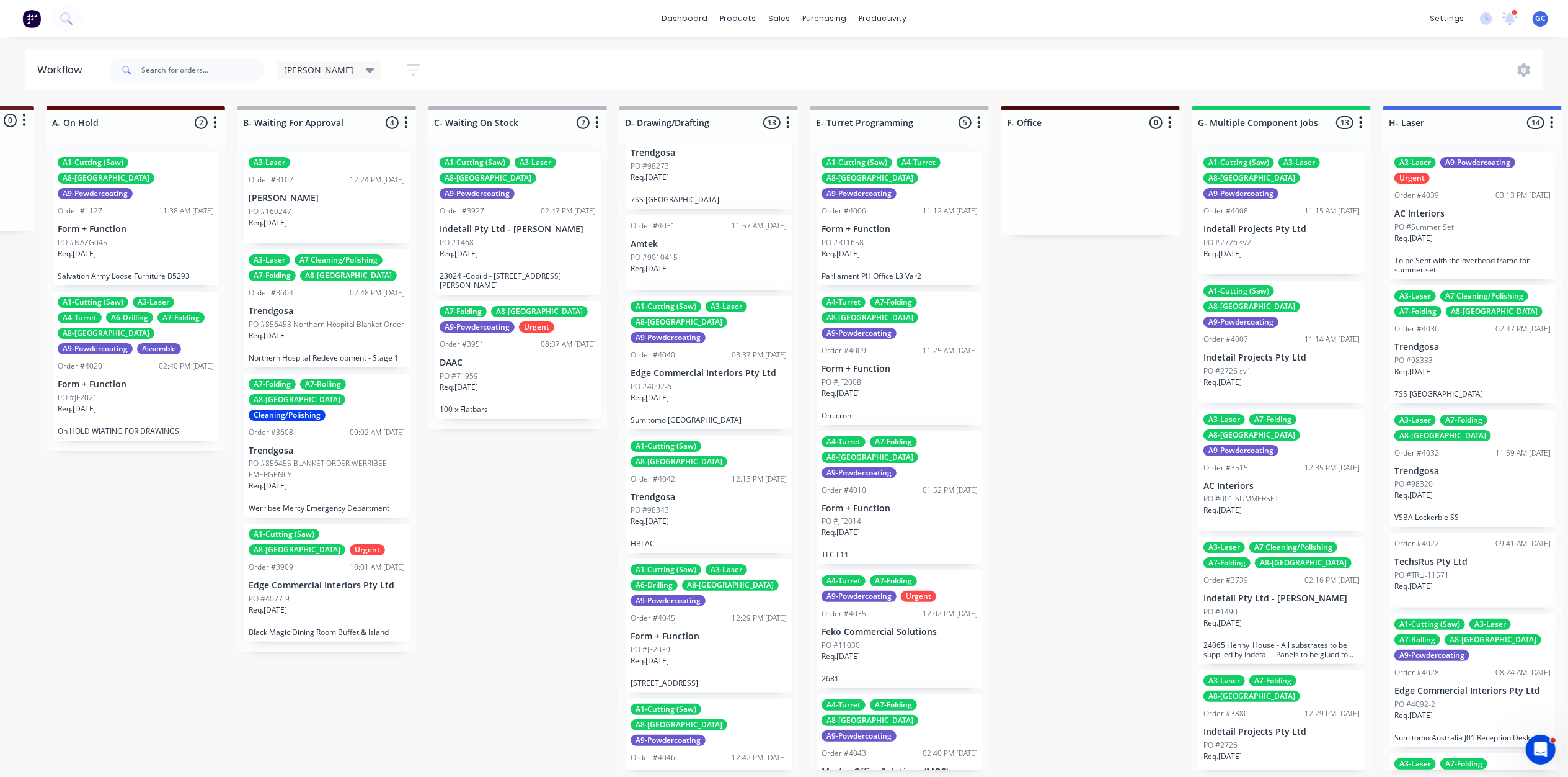
click at [685, 504] on div "PO #98343" at bounding box center [708, 509] width 156 height 11
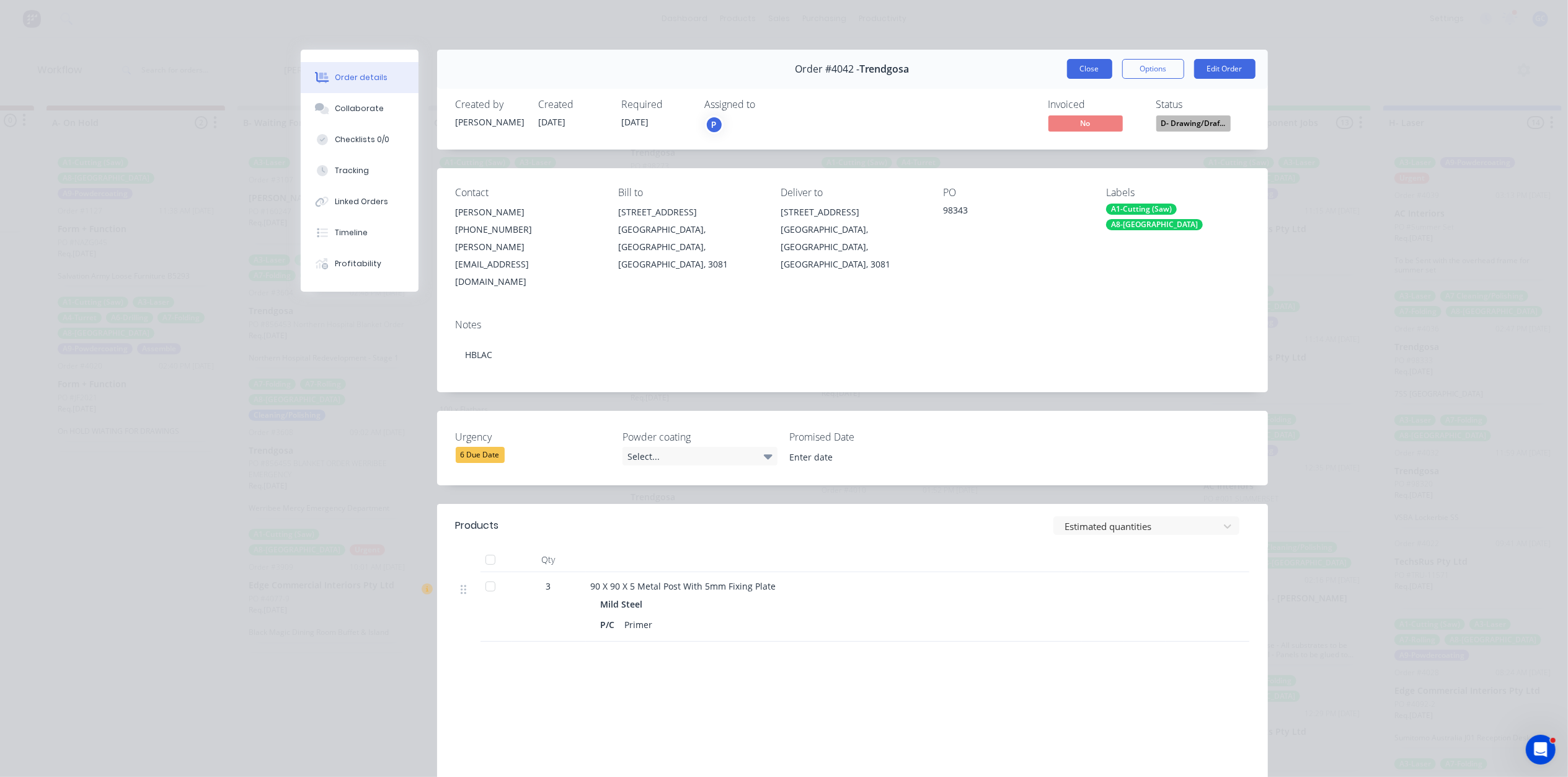
click at [1072, 72] on button "Close" at bounding box center [1090, 68] width 45 height 20
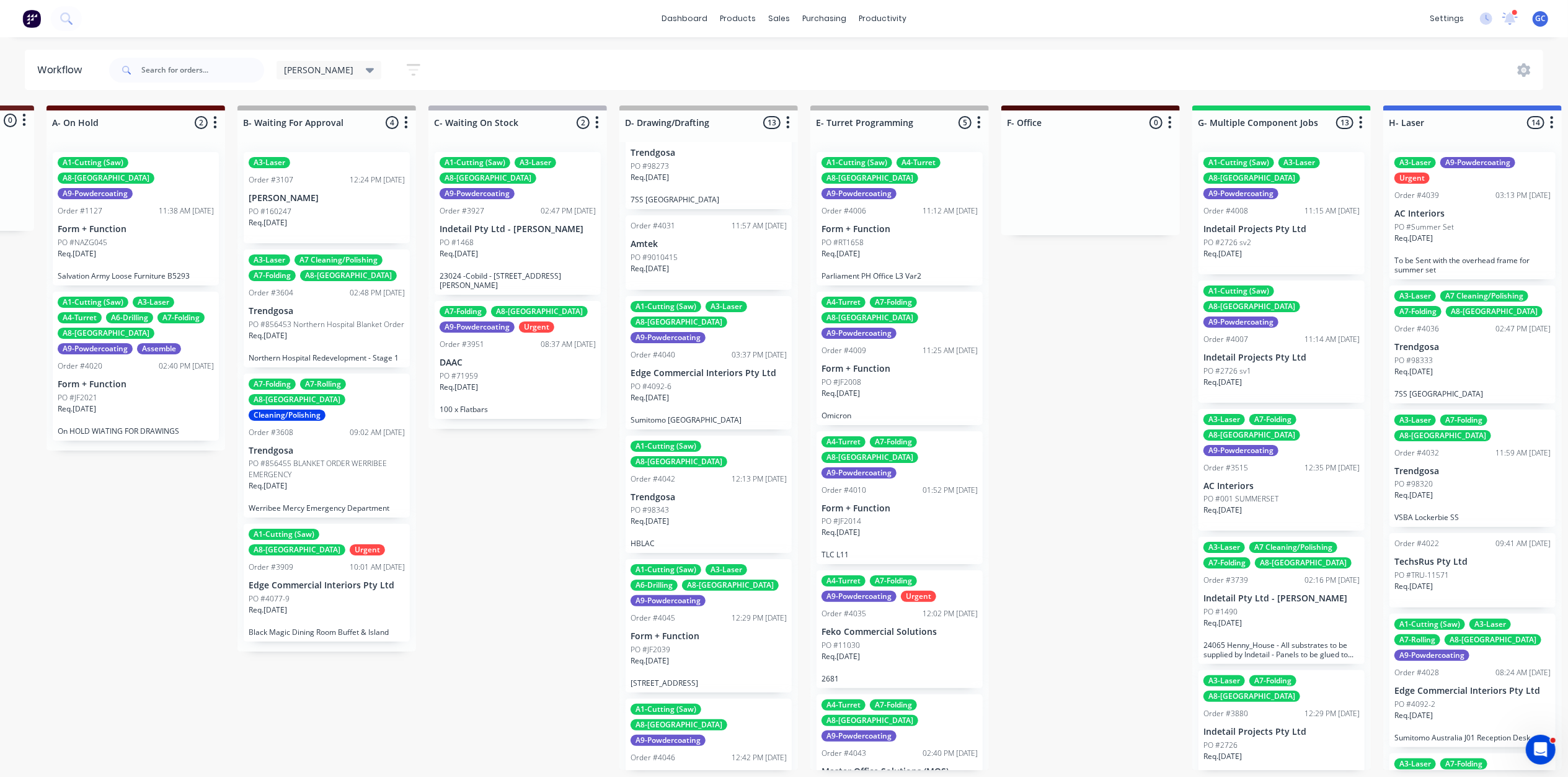
scroll to position [744, 0]
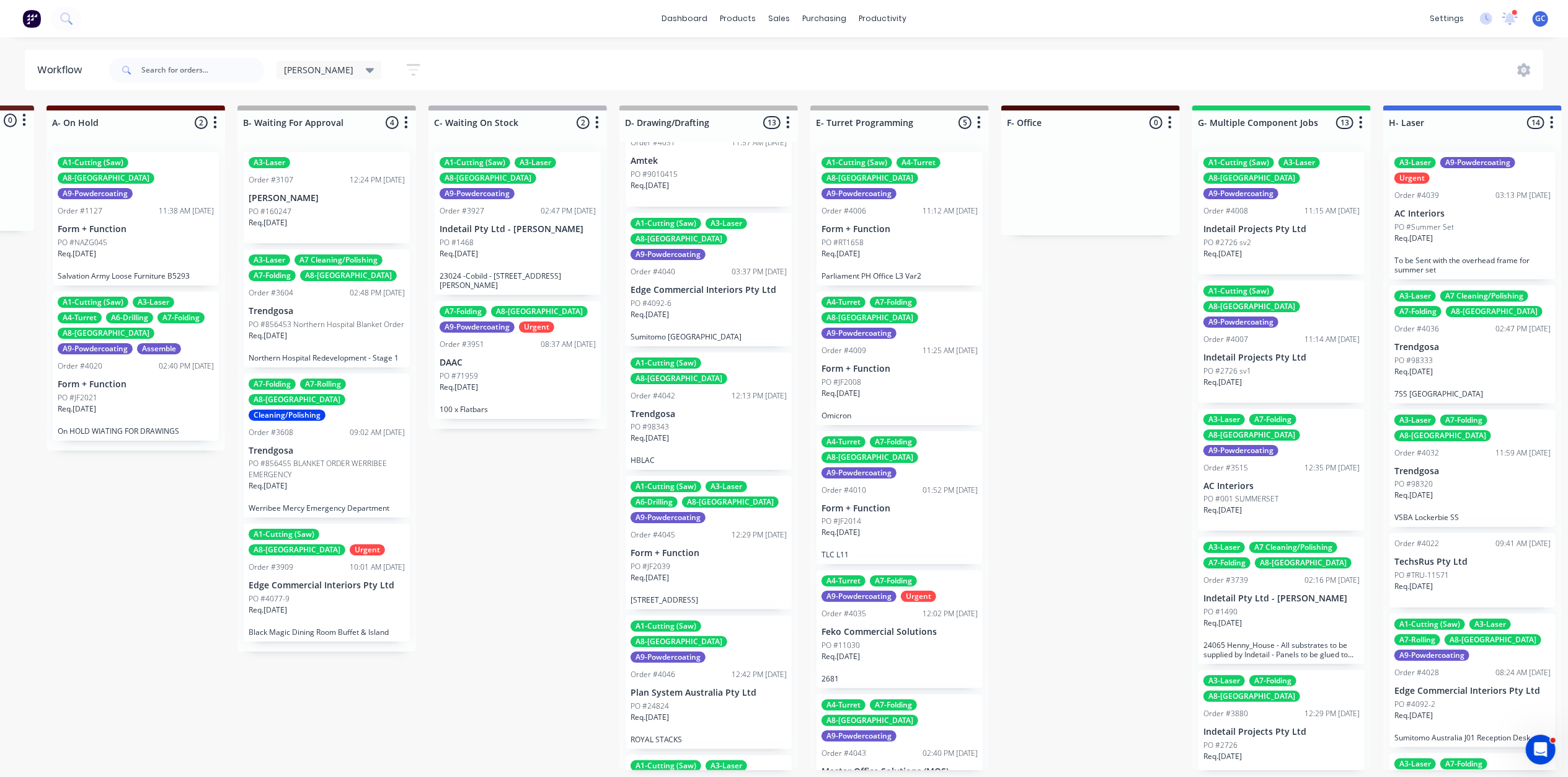
click at [700, 547] on p "Form + Function" at bounding box center [708, 553] width 156 height 10
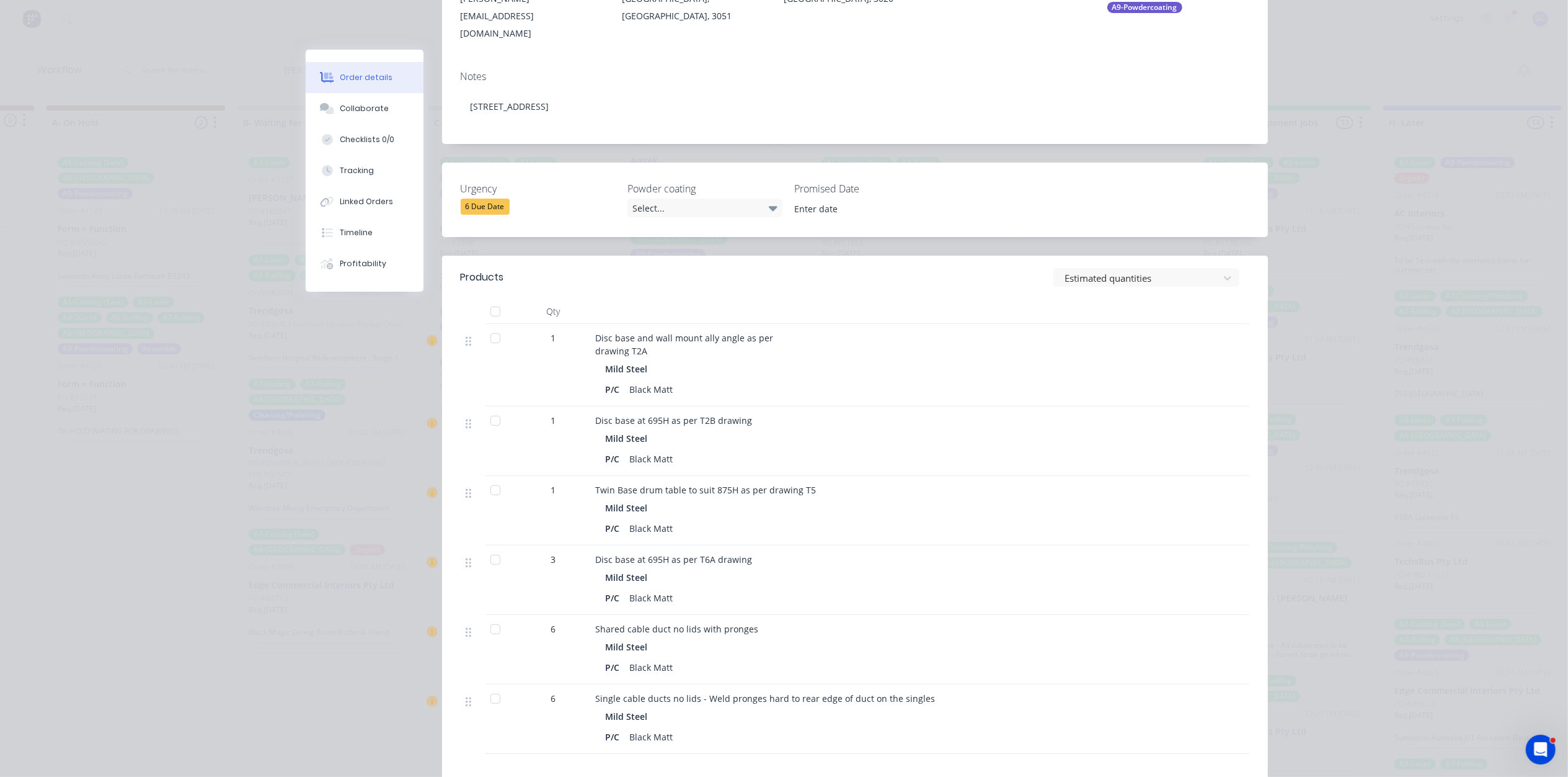
scroll to position [0, 0]
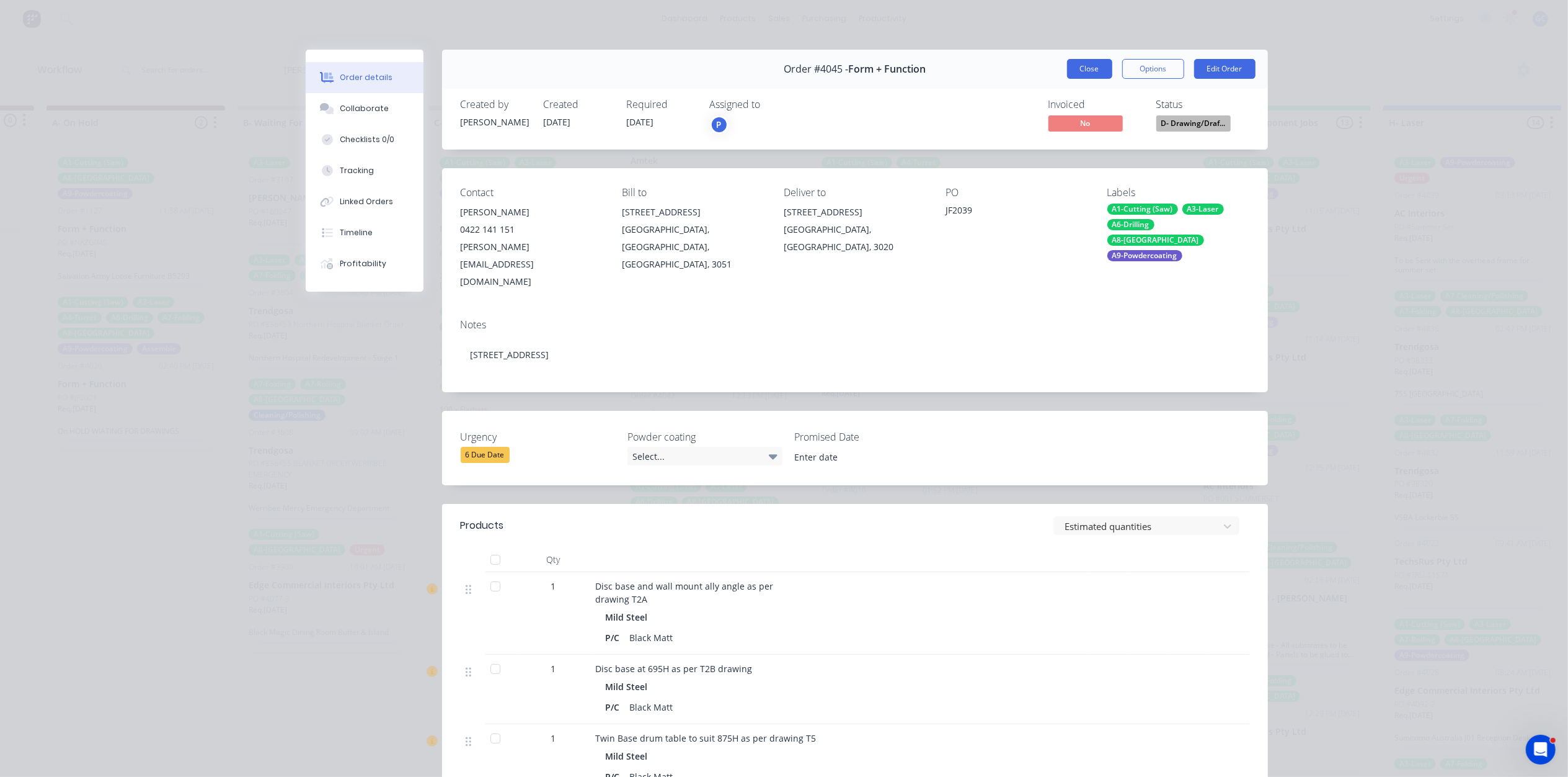
click at [1089, 69] on button "Close" at bounding box center [1090, 68] width 45 height 20
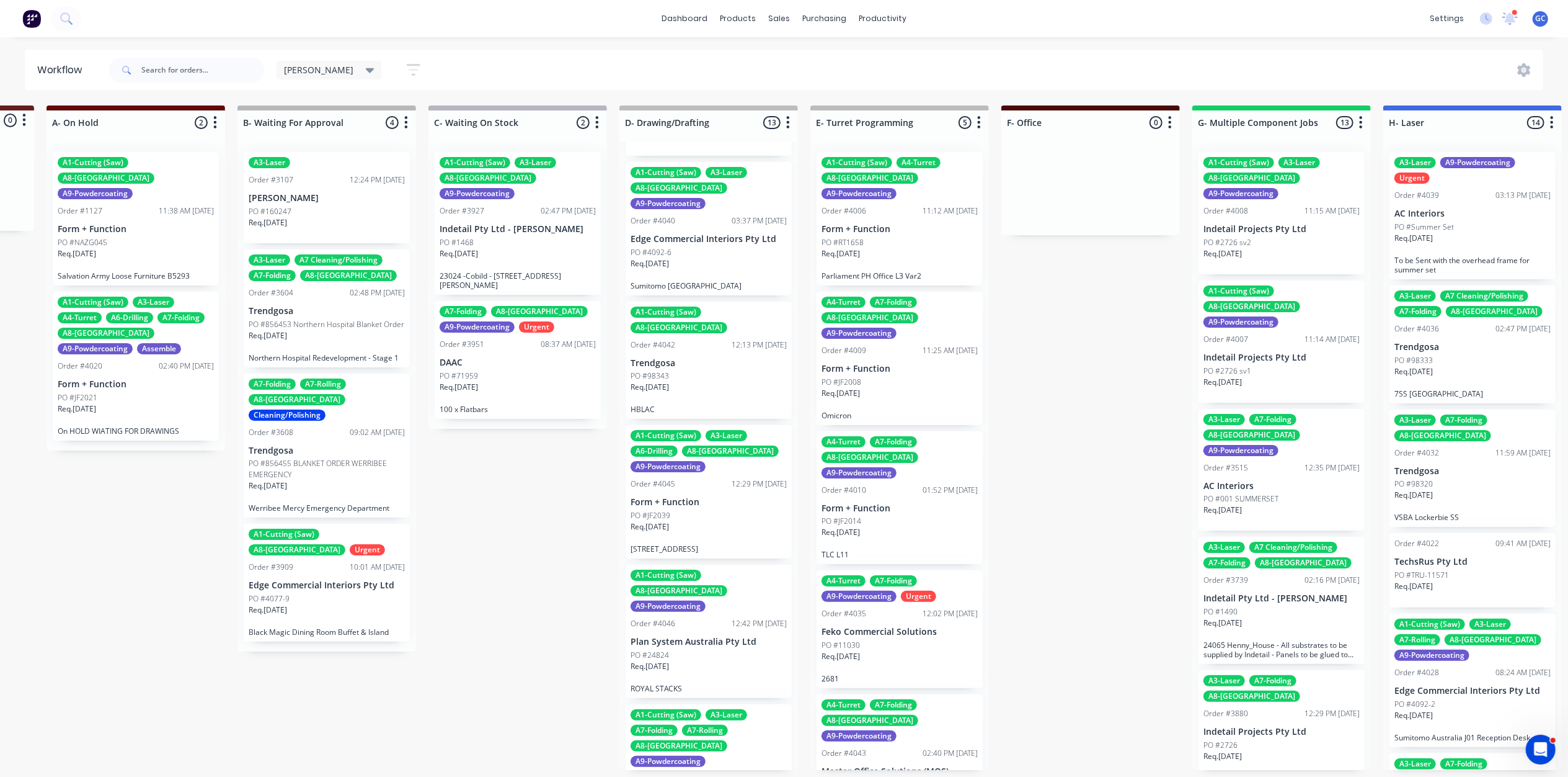
scroll to position [849, 0]
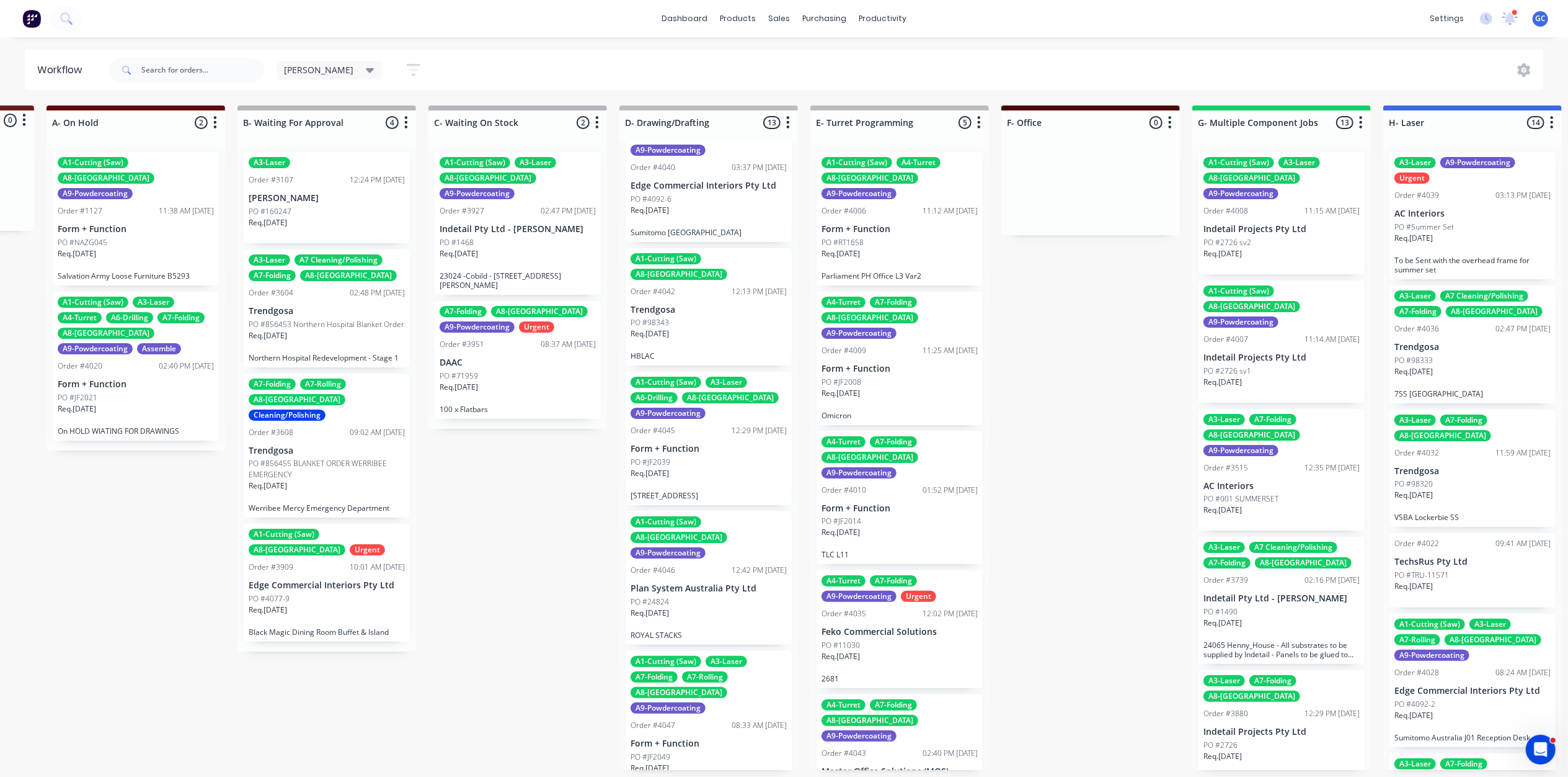
click at [677, 719] on div "Order #4047 08:33 AM 14/10/25" at bounding box center [708, 724] width 156 height 11
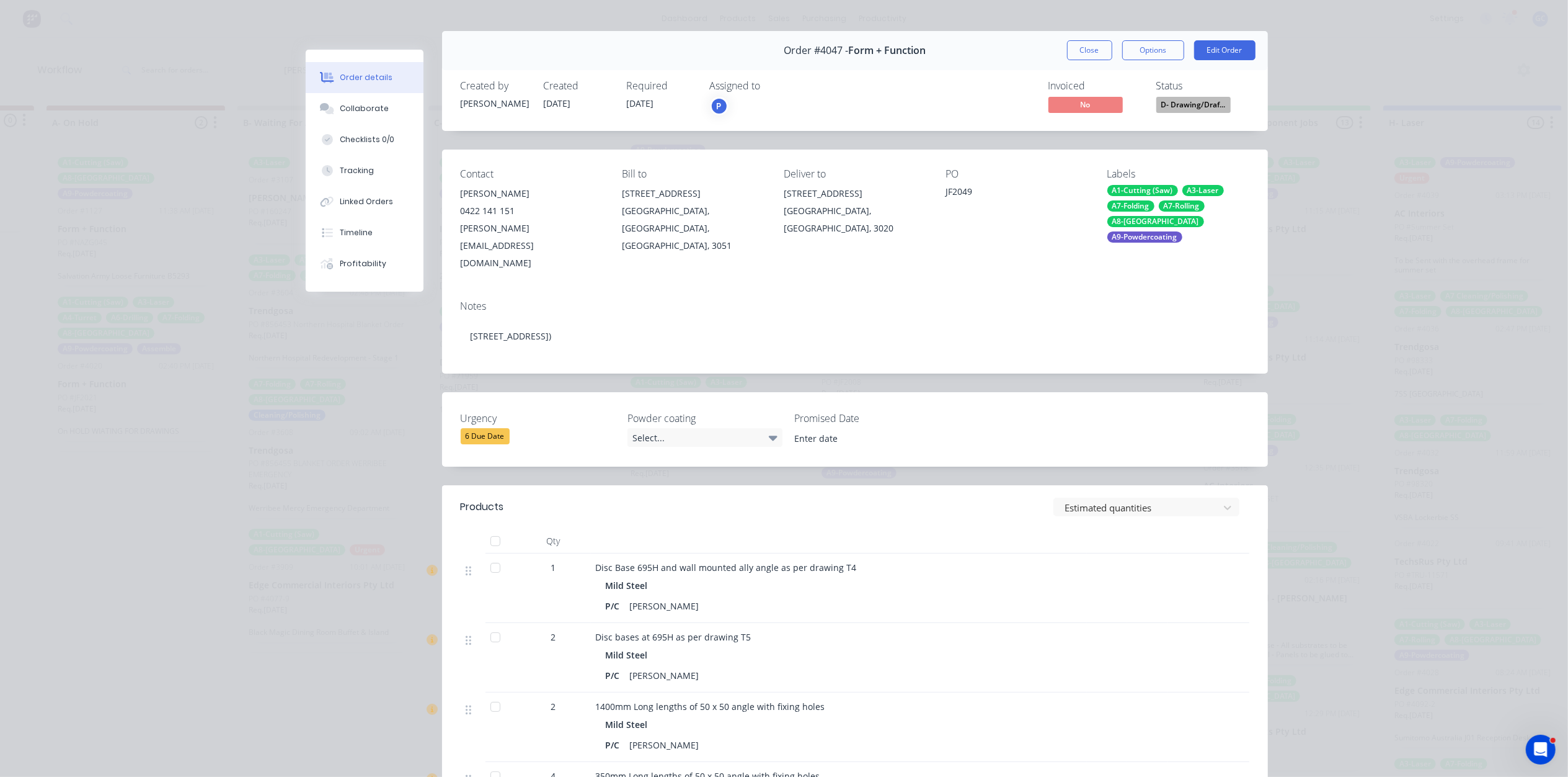
scroll to position [0, 0]
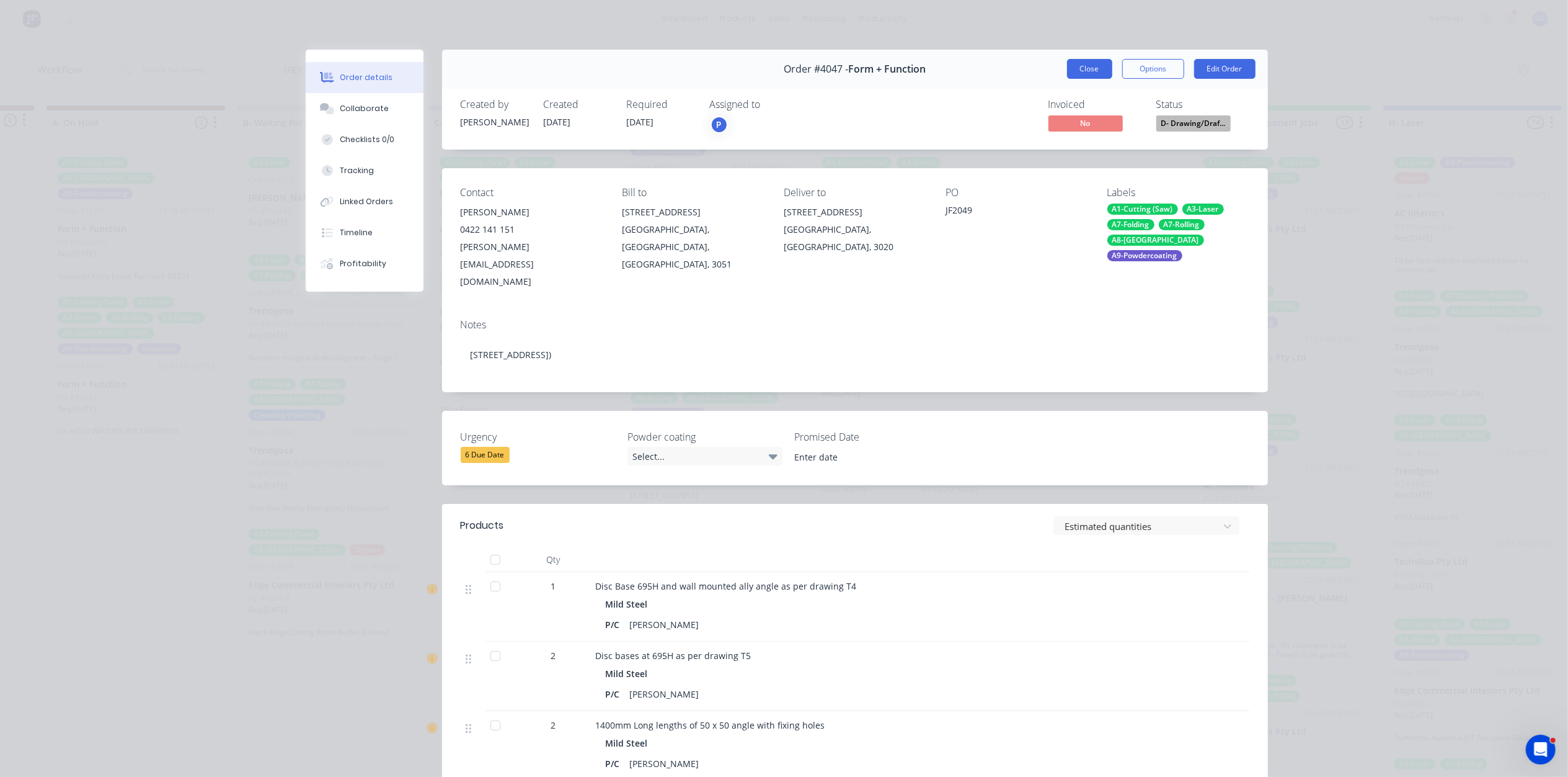
click at [1094, 68] on button "Close" at bounding box center [1090, 68] width 45 height 20
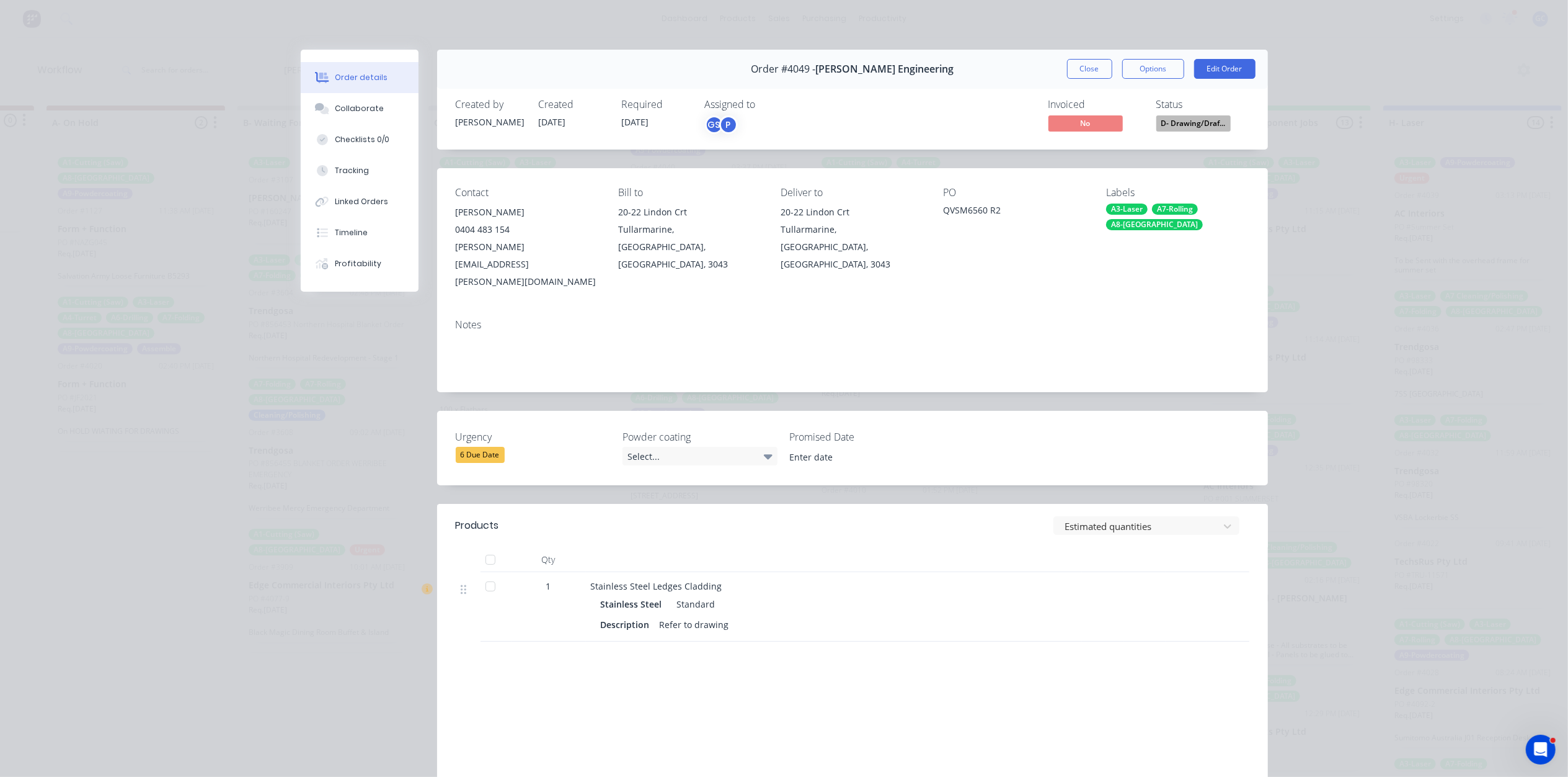
click at [1097, 72] on button "Close" at bounding box center [1090, 68] width 45 height 20
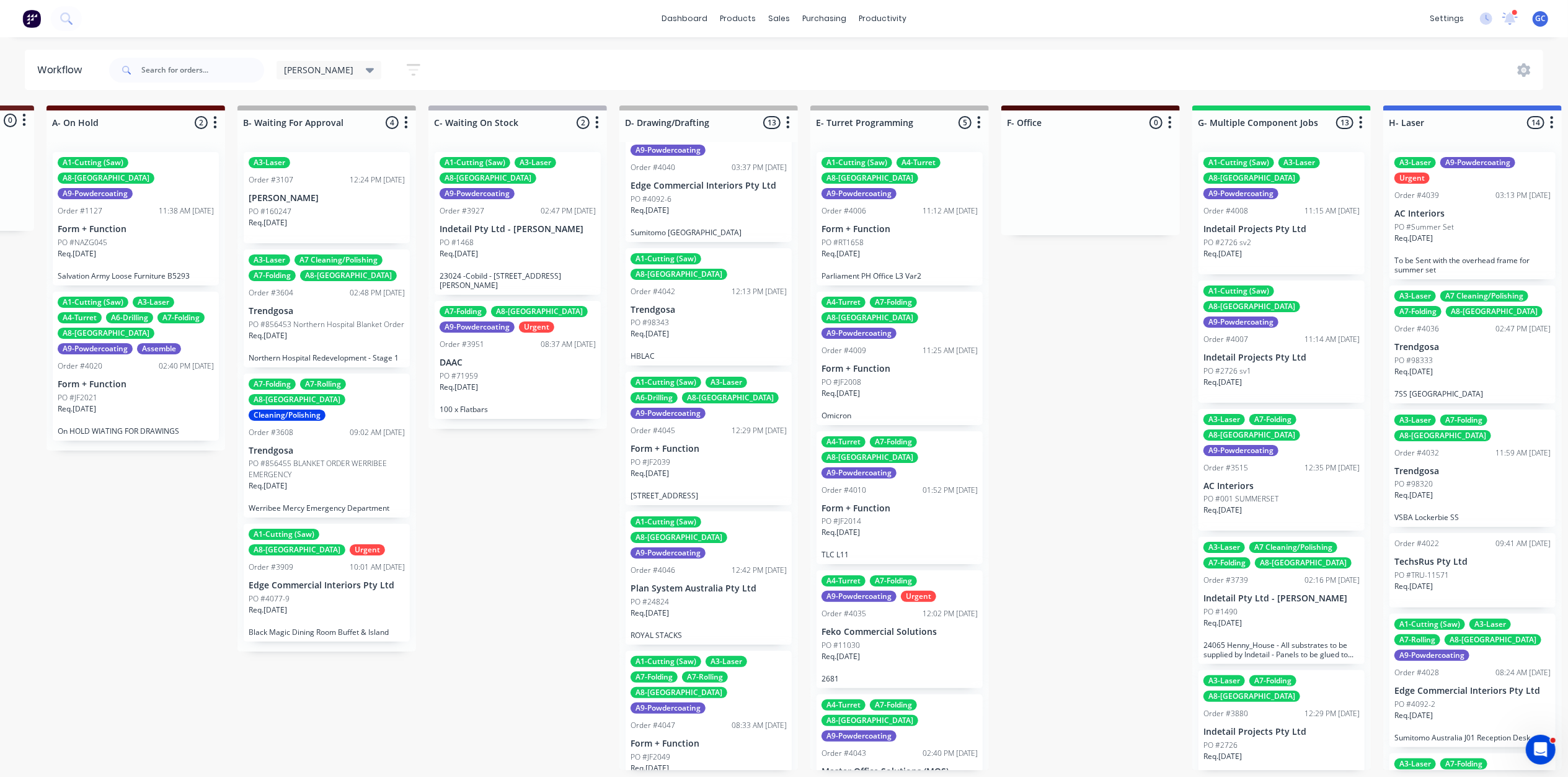
click at [910, 248] on div "Req. 29/10/25" at bounding box center [899, 258] width 156 height 21
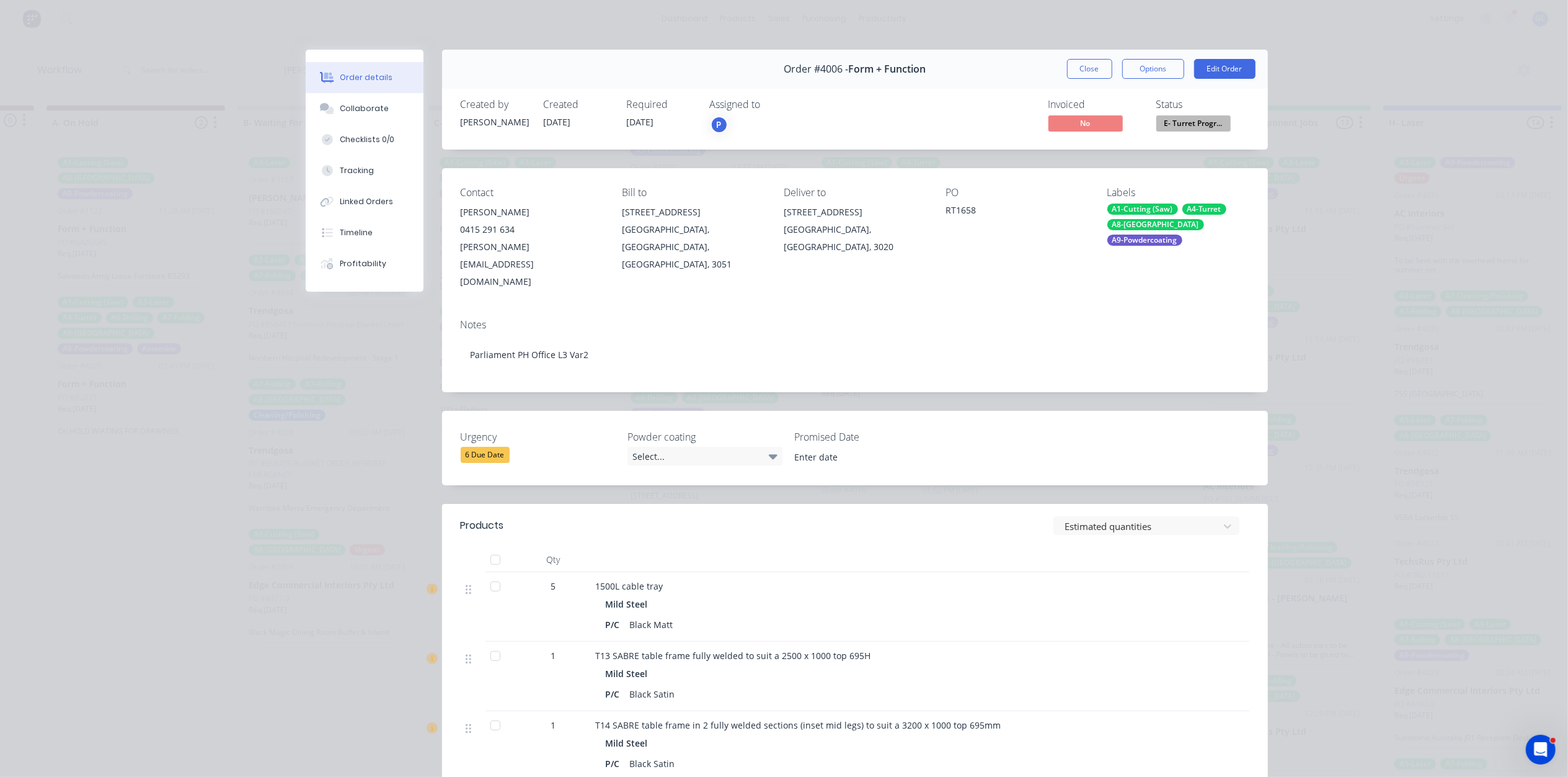
click at [1208, 127] on span "E- Turret Progr..." at bounding box center [1193, 123] width 74 height 16
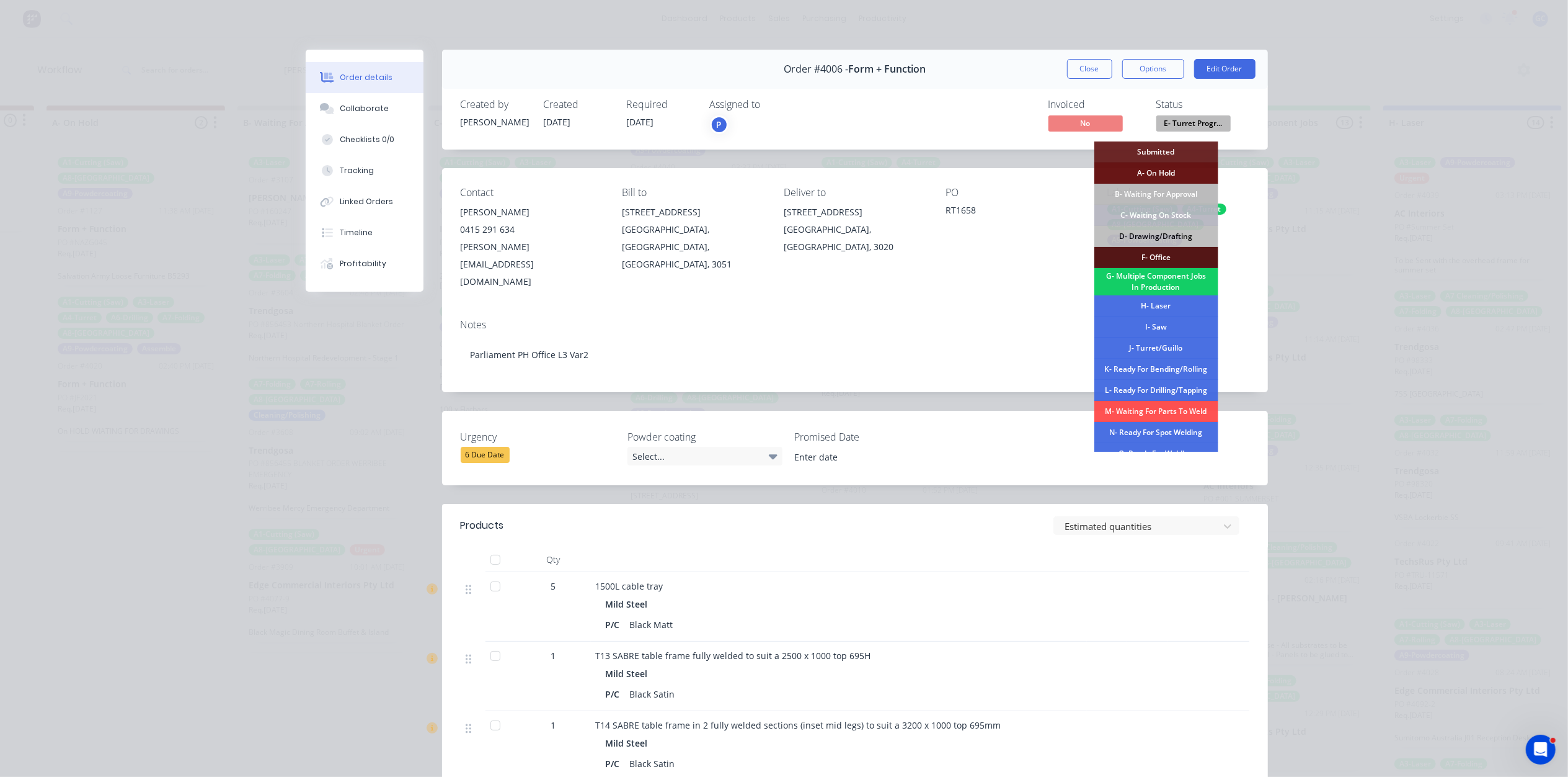
click at [1171, 279] on div "G- Multiple Component Jobs In Production" at bounding box center [1156, 281] width 124 height 28
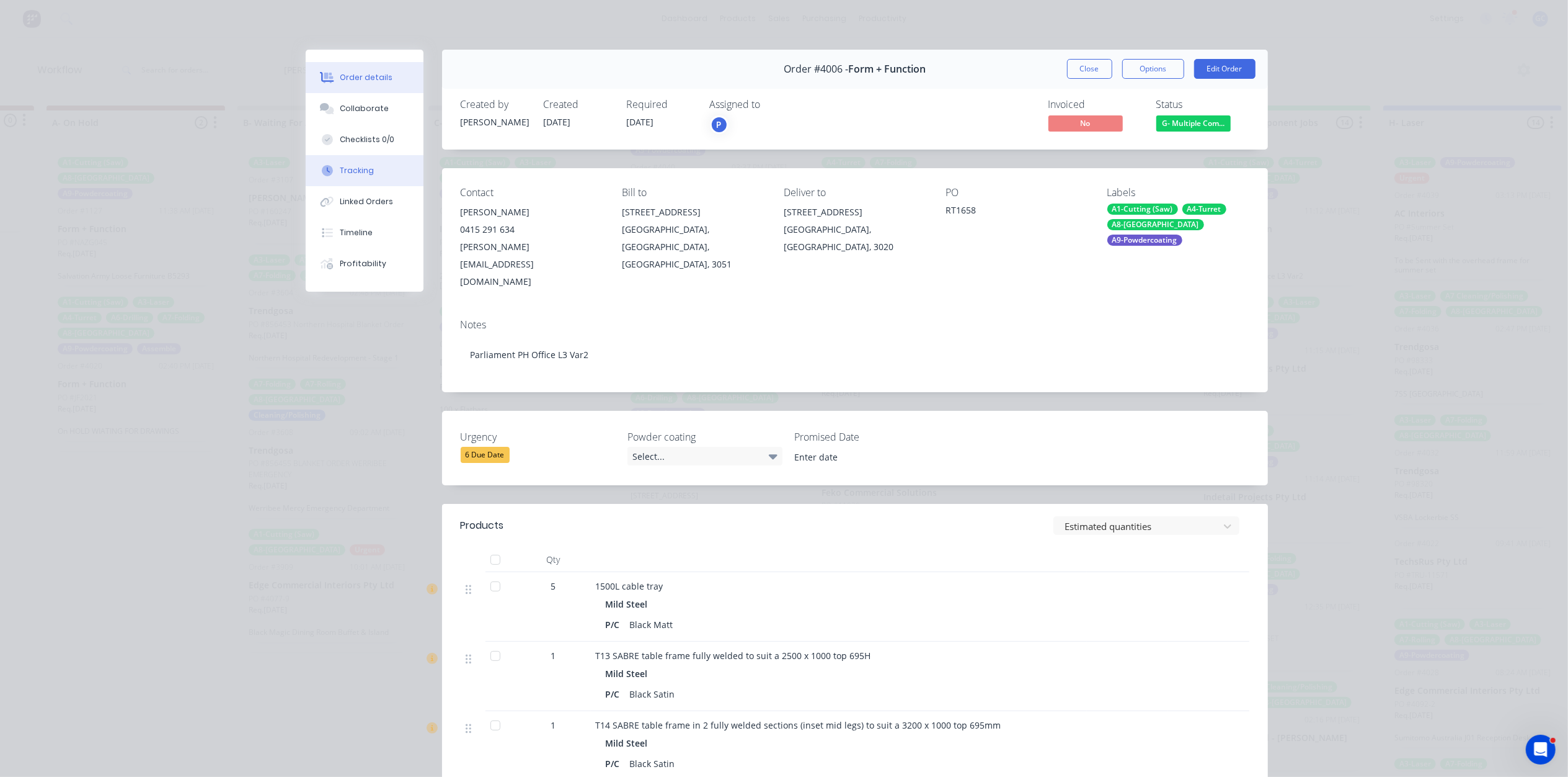
click at [345, 172] on div "Tracking" at bounding box center [357, 170] width 35 height 11
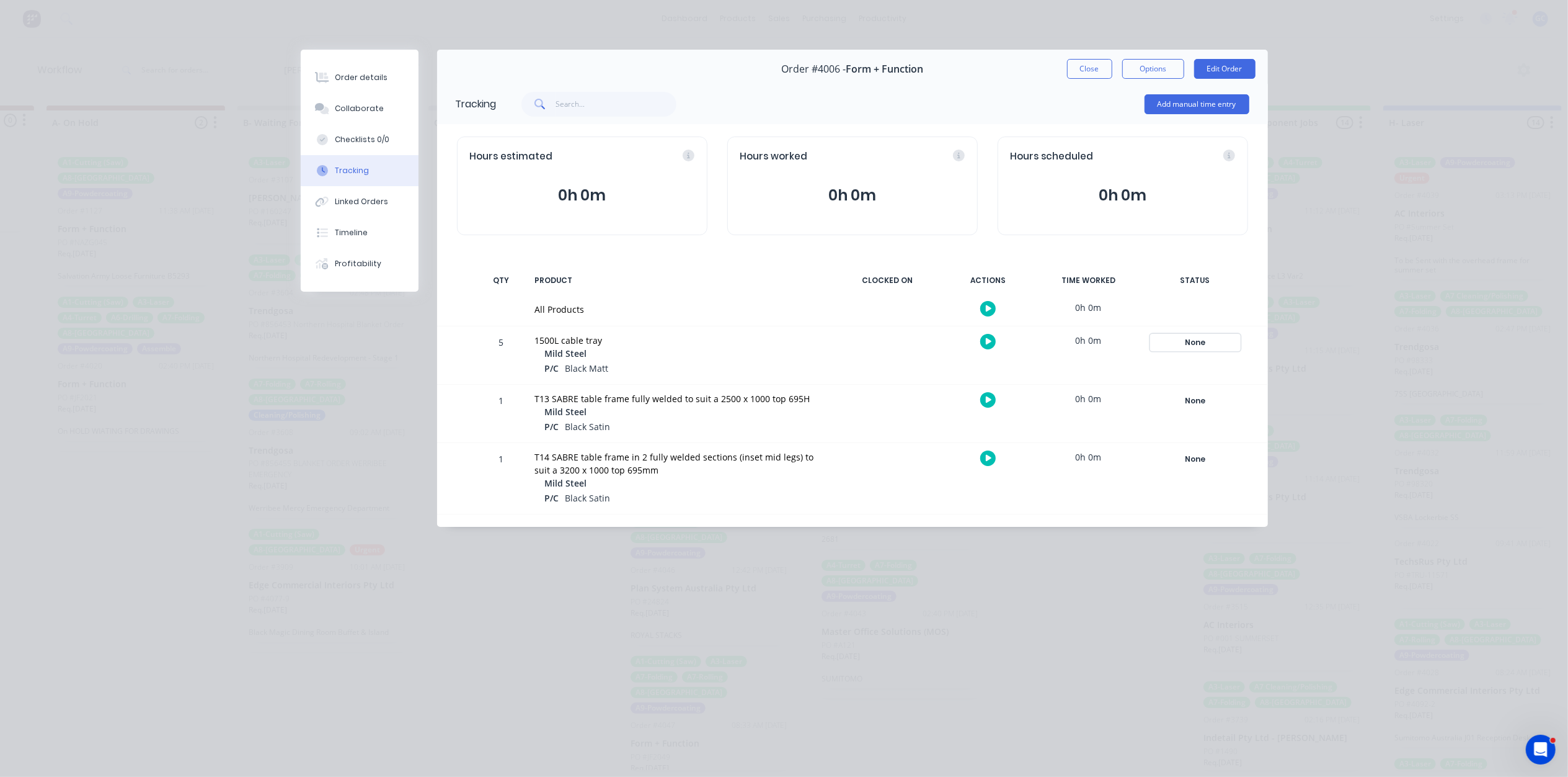
click at [1214, 347] on div "None" at bounding box center [1195, 342] width 89 height 16
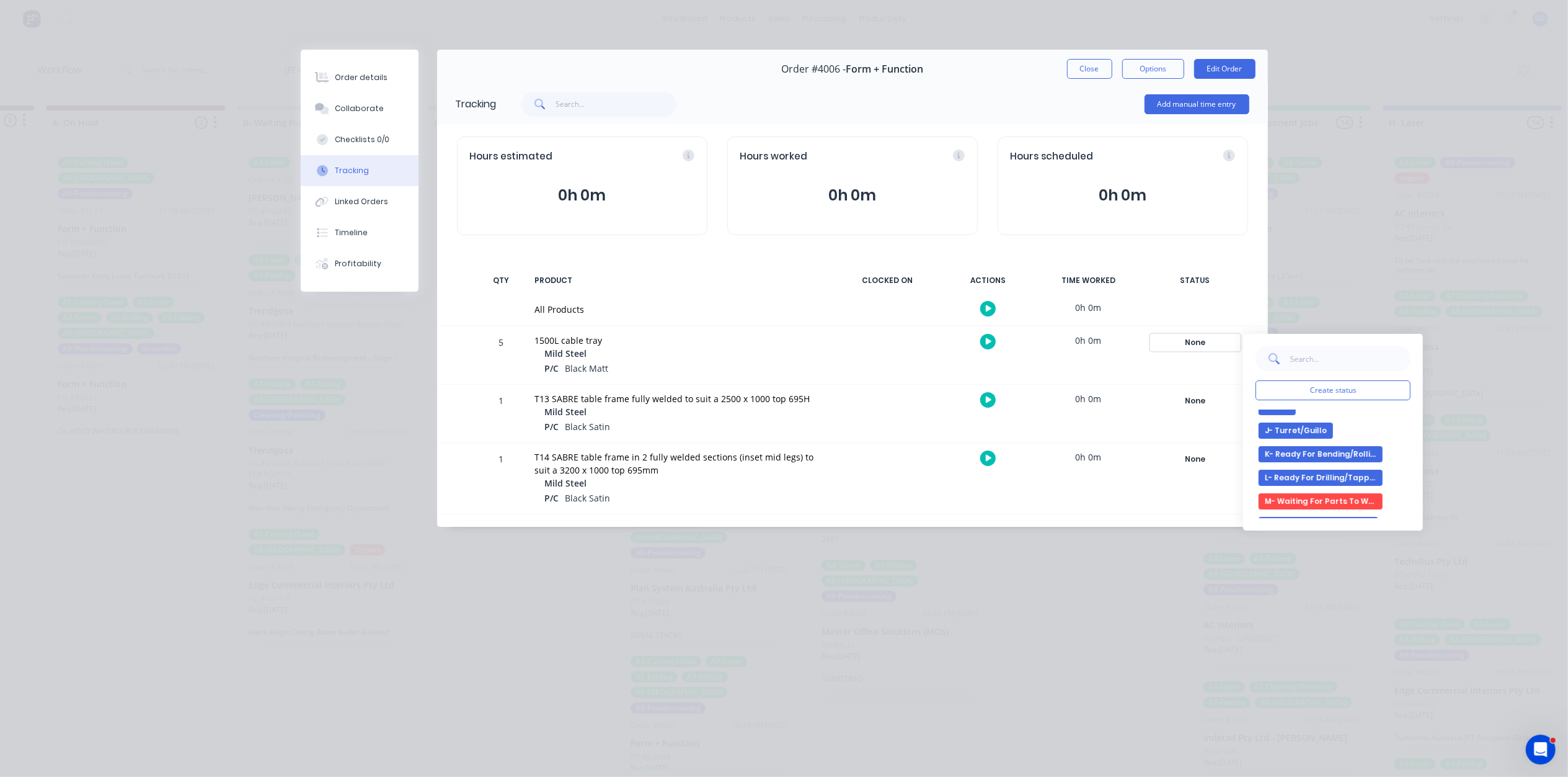
scroll to position [248, 0]
click at [1316, 420] on button "J- Turret/Guillo" at bounding box center [1296, 428] width 74 height 16
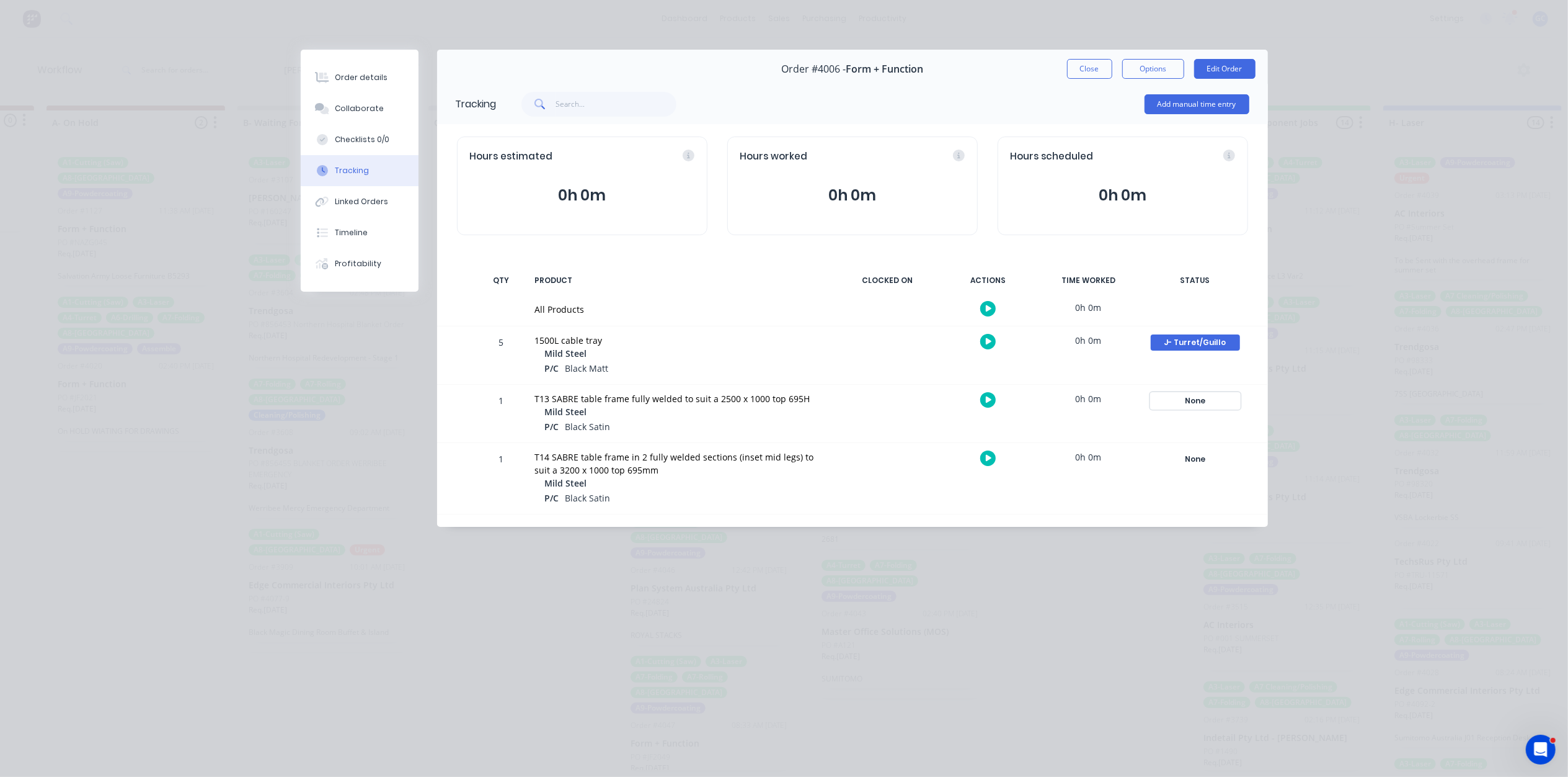
click at [1194, 400] on div "None" at bounding box center [1195, 401] width 89 height 16
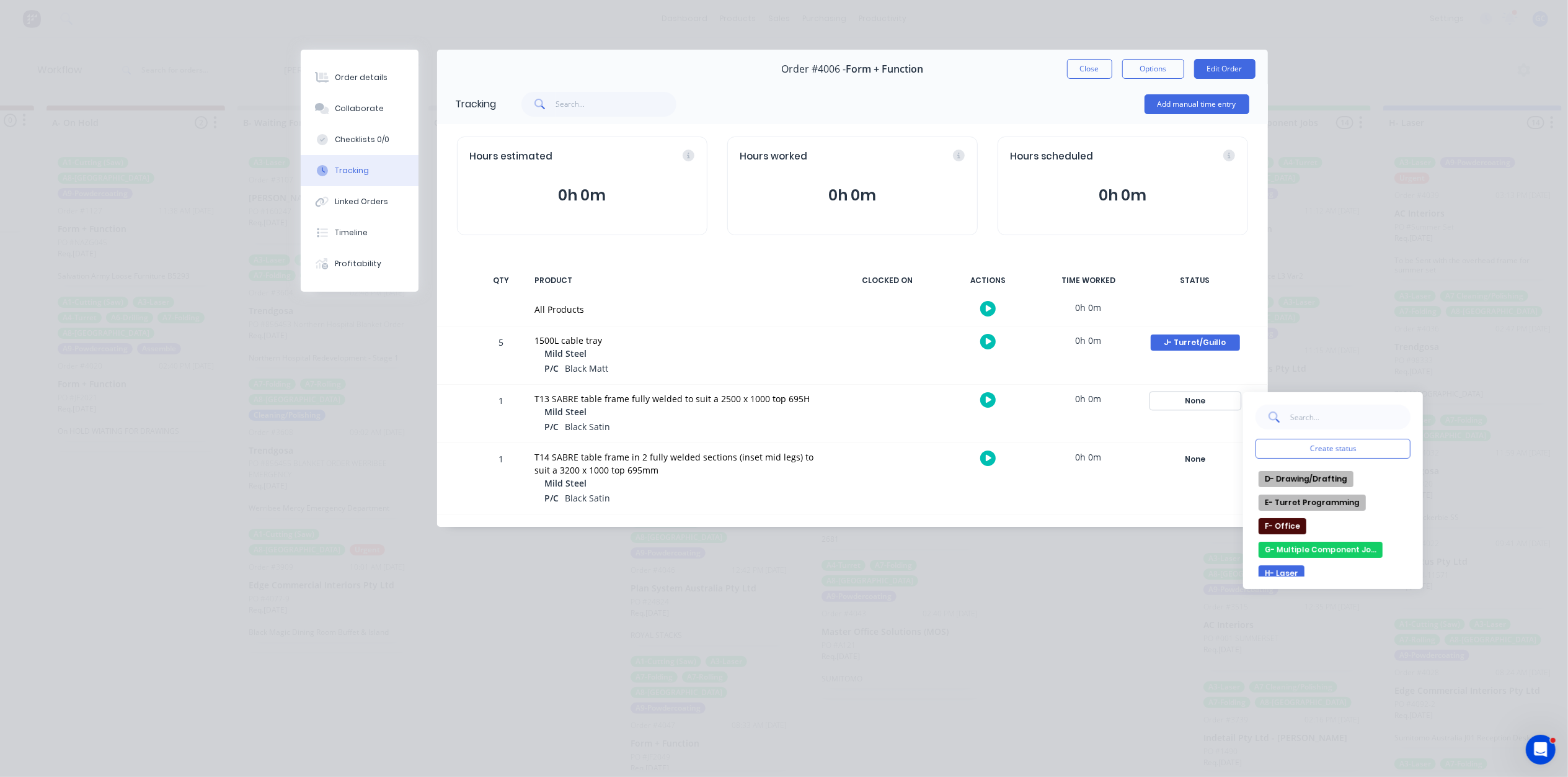
scroll to position [165, 0]
click at [1271, 544] on button "I- Saw" at bounding box center [1277, 546] width 37 height 16
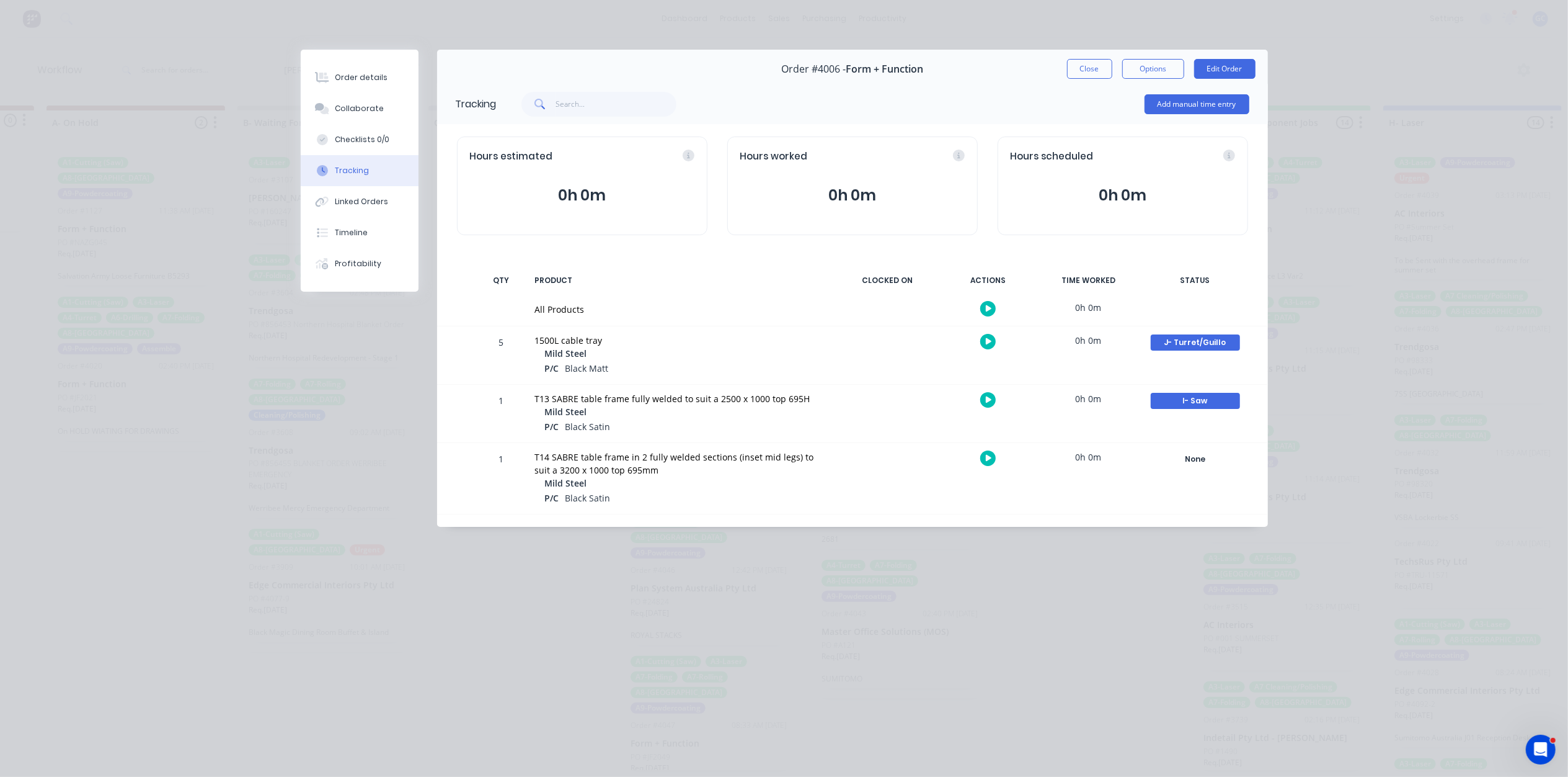
click at [1191, 469] on div "None Create status None edit A- On Hold B- Waiting For Approval C- Waiting On S…" at bounding box center [1195, 478] width 105 height 71
click at [1208, 462] on div "None" at bounding box center [1195, 458] width 89 height 16
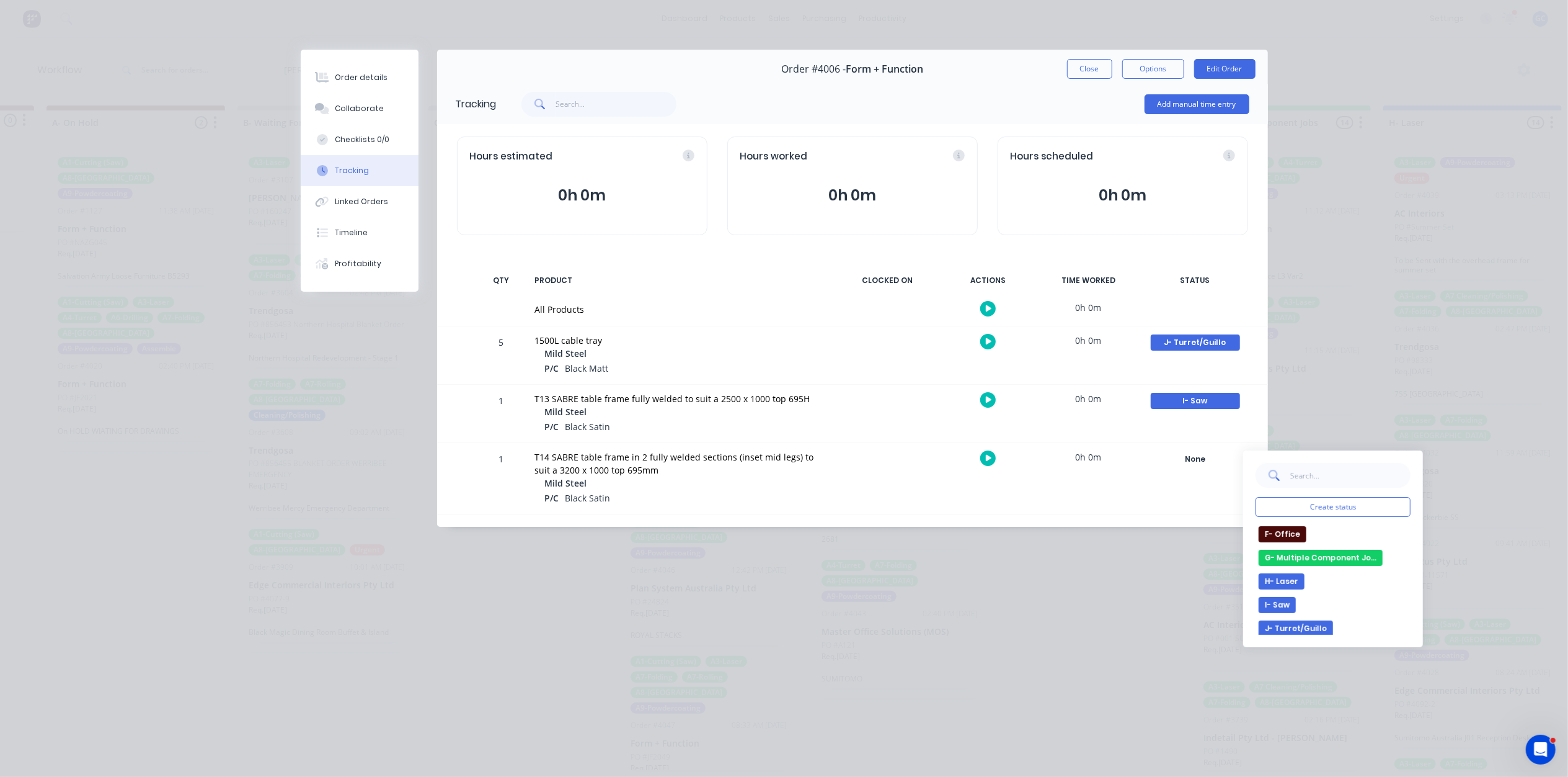
click at [1283, 604] on button "I- Saw" at bounding box center [1277, 604] width 37 height 16
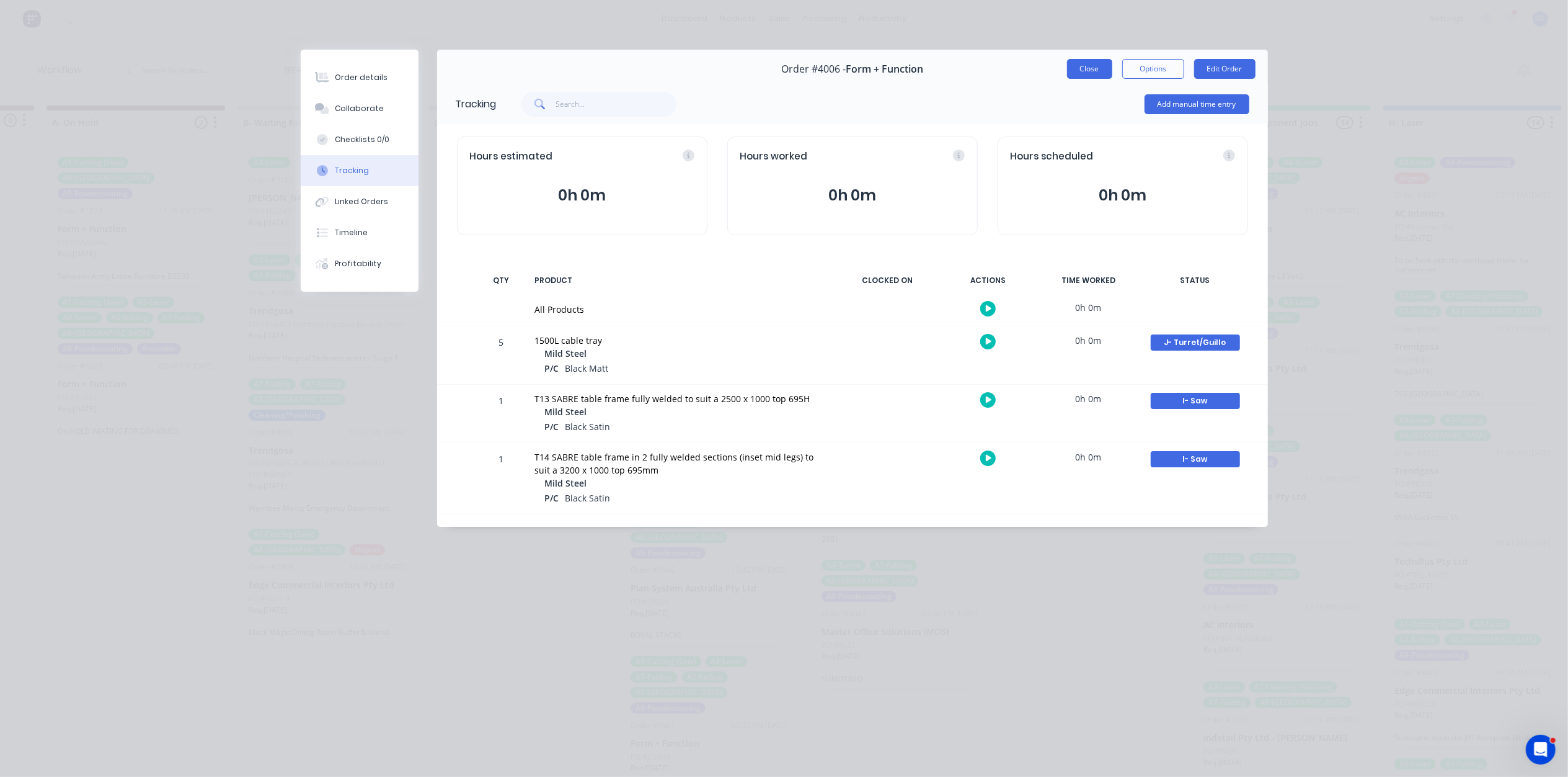
click at [1094, 72] on button "Close" at bounding box center [1090, 68] width 45 height 20
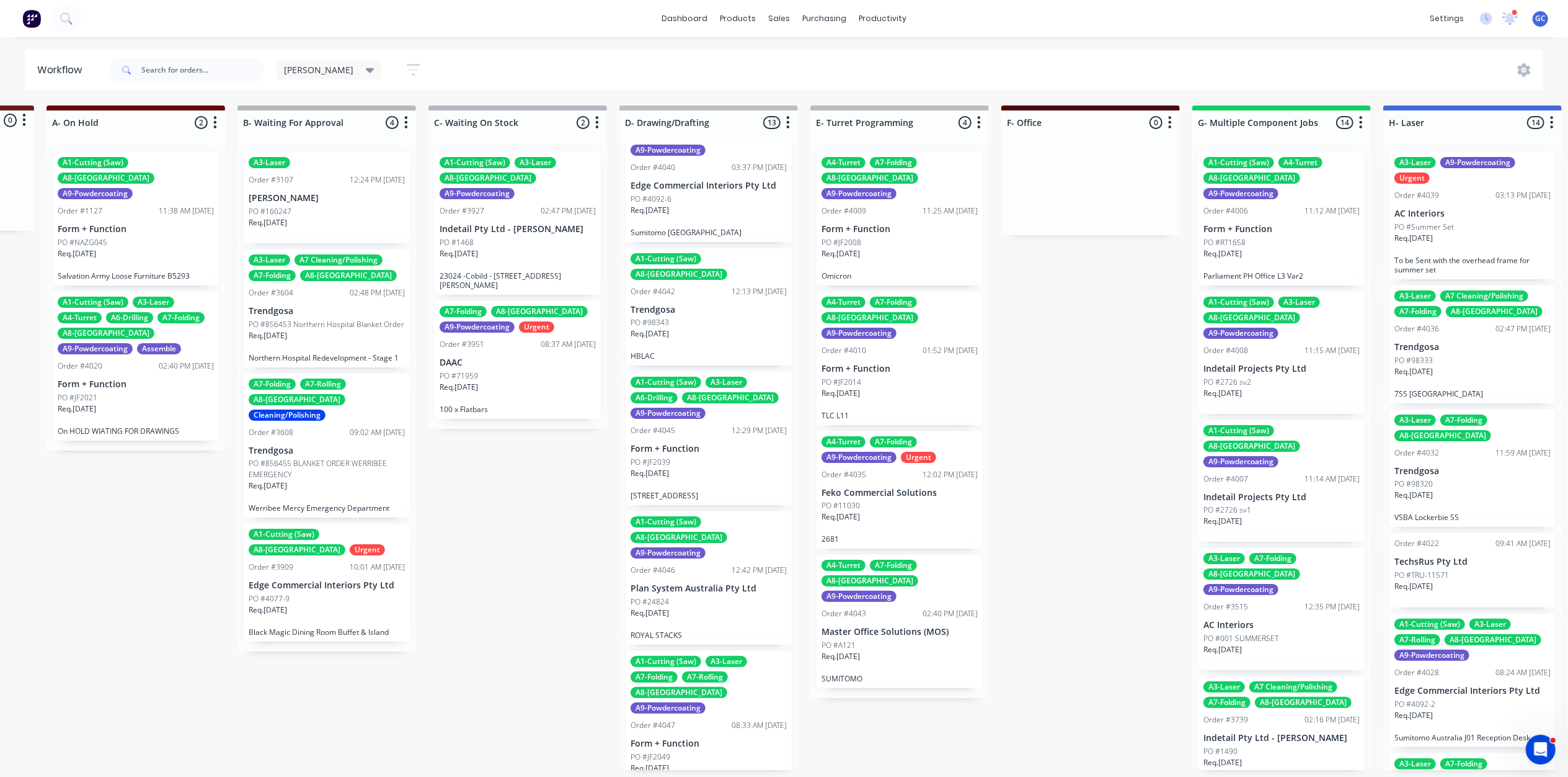
click at [877, 248] on div "Req. 30/10/25" at bounding box center [899, 258] width 156 height 21
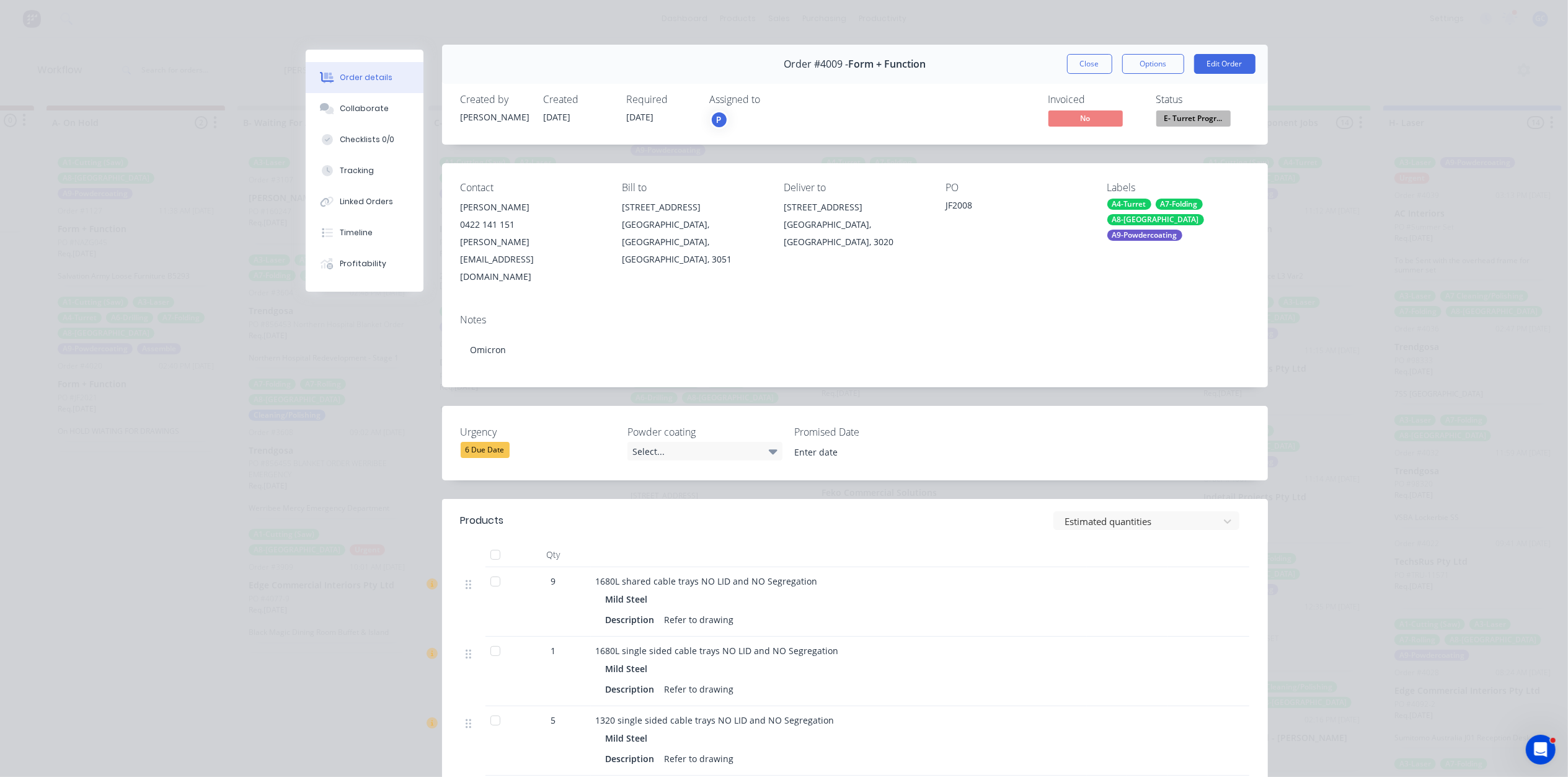
scroll to position [0, 0]
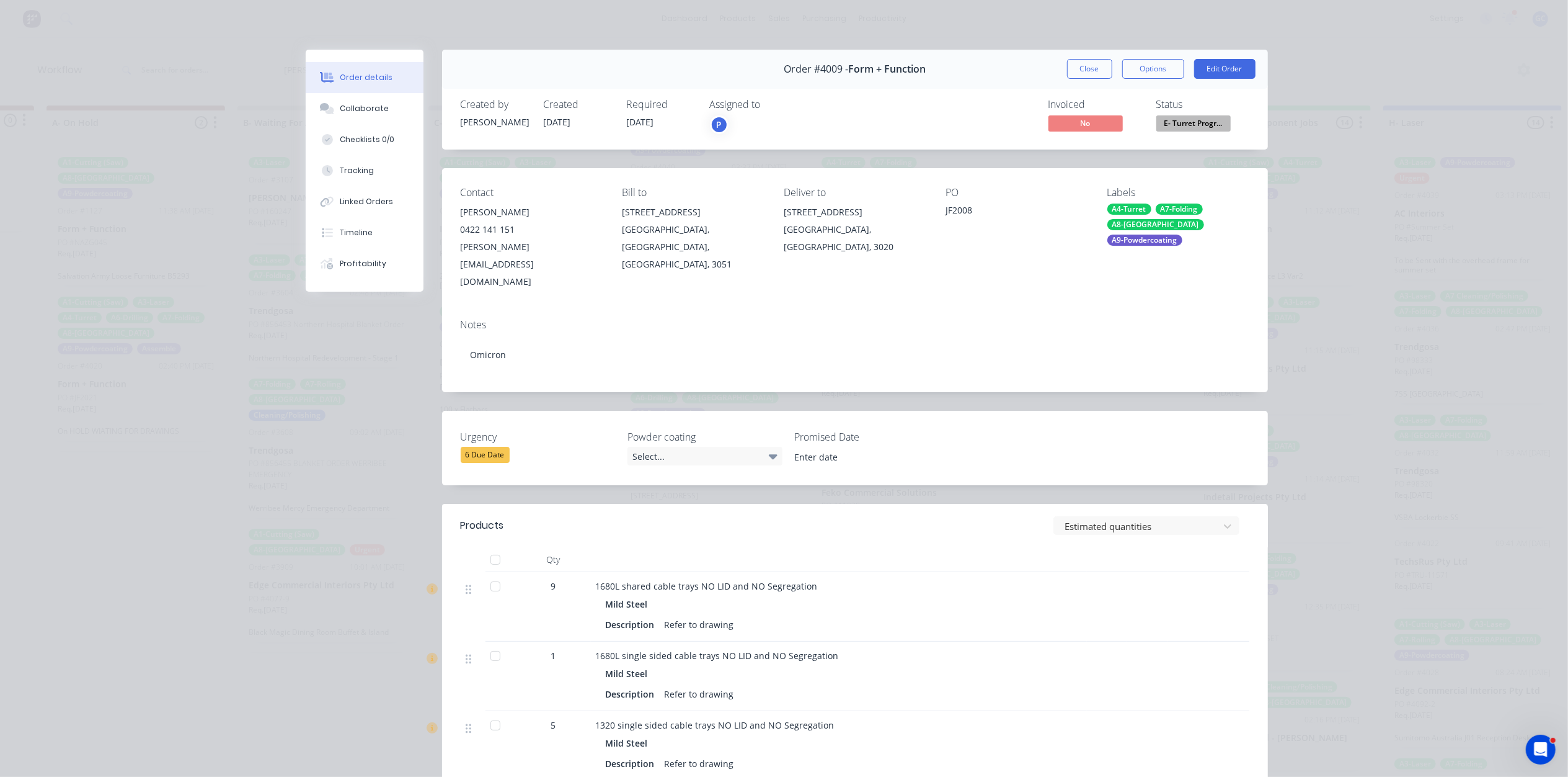
click at [1181, 134] on button "E- Turret Progr..." at bounding box center [1193, 125] width 74 height 19
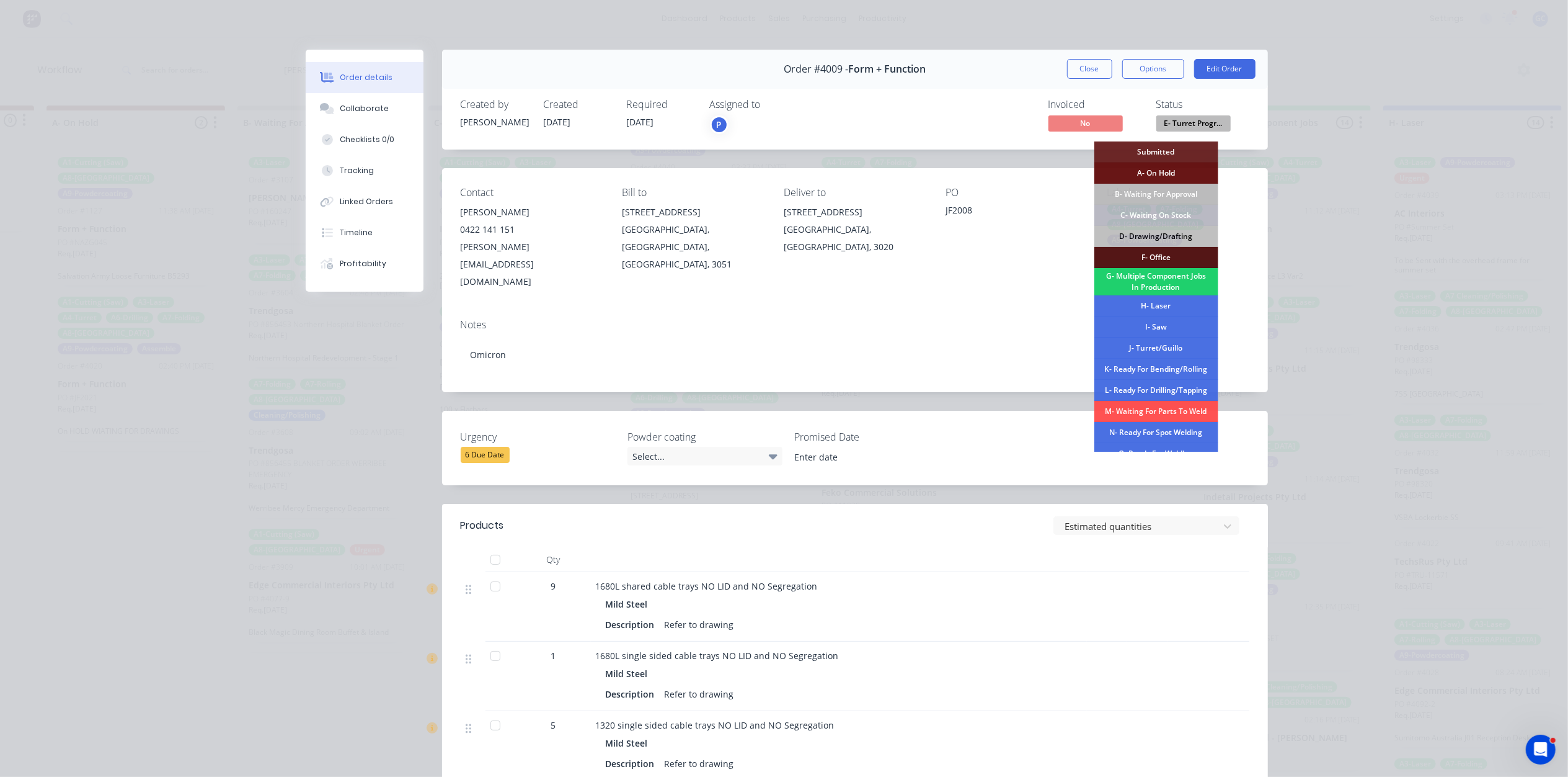
drag, startPoint x: 1166, startPoint y: 346, endPoint x: 1133, endPoint y: 179, distance: 170.2
click at [1163, 344] on div "J- Turret/Guillo" at bounding box center [1156, 348] width 124 height 21
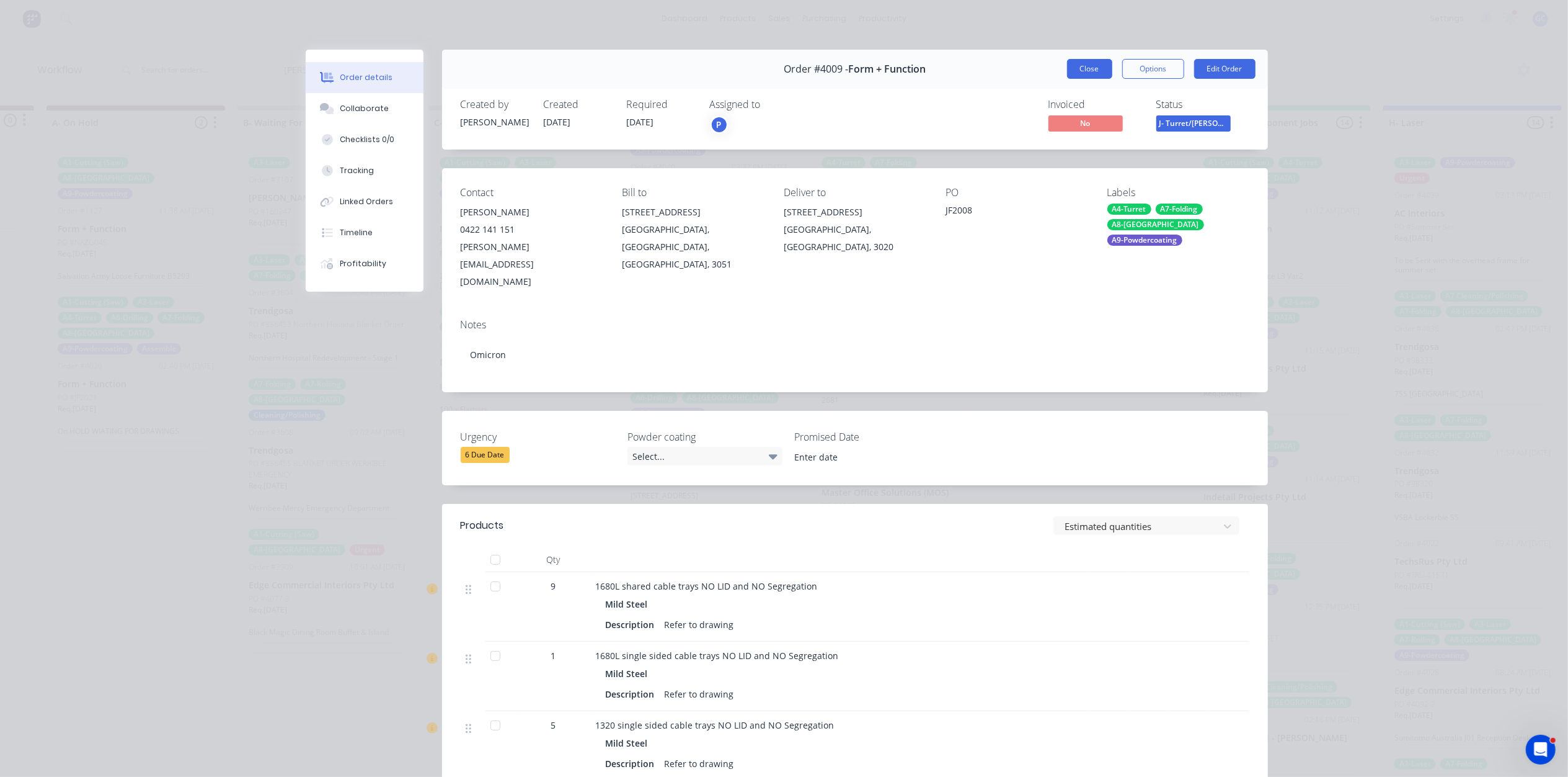
click at [1085, 63] on button "Close" at bounding box center [1090, 68] width 45 height 20
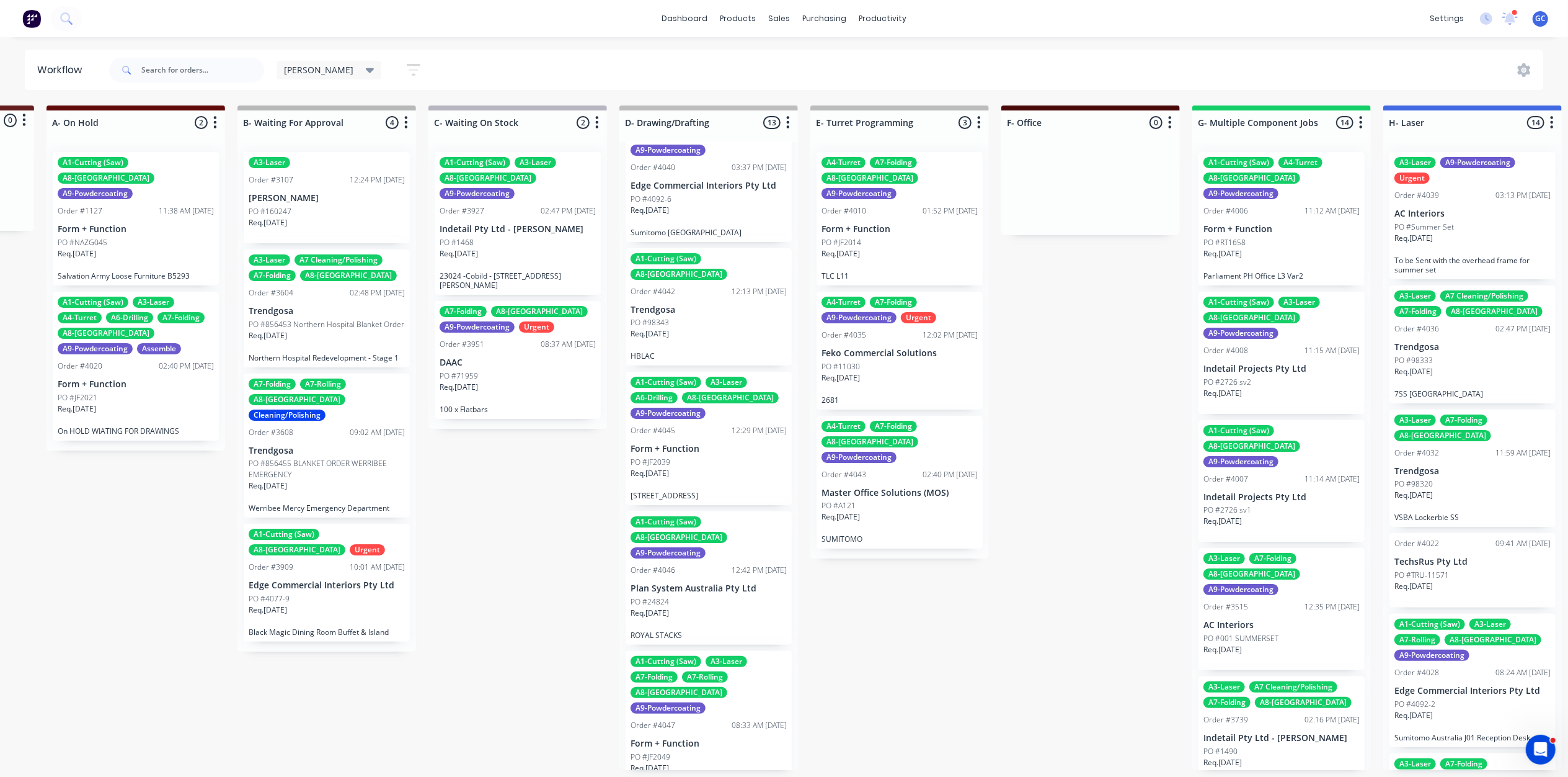
click at [897, 248] on div "Req. 24/10/25" at bounding box center [899, 258] width 156 height 21
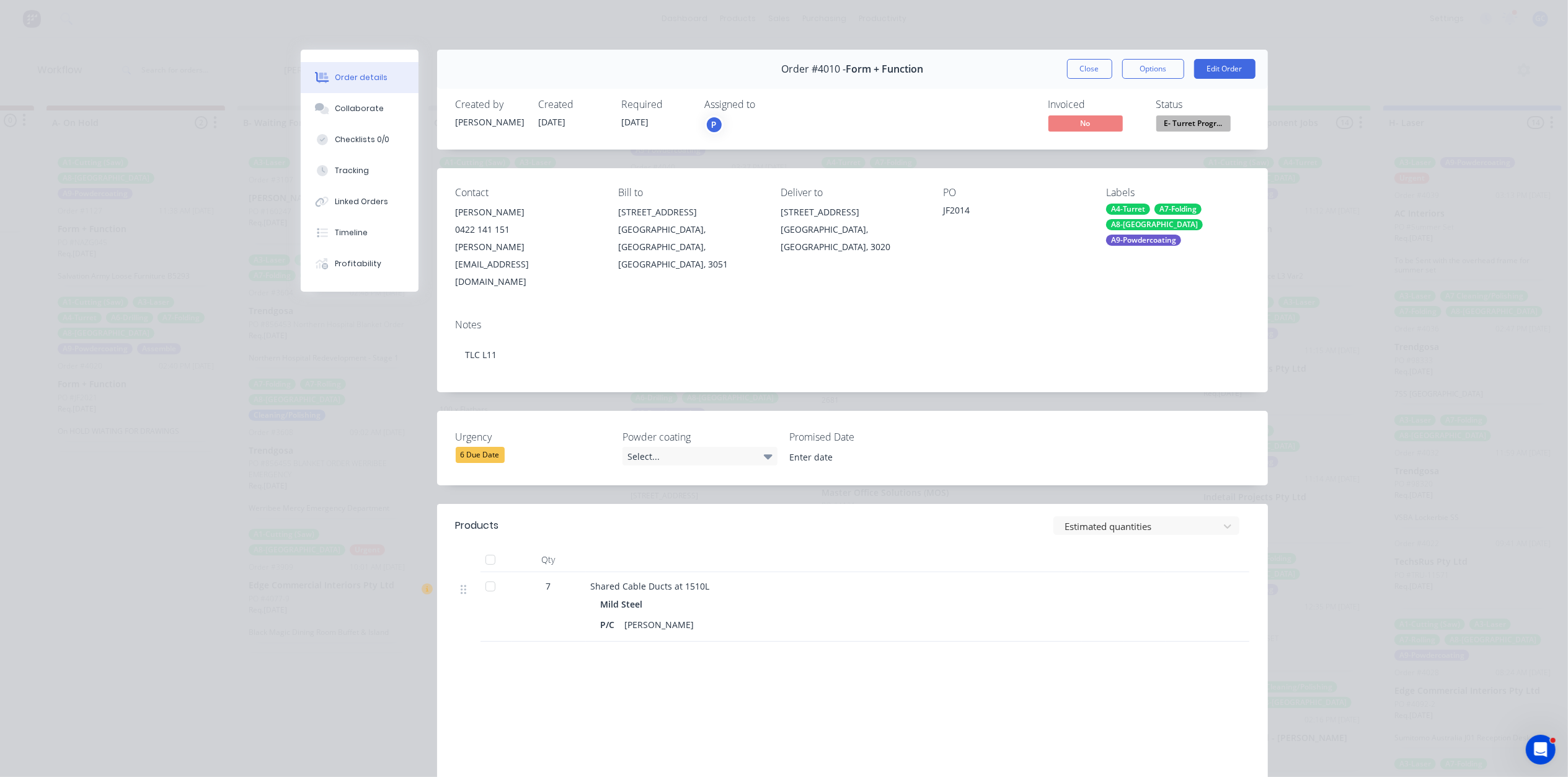
click at [1166, 125] on span "E- Turret Progr..." at bounding box center [1193, 123] width 74 height 16
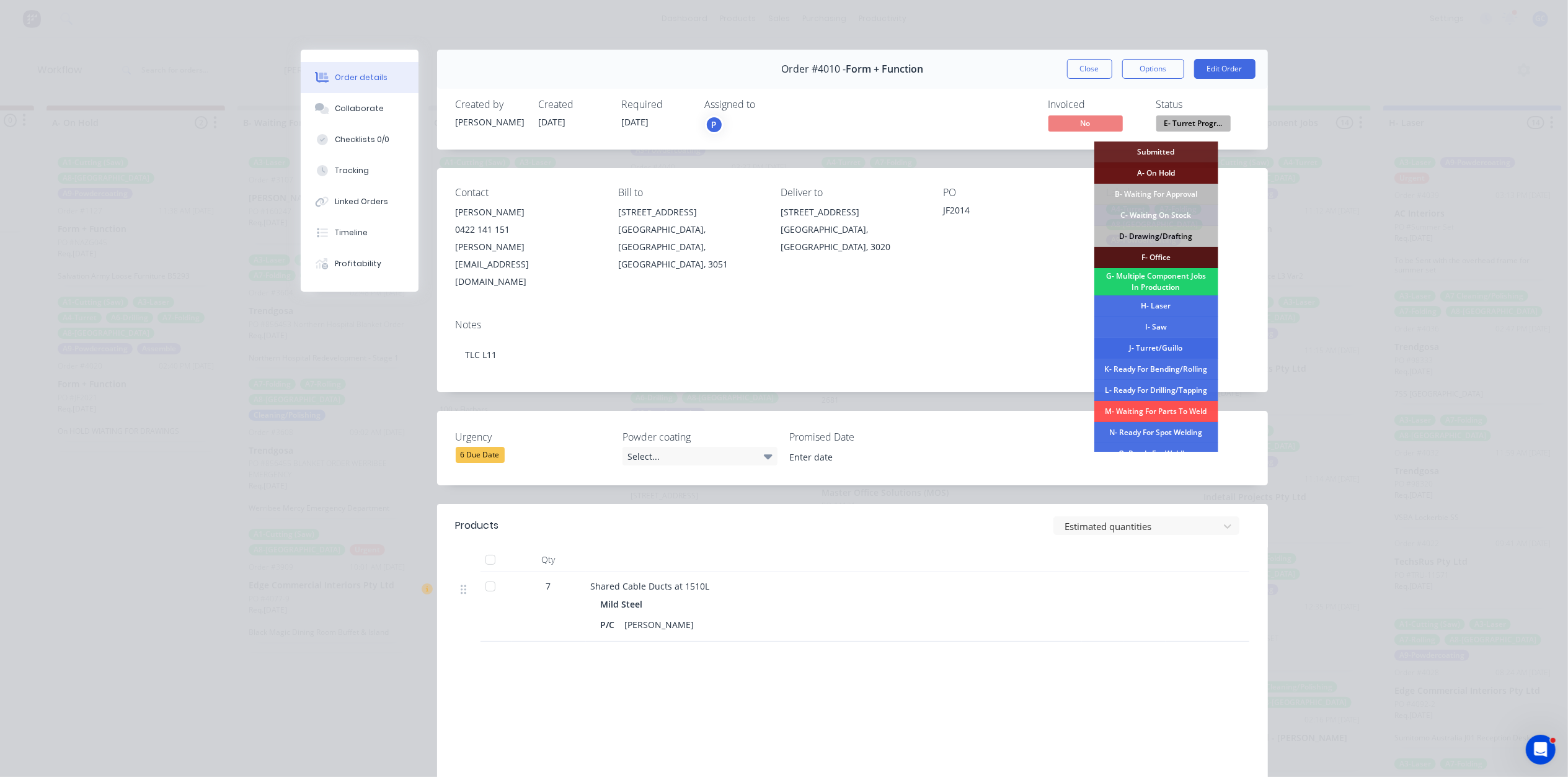
click at [1168, 343] on div "J- Turret/Guillo" at bounding box center [1156, 348] width 124 height 21
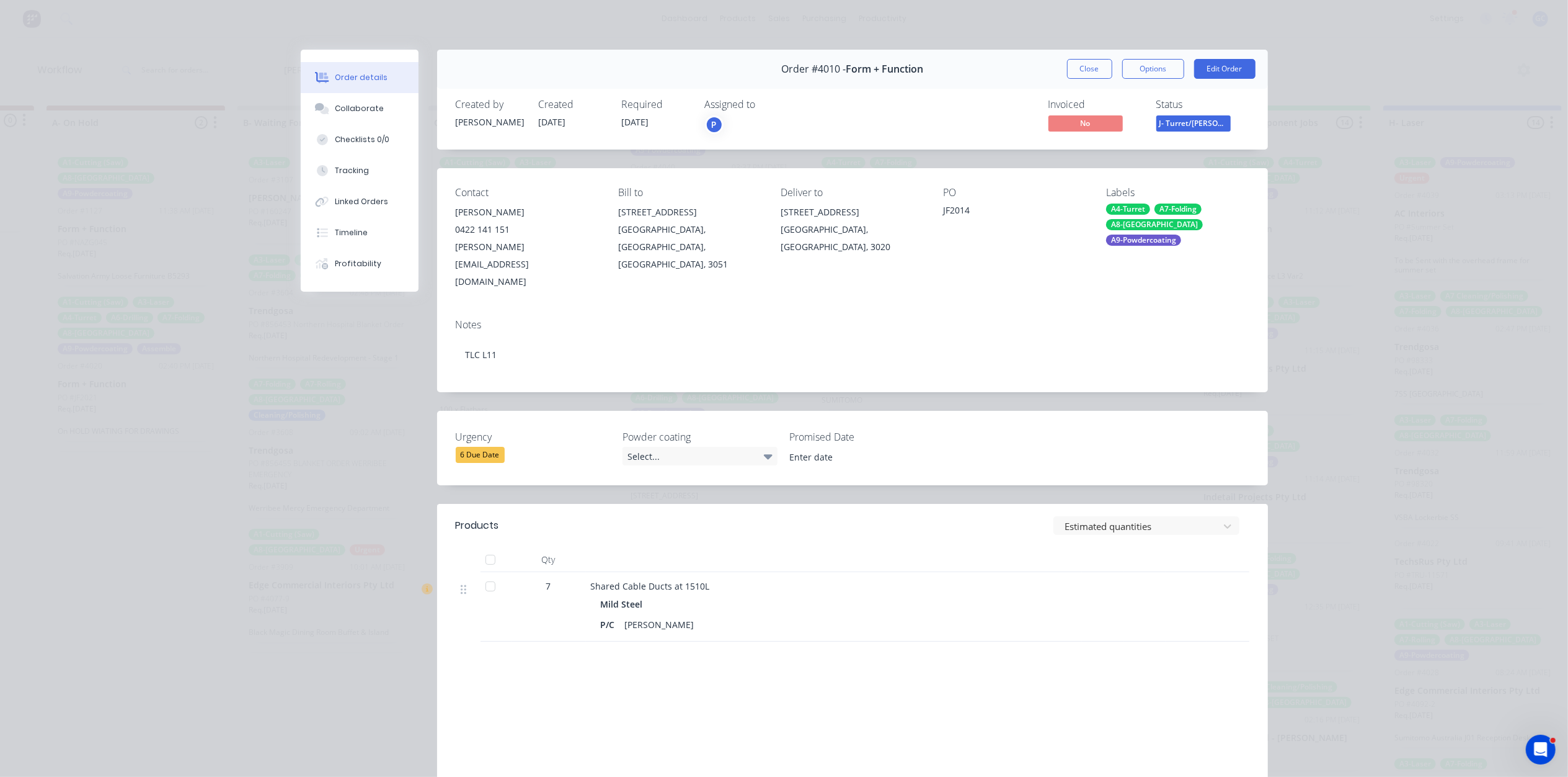
click at [1100, 55] on div "Order #4010 - Form + Function Close Options Edit Order" at bounding box center [853, 68] width 831 height 39
click at [1082, 72] on button "Close" at bounding box center [1090, 68] width 45 height 20
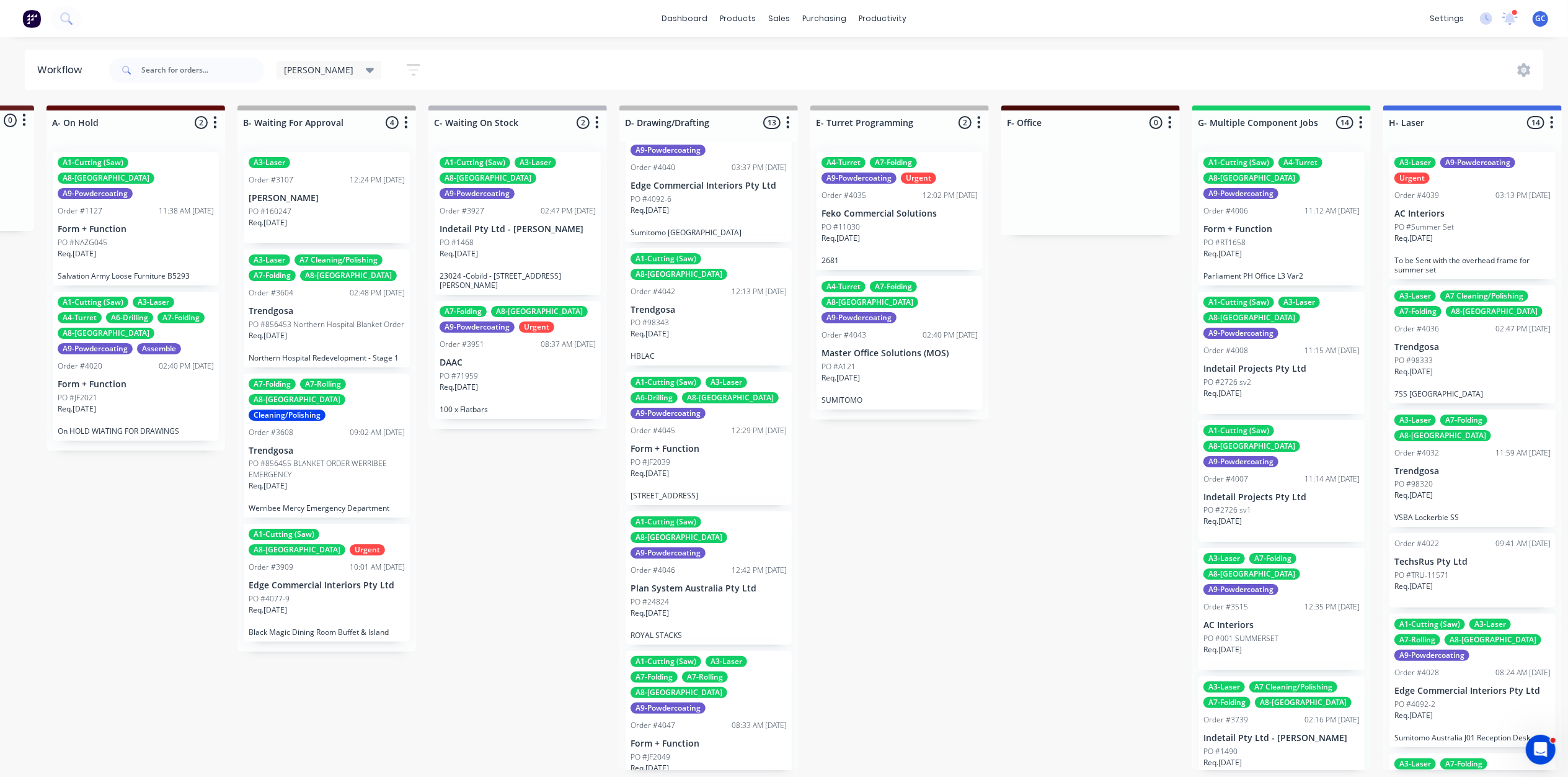
click at [897, 372] on div "Req. 15/11/25" at bounding box center [899, 382] width 156 height 21
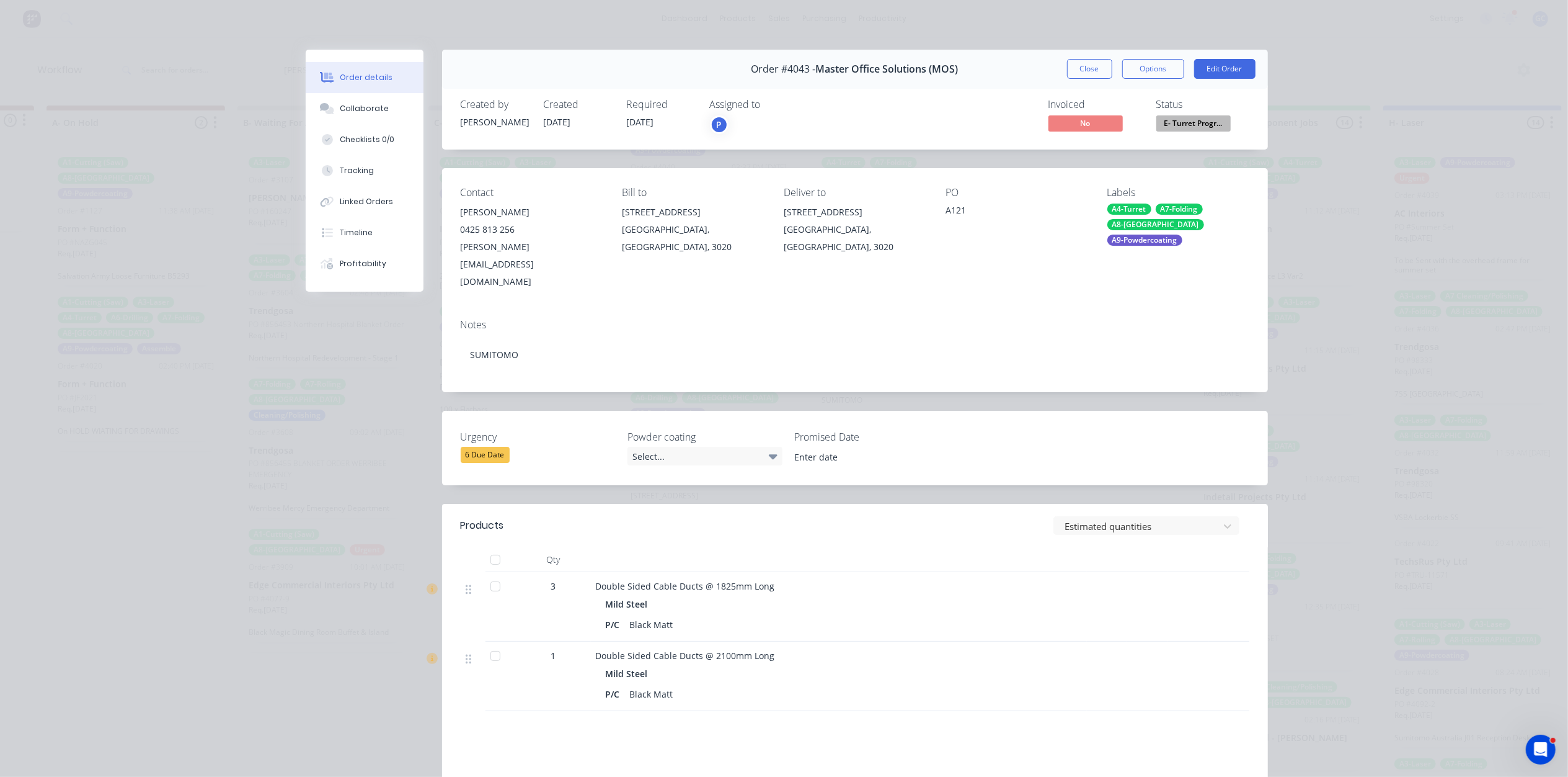
click at [1198, 129] on span "E- Turret Progr..." at bounding box center [1193, 123] width 74 height 16
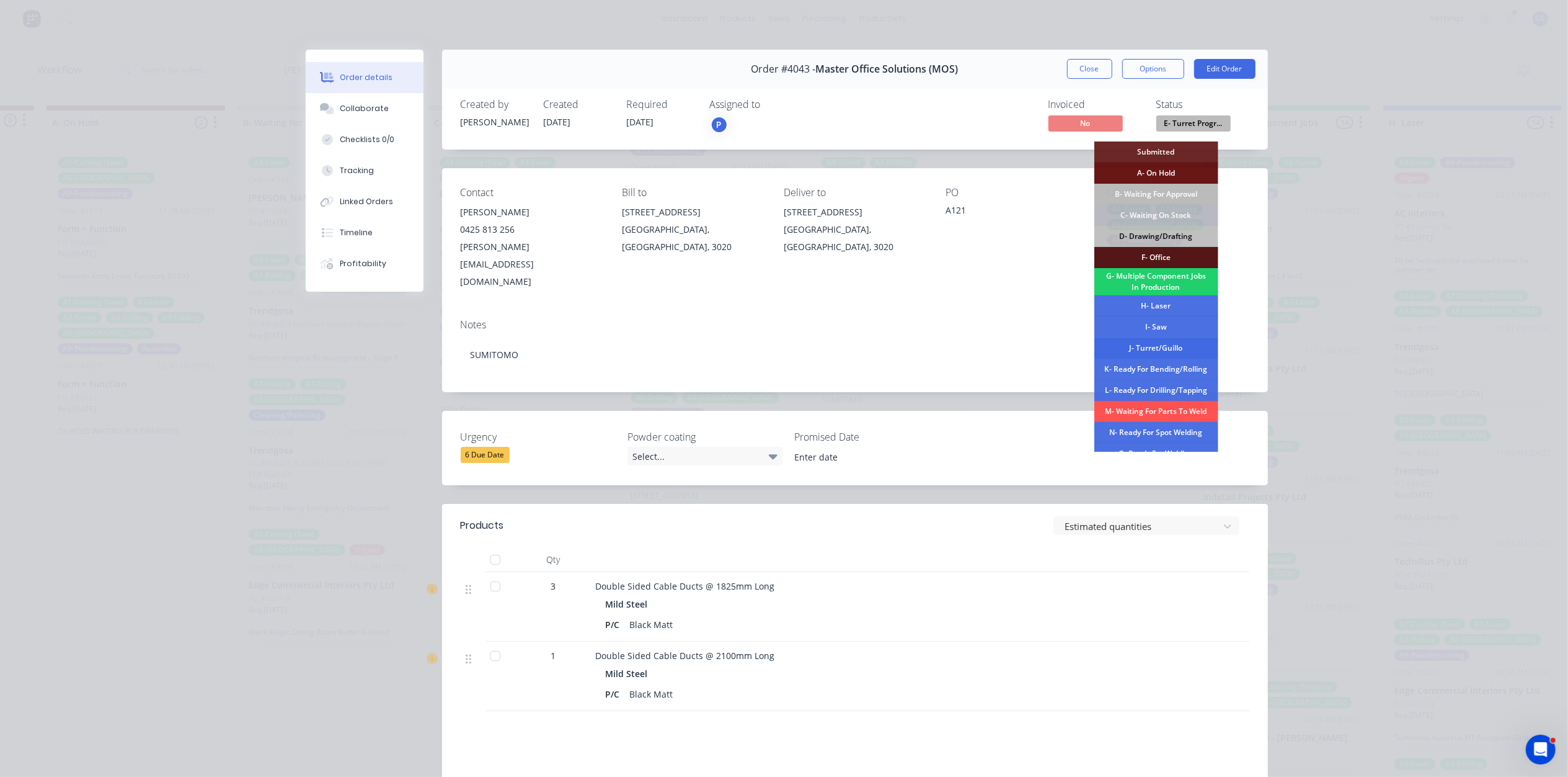
drag, startPoint x: 1158, startPoint y: 344, endPoint x: 1093, endPoint y: 155, distance: 199.9
click at [1157, 343] on div "J- Turret/Guillo" at bounding box center [1156, 348] width 124 height 21
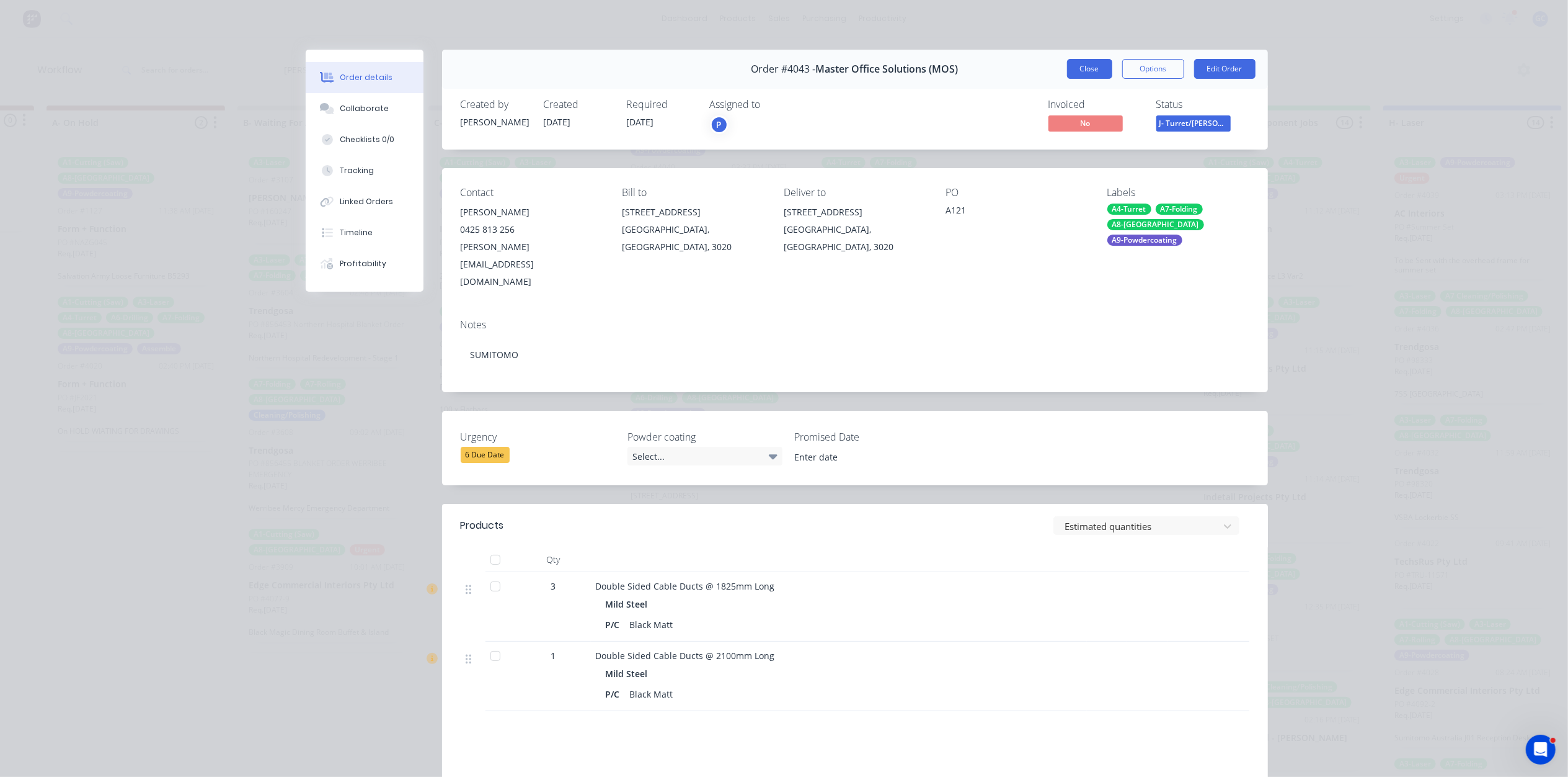
click at [1076, 75] on button "Close" at bounding box center [1090, 68] width 45 height 20
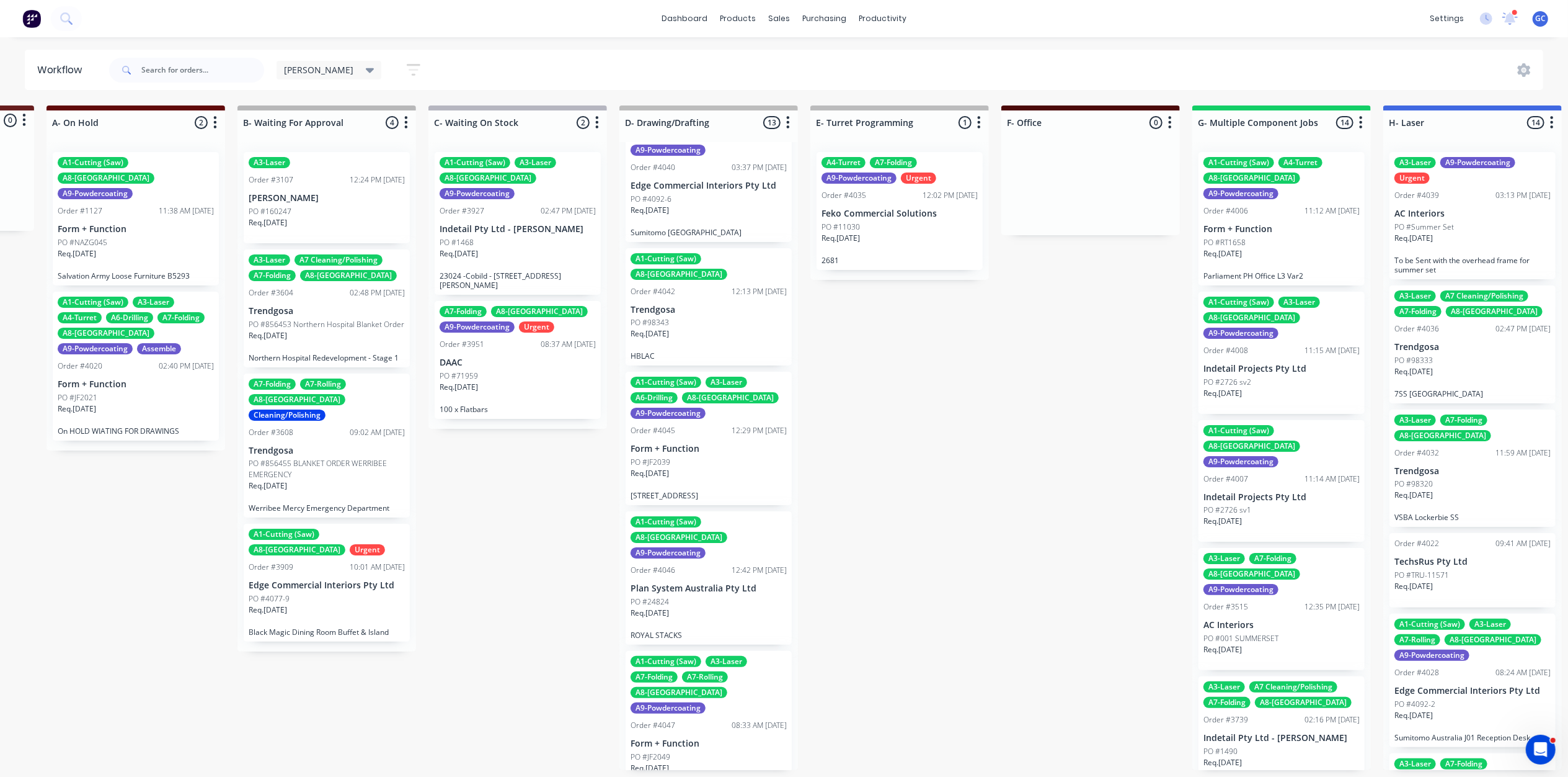
click at [911, 208] on p "Feko Commercial Solutions" at bounding box center [899, 213] width 156 height 10
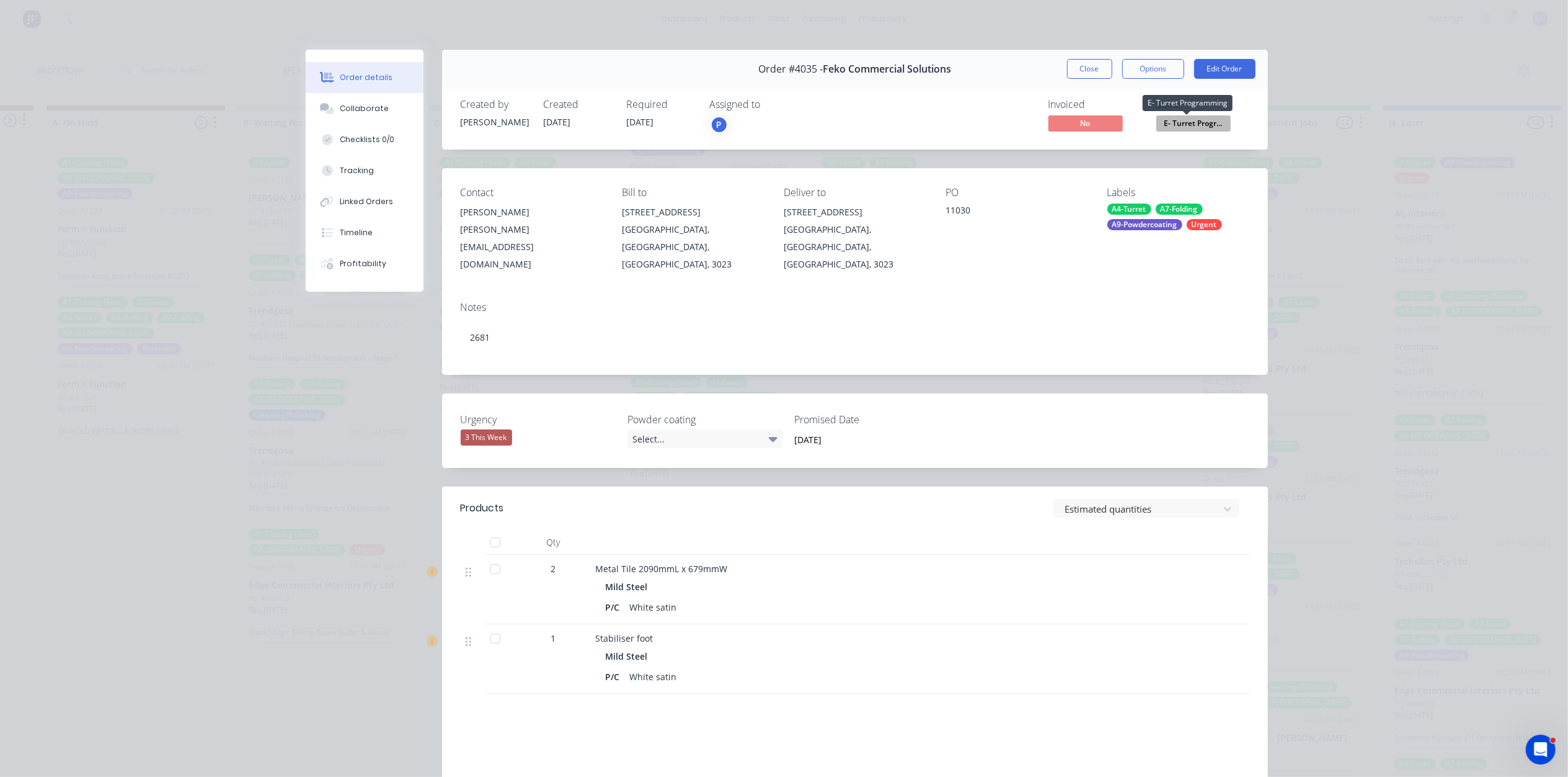
click at [1196, 123] on span "E- Turret Progr..." at bounding box center [1193, 123] width 74 height 16
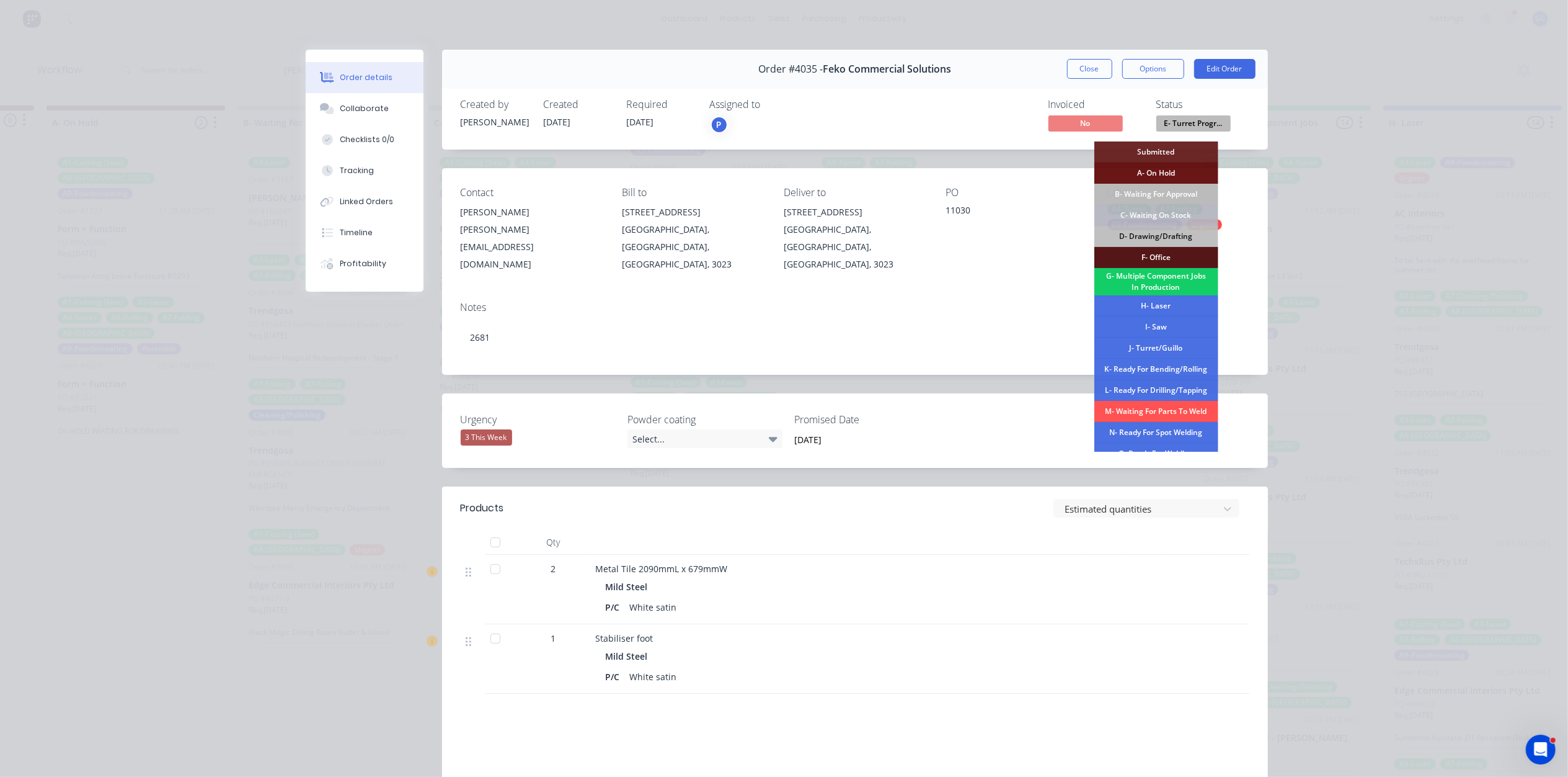
click at [1155, 281] on div "G- Multiple Component Jobs In Production" at bounding box center [1156, 281] width 124 height 28
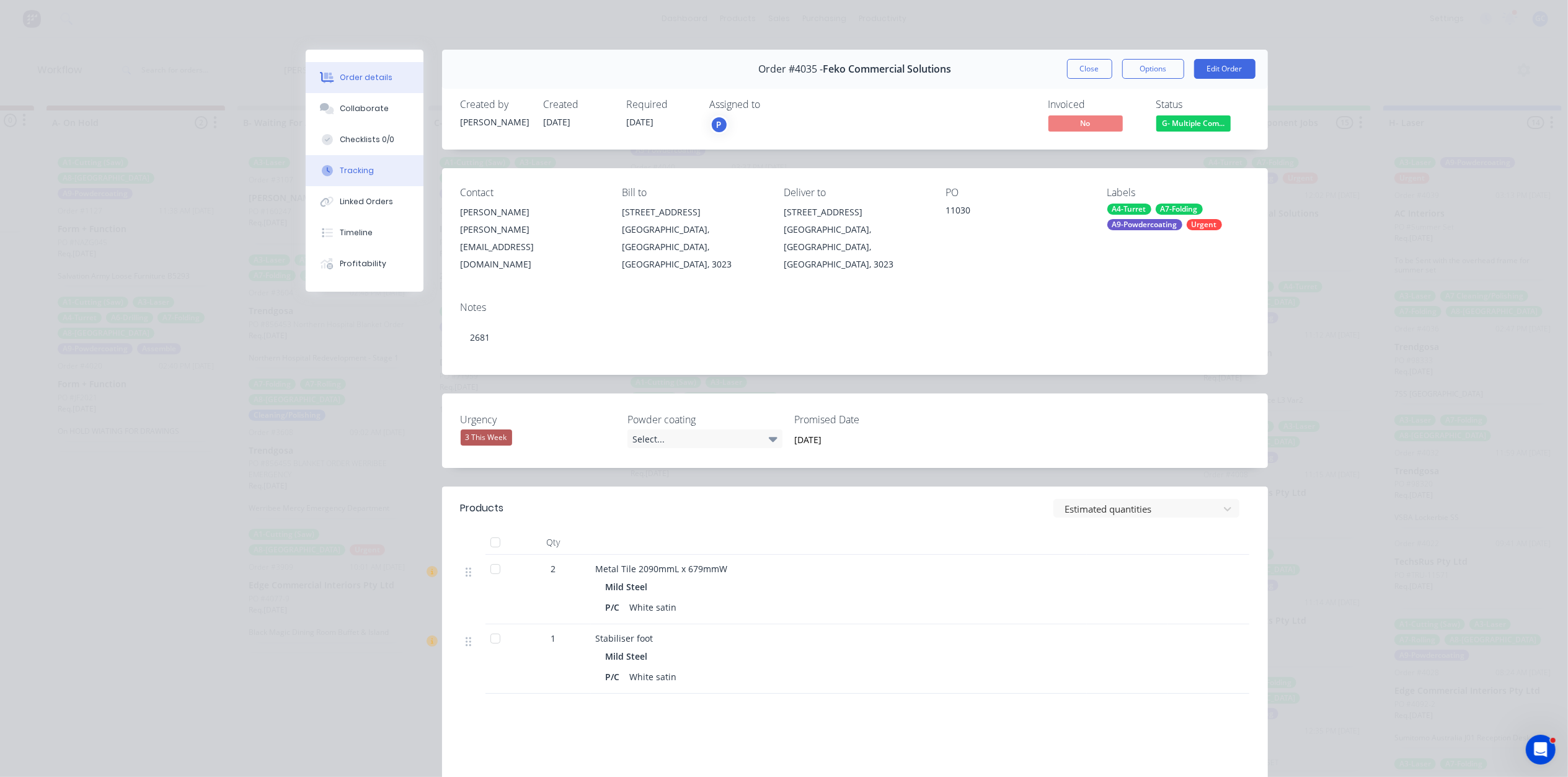
click at [356, 171] on div "Tracking" at bounding box center [357, 170] width 35 height 11
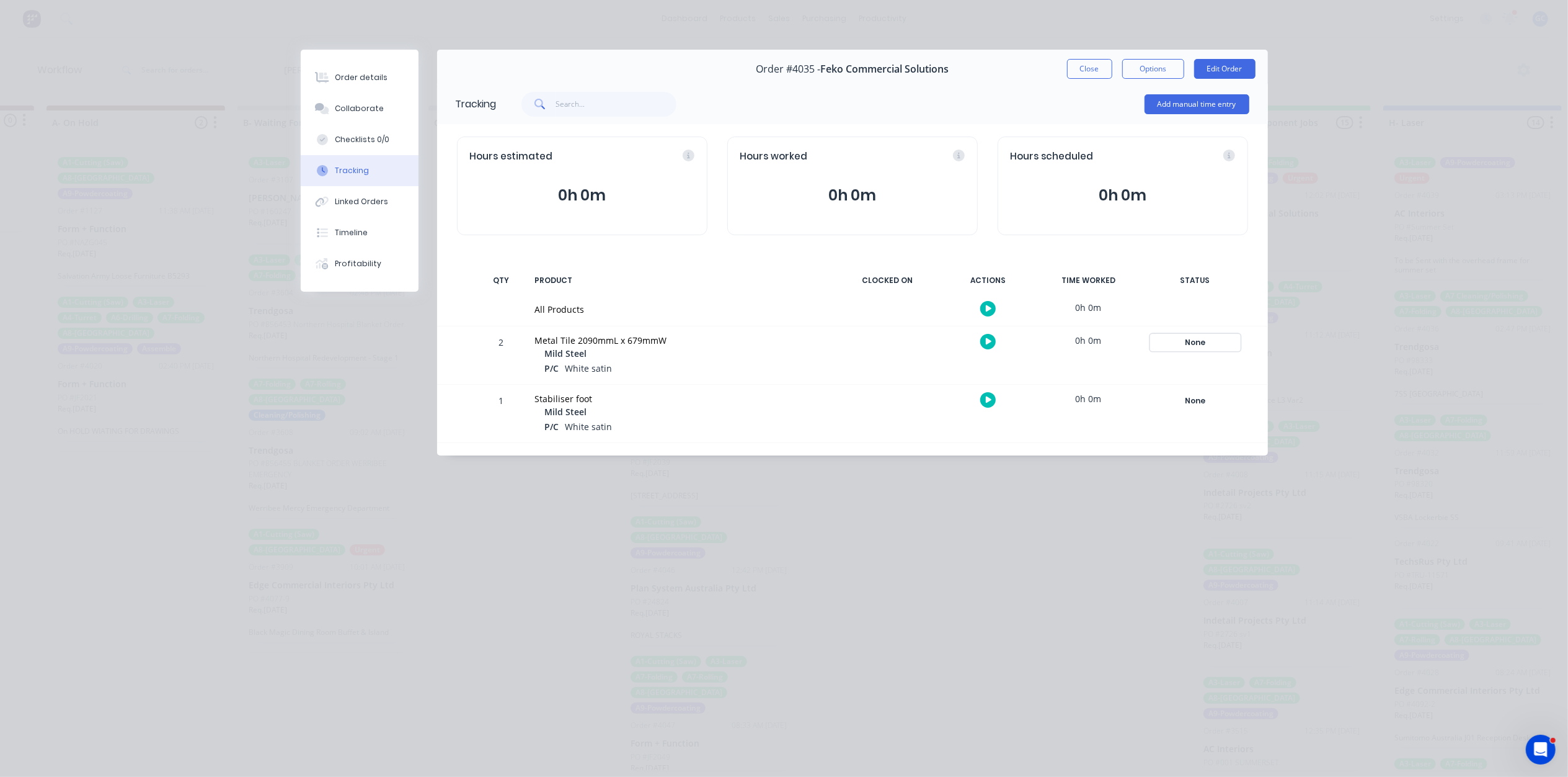
click at [1200, 338] on div "None" at bounding box center [1195, 342] width 89 height 16
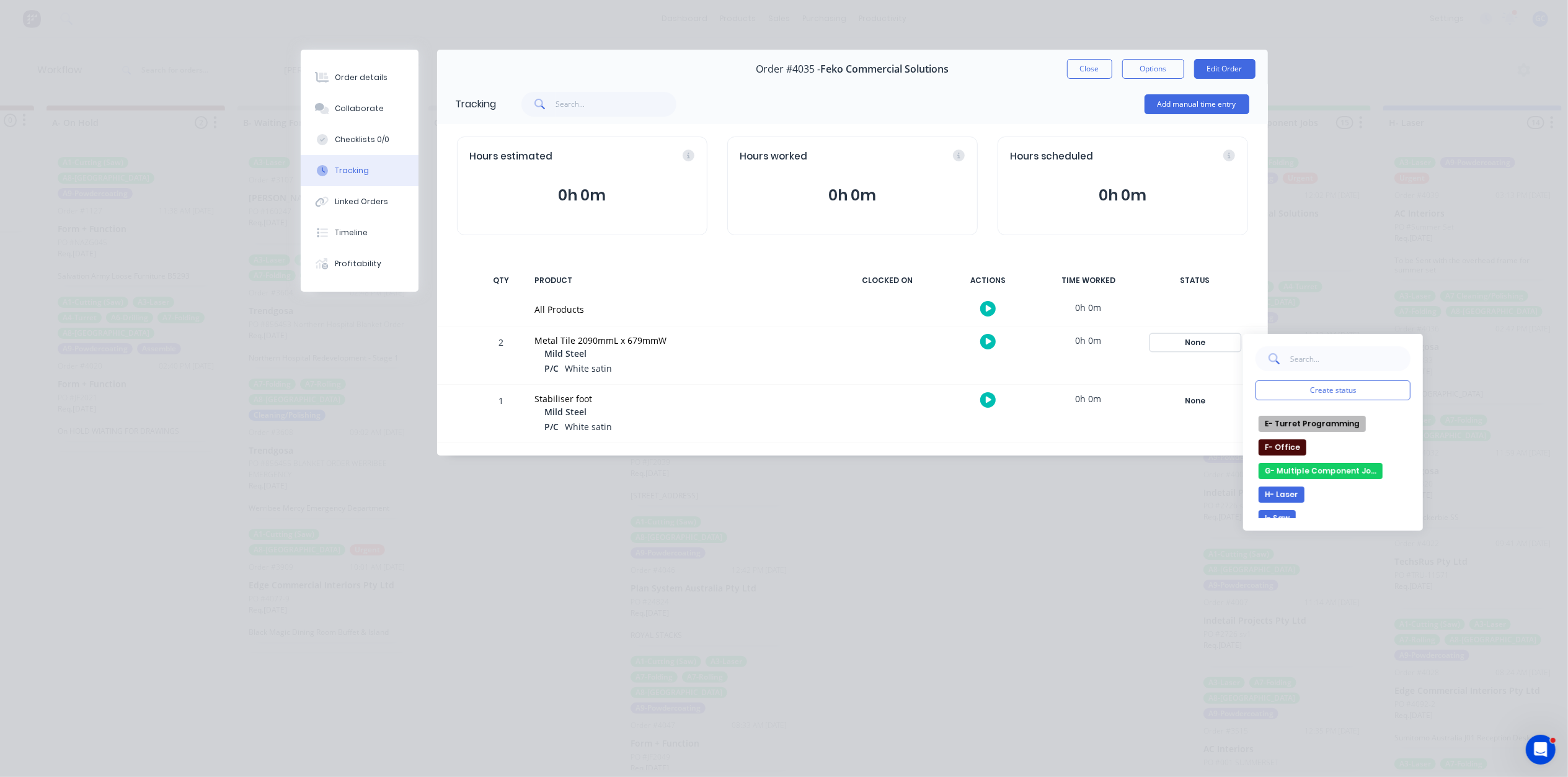
scroll to position [165, 0]
drag, startPoint x: 1311, startPoint y: 506, endPoint x: 1229, endPoint y: 411, distance: 125.5
click at [1311, 505] on button "J- Turret/Guillo" at bounding box center [1296, 511] width 74 height 16
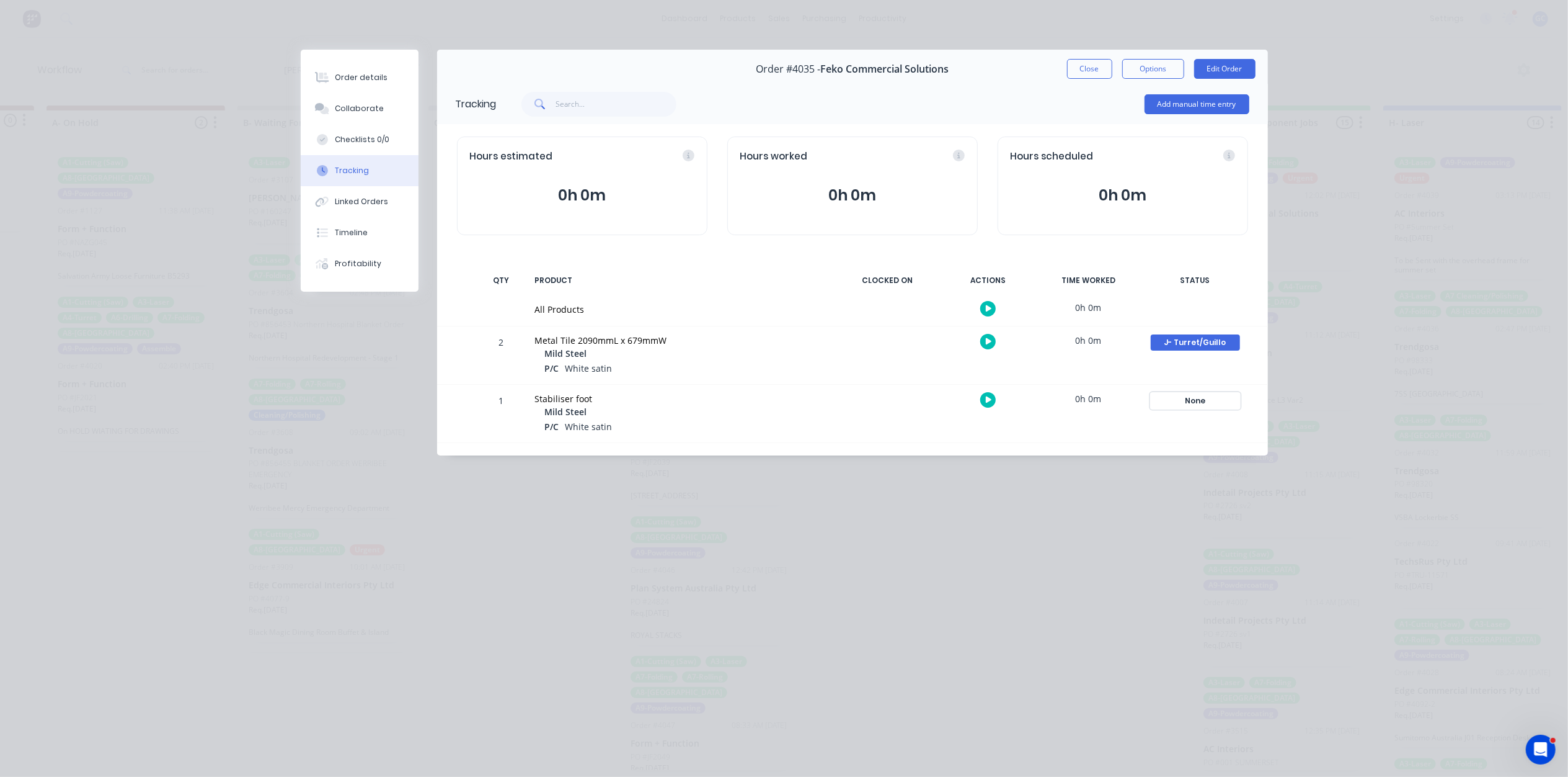
click at [1199, 402] on div "None" at bounding box center [1195, 401] width 89 height 16
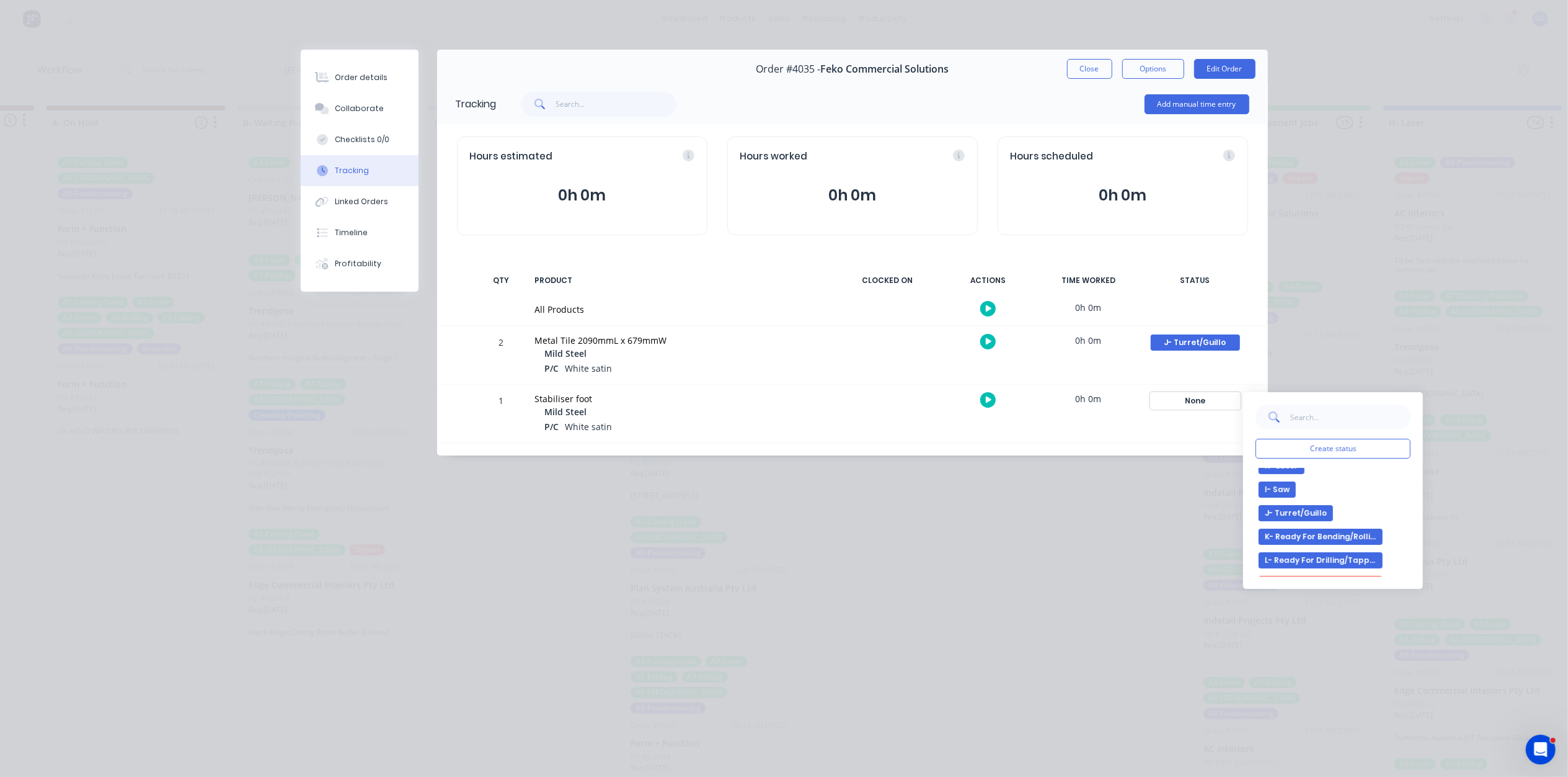
scroll to position [202, 0]
click at [1294, 480] on button "H- Laser" at bounding box center [1281, 486] width 46 height 16
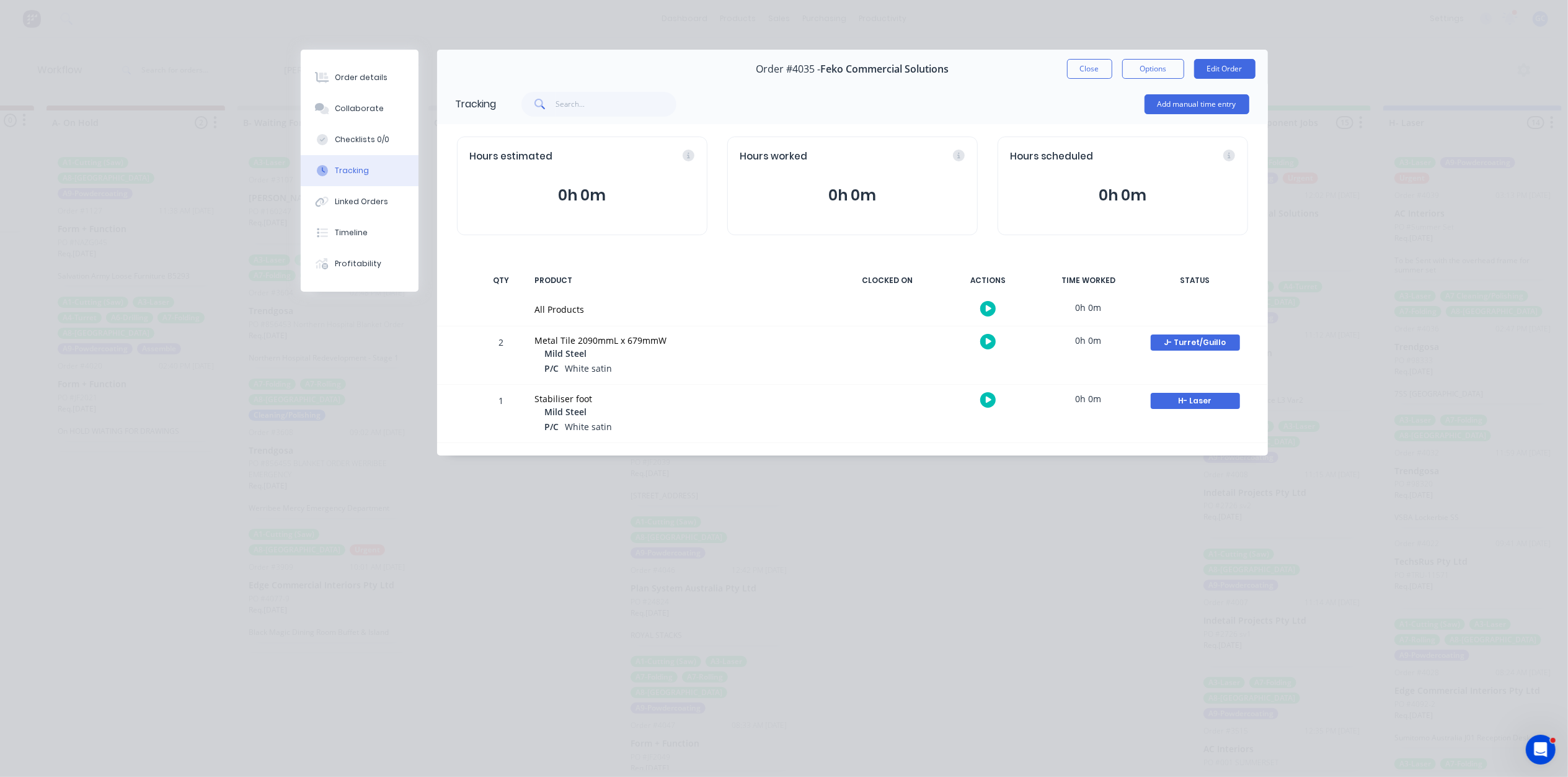
click at [1086, 472] on div "Order details Collaborate Checklists 0/0 Tracking Linked Orders Timeline Profit…" at bounding box center [784, 262] width 992 height 427
click at [1080, 76] on button "Close" at bounding box center [1090, 68] width 45 height 20
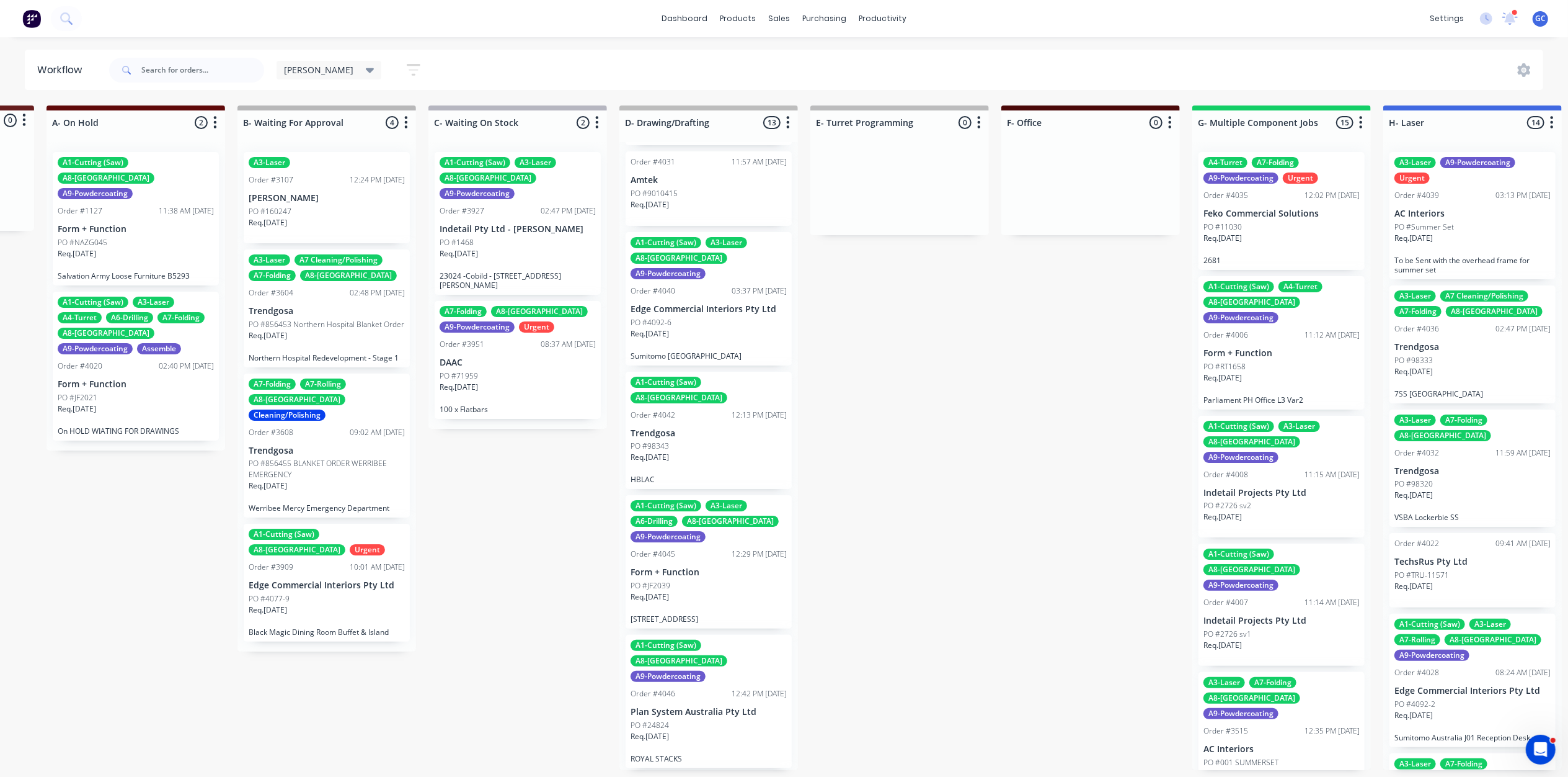
scroll to position [849, 0]
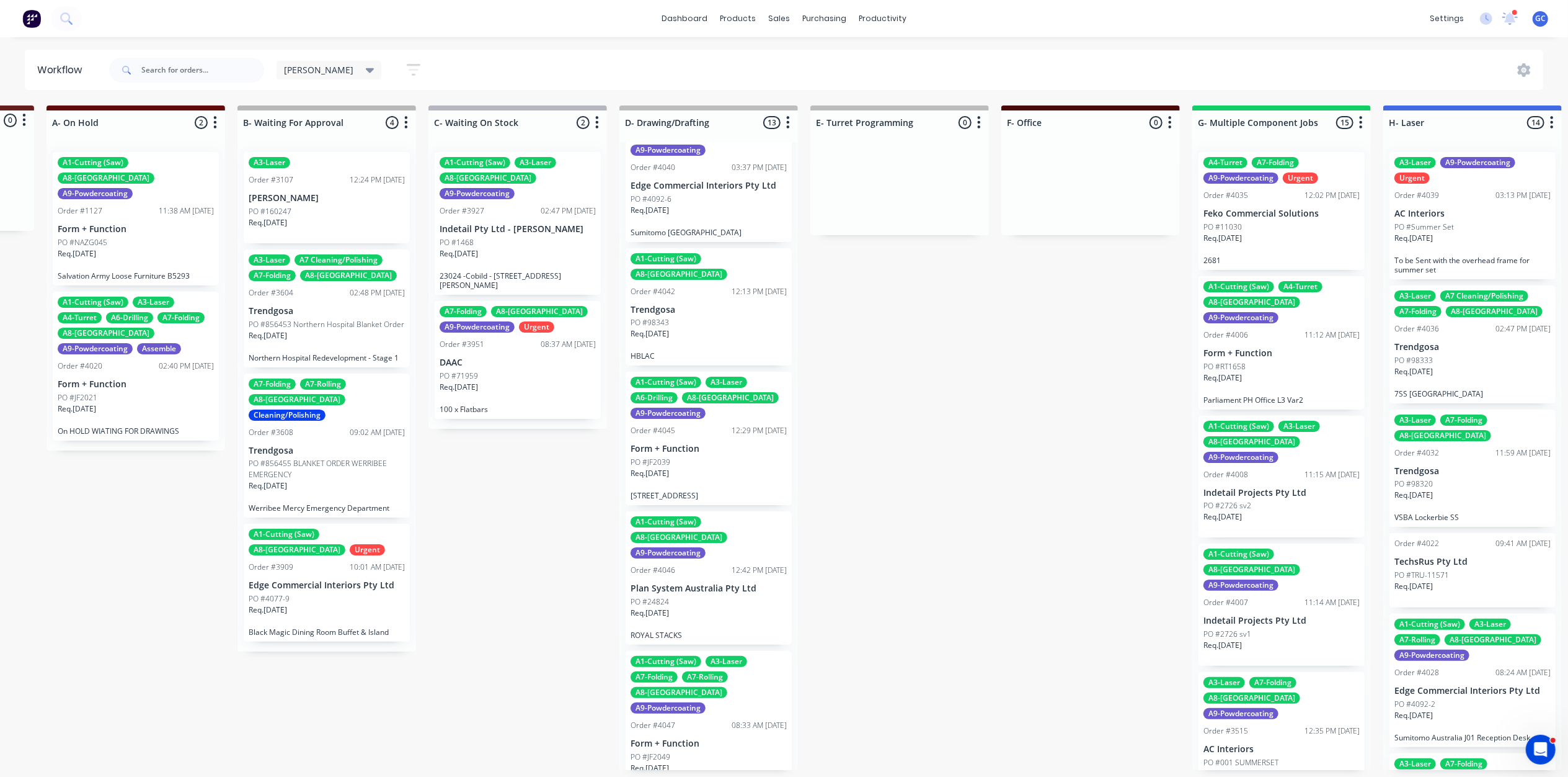
drag, startPoint x: 902, startPoint y: 407, endPoint x: 930, endPoint y: 411, distance: 28.3
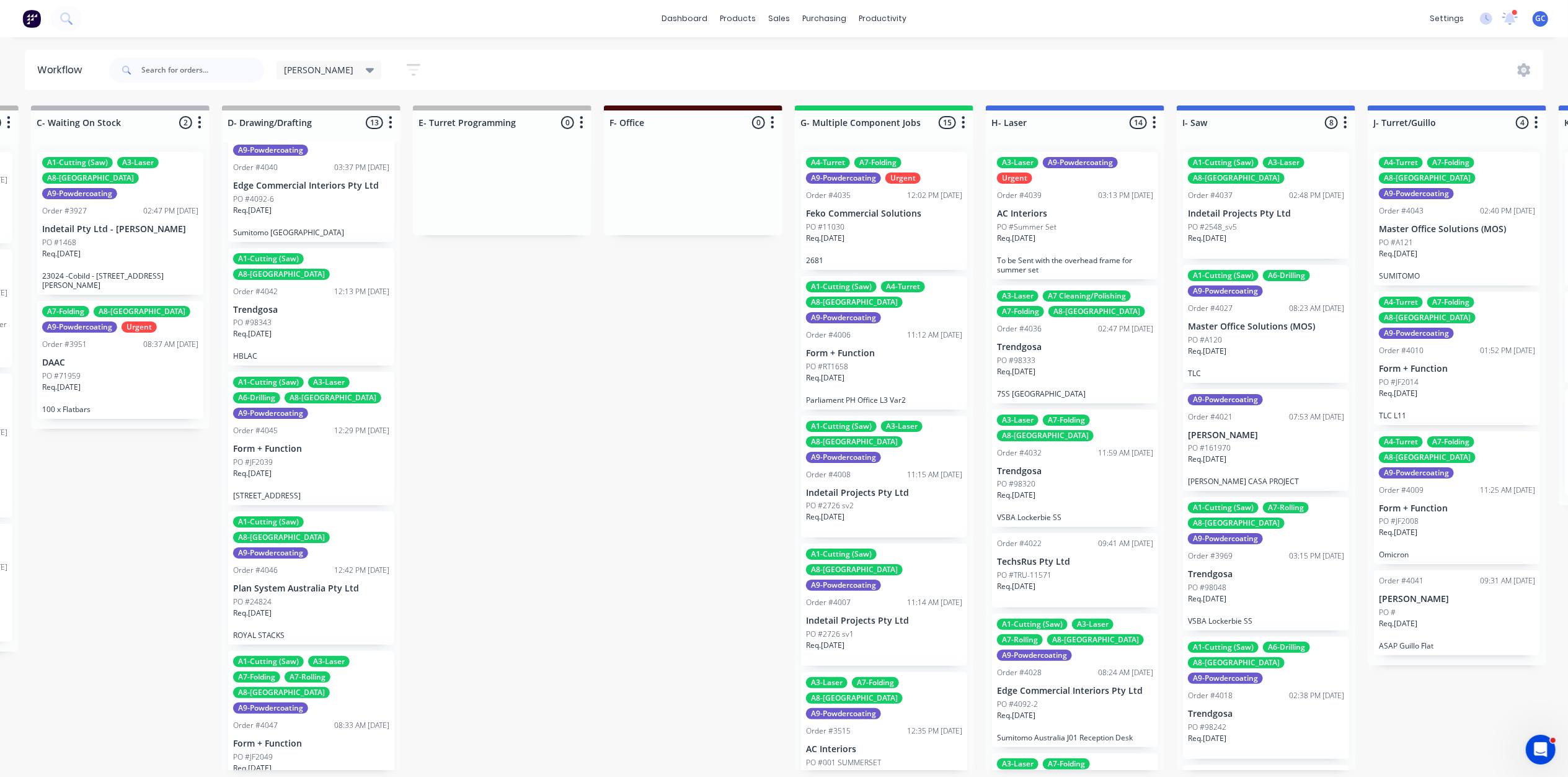
scroll to position [0, 679]
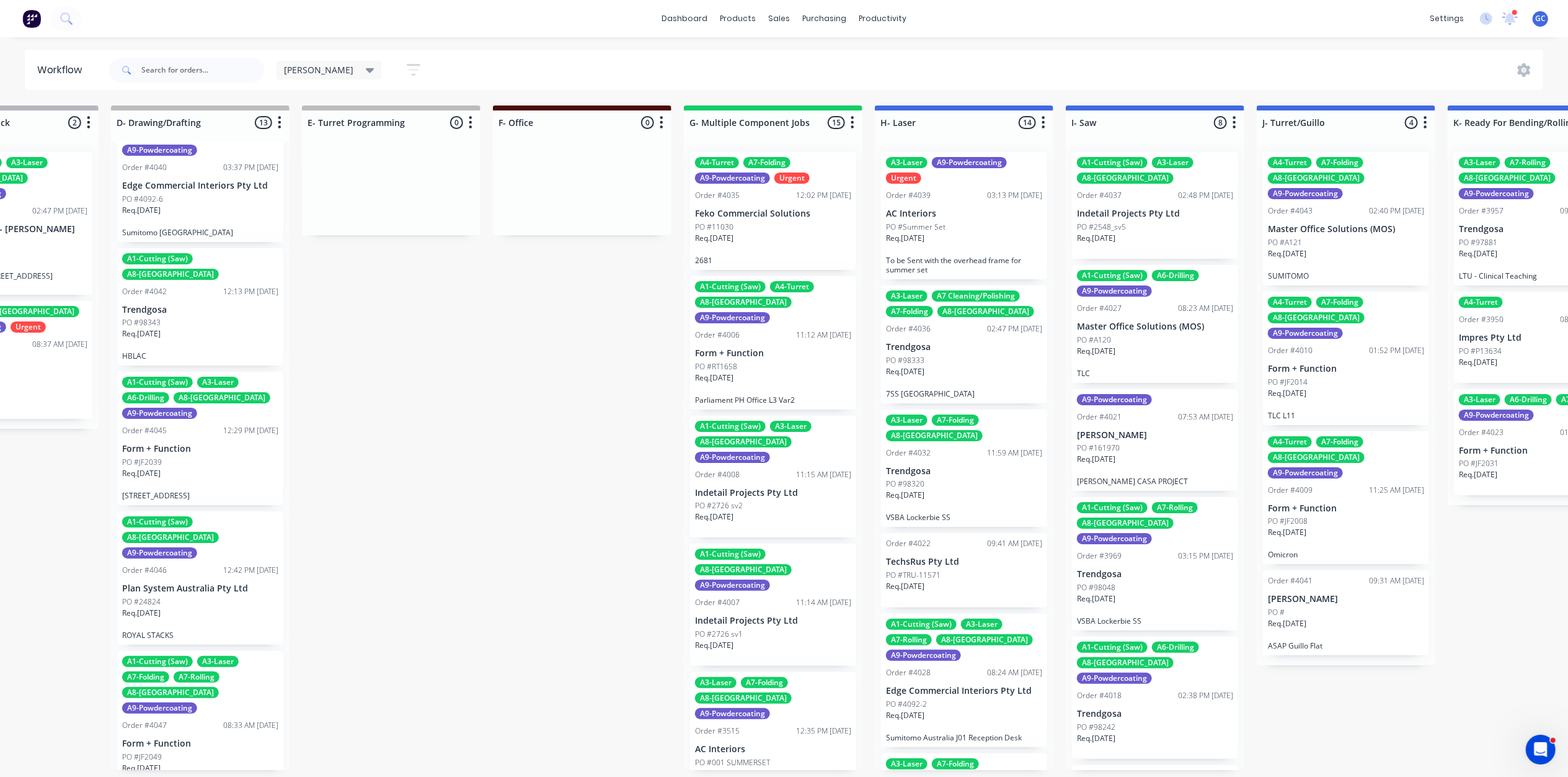
click at [772, 250] on div "Req. 24/10/25" at bounding box center [772, 243] width 156 height 21
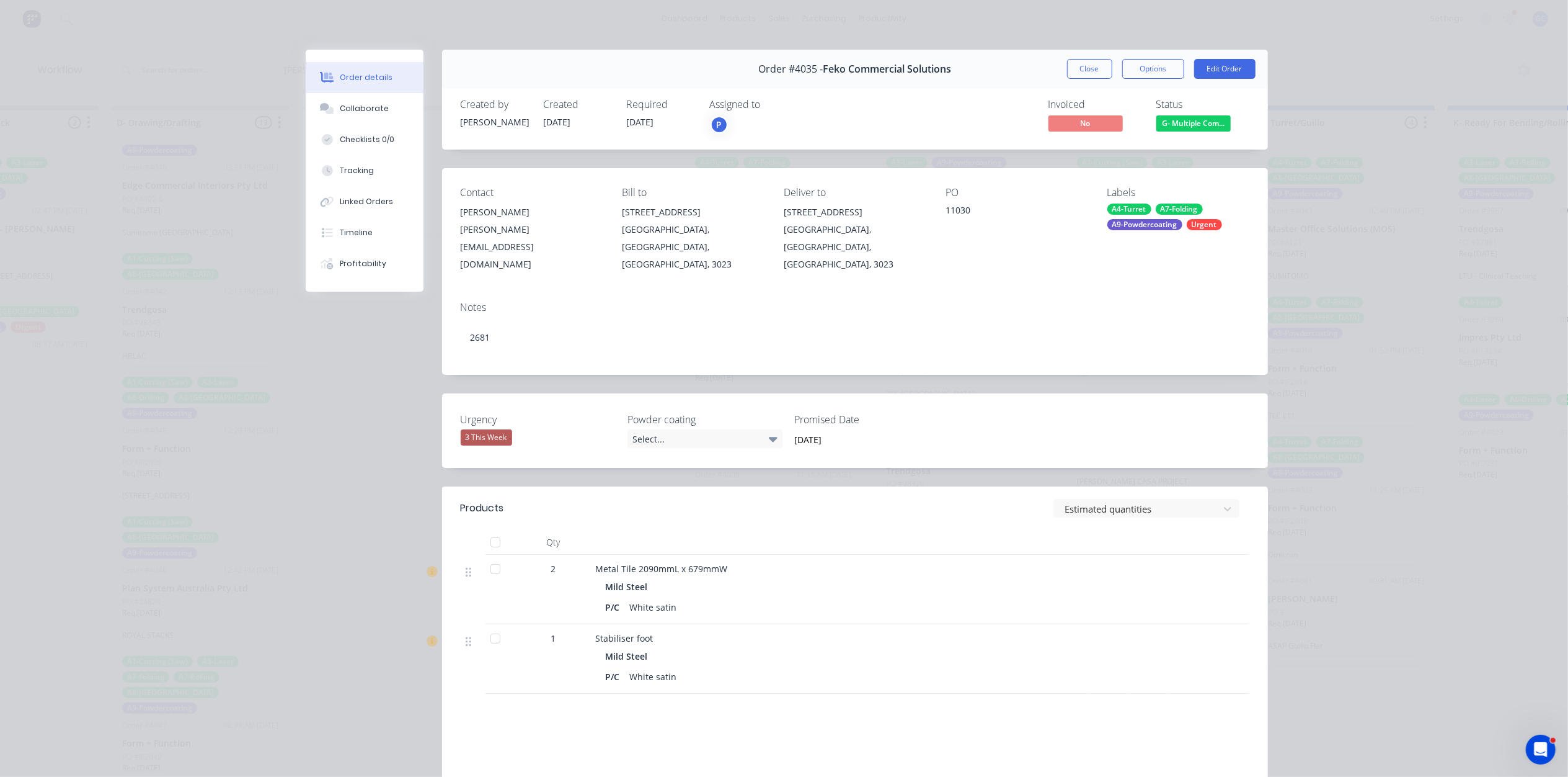
click at [1090, 78] on button "Close" at bounding box center [1090, 68] width 45 height 20
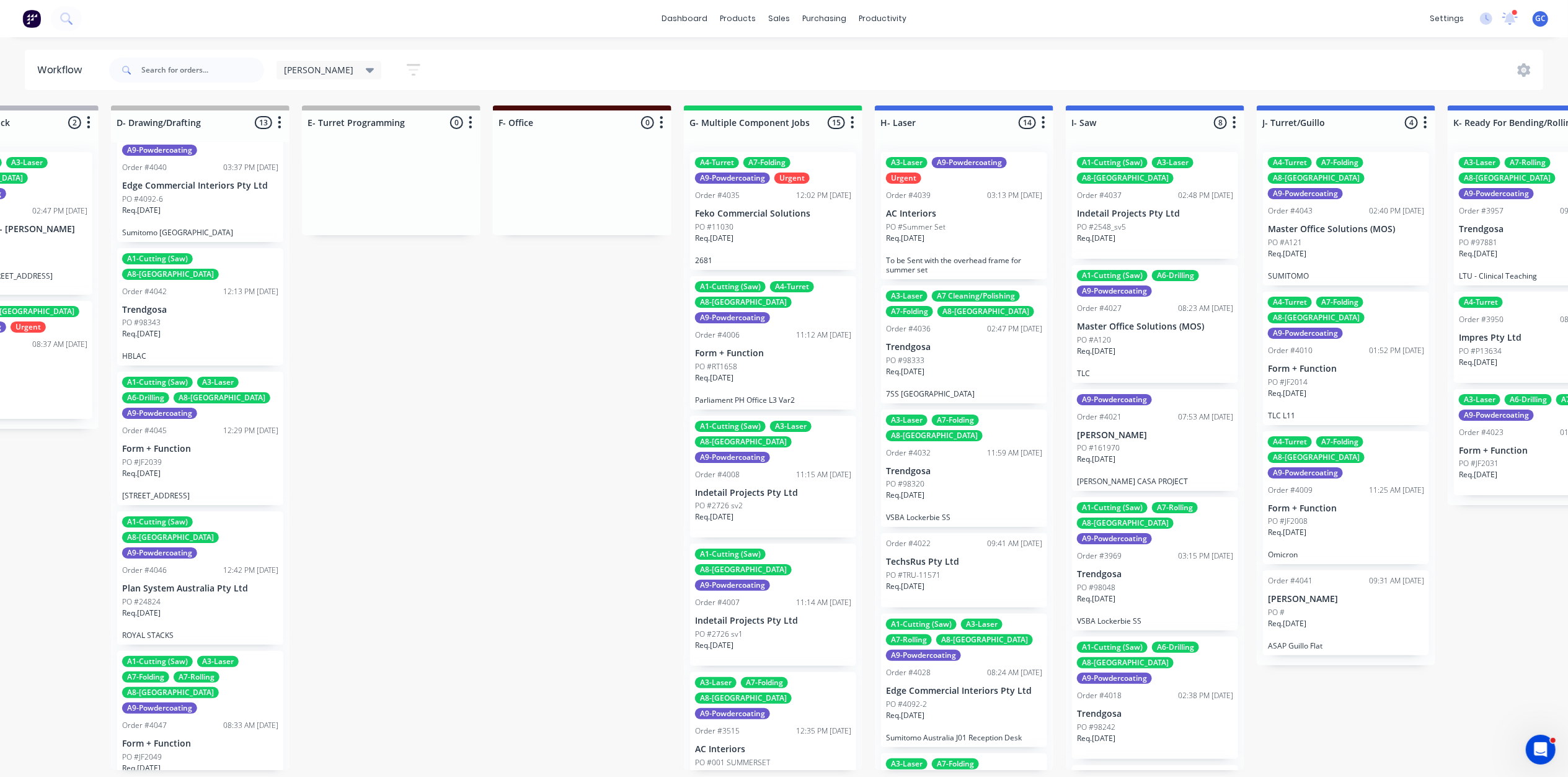
click at [790, 348] on p "Form + Function" at bounding box center [772, 353] width 156 height 10
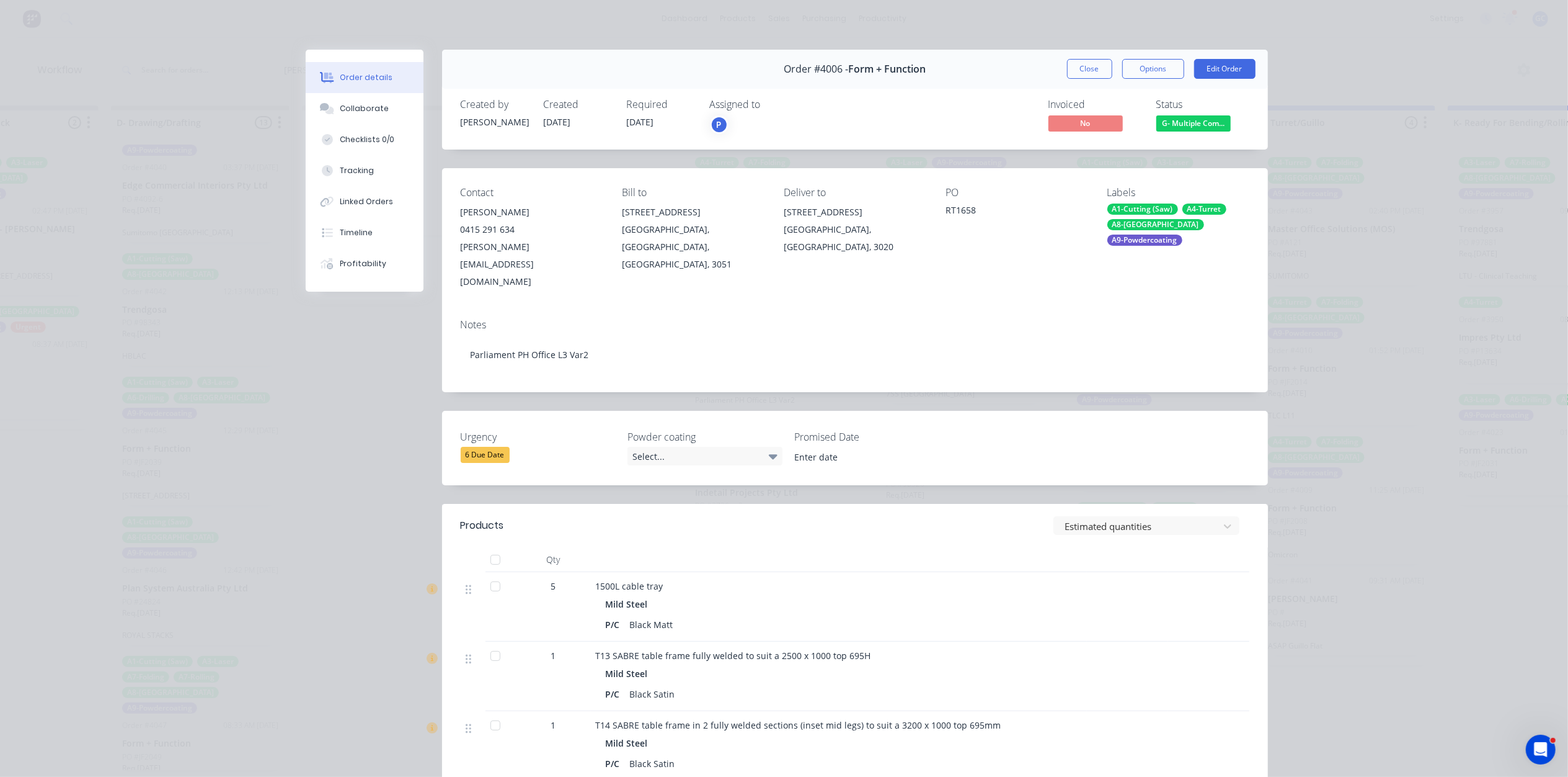
drag, startPoint x: 1092, startPoint y: 66, endPoint x: 1075, endPoint y: 85, distance: 25.5
click at [1092, 67] on button "Close" at bounding box center [1090, 68] width 45 height 20
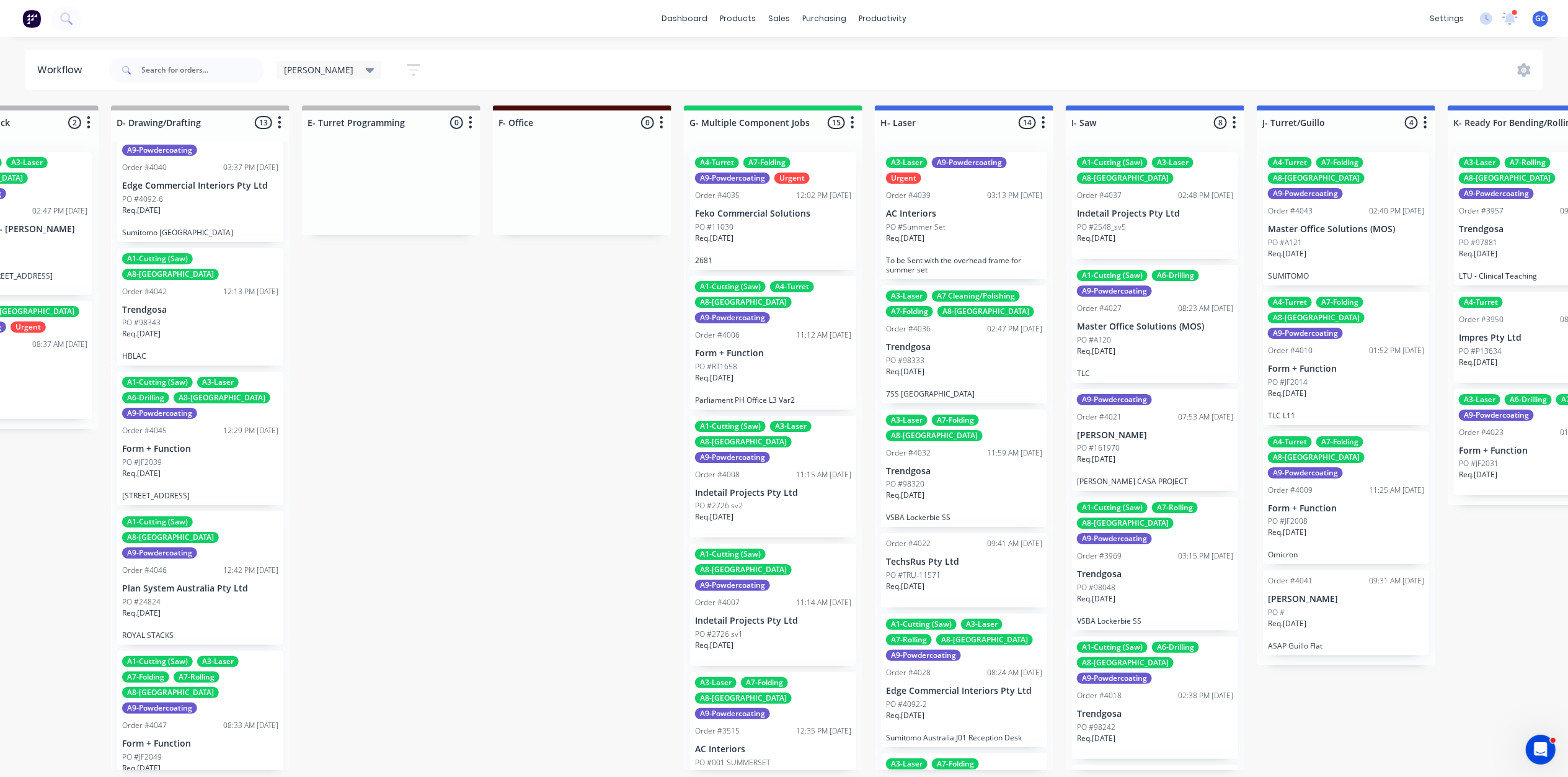
scroll to position [83, 0]
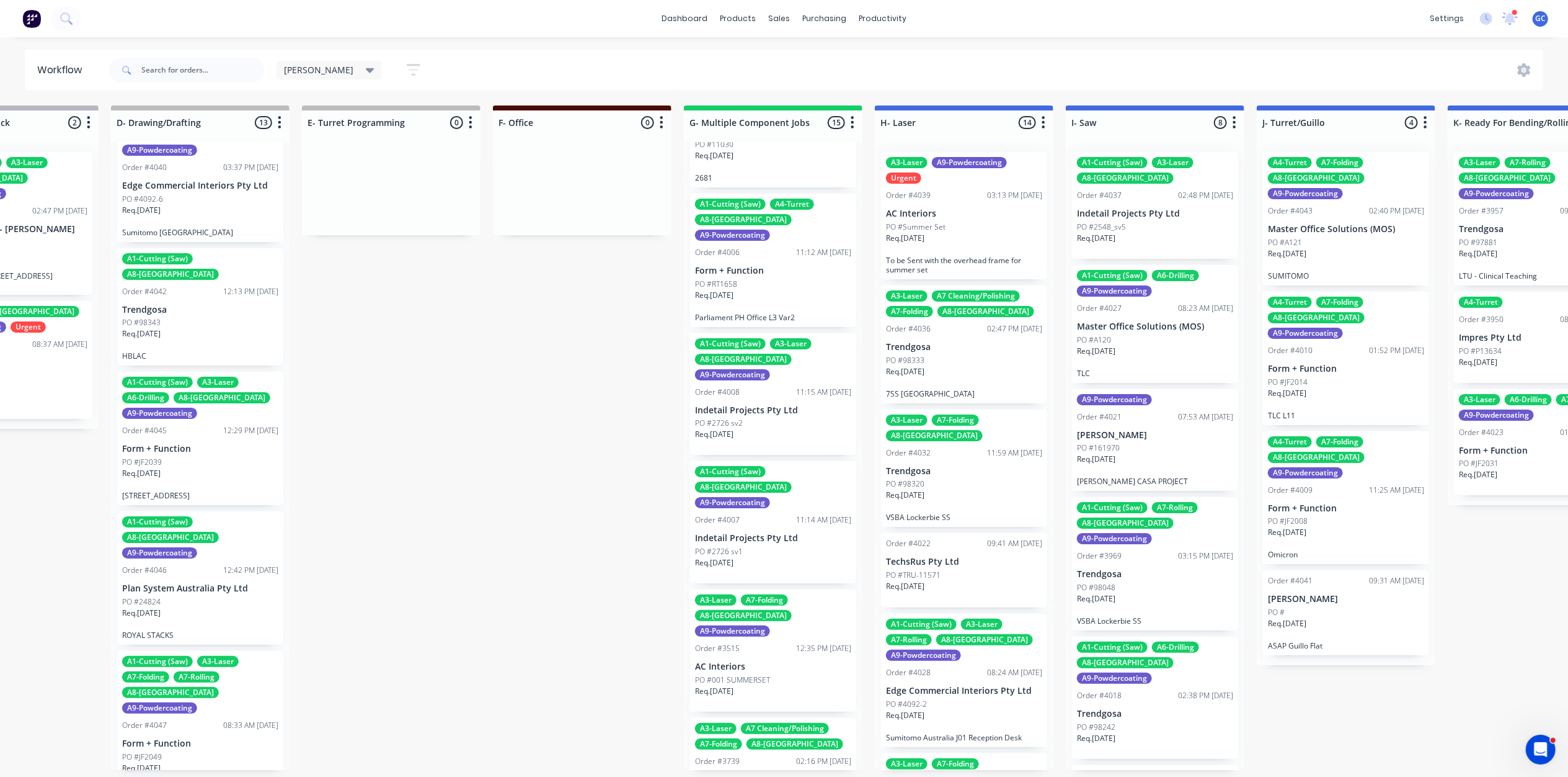
click at [786, 418] on div "PO #2726 sv2" at bounding box center [772, 423] width 156 height 11
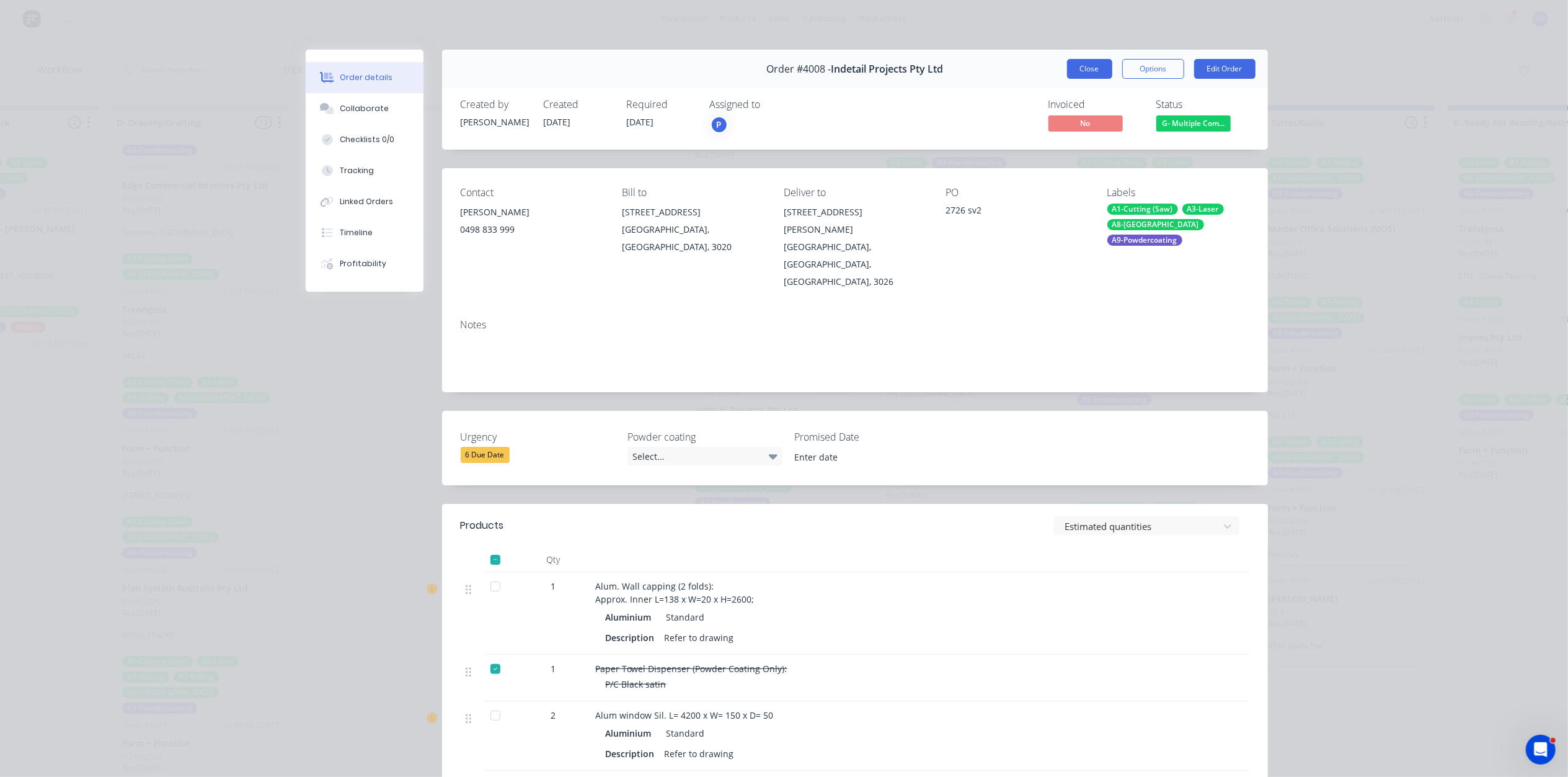
click at [1077, 70] on button "Close" at bounding box center [1090, 68] width 45 height 20
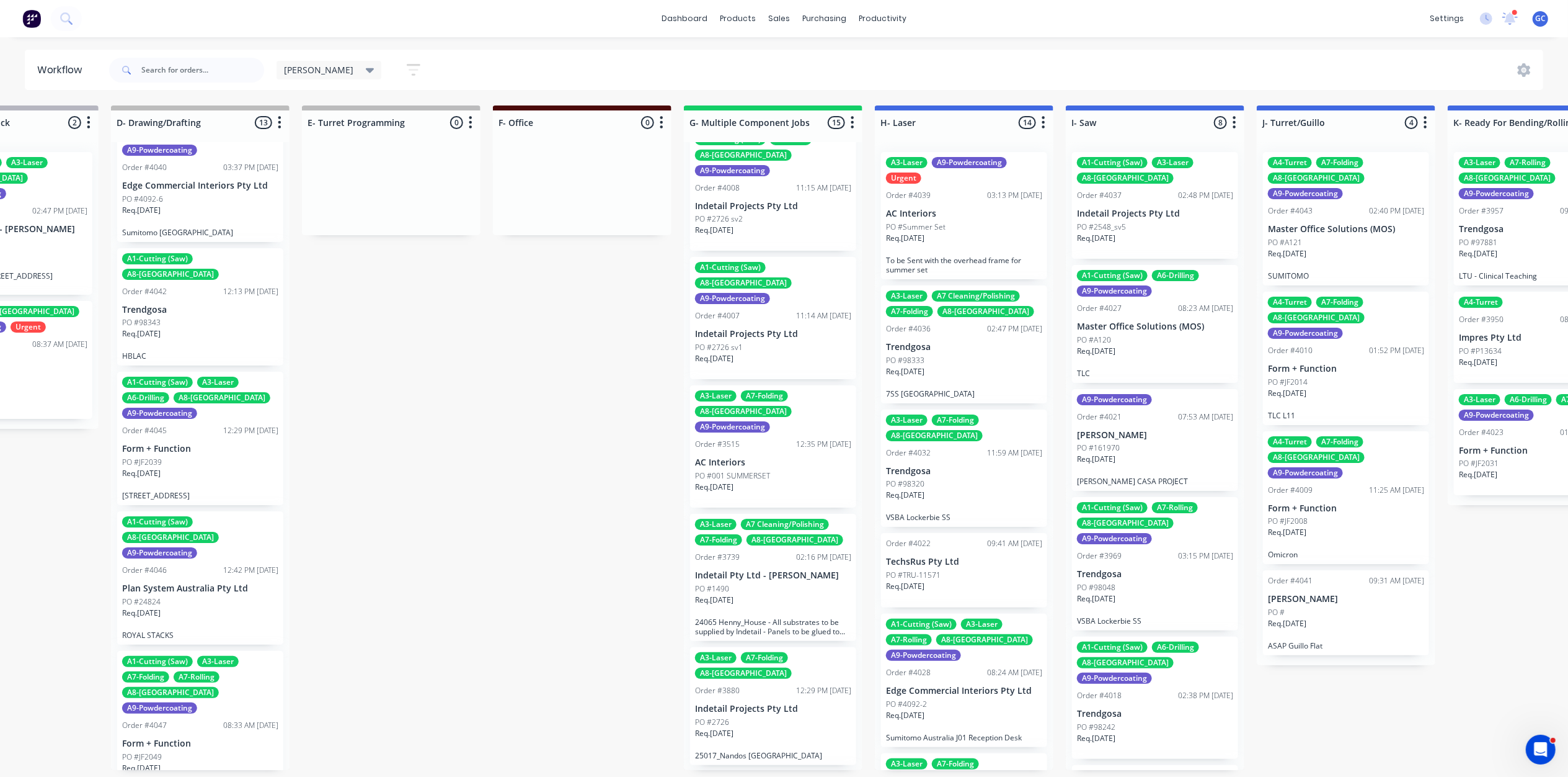
scroll to position [331, 0]
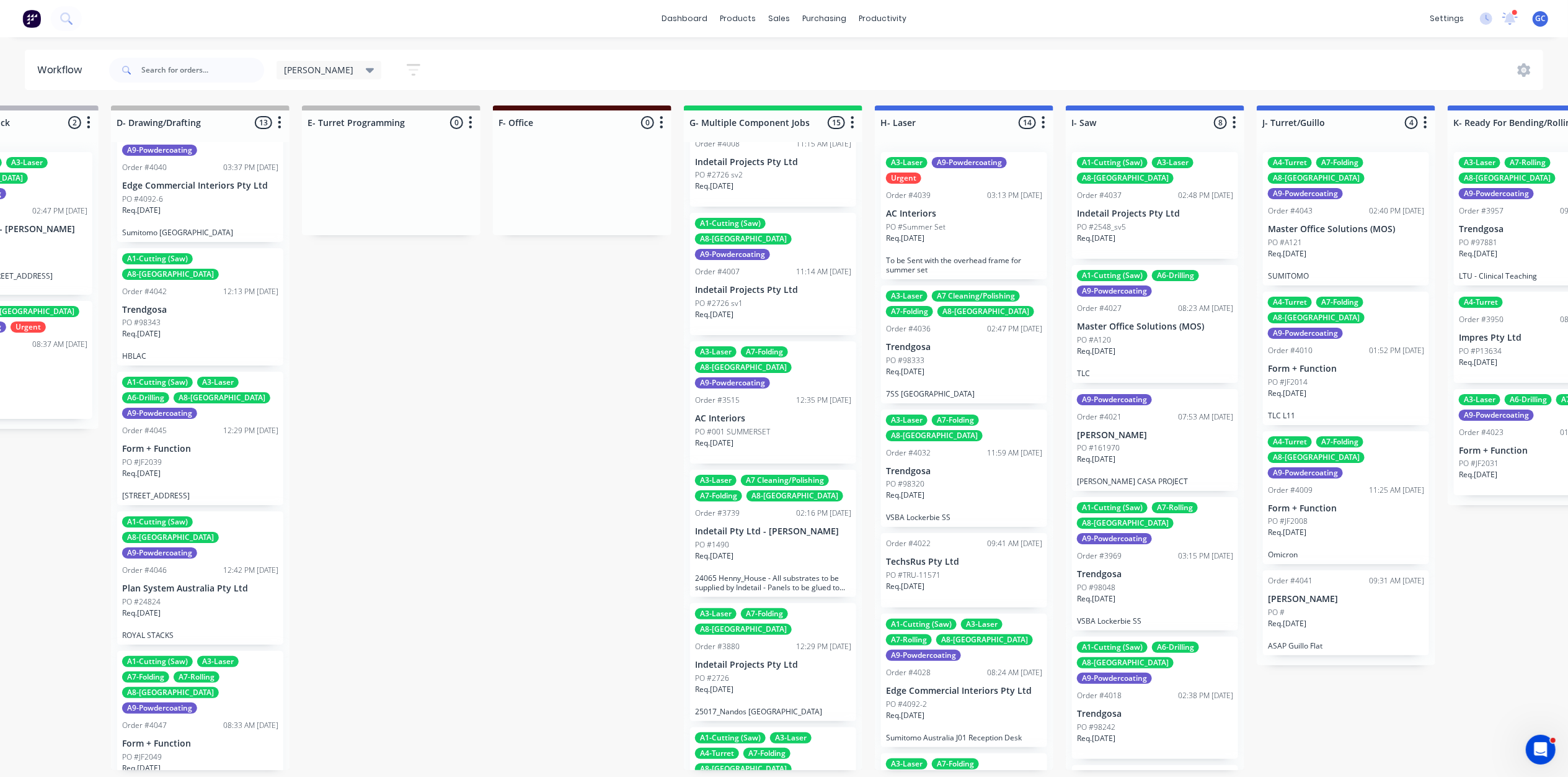
click at [775, 438] on div "Req. 03/06/25" at bounding box center [772, 448] width 156 height 21
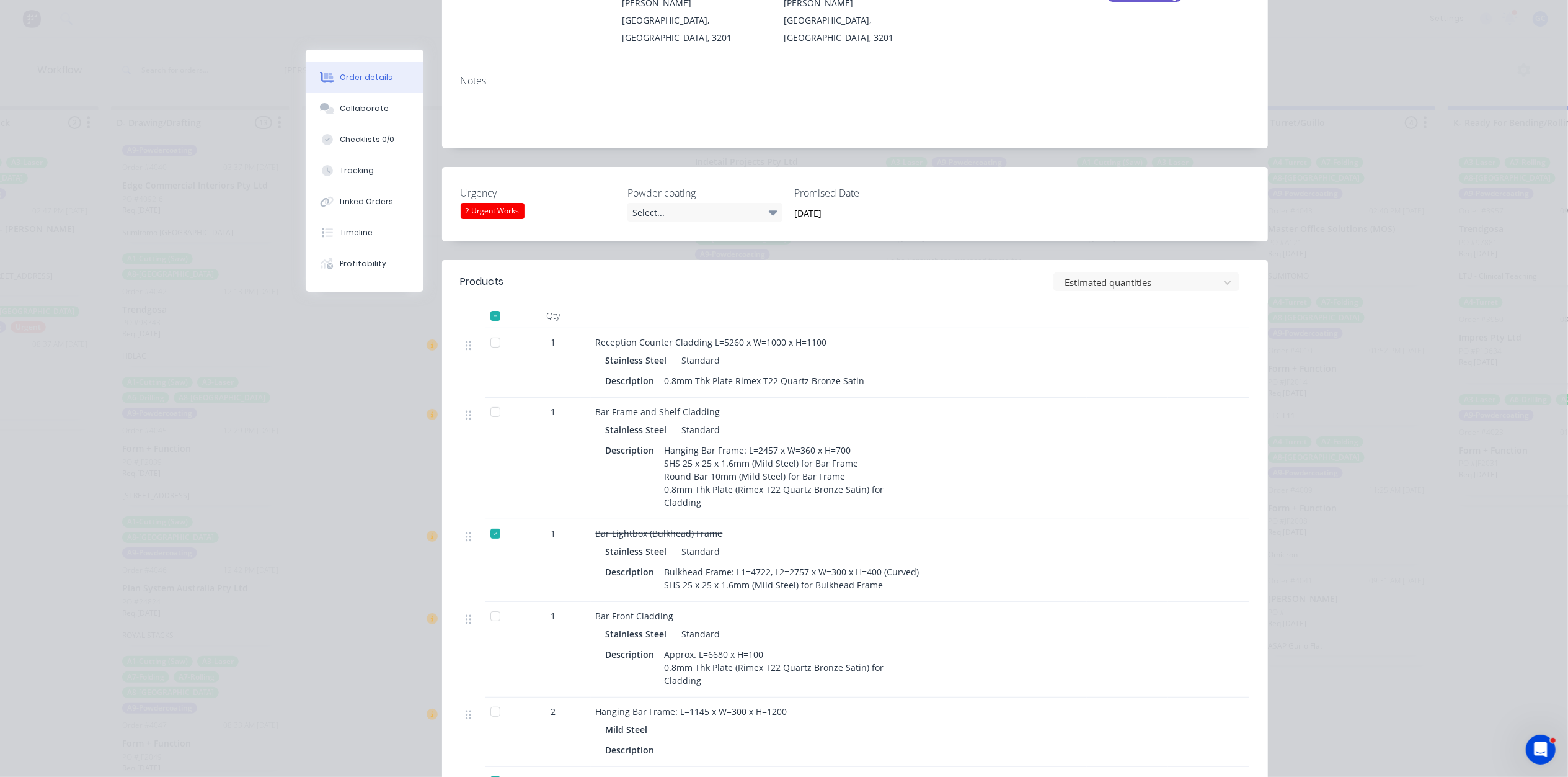
scroll to position [248, 0]
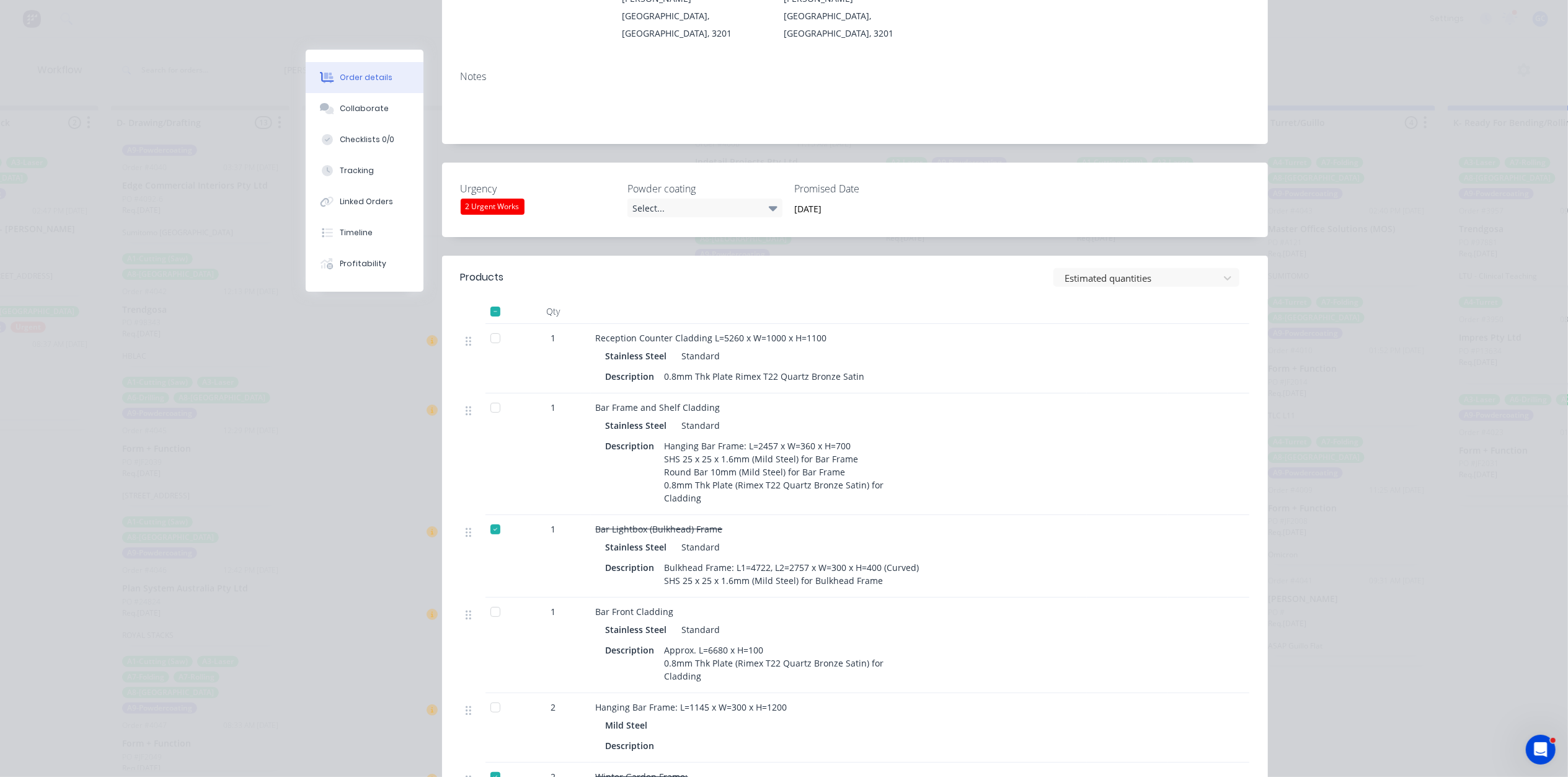
click at [490, 325] on div at bounding box center [495, 338] width 25 height 25
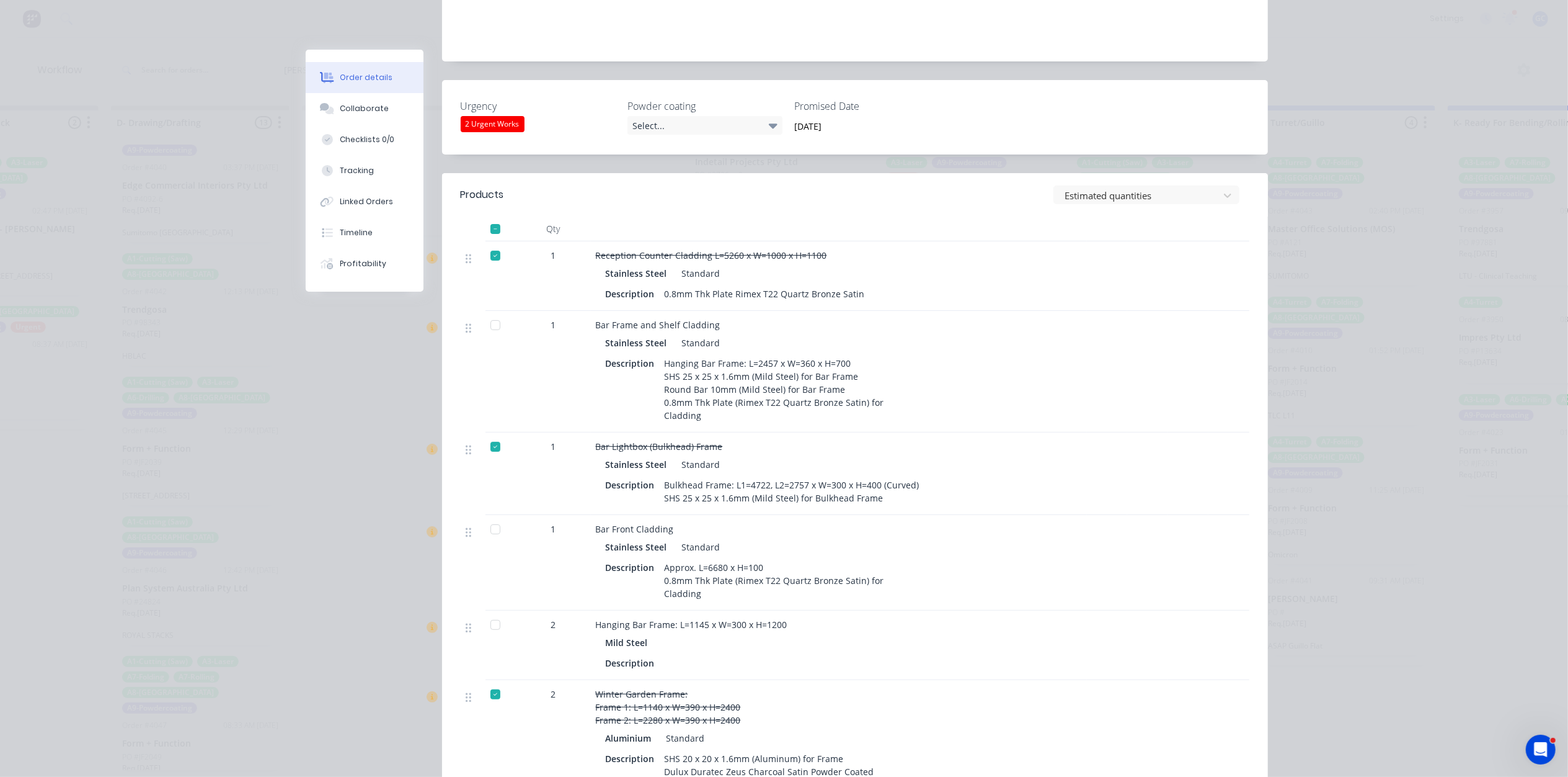
scroll to position [414, 0]
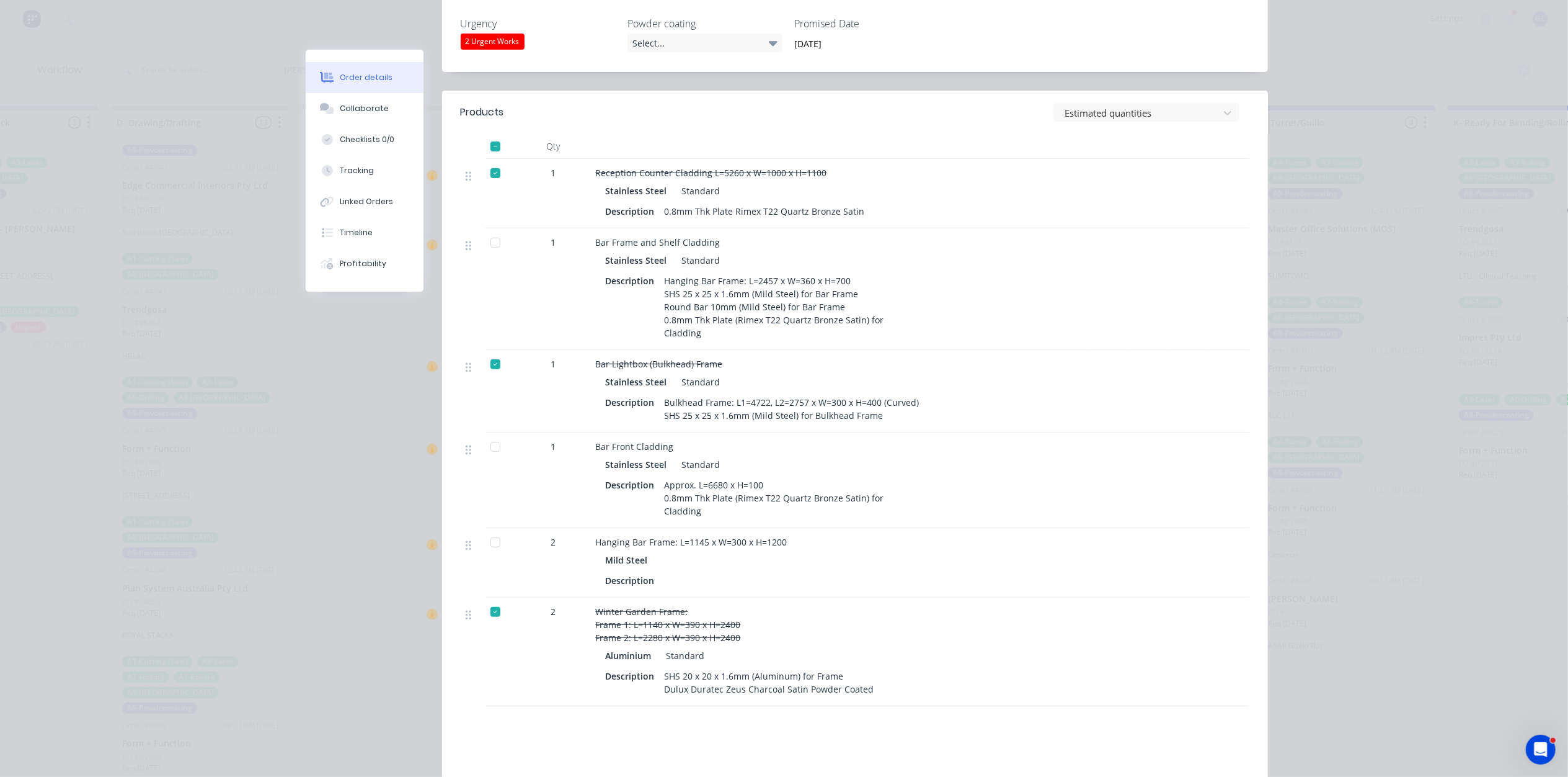
click at [494, 530] on div at bounding box center [495, 542] width 25 height 25
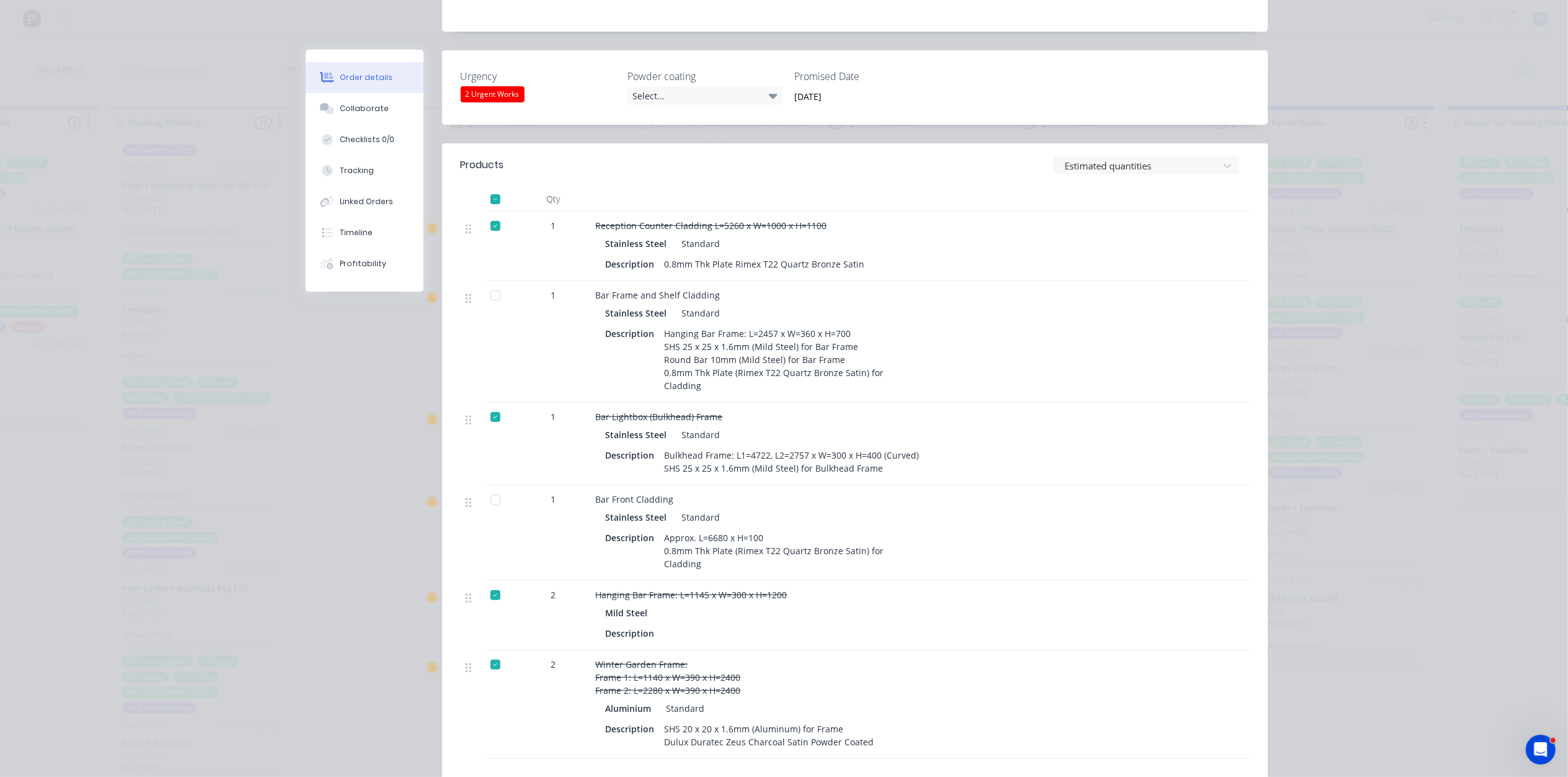
scroll to position [331, 0]
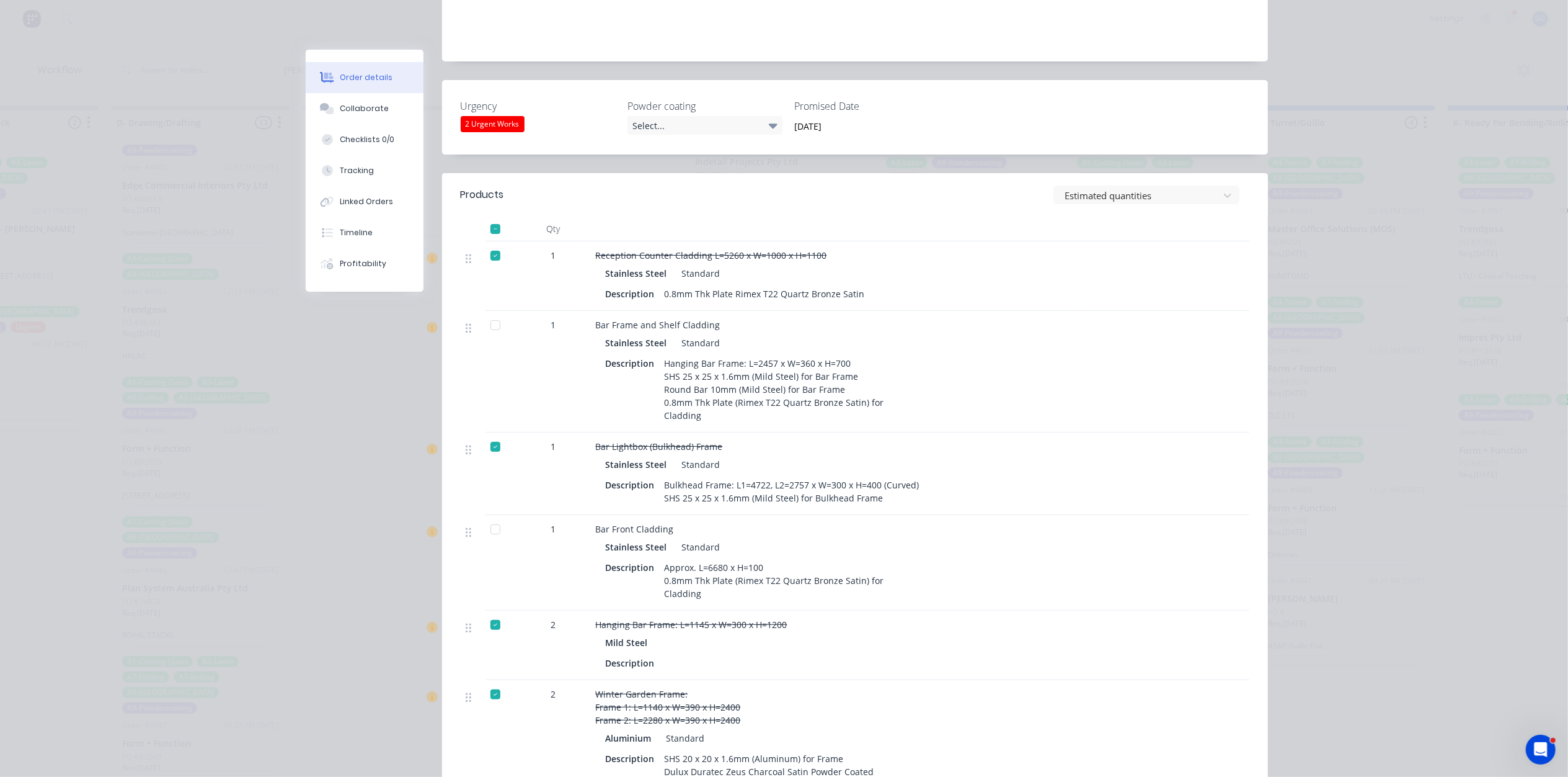
click at [492, 313] on div at bounding box center [495, 325] width 25 height 25
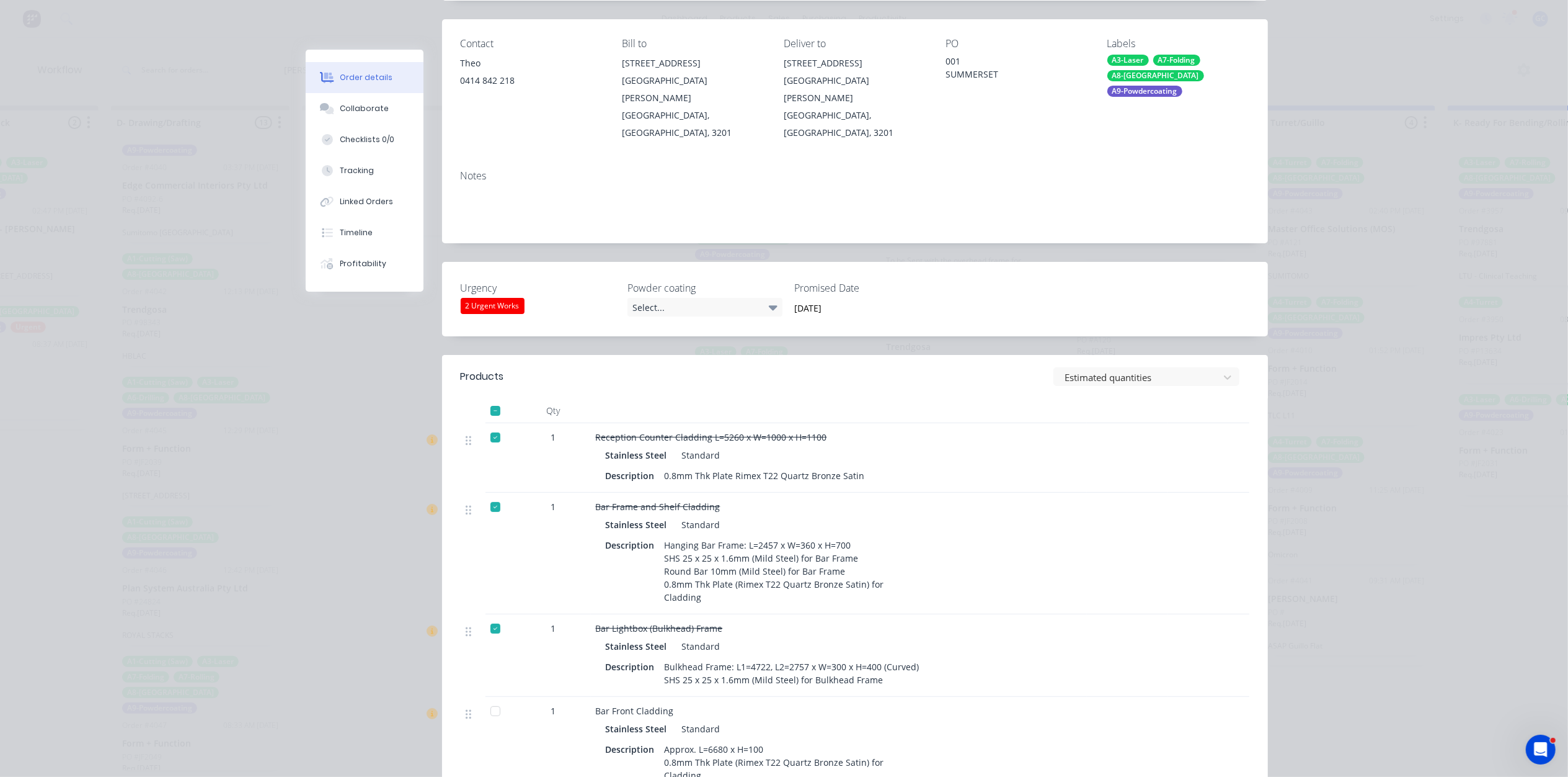
scroll to position [0, 0]
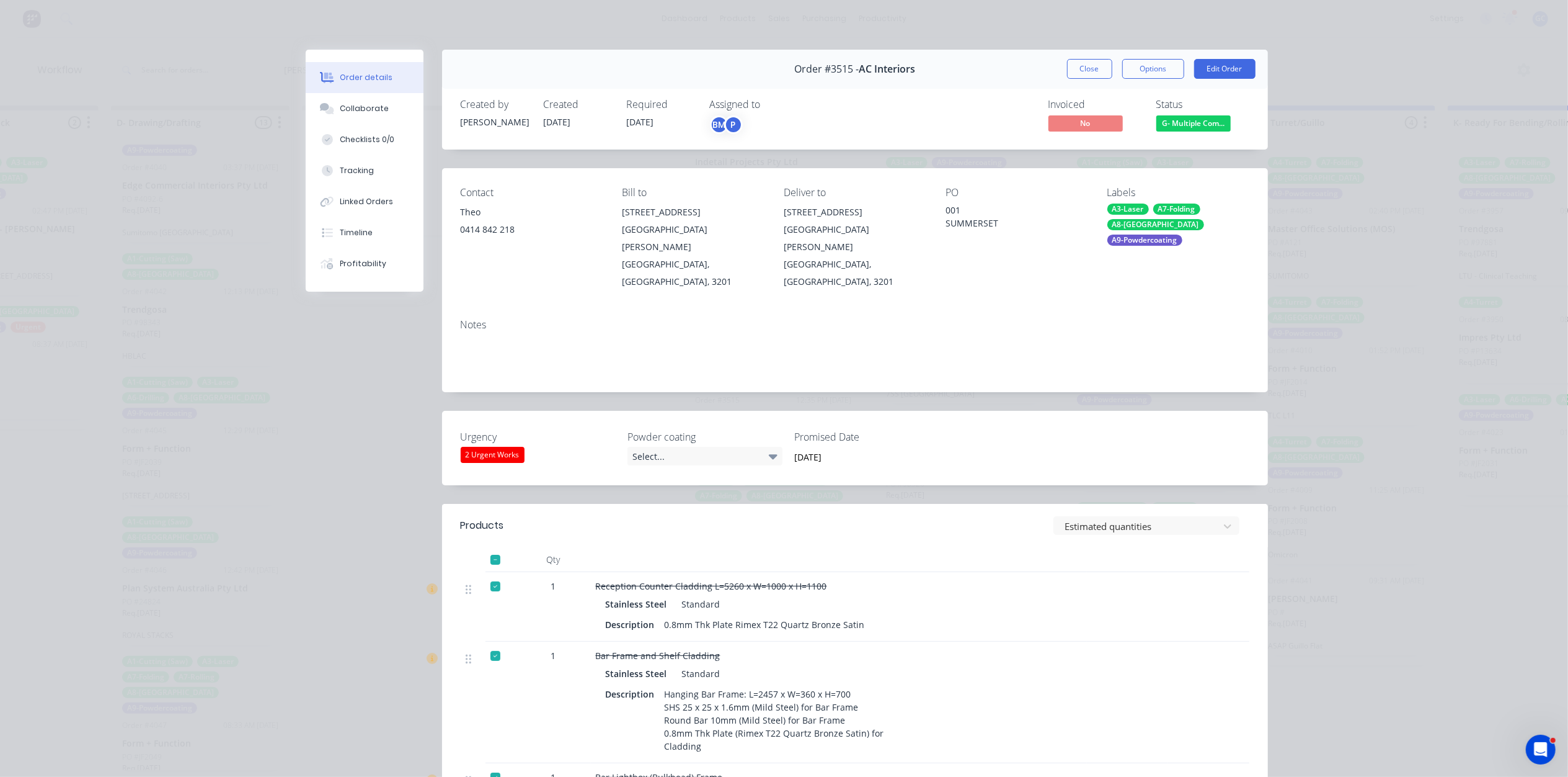
click at [1213, 127] on span "G- Multiple Com..." at bounding box center [1193, 123] width 74 height 16
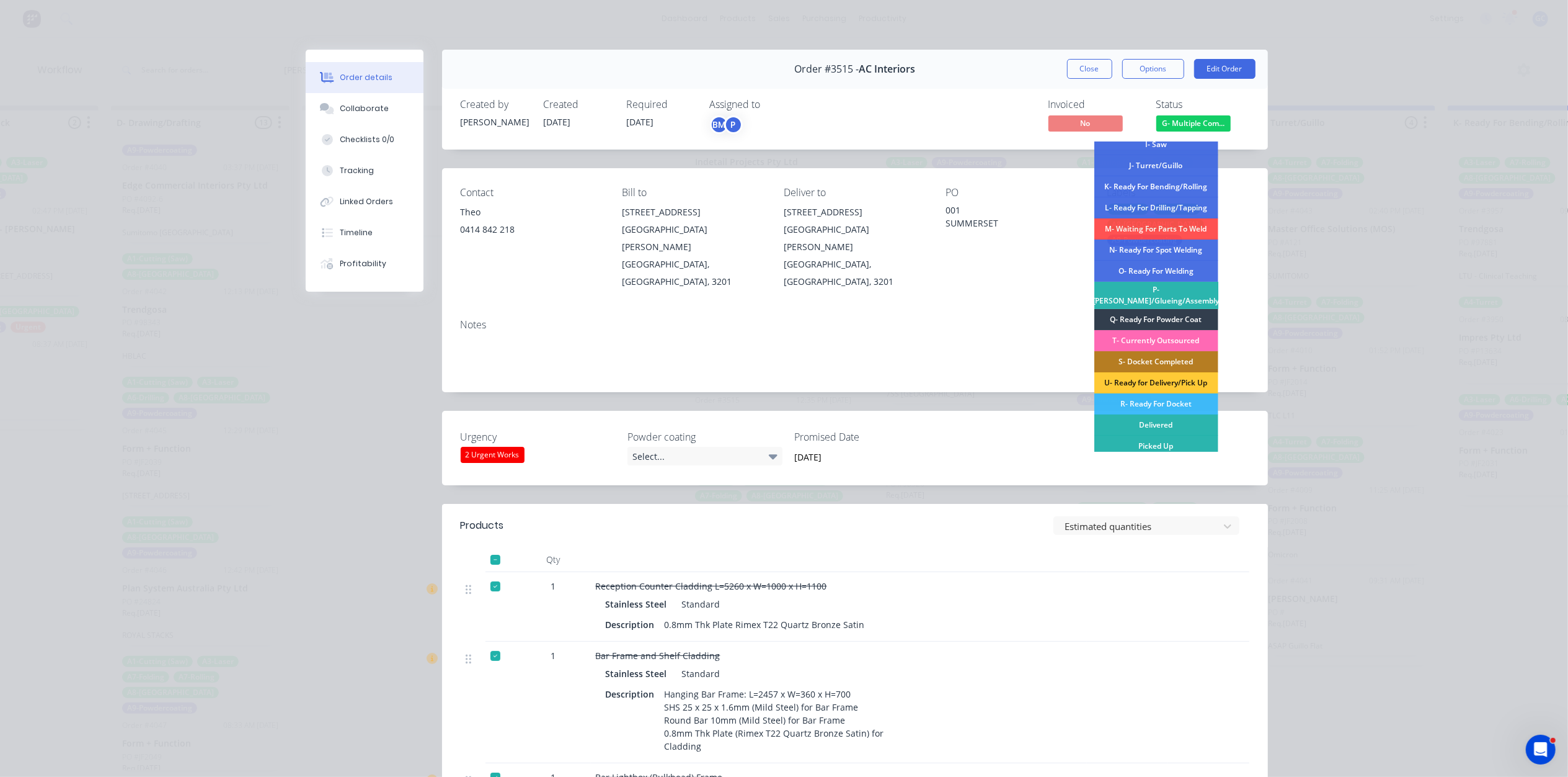
scroll to position [181, 0]
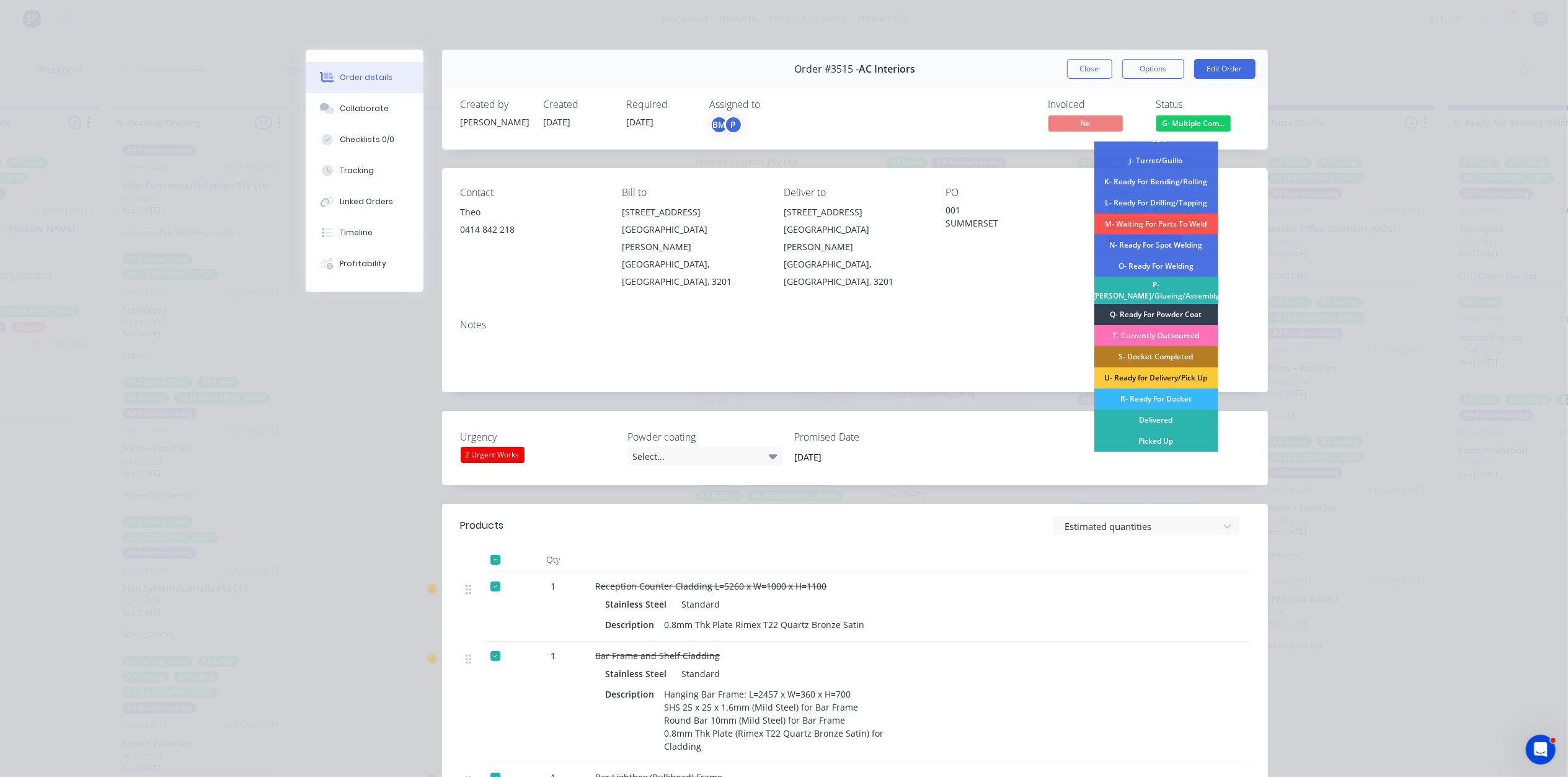
click at [1162, 397] on div "R- Ready For Docket" at bounding box center [1156, 399] width 124 height 21
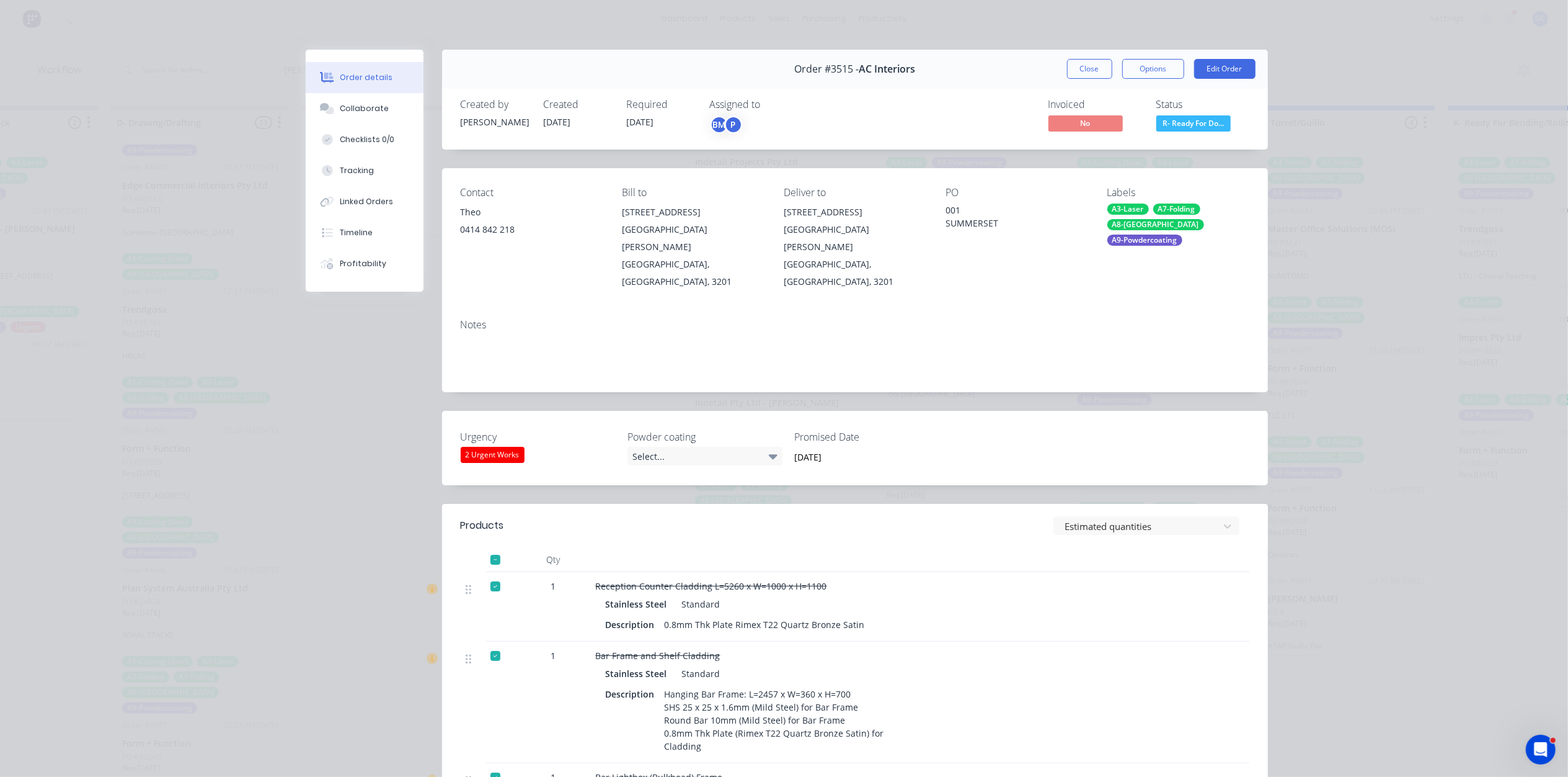
click at [1186, 120] on span "R- Ready For Do..." at bounding box center [1193, 123] width 74 height 16
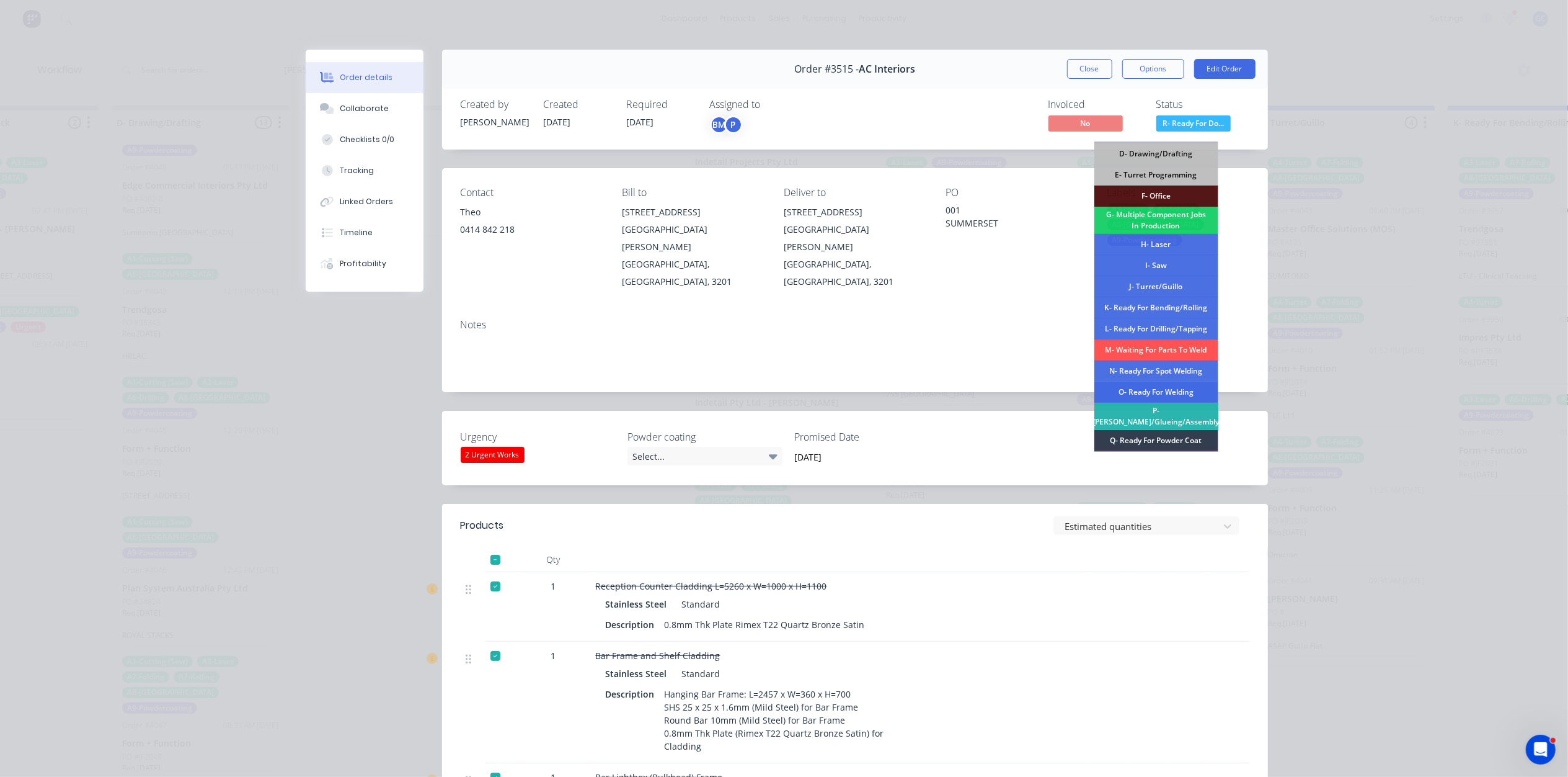
scroll to position [165, 0]
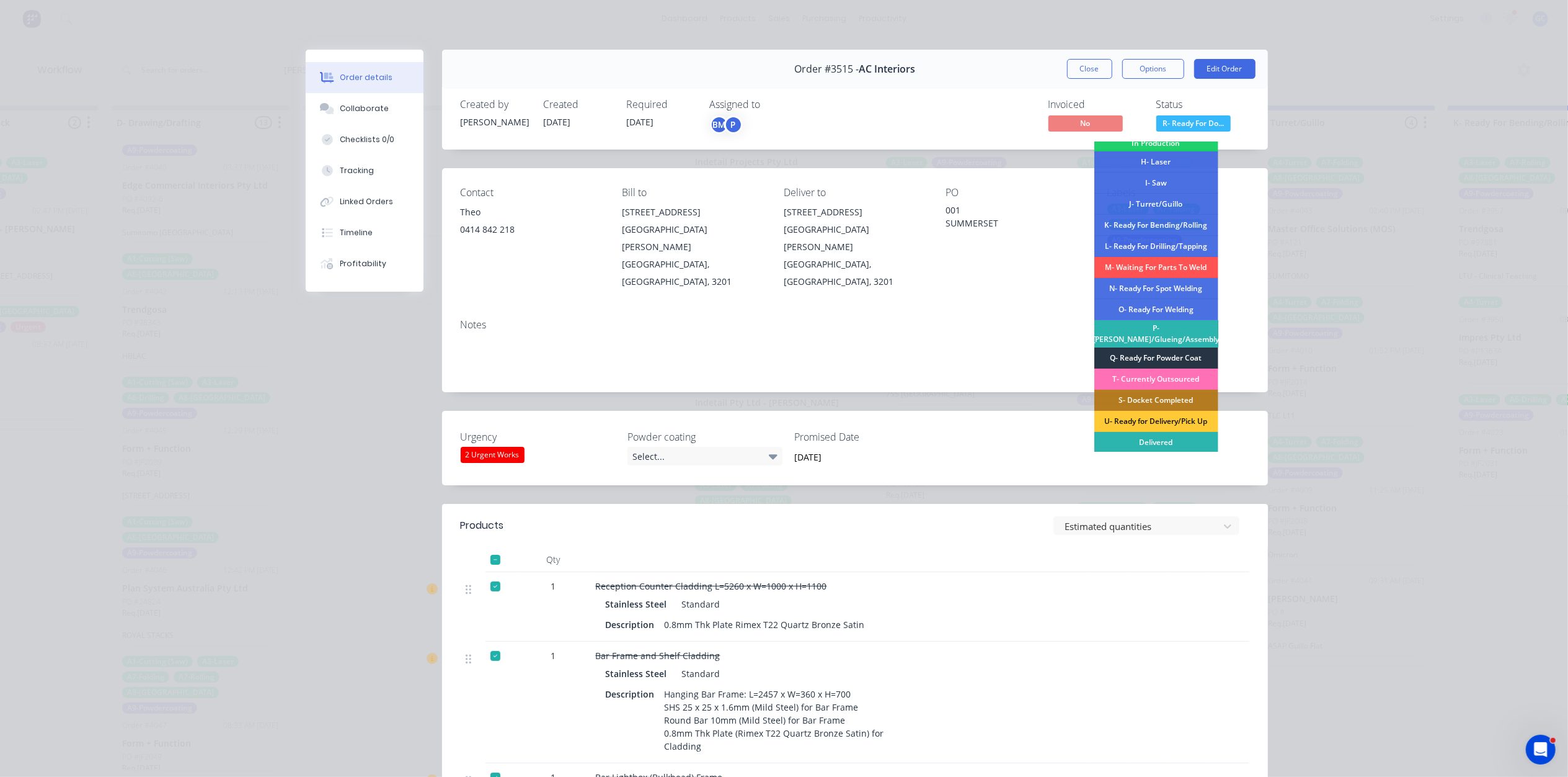
click at [1169, 352] on div "Q- Ready For Powder Coat" at bounding box center [1156, 357] width 124 height 21
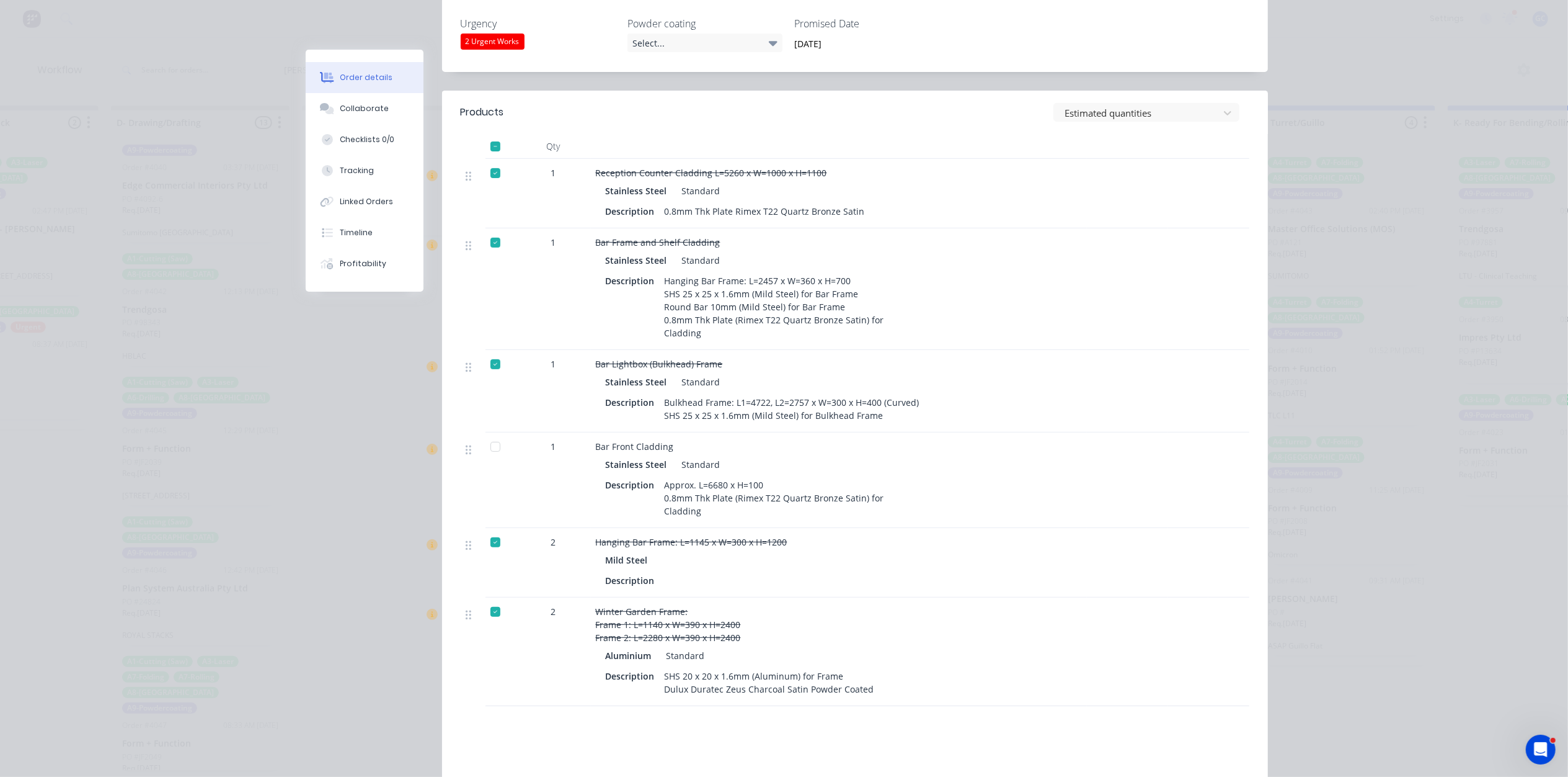
scroll to position [0, 0]
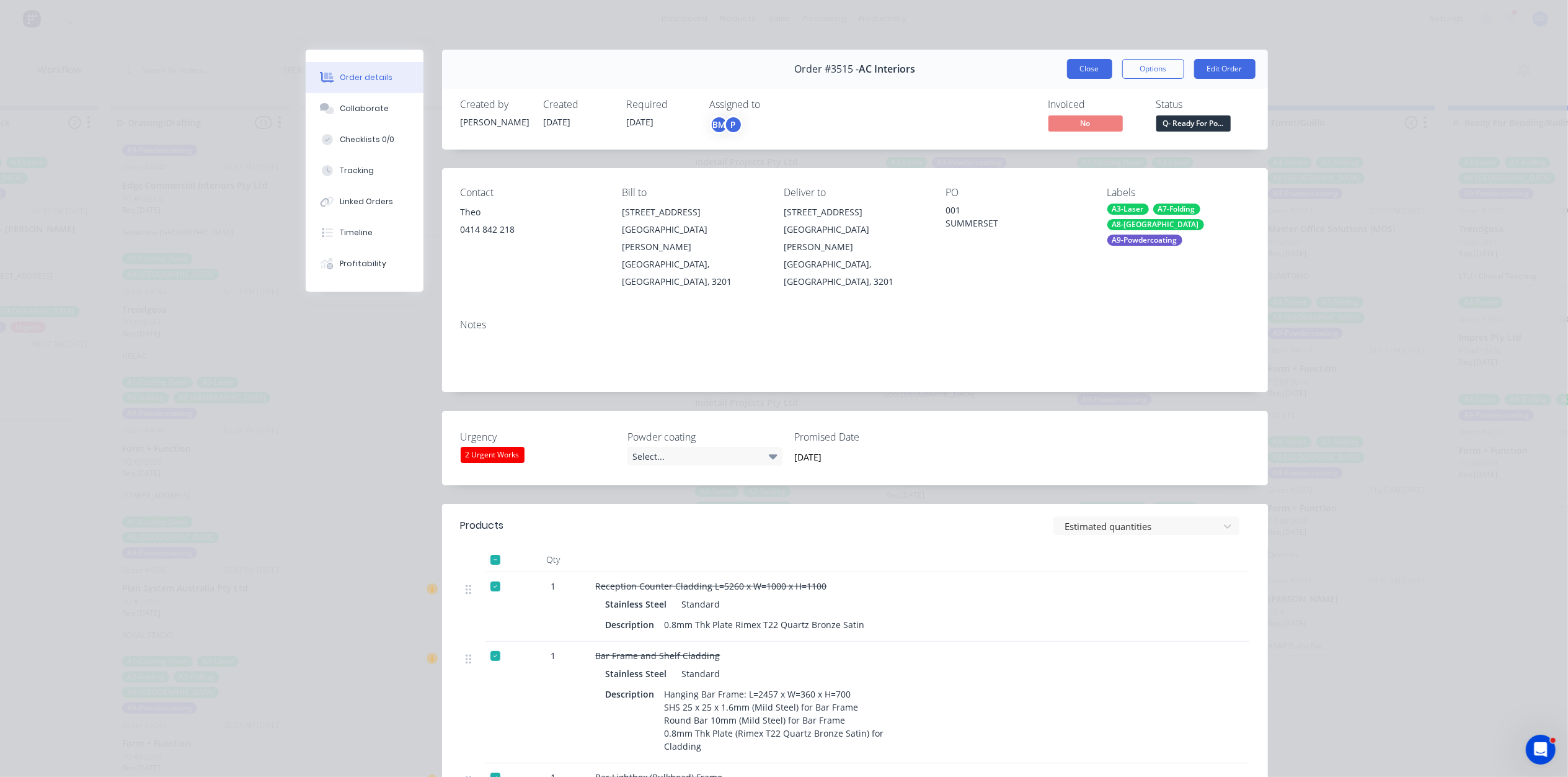
click at [1082, 70] on button "Close" at bounding box center [1090, 68] width 45 height 20
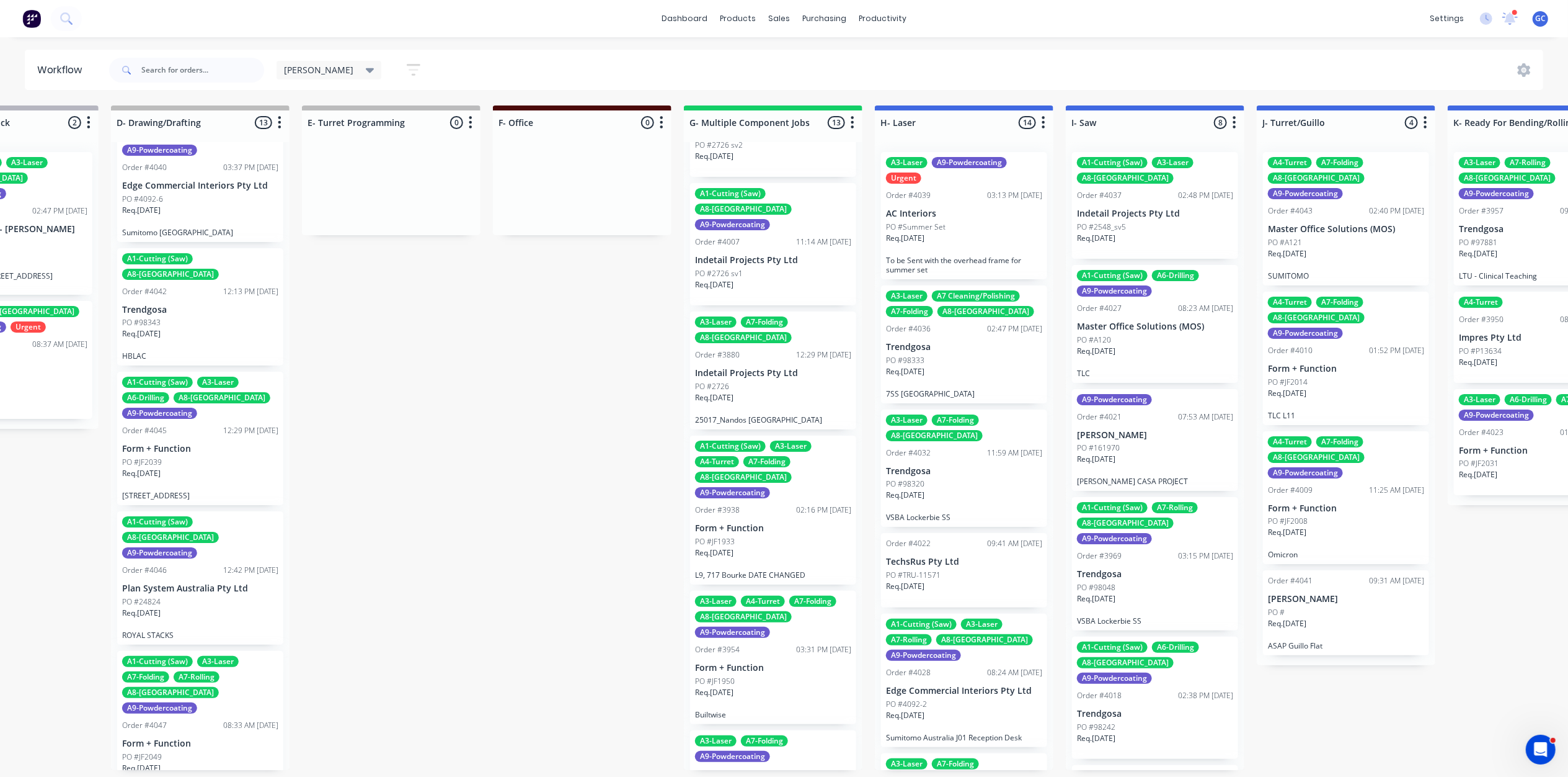
scroll to position [414, 0]
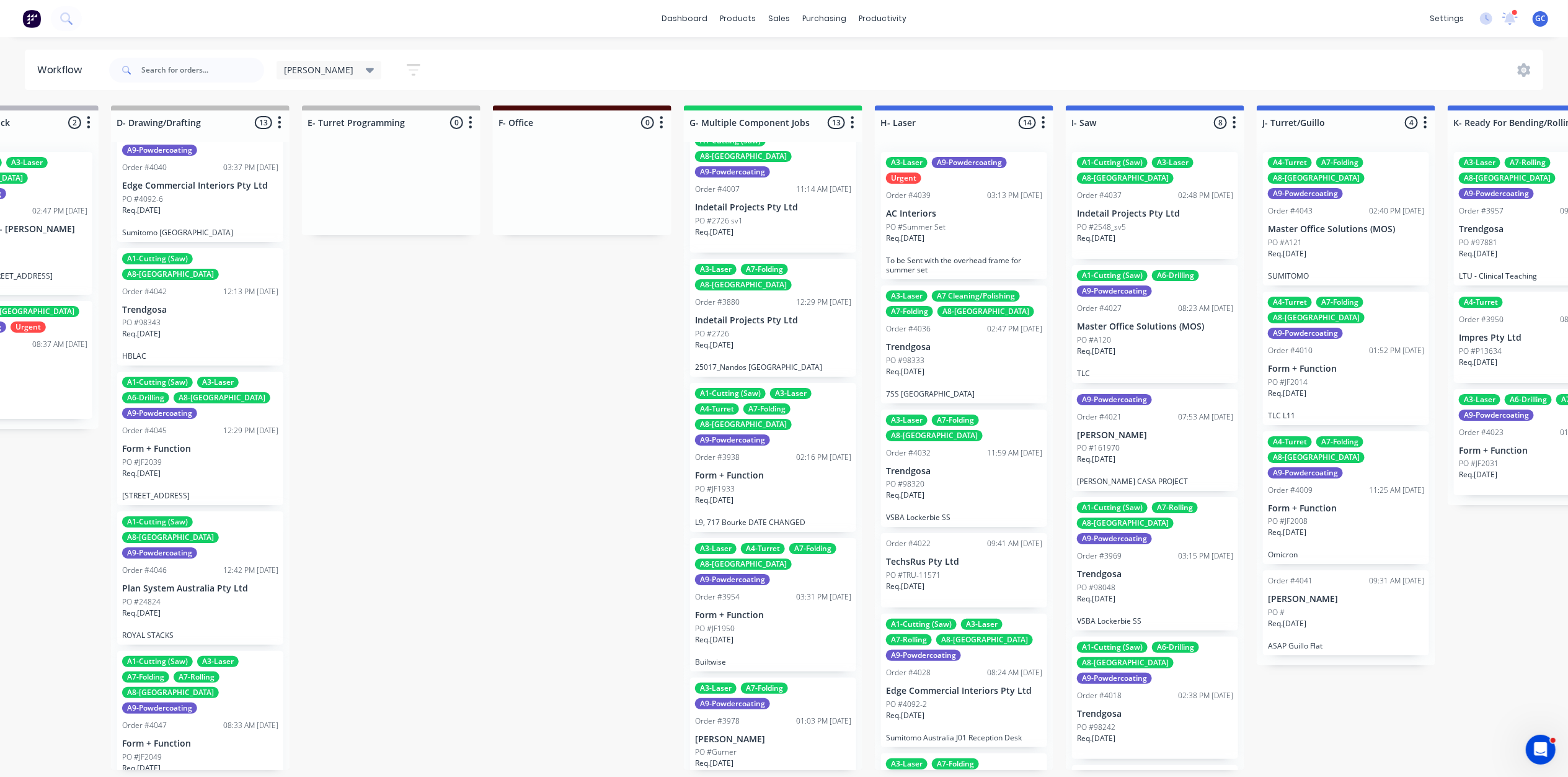
click at [782, 495] on div "Req. 16/10/25" at bounding box center [772, 505] width 156 height 21
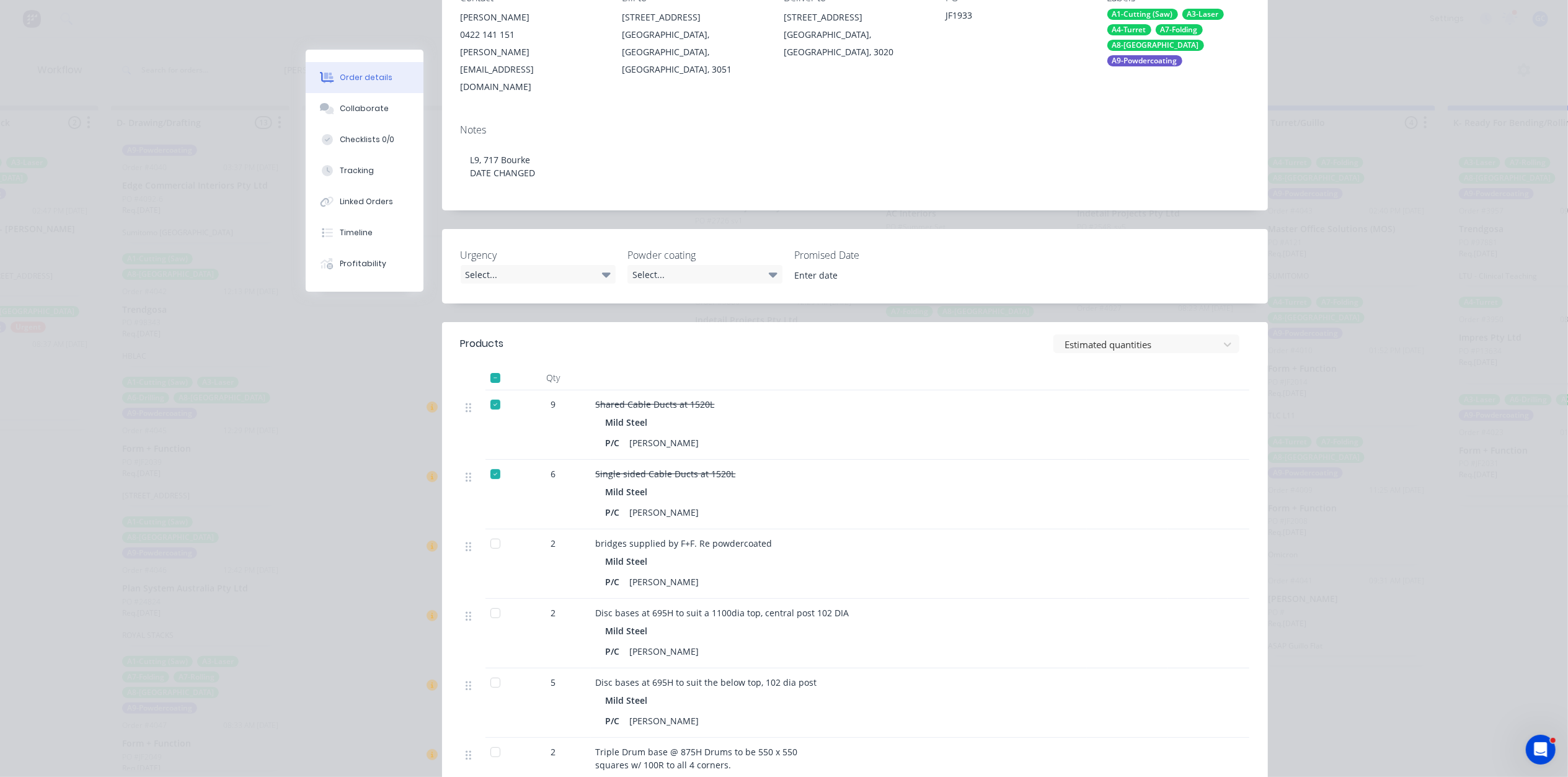
scroll to position [165, 0]
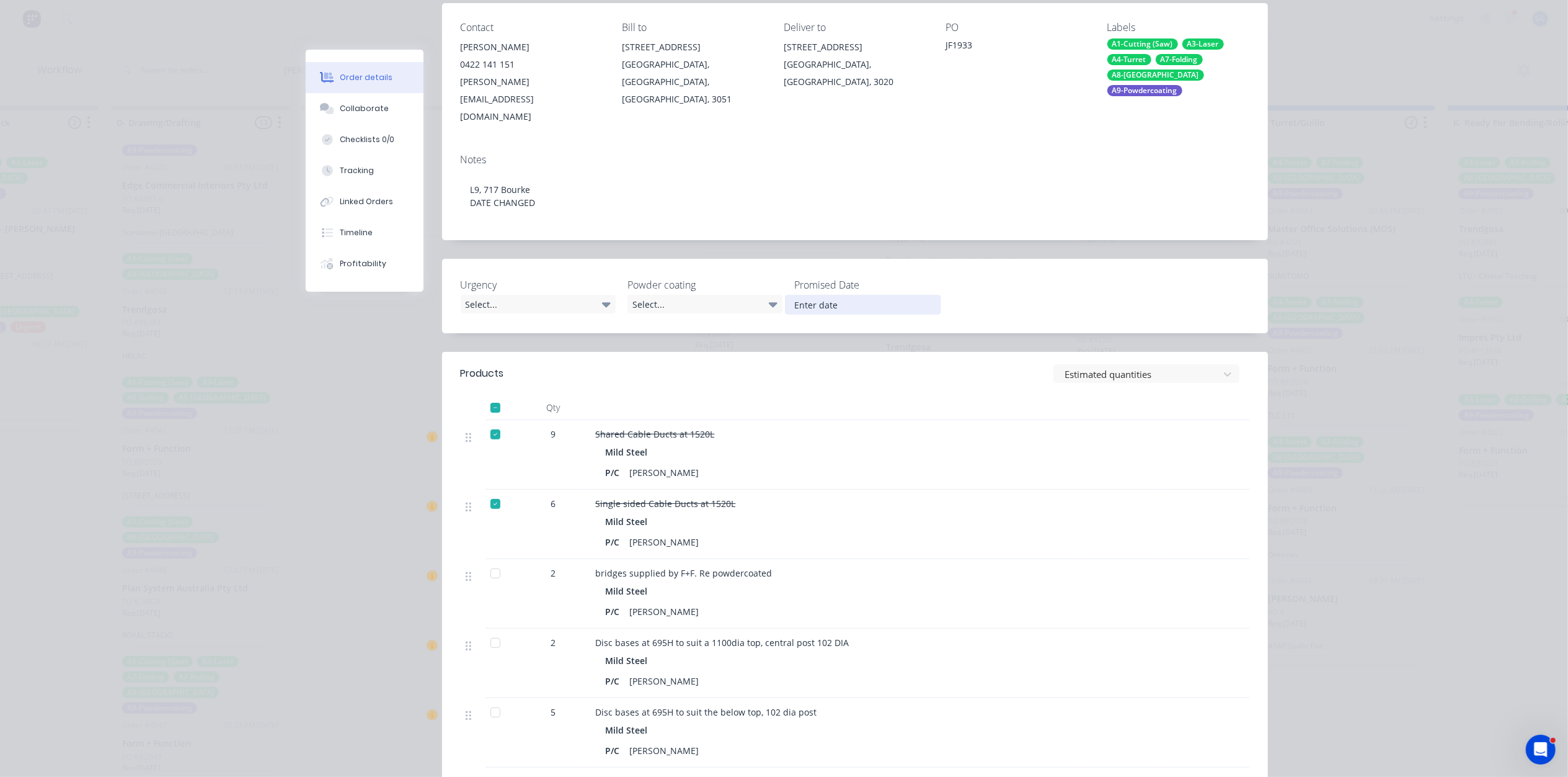
click at [817, 295] on input at bounding box center [862, 305] width 154 height 19
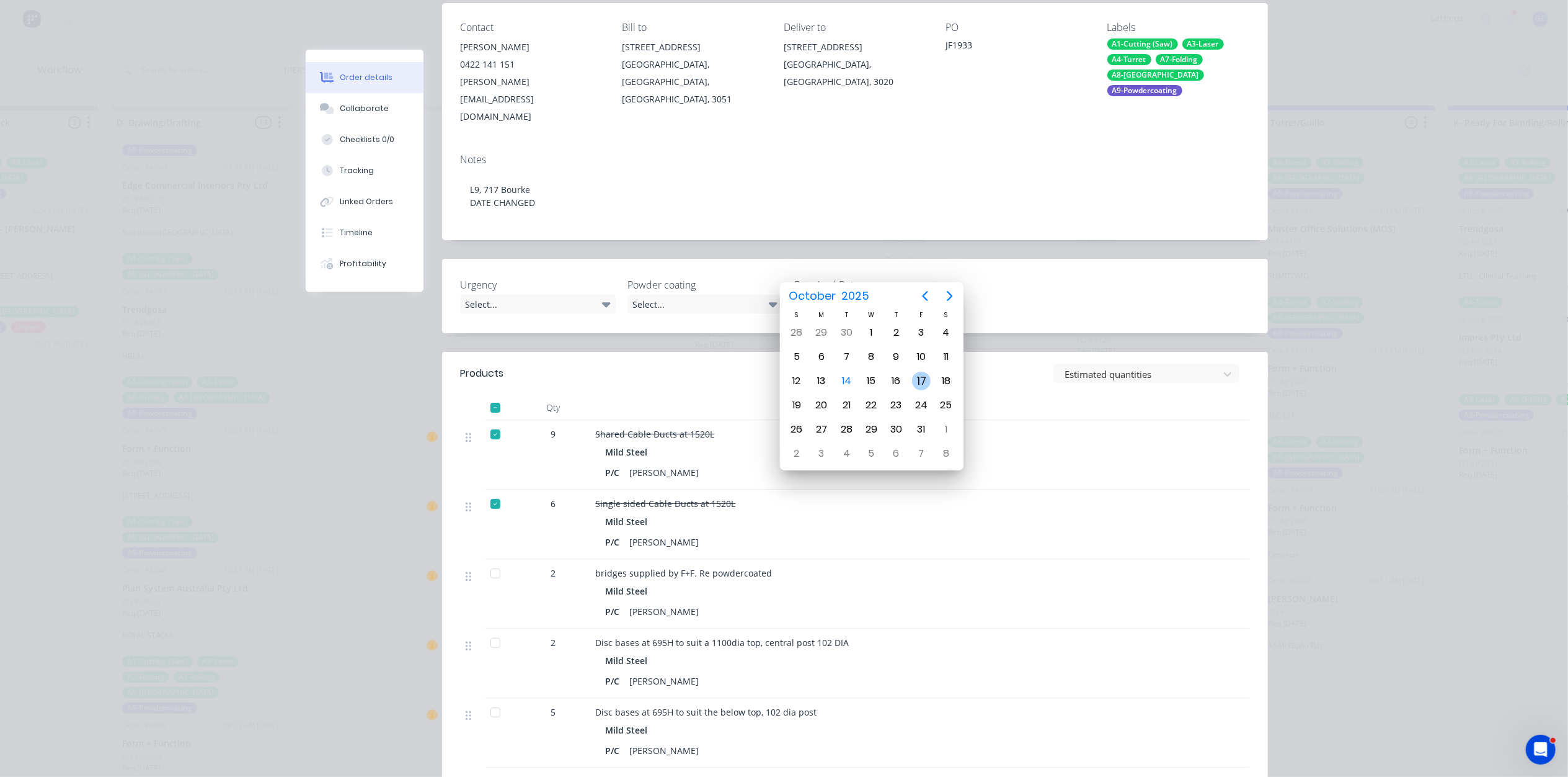
click at [924, 380] on div "17" at bounding box center [922, 381] width 19 height 19
type input "[DATE]"
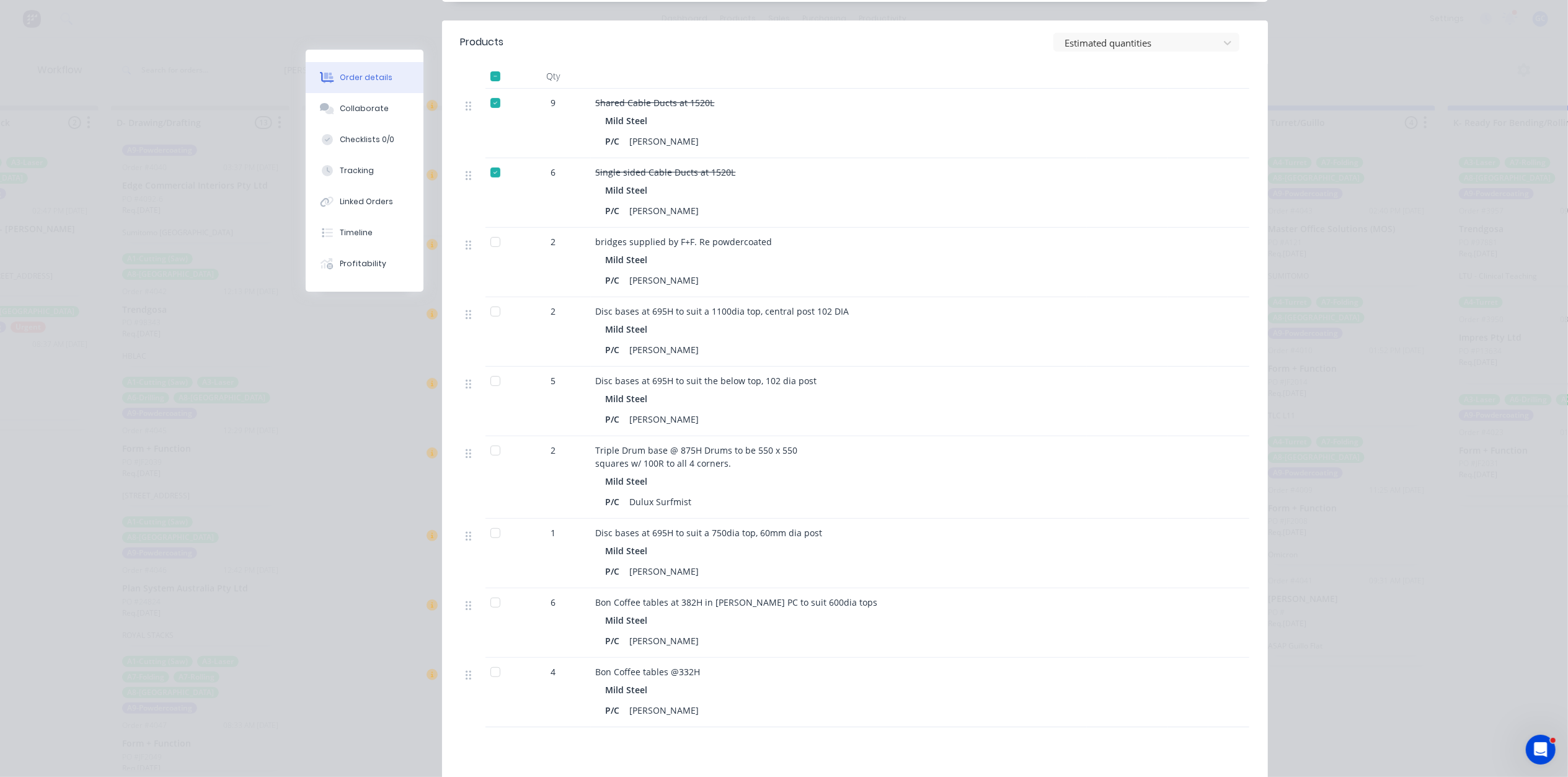
scroll to position [0, 0]
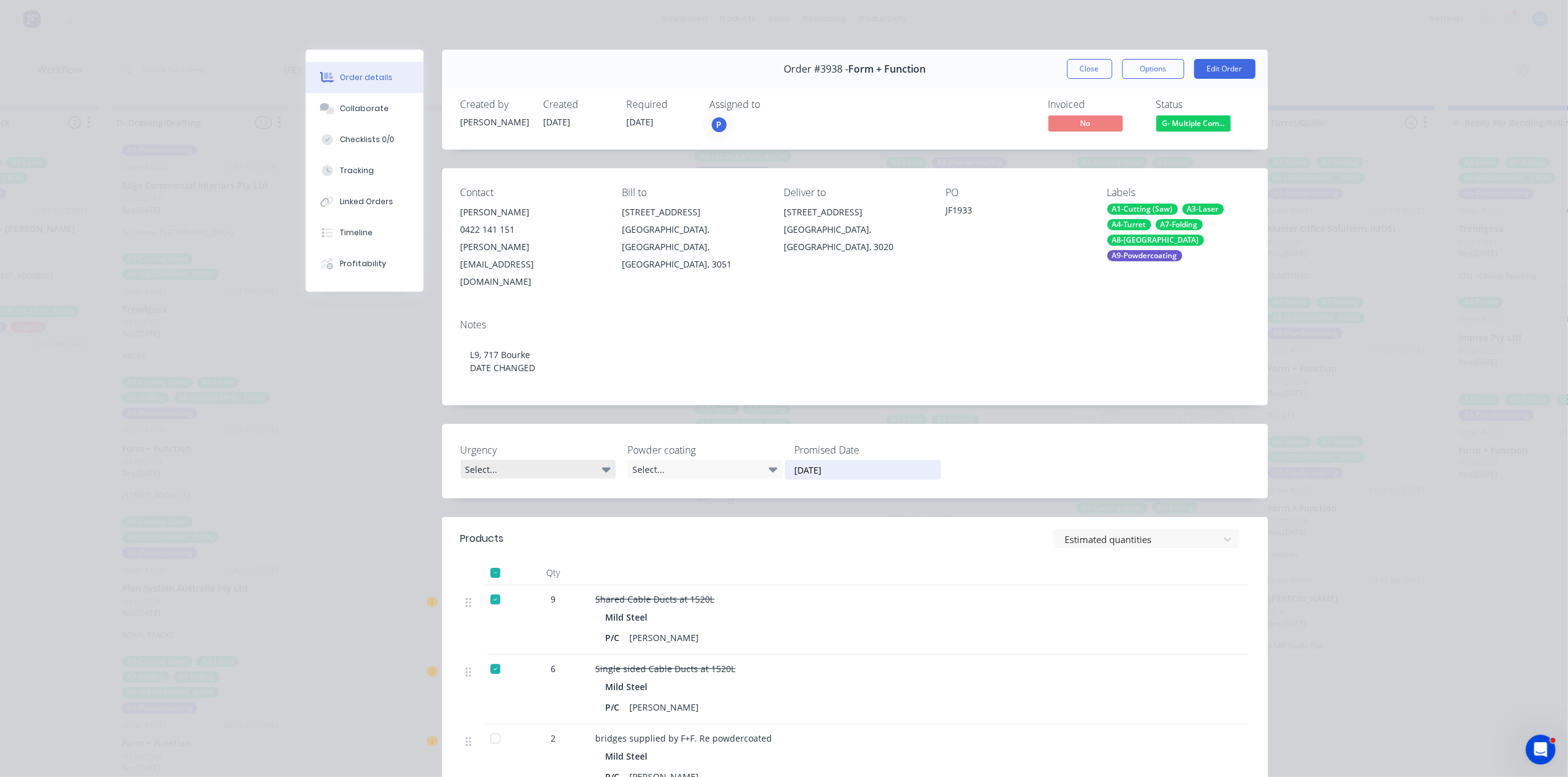
click at [541, 459] on div "Select..." at bounding box center [538, 469] width 155 height 19
click at [484, 459] on div "Select..." at bounding box center [538, 469] width 155 height 19
click at [472, 459] on div "Select..." at bounding box center [538, 469] width 155 height 19
click at [541, 459] on div "Select..." at bounding box center [538, 469] width 155 height 19
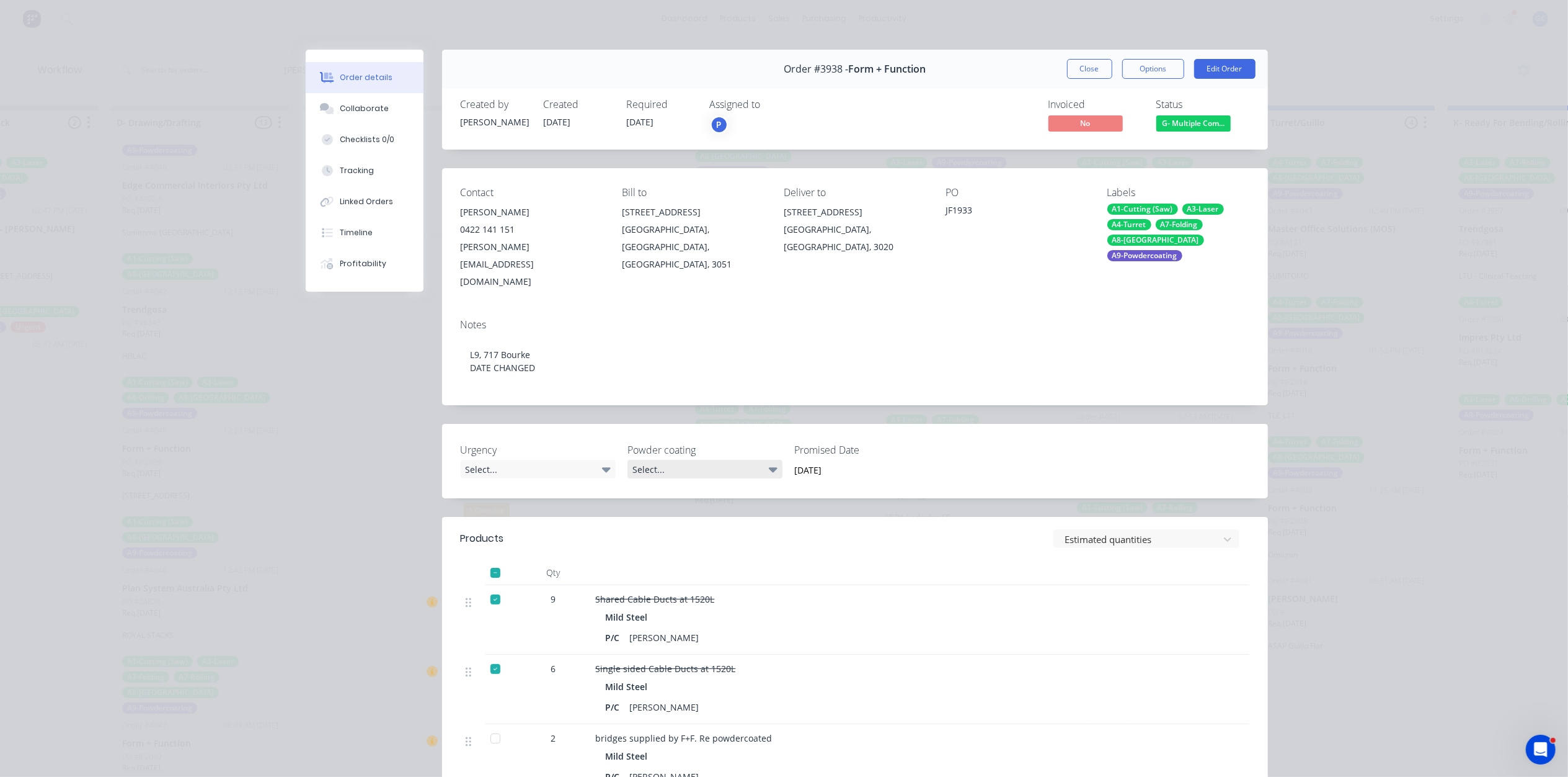
click at [683, 459] on div "Select..." at bounding box center [705, 469] width 155 height 19
click at [704, 424] on div "Urgency Select... Powder coating Select... Promised Date 17 October 2025" at bounding box center [854, 461] width 826 height 74
click at [1074, 69] on button "Close" at bounding box center [1090, 68] width 45 height 20
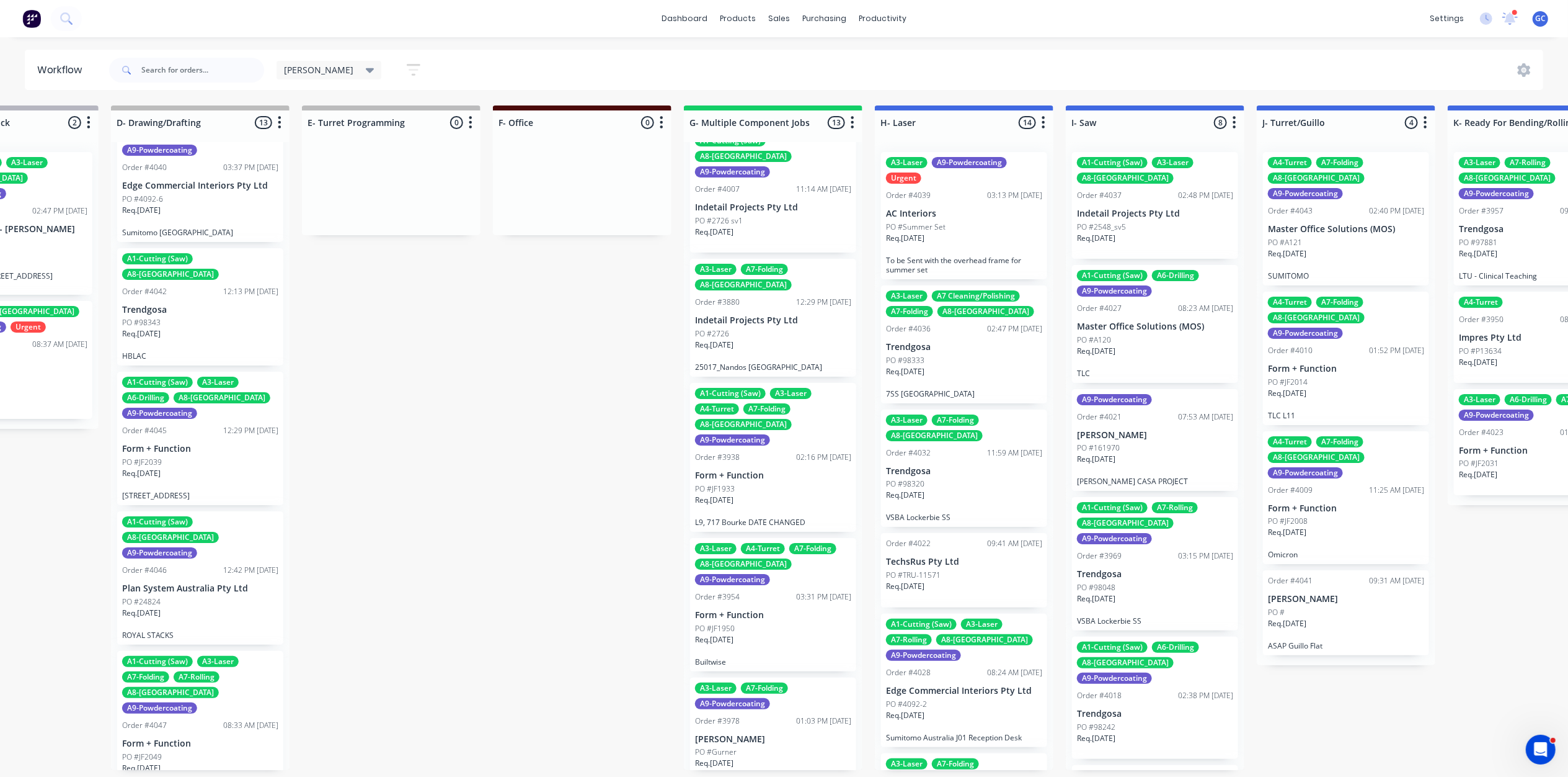
click at [782, 495] on div "Req. 16/10/25" at bounding box center [772, 505] width 156 height 21
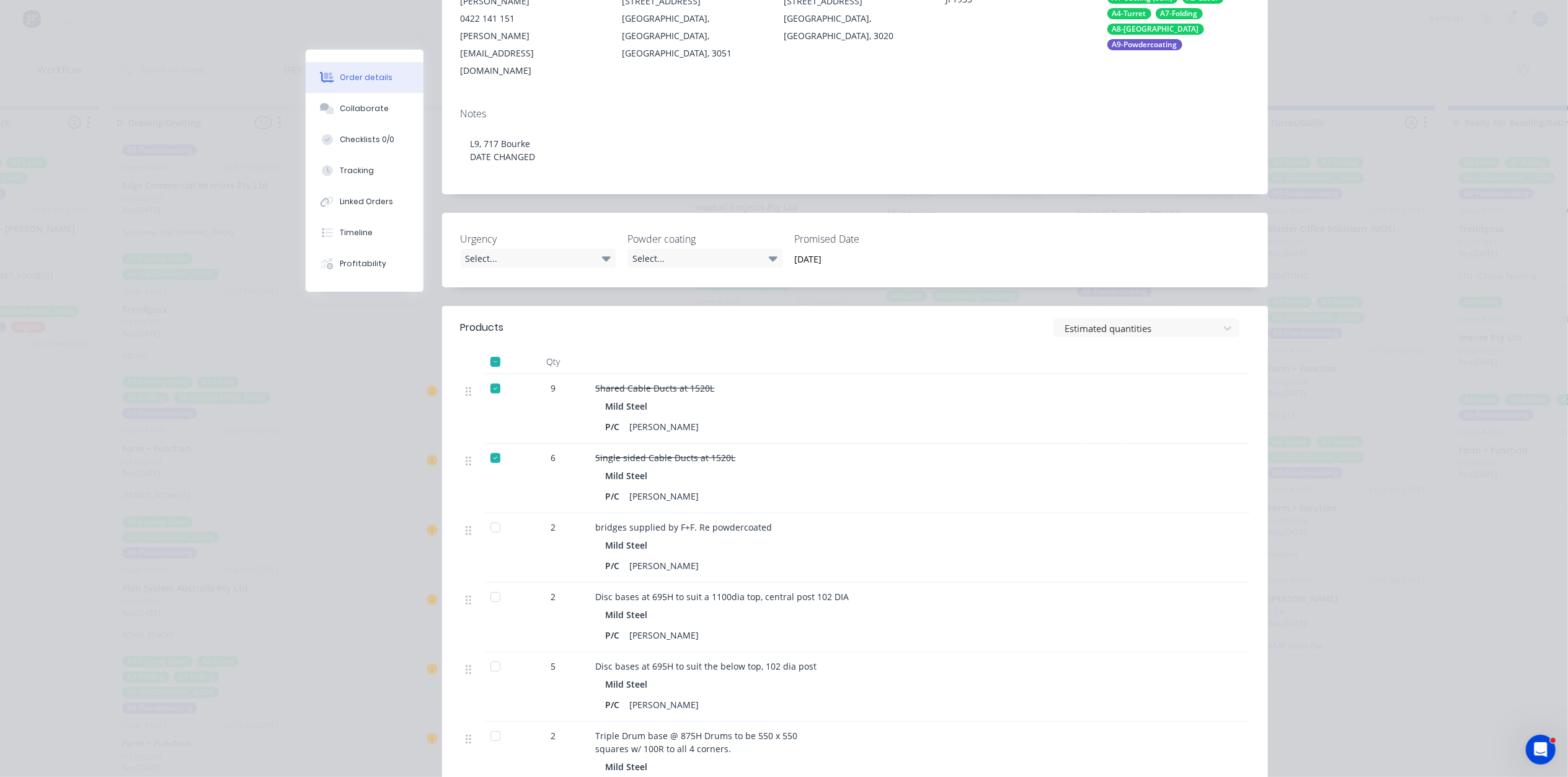
scroll to position [266, 0]
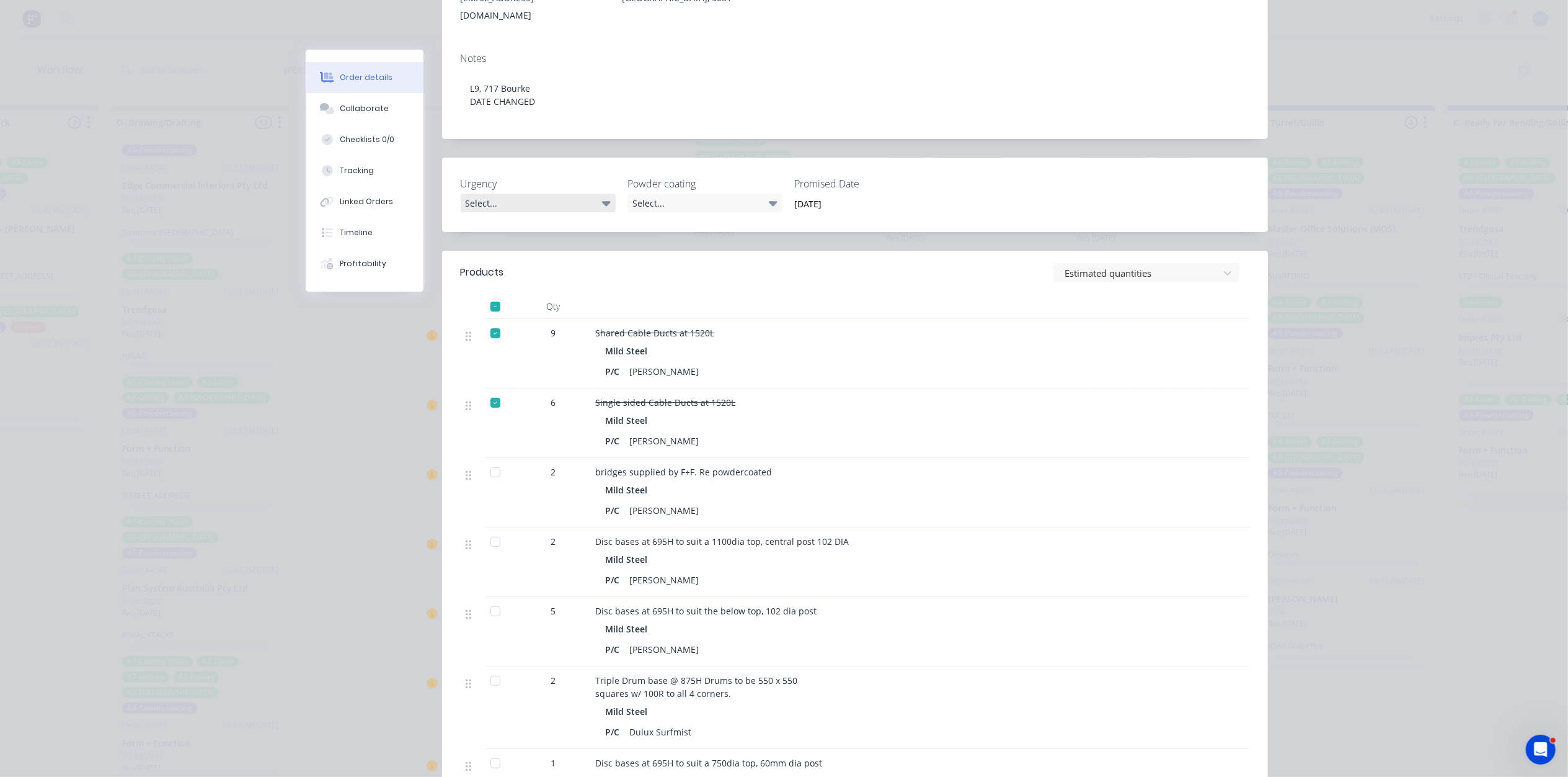
click at [499, 193] on div "Select..." at bounding box center [538, 203] width 155 height 19
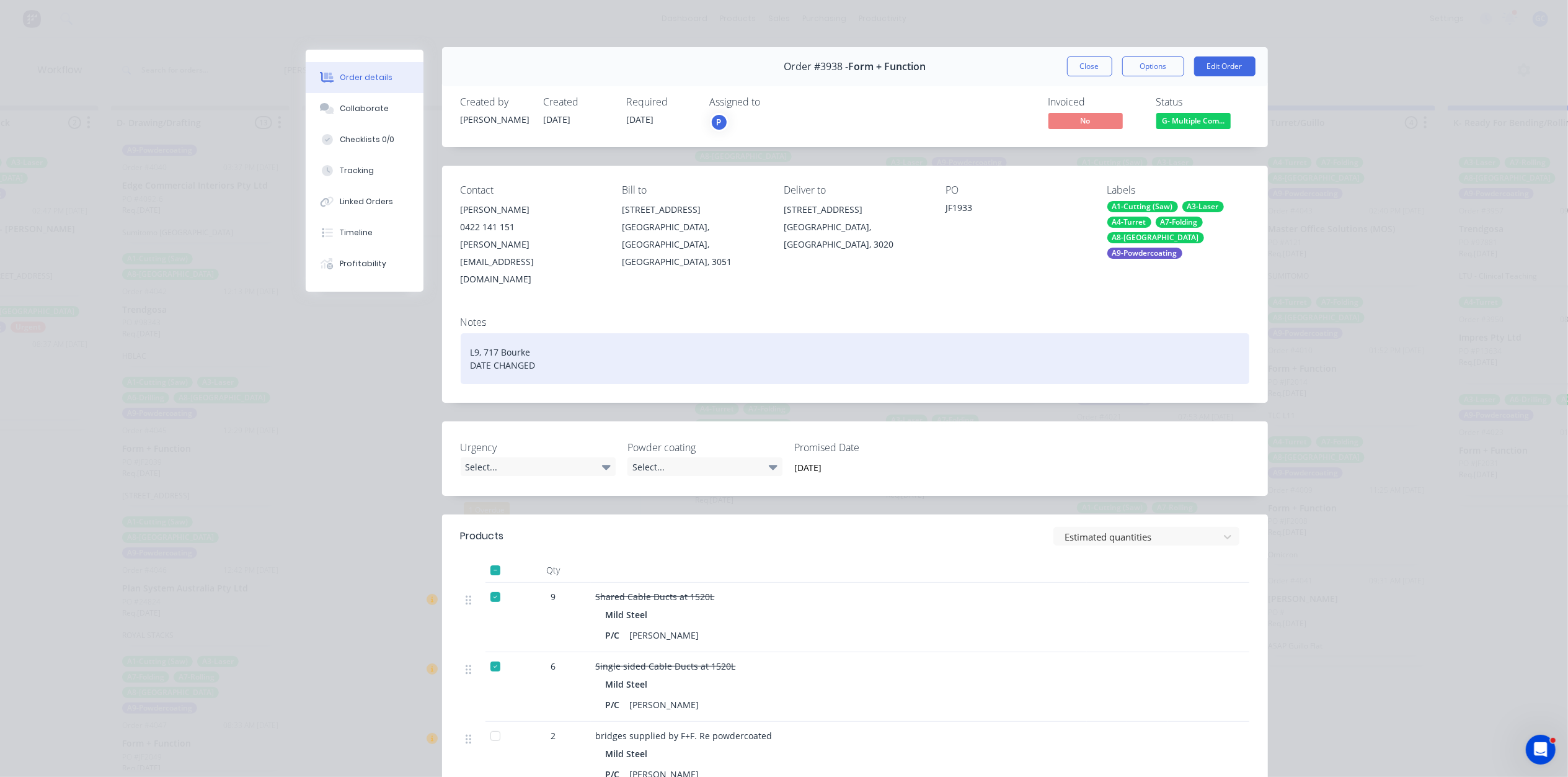
scroll to position [0, 0]
click at [590, 336] on div "L9, 717 Bourke DATE CHANGED" at bounding box center [855, 361] width 789 height 51
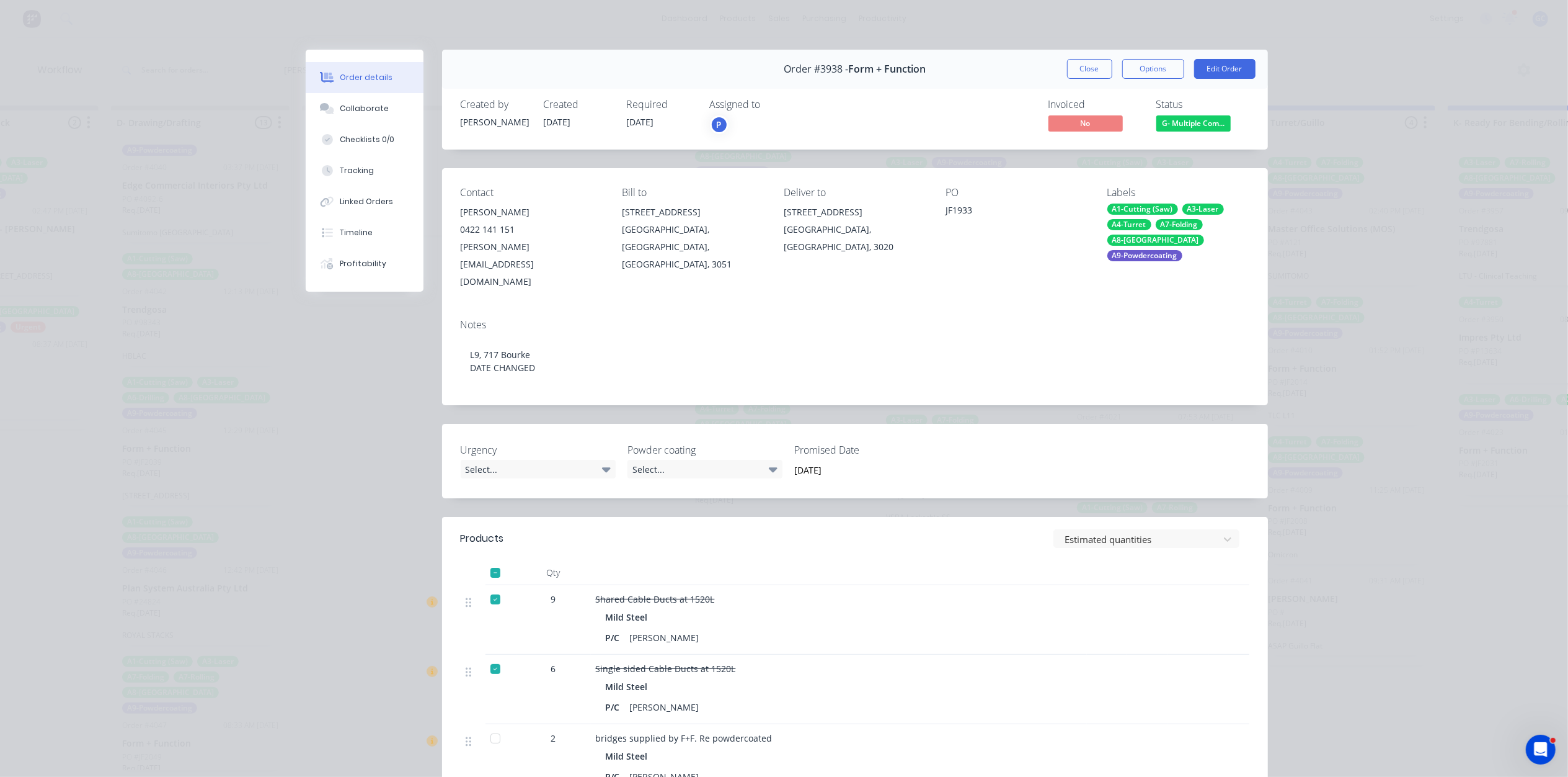
click at [563, 214] on div "Jon Freni" at bounding box center [532, 212] width 142 height 17
click at [709, 459] on div "Select..." at bounding box center [705, 469] width 155 height 19
drag, startPoint x: 645, startPoint y: 475, endPoint x: 646, endPoint y: 483, distance: 8.1
click at [646, 480] on div "Order #3938 - Form + Function Close Options Edit Order Created by Joe Created 1…" at bounding box center [786, 746] width 962 height 1394
drag, startPoint x: 646, startPoint y: 483, endPoint x: 803, endPoint y: 434, distance: 164.5
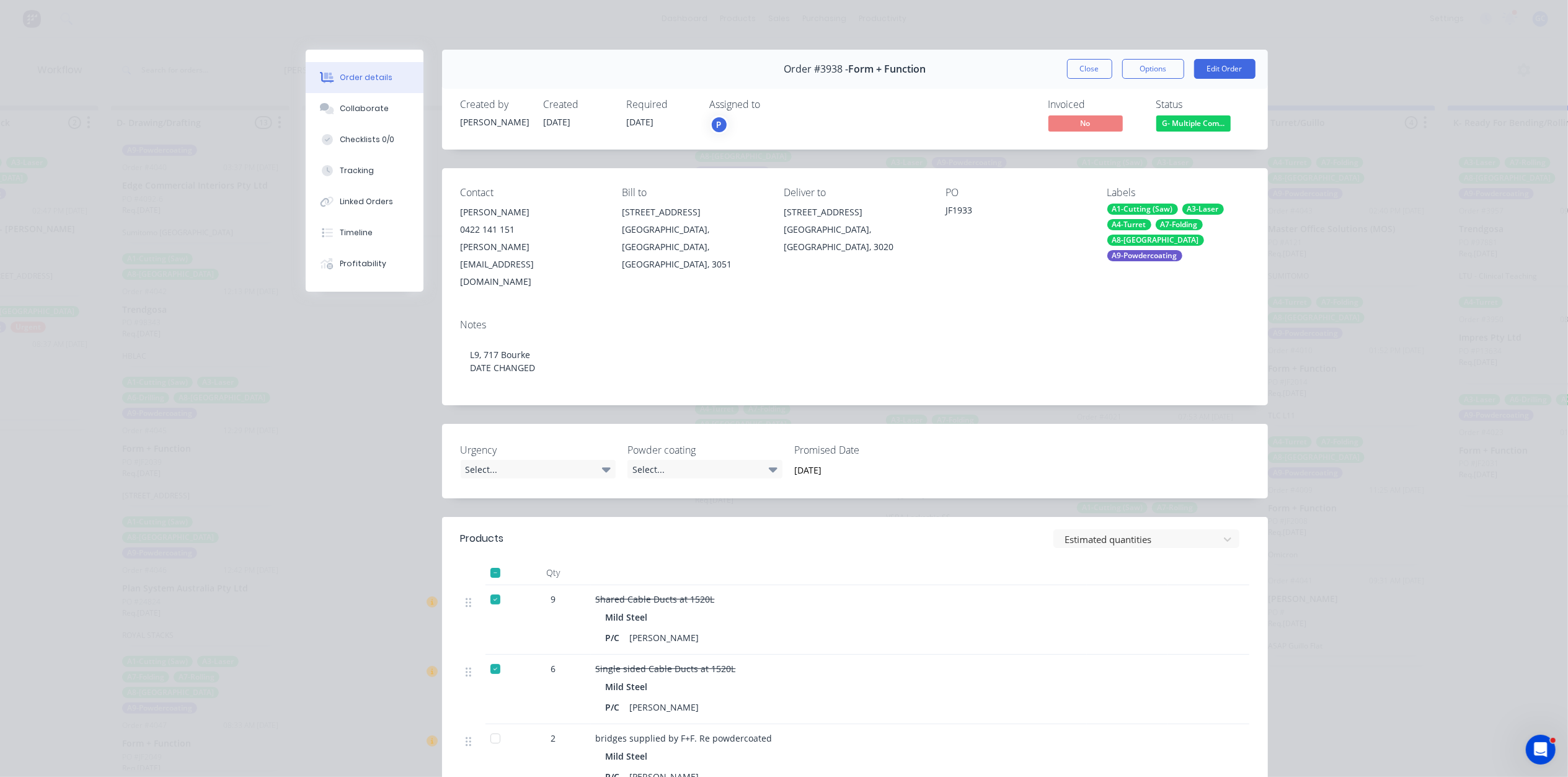
click at [666, 472] on div "Order #3938 - Form + Function Close Options Edit Order Created by Joe Created 1…" at bounding box center [786, 746] width 962 height 1394
click at [805, 460] on input "[DATE]" at bounding box center [862, 470] width 154 height 19
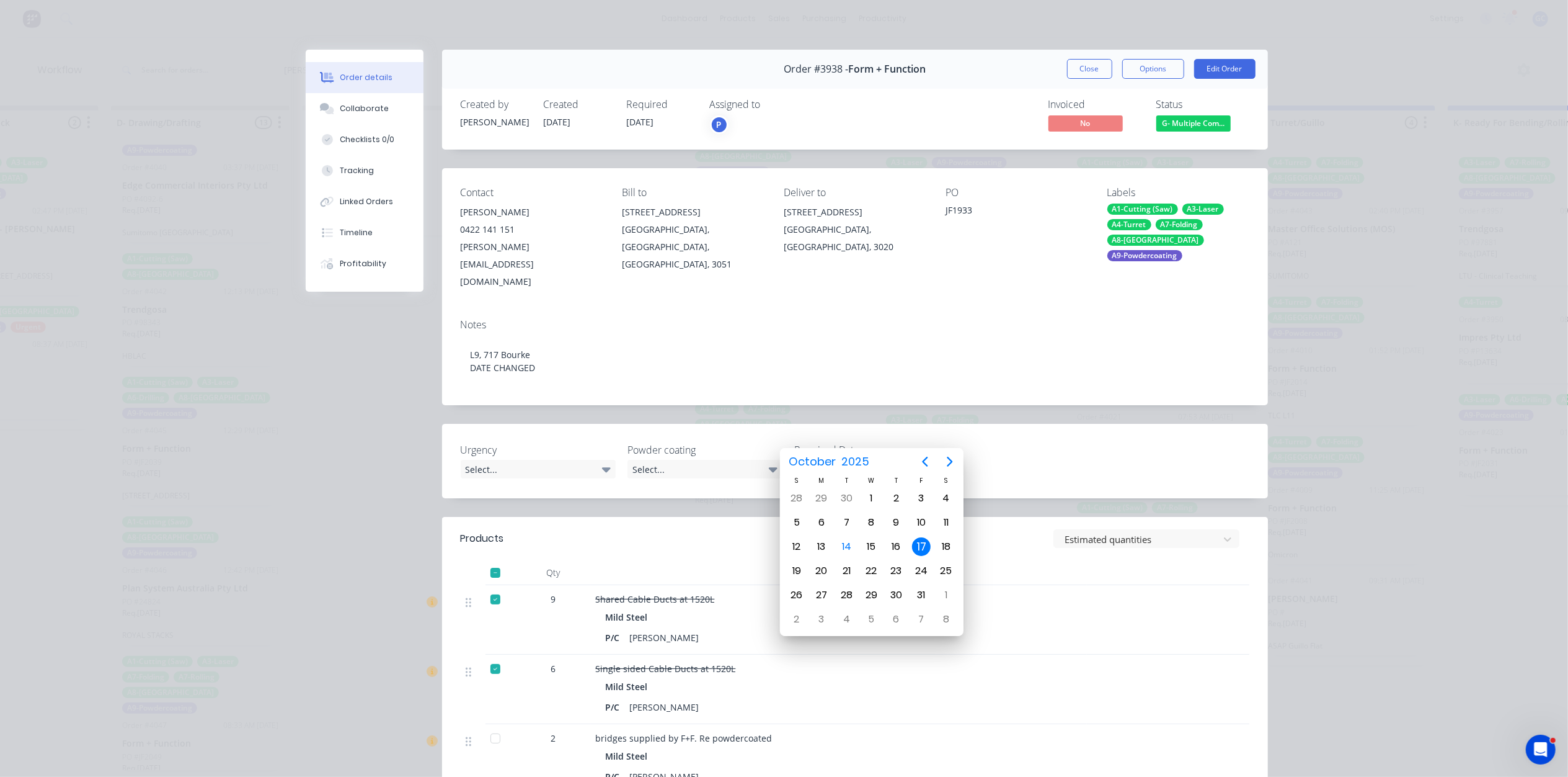
click at [807, 460] on input "[DATE]" at bounding box center [862, 470] width 154 height 19
click at [525, 459] on div "Select..." at bounding box center [538, 469] width 155 height 19
click at [1080, 72] on button "Close" at bounding box center [1090, 68] width 45 height 20
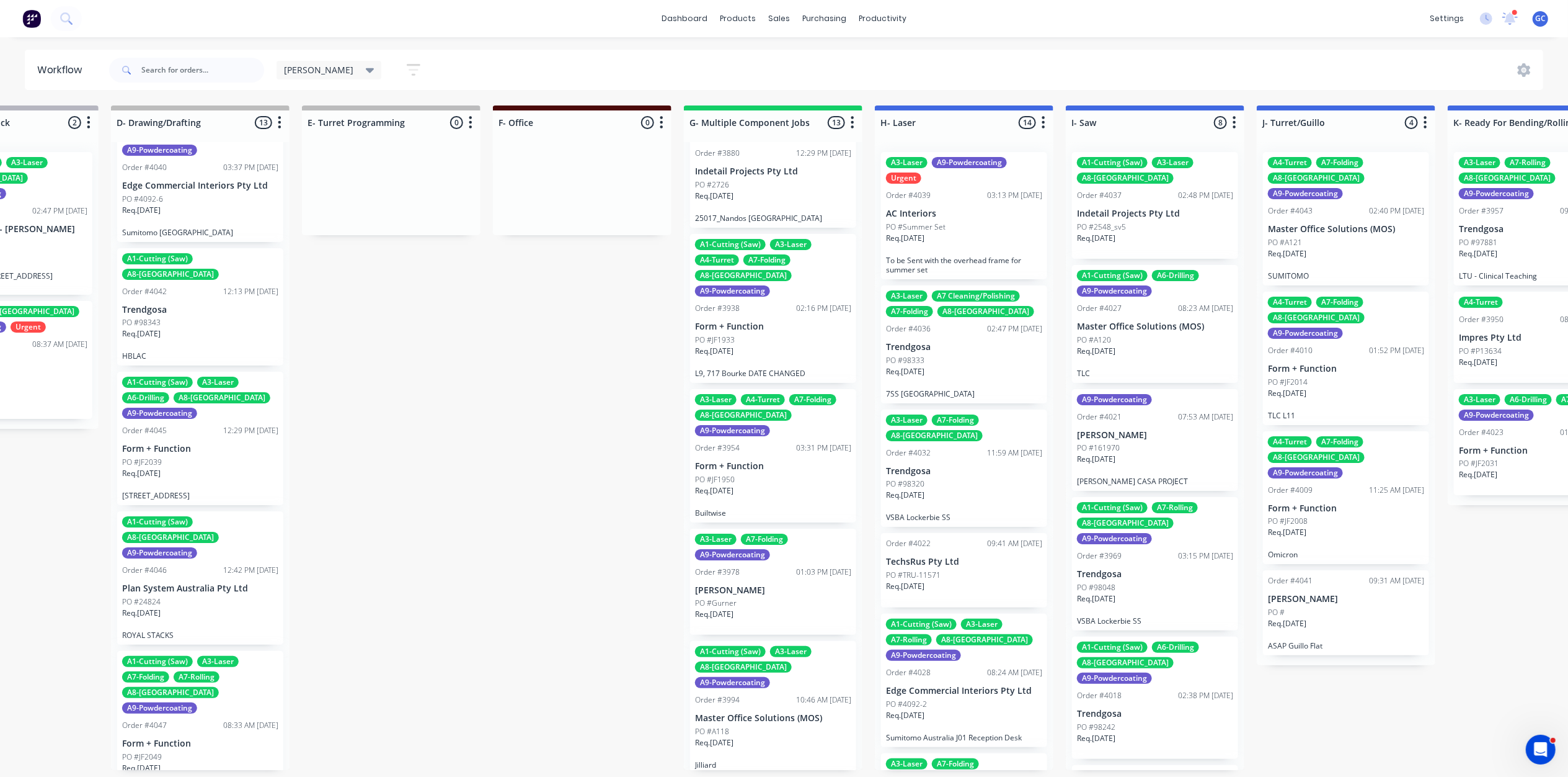
scroll to position [578, 0]
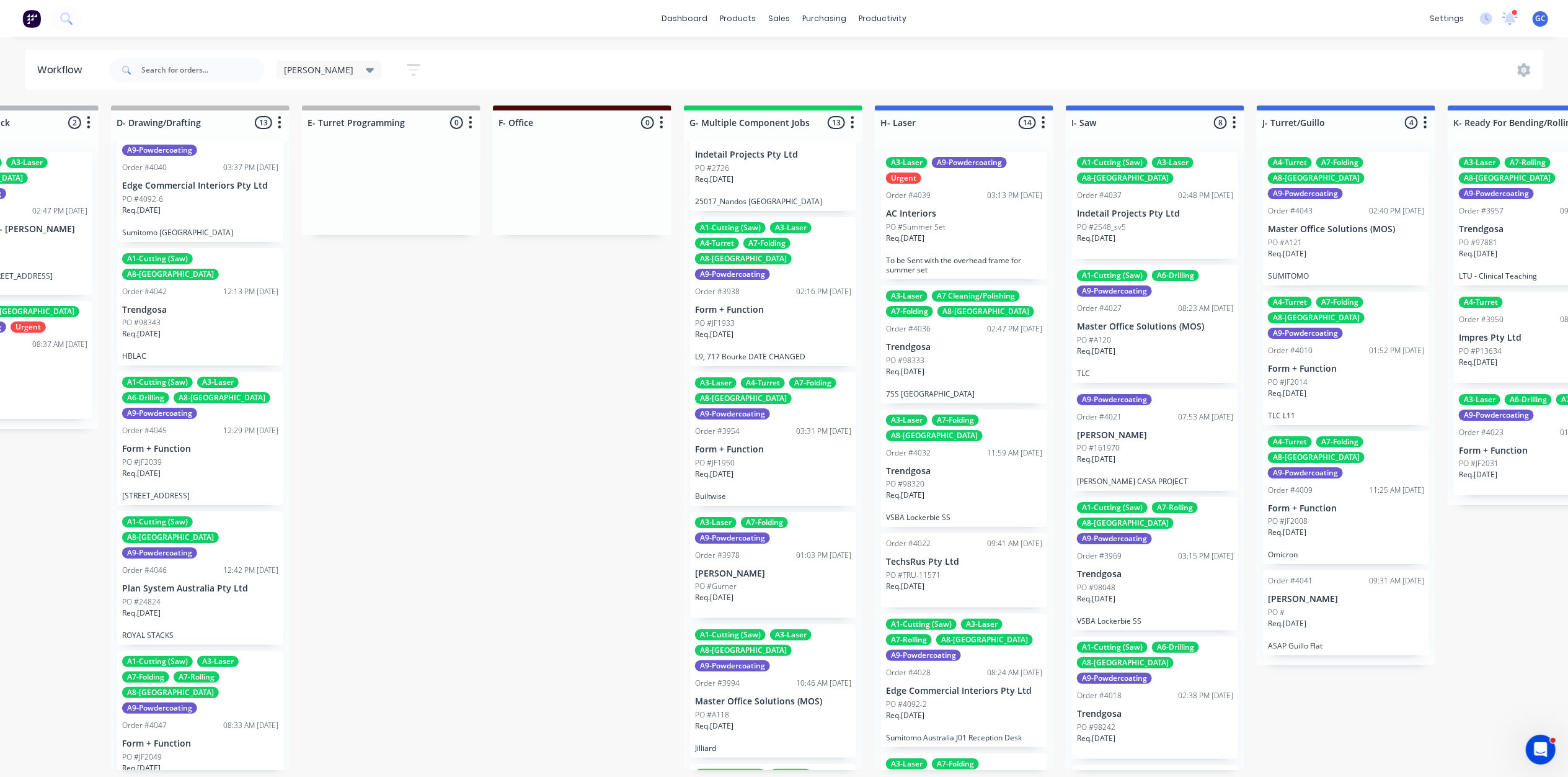
click at [763, 491] on p "Builtwise" at bounding box center [772, 496] width 156 height 9
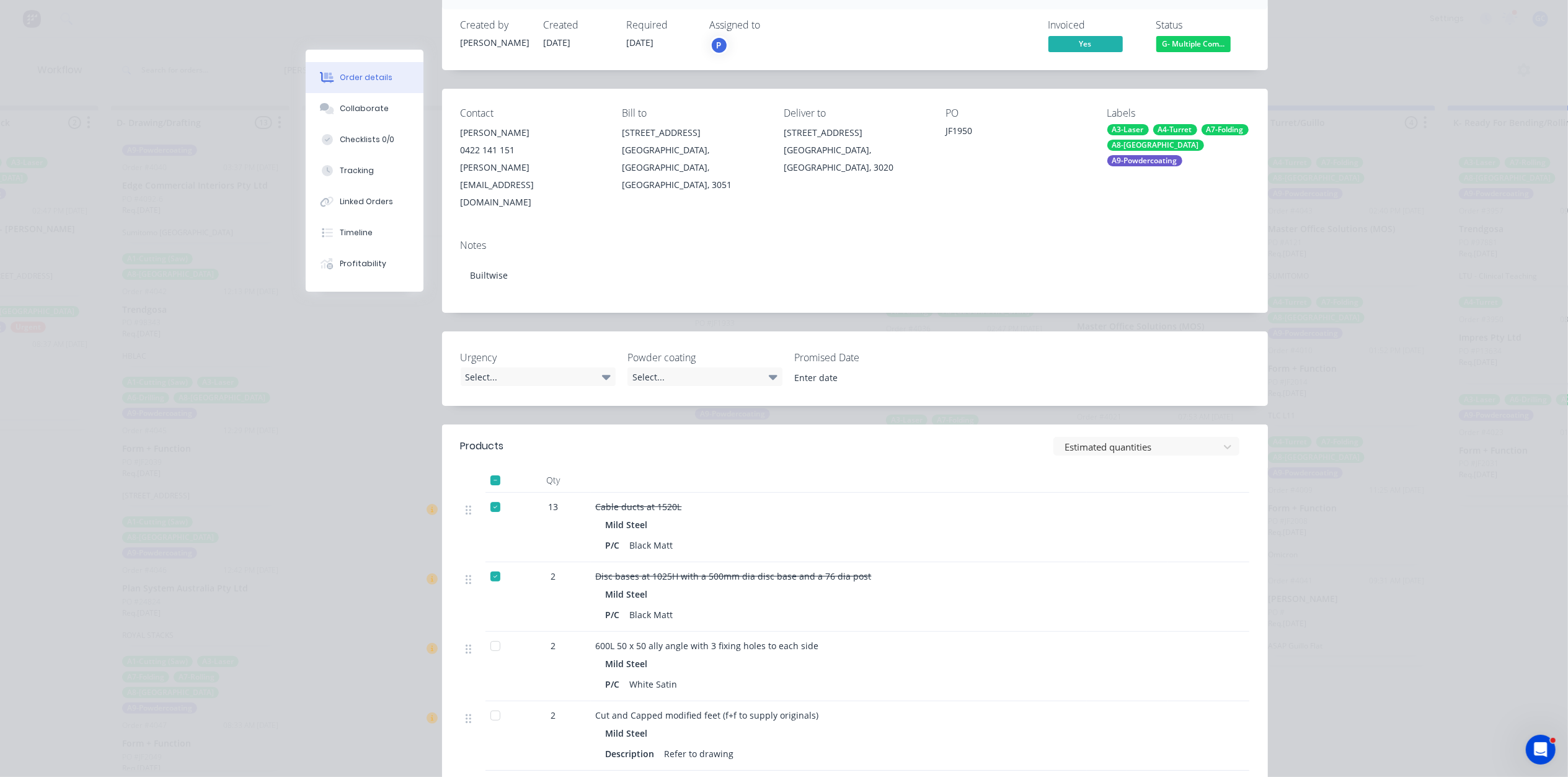
scroll to position [0, 0]
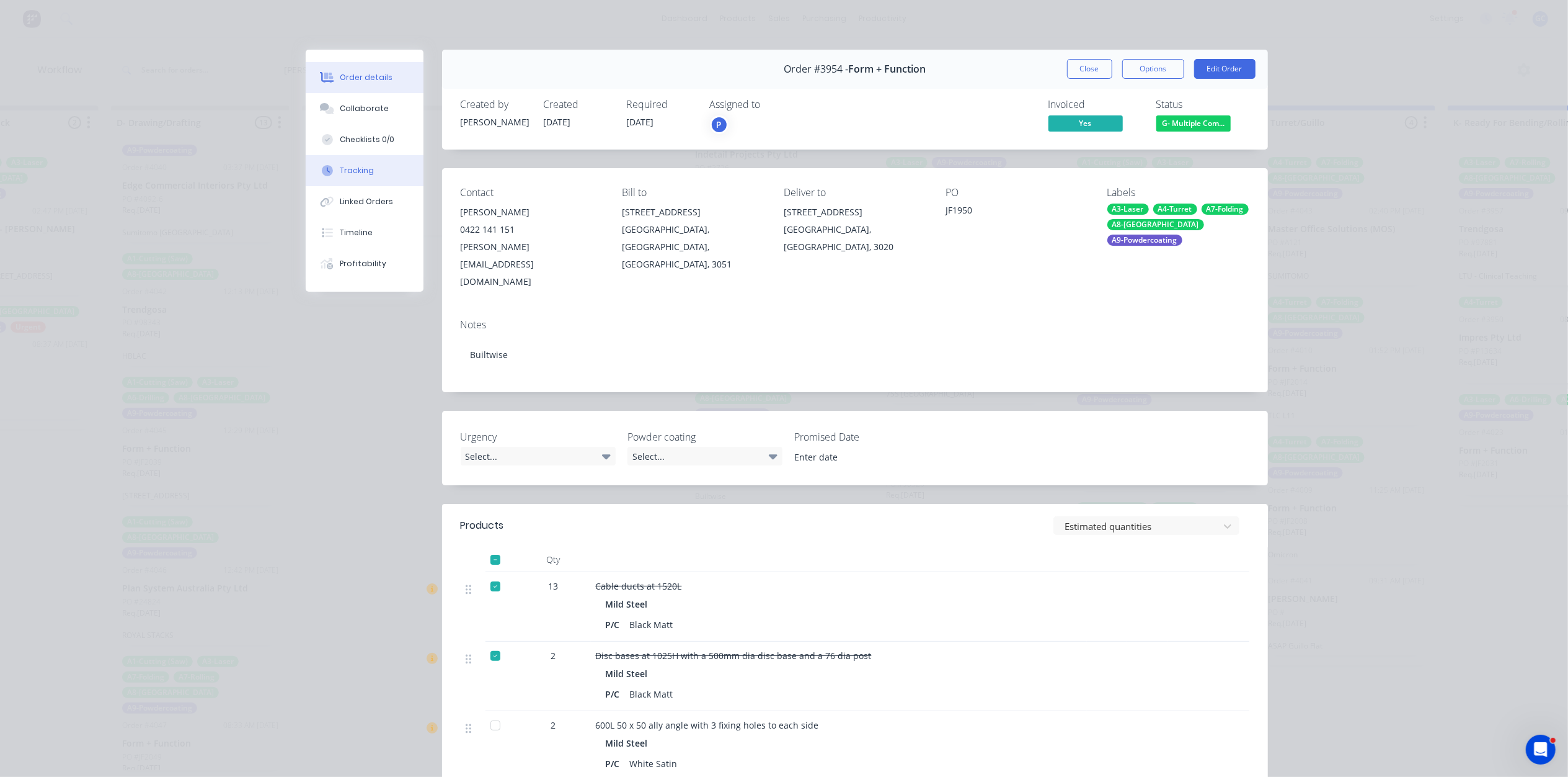
click at [356, 175] on div "Tracking" at bounding box center [357, 170] width 35 height 11
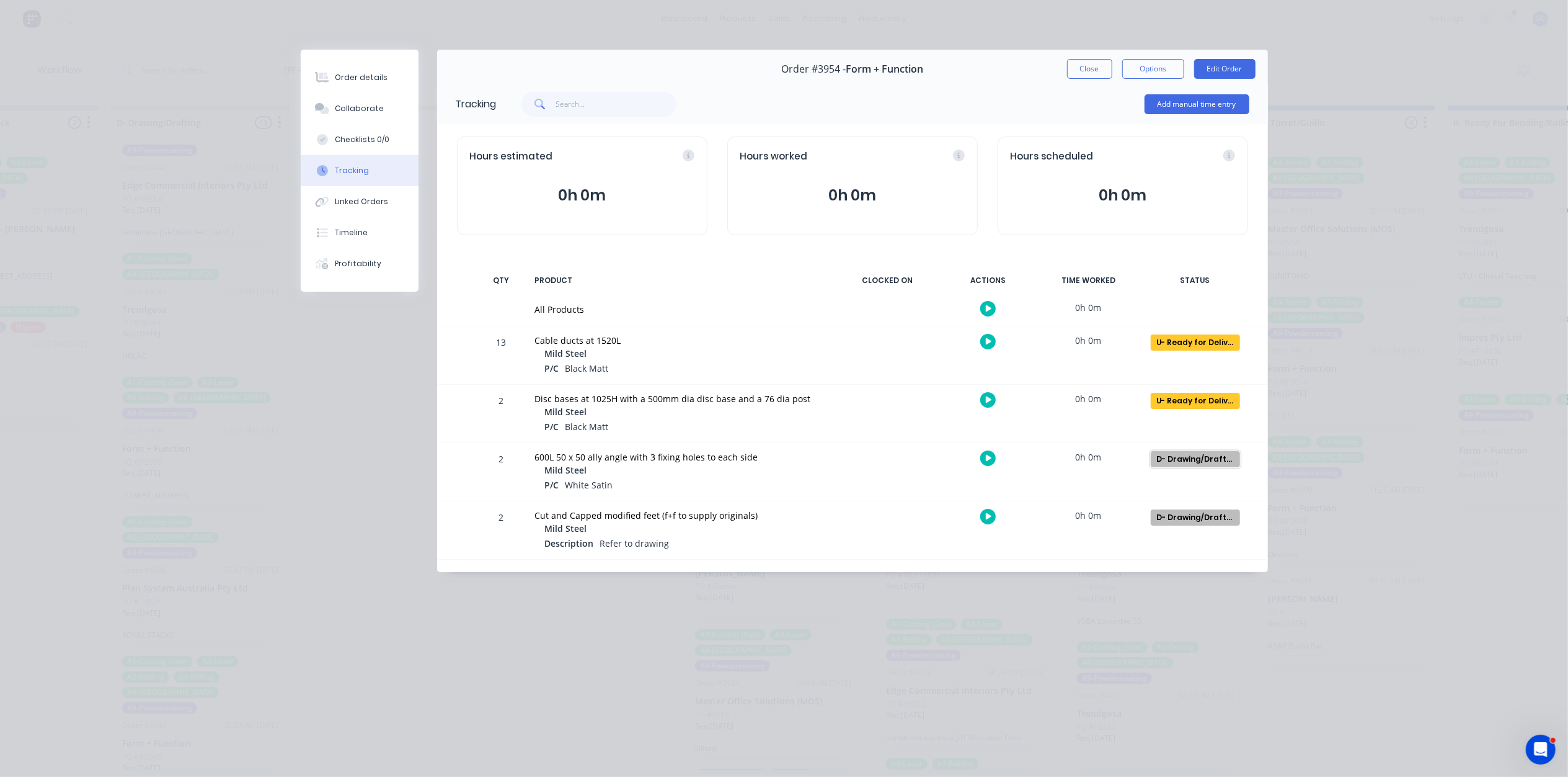
click at [1216, 455] on div "D- Drawing/Drafting" at bounding box center [1195, 458] width 89 height 16
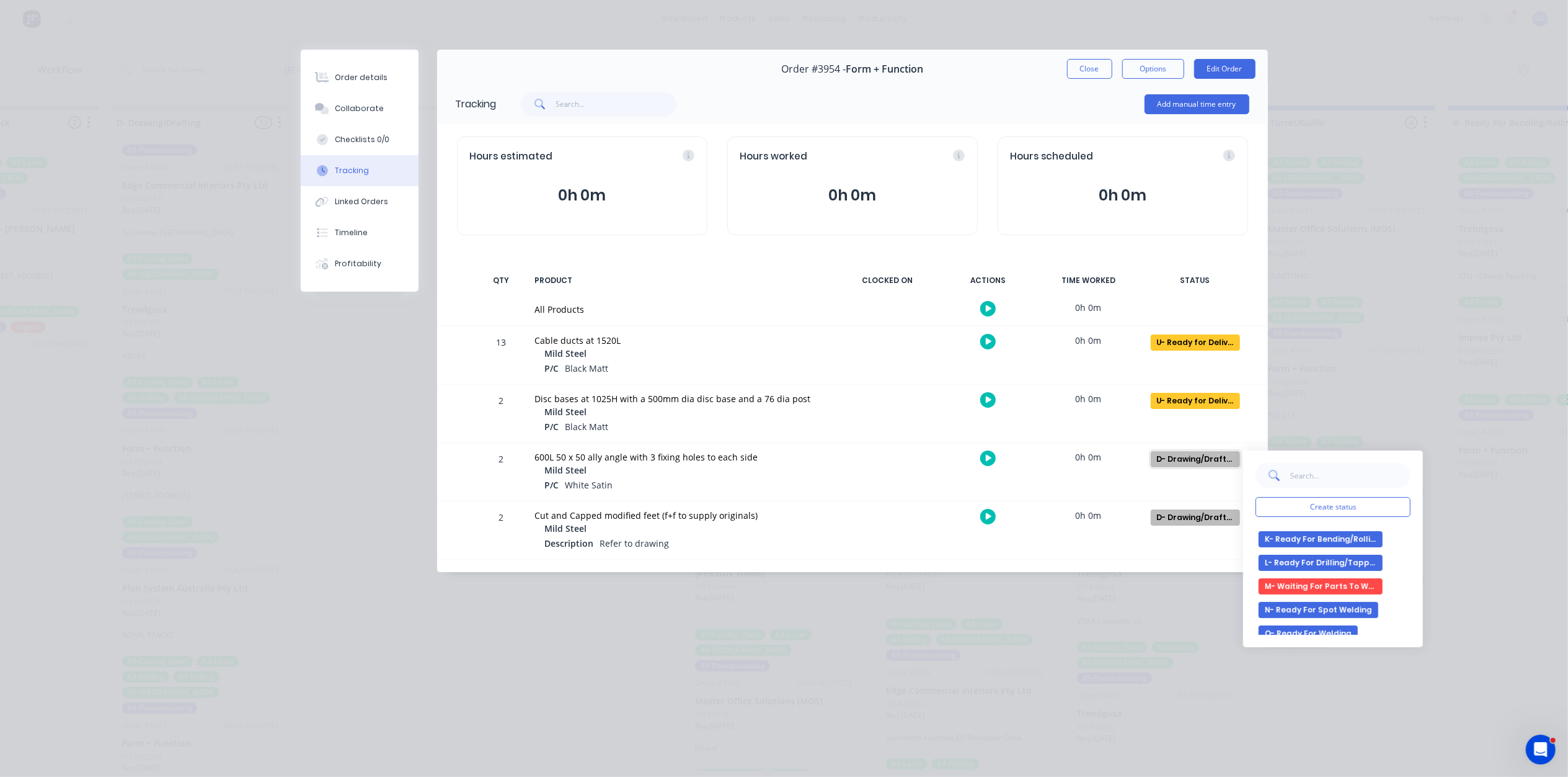
scroll to position [248, 0]
click at [1343, 598] on button "L- Ready For Drilling/Tapping" at bounding box center [1321, 592] width 124 height 16
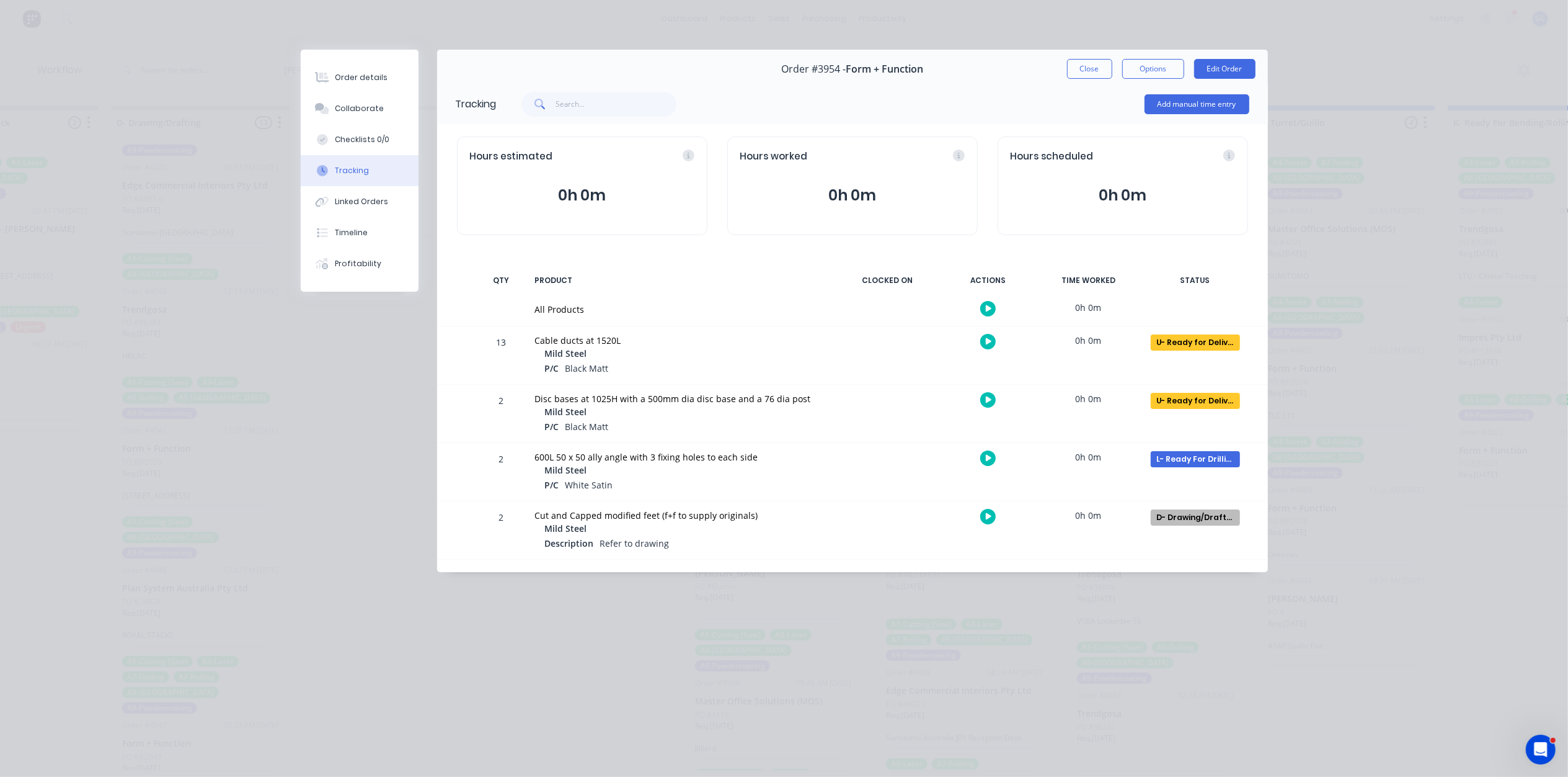
click at [1217, 527] on div "D- Drawing/Drafting Create status None edit A- On Hold B- Waiting For Approval …" at bounding box center [1195, 530] width 105 height 58
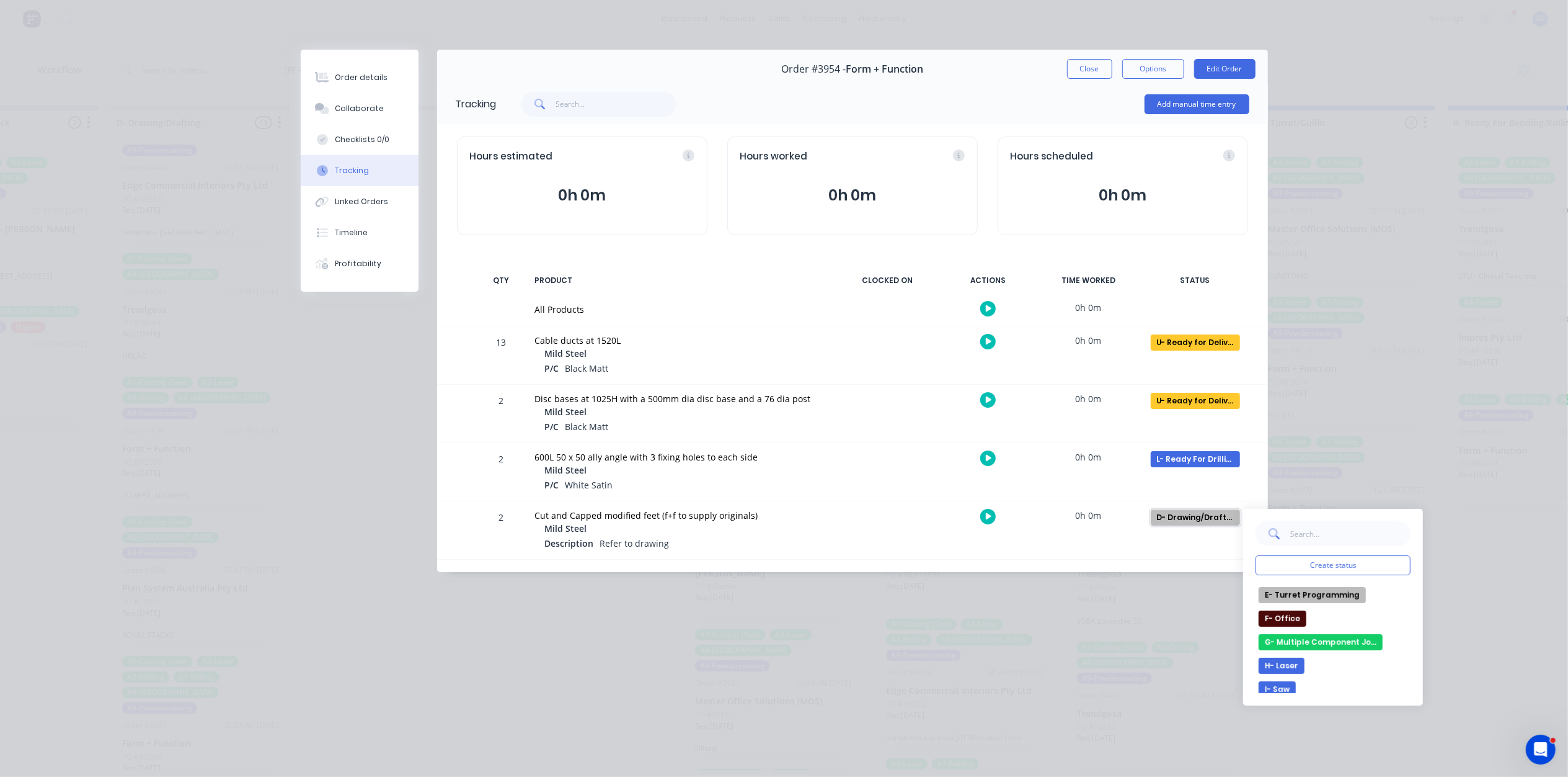
scroll to position [165, 0]
click at [1286, 665] on button "I- Saw" at bounding box center [1277, 663] width 37 height 16
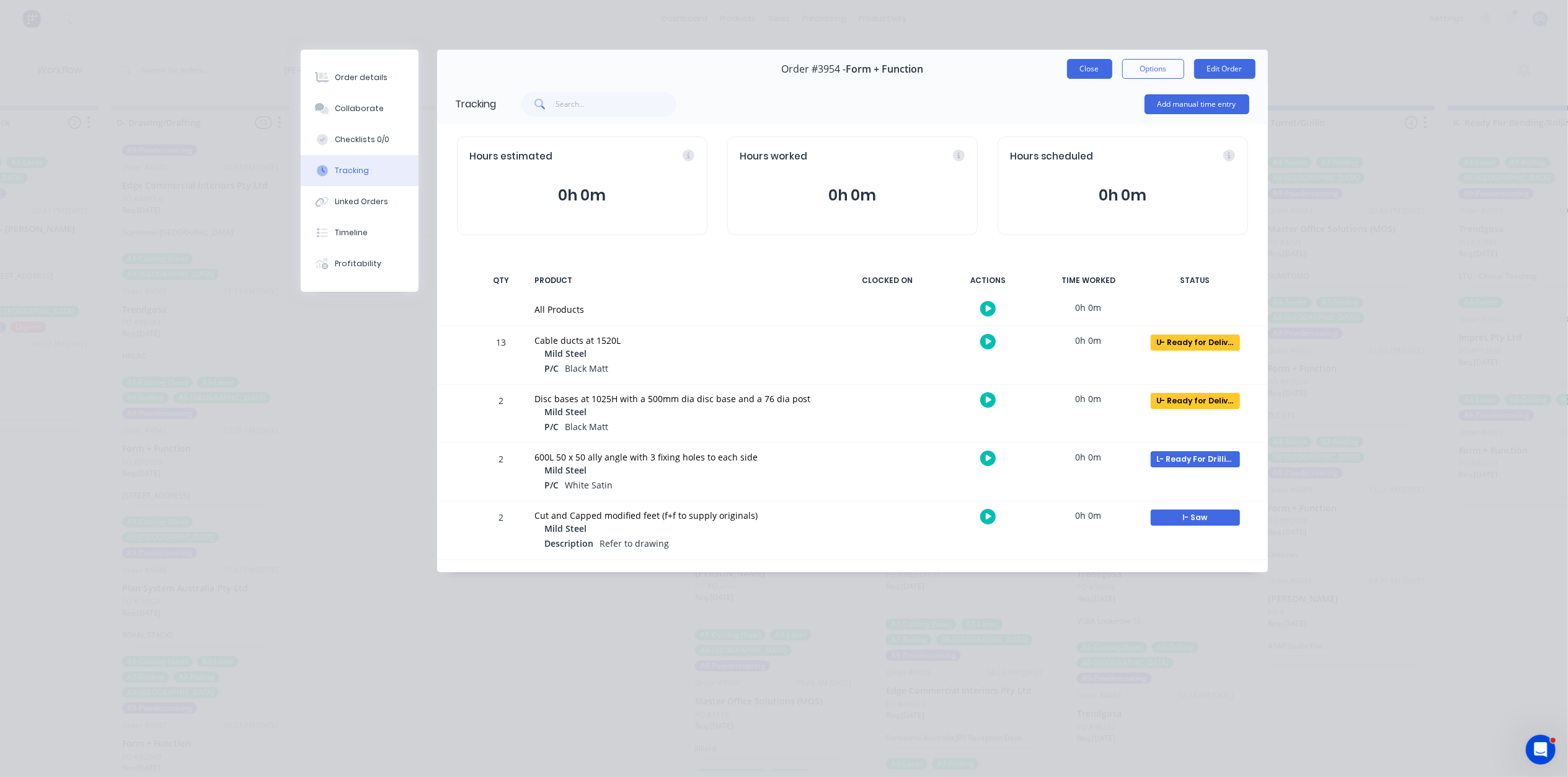
click at [1086, 72] on button "Close" at bounding box center [1090, 68] width 45 height 20
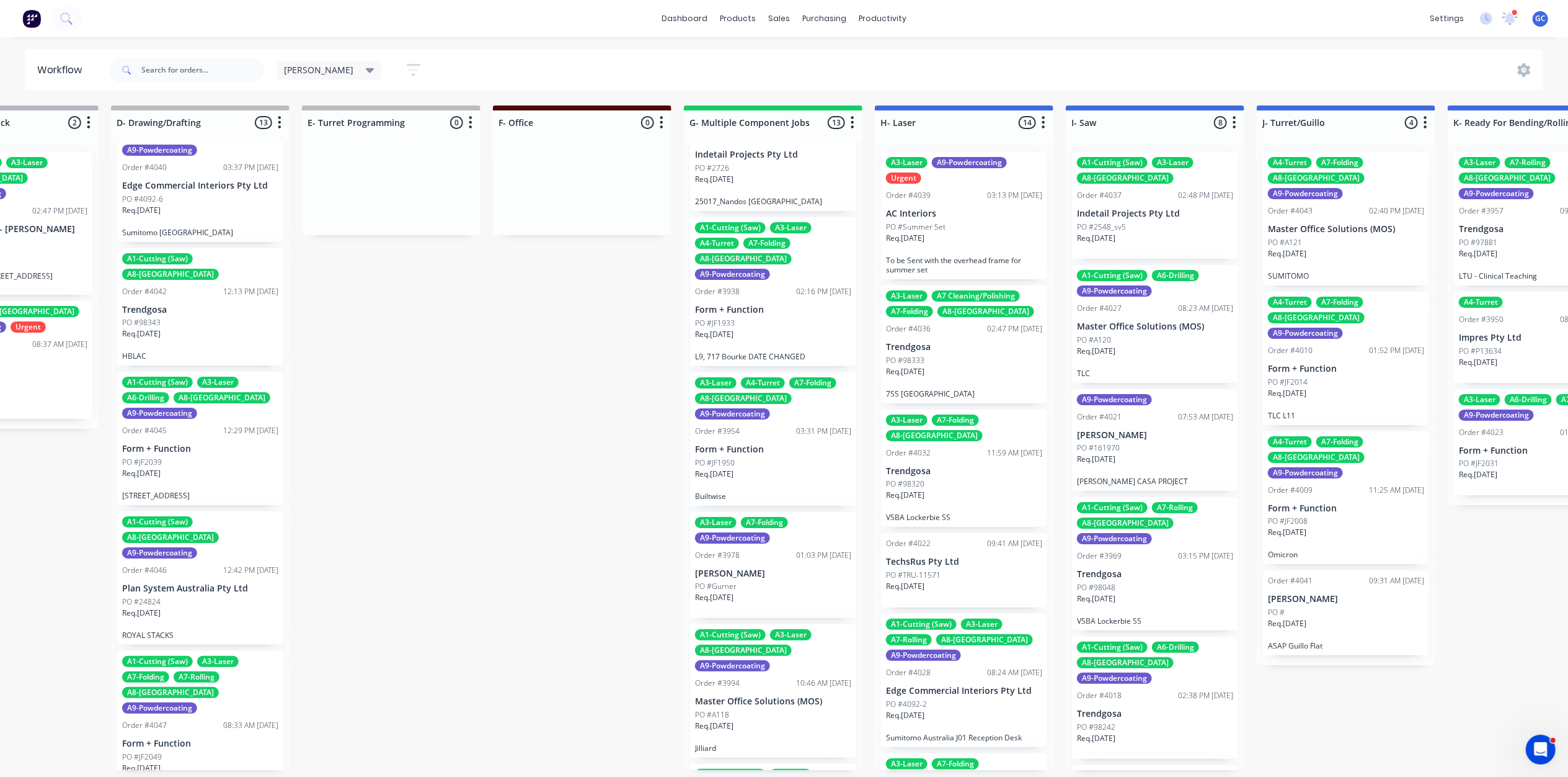
scroll to position [661, 0]
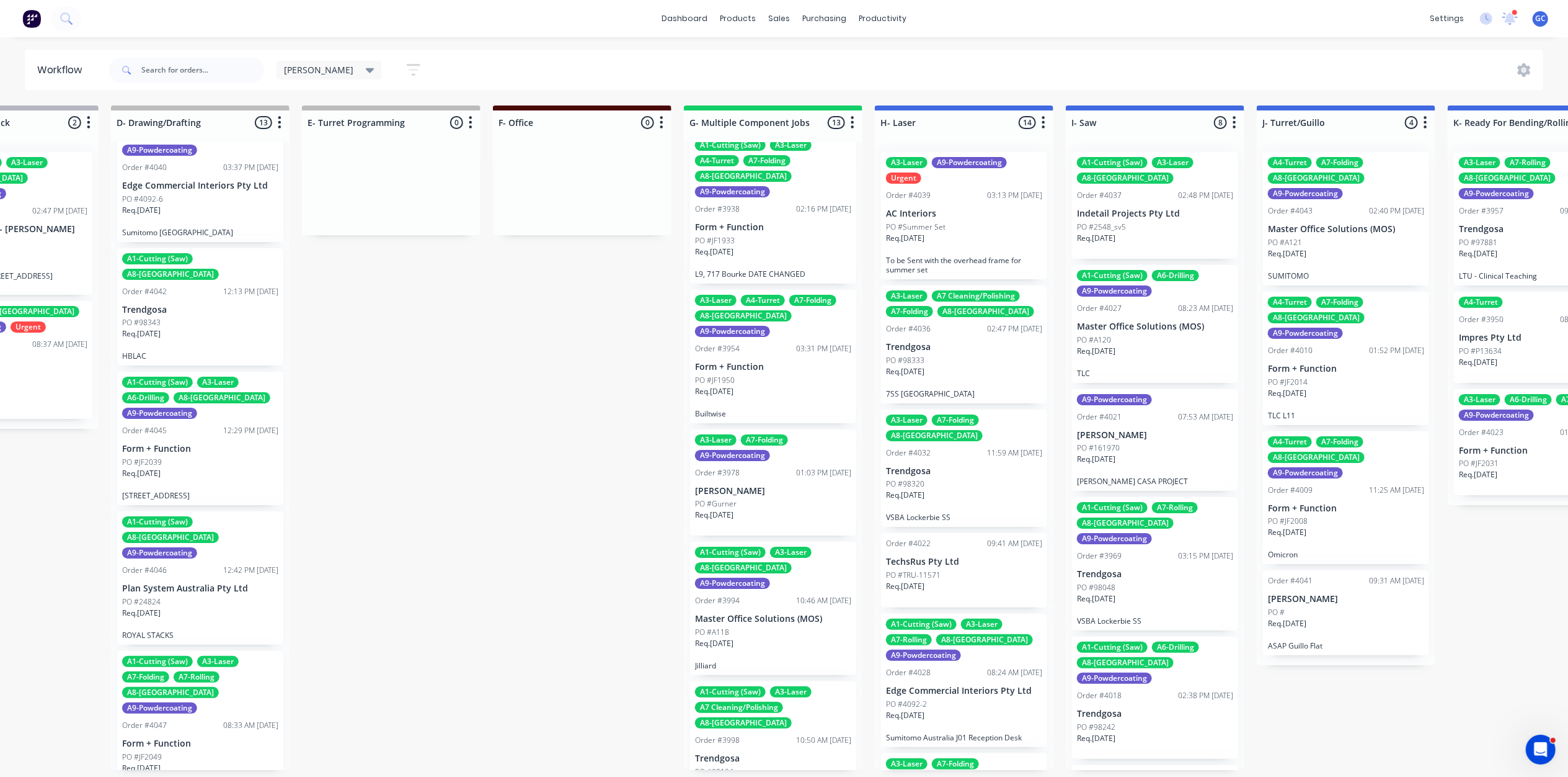
click at [763, 498] on div "PO #Gurner" at bounding box center [772, 503] width 156 height 11
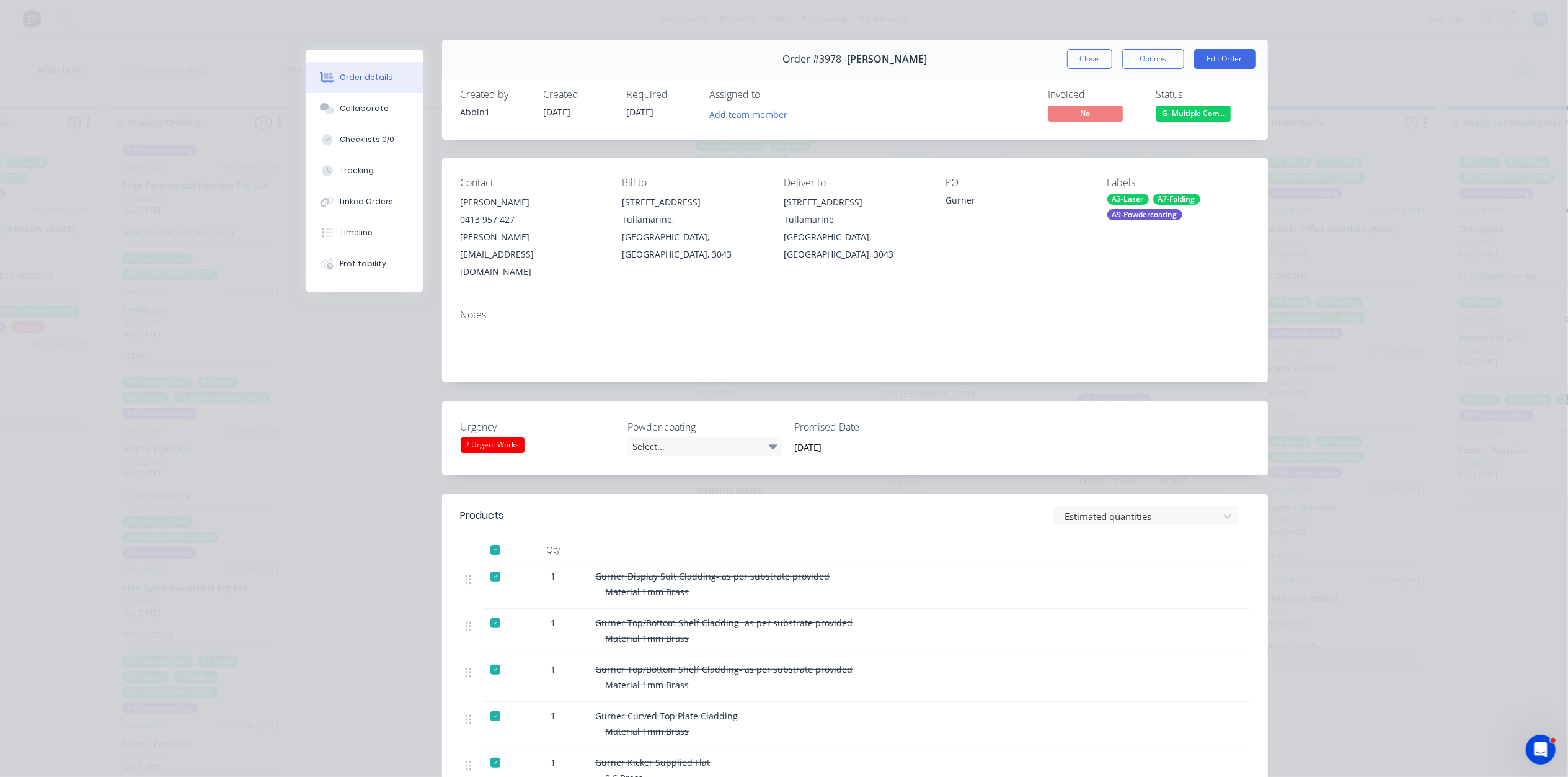
scroll to position [0, 0]
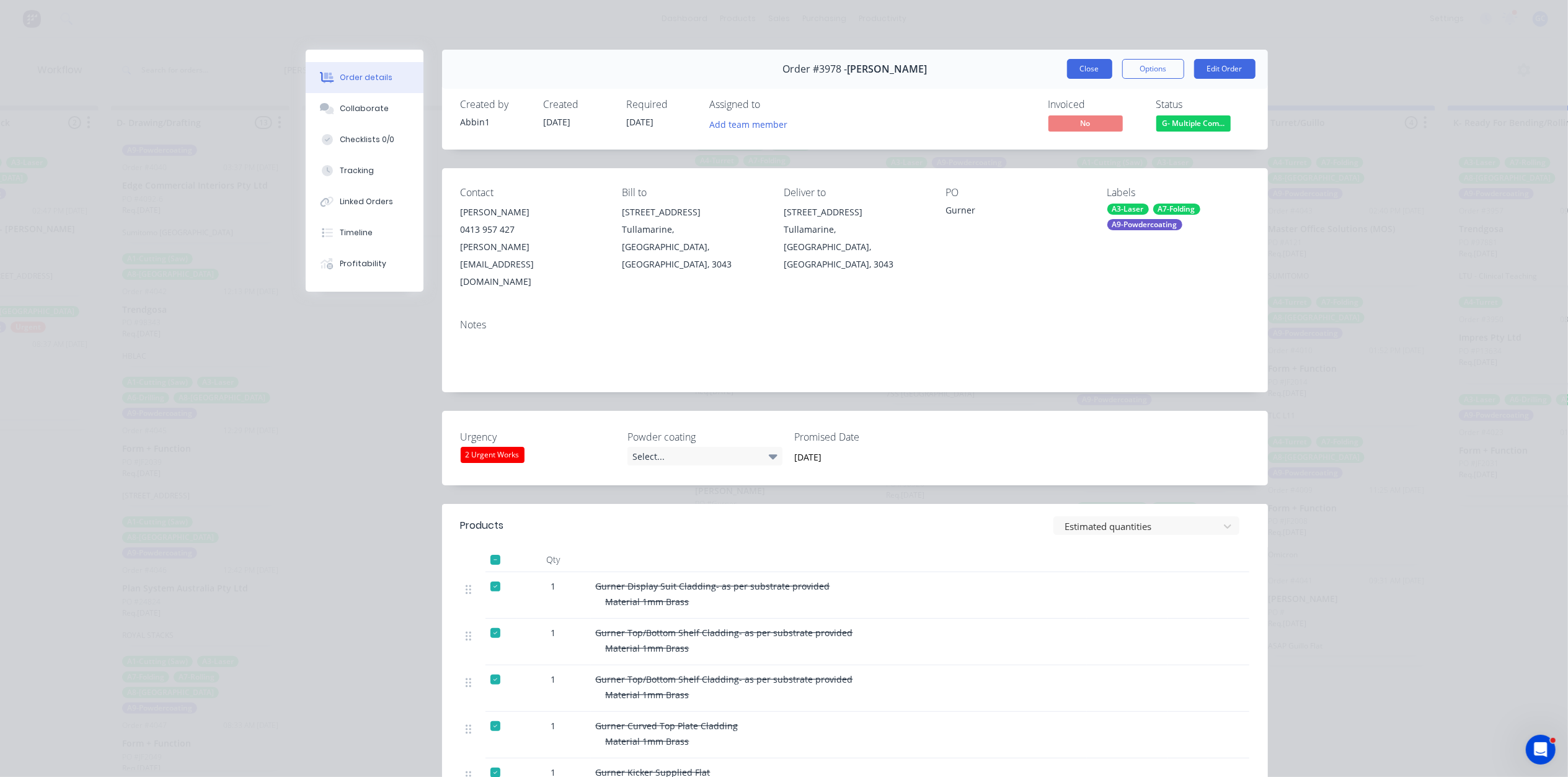
click at [1092, 67] on button "Close" at bounding box center [1090, 68] width 45 height 20
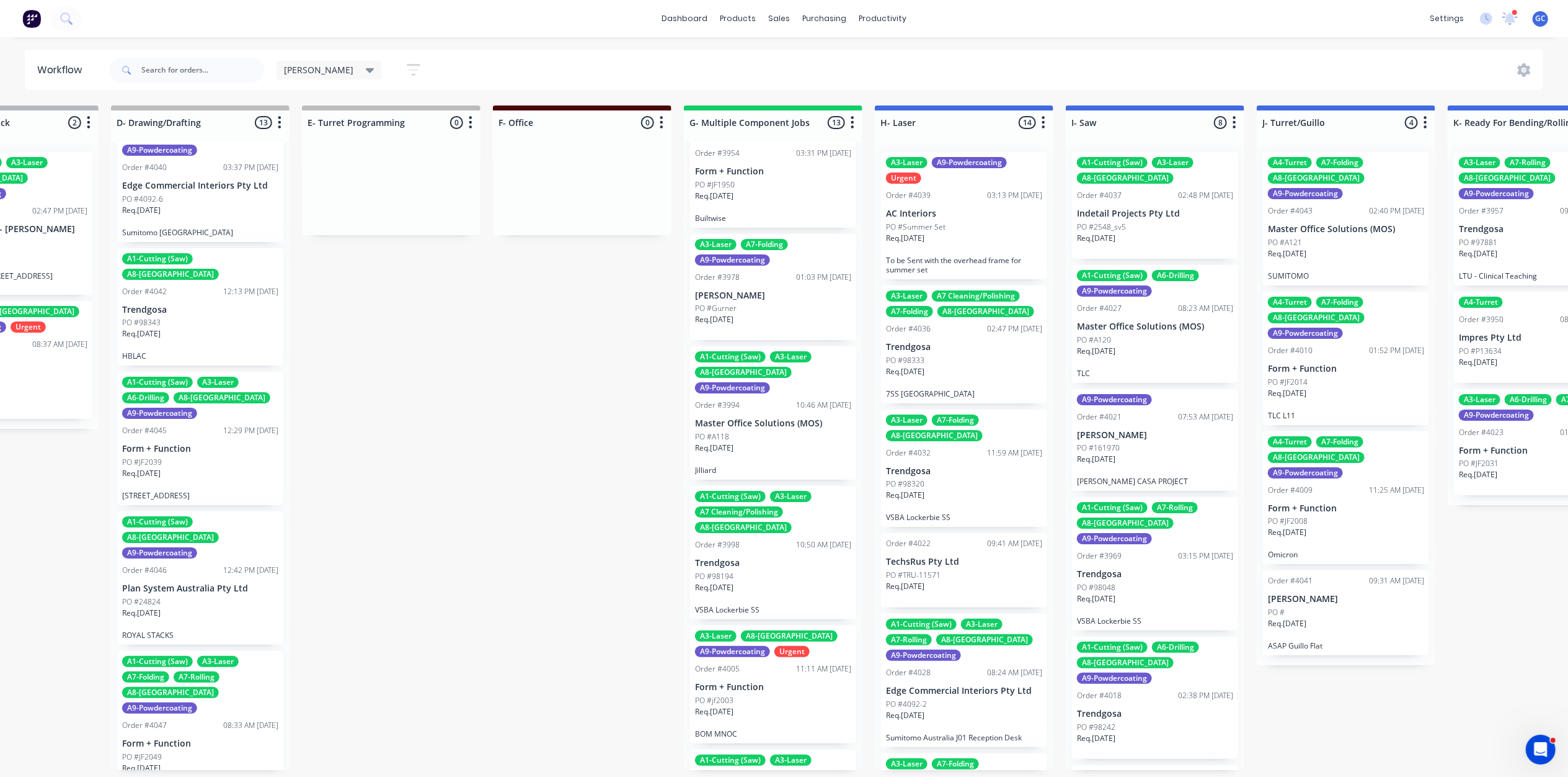
scroll to position [827, 0]
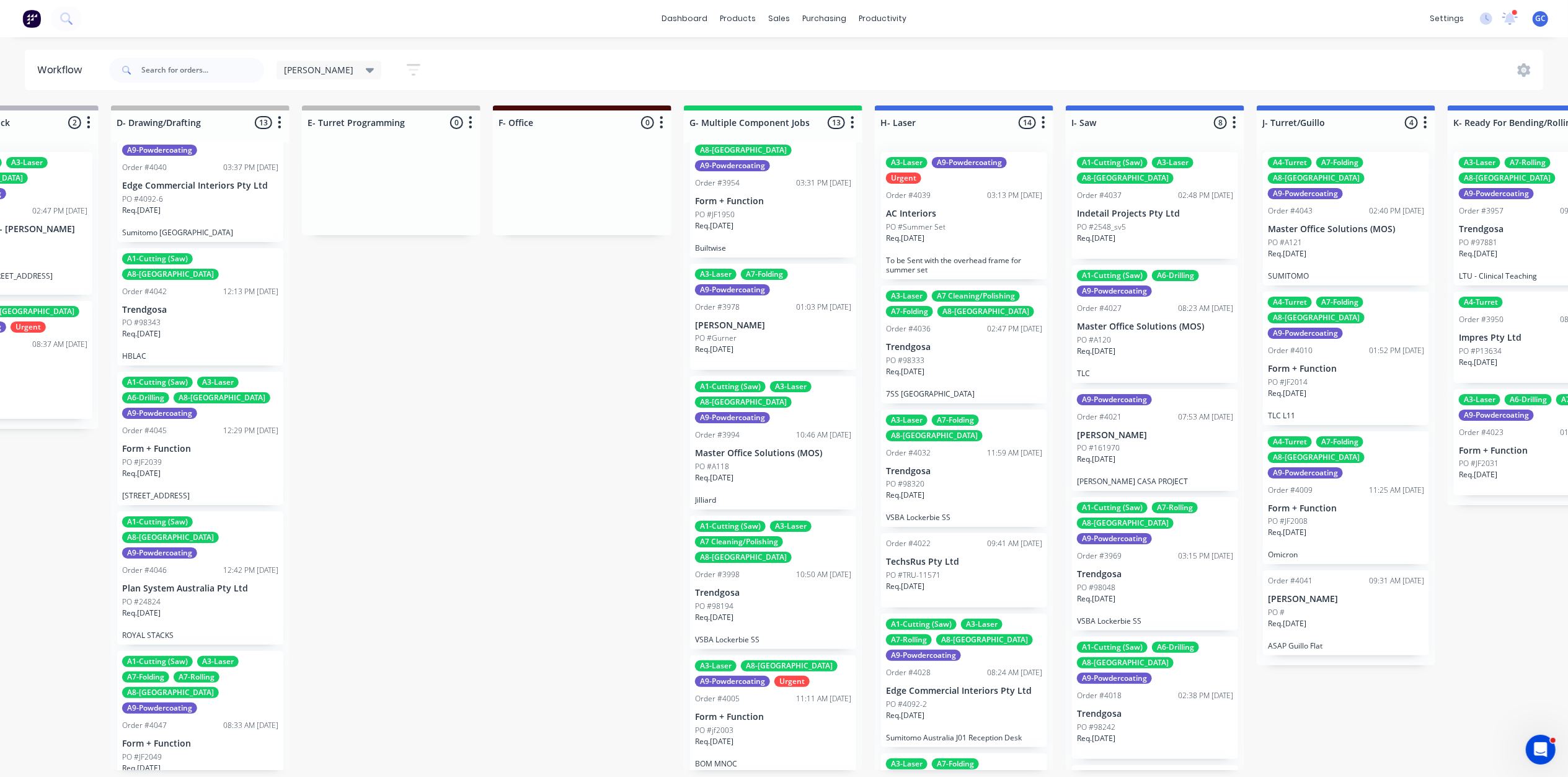
click at [784, 472] on div "Req. 20/10/25" at bounding box center [772, 483] width 156 height 21
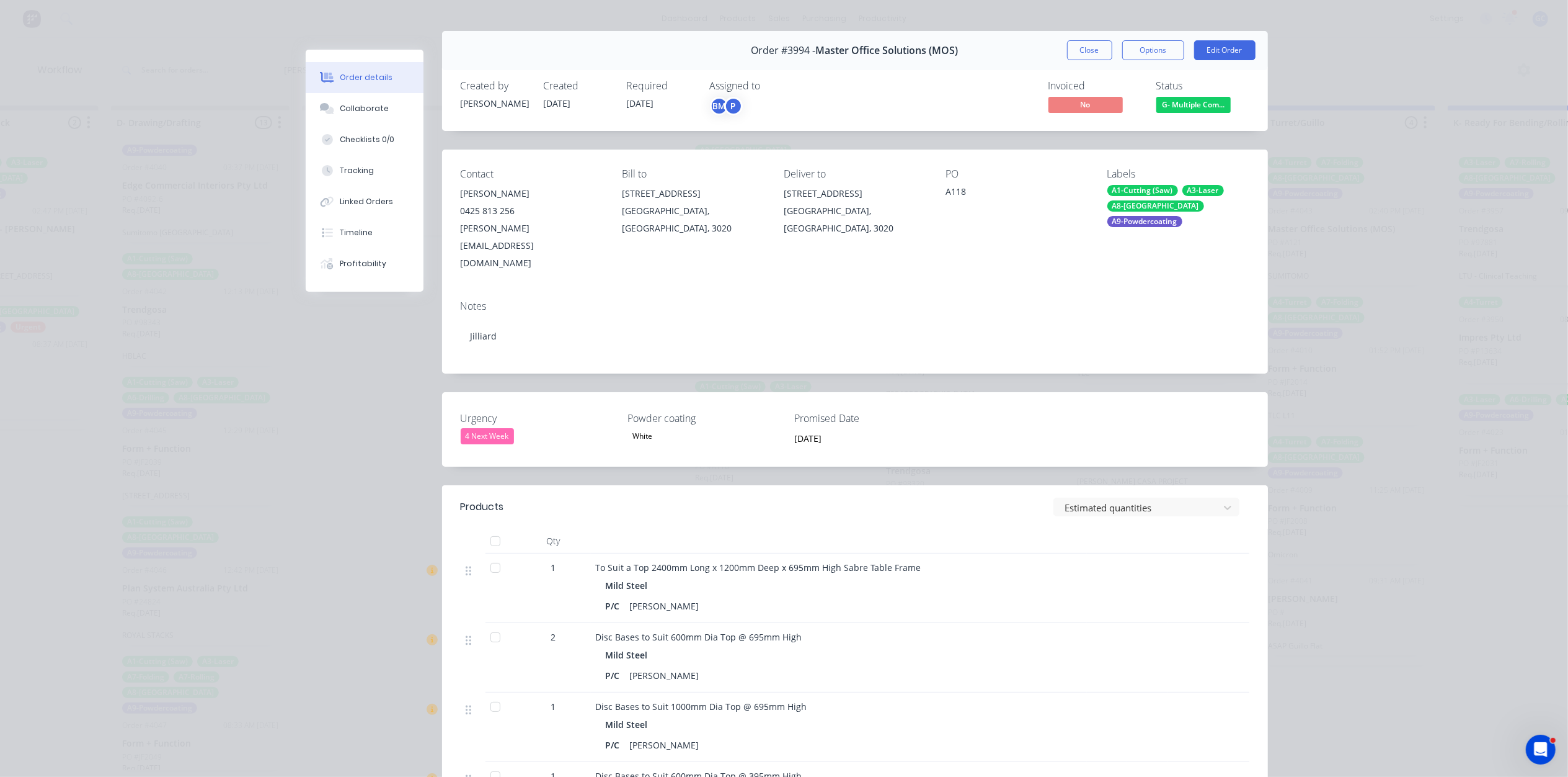
scroll to position [0, 0]
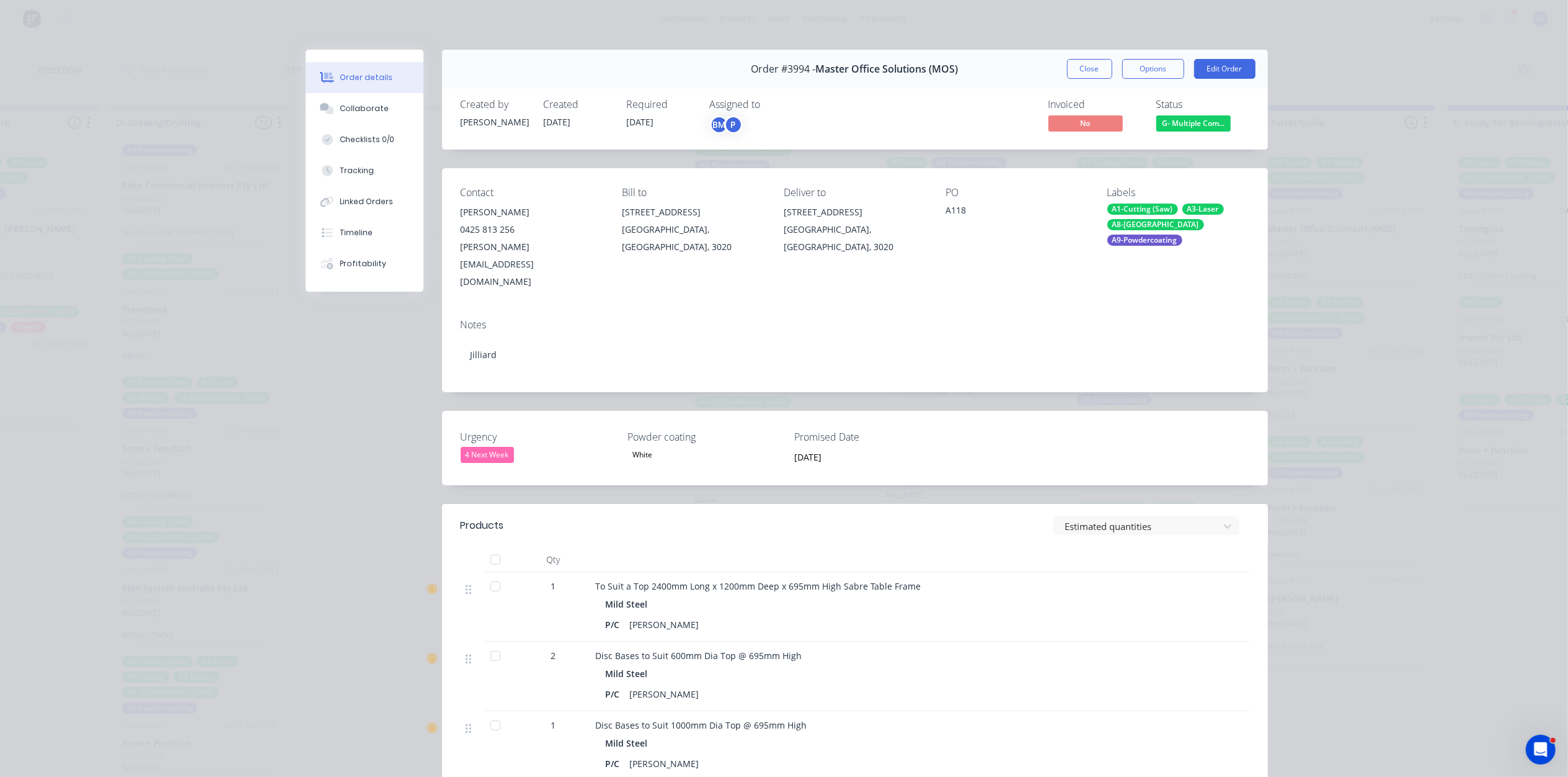
click at [1197, 123] on span "G- Multiple Com..." at bounding box center [1193, 123] width 74 height 16
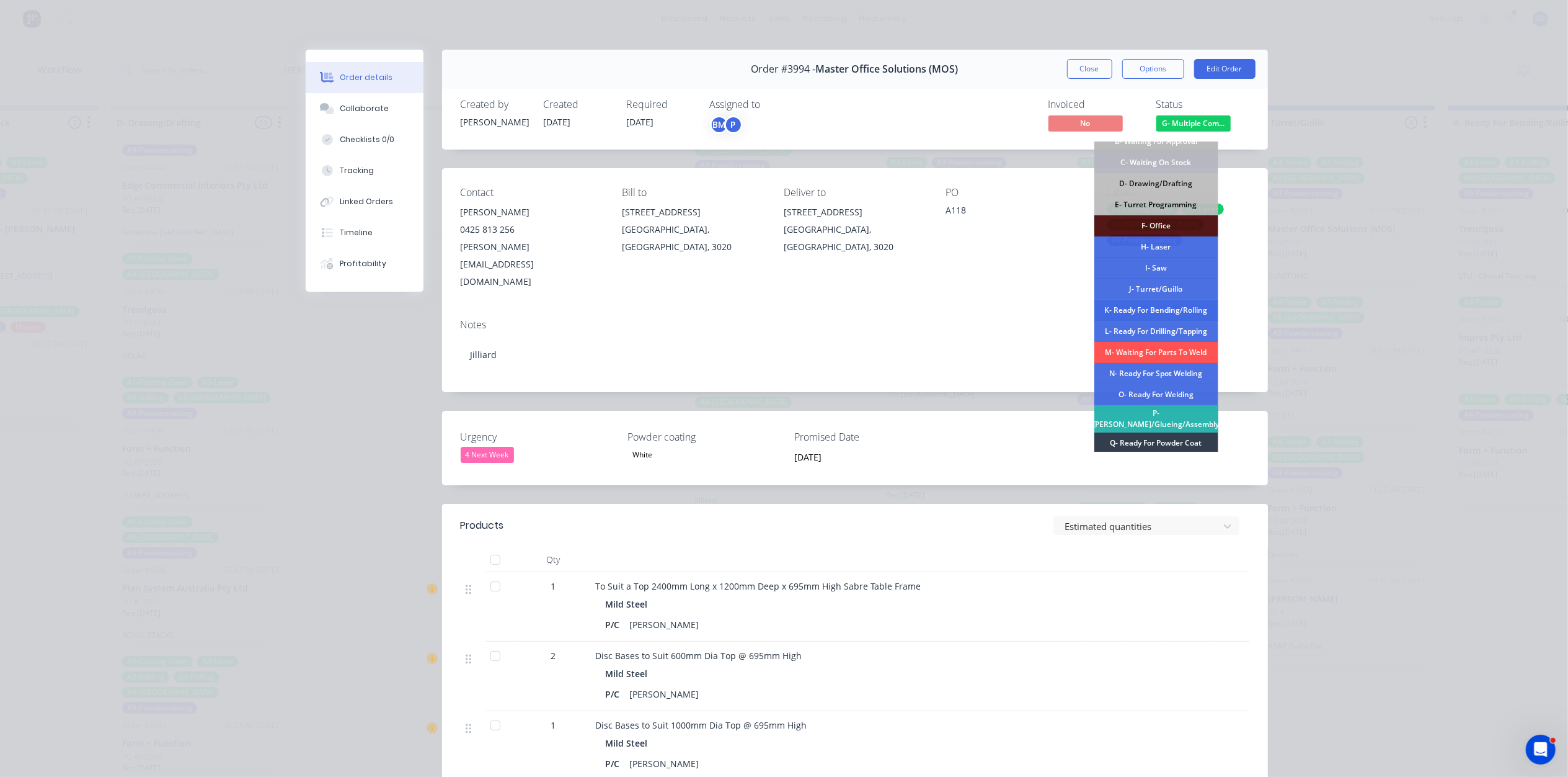
scroll to position [83, 0]
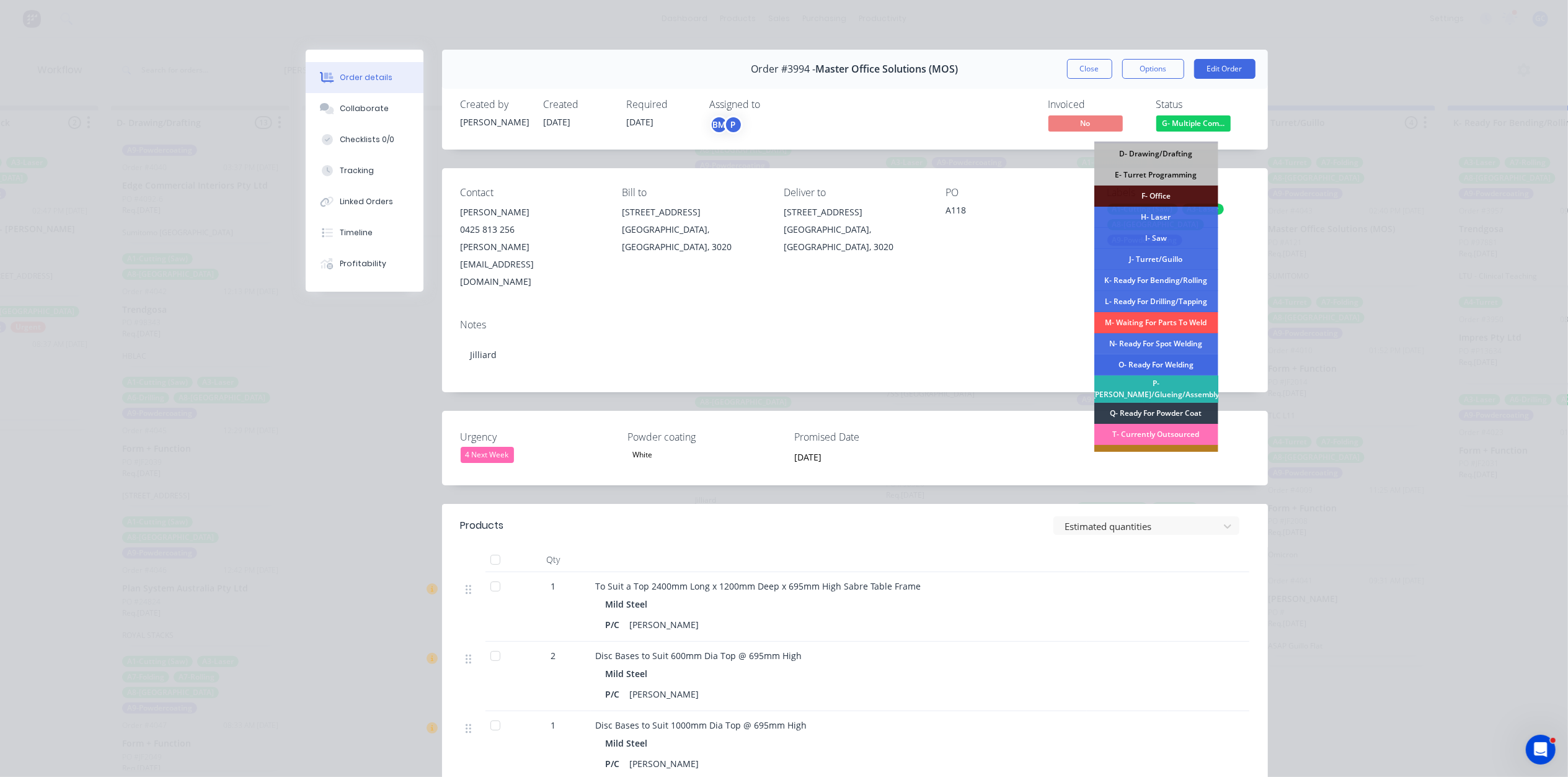
click at [1168, 361] on div "O- Ready For Welding" at bounding box center [1156, 364] width 124 height 21
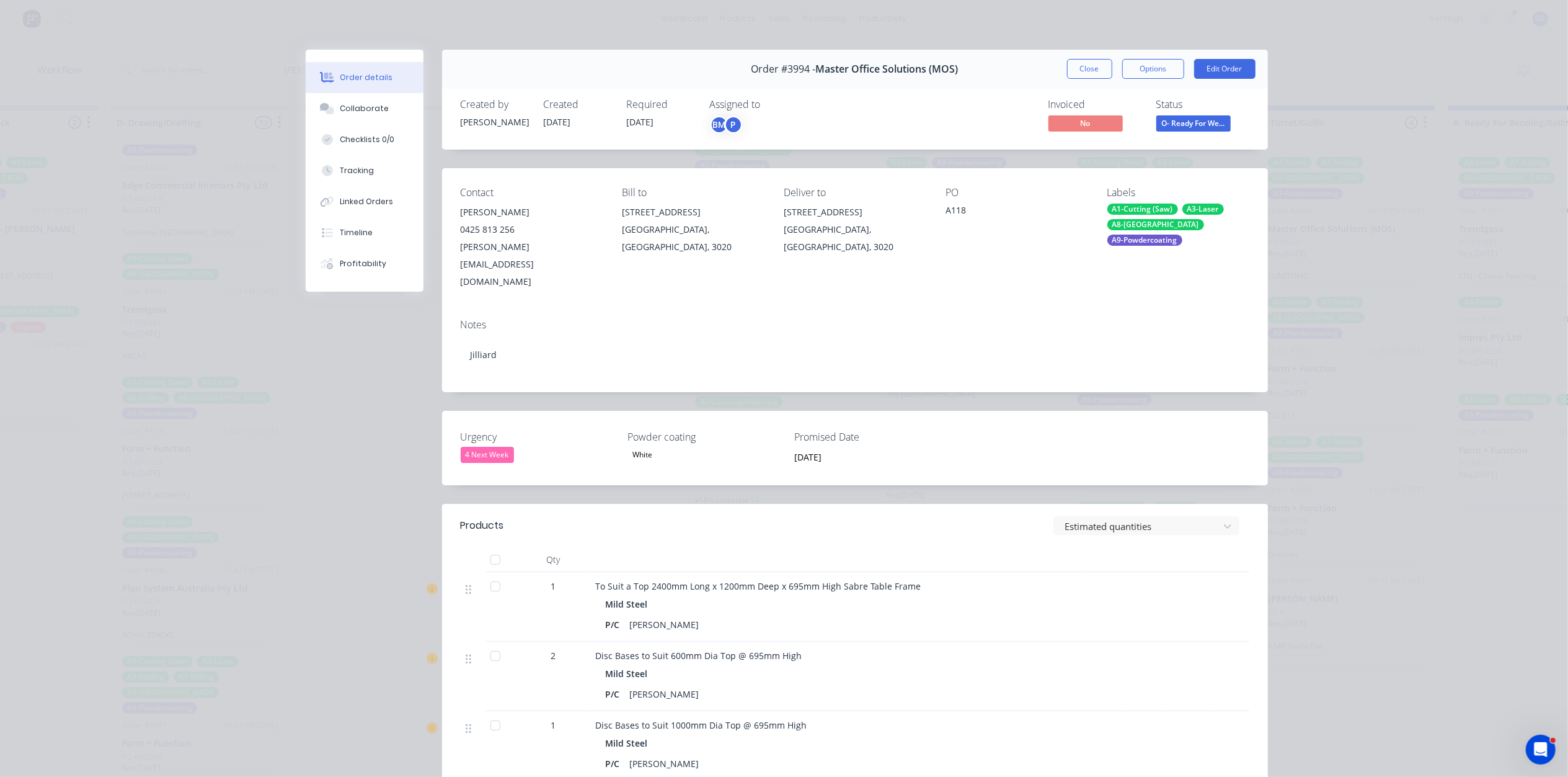
scroll to position [817, 0]
click at [1084, 66] on button "Close" at bounding box center [1090, 68] width 45 height 20
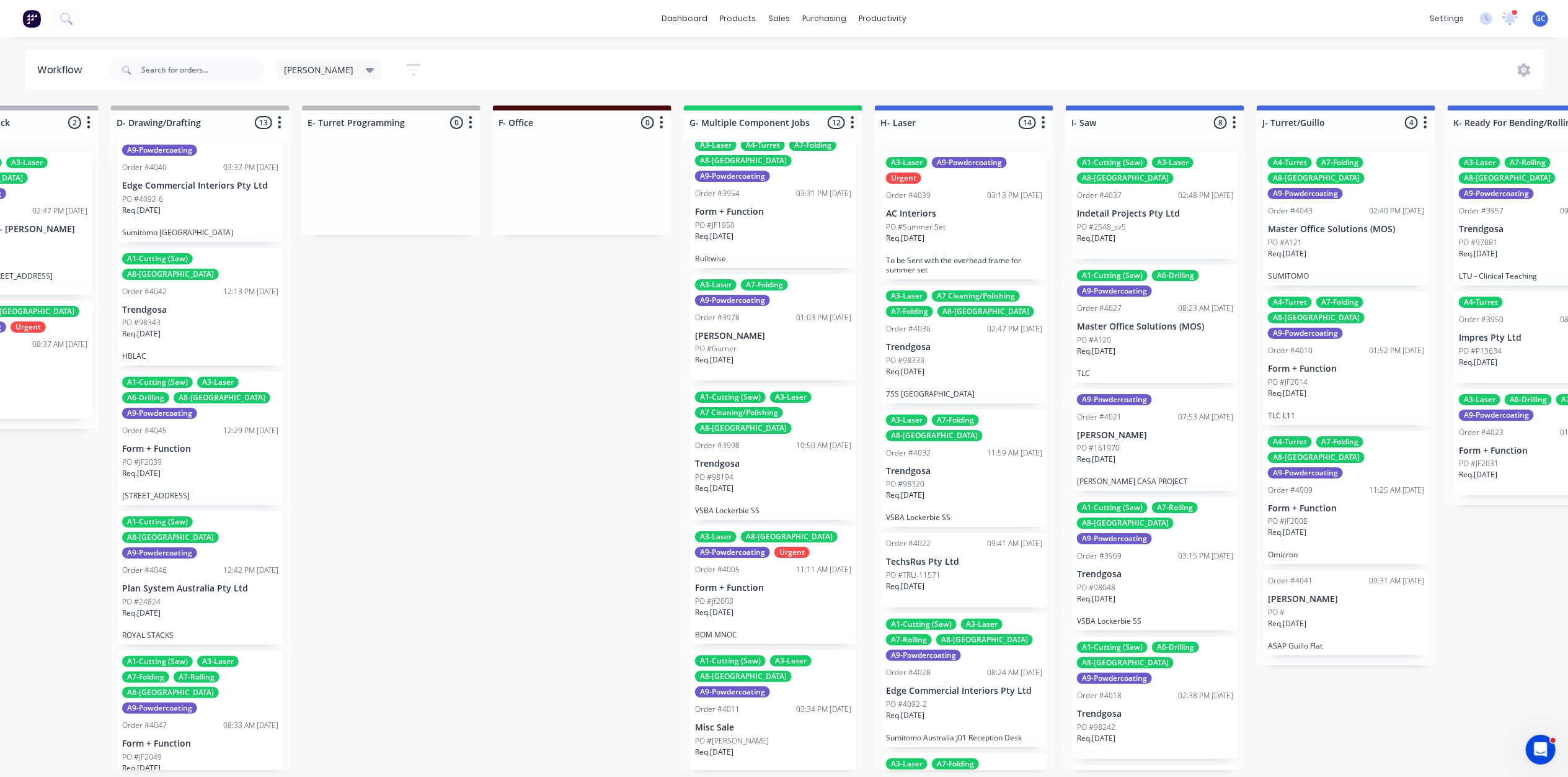
click at [761, 596] on div "PO #jf2003" at bounding box center [772, 601] width 156 height 11
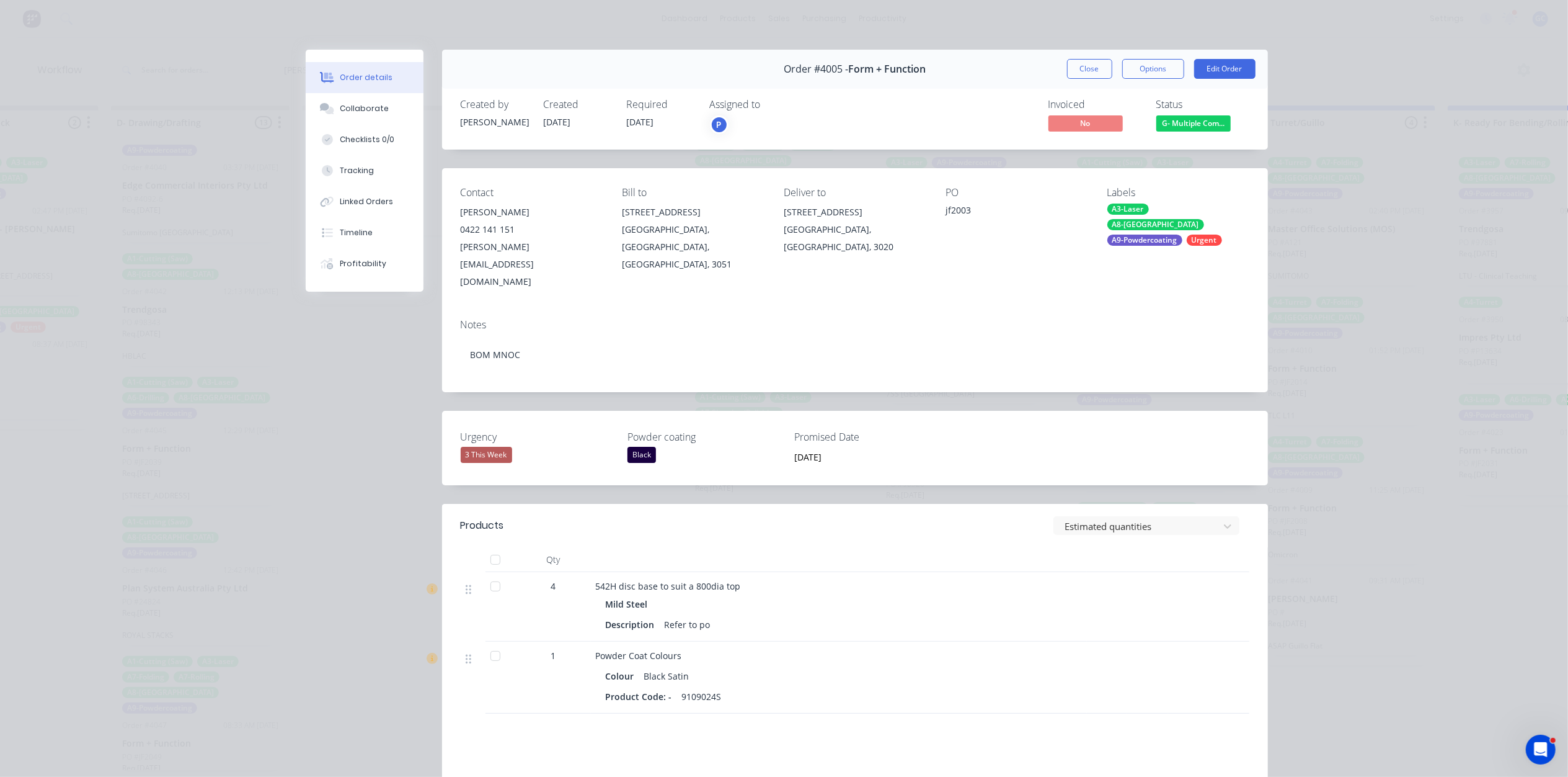
click at [1174, 127] on span "G- Multiple Com..." at bounding box center [1193, 123] width 74 height 16
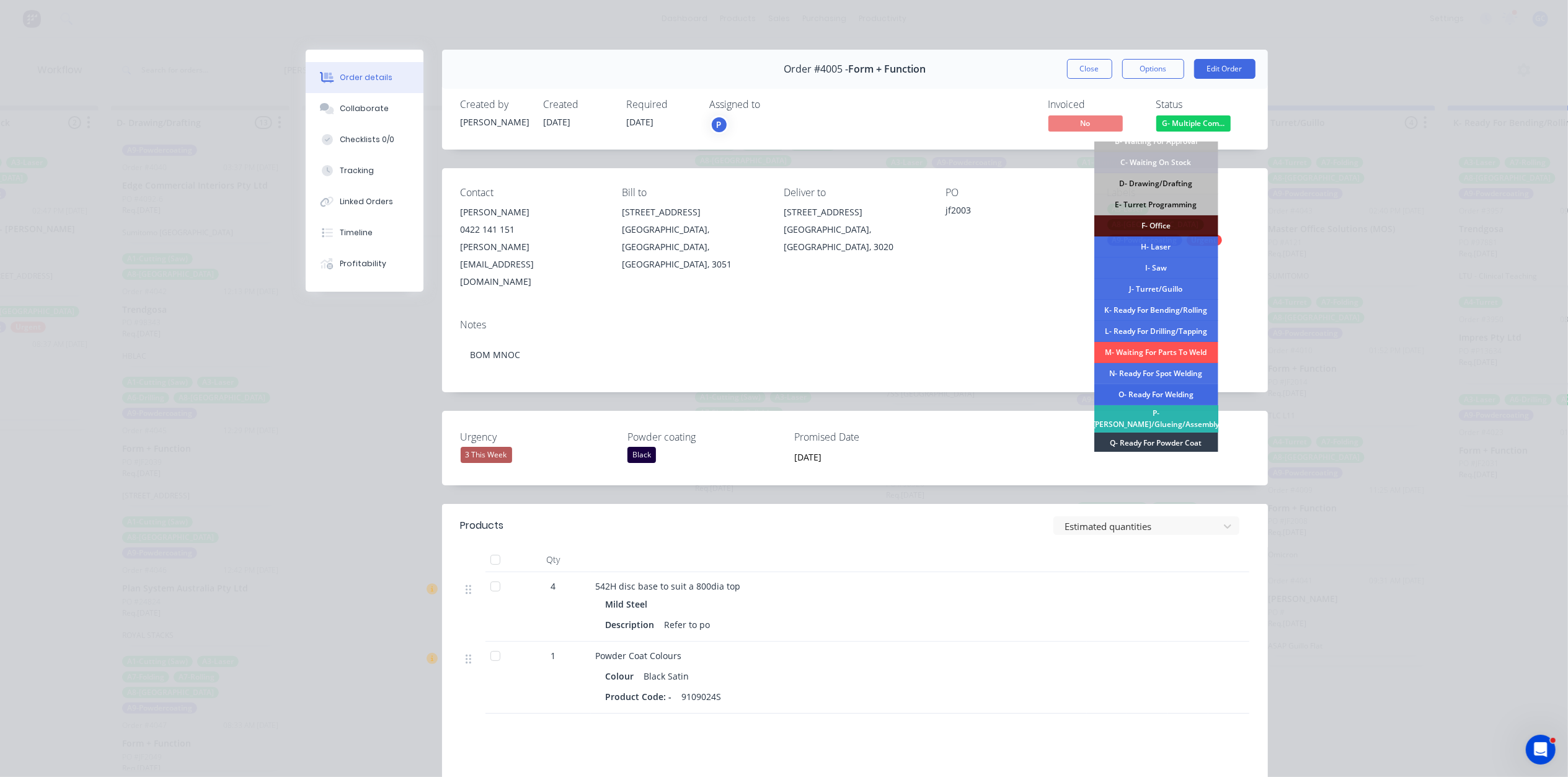
scroll to position [83, 0]
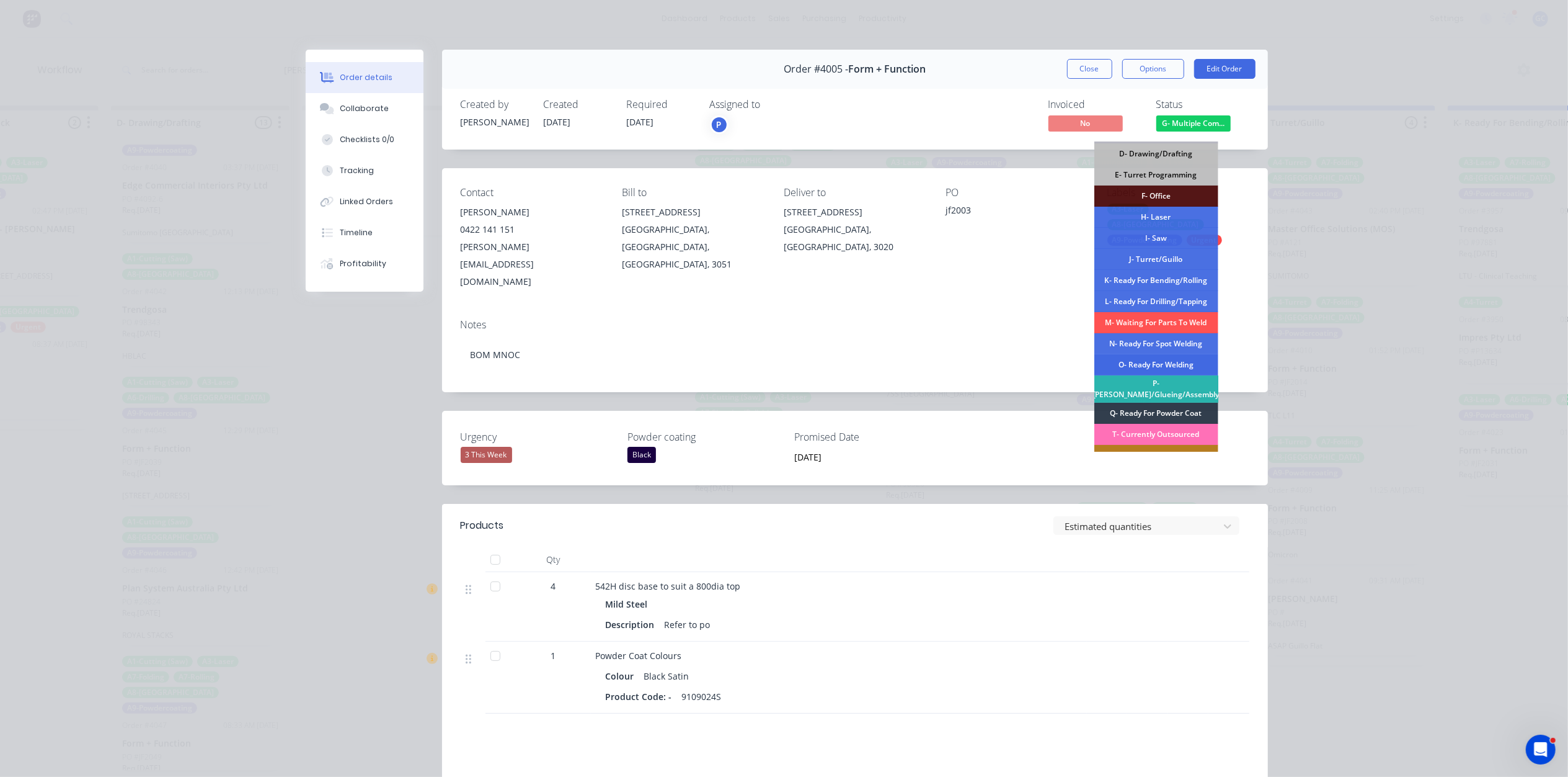
click at [1172, 360] on div "O- Ready For Welding" at bounding box center [1156, 364] width 124 height 21
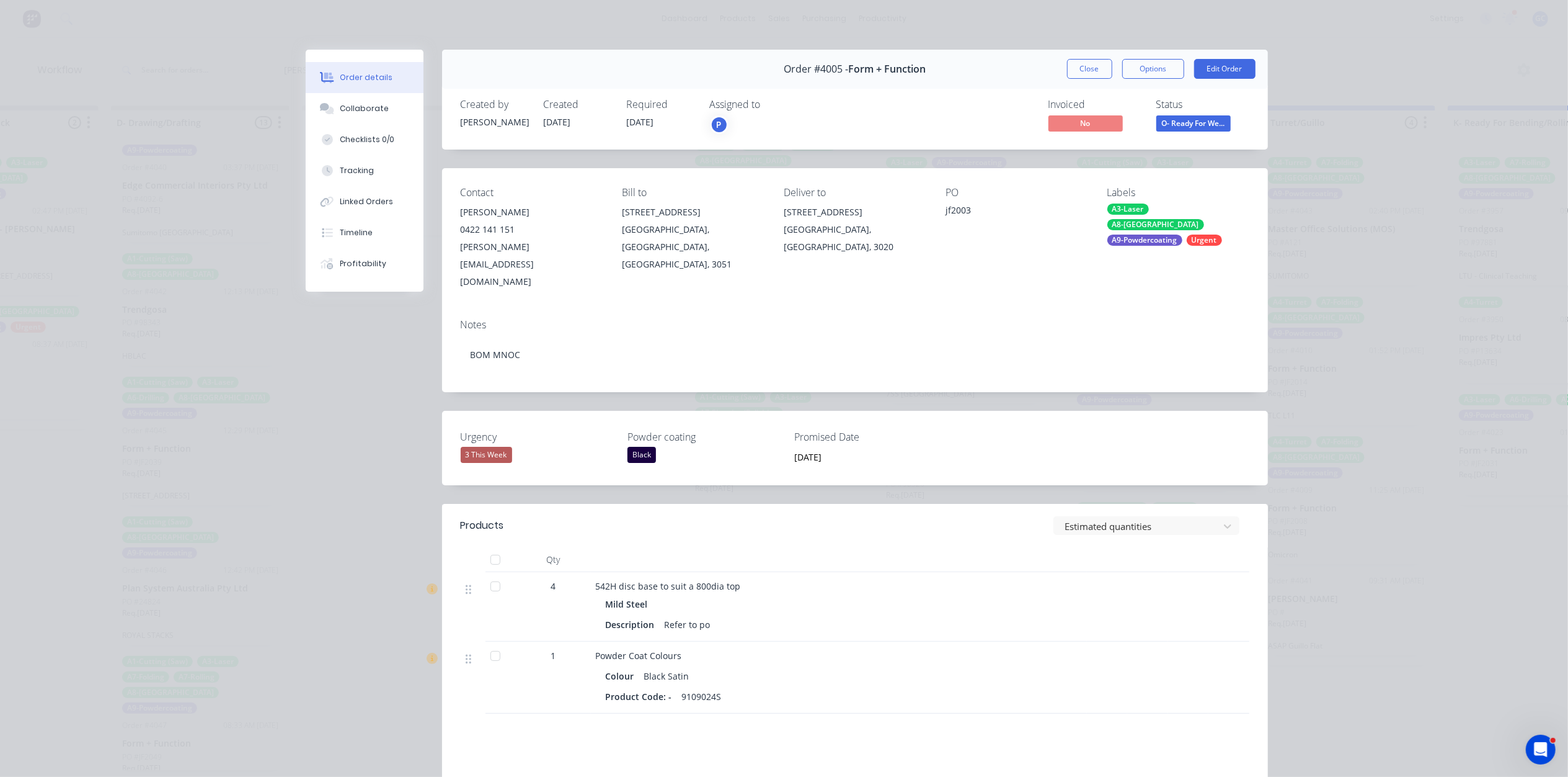
scroll to position [692, 0]
click at [1082, 54] on div "Order #4005 - Form + Function Close Options Edit Order" at bounding box center [854, 68] width 826 height 39
click at [1077, 69] on button "Close" at bounding box center [1090, 68] width 45 height 20
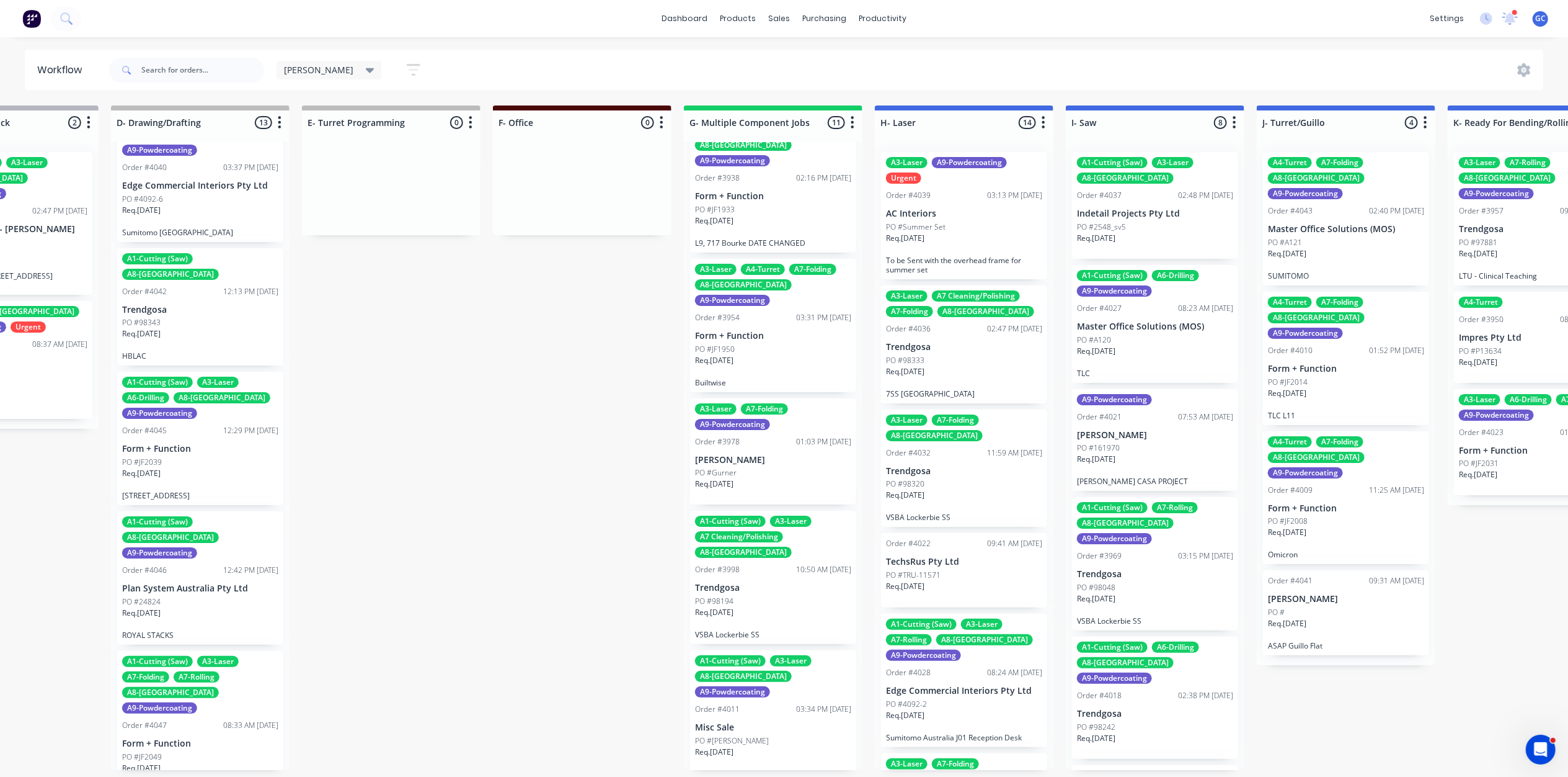
click at [750, 735] on div "PO #Karen" at bounding box center [772, 740] width 156 height 11
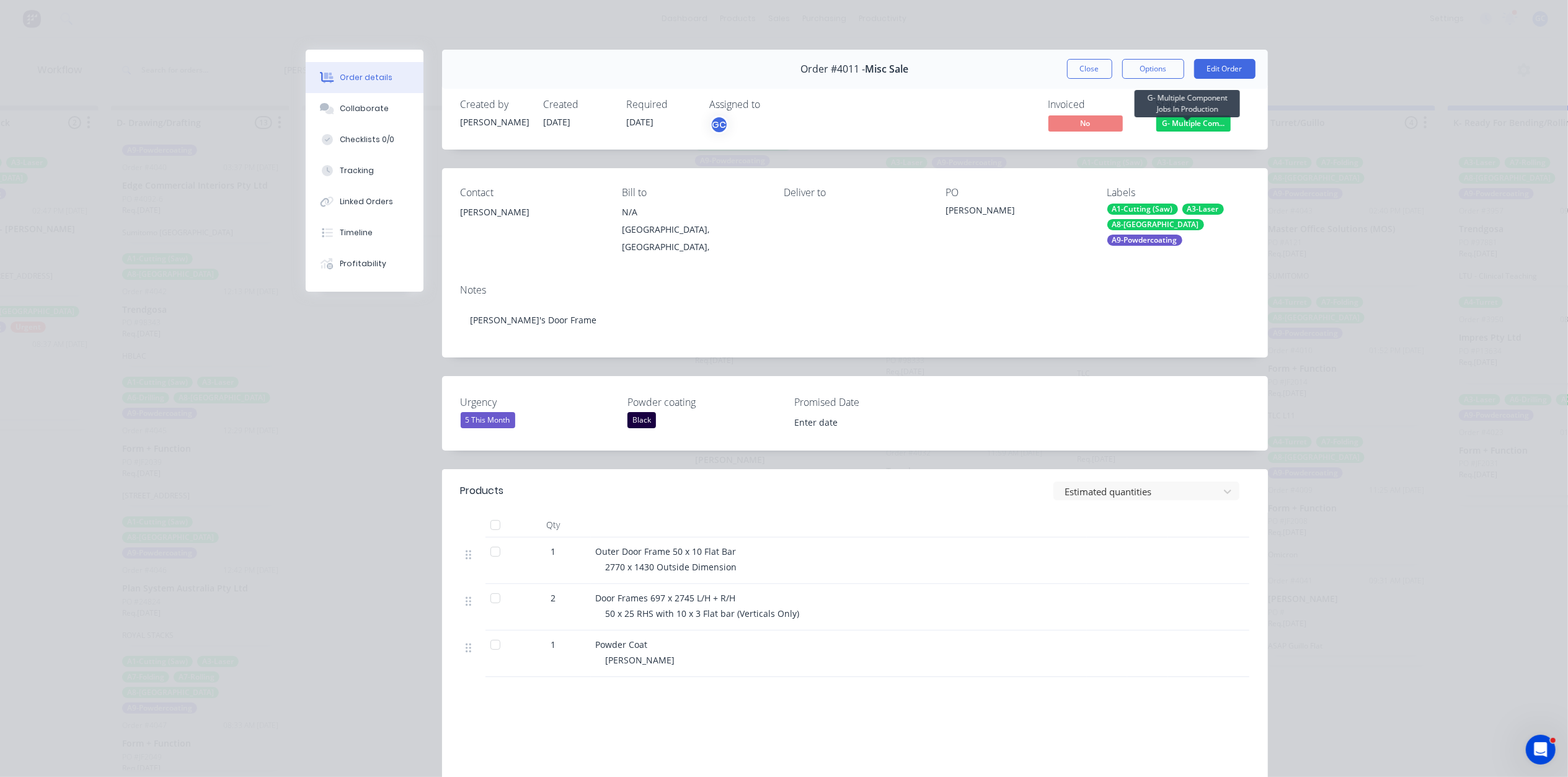
click at [1201, 127] on span "G- Multiple Com..." at bounding box center [1193, 123] width 74 height 16
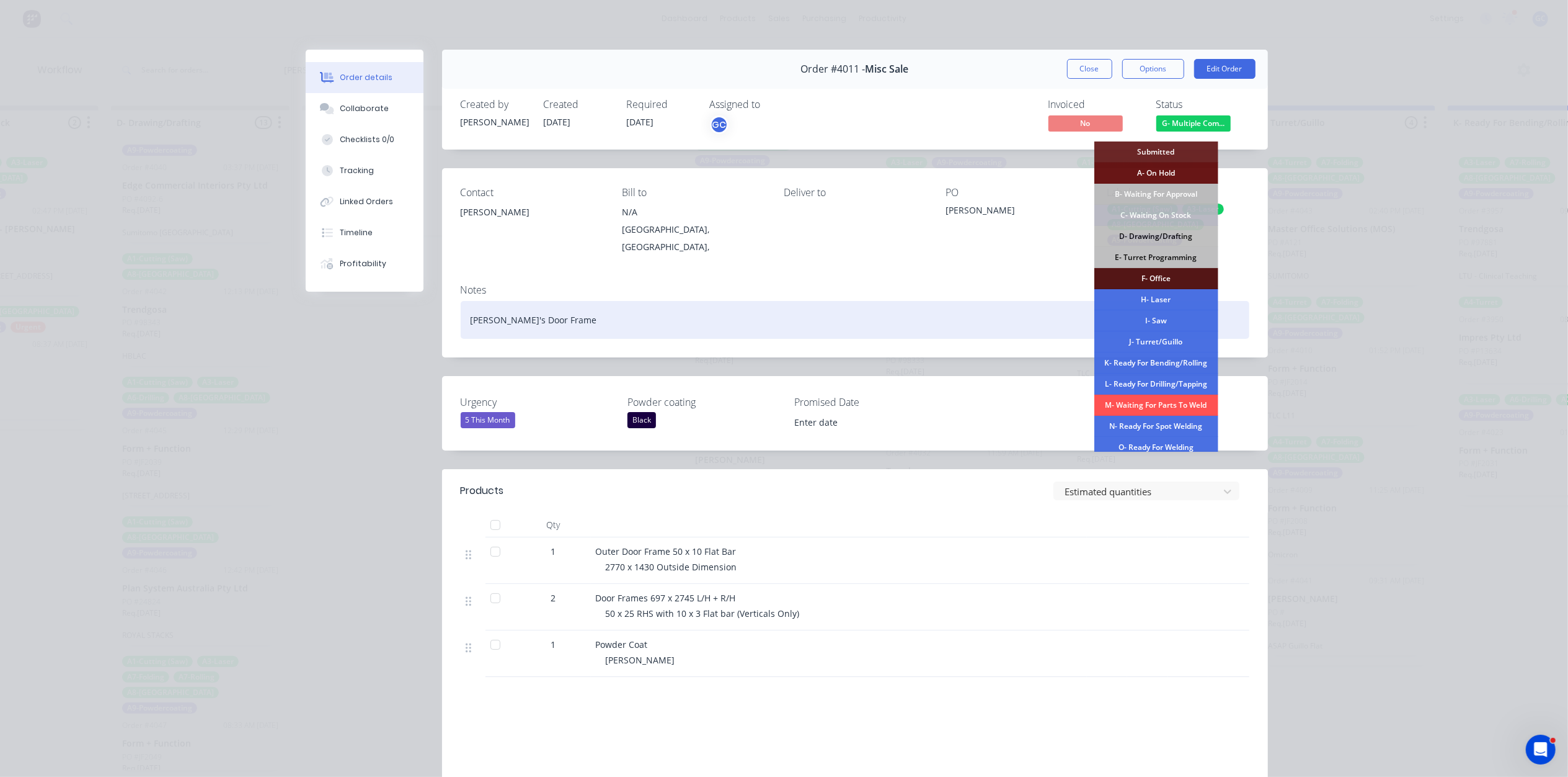
click at [1158, 324] on div "I- Saw" at bounding box center [1156, 320] width 124 height 21
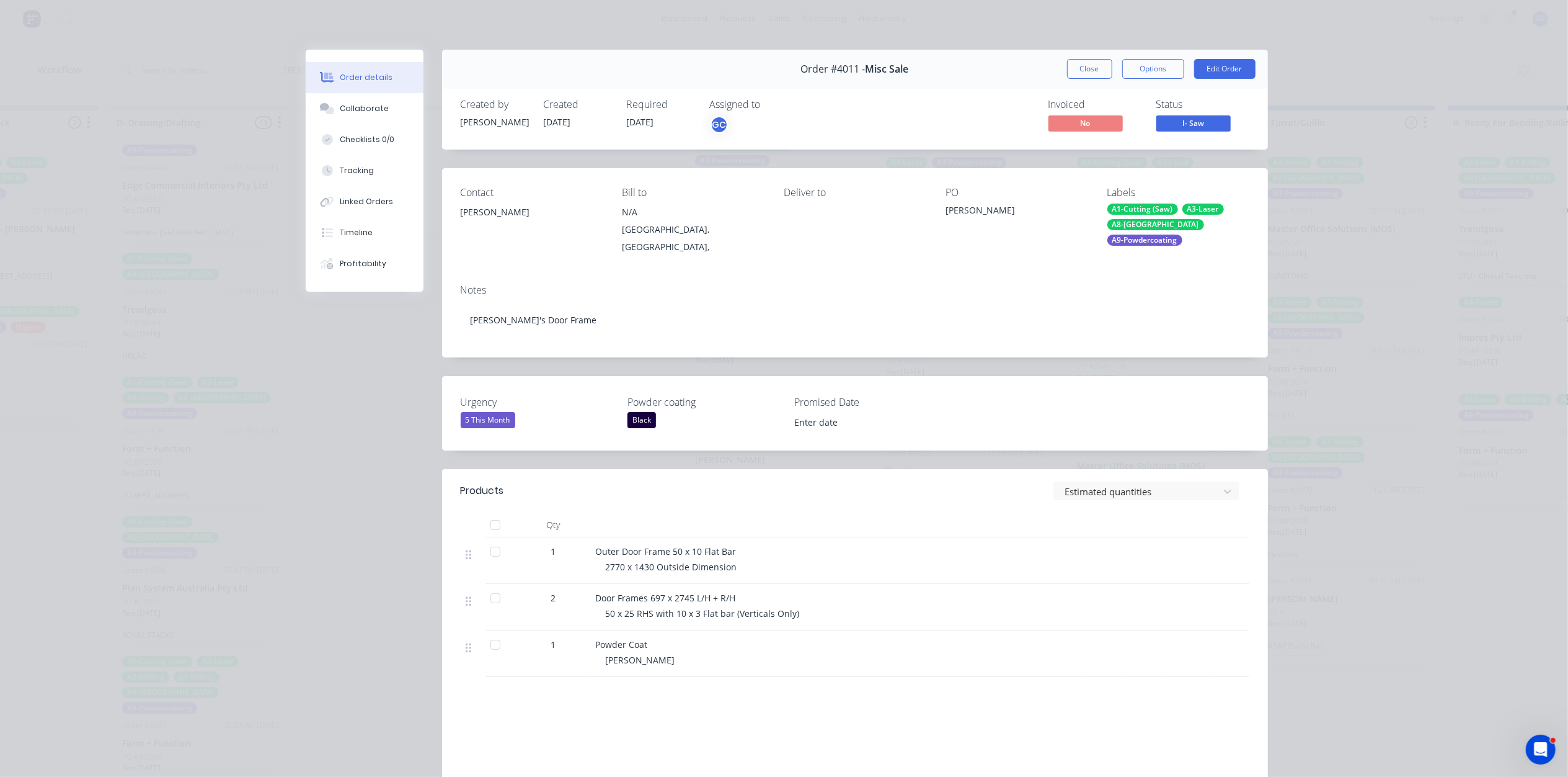
scroll to position [568, 0]
click at [1164, 128] on span "I- Saw" at bounding box center [1193, 123] width 74 height 16
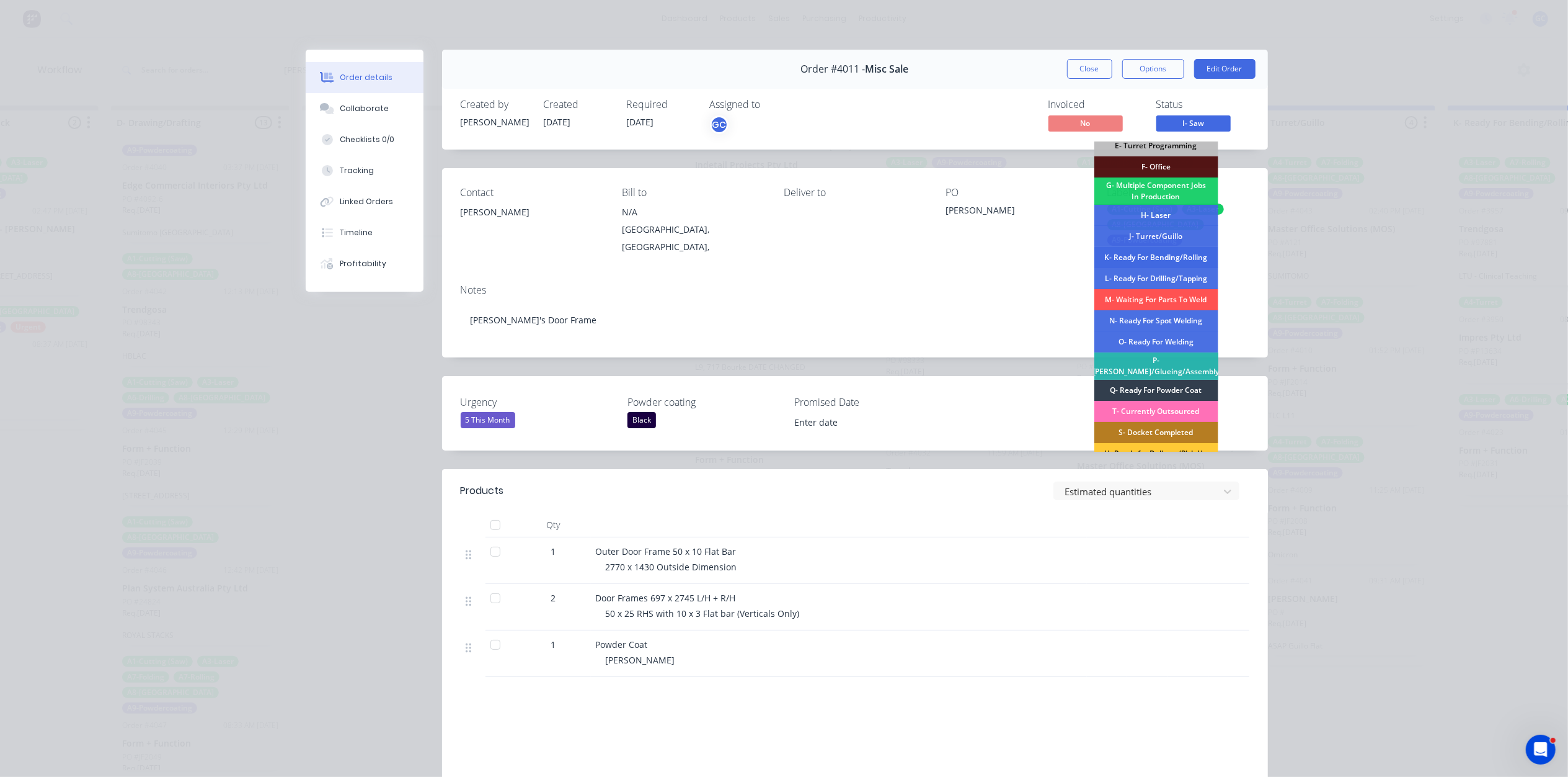
scroll to position [83, 0]
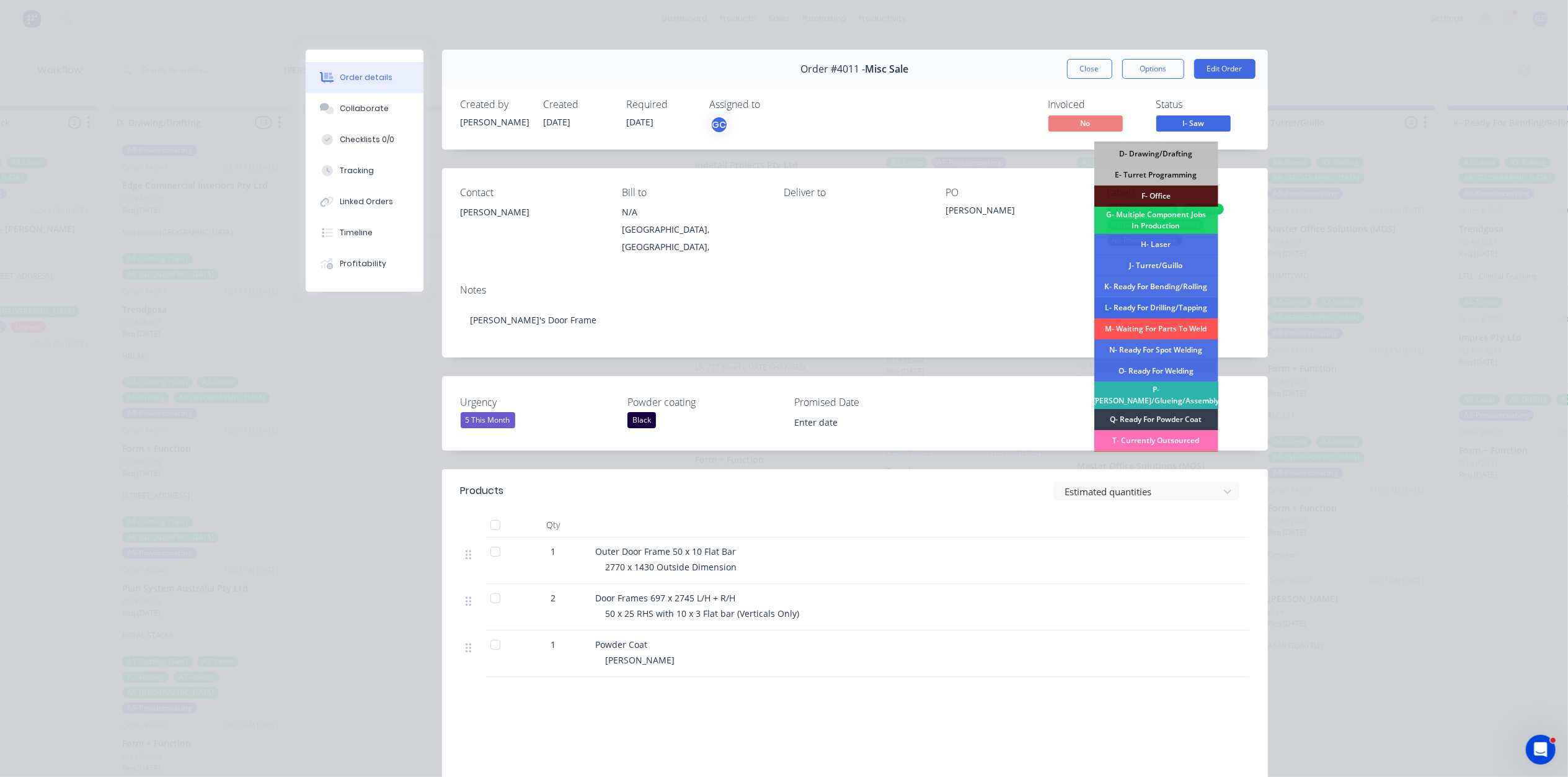
click at [1143, 304] on div "L- Ready For Drilling/Tapping" at bounding box center [1156, 307] width 124 height 21
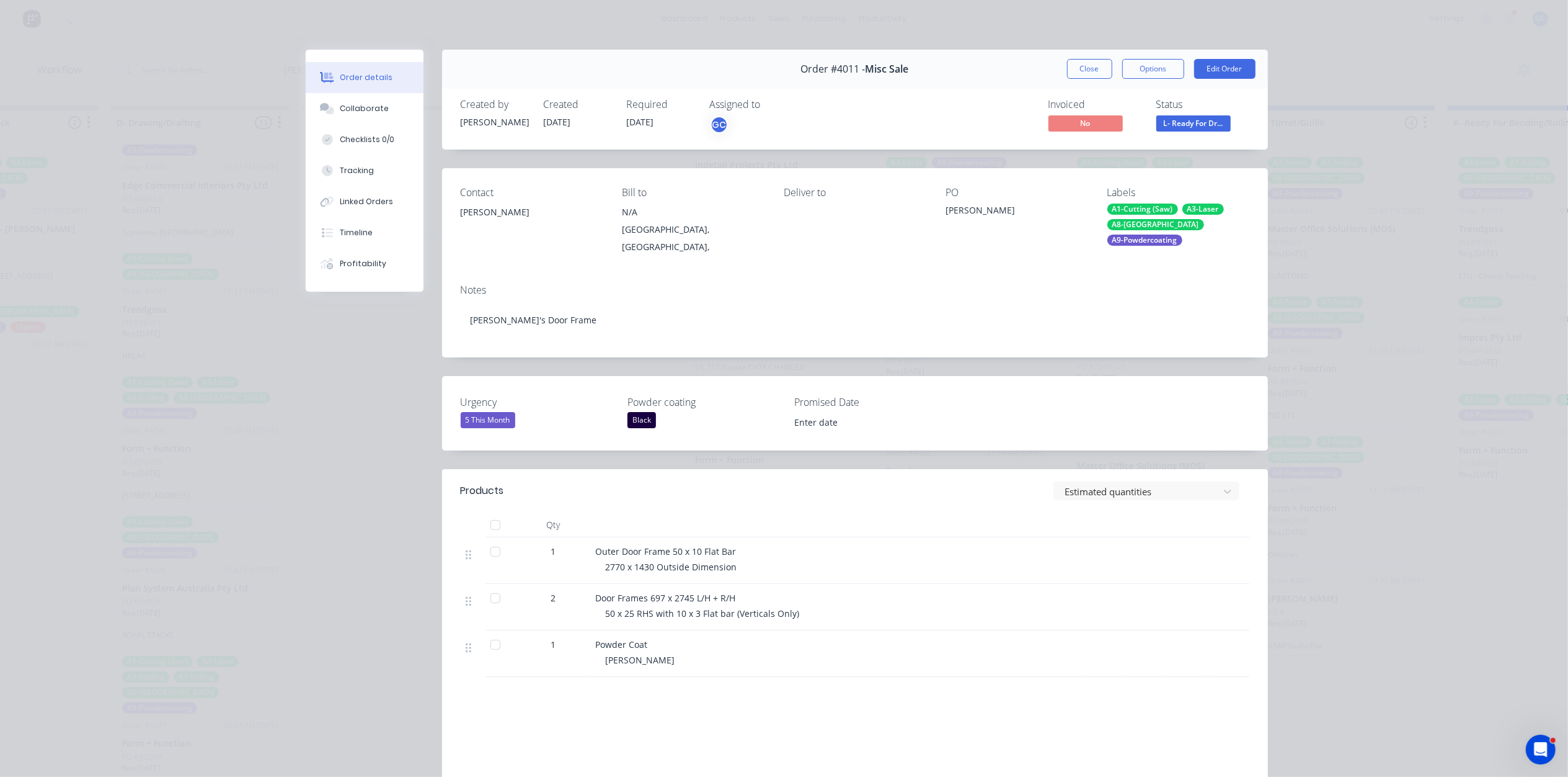
scroll to position [455, 0]
click at [1097, 62] on button "Close" at bounding box center [1090, 68] width 45 height 20
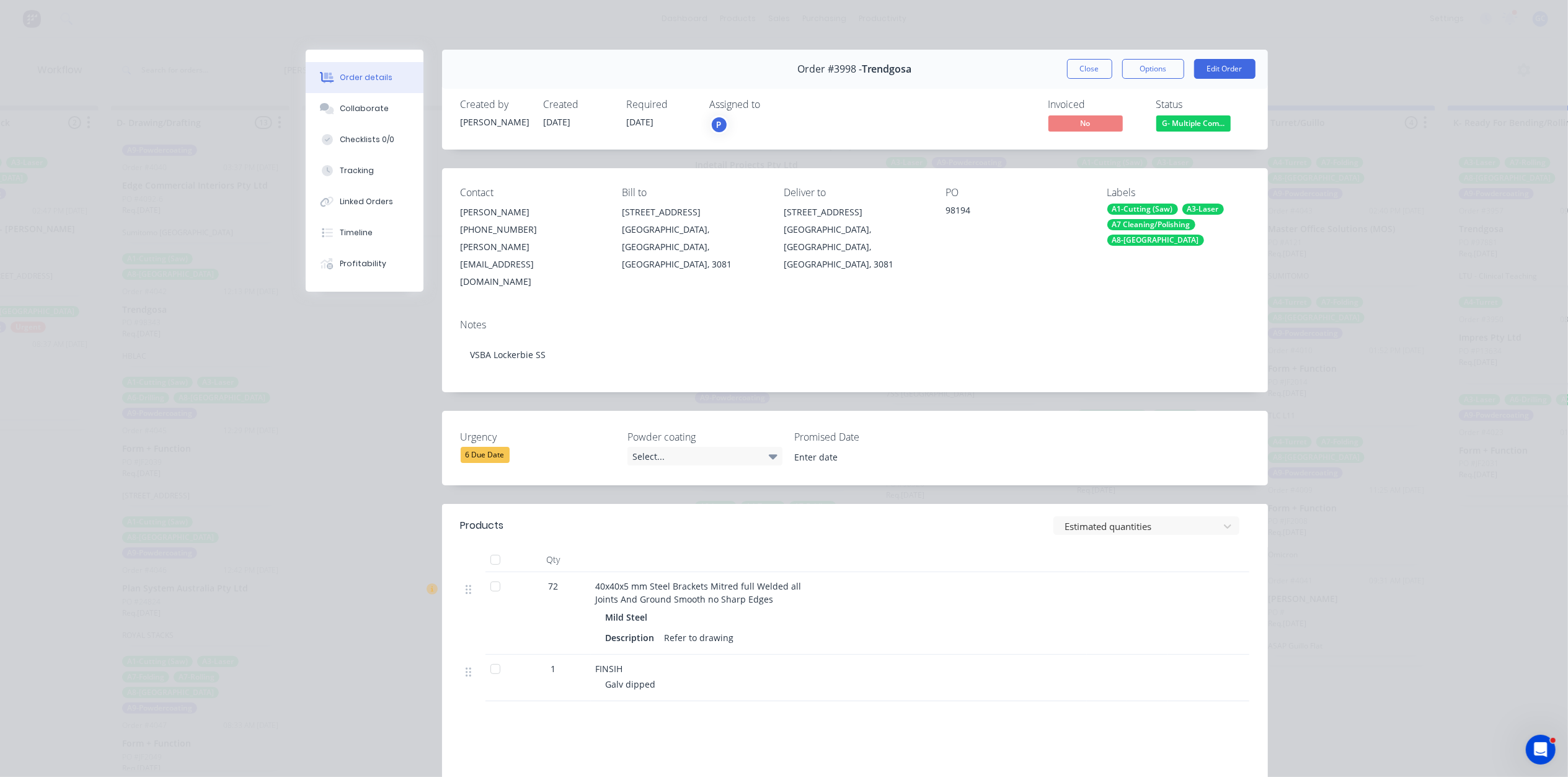
click at [1184, 130] on span "G- Multiple Com..." at bounding box center [1193, 123] width 74 height 16
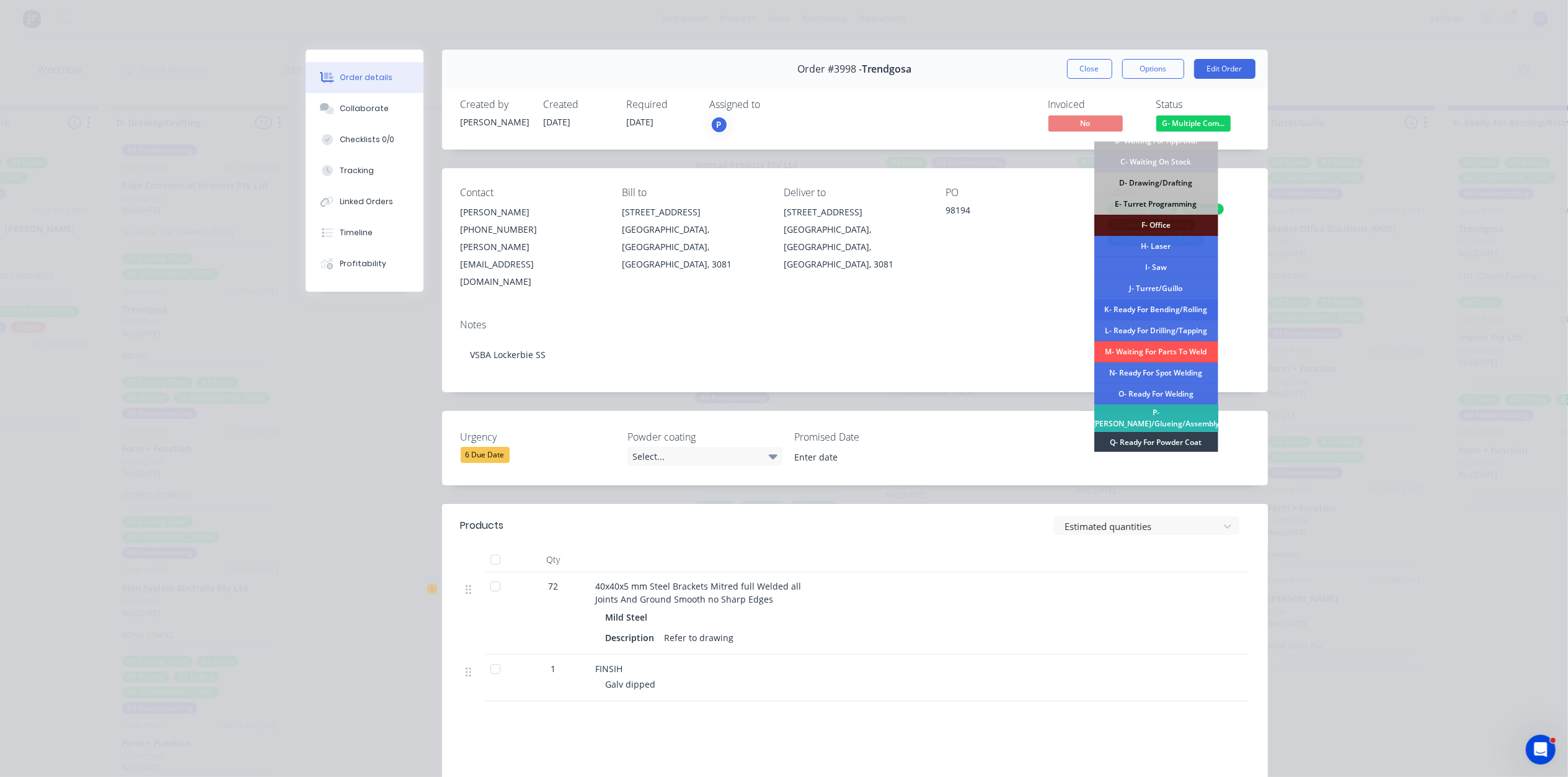
scroll to position [83, 0]
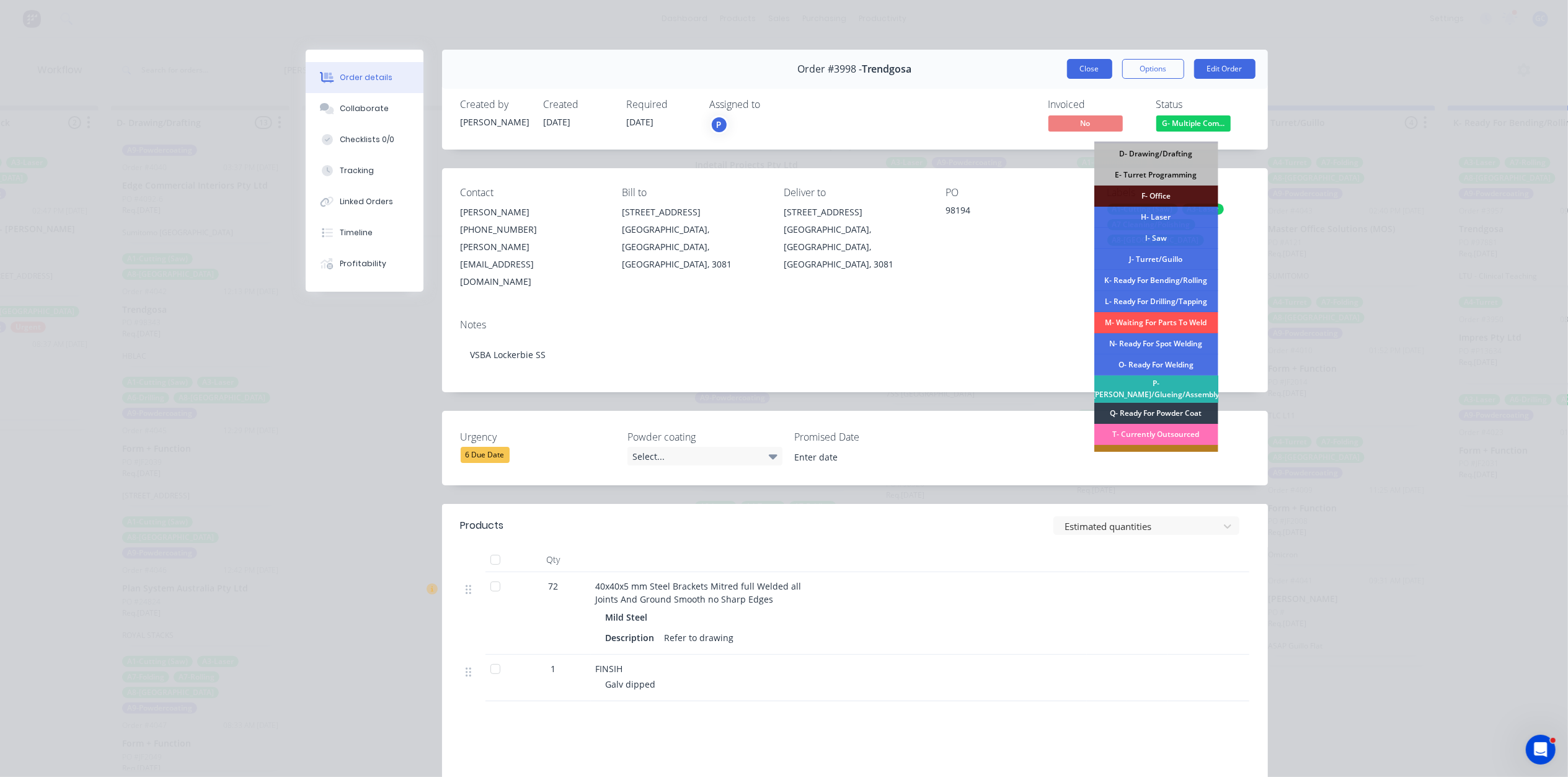
click at [1079, 67] on button "Close" at bounding box center [1090, 68] width 45 height 20
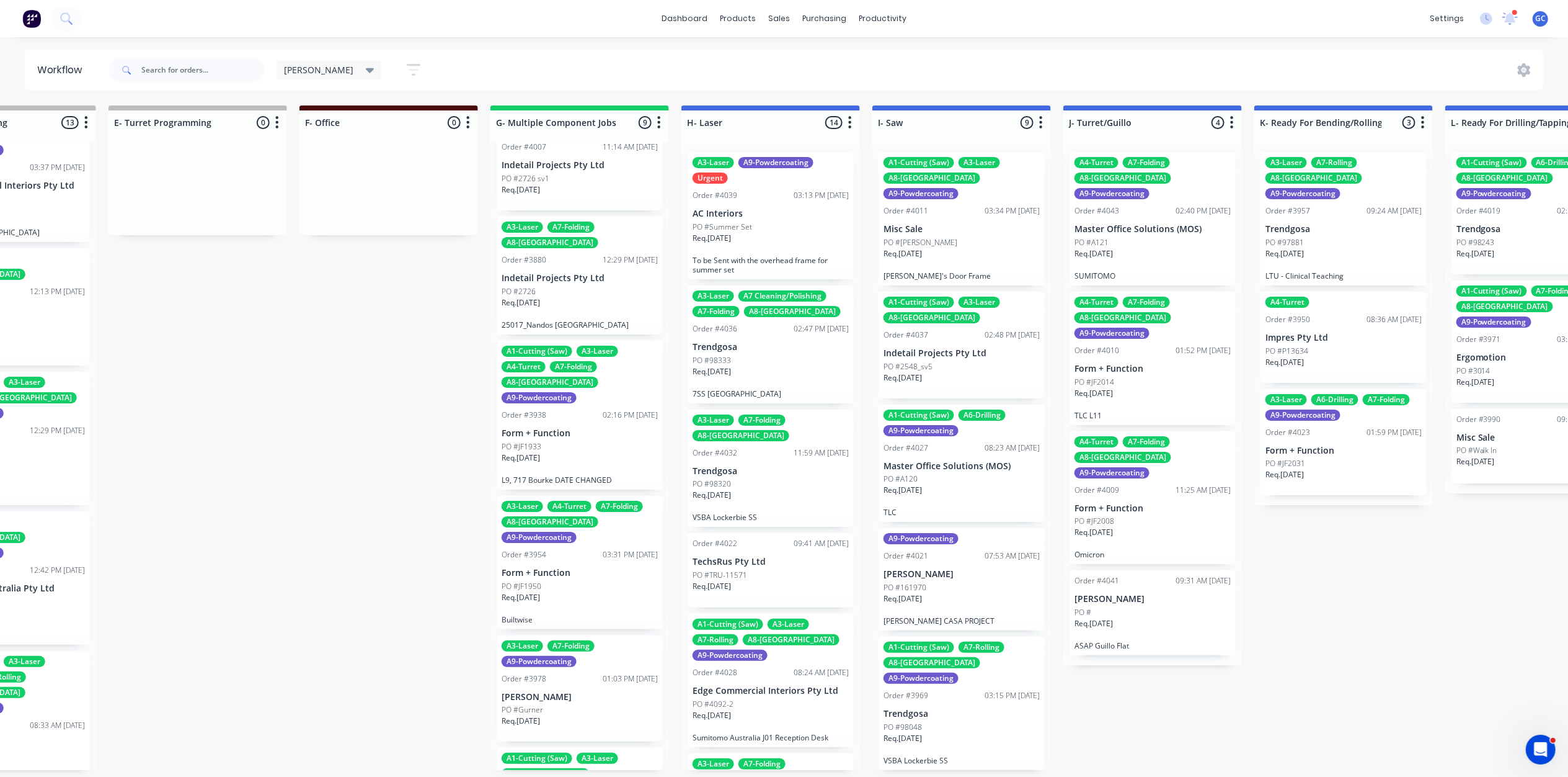
scroll to position [0, 873]
click at [757, 251] on div "Req. 14/10/25" at bounding box center [771, 243] width 156 height 21
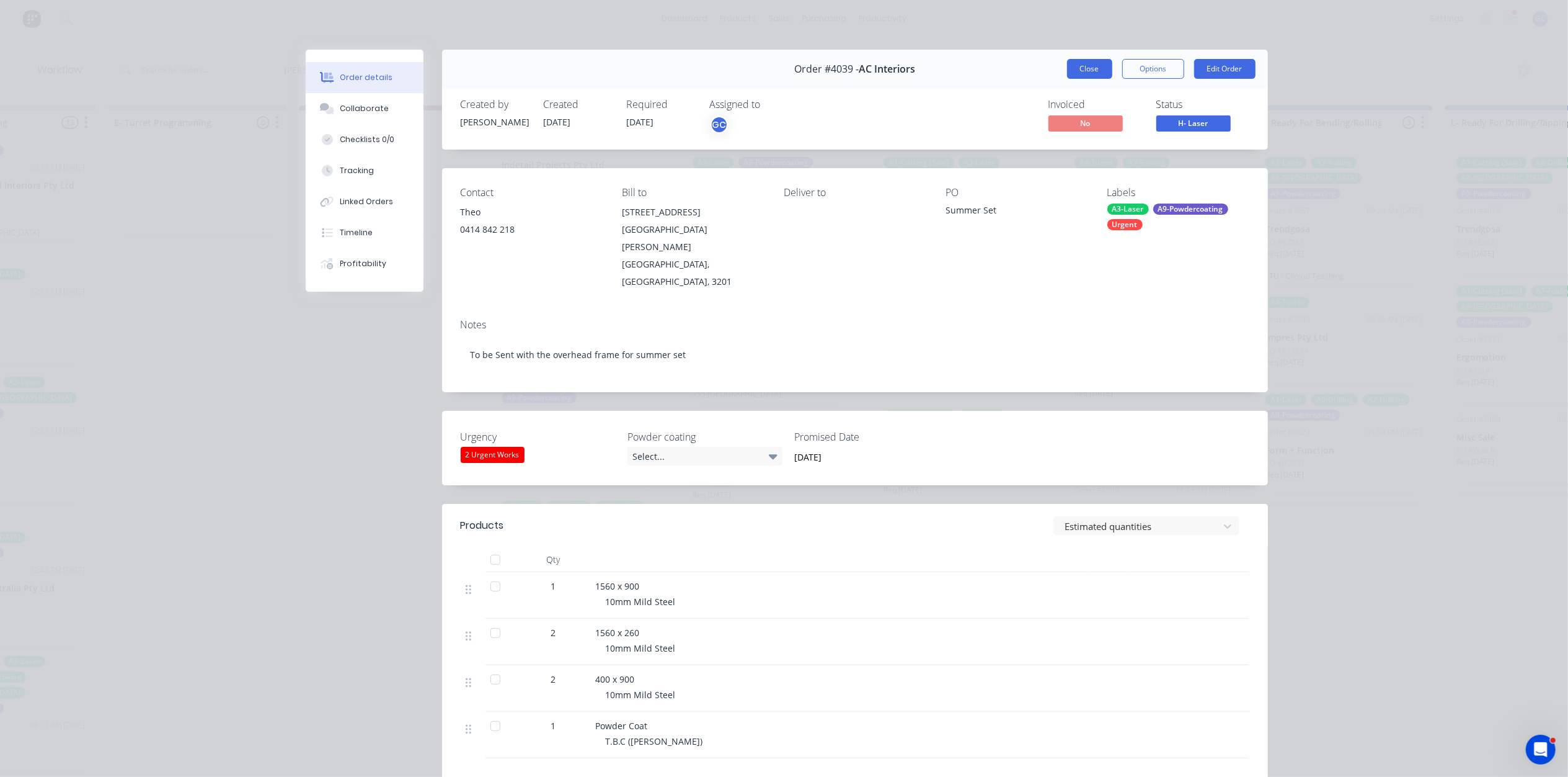
click at [1084, 73] on button "Close" at bounding box center [1090, 68] width 45 height 20
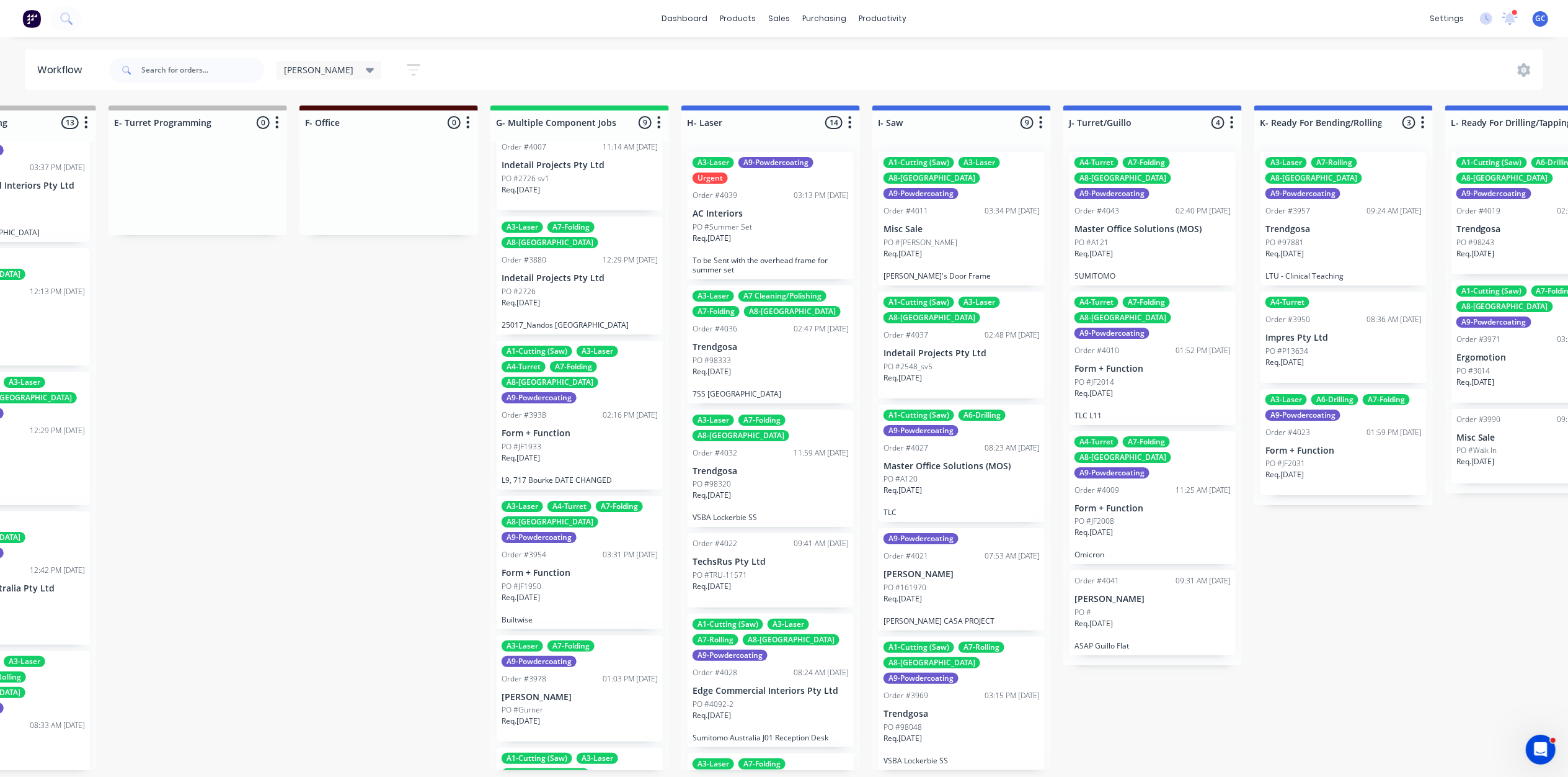
click at [747, 364] on div "PO #98333" at bounding box center [771, 360] width 156 height 11
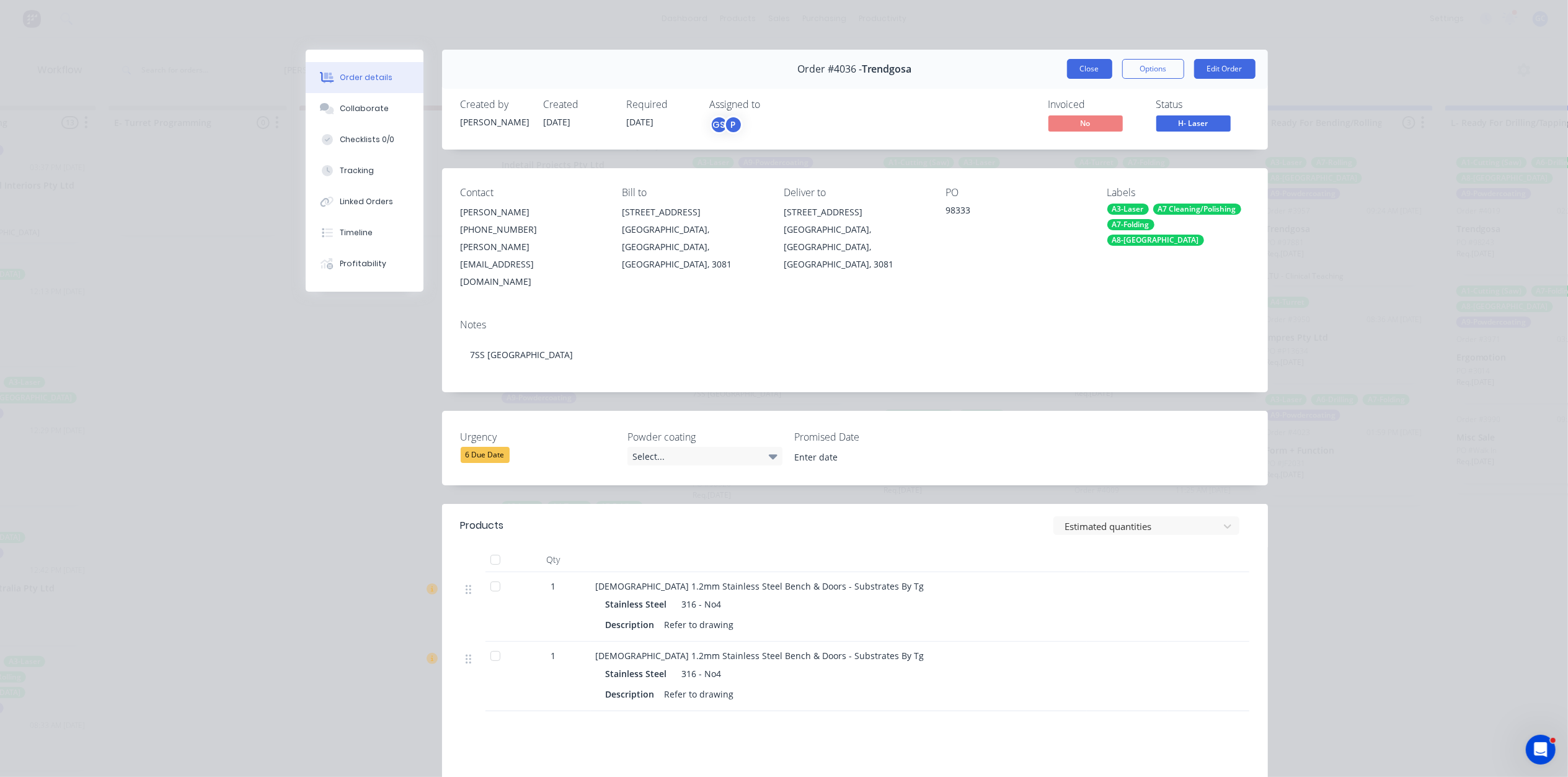
click at [1075, 65] on button "Close" at bounding box center [1090, 68] width 45 height 20
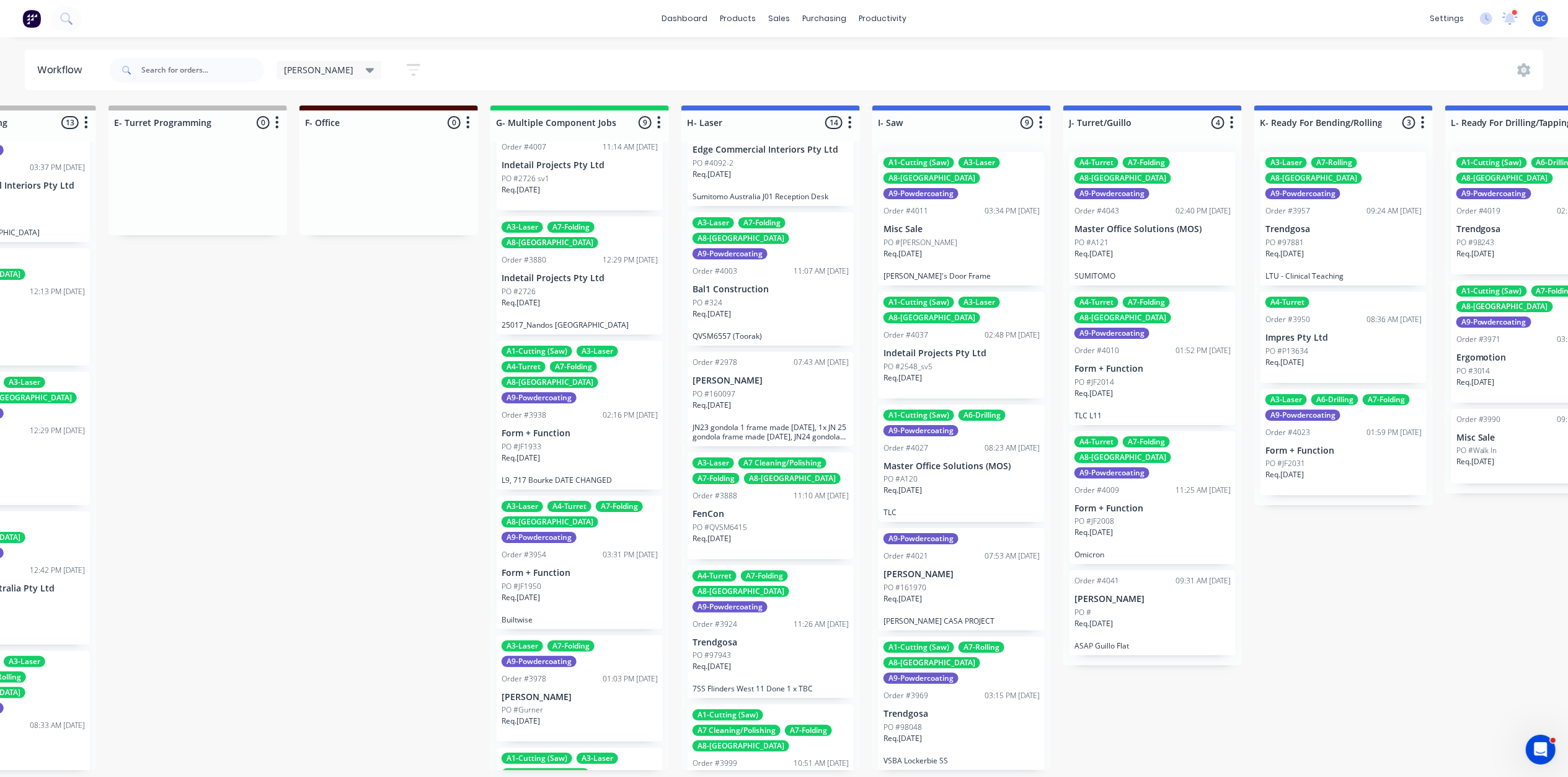
scroll to position [578, 0]
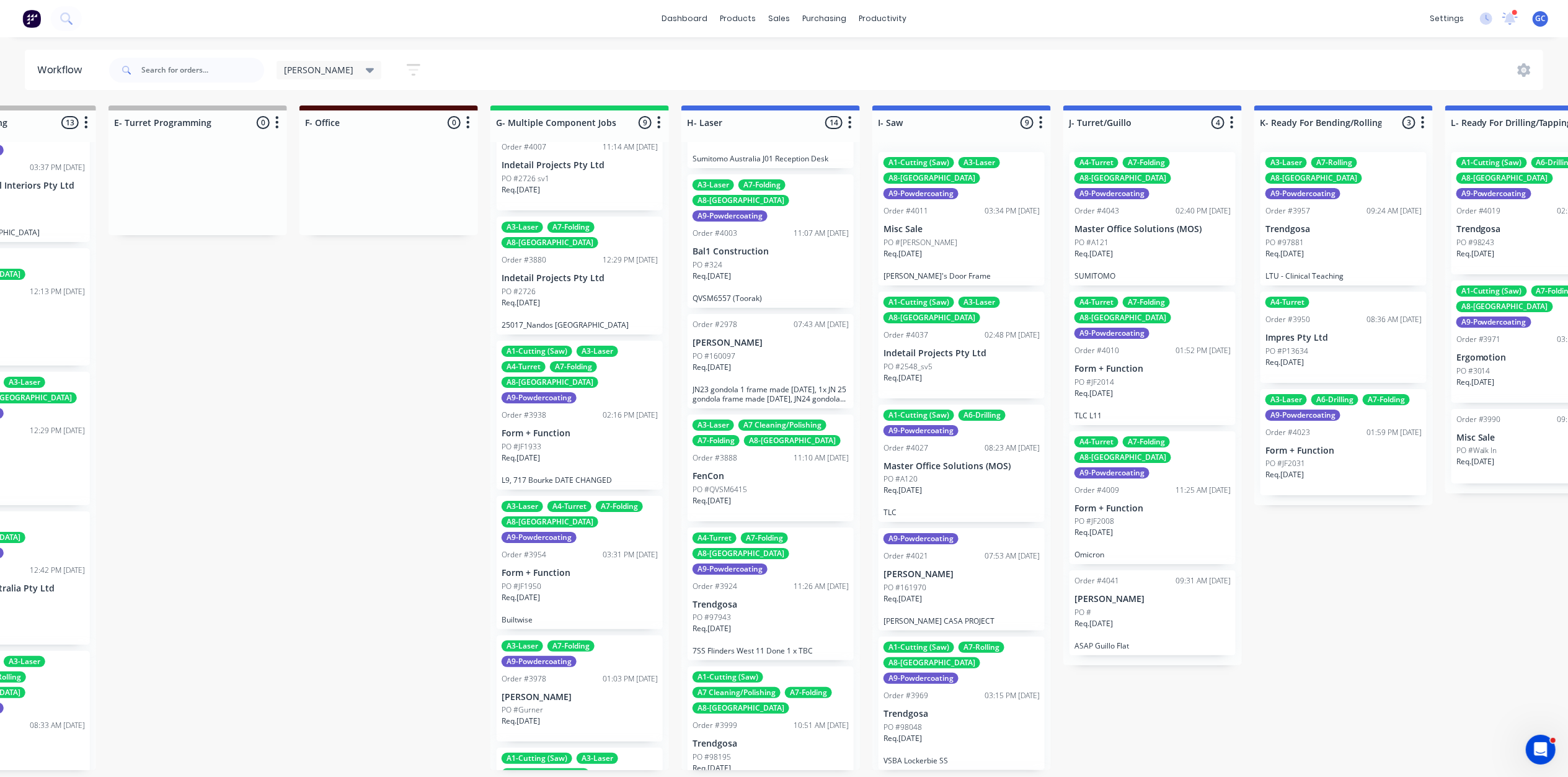
click at [750, 362] on div "Req. 18/04/25" at bounding box center [771, 372] width 156 height 21
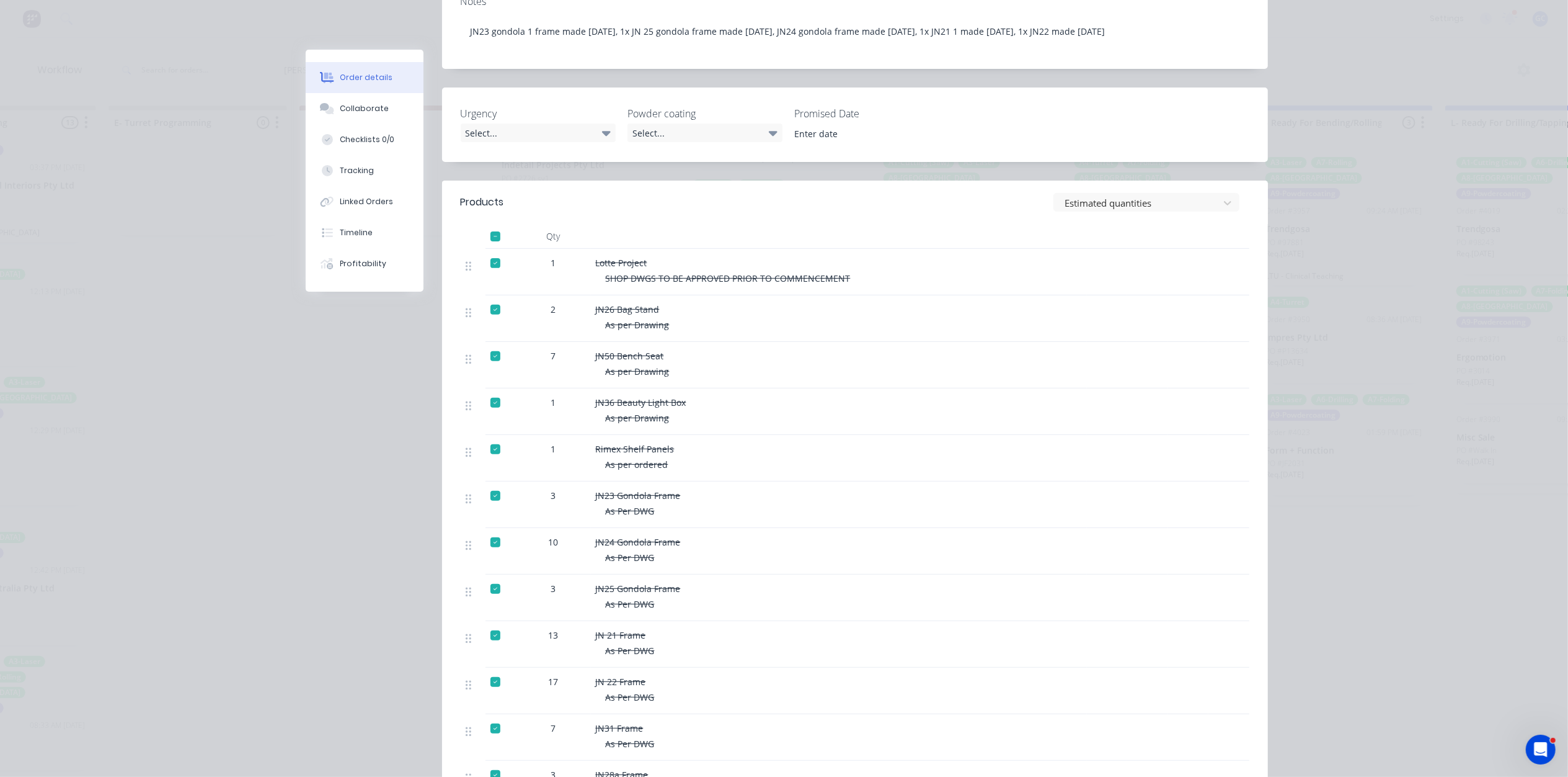
scroll to position [0, 0]
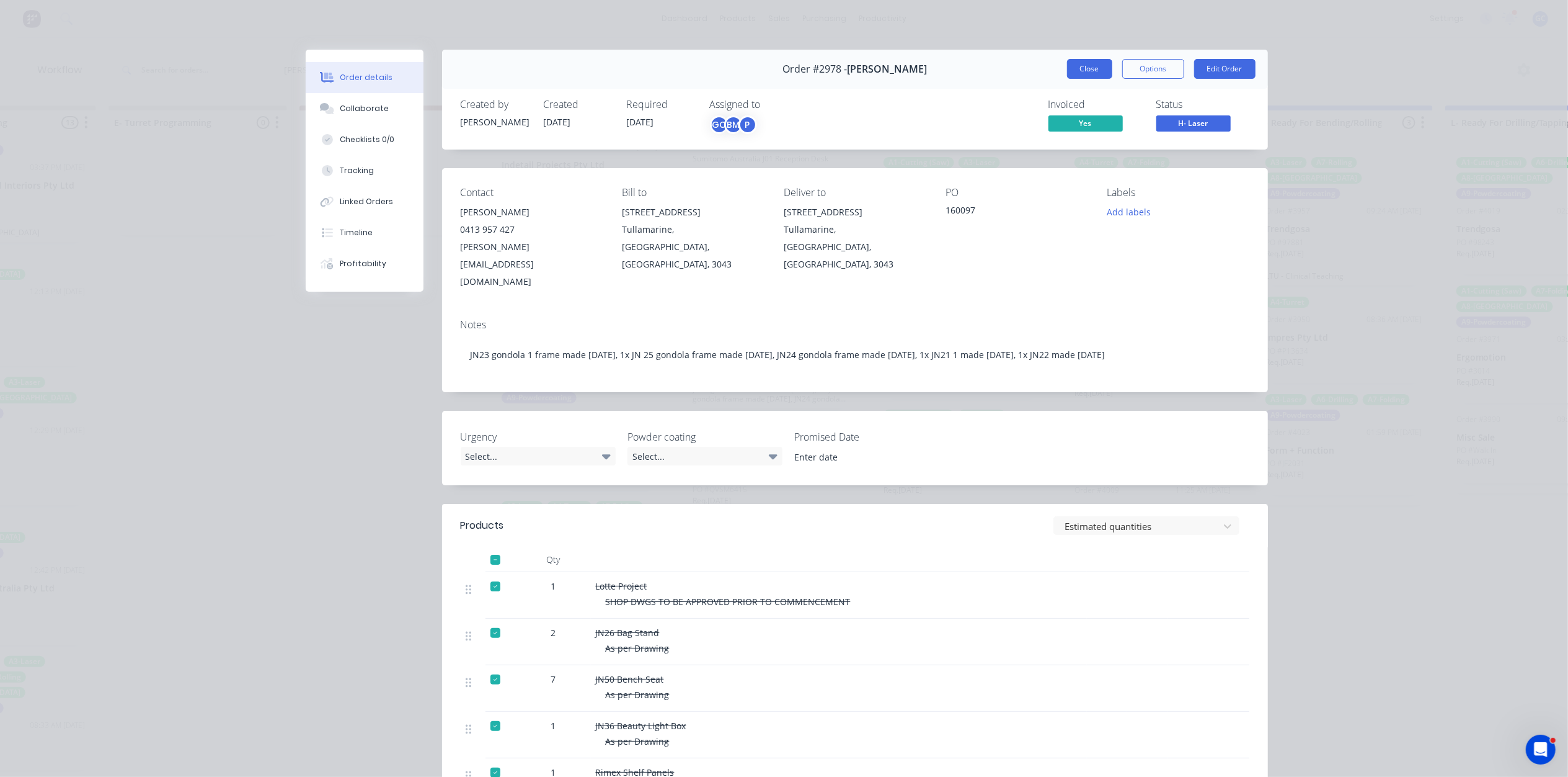
click at [1072, 71] on button "Close" at bounding box center [1090, 68] width 45 height 20
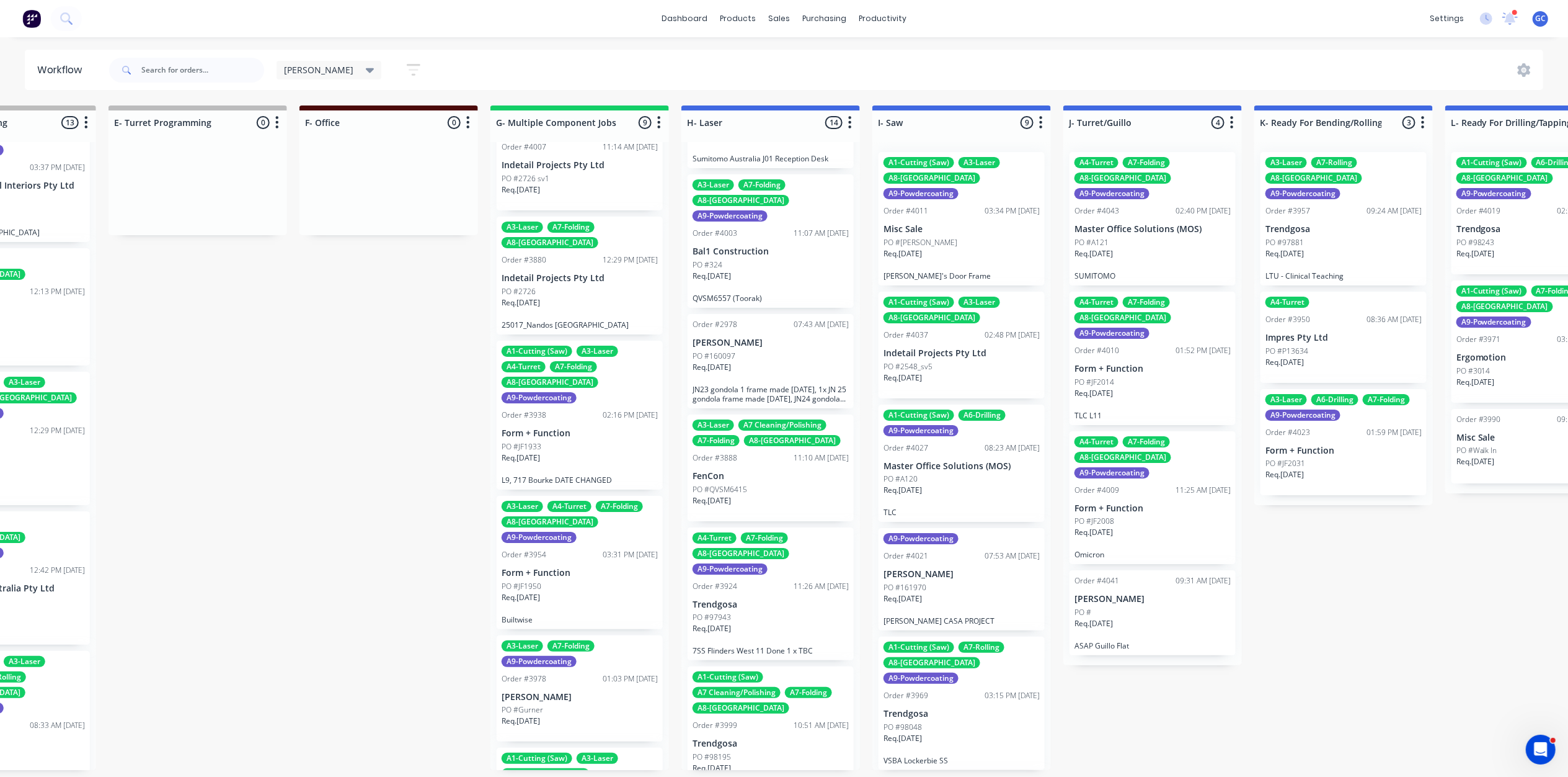
click at [744, 483] on p "PO #QVSM6415" at bounding box center [720, 489] width 54 height 11
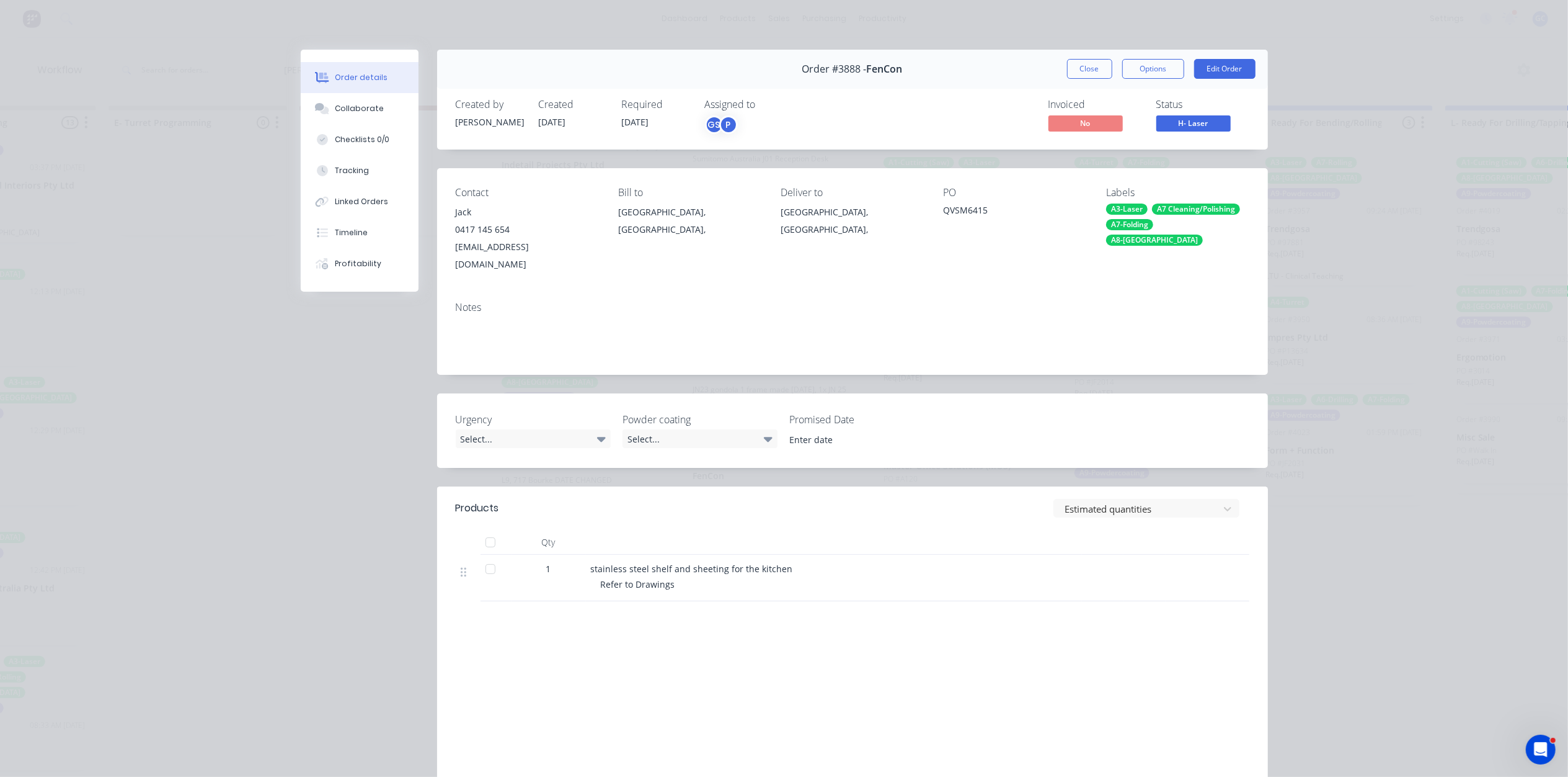
click at [1106, 70] on div "Close Options Edit Order" at bounding box center [1162, 68] width 188 height 20
click at [1104, 62] on button "Close" at bounding box center [1090, 68] width 45 height 20
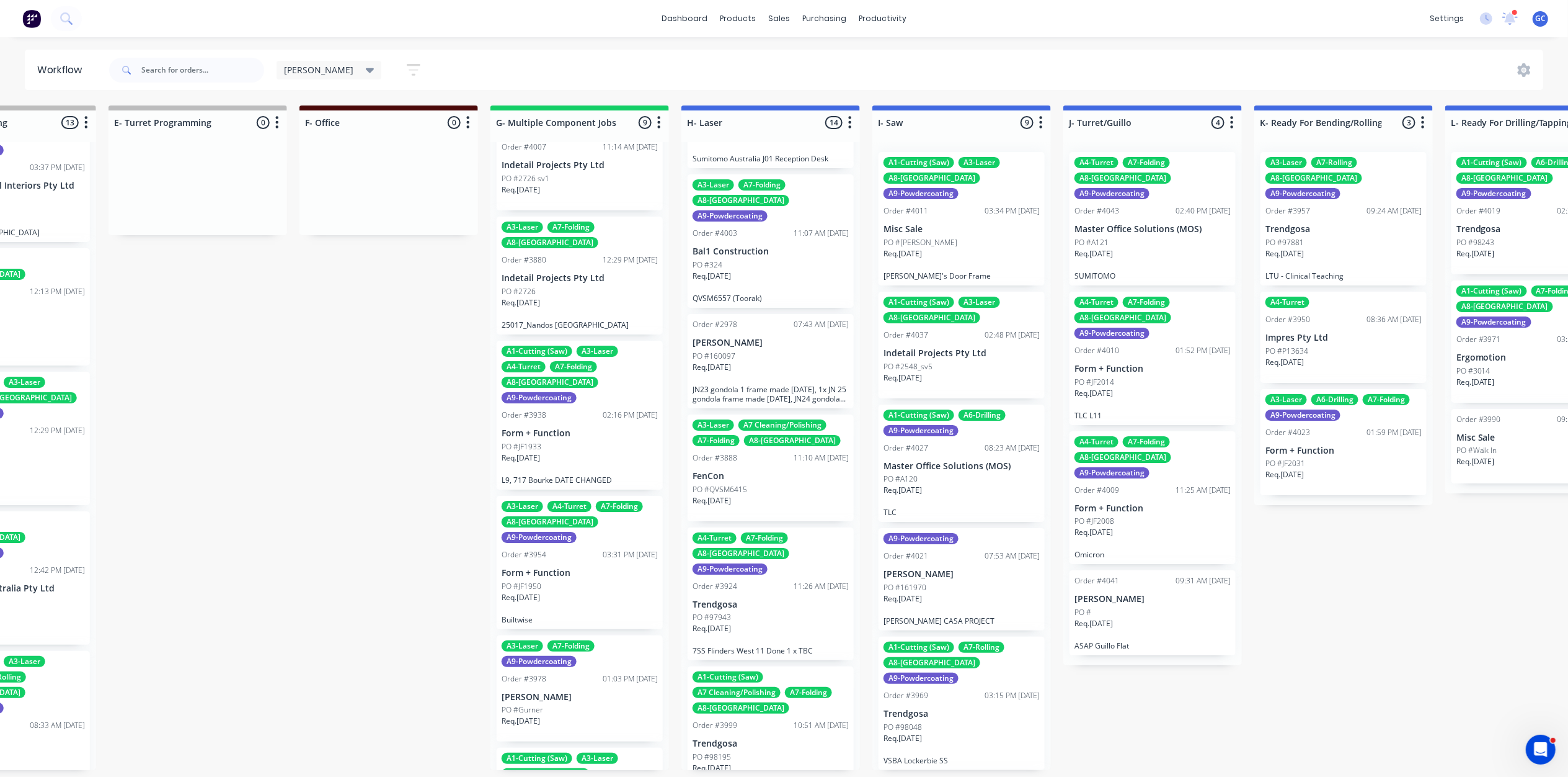
click at [763, 471] on p "FenCon" at bounding box center [771, 476] width 156 height 10
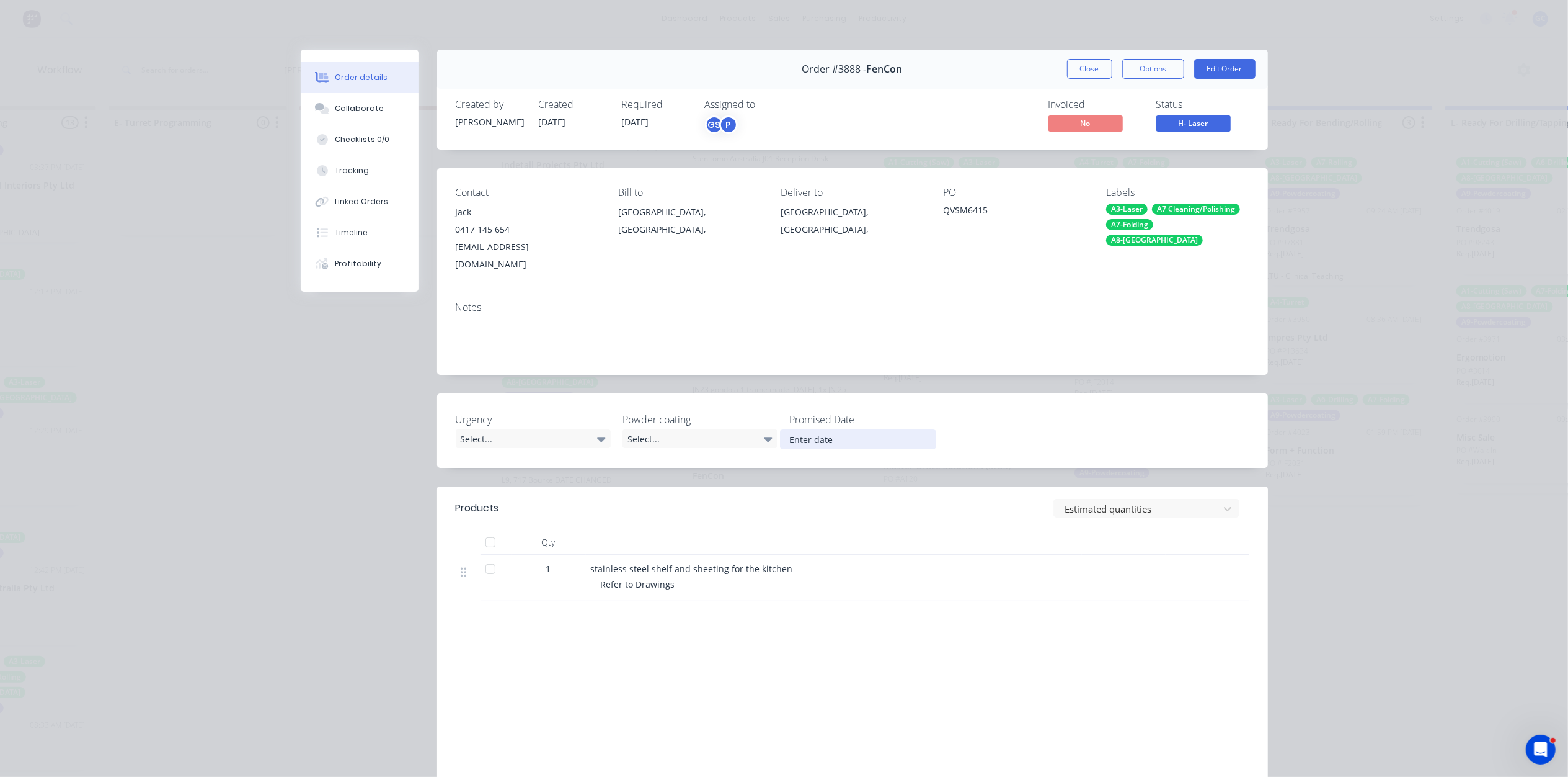
click at [809, 430] on input at bounding box center [858, 439] width 154 height 19
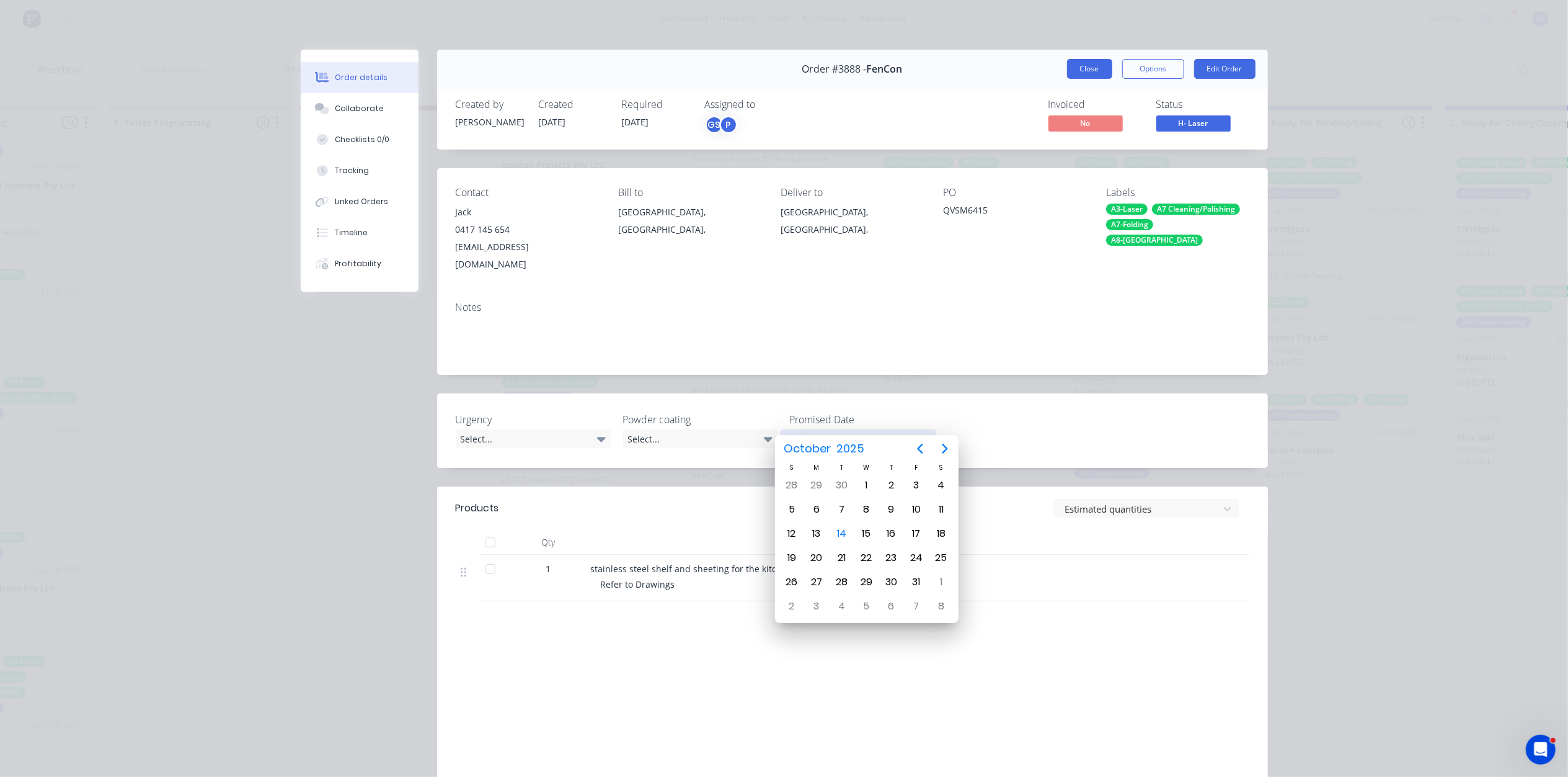
click at [1076, 68] on button "Close" at bounding box center [1090, 68] width 45 height 20
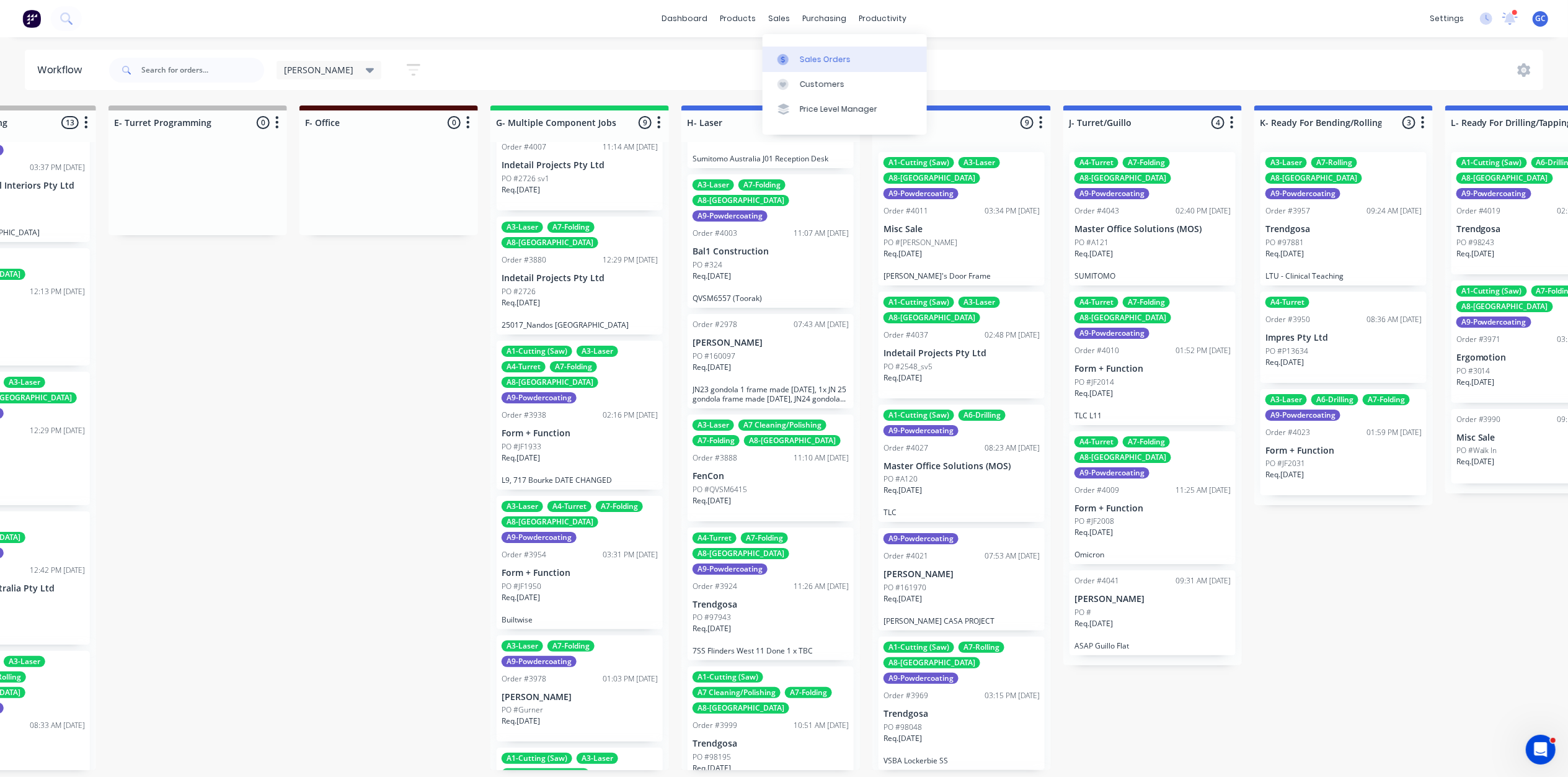
click at [806, 58] on div "Sales Orders" at bounding box center [825, 60] width 51 height 11
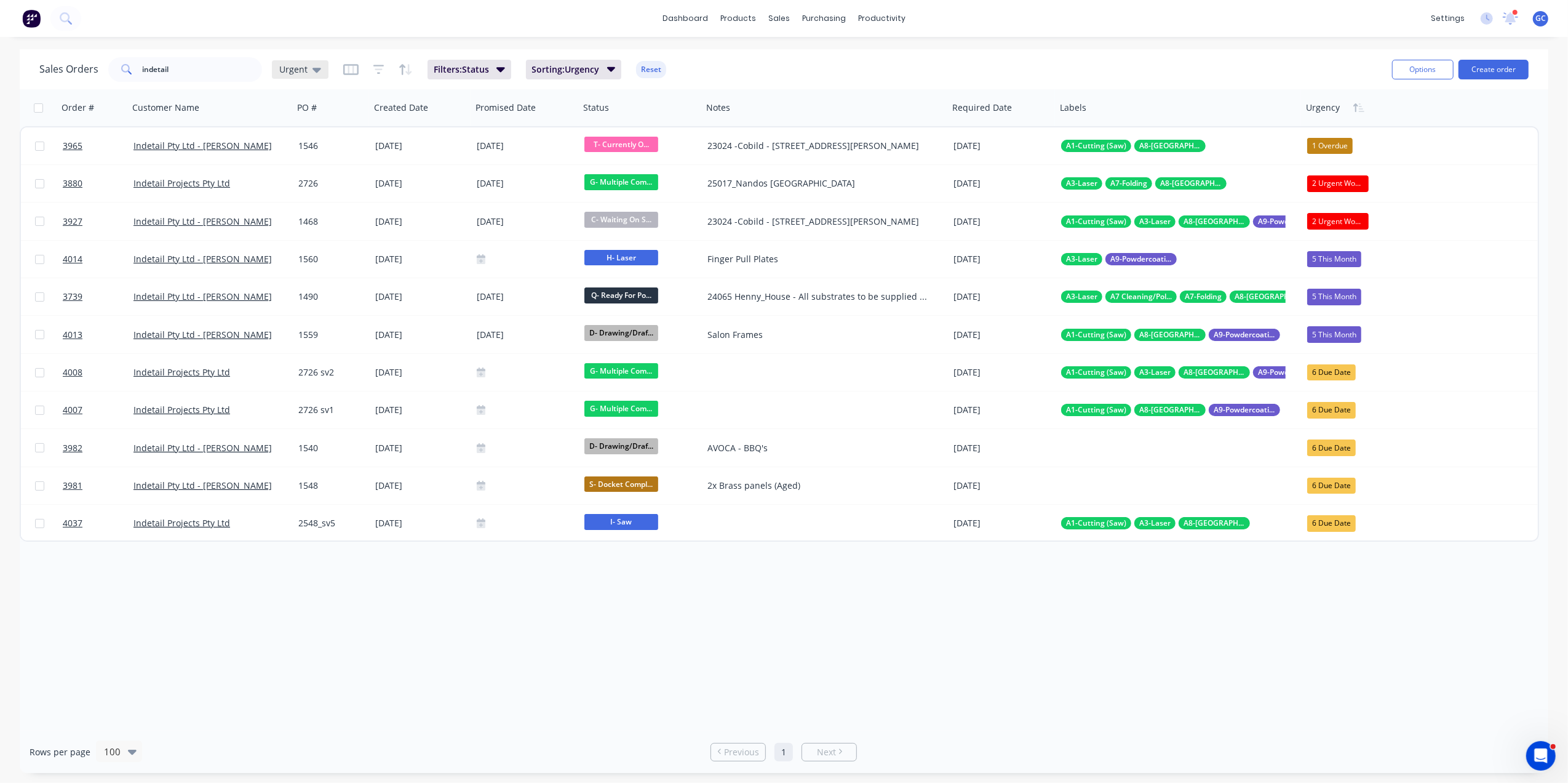
click at [288, 60] on div "Urgent" at bounding box center [301, 69] width 57 height 19
click at [296, 340] on button "Sorting" at bounding box center [346, 346] width 140 height 15
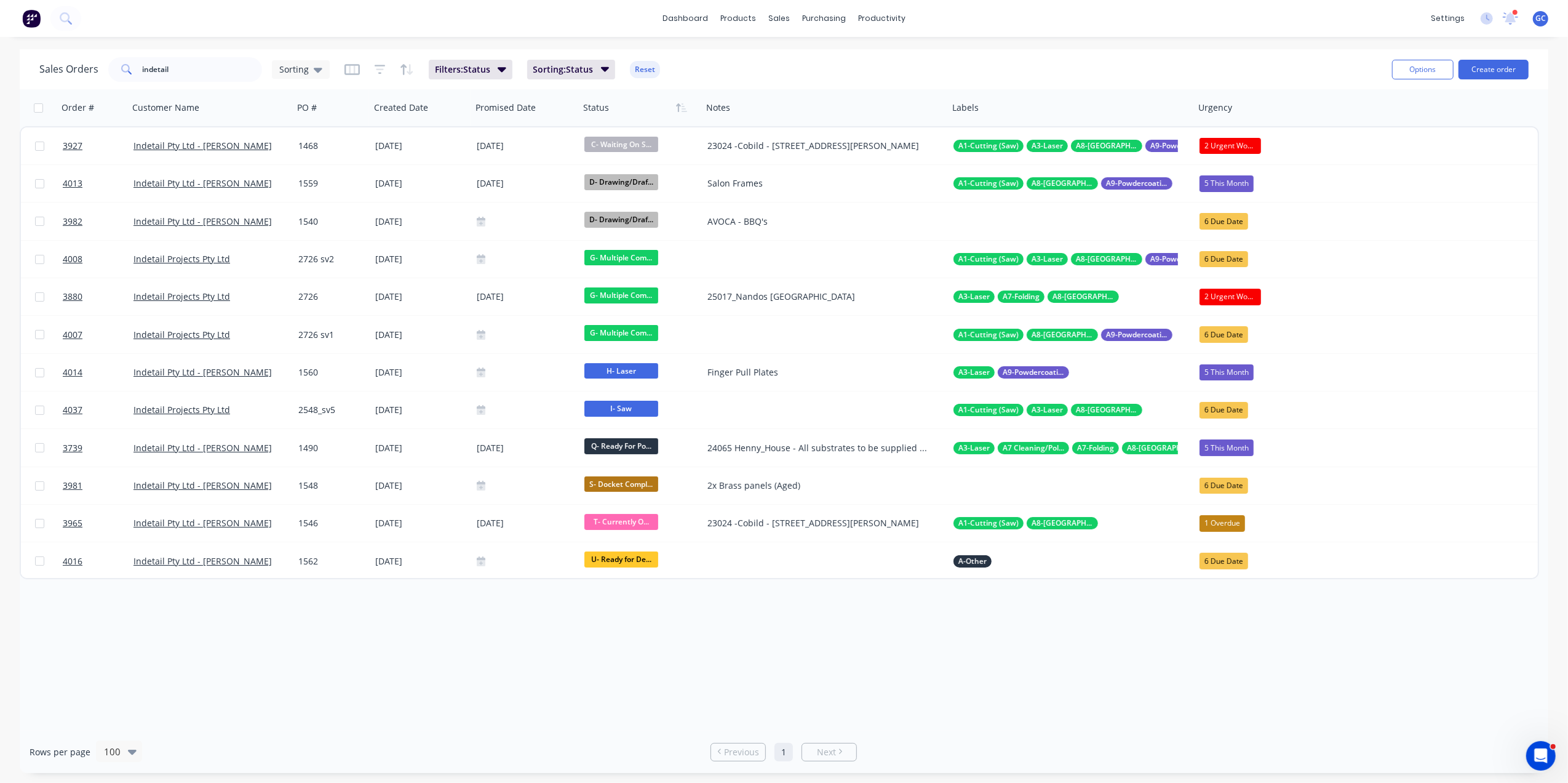
click at [701, 643] on div "Order # Customer Name PO # Created Date Promised Date Status Notes Labels Urgen…" at bounding box center [784, 409] width 1529 height 642
drag, startPoint x: 207, startPoint y: 59, endPoint x: 81, endPoint y: 73, distance: 126.8
click at [81, 73] on div "Sales Orders indetail Sorting" at bounding box center [184, 69] width 290 height 25
type input "\"
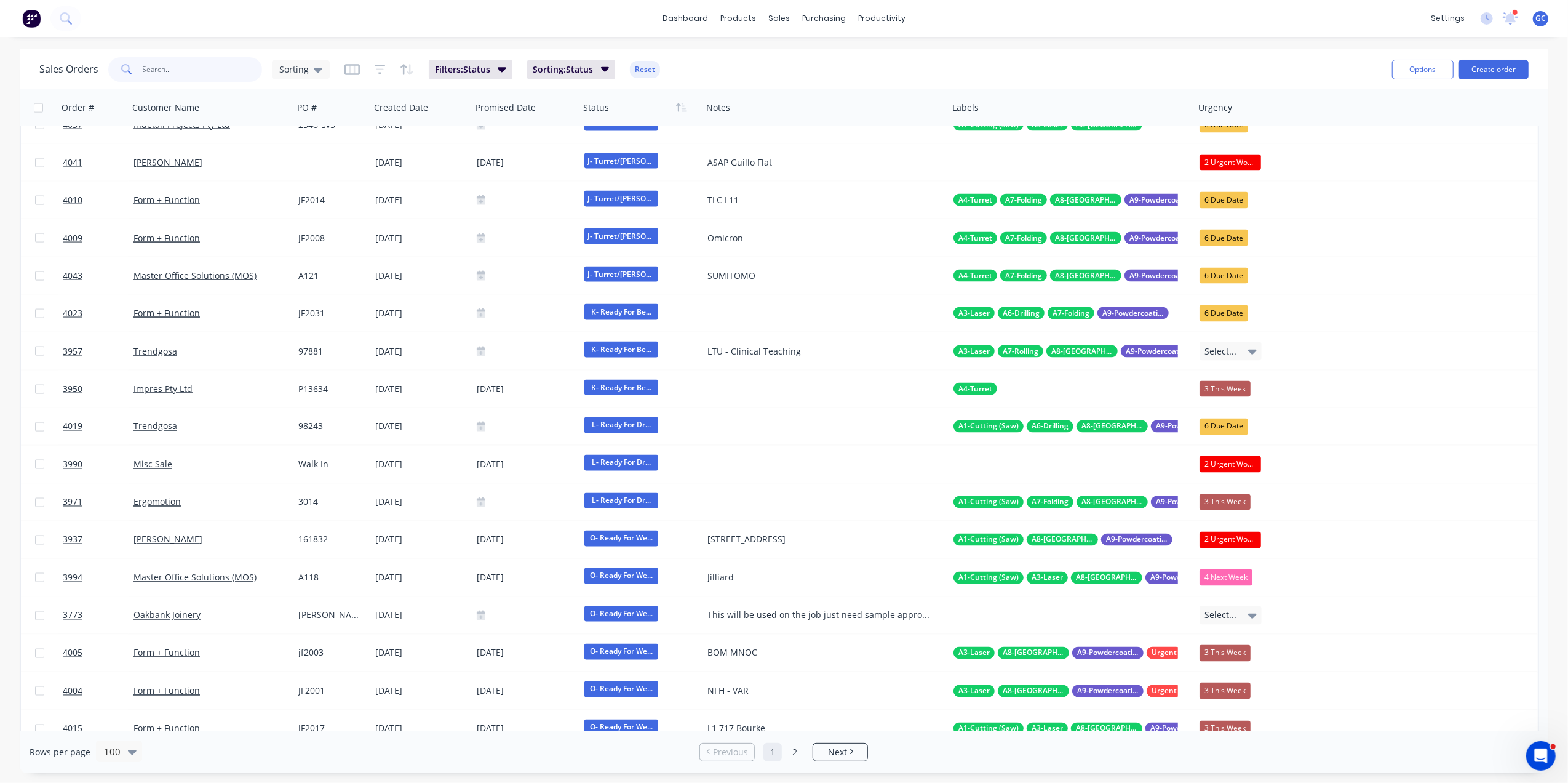
scroll to position [2052, 0]
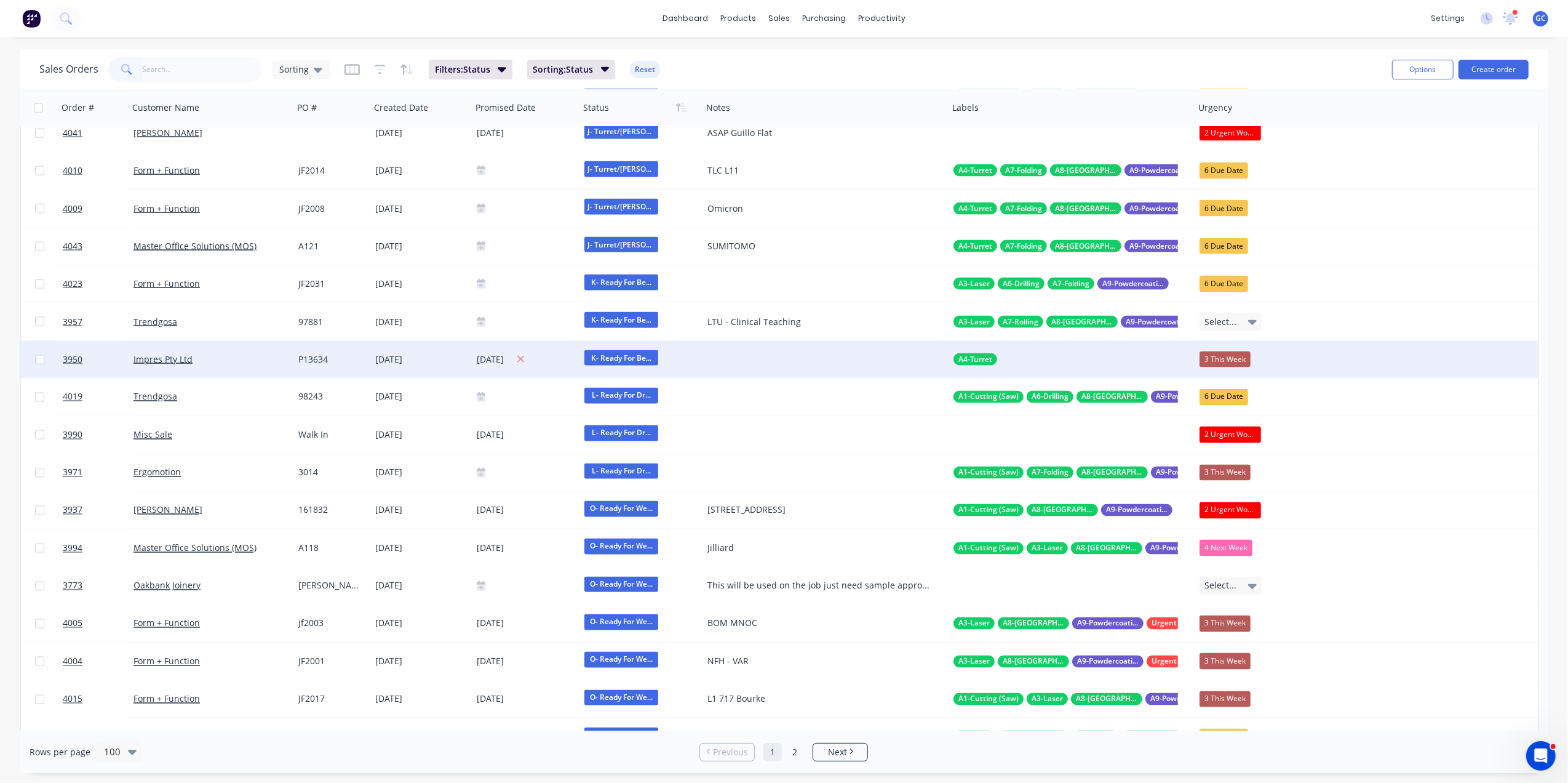
click at [485, 360] on div "[DATE]" at bounding box center [526, 360] width 98 height 15
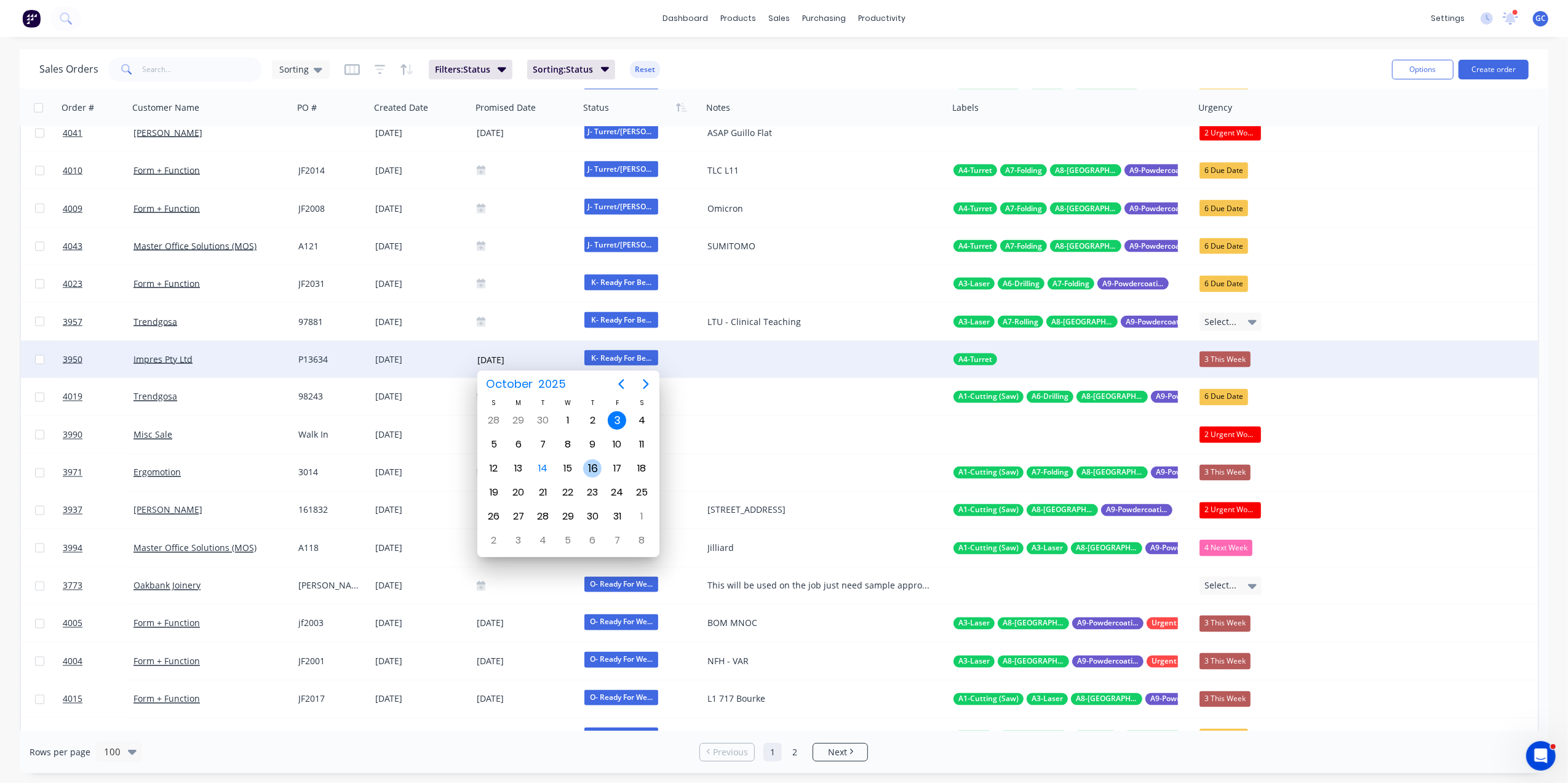
click at [589, 465] on div "16" at bounding box center [593, 469] width 19 height 19
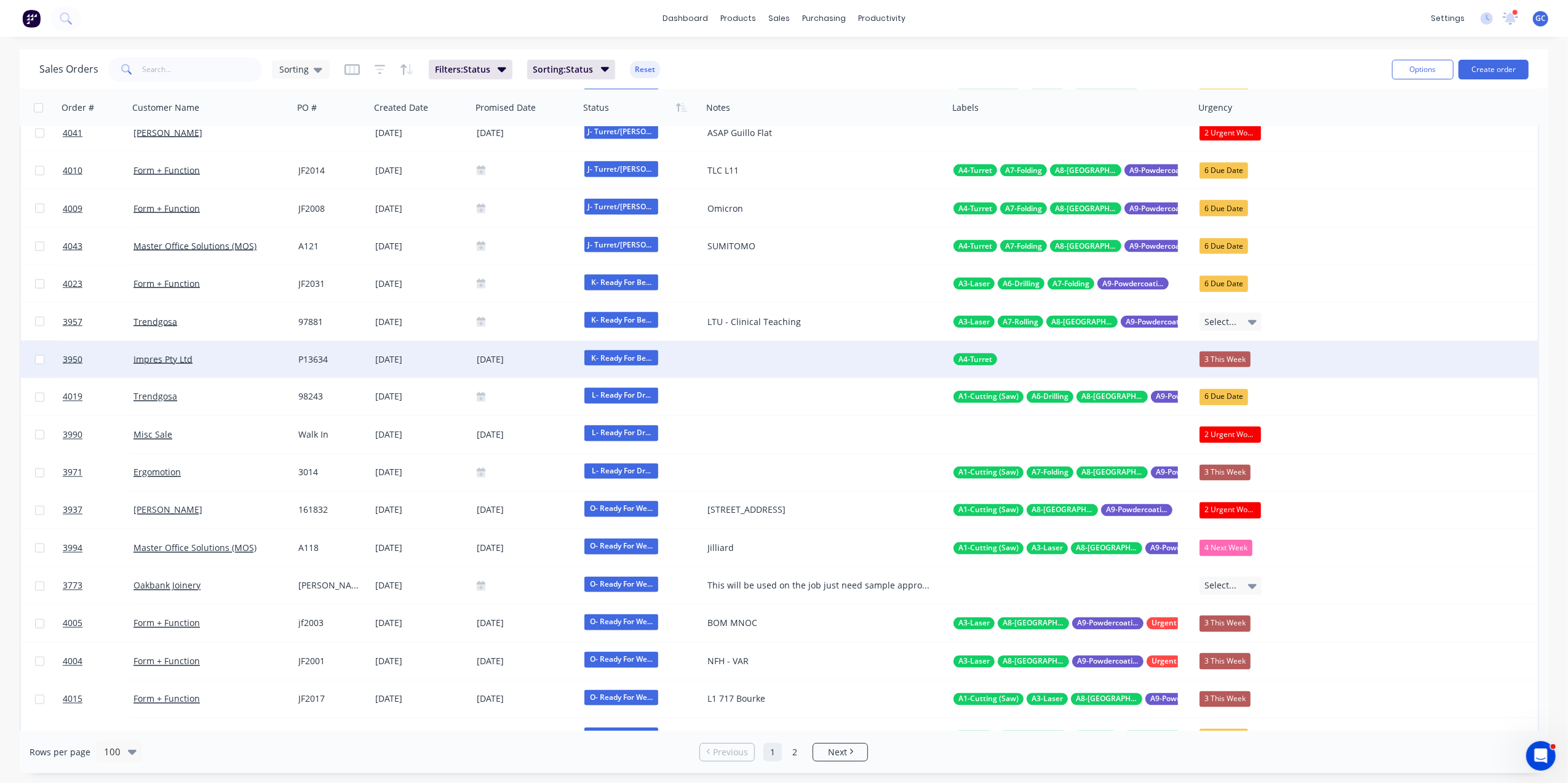
click at [637, 361] on span "K- Ready For Be..." at bounding box center [622, 358] width 74 height 15
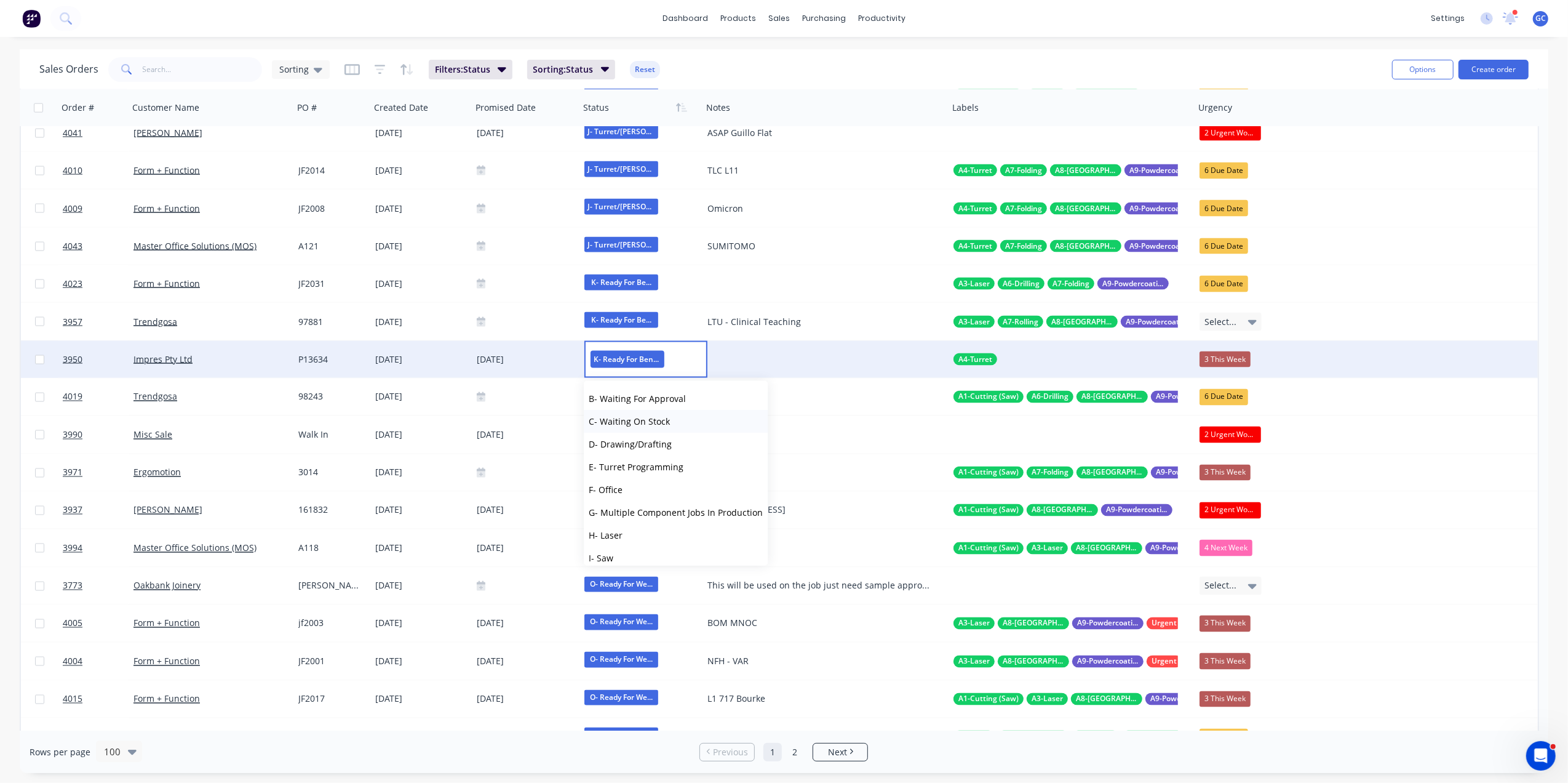
scroll to position [82, 0]
click at [675, 473] on span "G- Multiple Component Jobs In Production" at bounding box center [676, 475] width 174 height 12
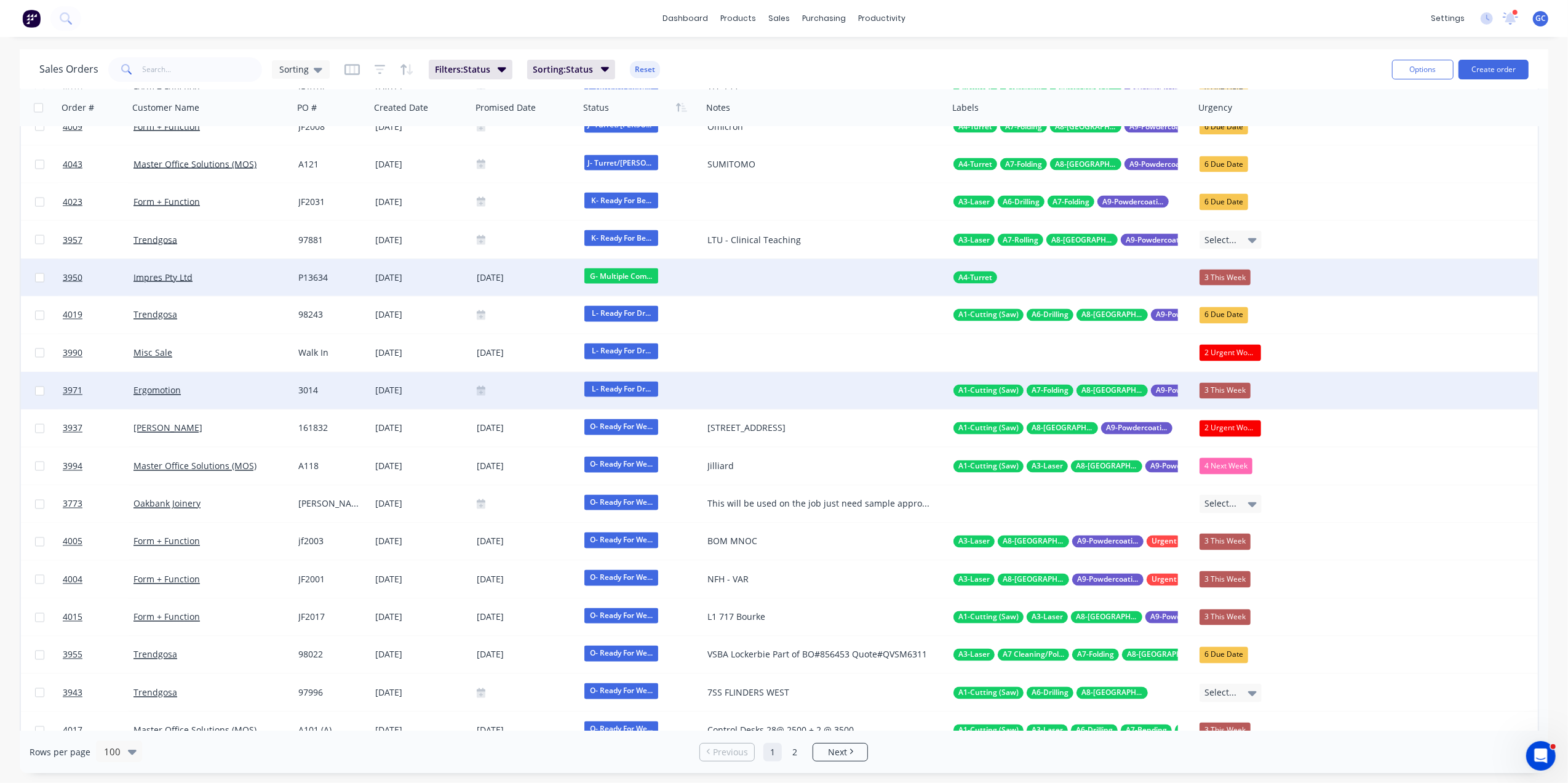
scroll to position [2216, 0]
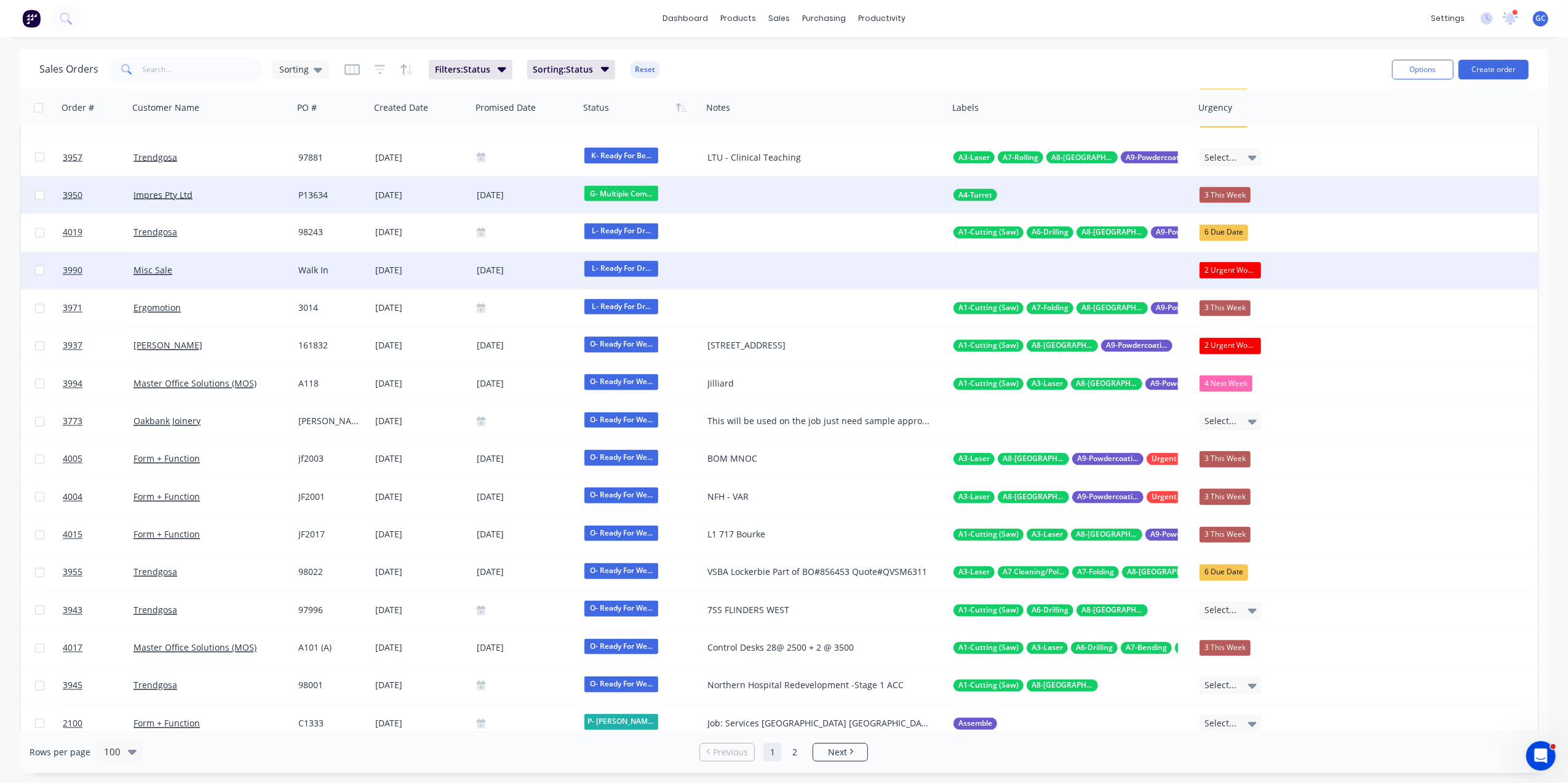
click at [723, 264] on div at bounding box center [826, 271] width 246 height 37
click at [1220, 271] on div "2 Urgent Works" at bounding box center [1231, 270] width 62 height 16
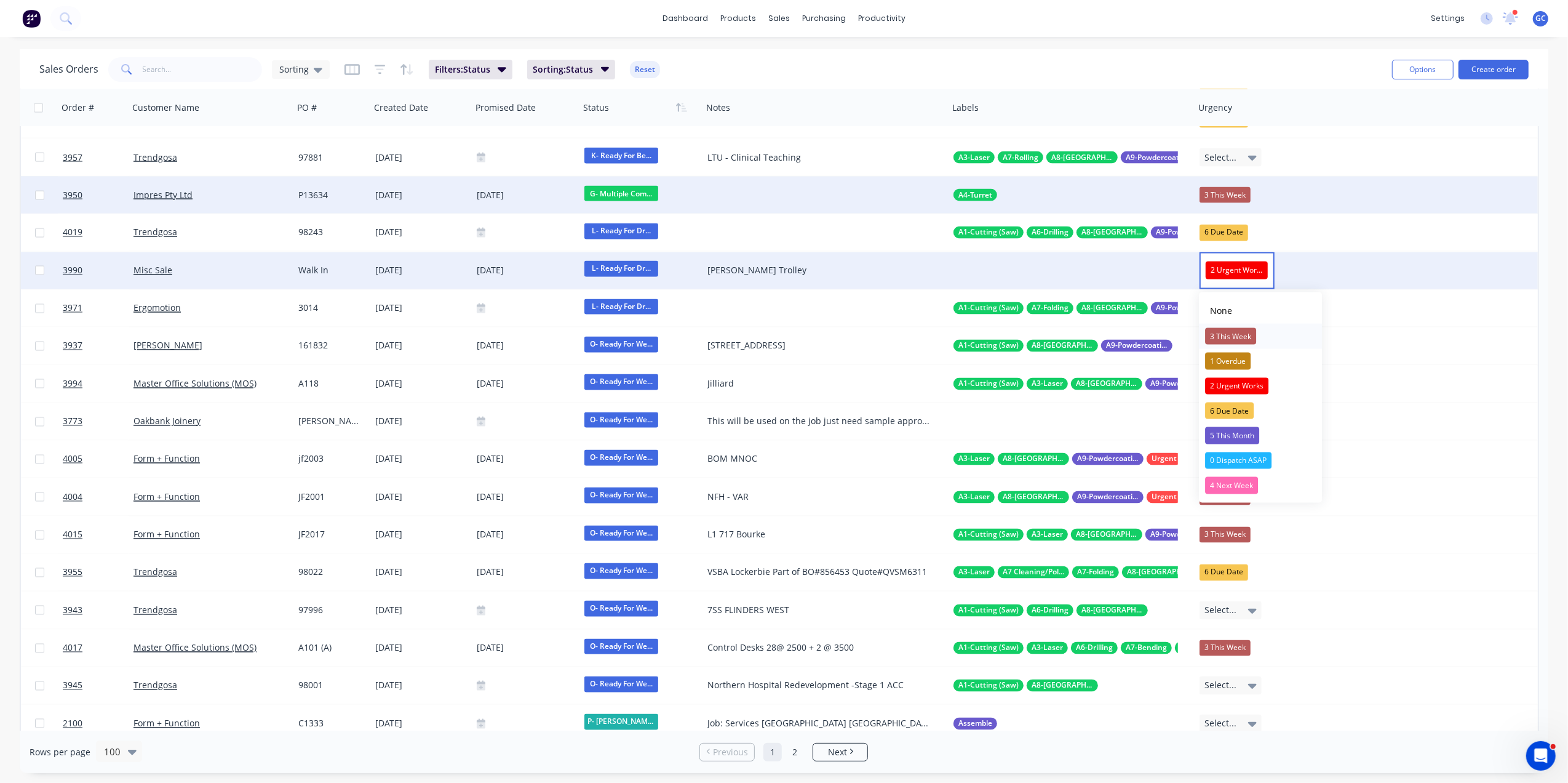
click at [1243, 338] on div "3 This Week" at bounding box center [1231, 336] width 51 height 17
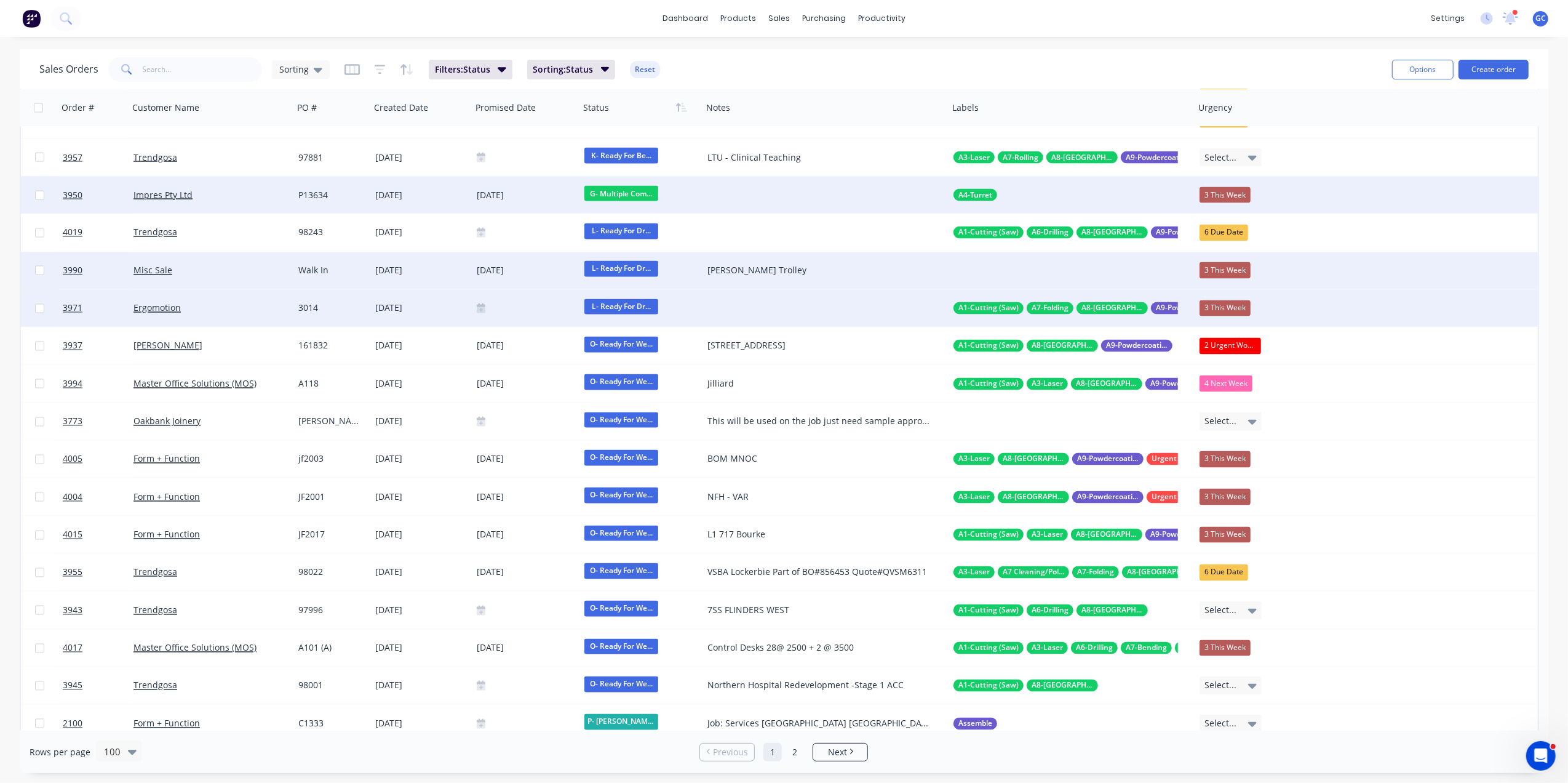
click at [529, 304] on div at bounding box center [526, 308] width 98 height 9
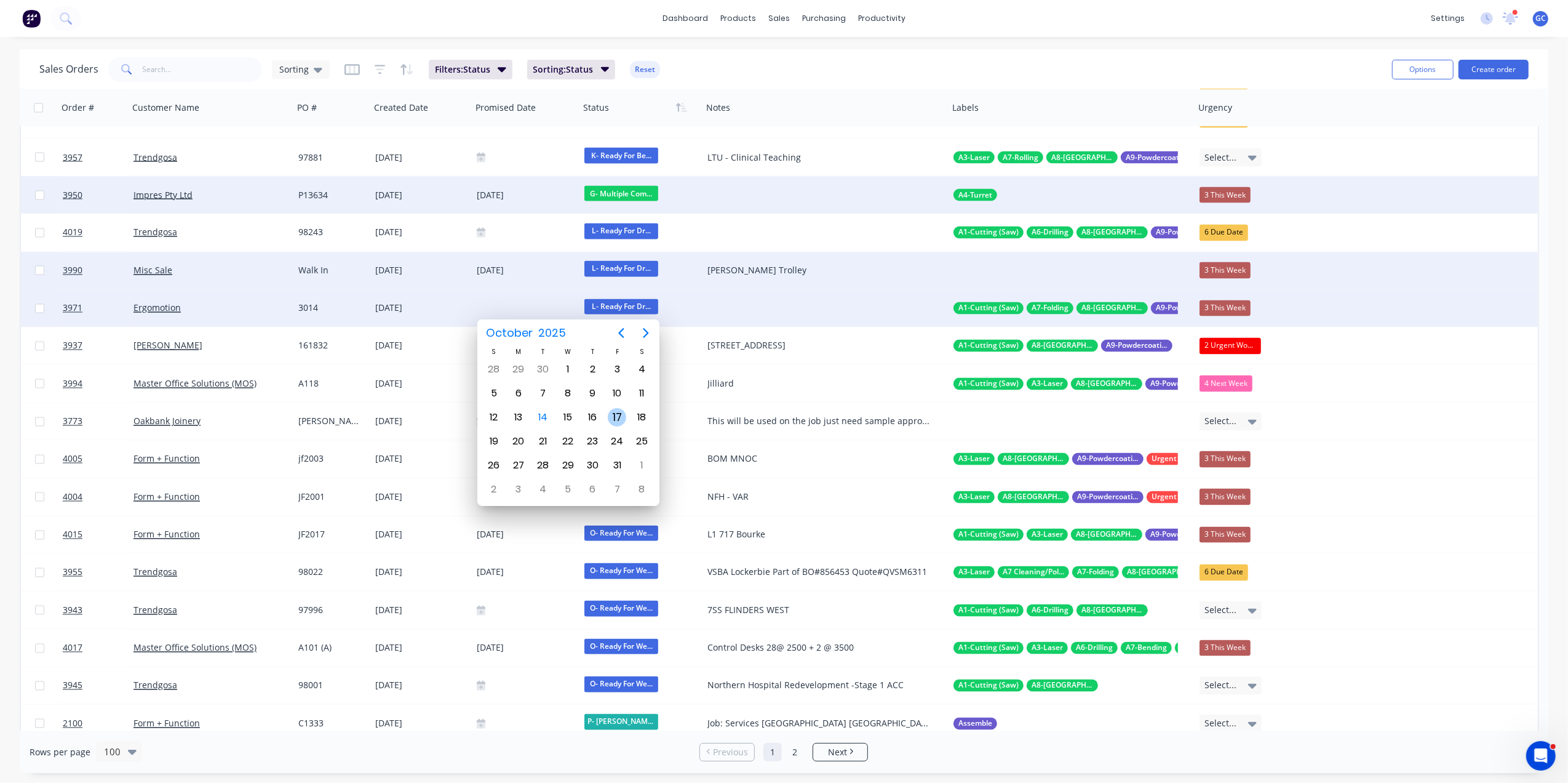
click at [622, 414] on div "17" at bounding box center [617, 417] width 19 height 19
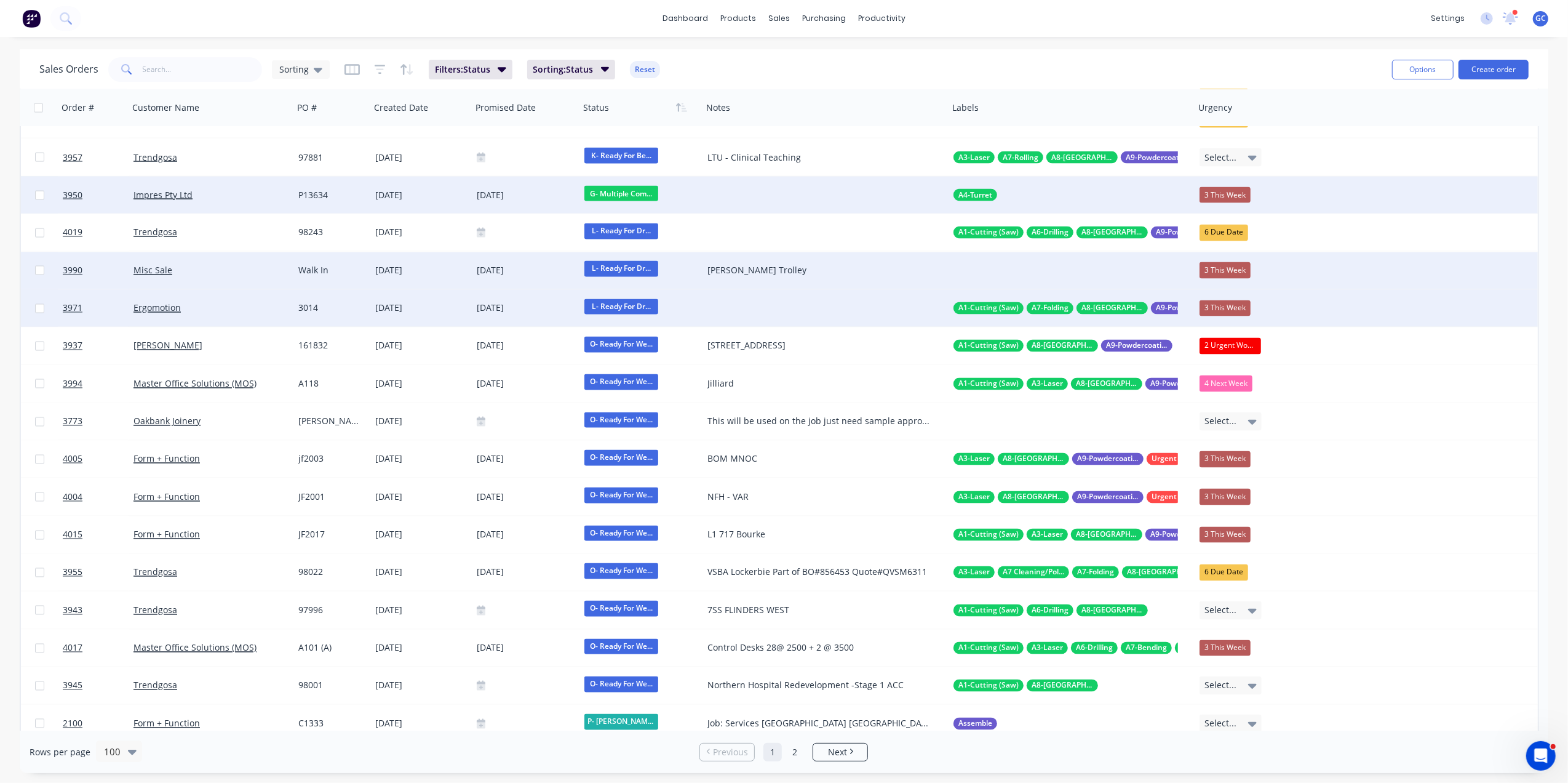
click at [736, 308] on div at bounding box center [826, 308] width 246 height 37
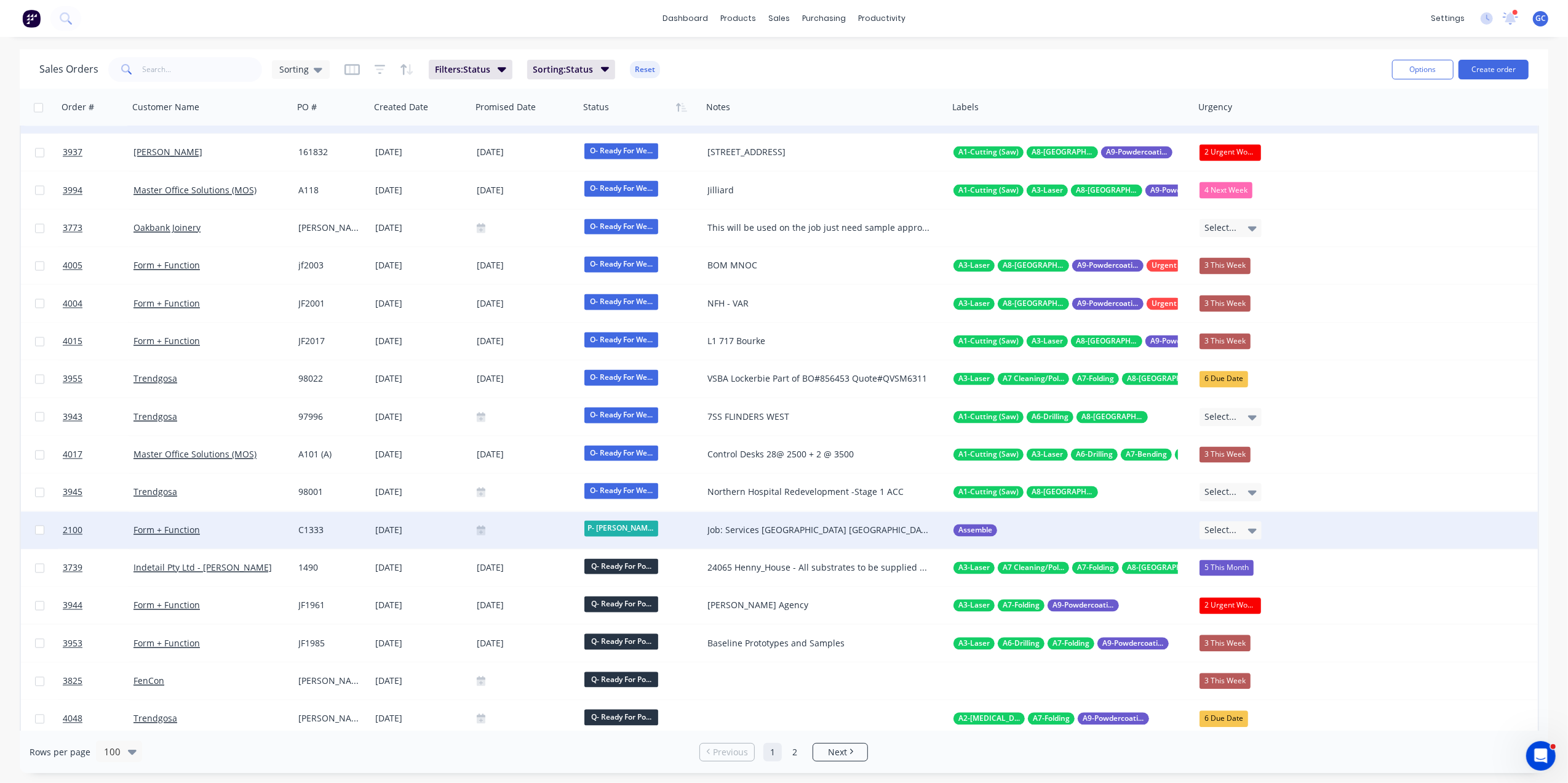
scroll to position [2462, 0]
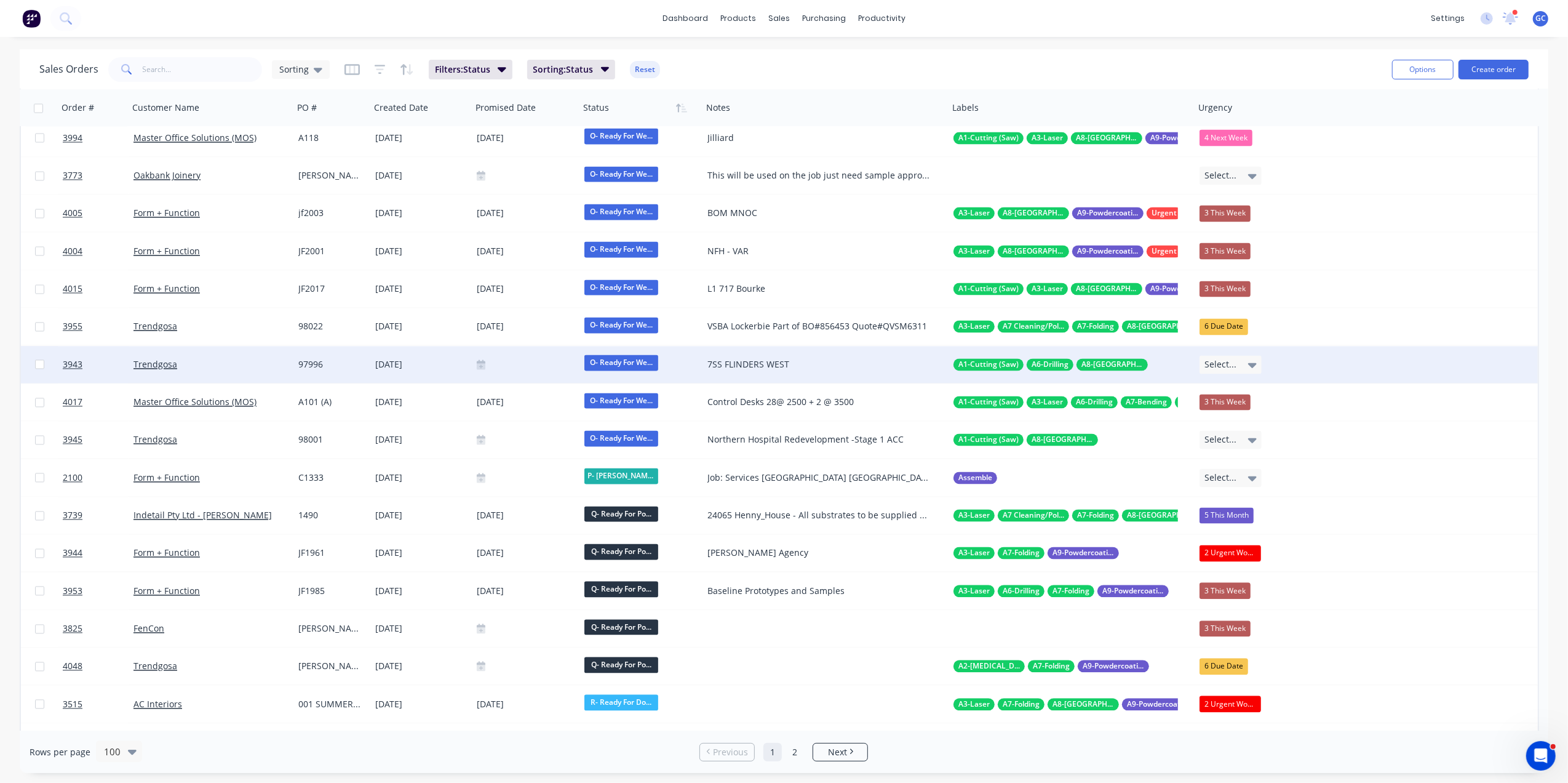
click at [1231, 363] on span "Select..." at bounding box center [1220, 364] width 32 height 12
click at [1234, 453] on div "1 Overdue" at bounding box center [1228, 455] width 45 height 17
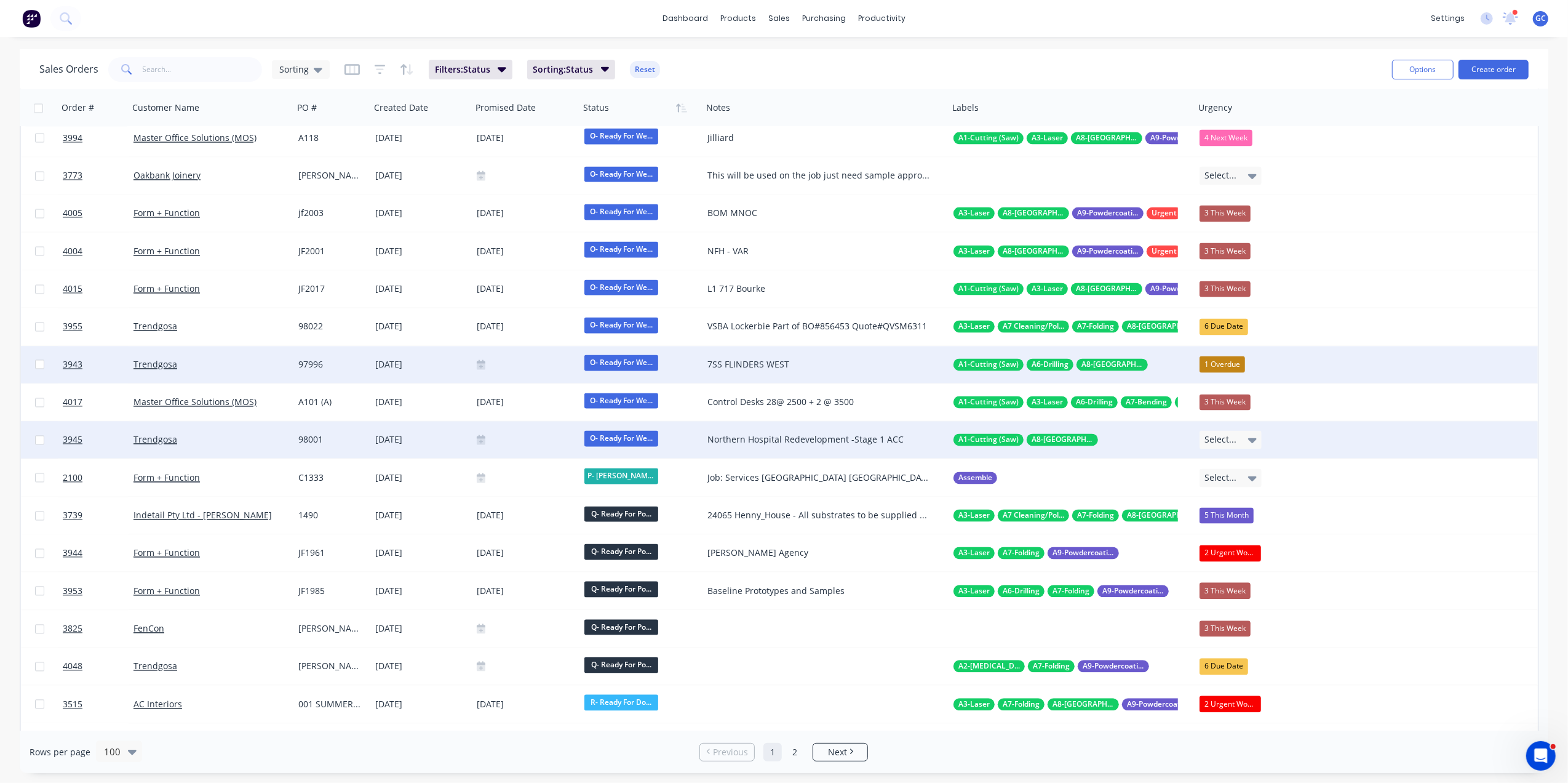
click at [1251, 439] on icon at bounding box center [1253, 441] width 9 height 5
click at [1237, 554] on div "2 Urgent Works" at bounding box center [1237, 555] width 63 height 17
click at [516, 445] on div at bounding box center [526, 439] width 108 height 37
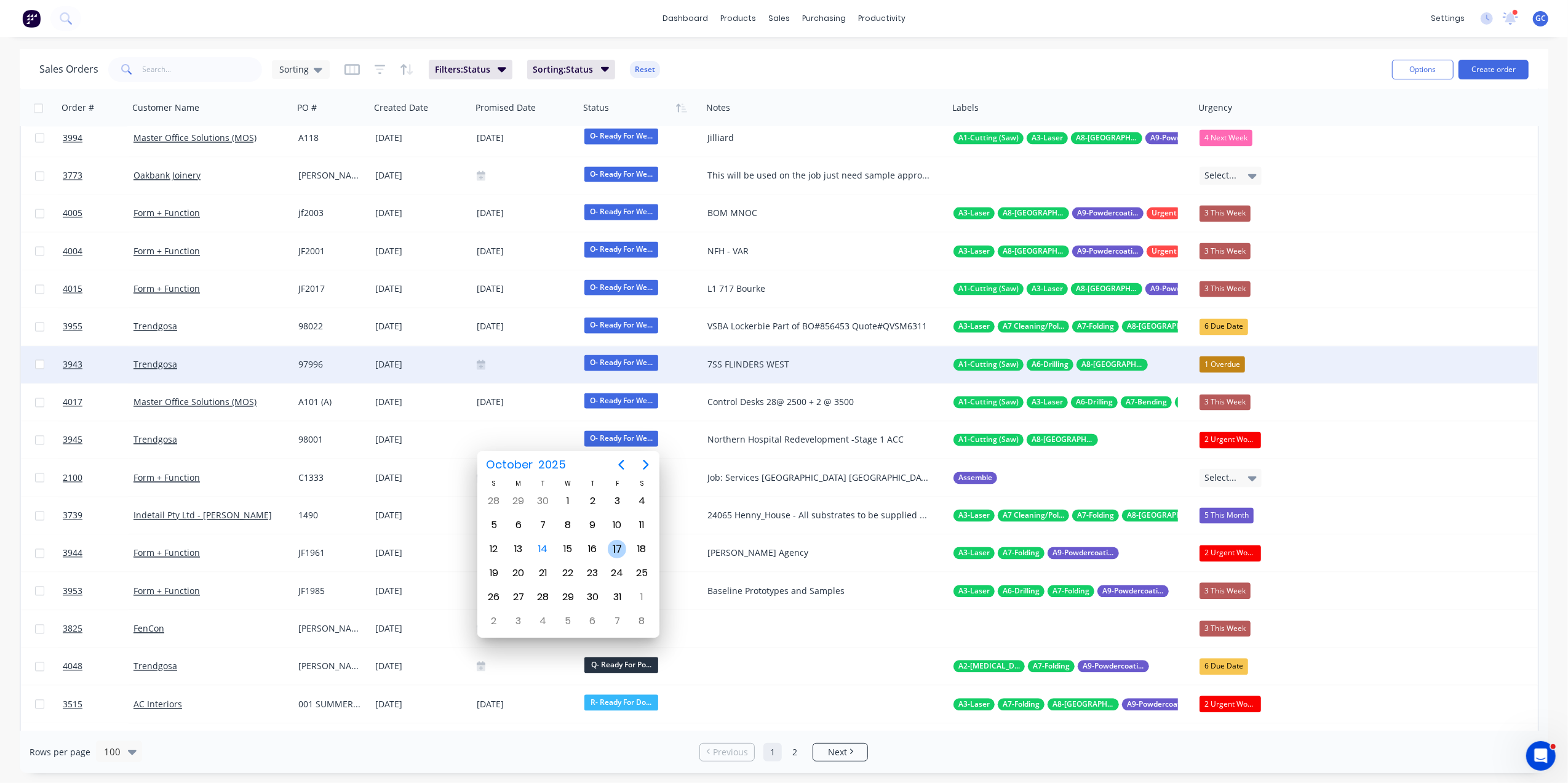
click at [613, 546] on div "17" at bounding box center [617, 549] width 19 height 19
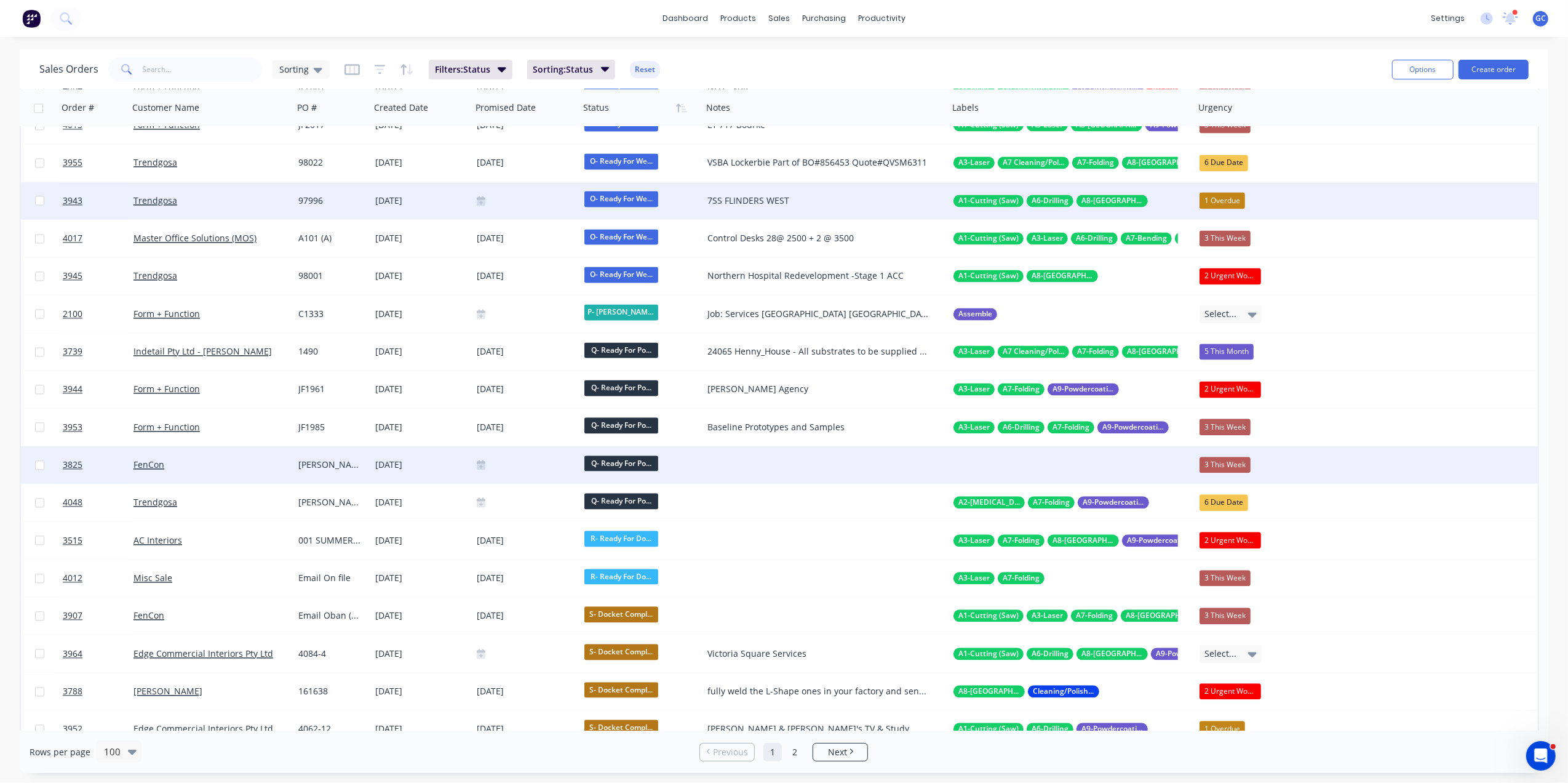
scroll to position [2708, 0]
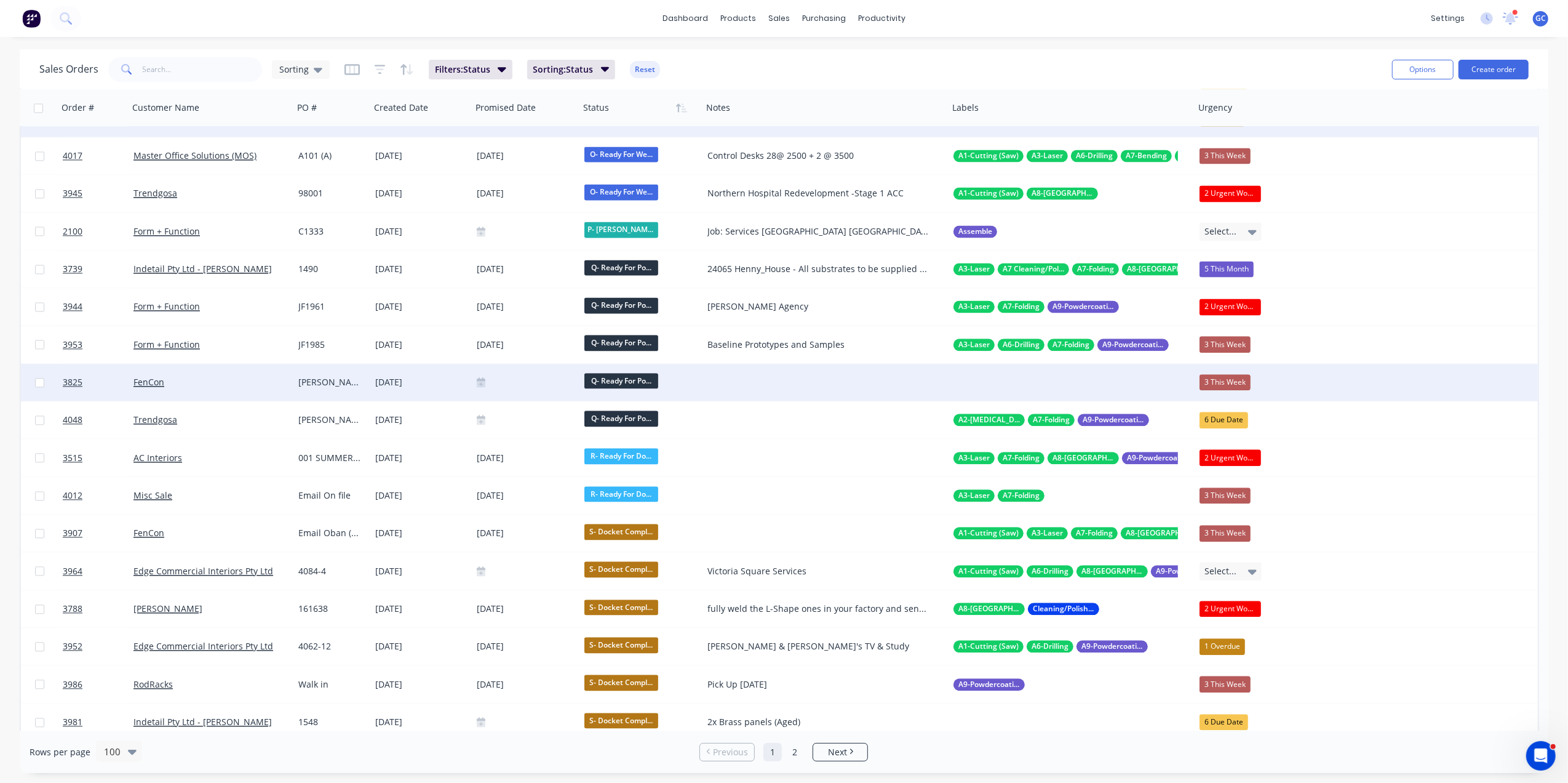
click at [510, 386] on div at bounding box center [526, 381] width 98 height 9
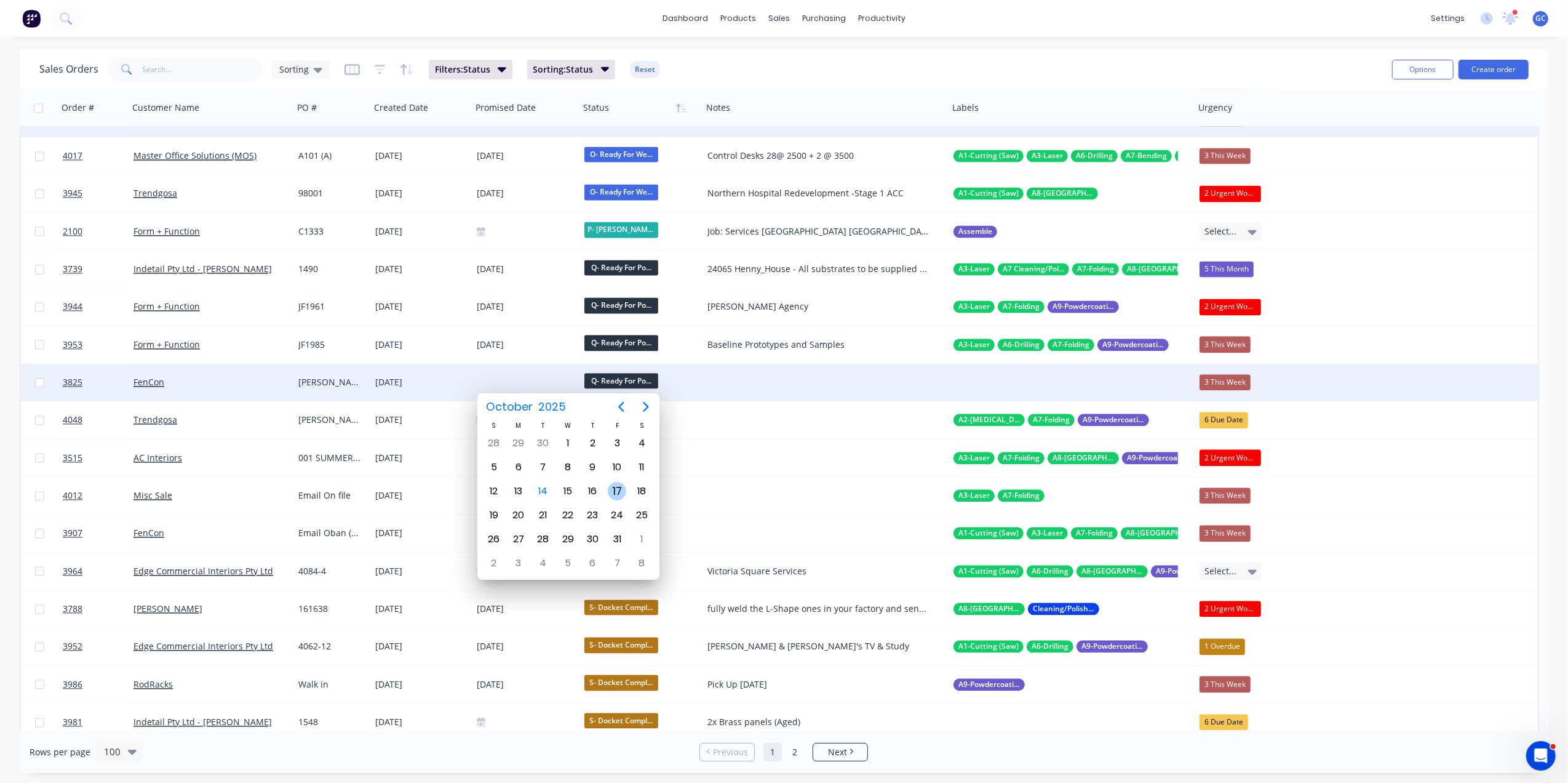
click at [621, 493] on div "17" at bounding box center [617, 492] width 19 height 19
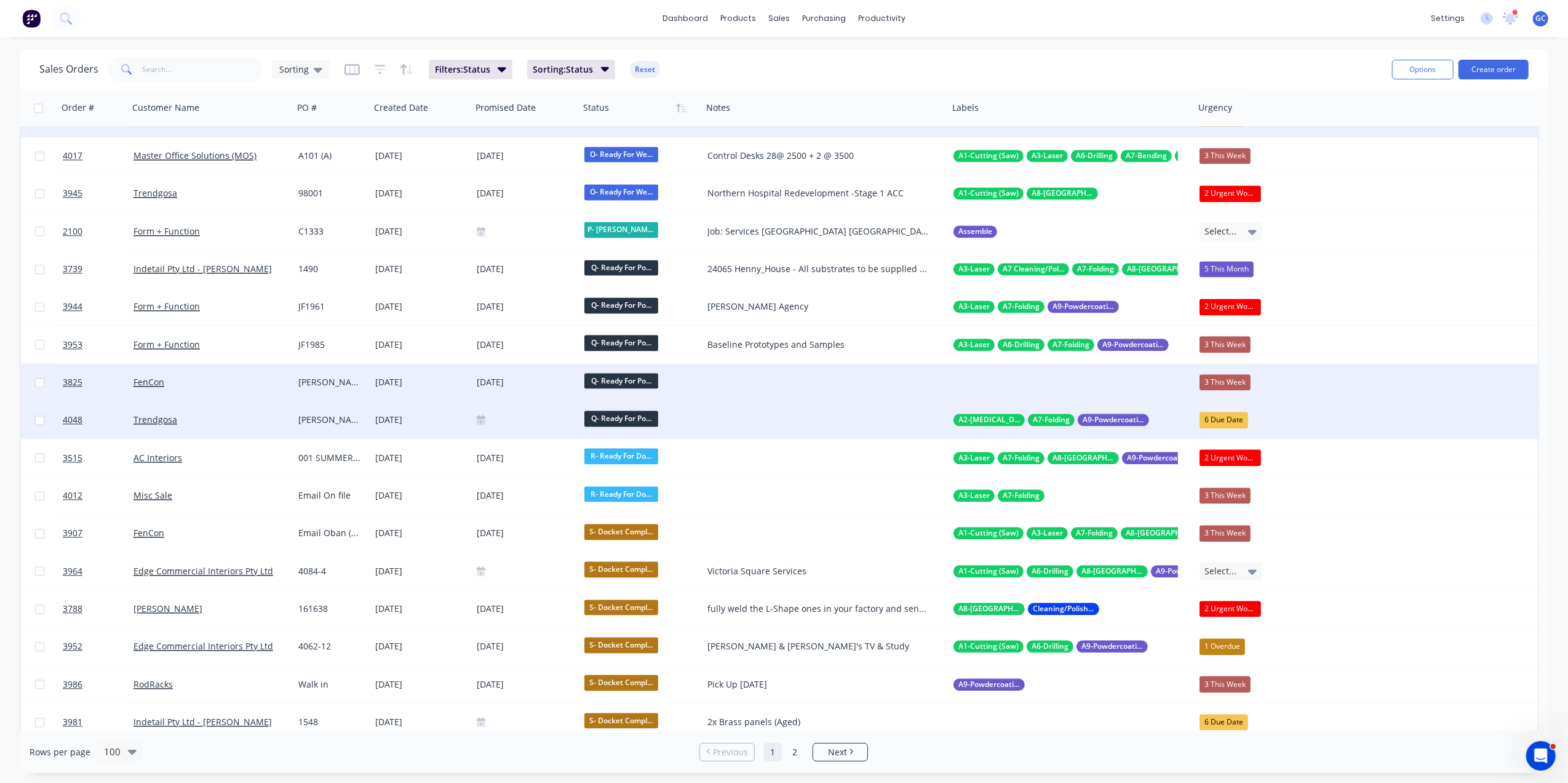
click at [1254, 414] on div "6 Due Date" at bounding box center [1231, 420] width 63 height 16
click at [1237, 485] on div "3 This Week" at bounding box center [1231, 486] width 51 height 17
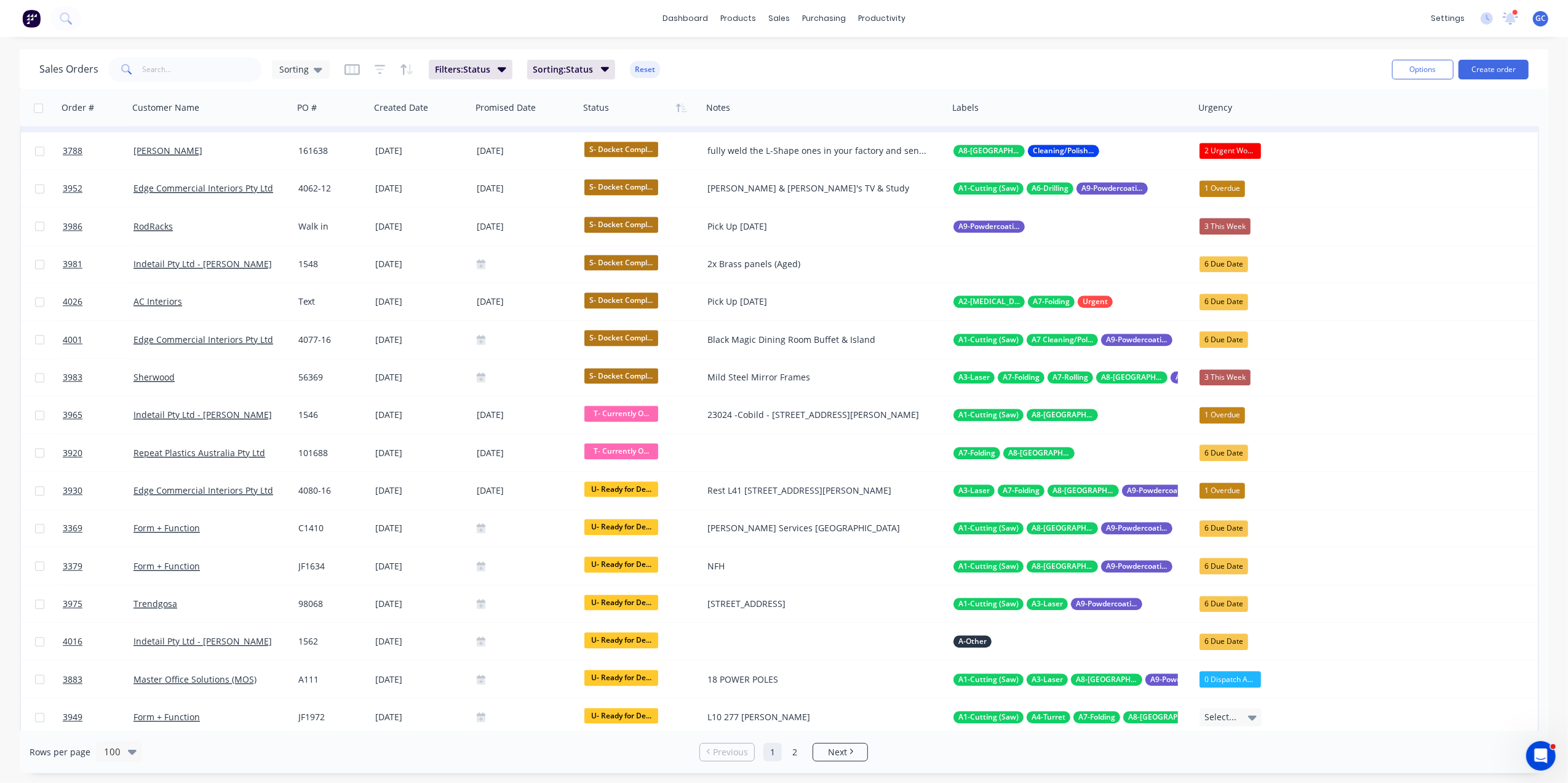
scroll to position [3170, 0]
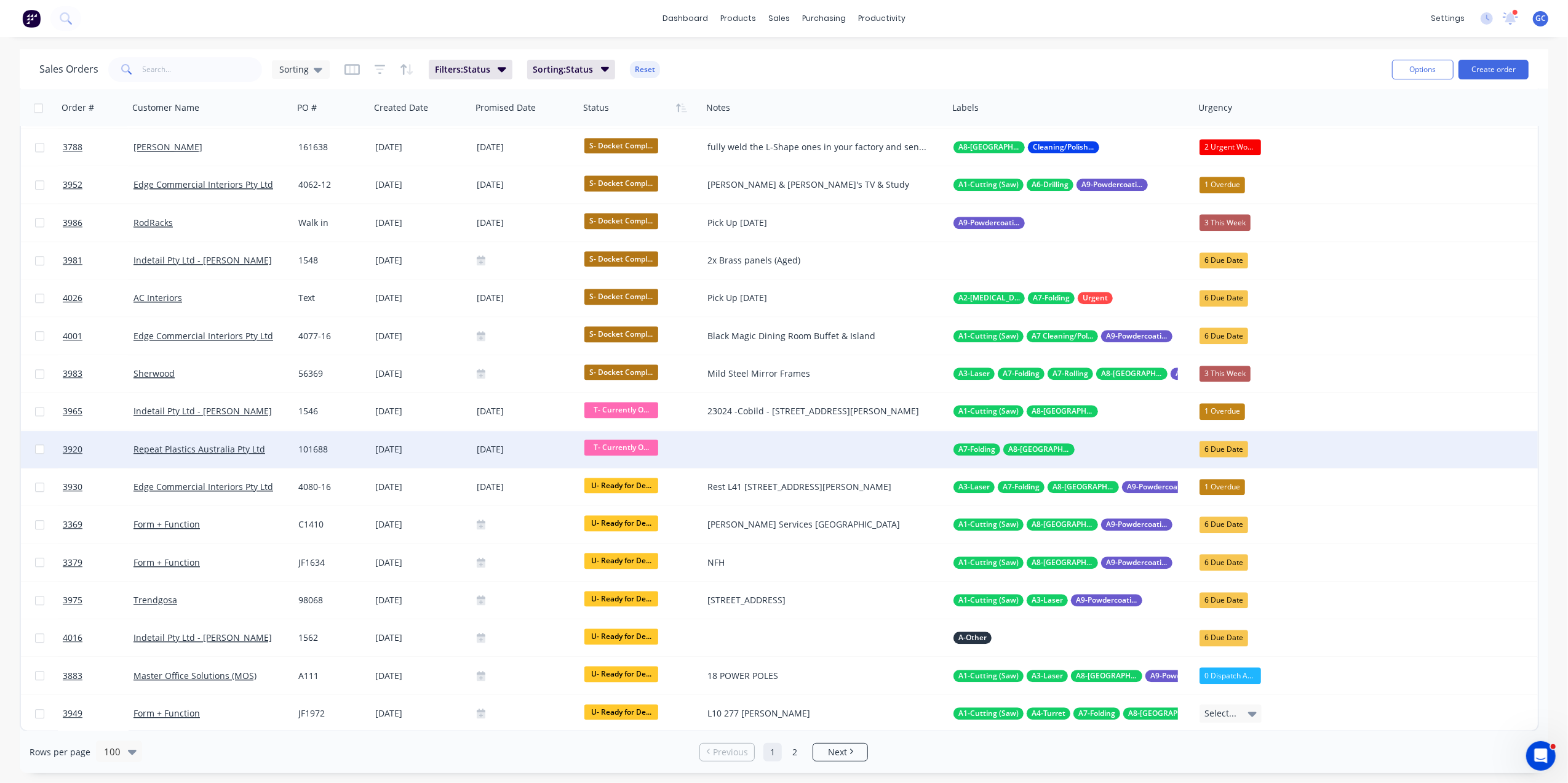
click at [626, 445] on span "T- Currently O..." at bounding box center [622, 447] width 74 height 15
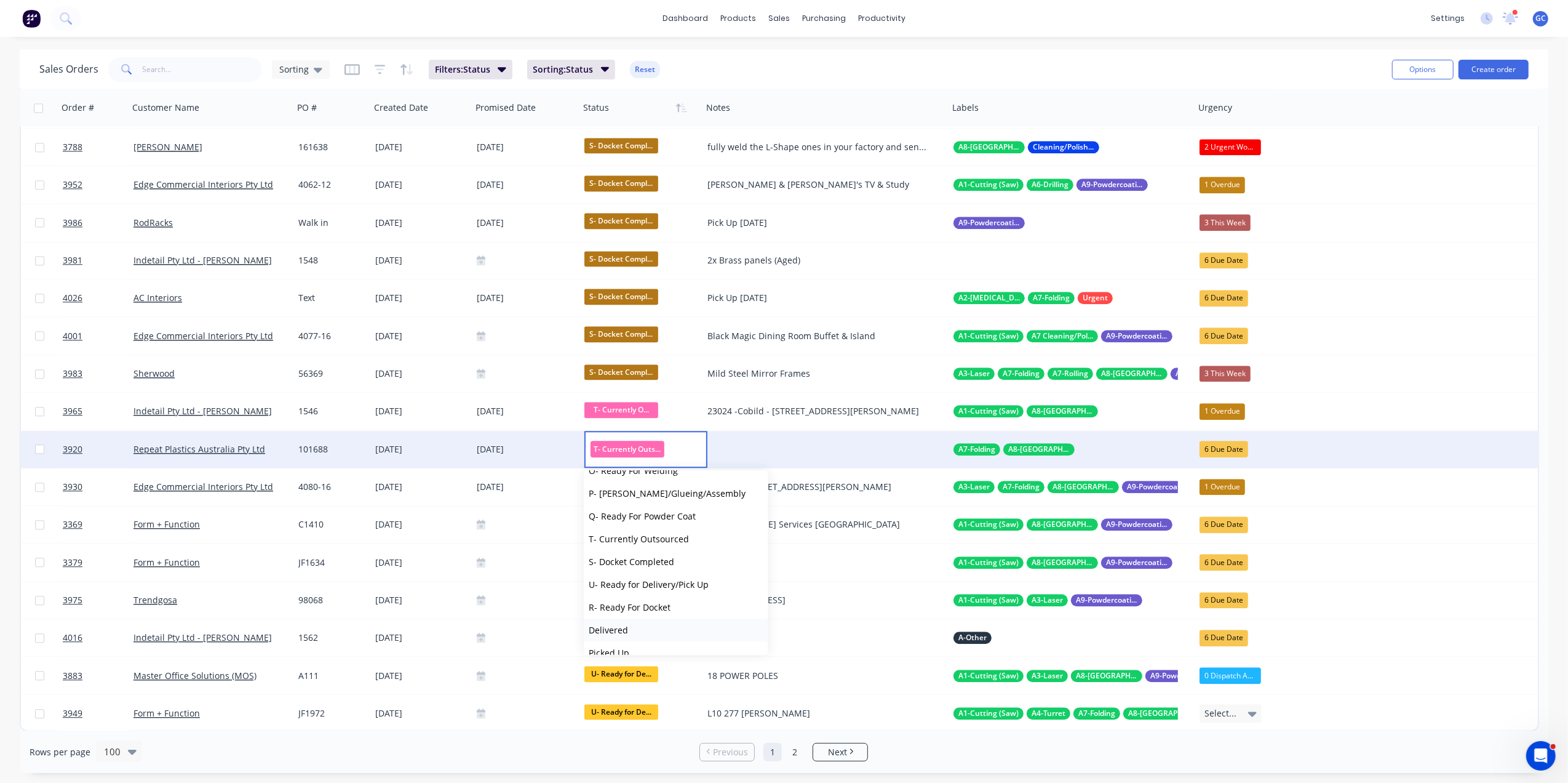
scroll to position [372, 0]
click at [642, 572] on span "U- Ready for Delivery/Pick Up" at bounding box center [649, 571] width 120 height 12
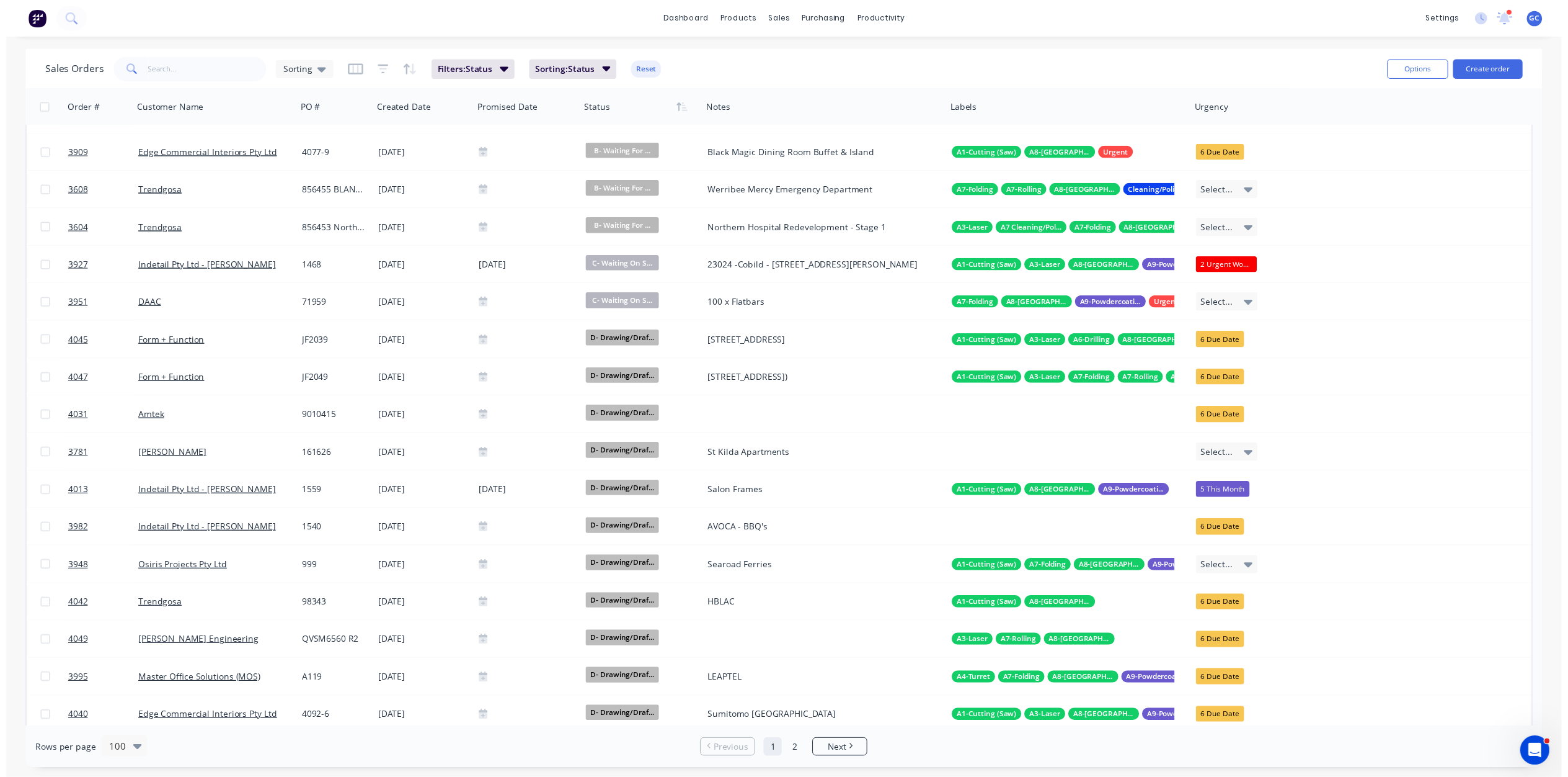
scroll to position [0, 0]
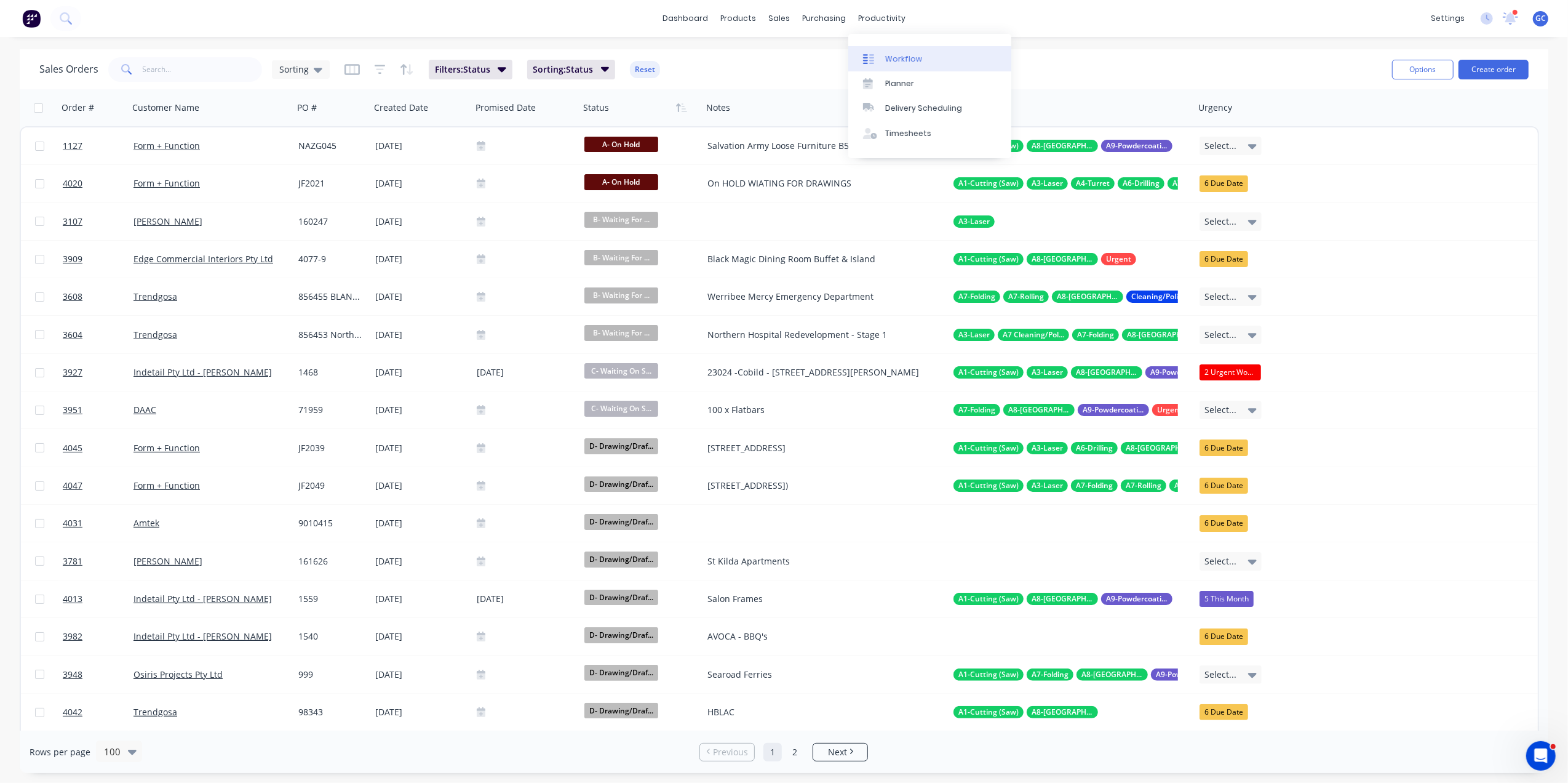
click at [908, 63] on div "Workflow" at bounding box center [903, 59] width 37 height 11
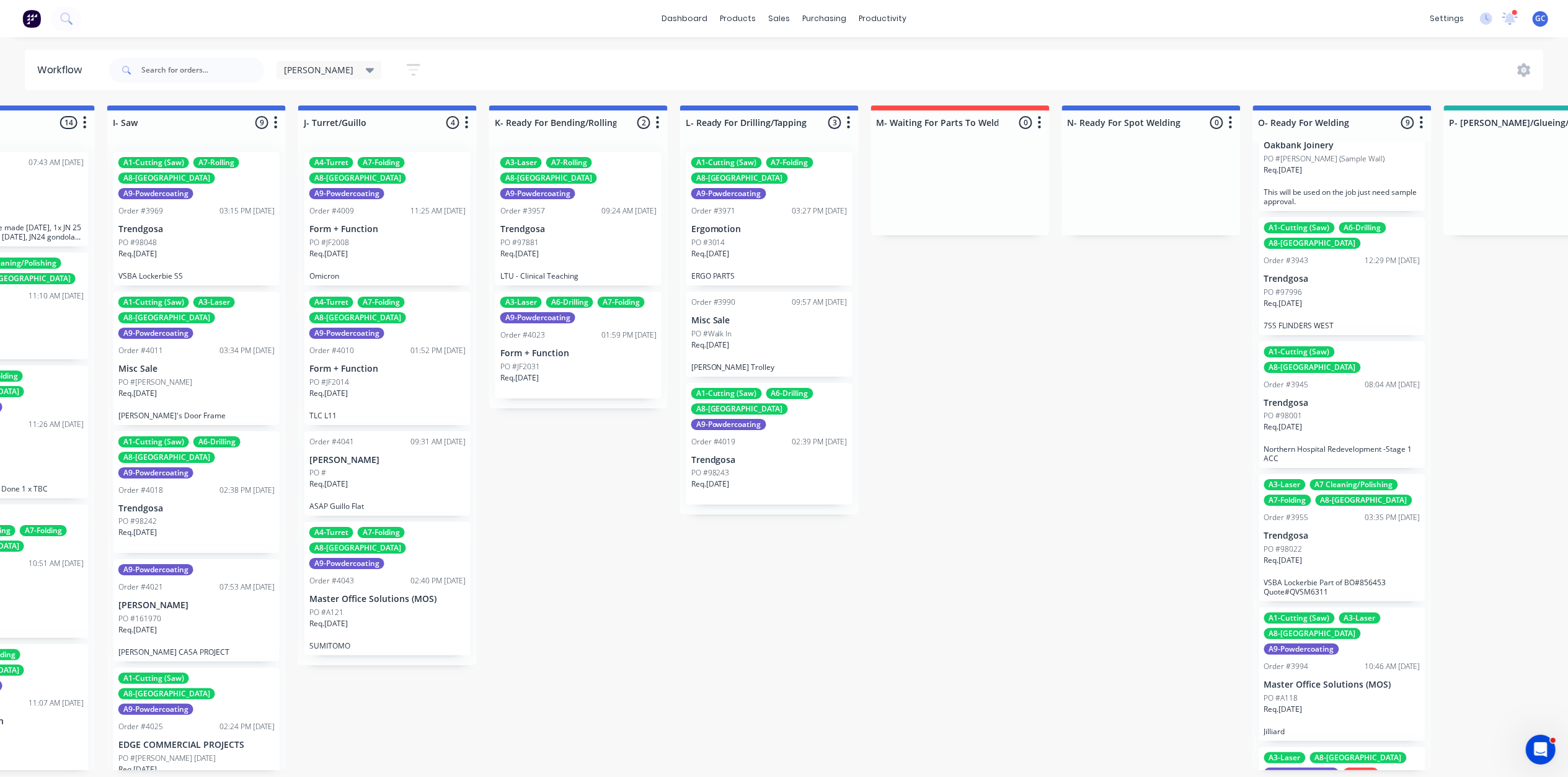
scroll to position [5, 1547]
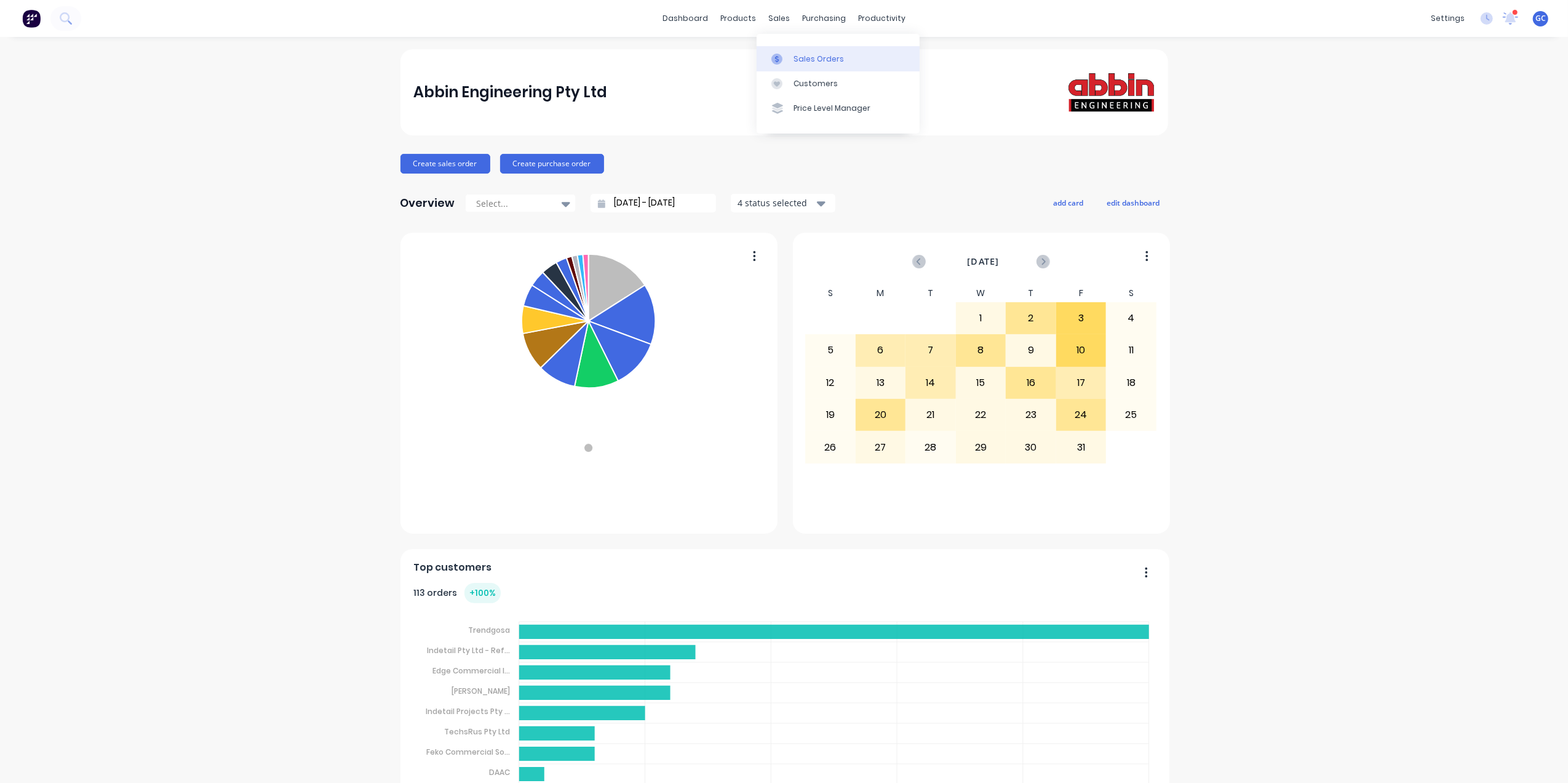
drag, startPoint x: 775, startPoint y: 12, endPoint x: 808, endPoint y: 58, distance: 56.6
click at [775, 15] on div "sales" at bounding box center [779, 19] width 34 height 19
click at [808, 58] on div "Sales Orders" at bounding box center [819, 59] width 51 height 11
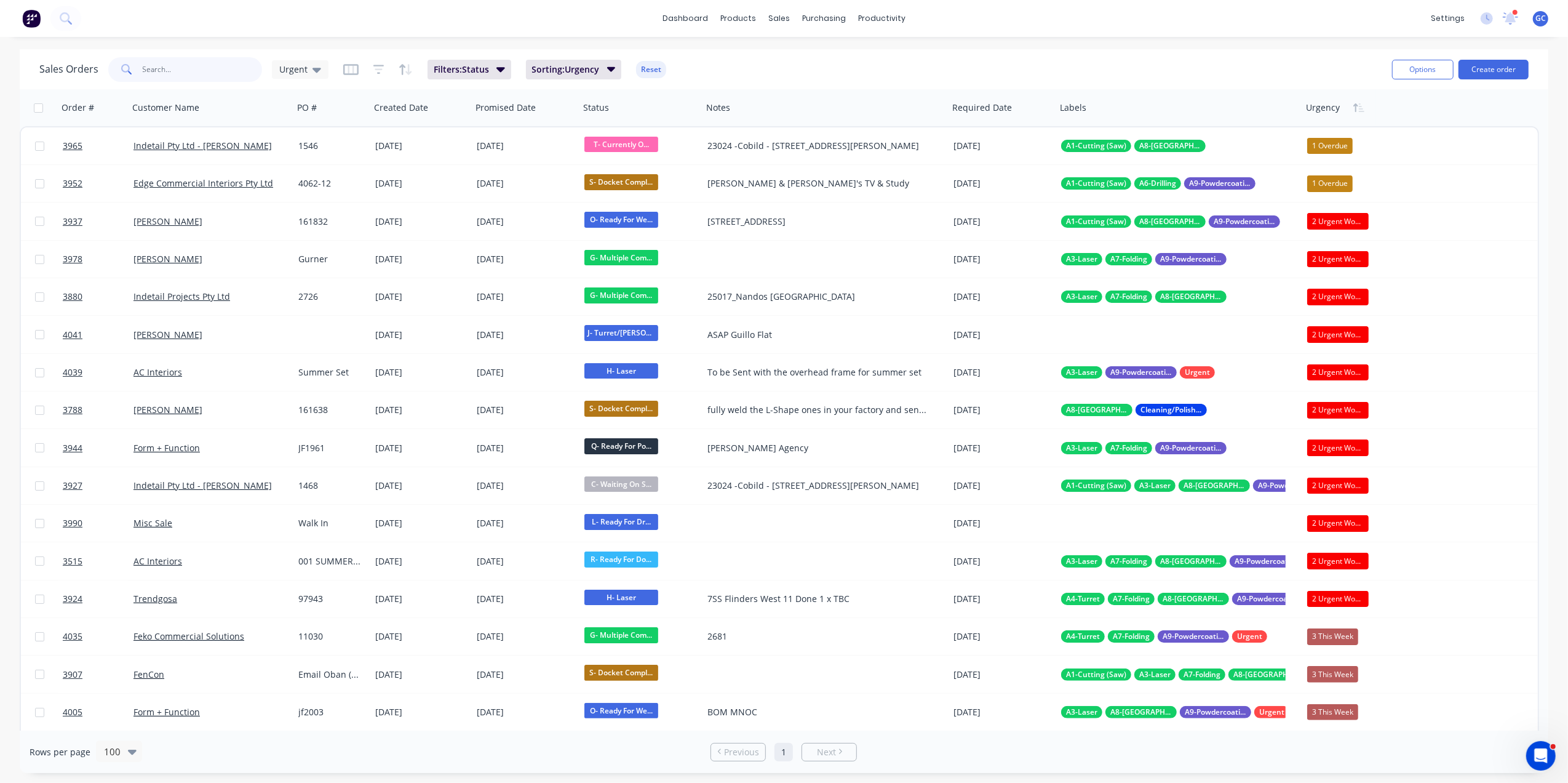
click at [209, 65] on input "text" at bounding box center [203, 69] width 120 height 25
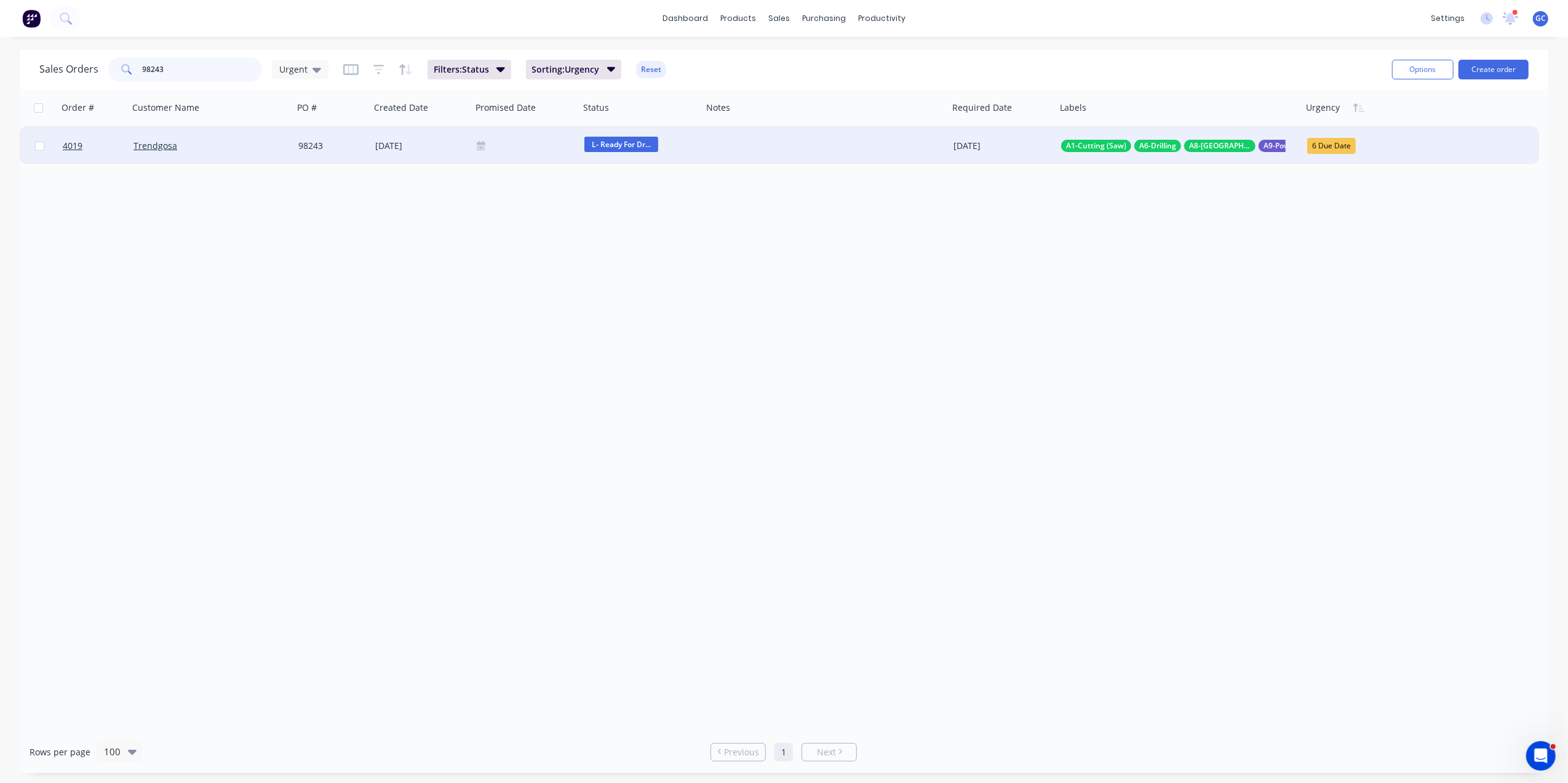
type input "98243"
click at [251, 134] on div "Trendgosa" at bounding box center [211, 146] width 165 height 37
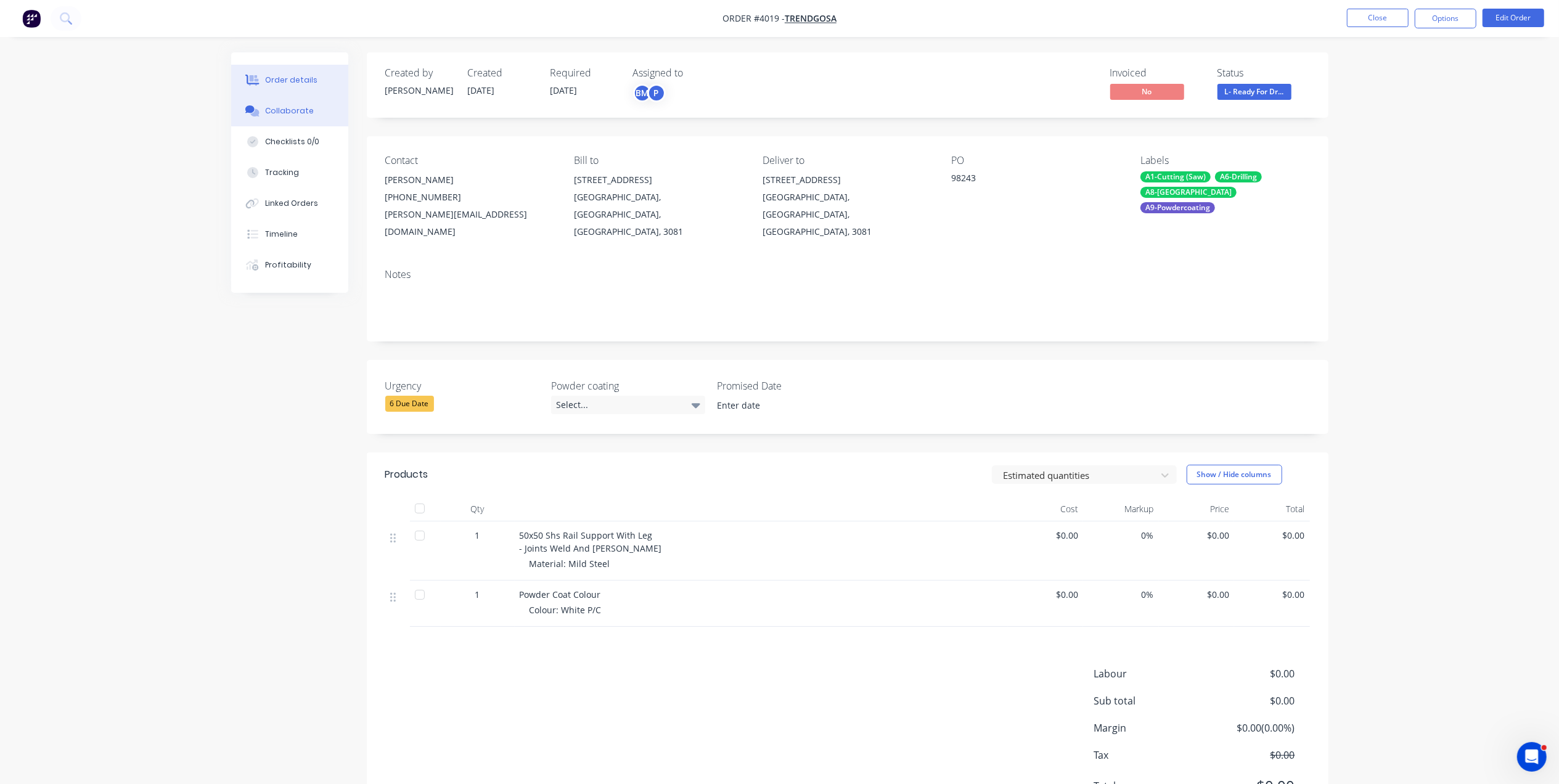
click at [299, 101] on button "Collaborate" at bounding box center [289, 111] width 118 height 31
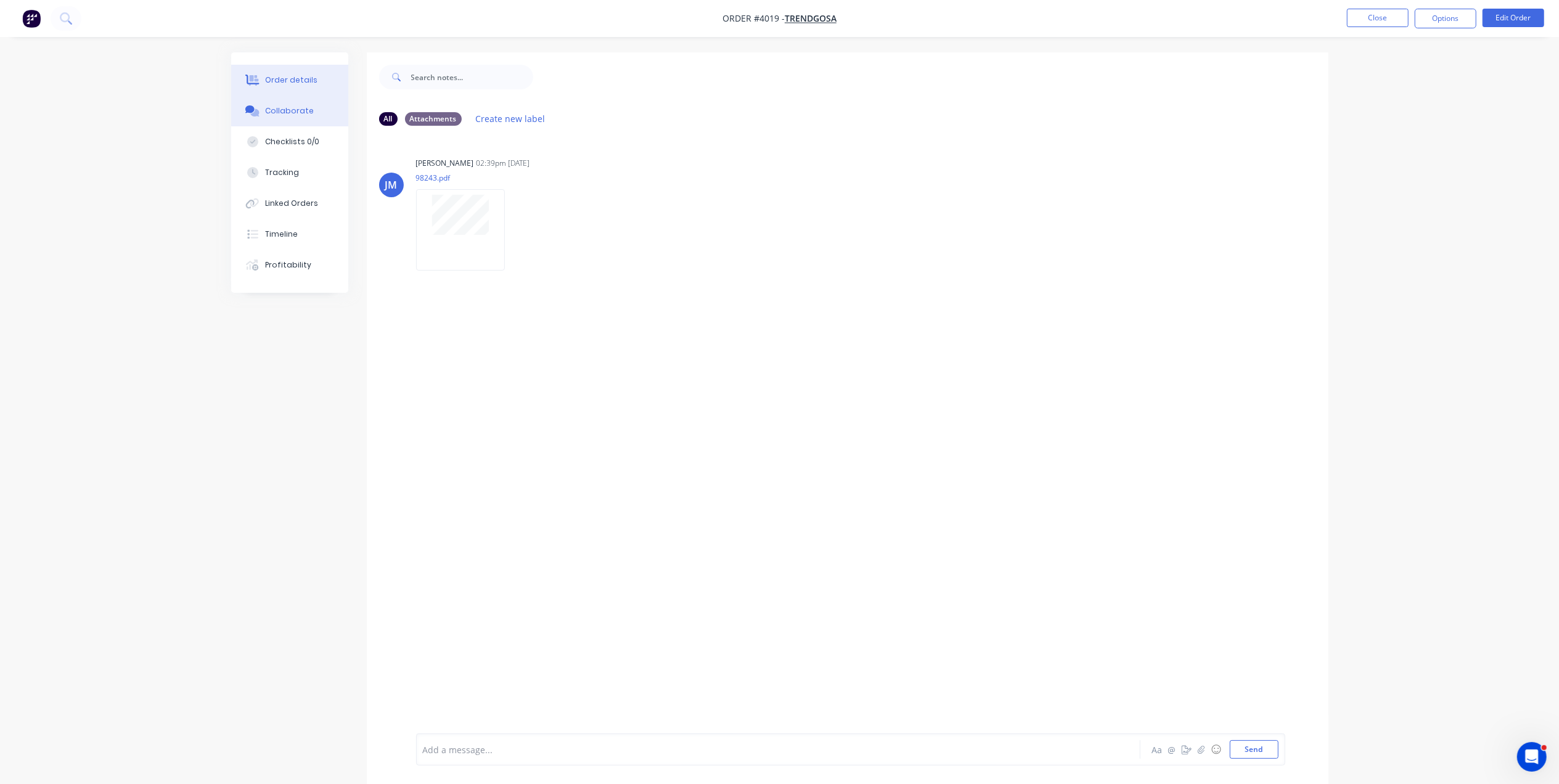
drag, startPoint x: 305, startPoint y: 69, endPoint x: 322, endPoint y: 69, distance: 17.0
click at [307, 69] on button "Order details" at bounding box center [289, 80] width 118 height 31
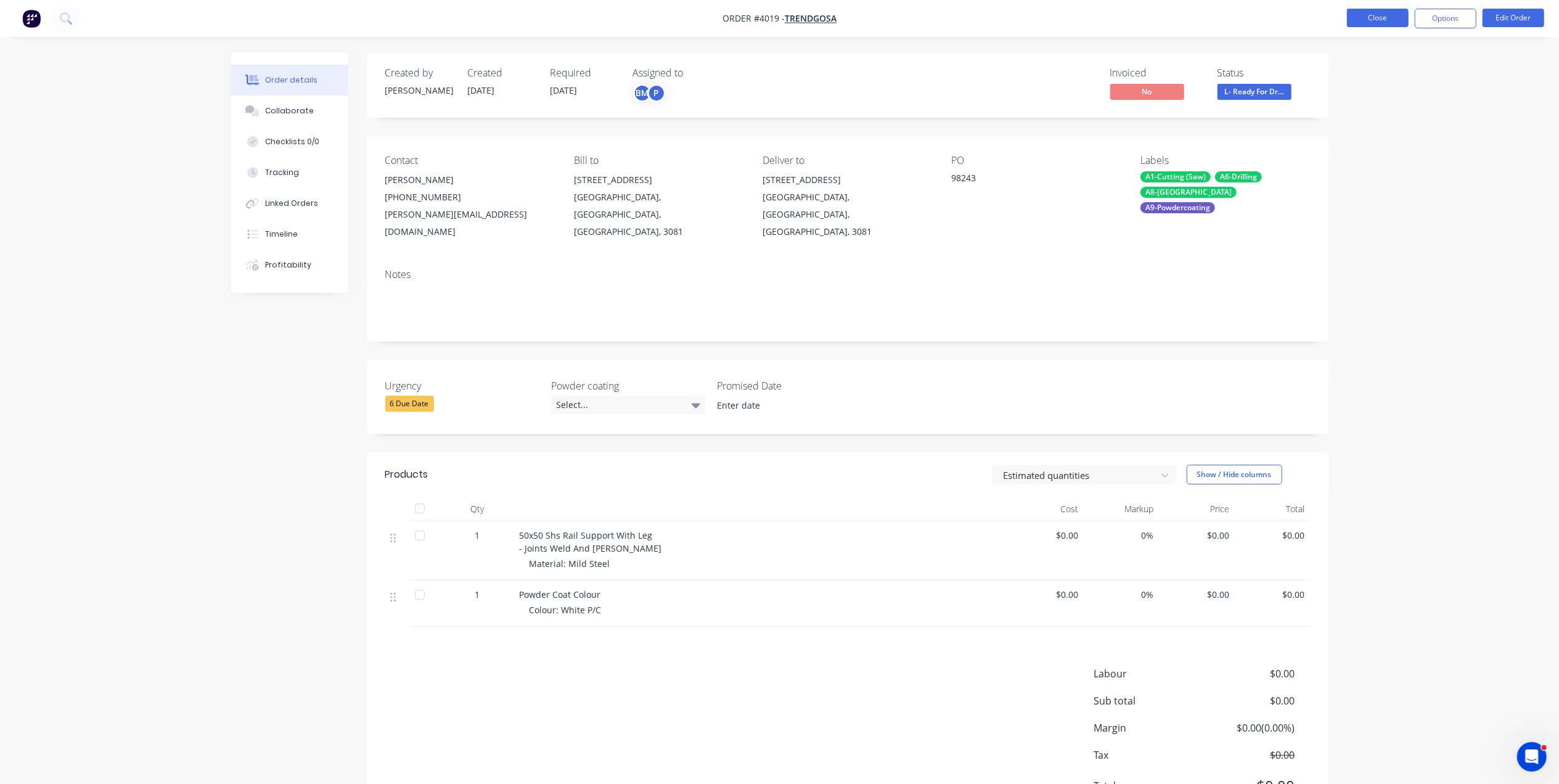
click at [1379, 9] on button "Close" at bounding box center [1378, 18] width 62 height 19
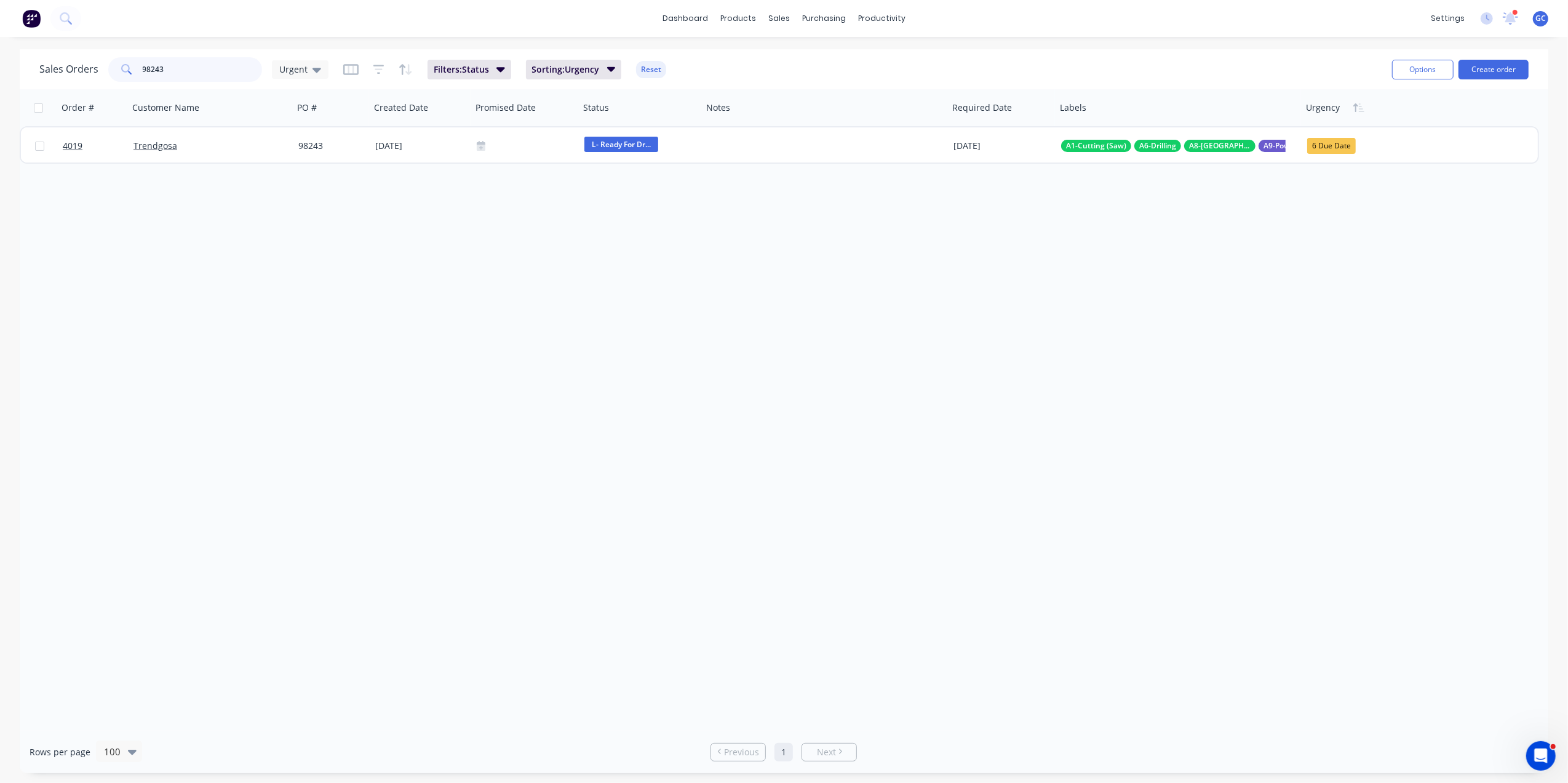
drag, startPoint x: 212, startPoint y: 73, endPoint x: 50, endPoint y: 43, distance: 164.8
click at [50, 43] on div "dashboard products sales purchasing productivity dashboard products Product Cat…" at bounding box center [784, 392] width 1568 height 783
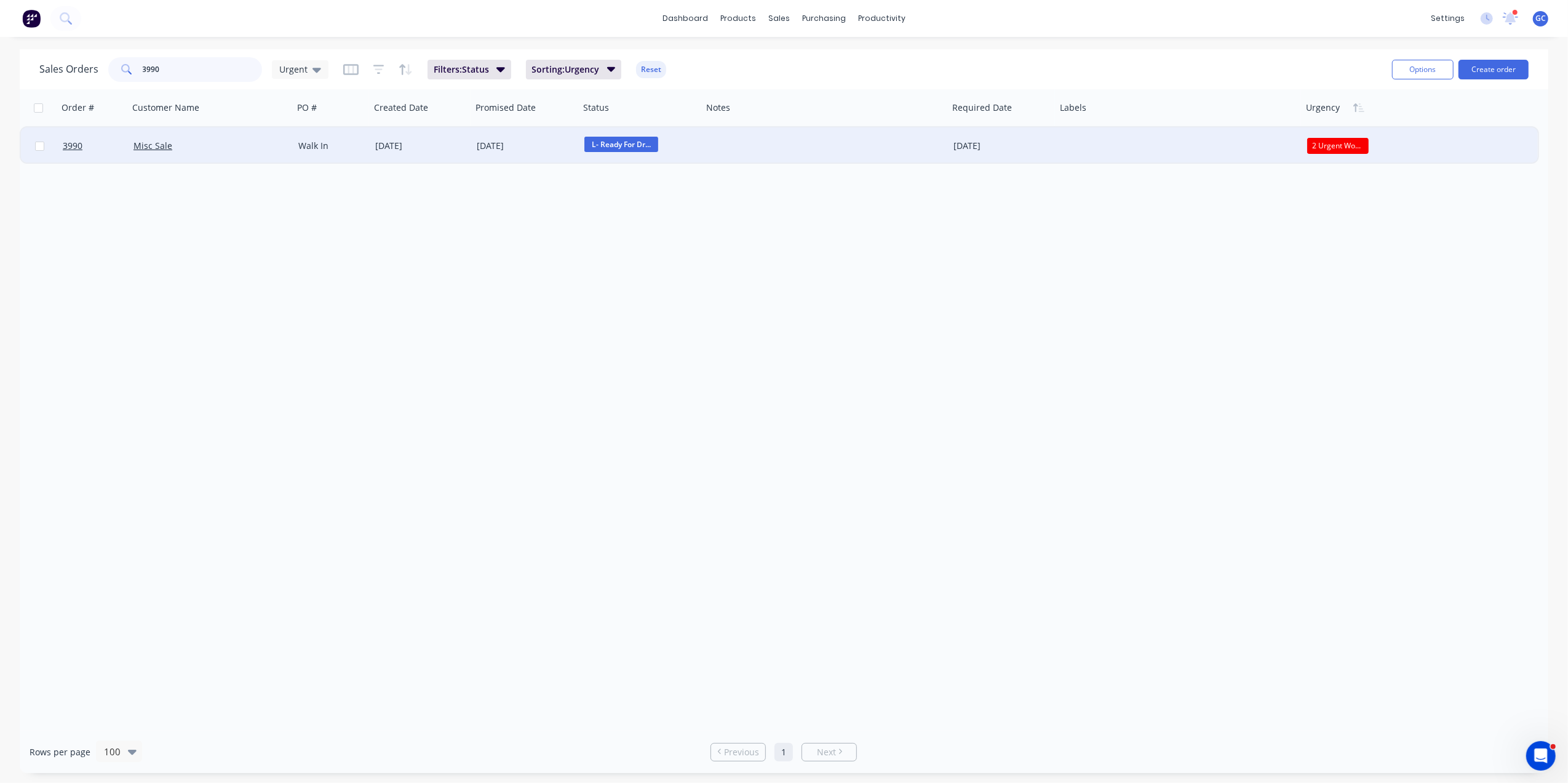
type input "3990"
click at [218, 139] on div "Misc Sale" at bounding box center [211, 146] width 165 height 37
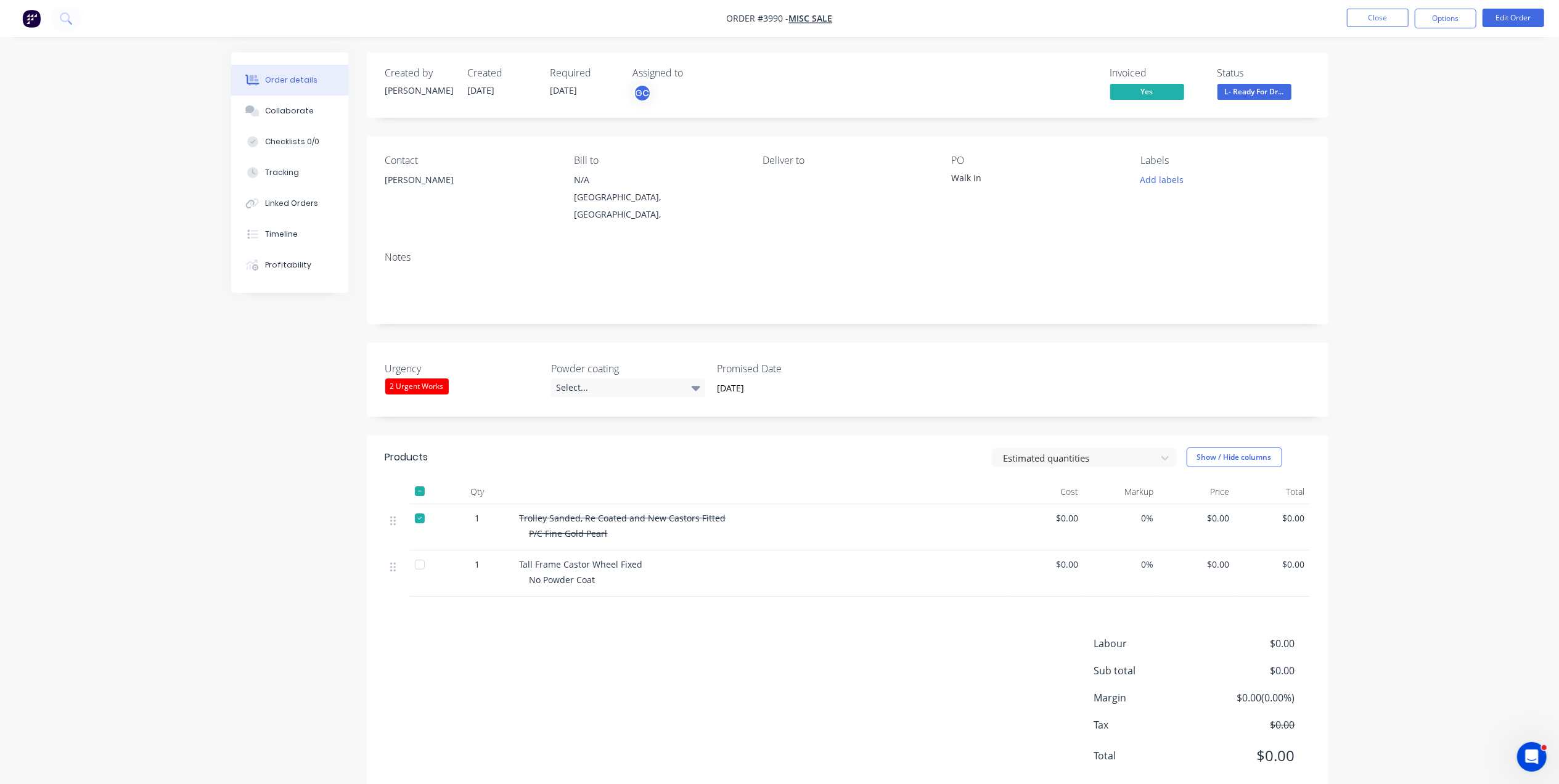
click at [1332, 40] on div "Order details Collaborate Checklists 0/0 Tracking Linked Orders Timeline Profit…" at bounding box center [779, 407] width 1559 height 816
click at [1380, 5] on nav "Order #3990 - Misc Sale Close Options Edit Order" at bounding box center [779, 18] width 1559 height 37
click at [1366, 15] on button "Close" at bounding box center [1378, 18] width 62 height 19
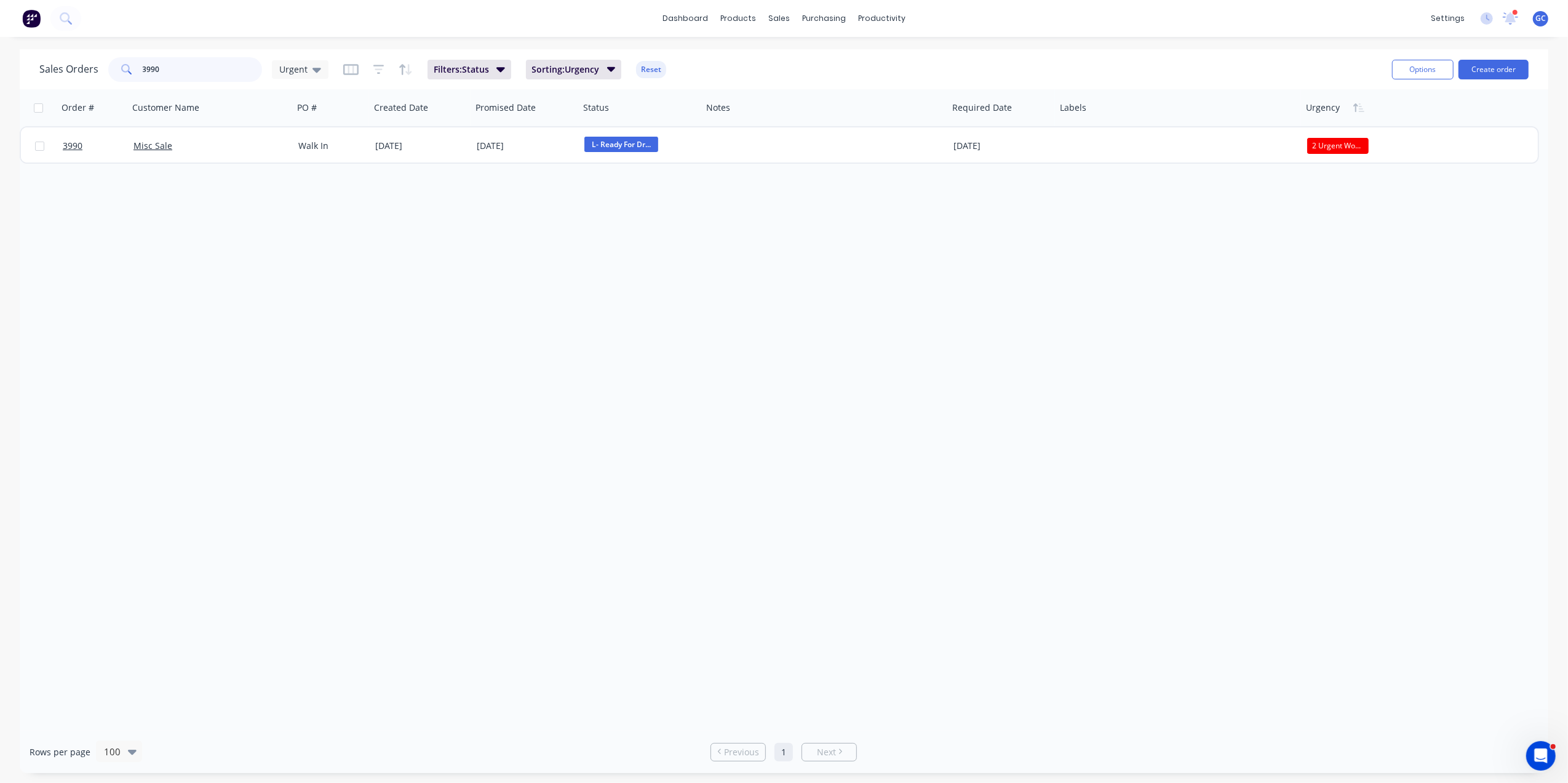
drag, startPoint x: 190, startPoint y: 67, endPoint x: 165, endPoint y: 63, distance: 25.3
click at [165, 63] on input "3990" at bounding box center [203, 69] width 120 height 25
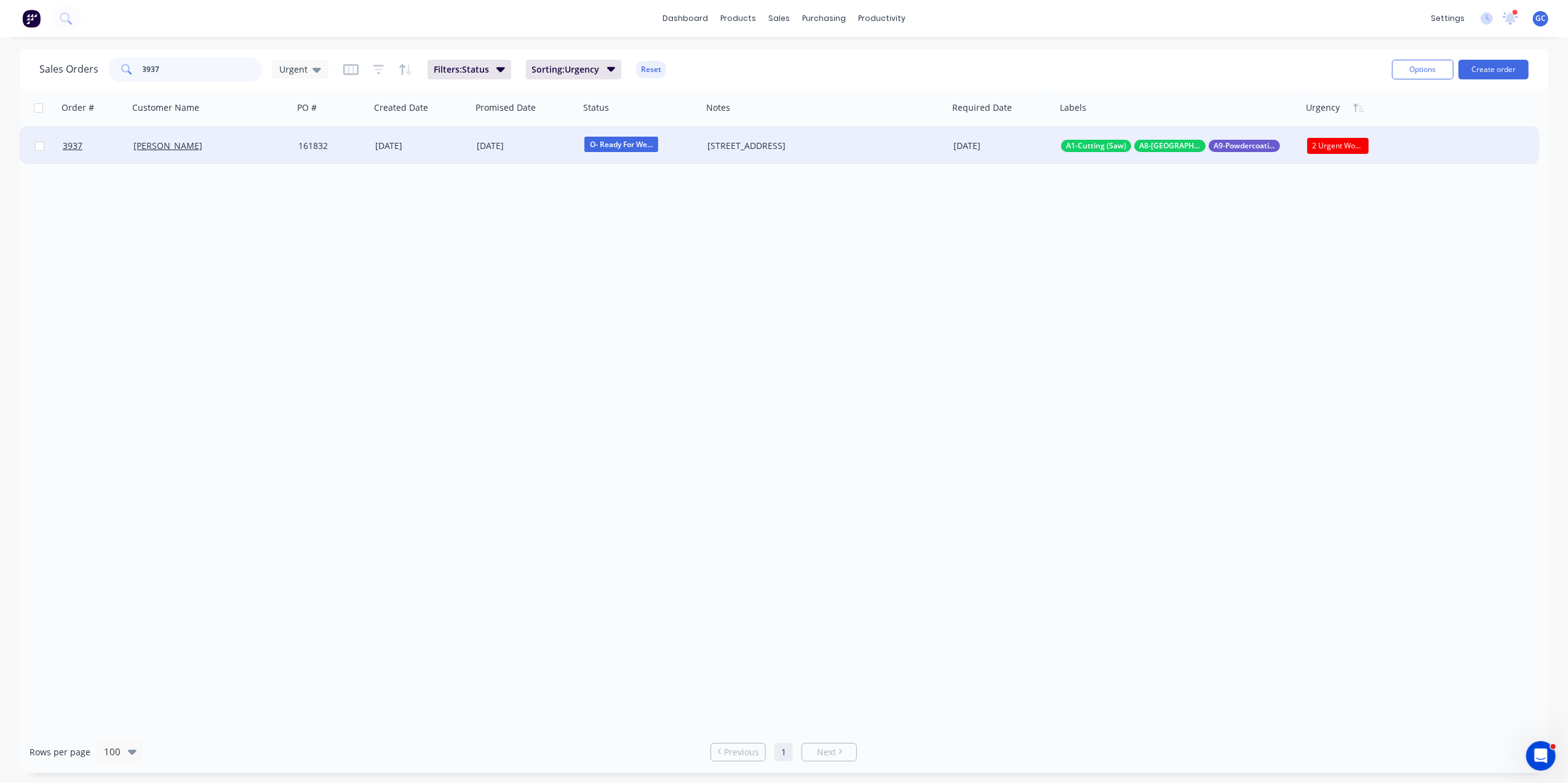
type input "3937"
click at [257, 146] on div "[PERSON_NAME]" at bounding box center [207, 146] width 147 height 12
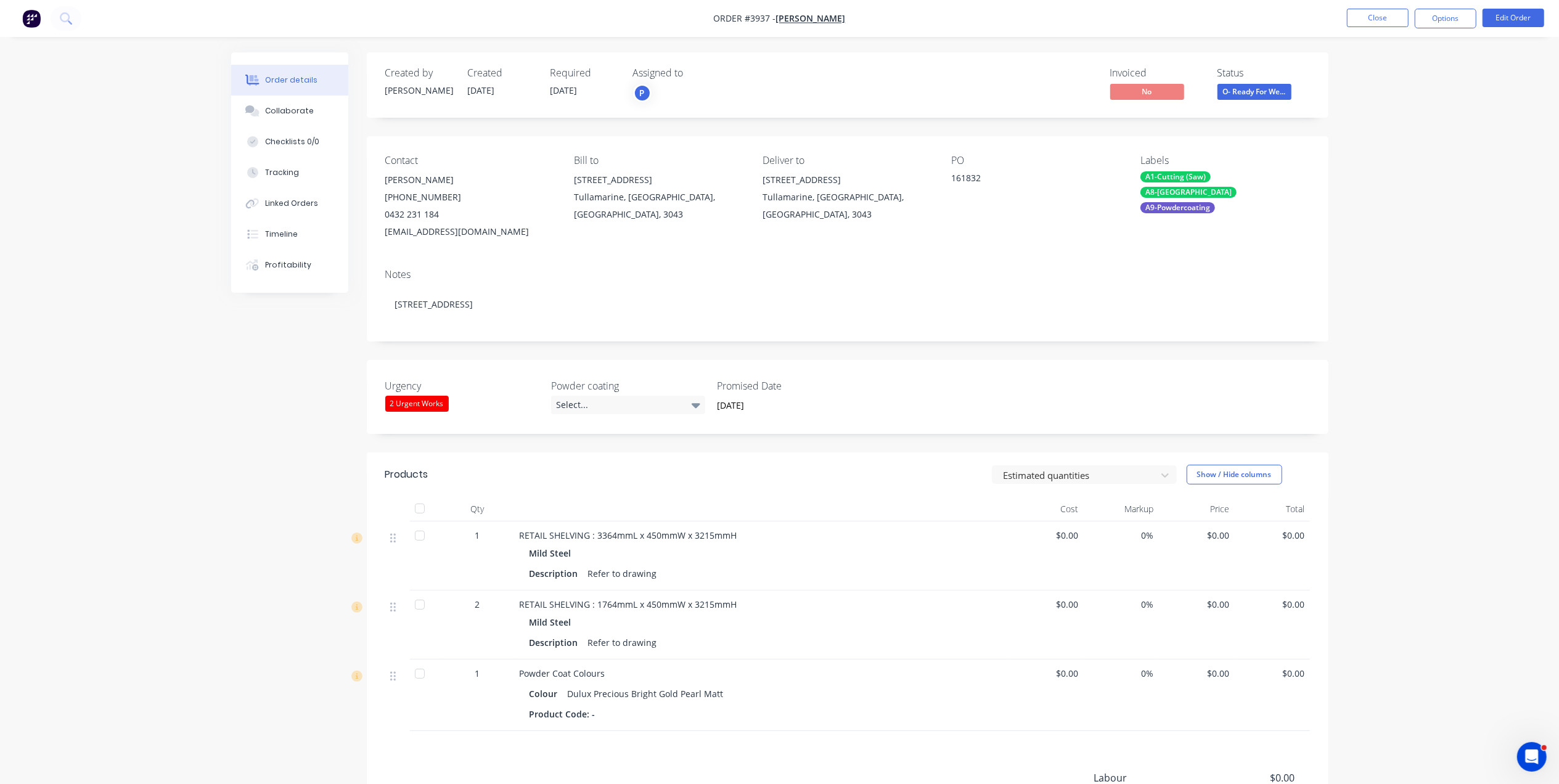
click at [420, 509] on div at bounding box center [420, 508] width 25 height 25
click at [1269, 92] on span "O- Ready For We..." at bounding box center [1254, 92] width 74 height 15
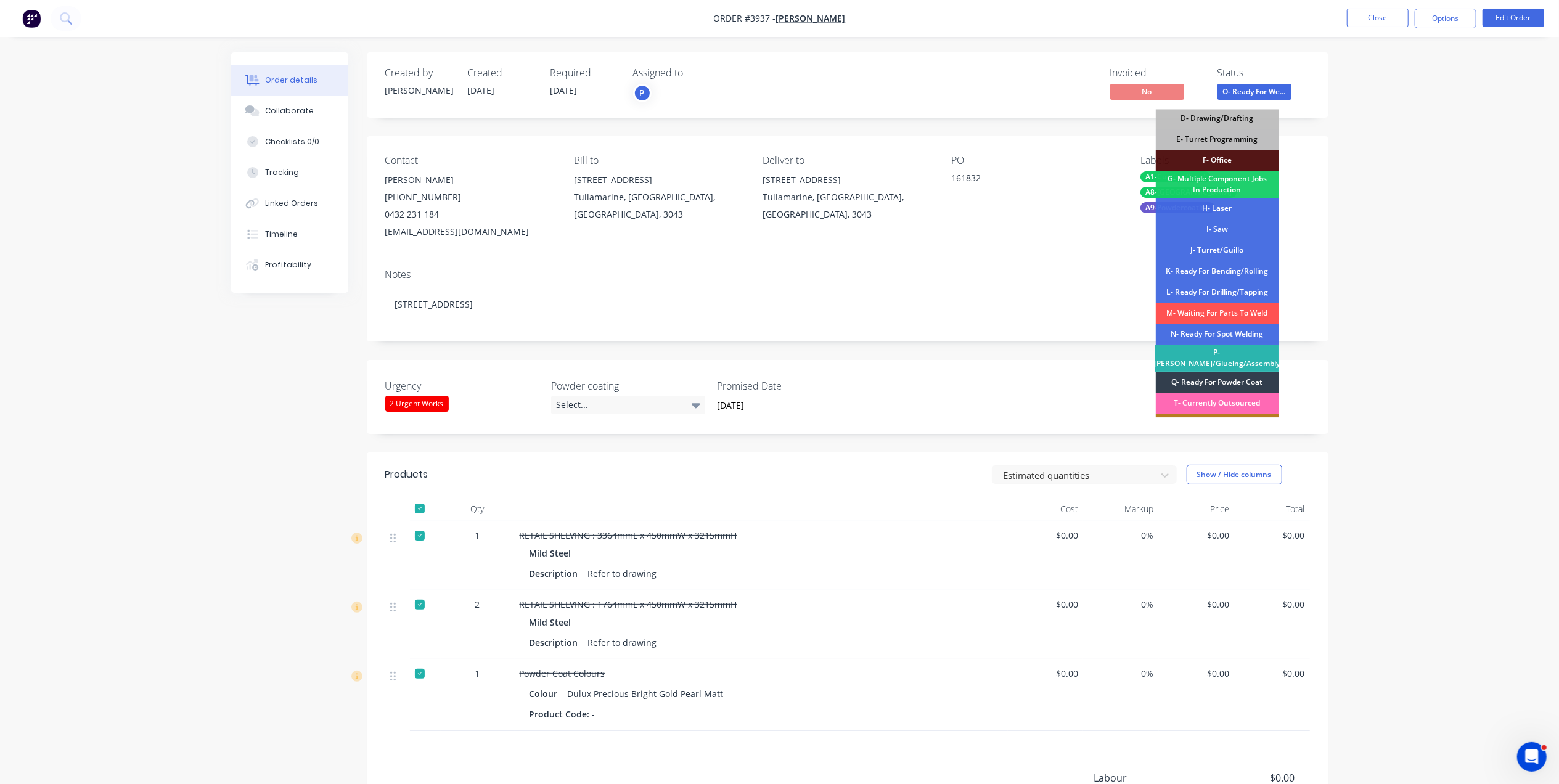
scroll to position [164, 0]
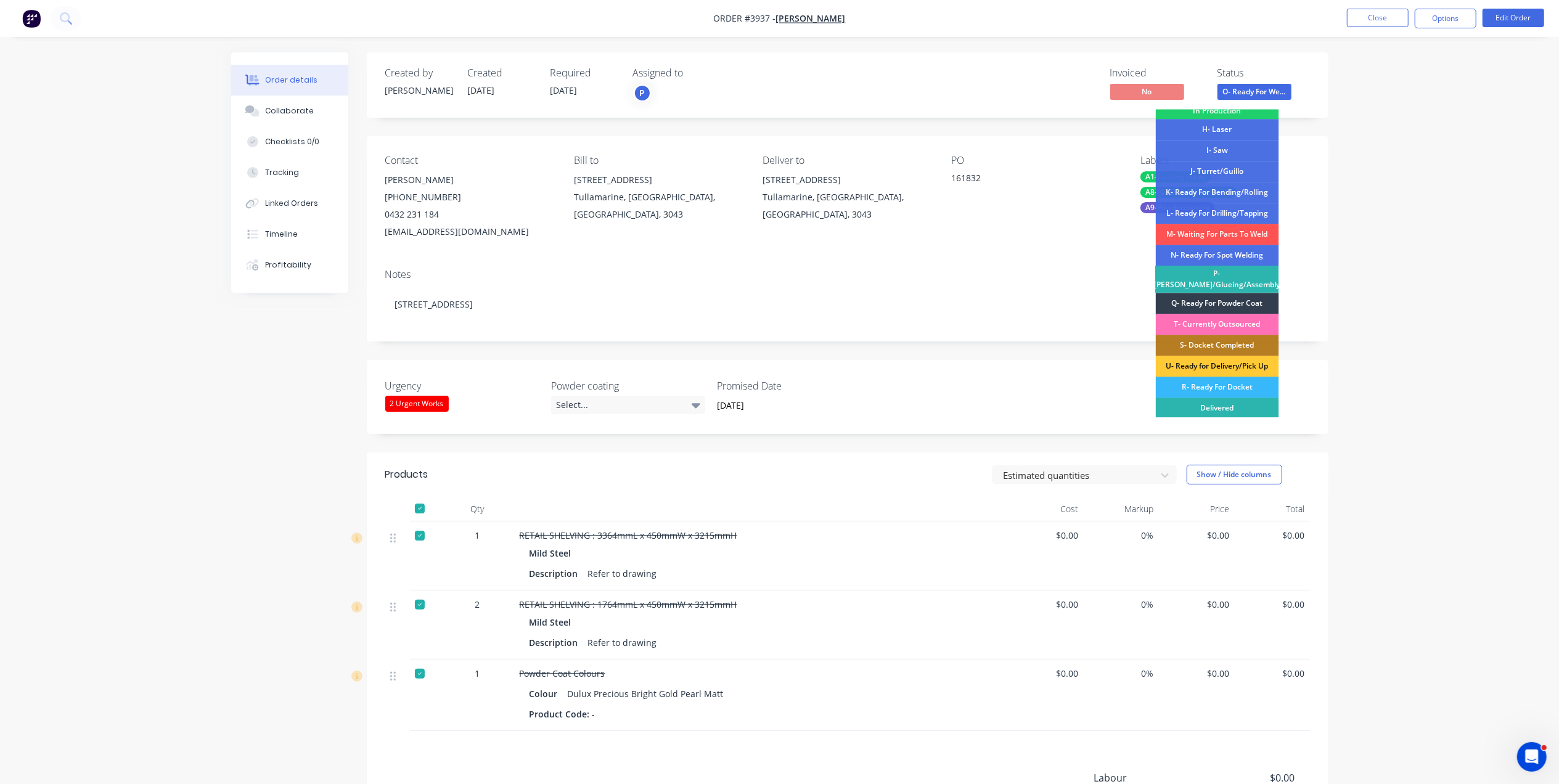
click at [1241, 382] on div "R- Ready For Docket" at bounding box center [1218, 387] width 124 height 21
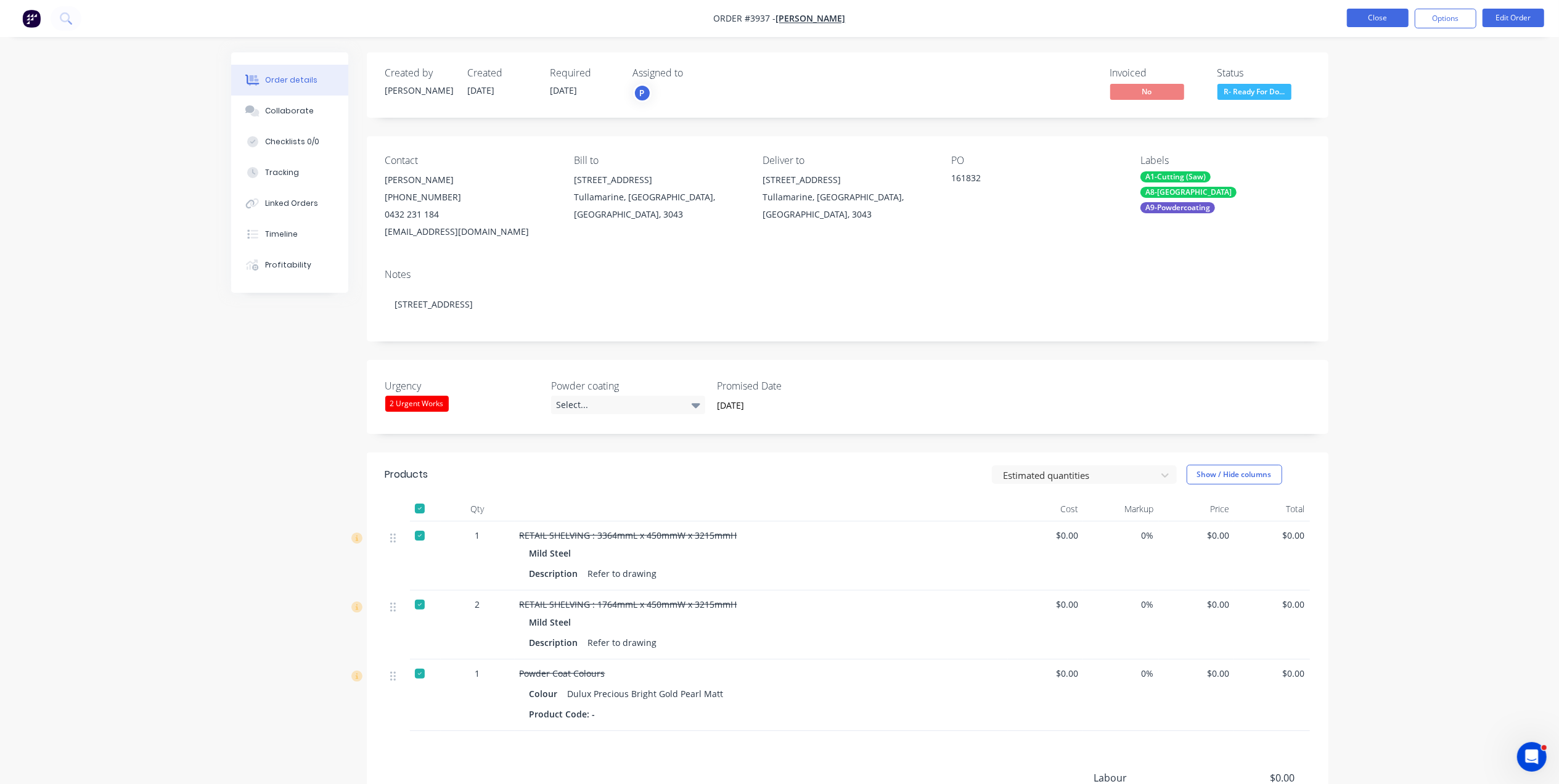
click at [1387, 15] on button "Close" at bounding box center [1378, 18] width 62 height 19
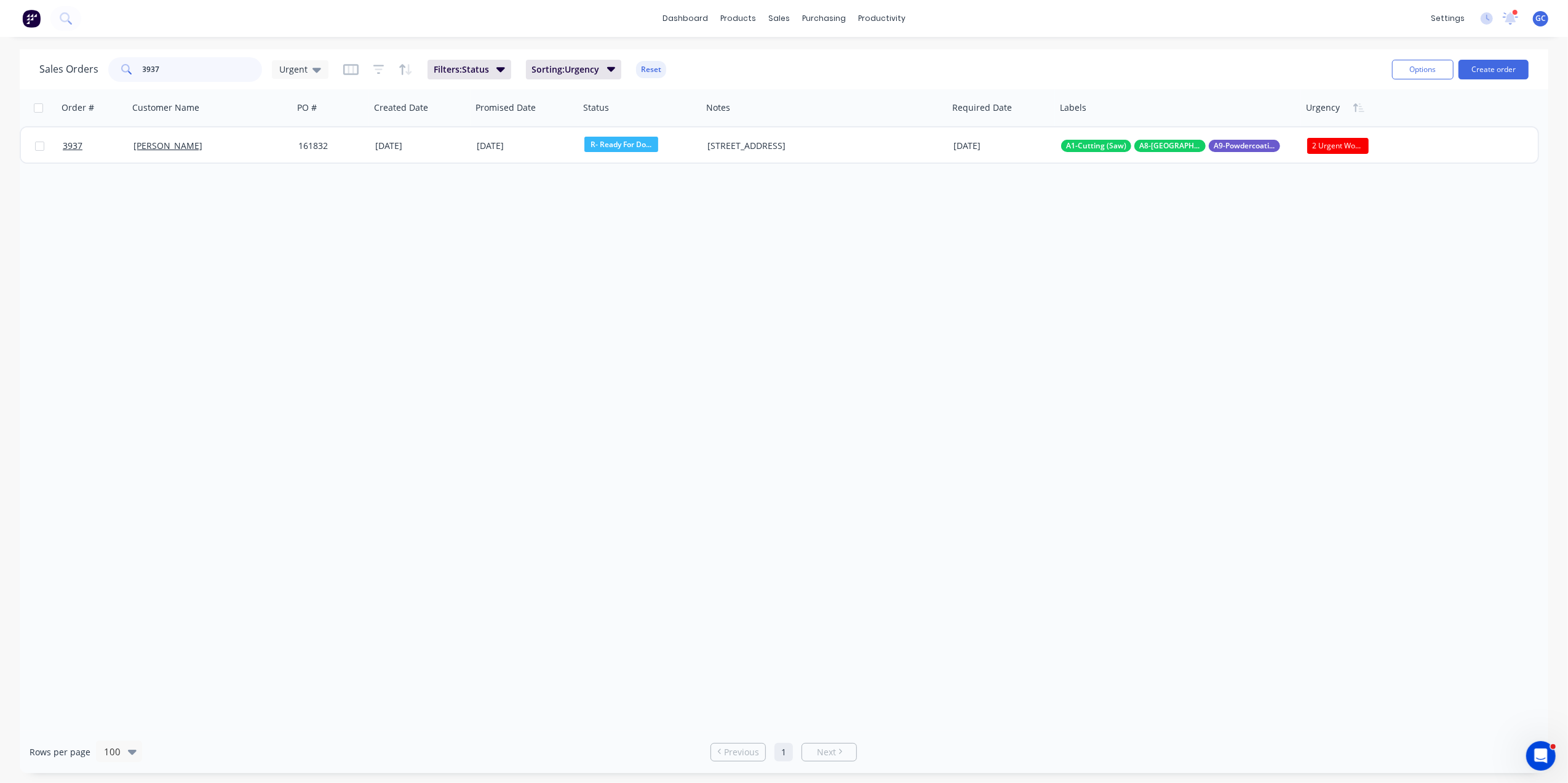
click at [200, 69] on input "3937" at bounding box center [203, 69] width 120 height 25
type input "3"
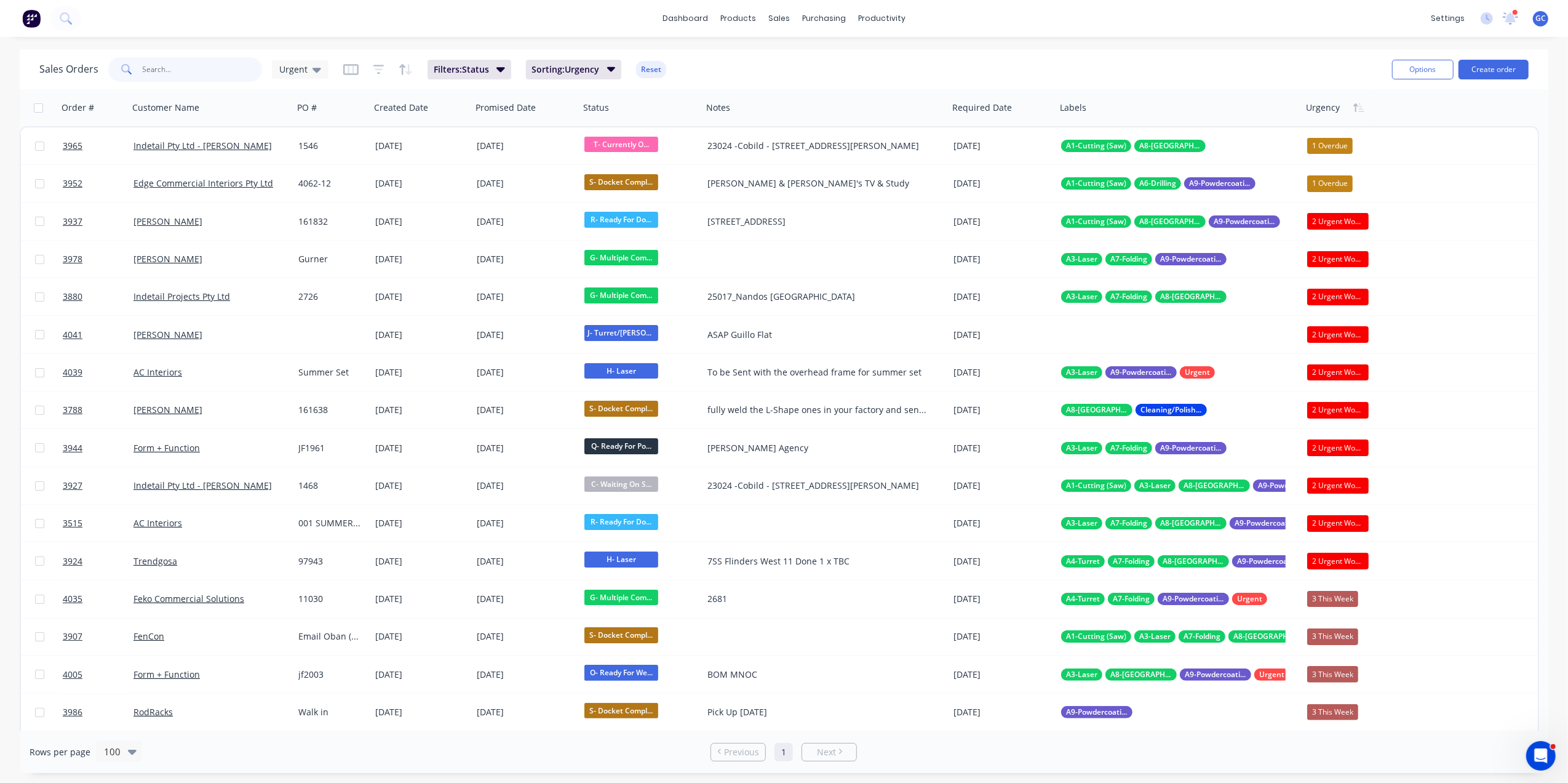
click at [181, 78] on input "text" at bounding box center [203, 69] width 120 height 25
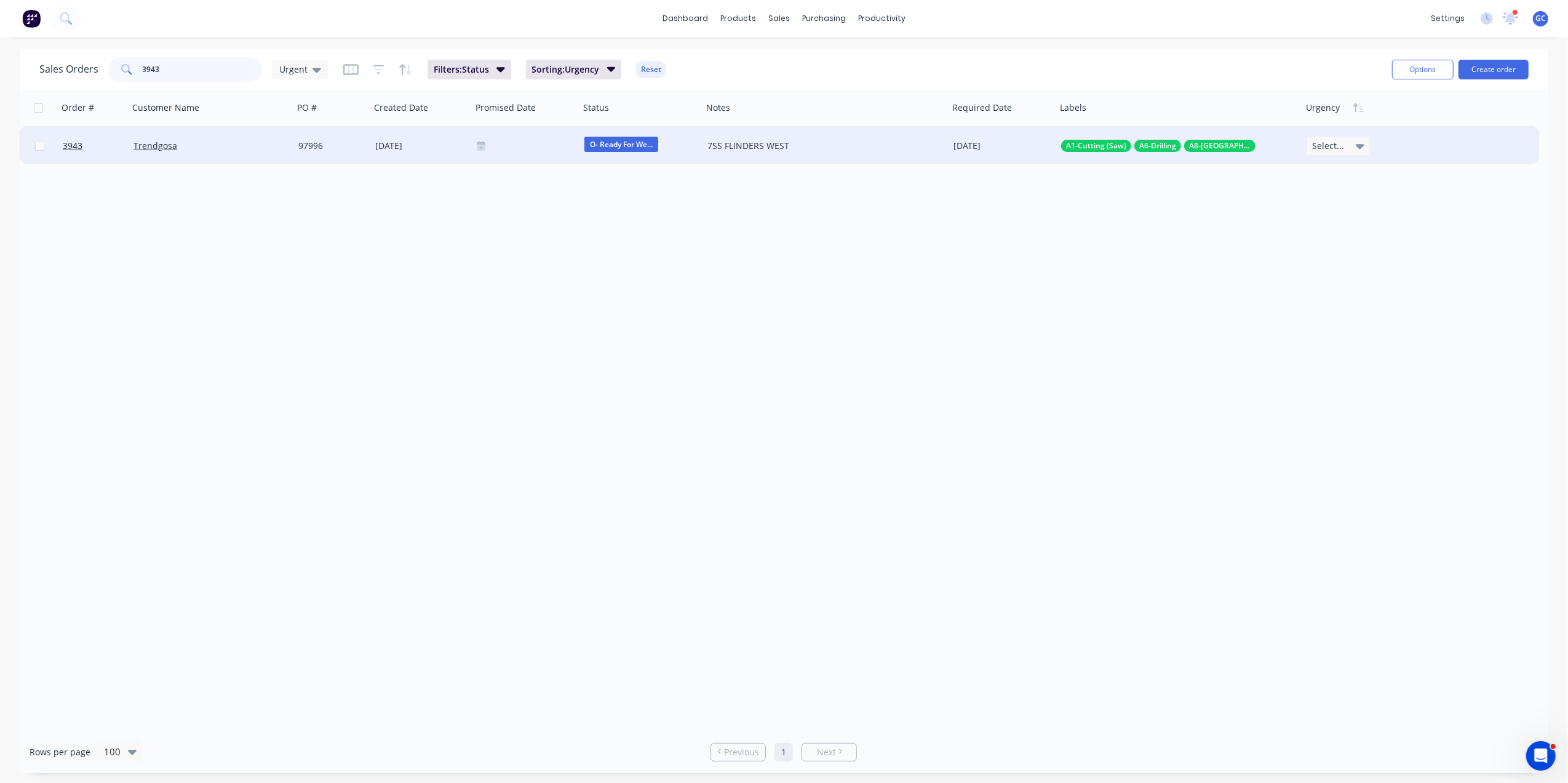
type input "3943"
click at [251, 134] on div "Trendgosa" at bounding box center [211, 146] width 165 height 37
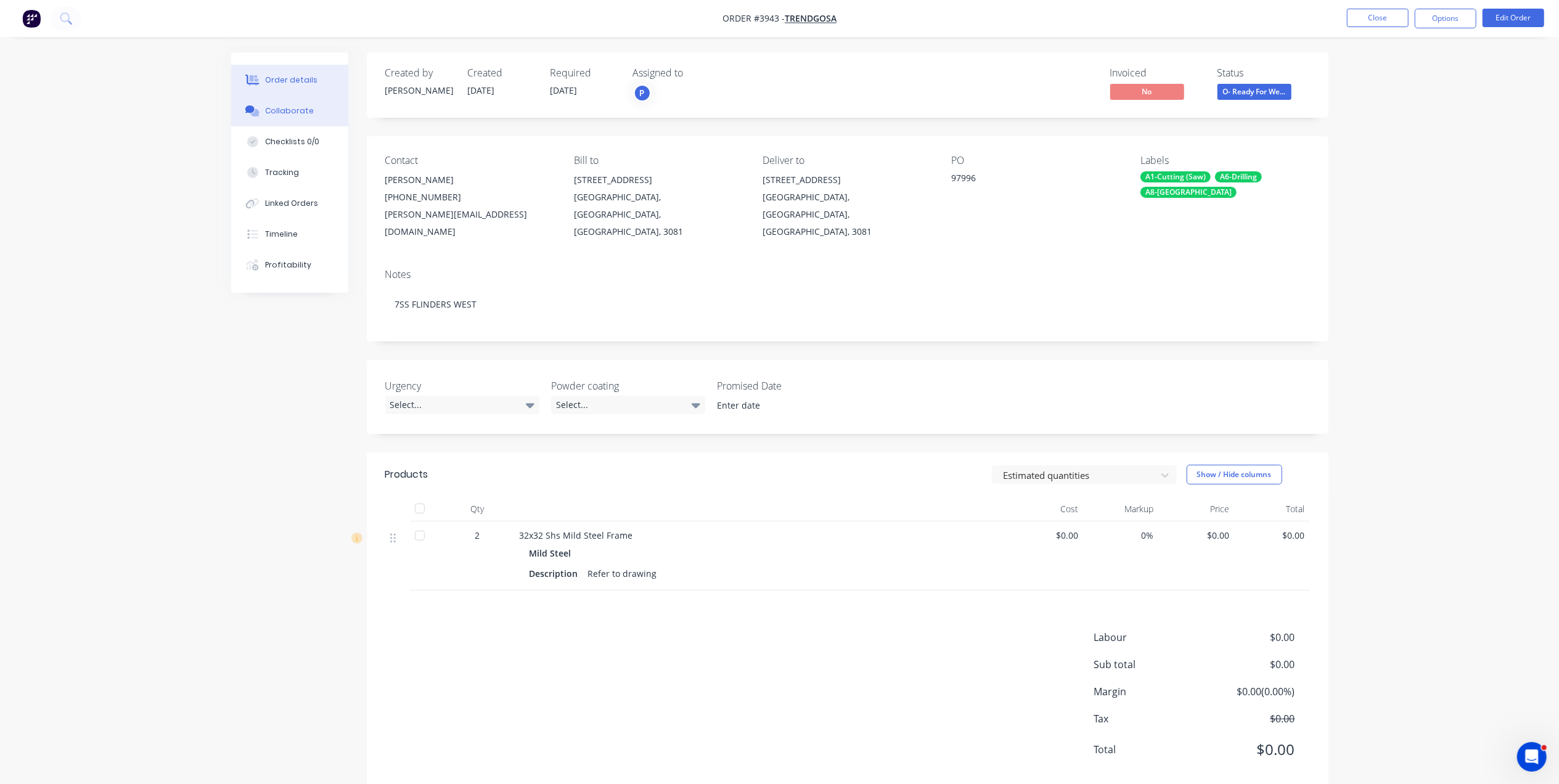
click at [302, 99] on button "Collaborate" at bounding box center [289, 111] width 118 height 31
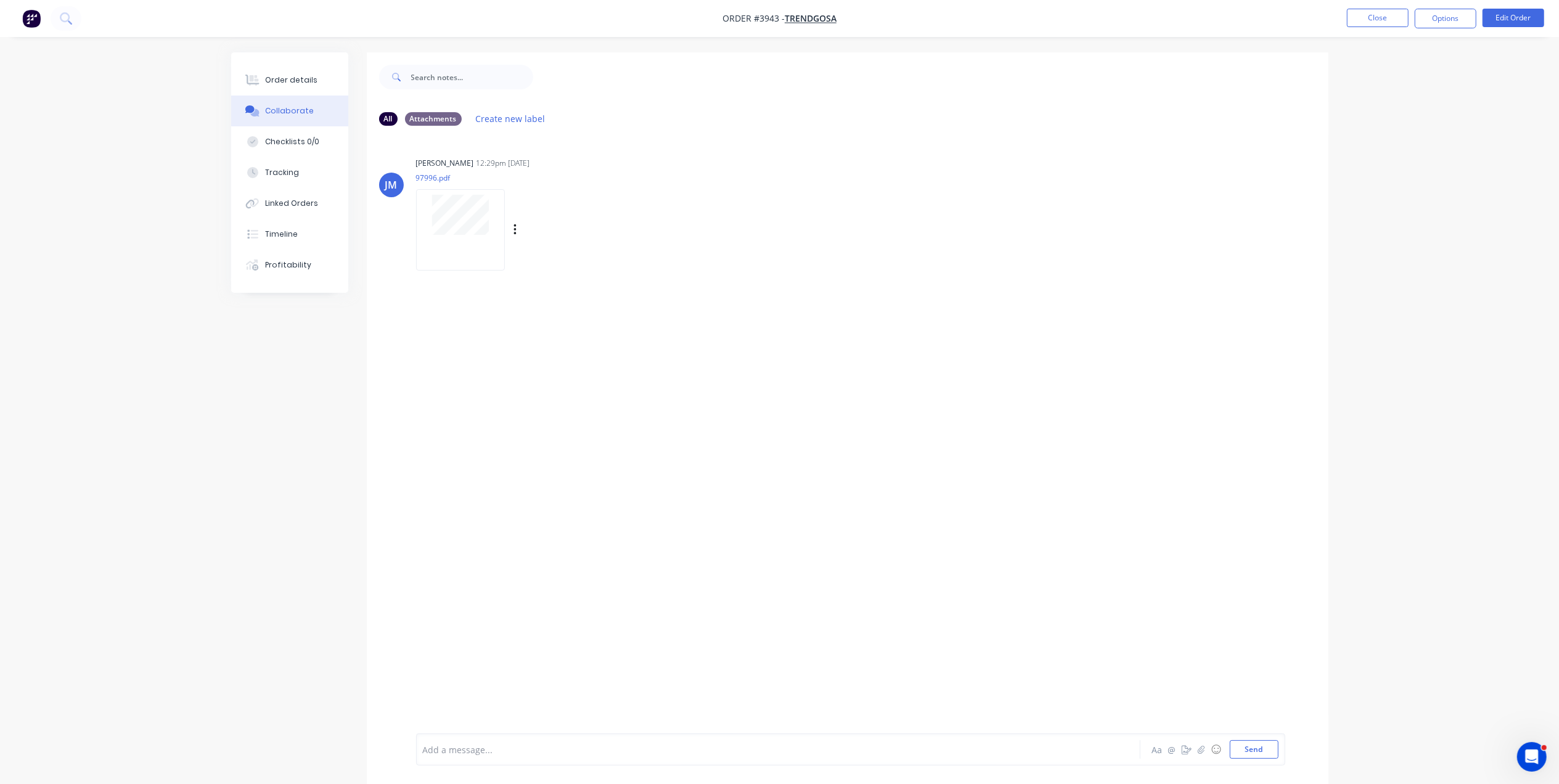
click at [469, 244] on div at bounding box center [460, 230] width 88 height 81
click at [303, 58] on div "Order details Collaborate Checklists 0/0 Tracking Linked Orders Timeline Profit…" at bounding box center [289, 172] width 118 height 240
click at [297, 80] on div "Order details" at bounding box center [291, 80] width 52 height 11
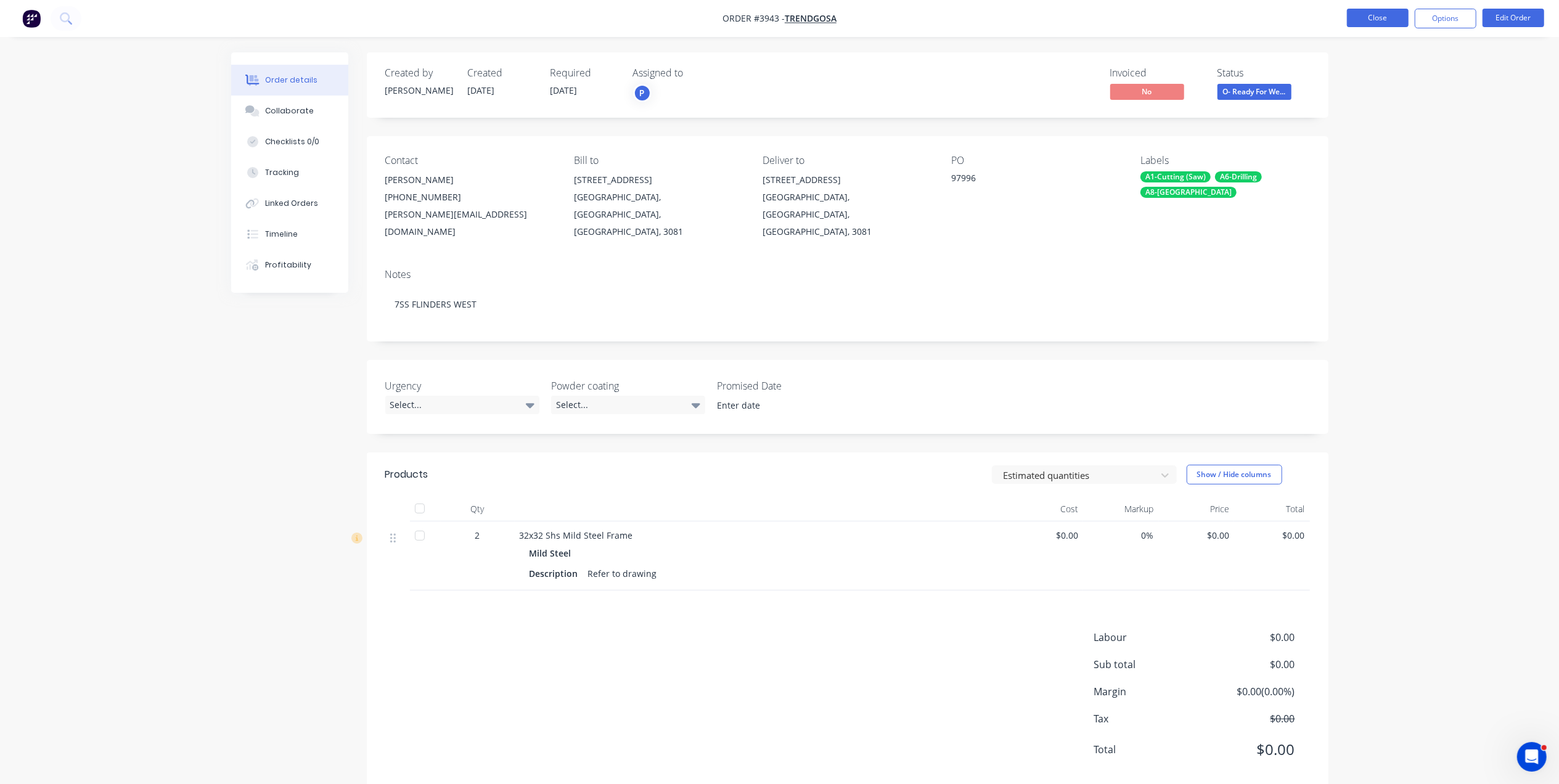
click at [1389, 9] on button "Close" at bounding box center [1378, 18] width 62 height 19
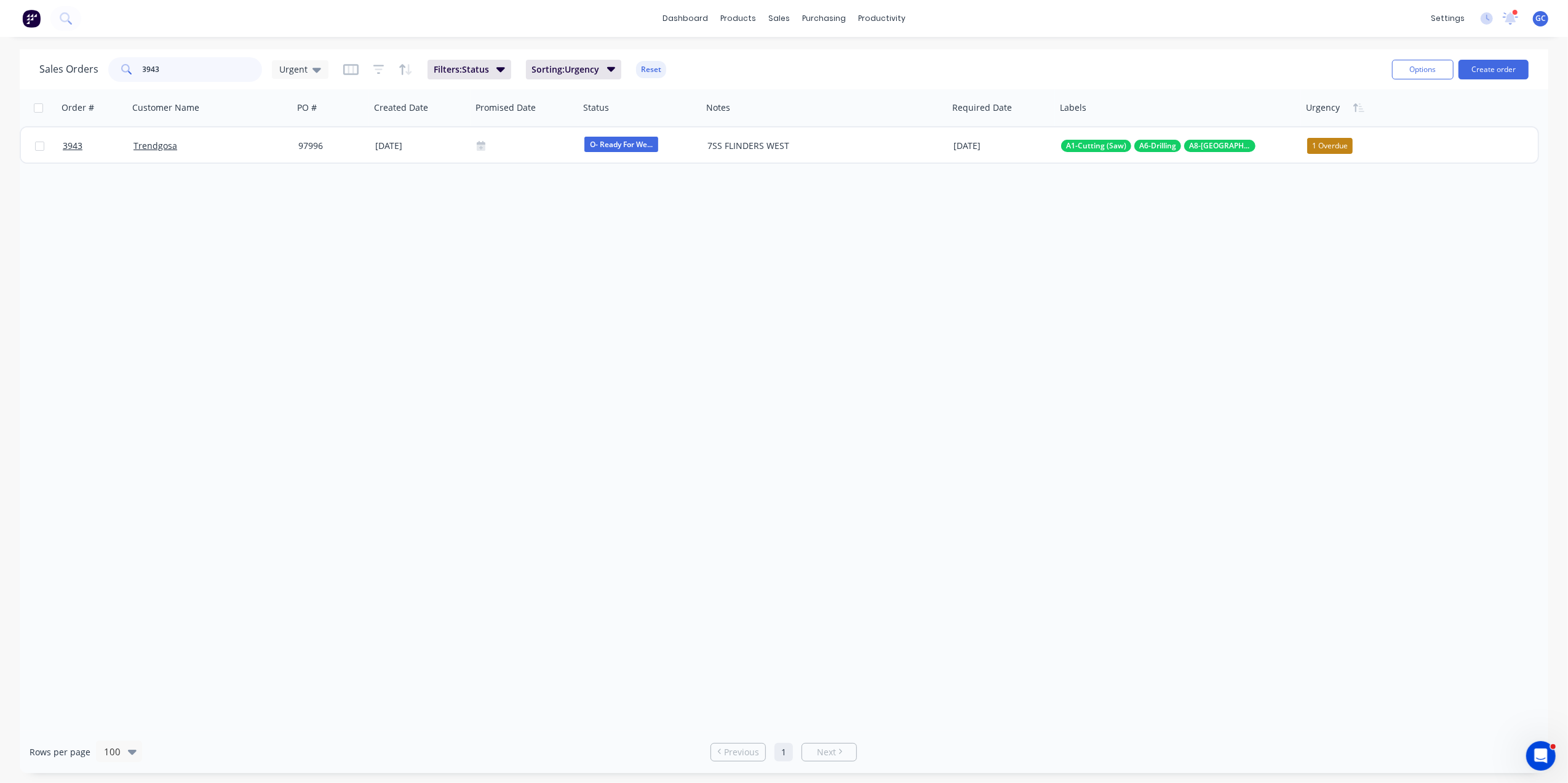
drag, startPoint x: 169, startPoint y: 67, endPoint x: 64, endPoint y: 58, distance: 105.4
click at [64, 59] on div "Sales Orders 3943 Urgent" at bounding box center [184, 69] width 289 height 25
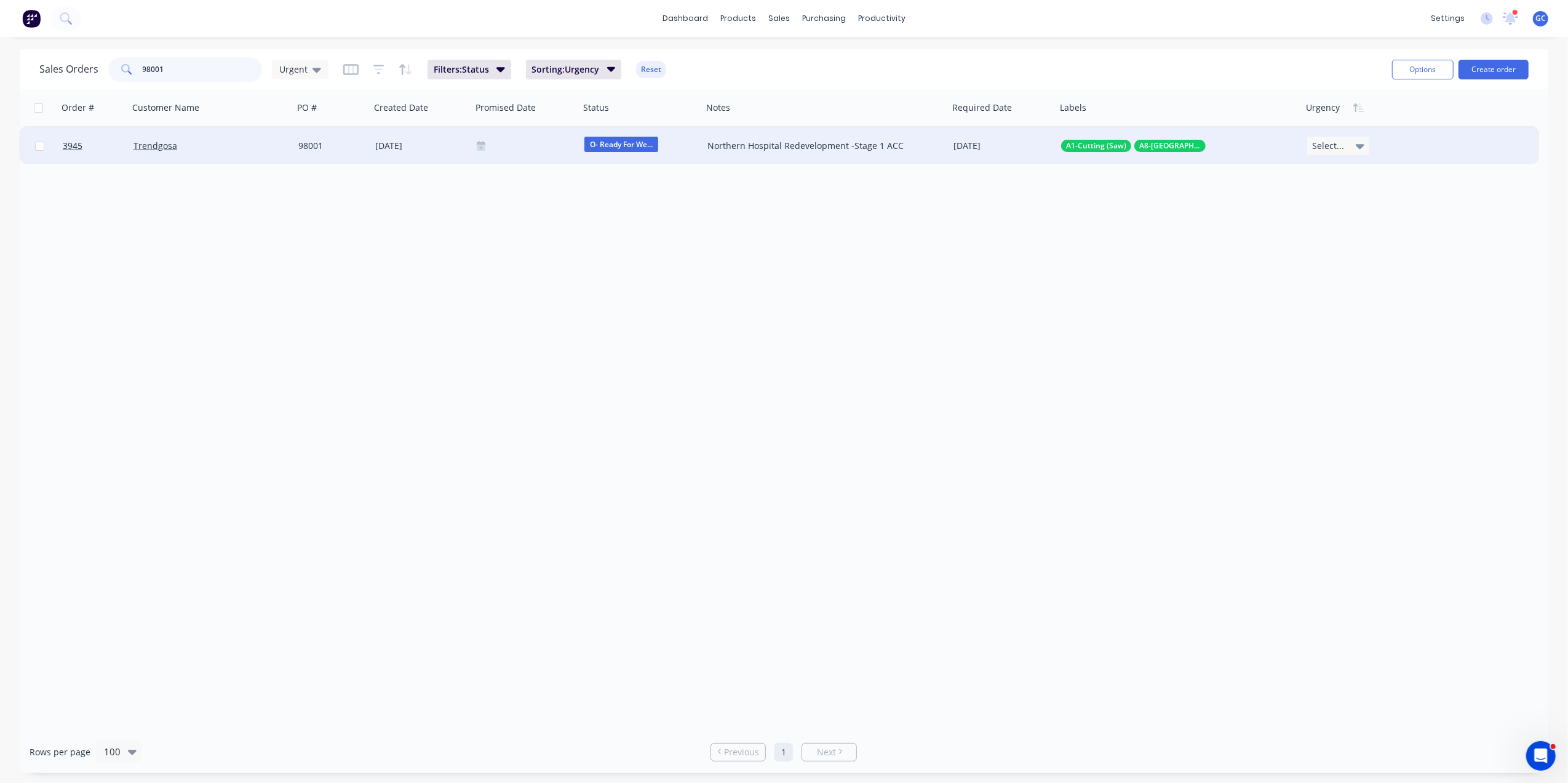
type input "98001"
click at [250, 143] on div "Trendgosa" at bounding box center [207, 146] width 147 height 12
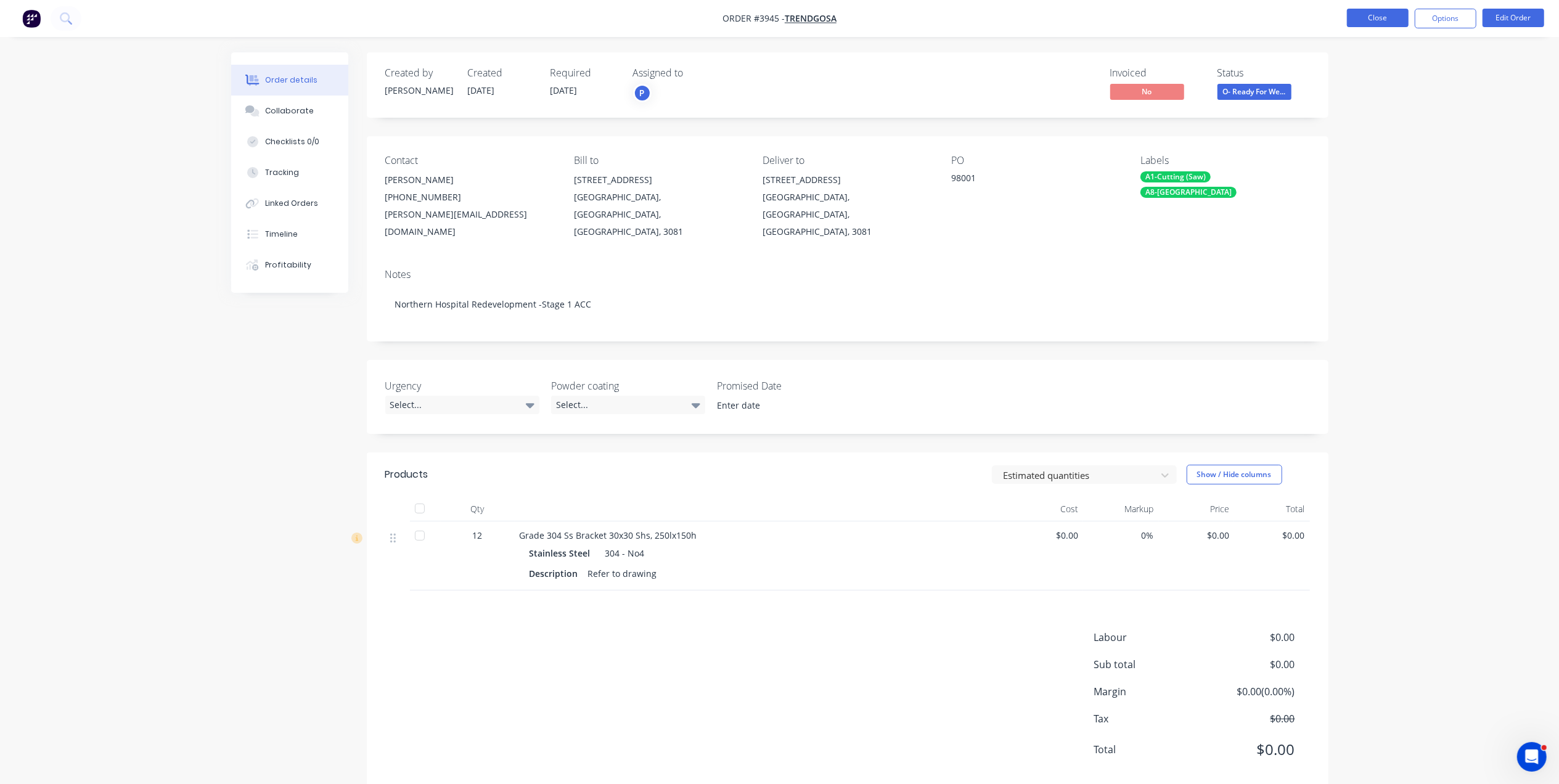
click at [1377, 15] on button "Close" at bounding box center [1378, 18] width 62 height 19
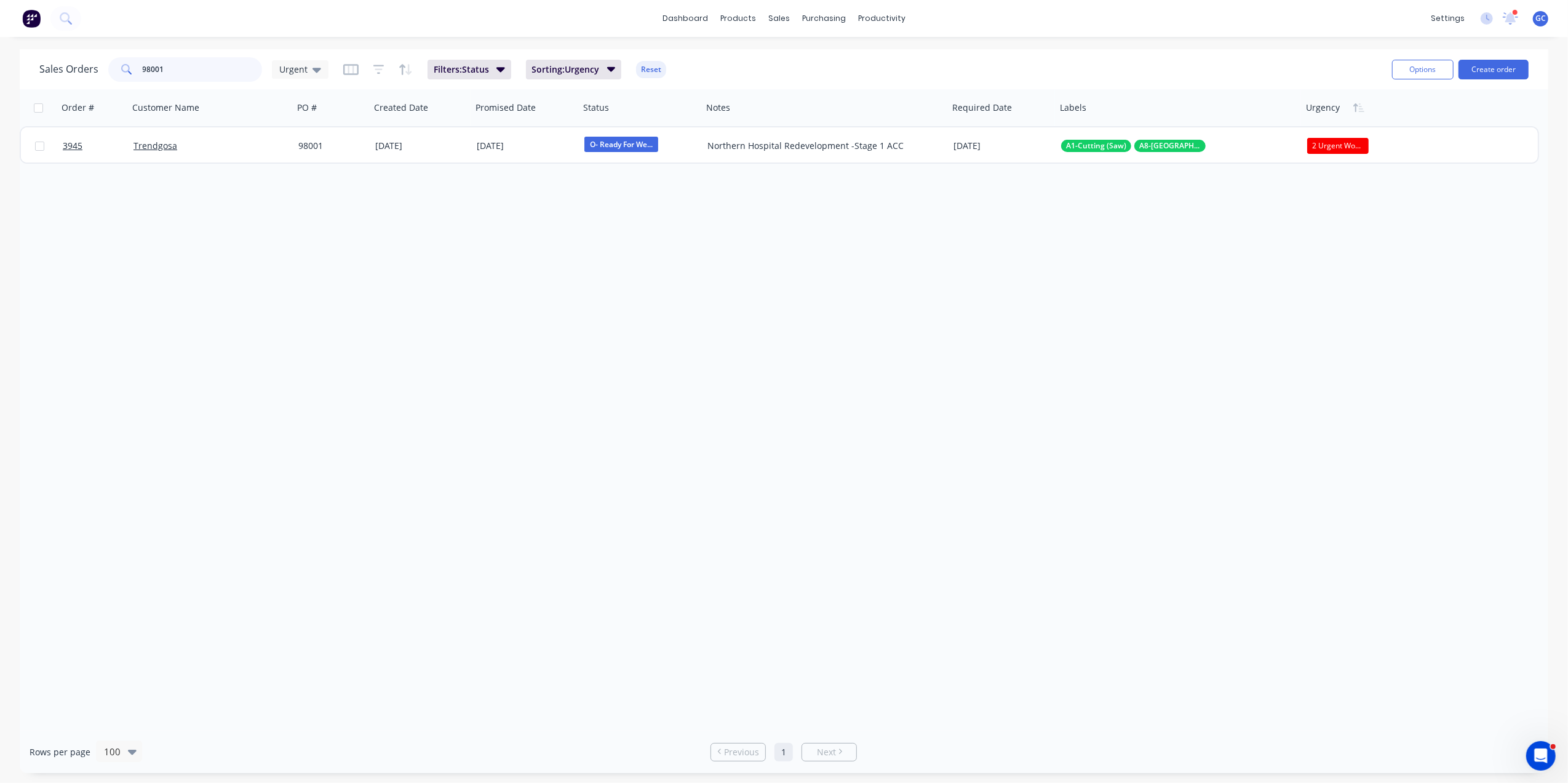
drag, startPoint x: 181, startPoint y: 75, endPoint x: 0, endPoint y: 37, distance: 184.9
click at [0, 37] on html "dashboard products sales purchasing productivity dashboard products Product Cat…" at bounding box center [784, 392] width 1568 height 783
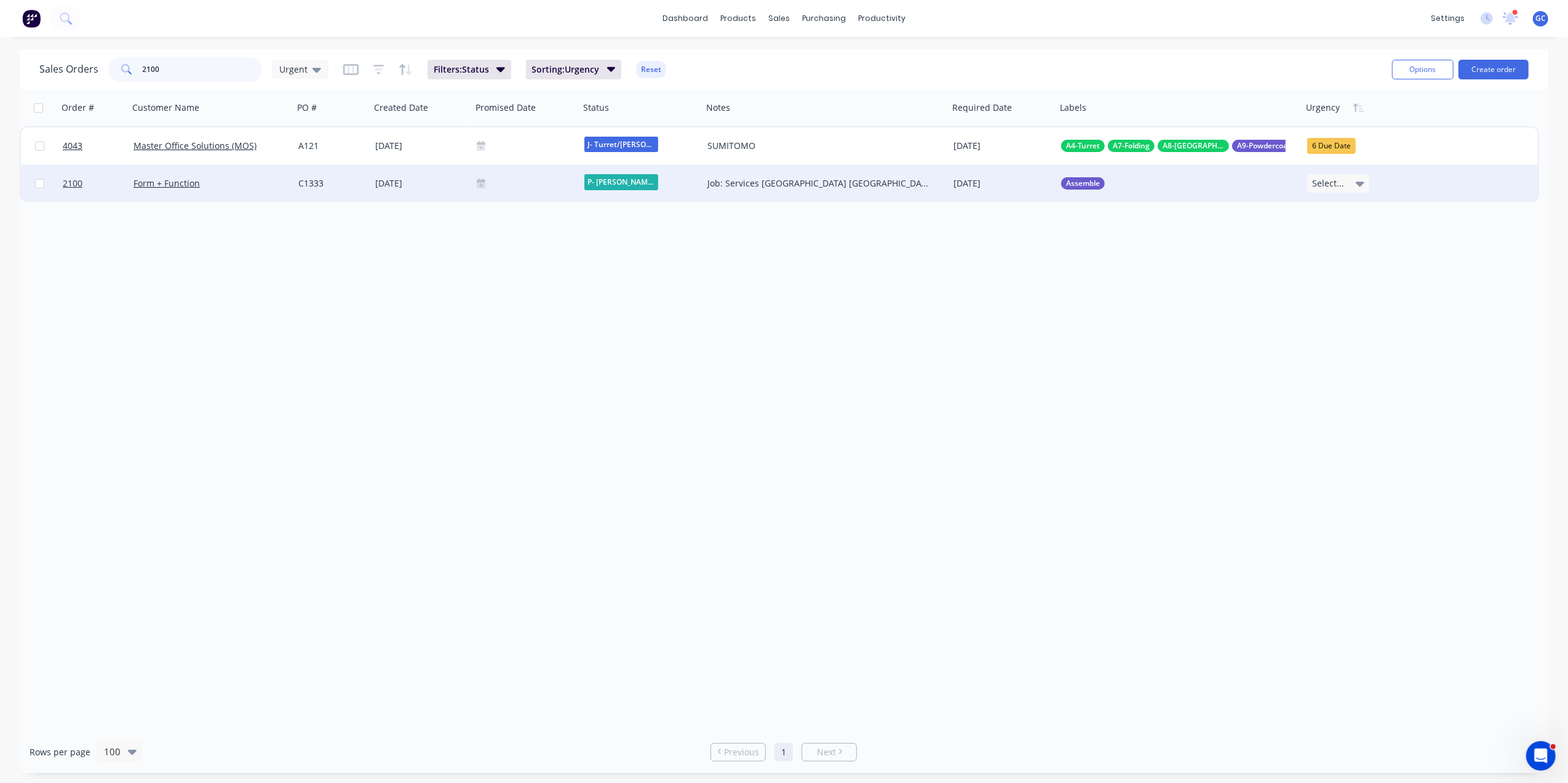
type input "2100"
click at [261, 187] on div "Form + Function" at bounding box center [207, 183] width 147 height 12
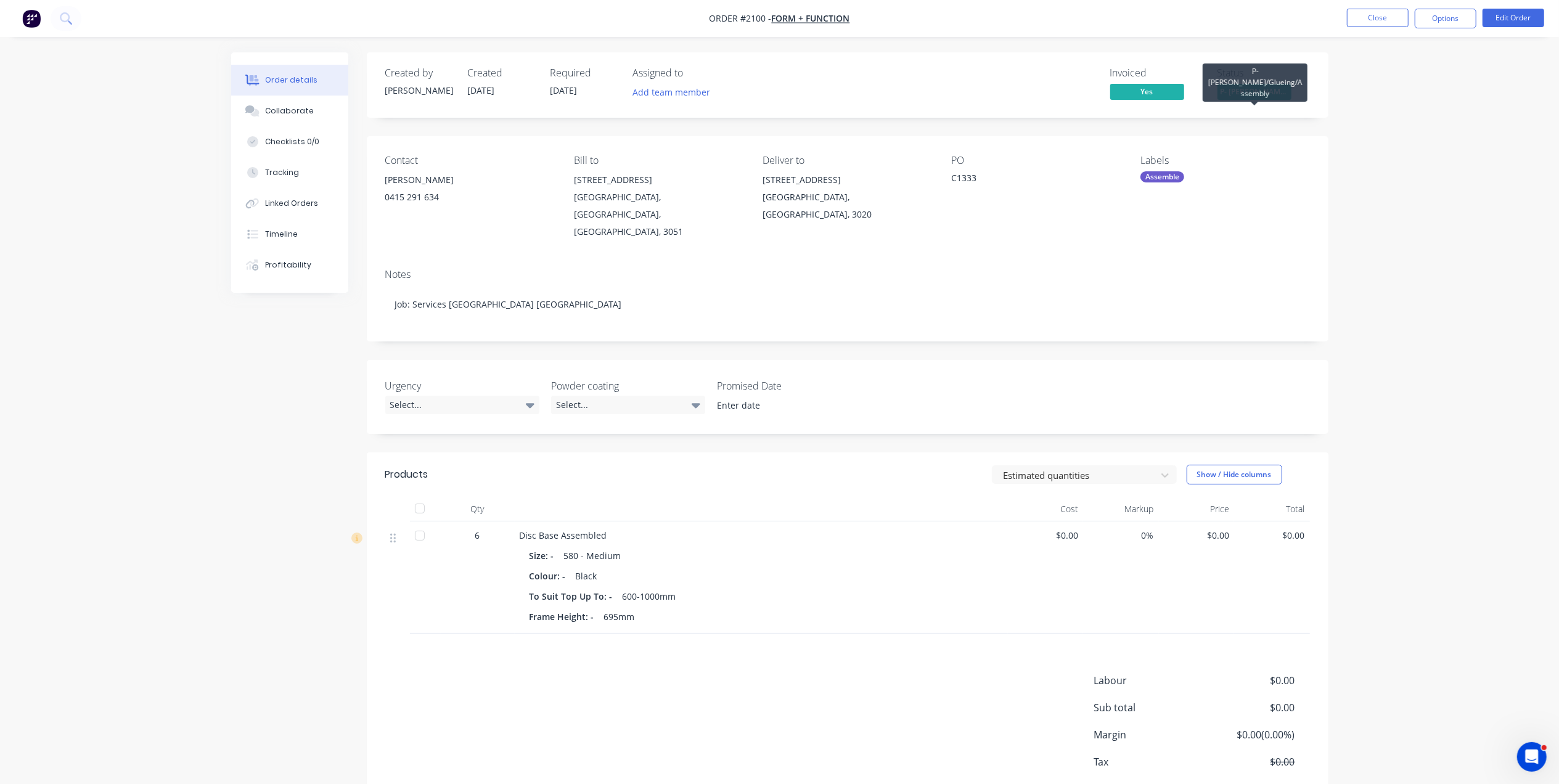
click at [1268, 95] on span "P- [PERSON_NAME]/Gluei..." at bounding box center [1254, 92] width 74 height 15
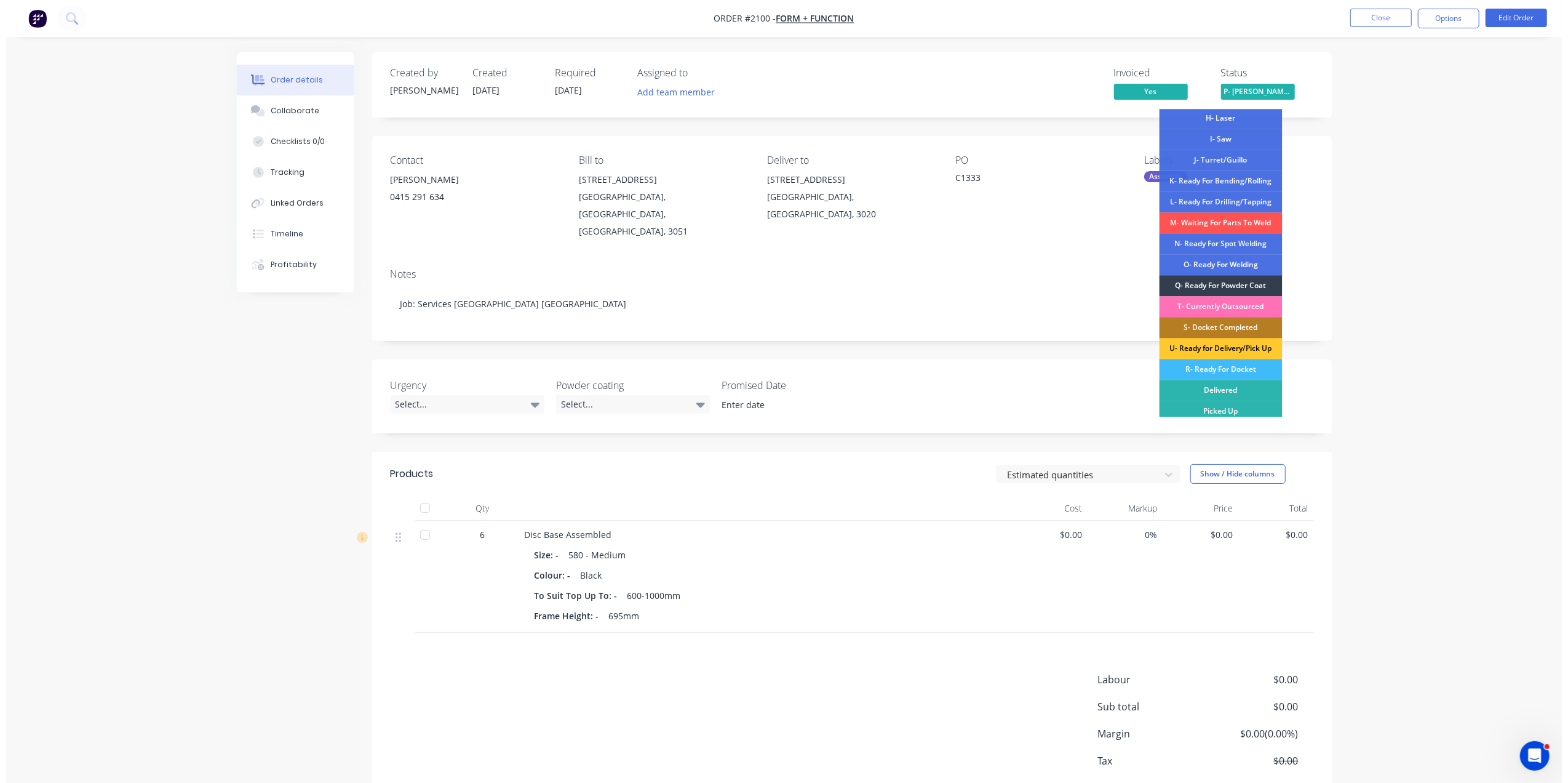
scroll to position [186, 0]
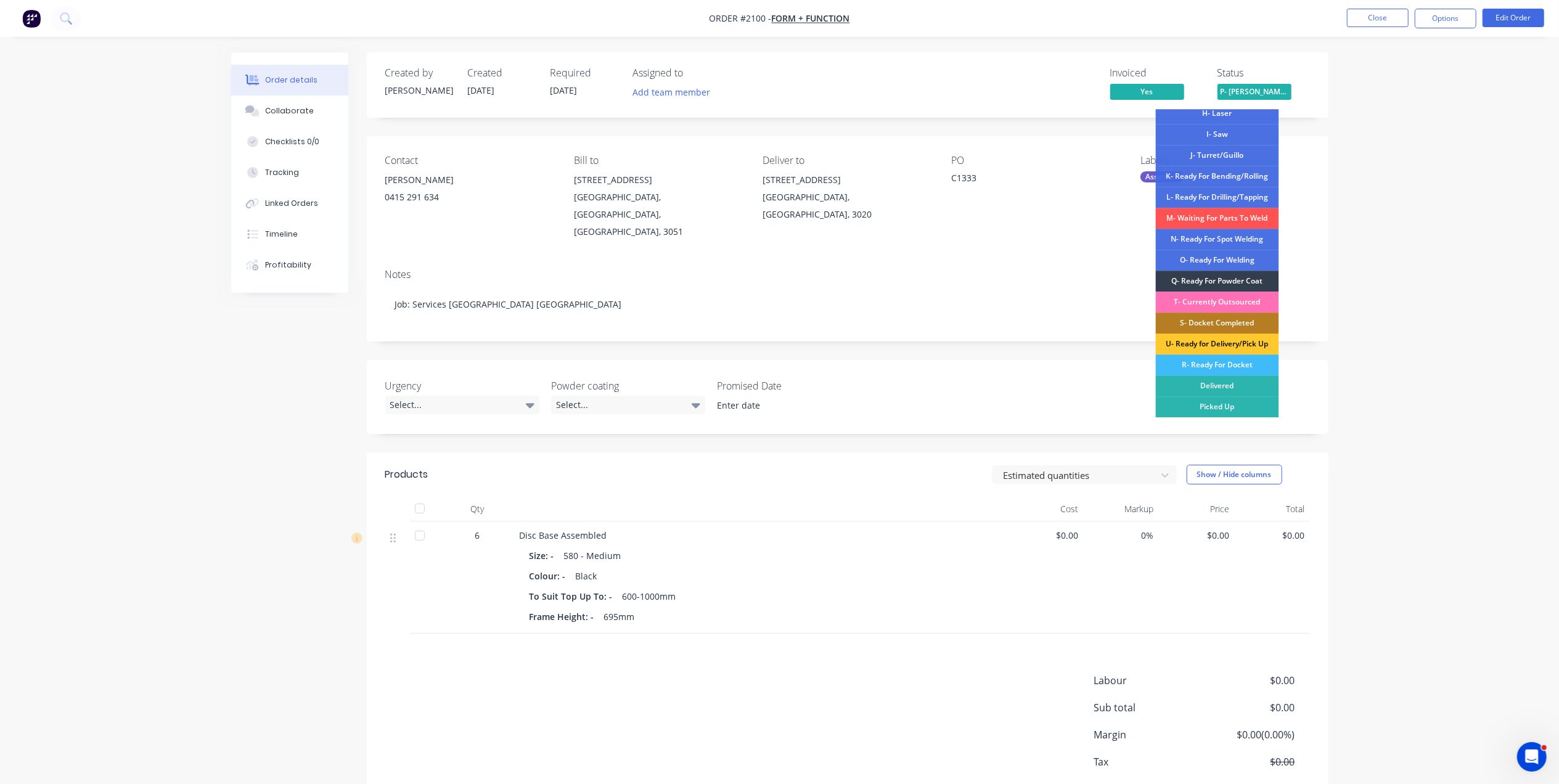
click at [1249, 338] on div "U- Ready for Delivery/Pick Up" at bounding box center [1218, 344] width 124 height 21
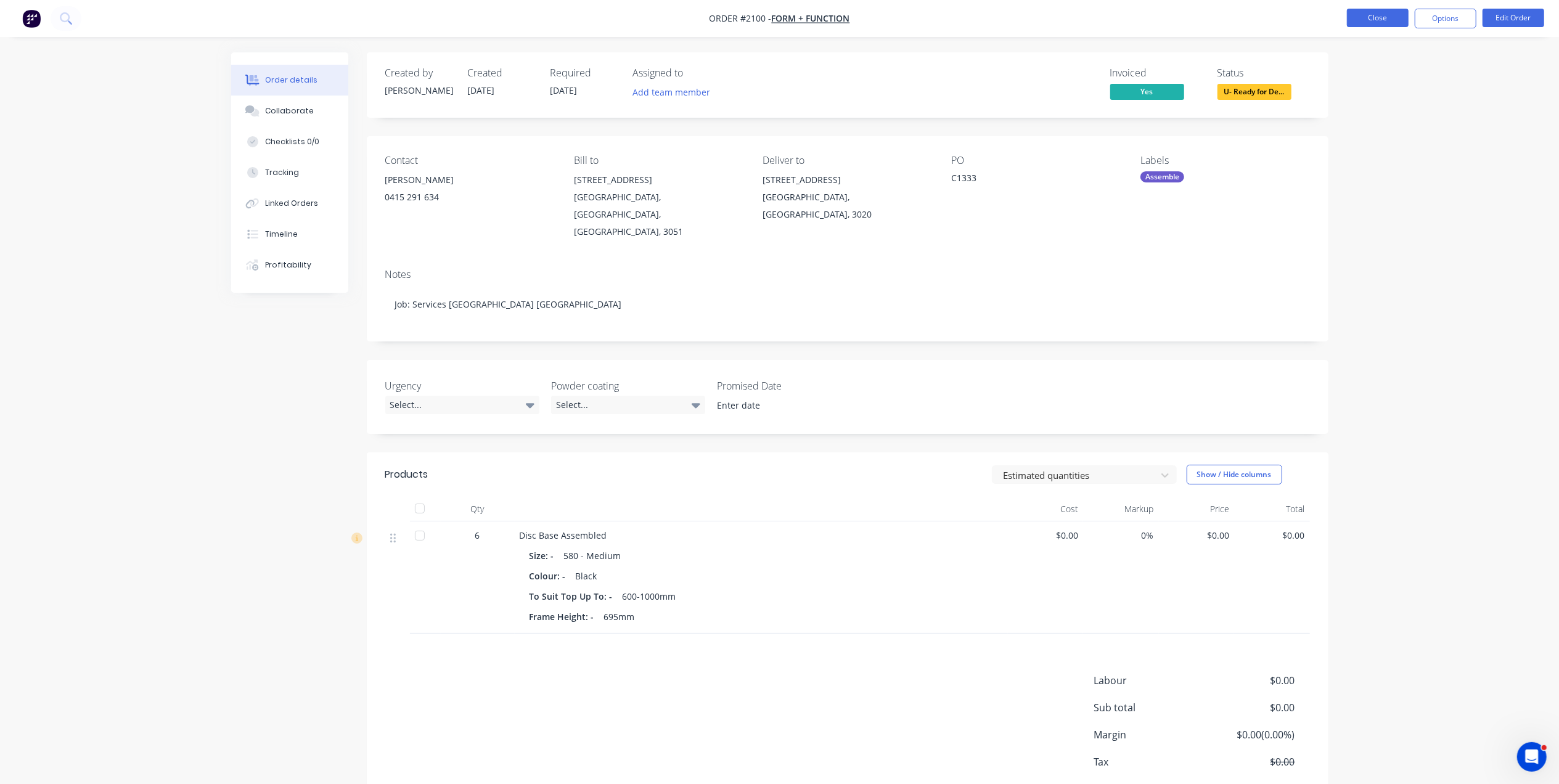
click at [1401, 21] on button "Close" at bounding box center [1378, 18] width 62 height 19
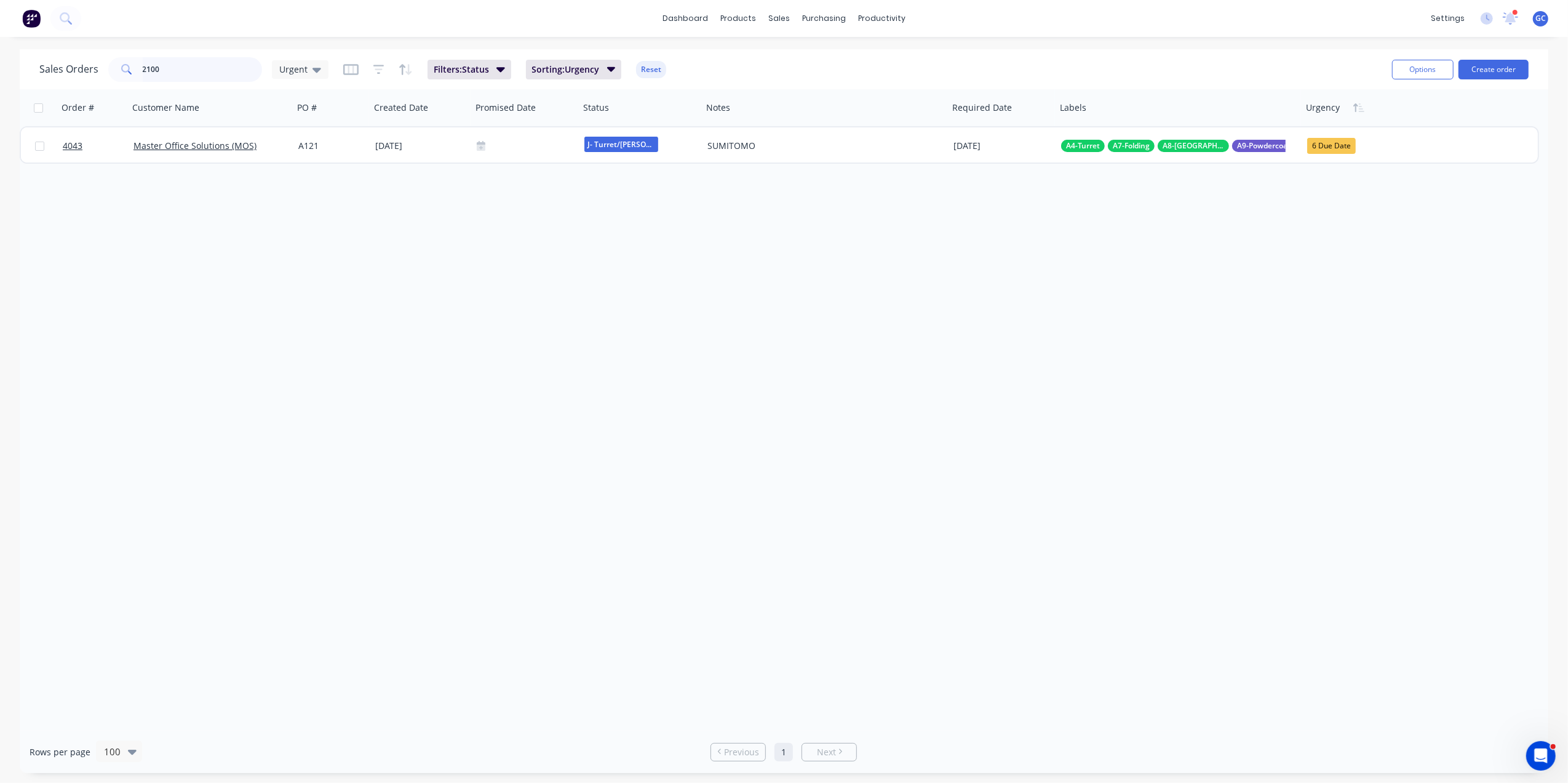
click at [194, 67] on input "2100" at bounding box center [203, 69] width 120 height 25
type input "2"
